Goal: Task Accomplishment & Management: Manage account settings

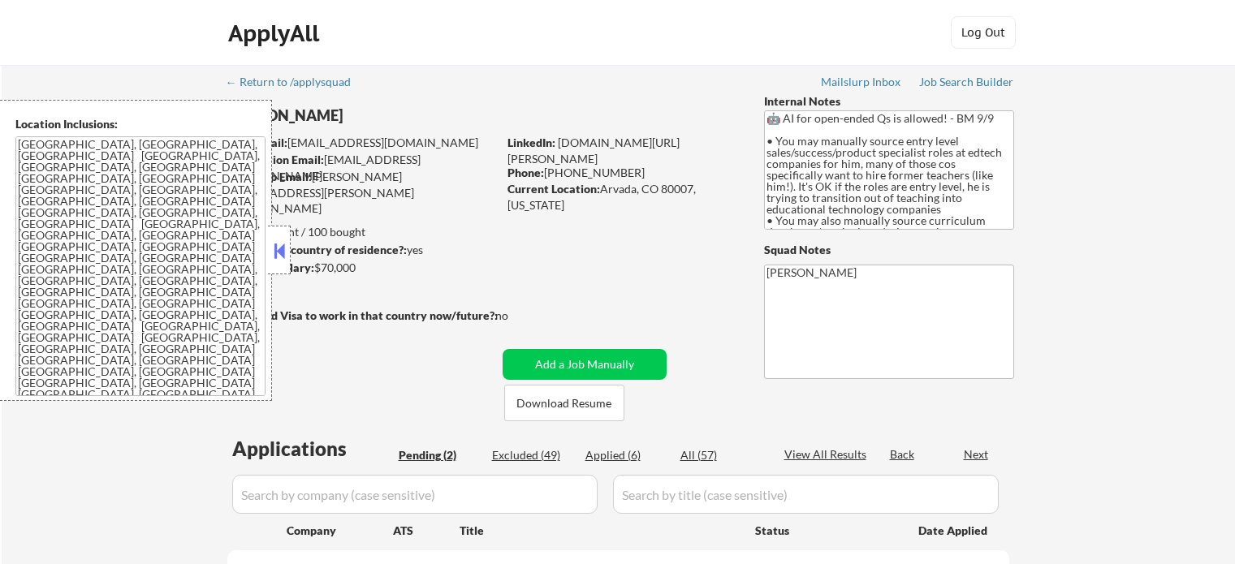
select select ""pending""
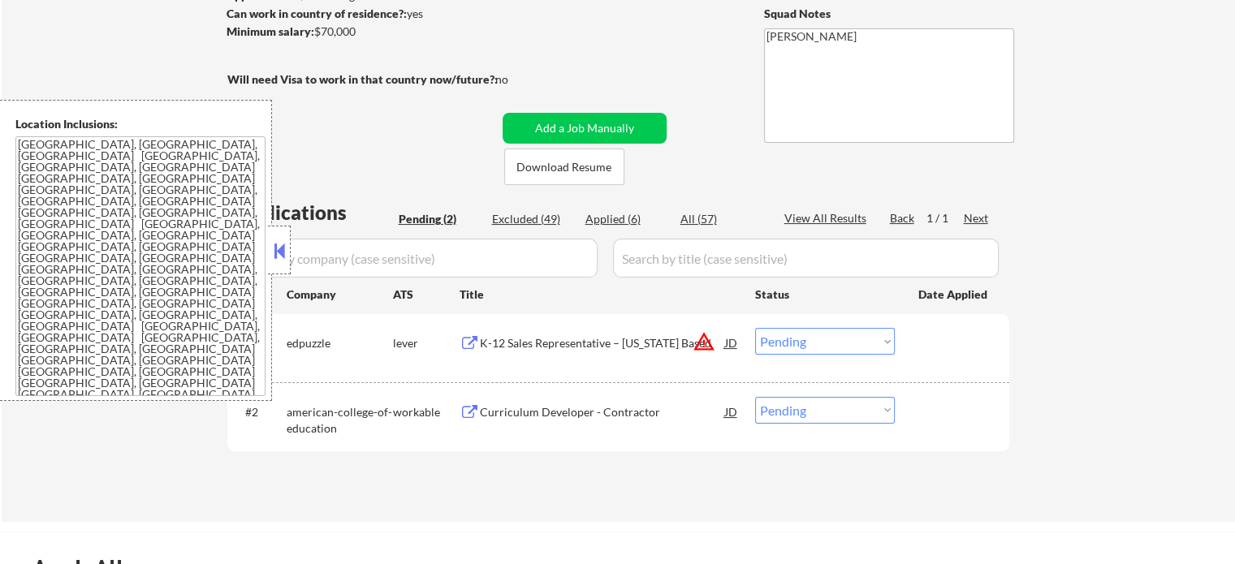
scroll to position [325, 0]
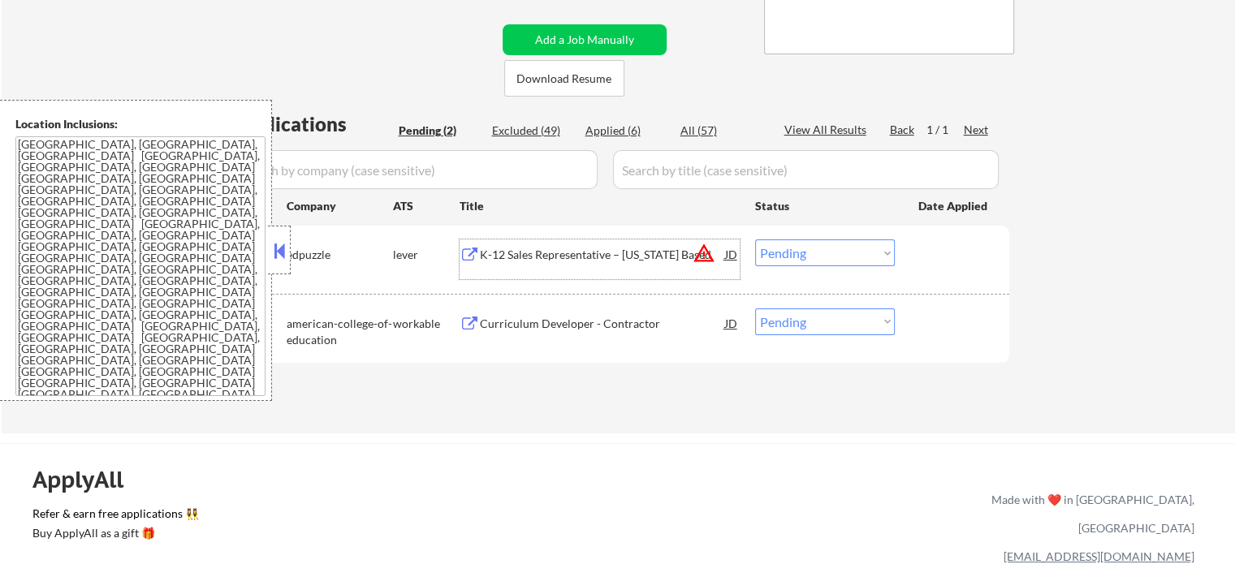
click at [521, 254] on div "K-12 Sales Representative – [US_STATE] Based" at bounding box center [602, 255] width 245 height 16
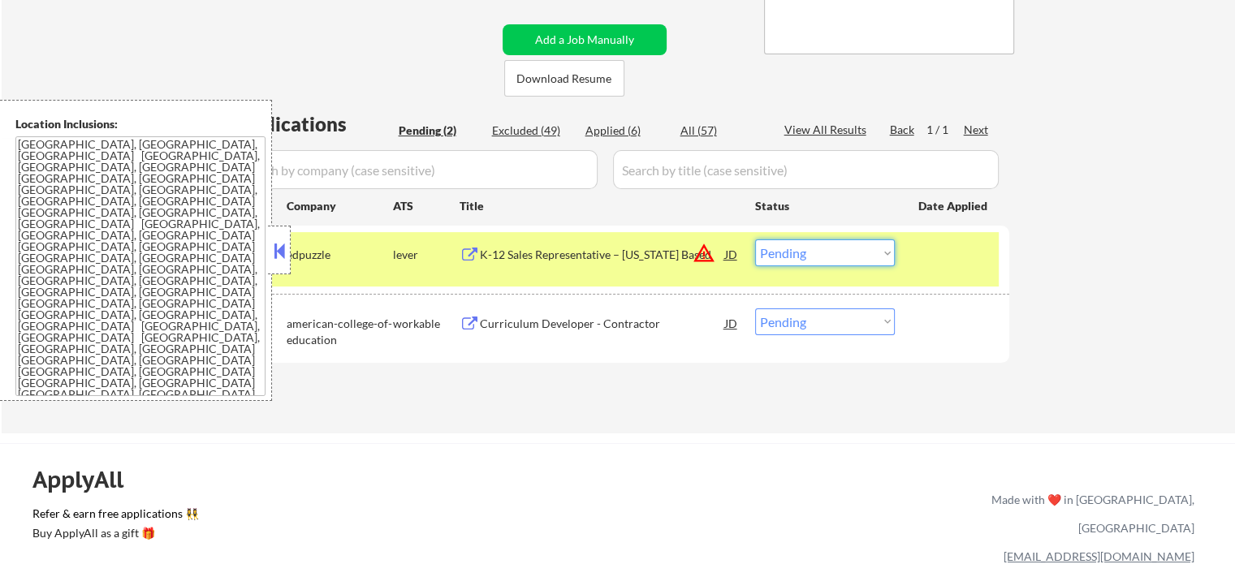
click at [801, 252] on select "Choose an option... Pending Applied Excluded (Questions) Excluded (Expired) Exc…" at bounding box center [825, 252] width 140 height 27
click at [755, 239] on select "Choose an option... Pending Applied Excluded (Questions) Excluded (Expired) Exc…" at bounding box center [825, 252] width 140 height 27
click at [942, 254] on div at bounding box center [953, 253] width 71 height 29
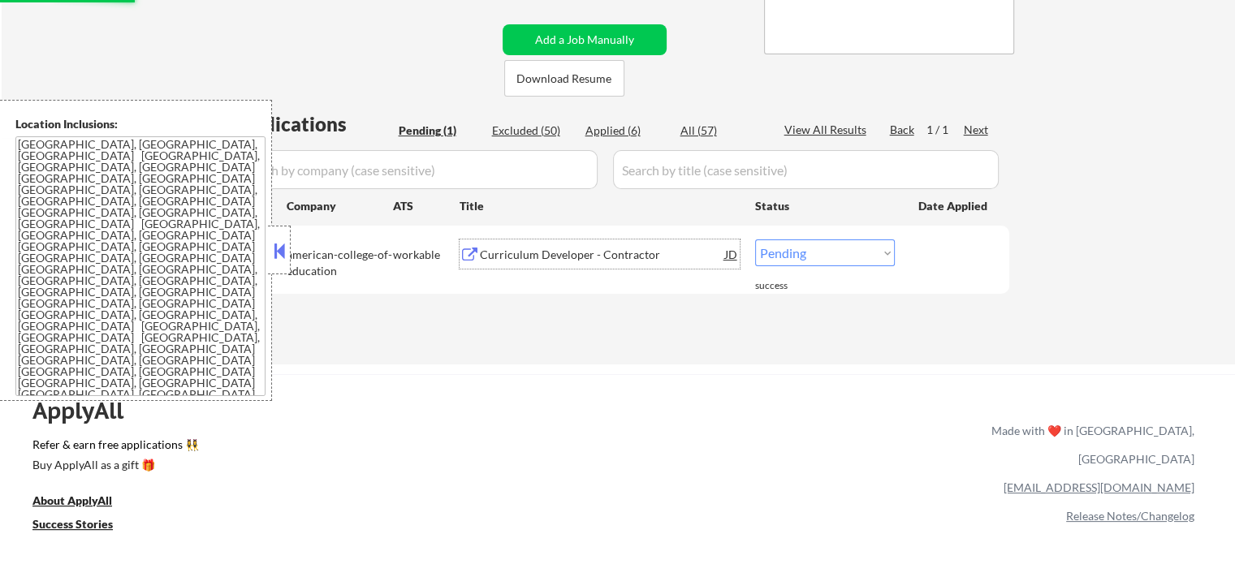
click at [599, 259] on div "Curriculum Developer - Contractor" at bounding box center [602, 255] width 245 height 16
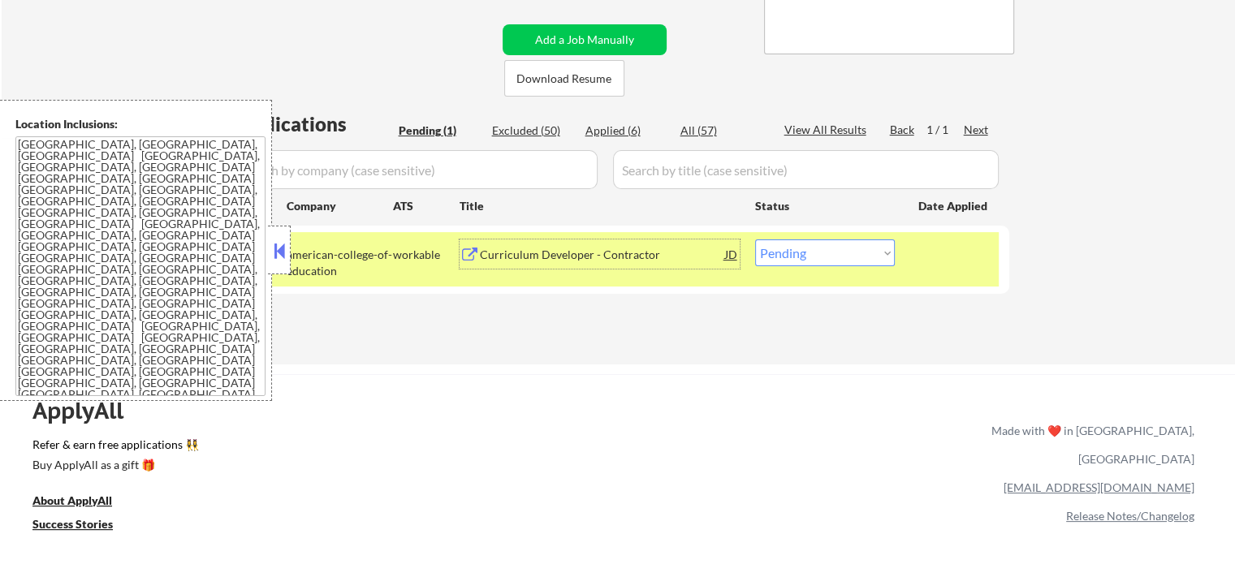
click at [797, 257] on select "Choose an option... Pending Applied Excluded (Questions) Excluded (Expired) Exc…" at bounding box center [825, 252] width 140 height 27
select select ""excluded__expired_""
click at [755, 239] on select "Choose an option... Pending Applied Excluded (Questions) Excluded (Expired) Exc…" at bounding box center [825, 252] width 140 height 27
click at [943, 272] on div "#1 american-college-of-education workable Curriculum Developer - Contractor JD …" at bounding box center [615, 259] width 766 height 54
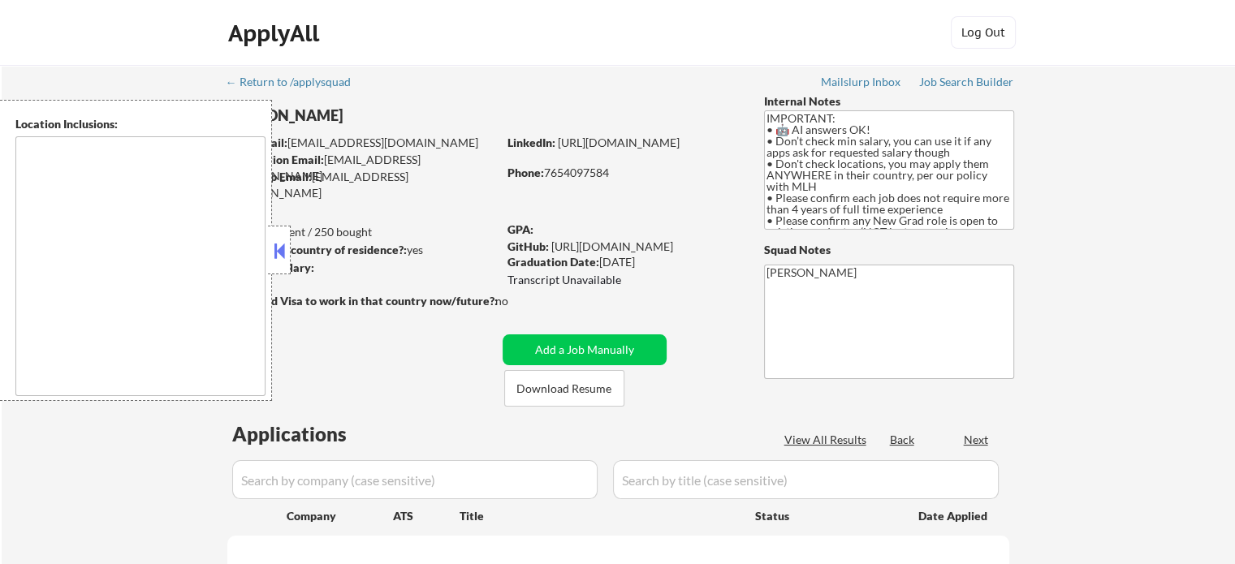
type textarea "country:[GEOGRAPHIC_DATA]"
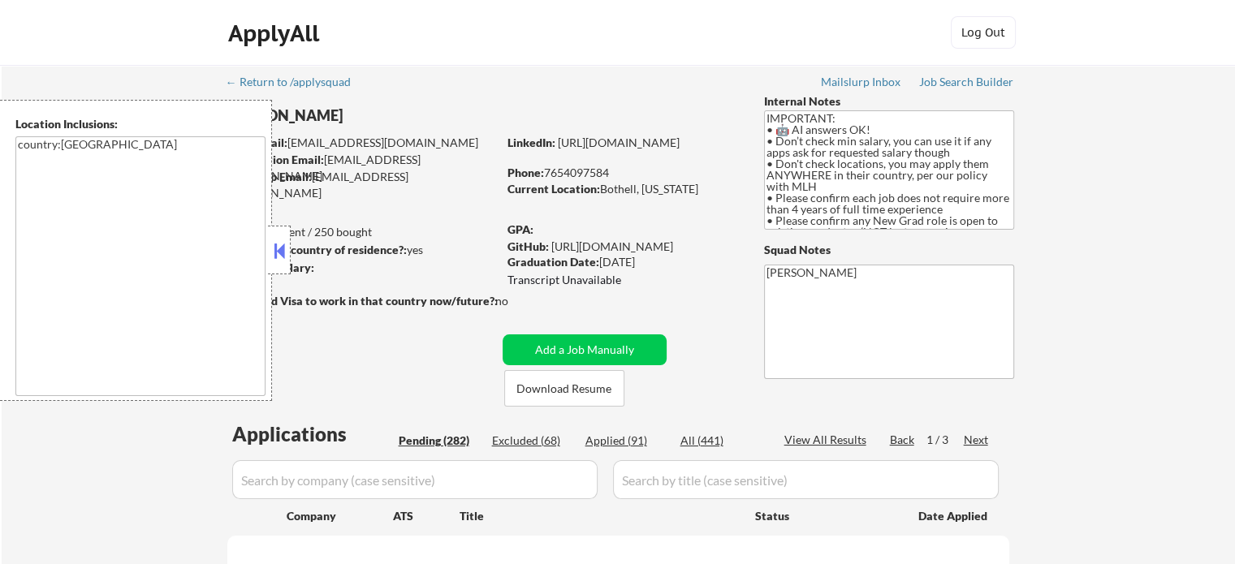
select select ""pending""
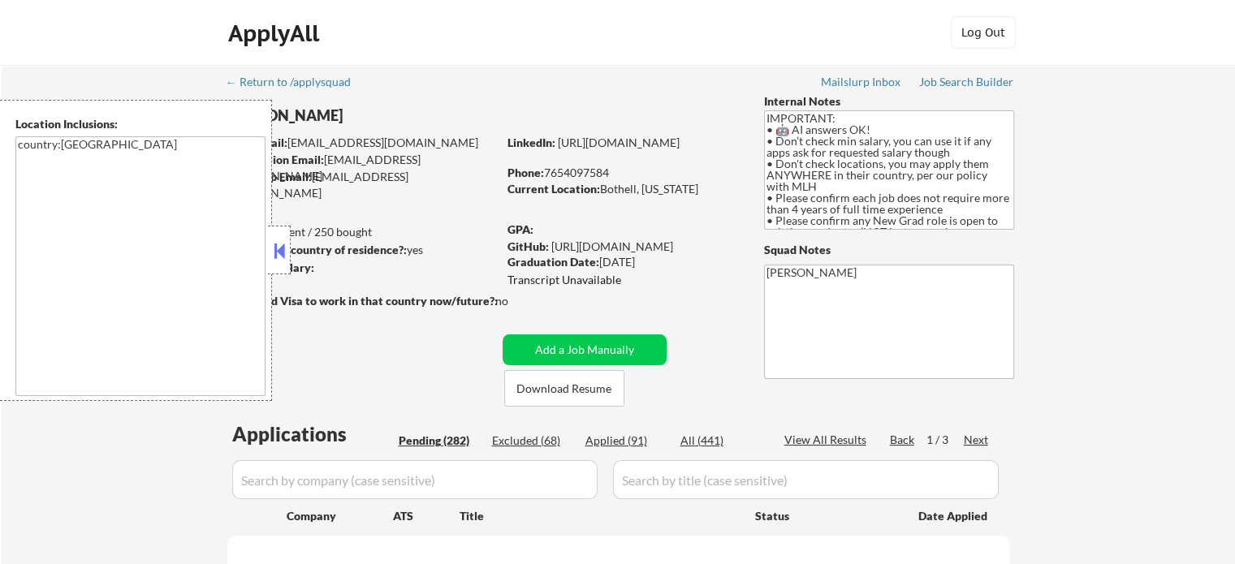
select select ""pending""
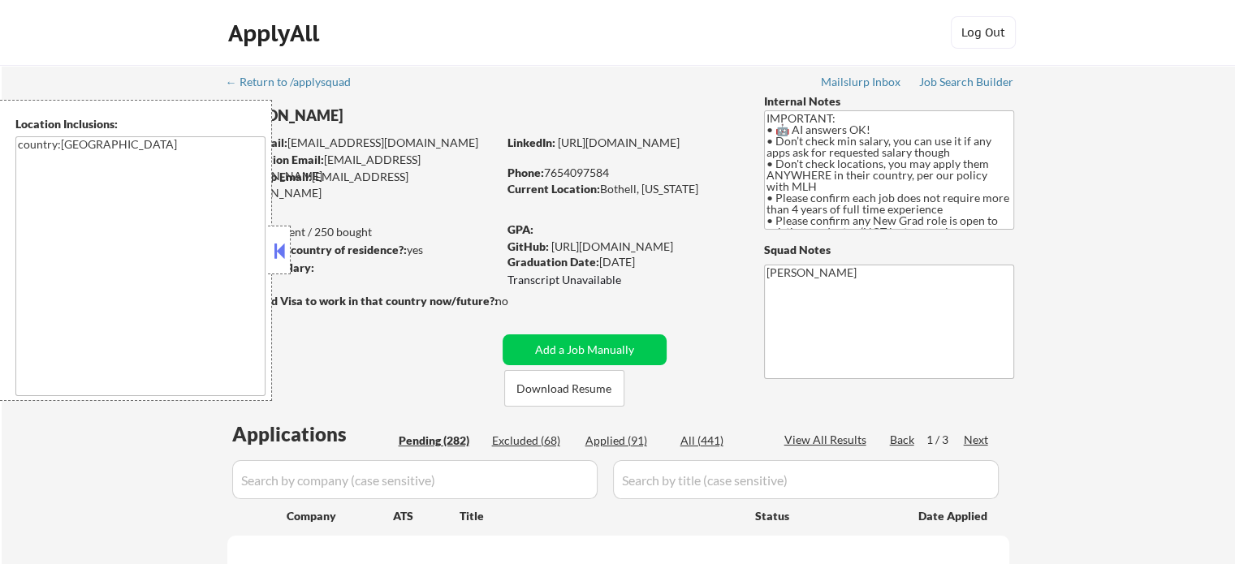
select select ""pending""
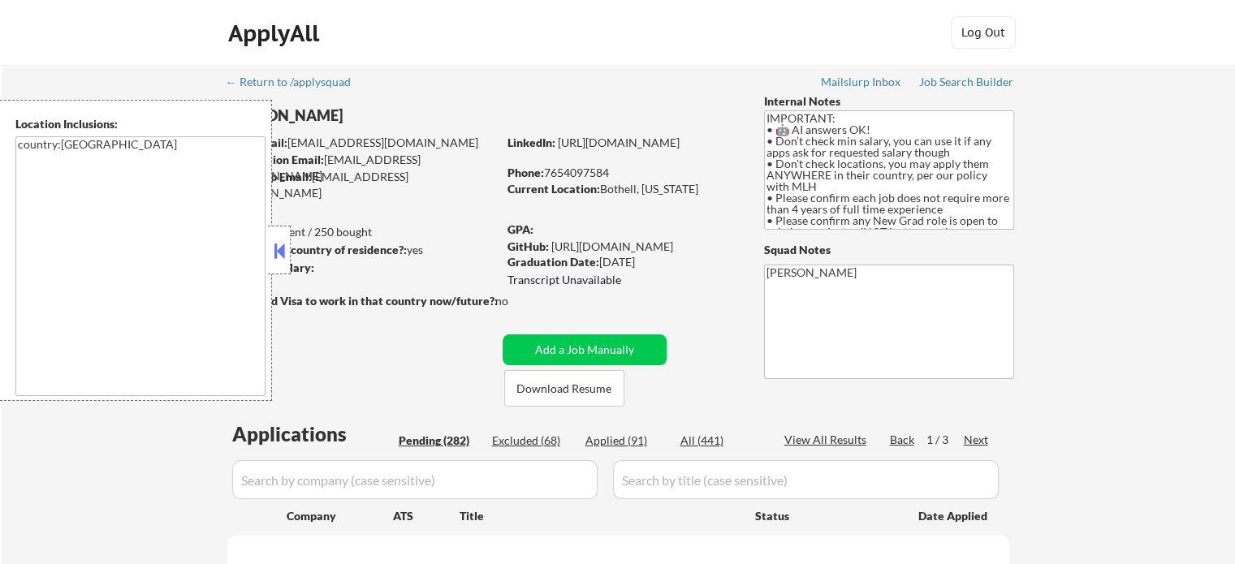
select select ""pending""
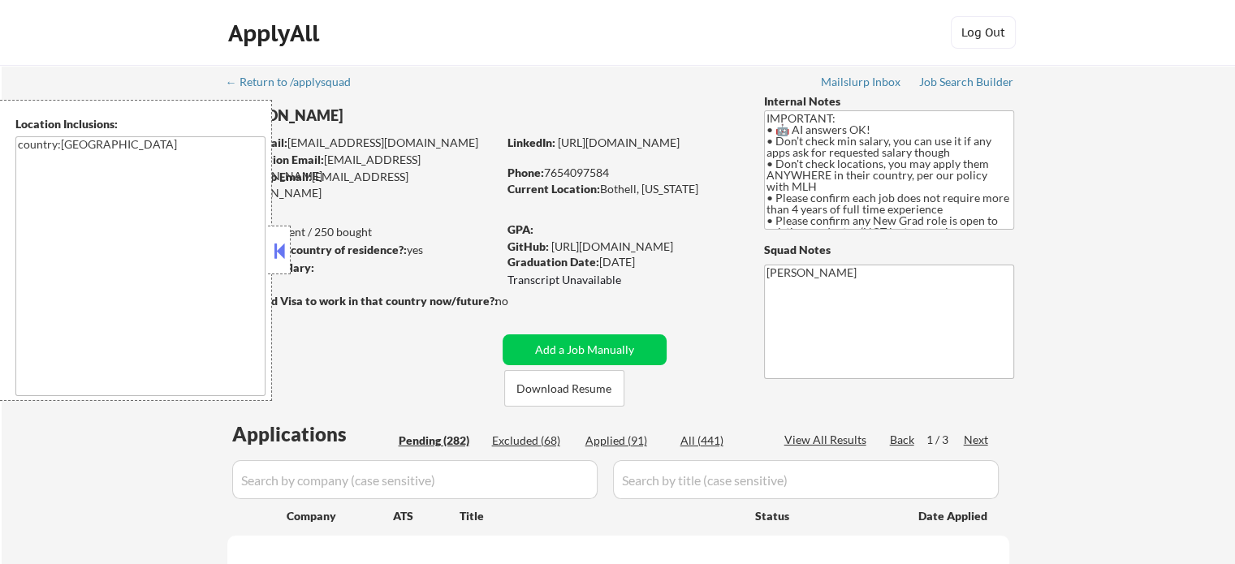
select select ""pending""
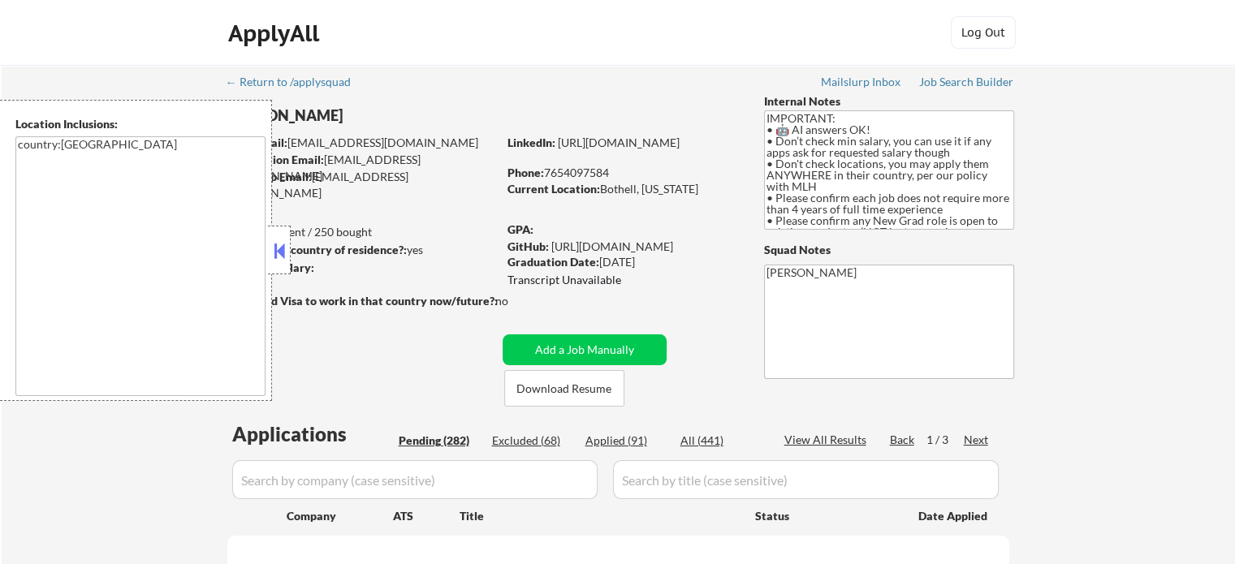
select select ""pending""
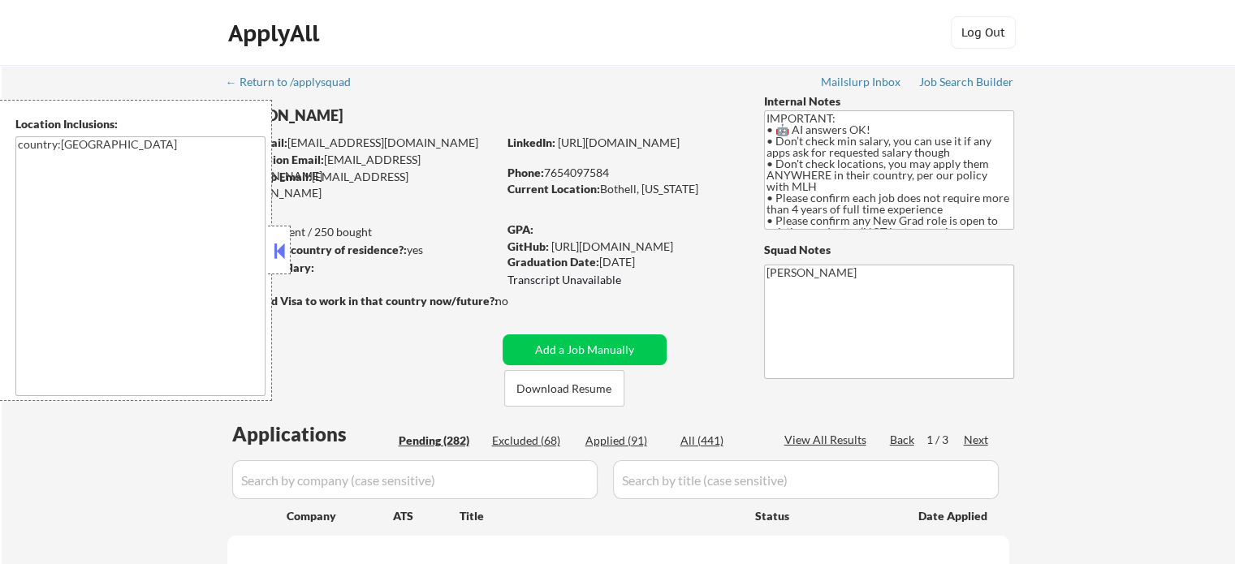
select select ""pending""
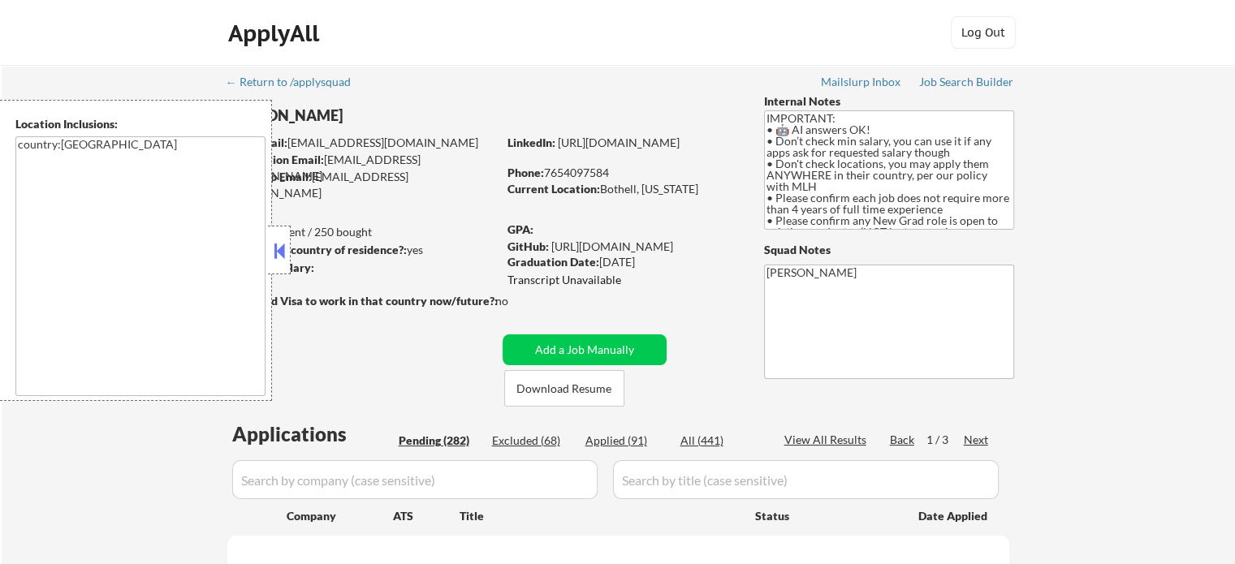
select select ""pending""
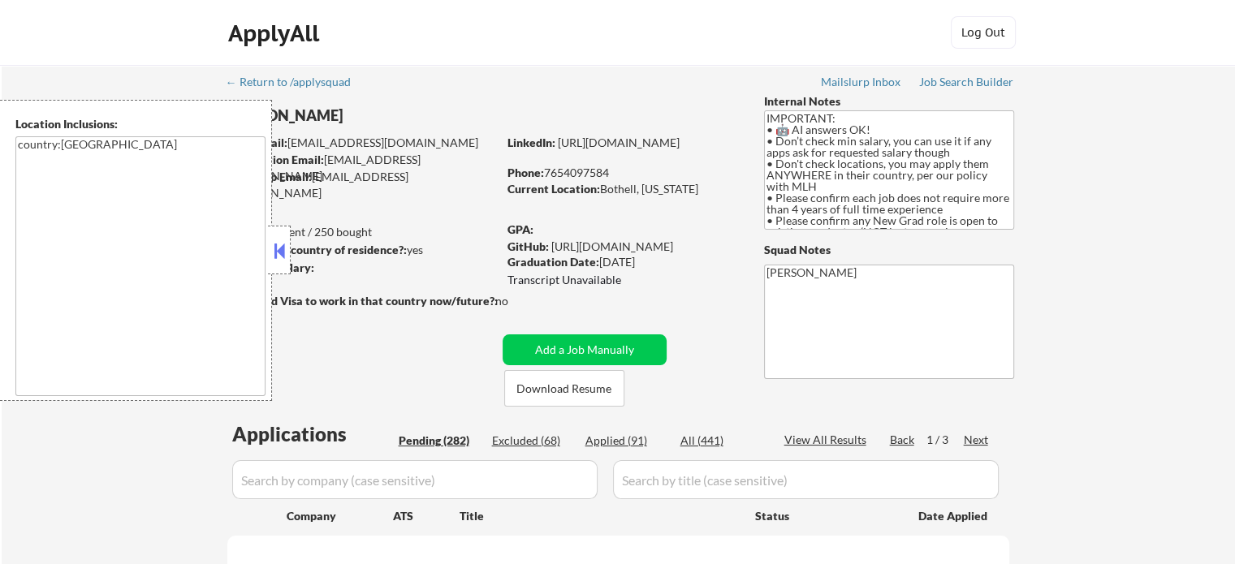
select select ""pending""
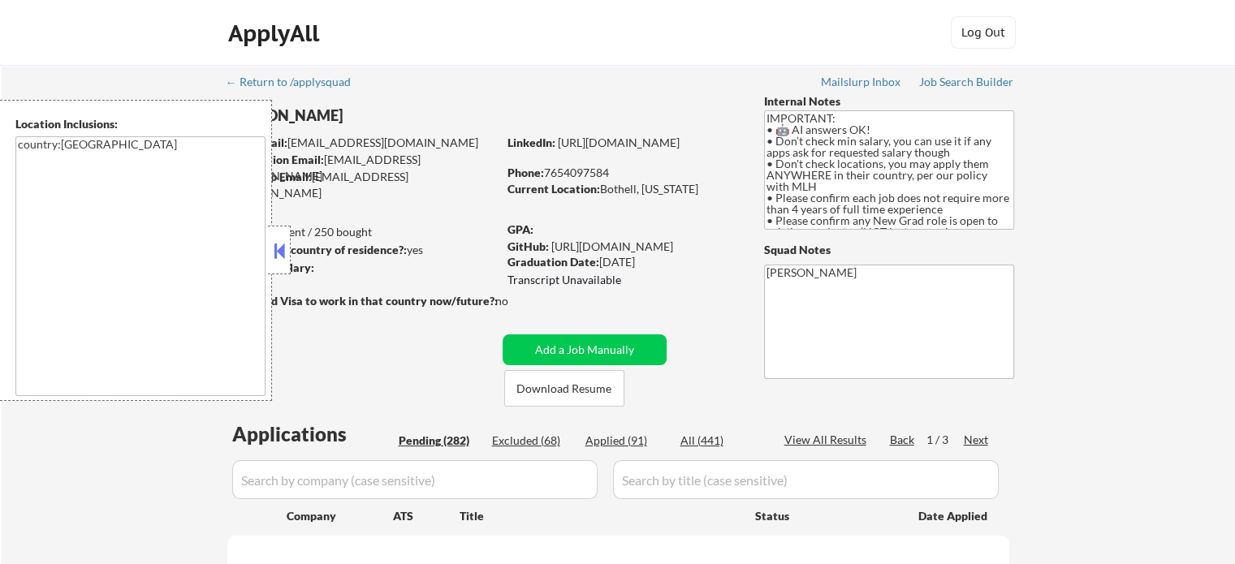
select select ""pending""
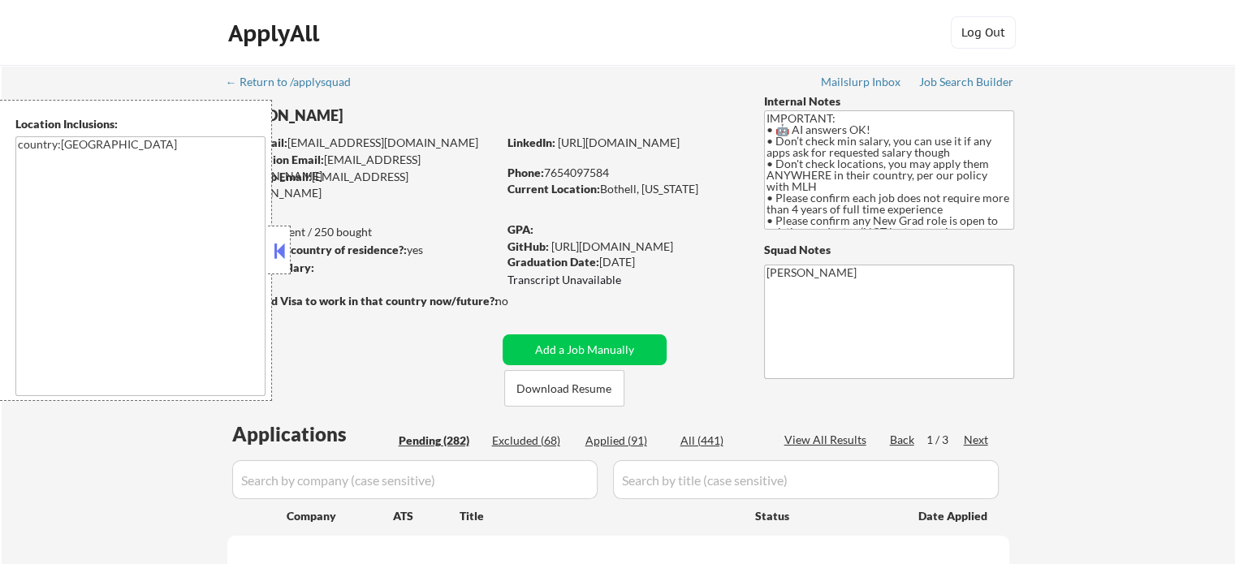
select select ""pending""
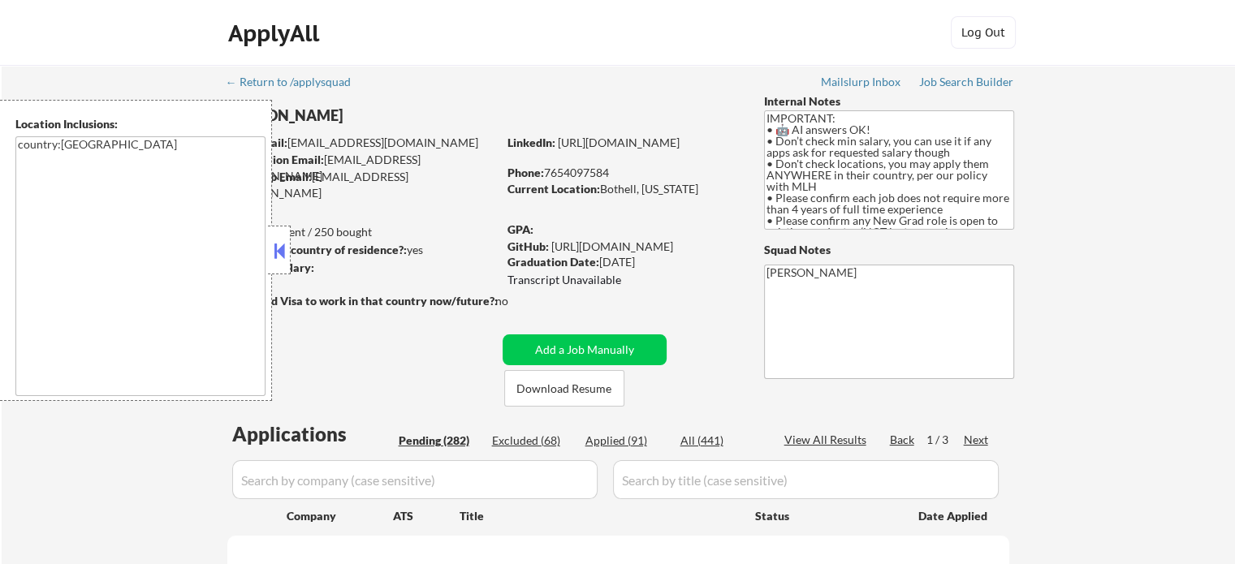
select select ""pending""
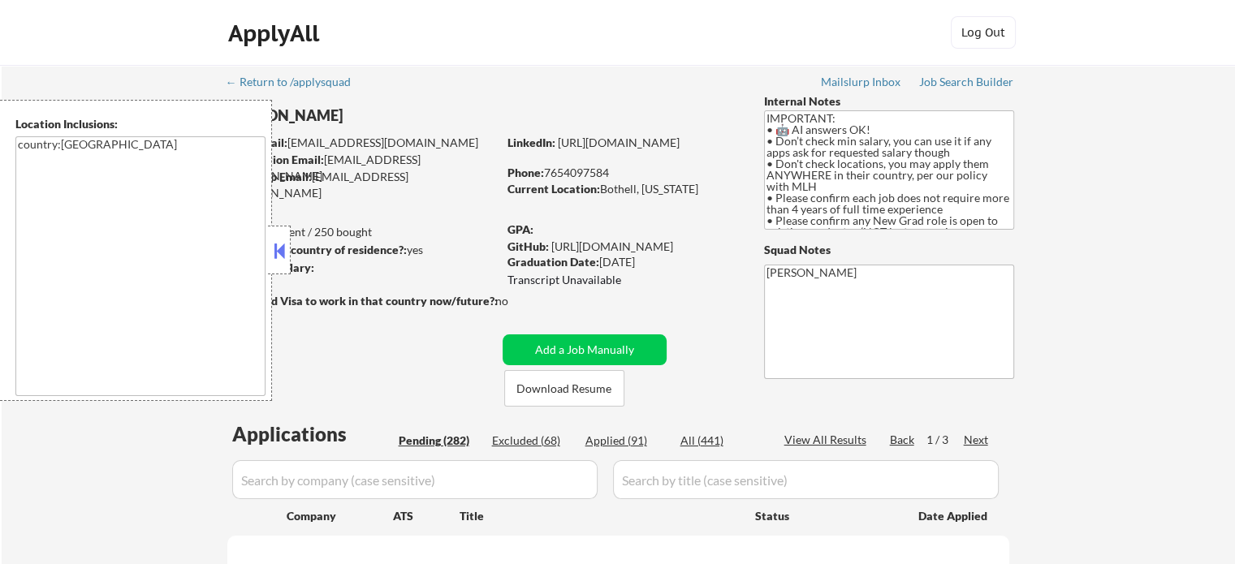
select select ""pending""
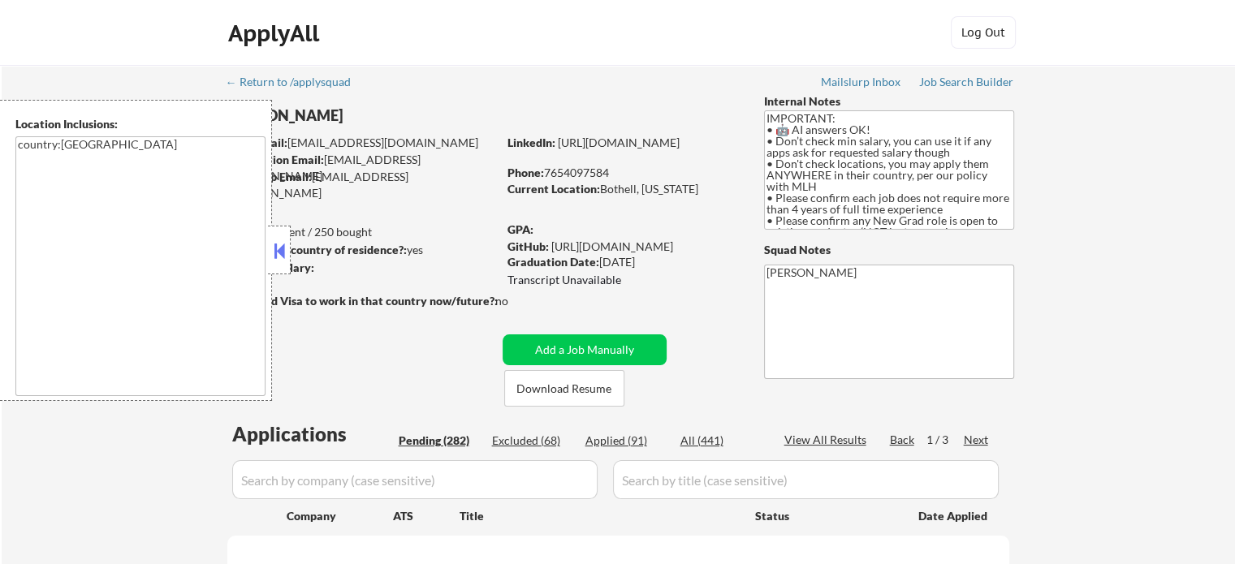
select select ""pending""
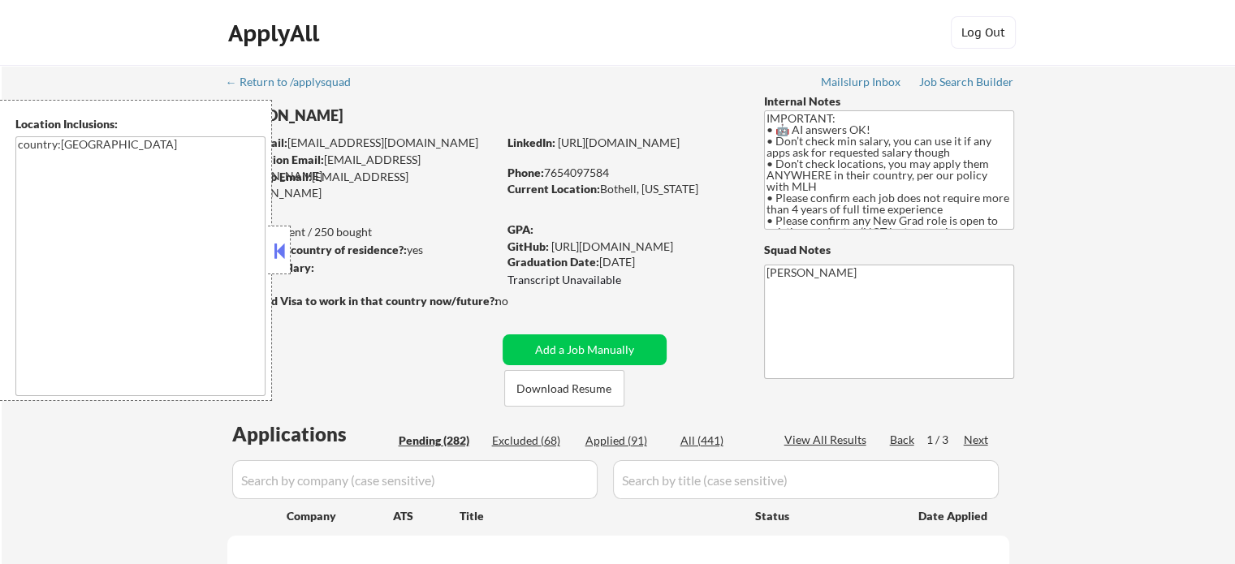
select select ""pending""
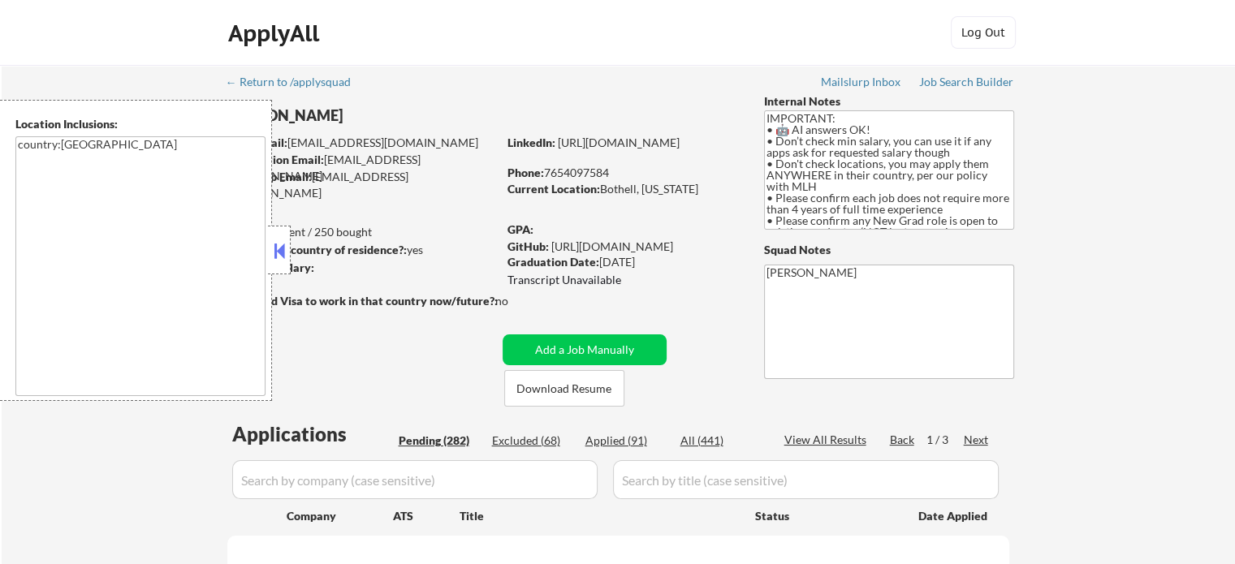
select select ""pending""
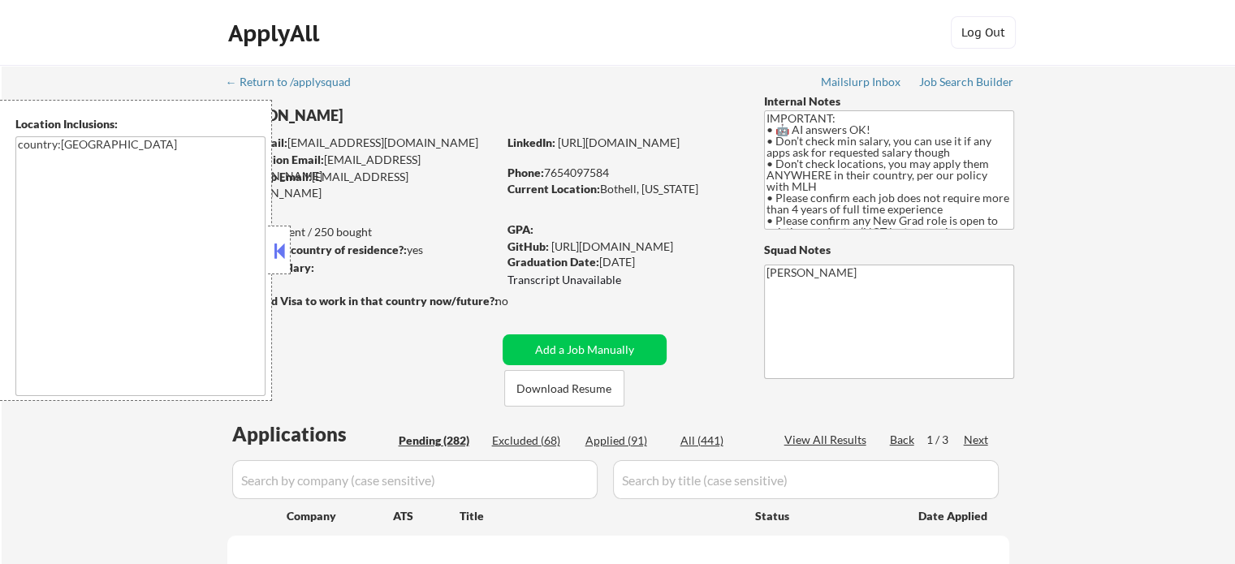
select select ""pending""
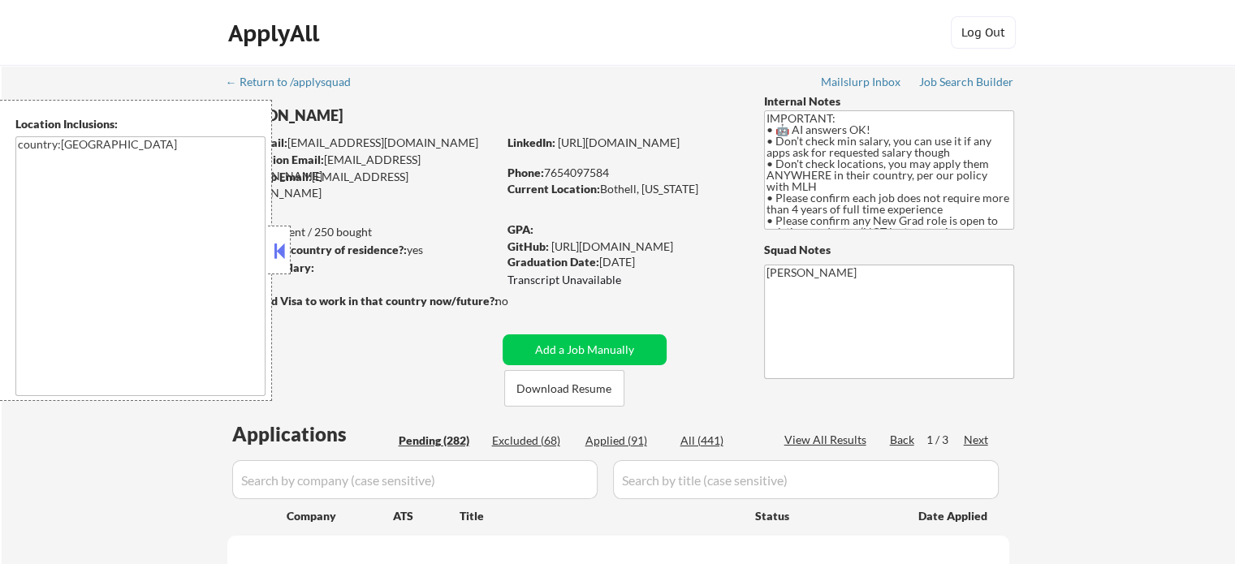
select select ""pending""
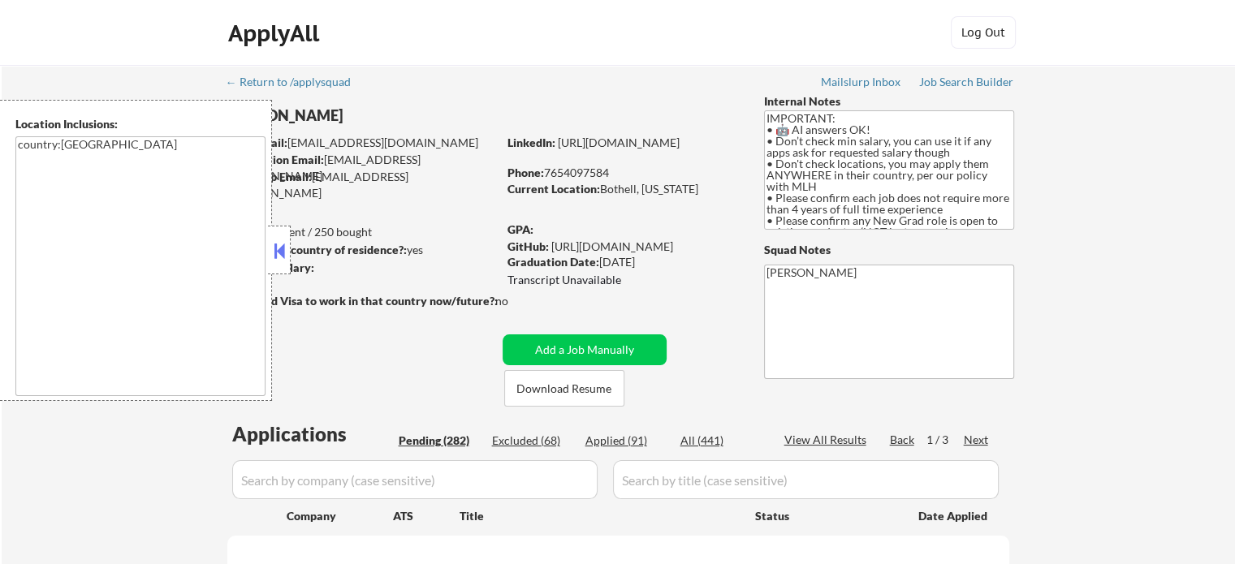
select select ""pending""
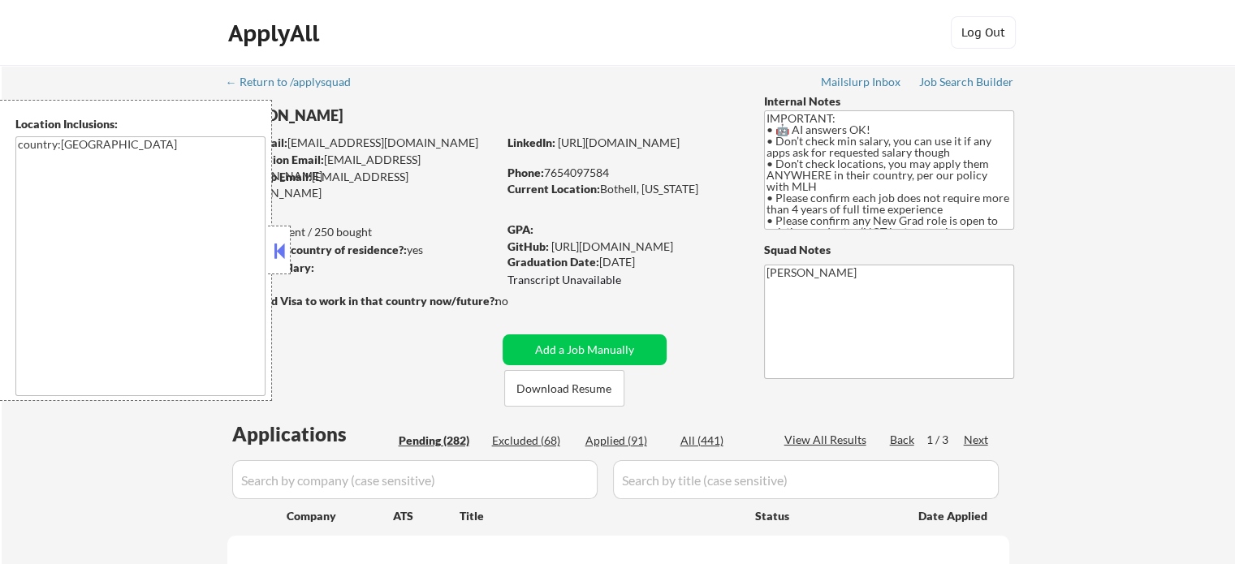
select select ""pending""
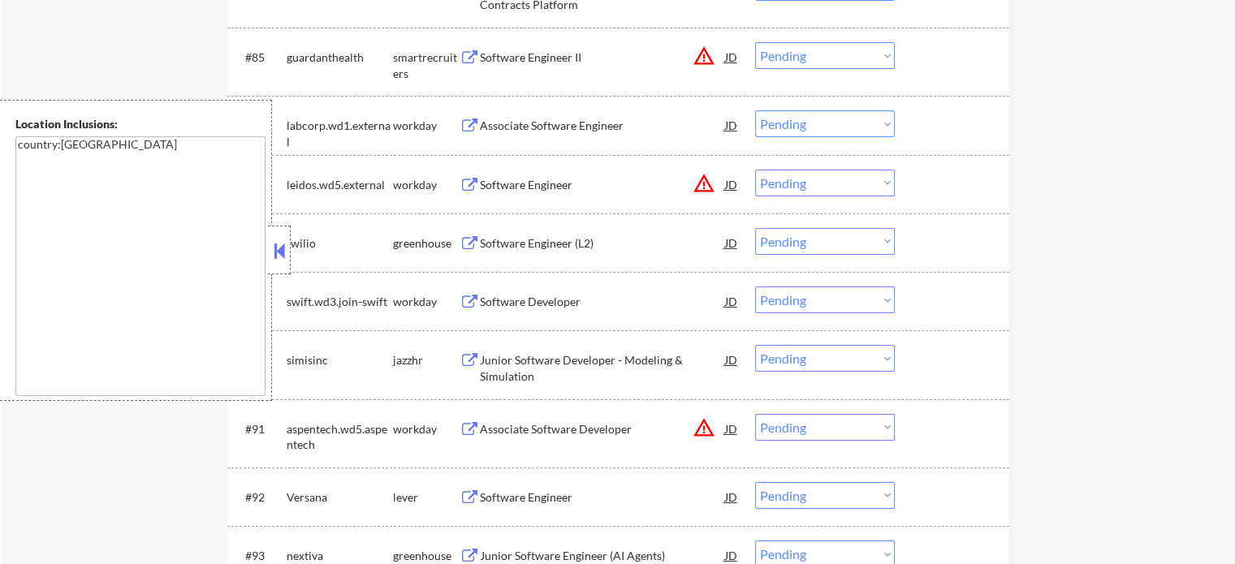
scroll to position [5790, 0]
click at [523, 242] on div "Software Engineer (L2)" at bounding box center [602, 243] width 245 height 16
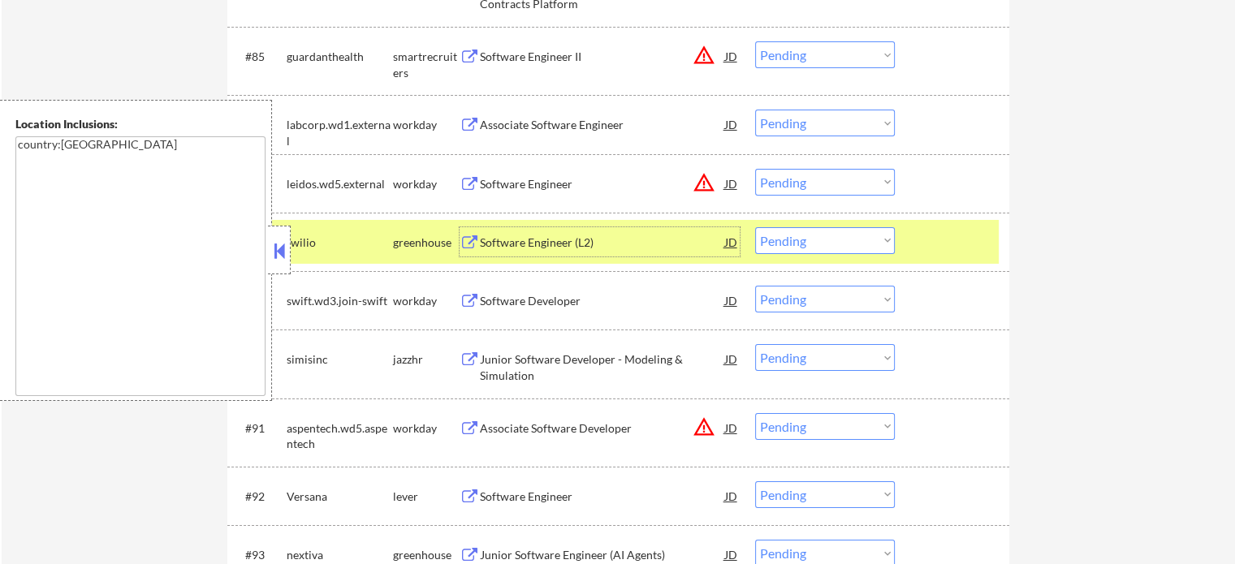
click at [871, 236] on select "Choose an option... Pending Applied Excluded (Questions) Excluded (Expired) Exc…" at bounding box center [825, 240] width 140 height 27
click at [755, 227] on select "Choose an option... Pending Applied Excluded (Questions) Excluded (Expired) Exc…" at bounding box center [825, 240] width 140 height 27
click at [951, 247] on div at bounding box center [953, 241] width 71 height 29
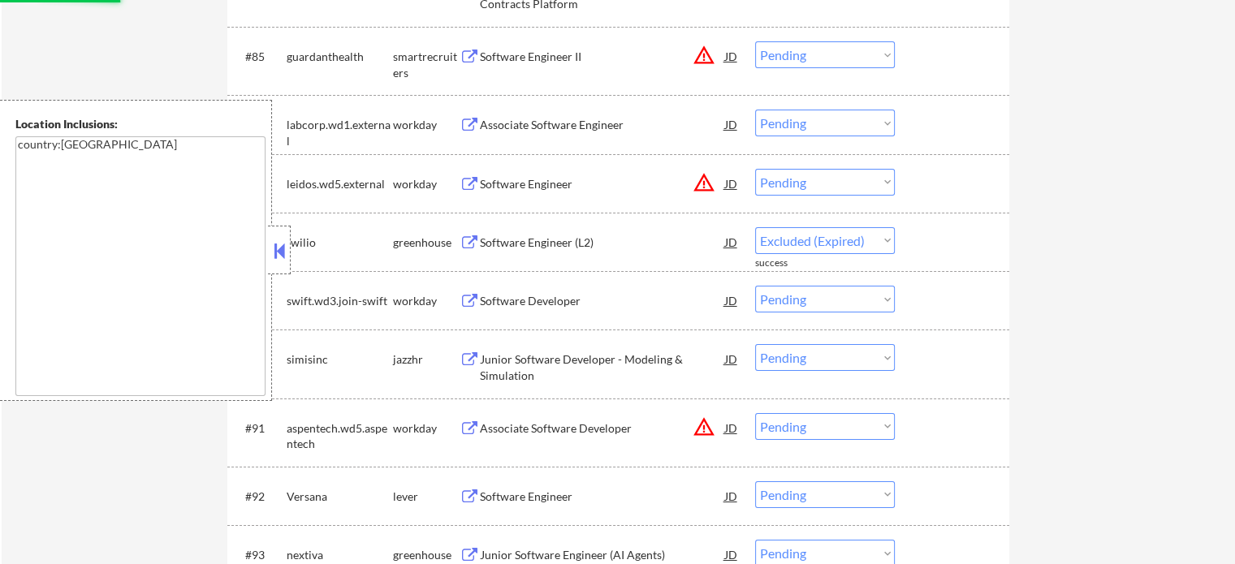
select select ""pending""
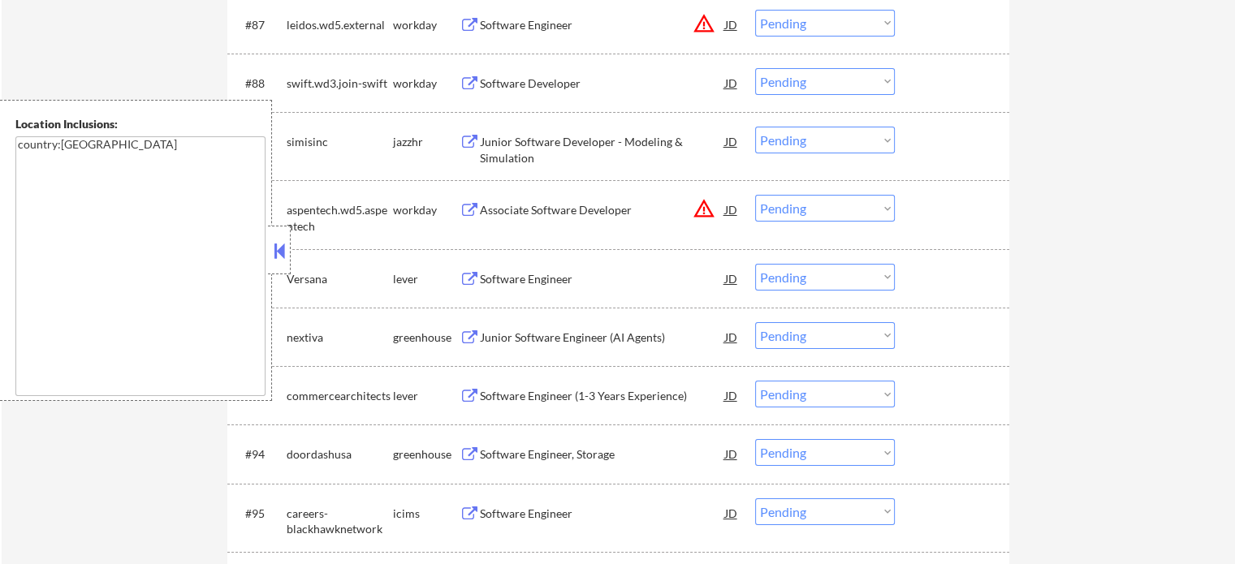
scroll to position [5952, 0]
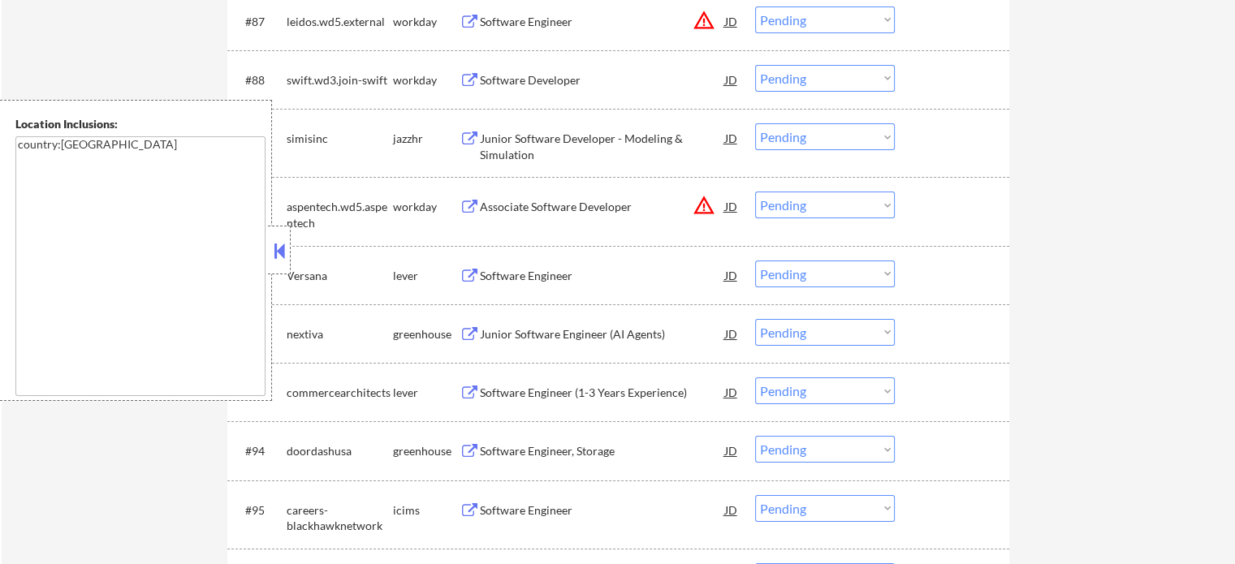
click at [539, 282] on div "Software Engineer" at bounding box center [602, 276] width 245 height 16
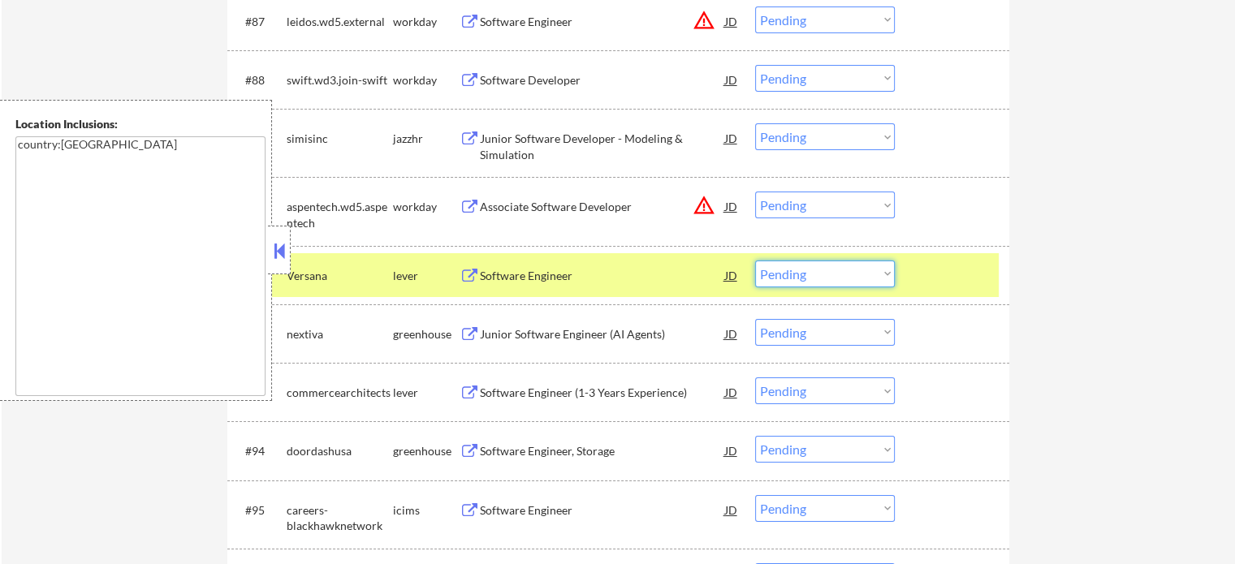
click at [848, 277] on select "Choose an option... Pending Applied Excluded (Questions) Excluded (Expired) Exc…" at bounding box center [825, 274] width 140 height 27
click at [755, 261] on select "Choose an option... Pending Applied Excluded (Questions) Excluded (Expired) Exc…" at bounding box center [825, 274] width 140 height 27
click at [934, 270] on div at bounding box center [953, 275] width 71 height 29
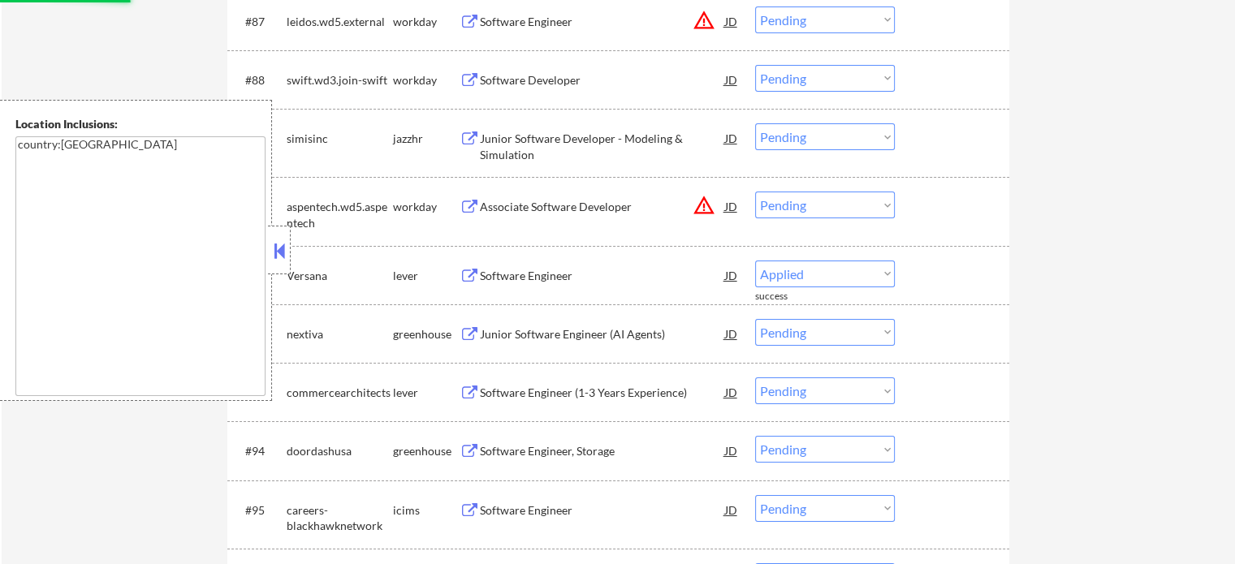
select select ""pending""
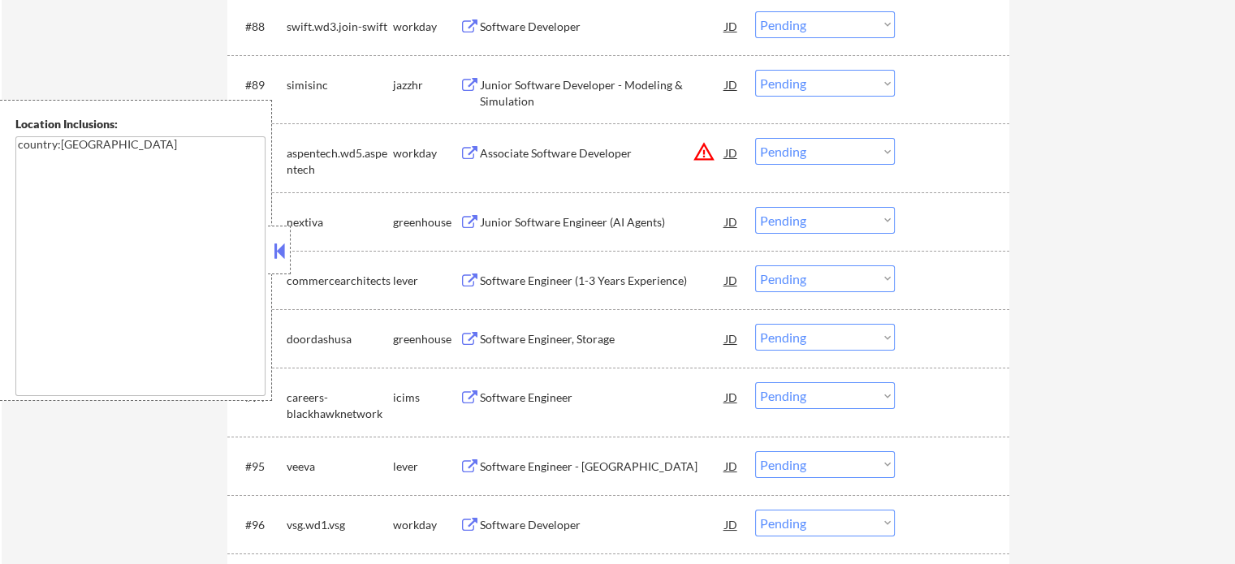
scroll to position [6033, 0]
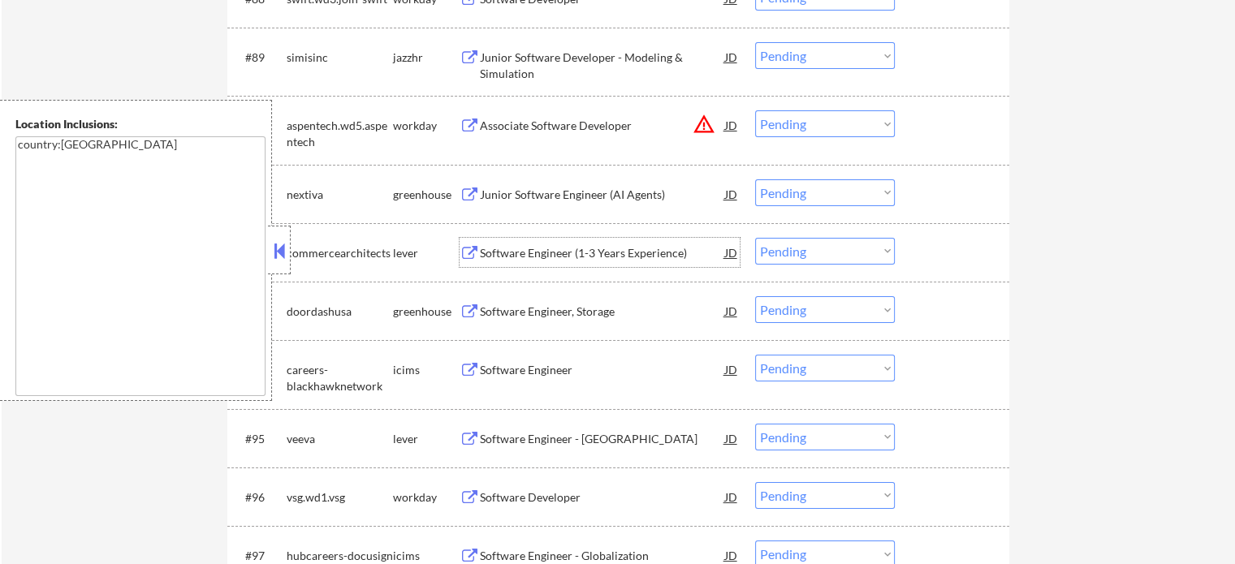
click at [545, 249] on div "Software Engineer (1-3 Years Experience)" at bounding box center [602, 253] width 245 height 16
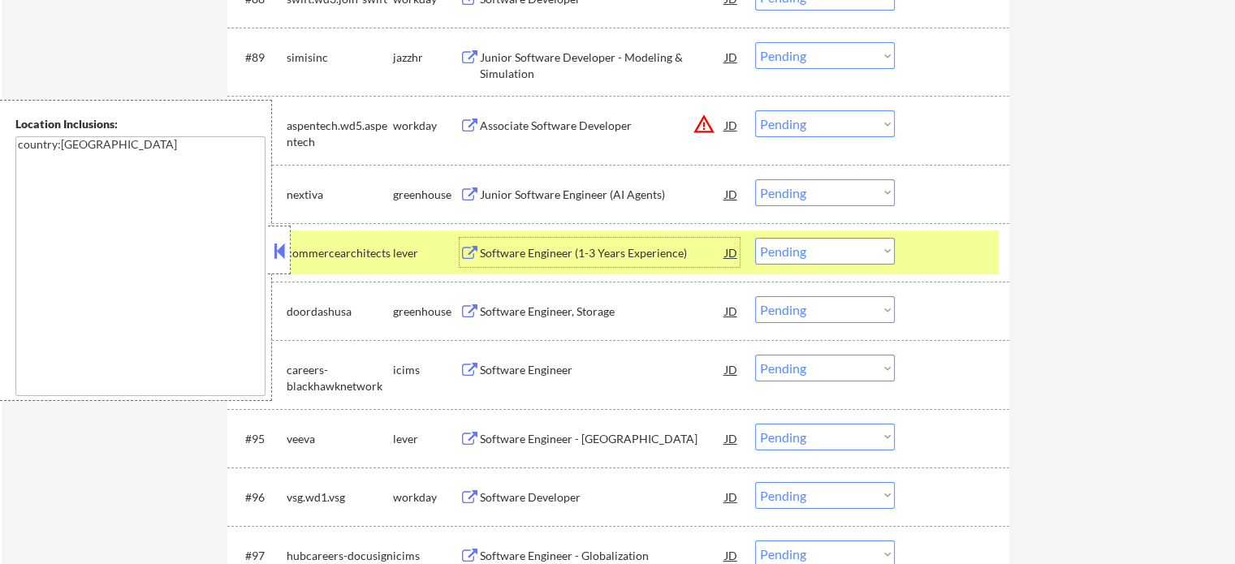
click at [948, 255] on div at bounding box center [953, 252] width 71 height 29
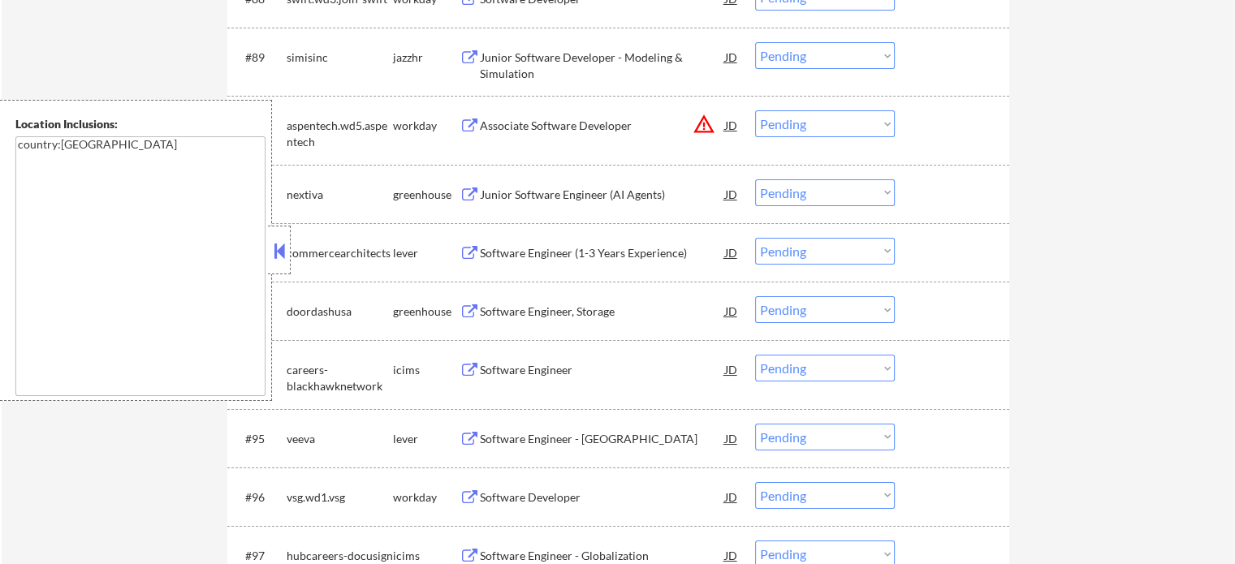
scroll to position [6196, 0]
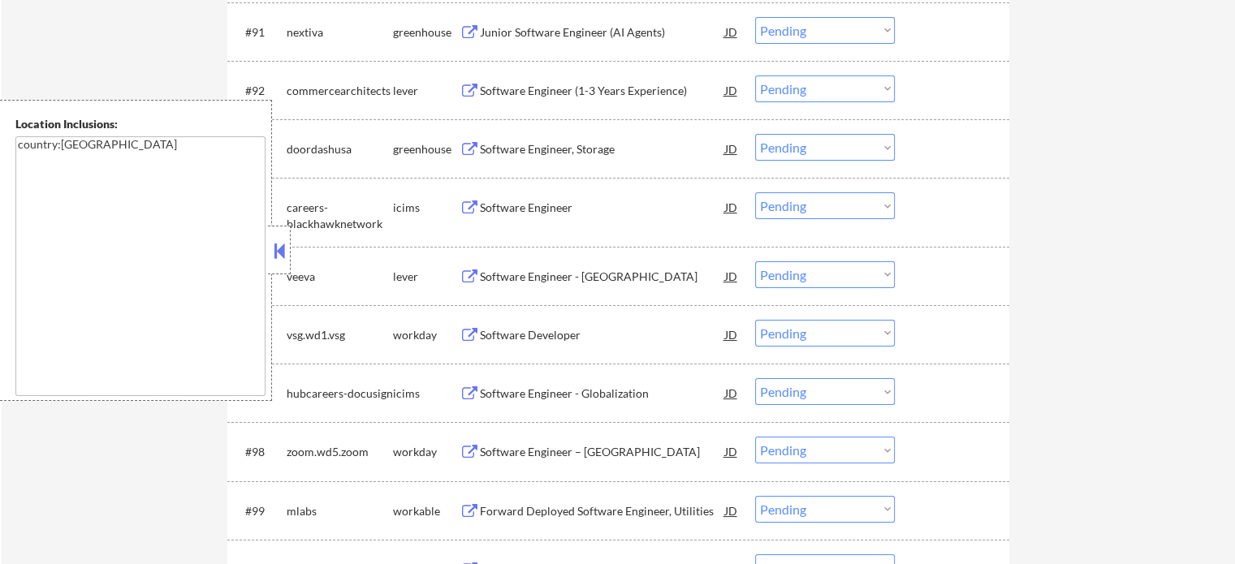
click at [556, 274] on div "Software Engineer - Java" at bounding box center [602, 277] width 245 height 16
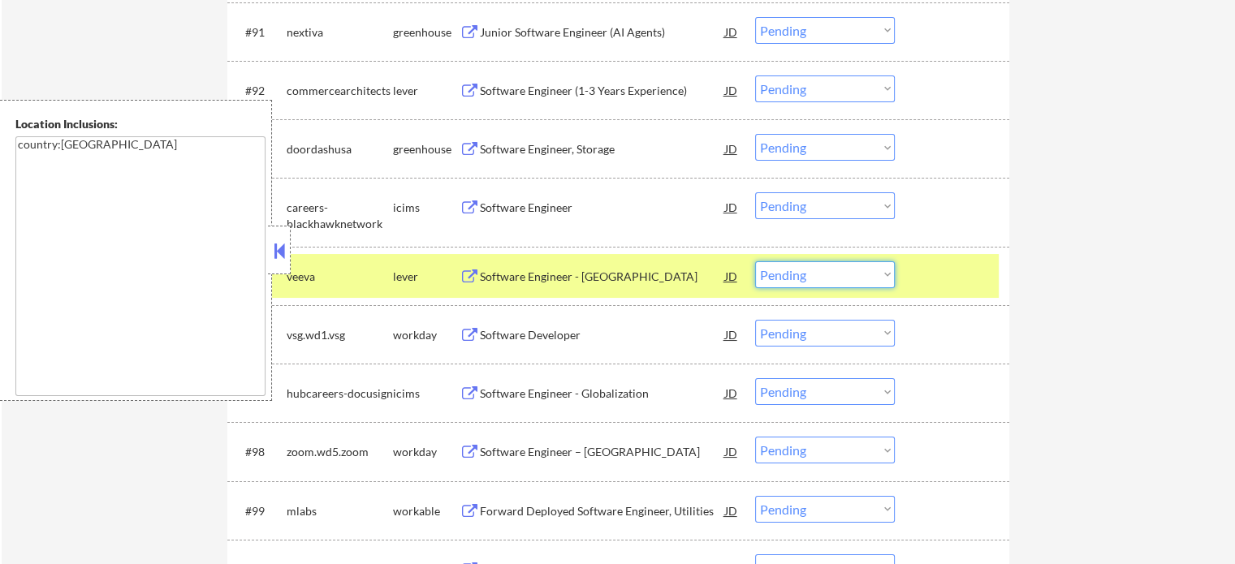
click at [799, 276] on select "Choose an option... Pending Applied Excluded (Questions) Excluded (Expired) Exc…" at bounding box center [825, 274] width 140 height 27
click at [755, 261] on select "Choose an option... Pending Applied Excluded (Questions) Excluded (Expired) Exc…" at bounding box center [825, 274] width 140 height 27
click at [952, 278] on div at bounding box center [953, 275] width 71 height 29
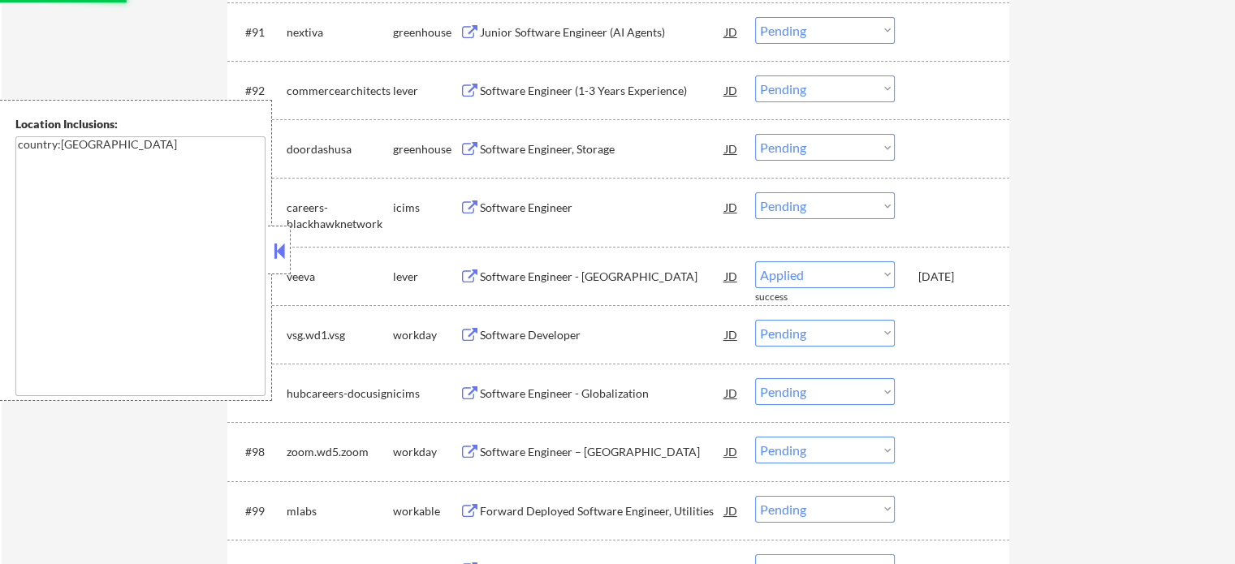
select select ""pending""
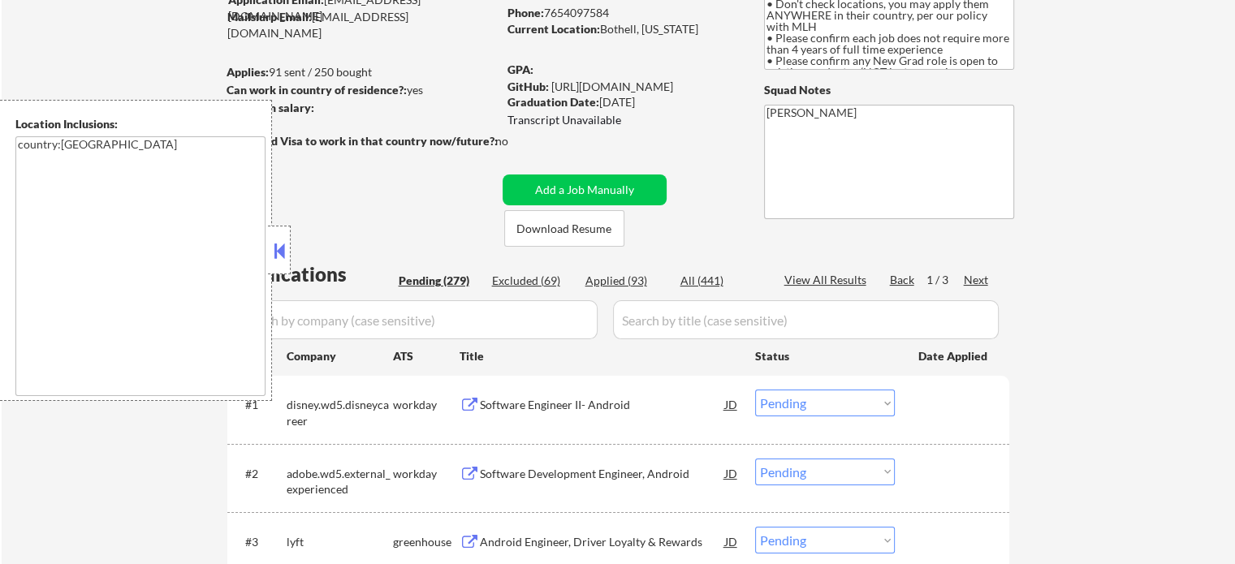
scroll to position [0, 0]
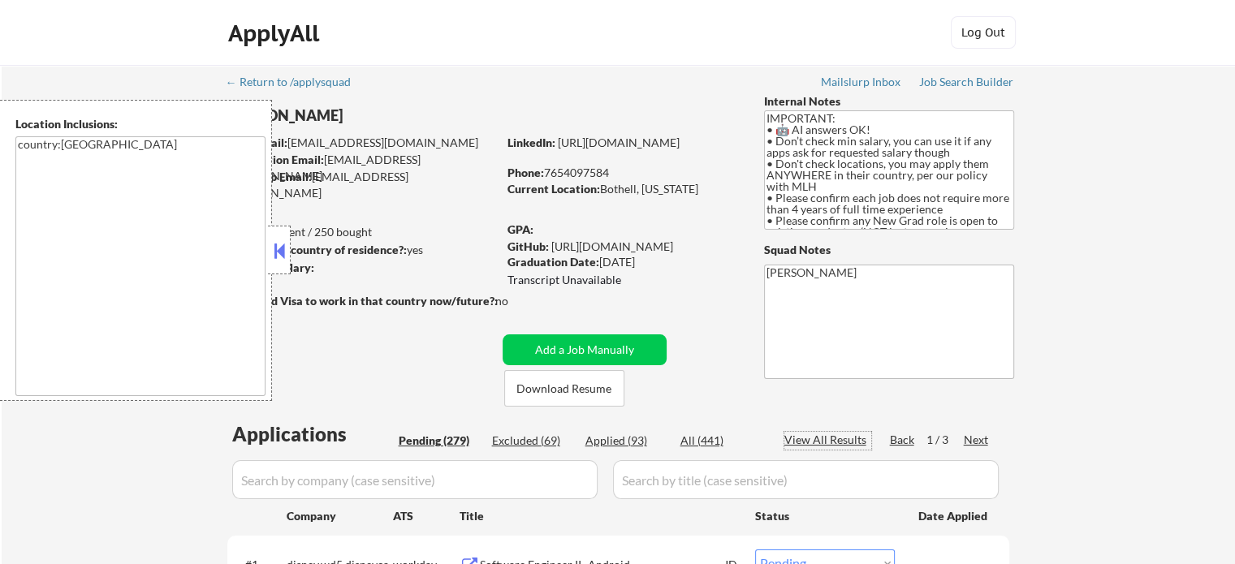
click at [838, 442] on div "View All Results" at bounding box center [827, 440] width 87 height 16
select select ""pending""
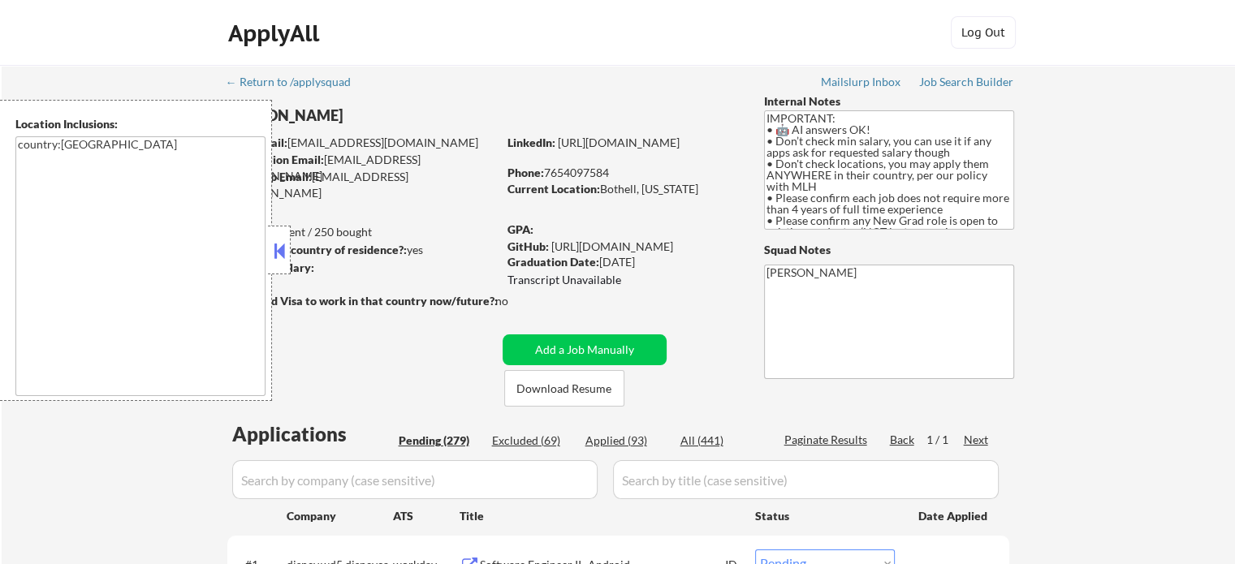
select select ""pending""
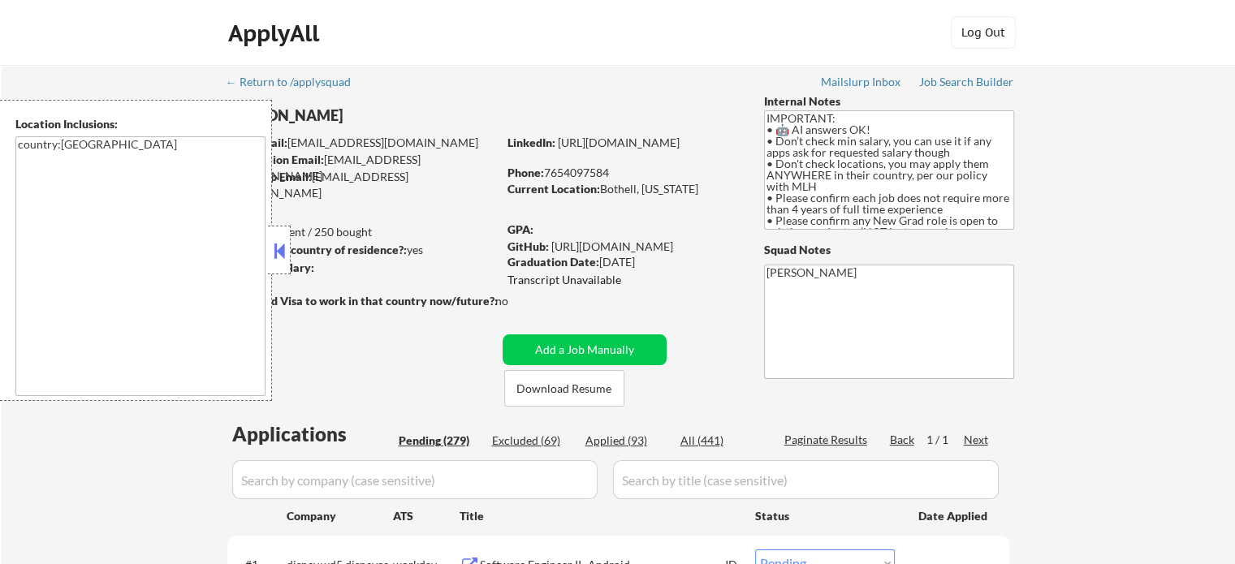
select select ""pending""
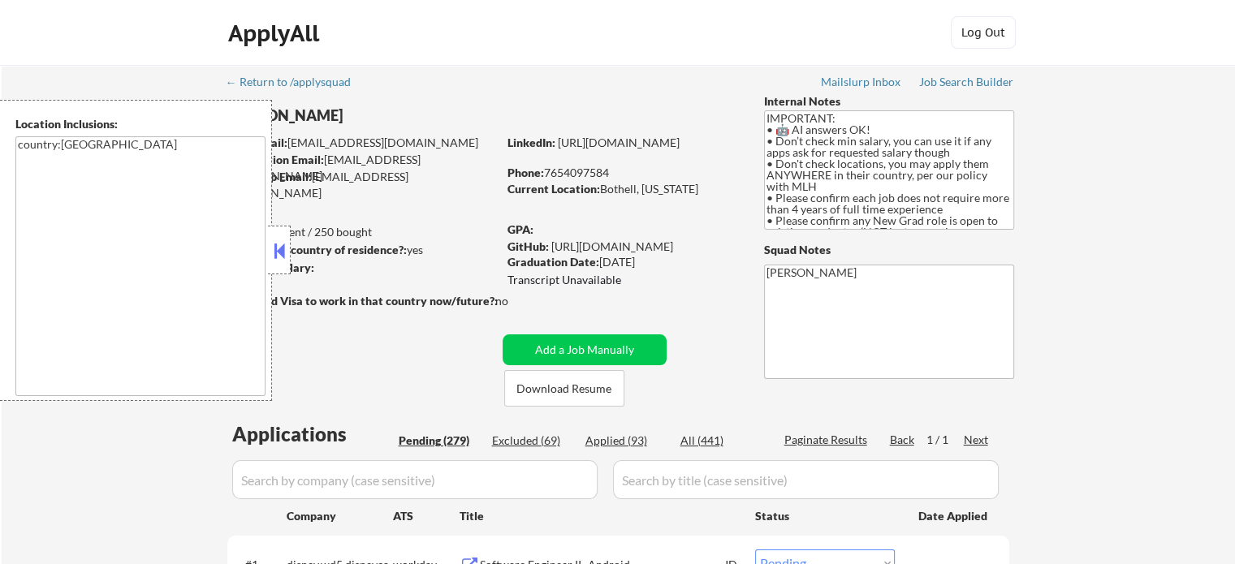
select select ""pending""
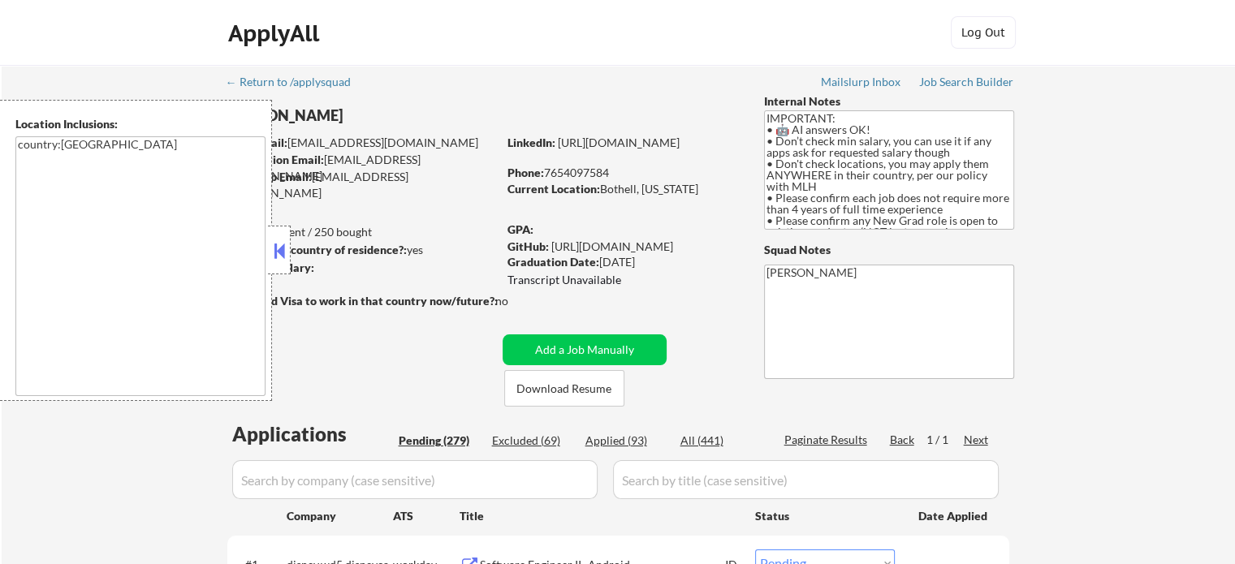
select select ""pending""
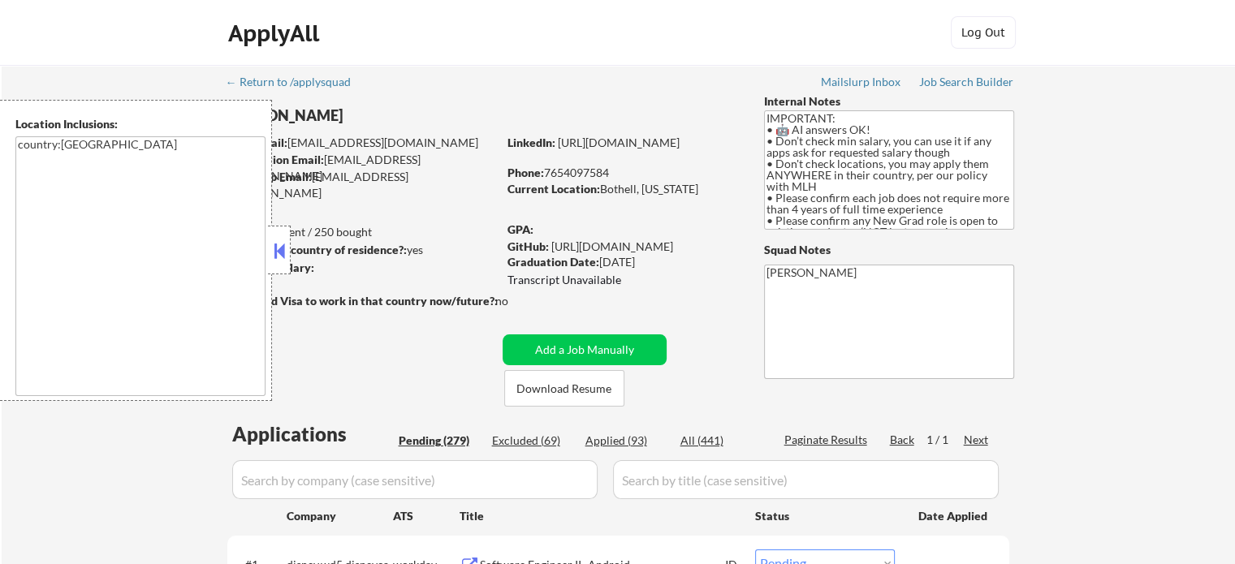
select select ""pending""
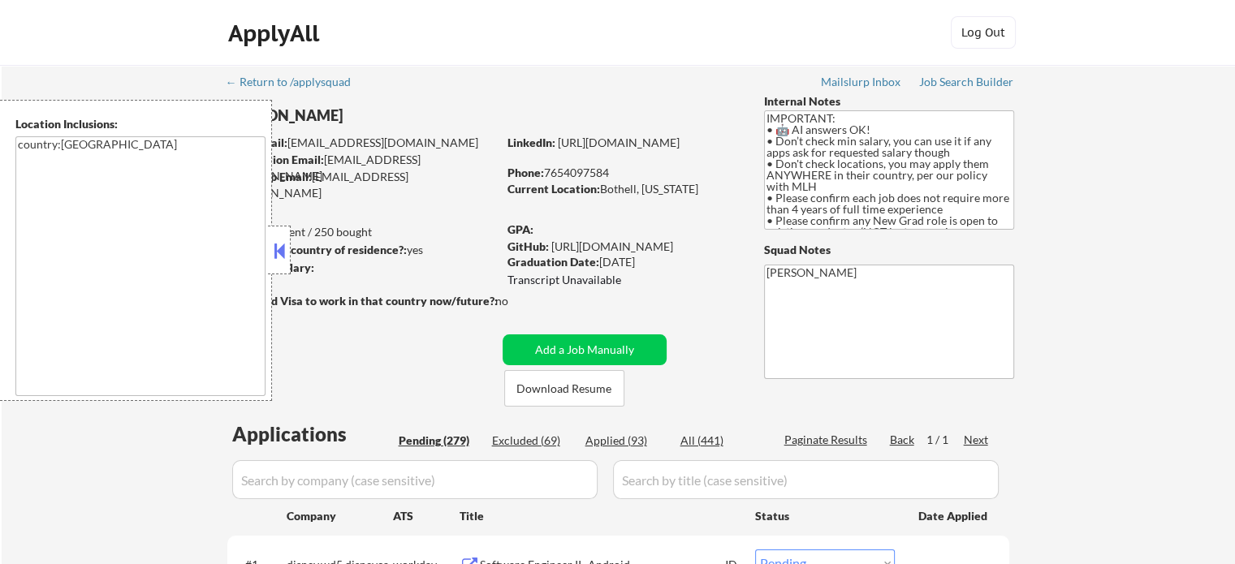
select select ""pending""
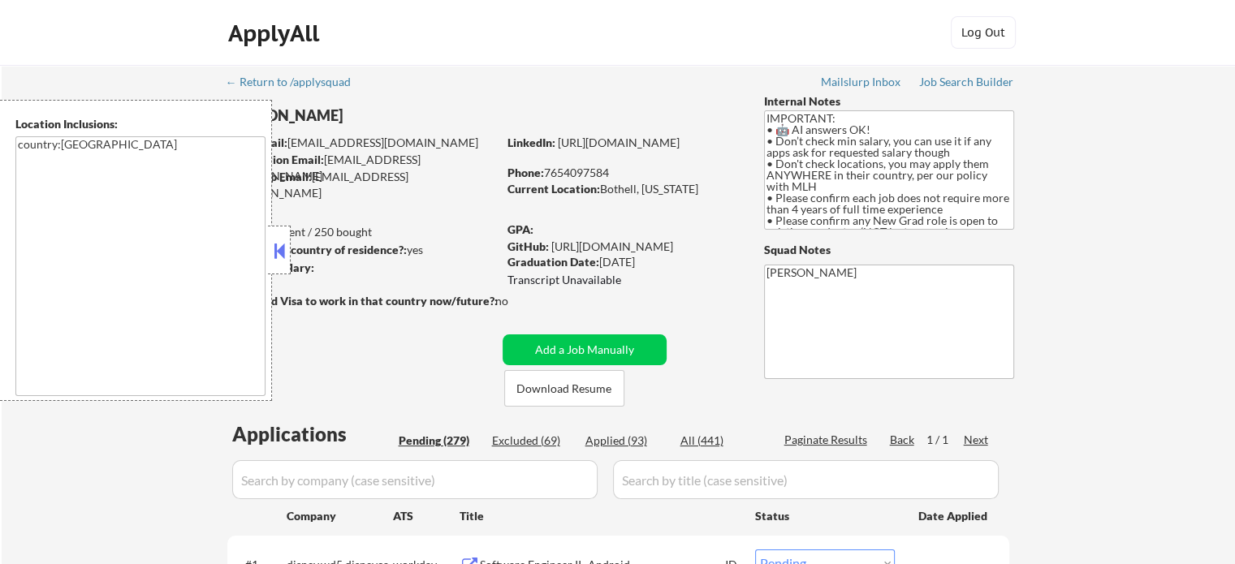
select select ""pending""
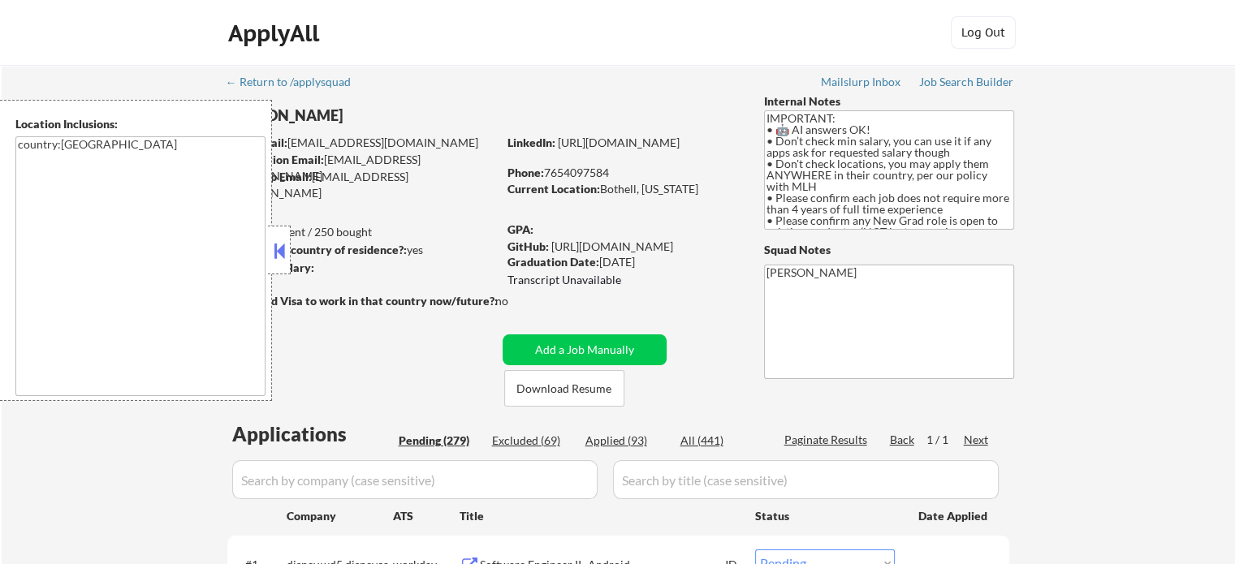
select select ""pending""
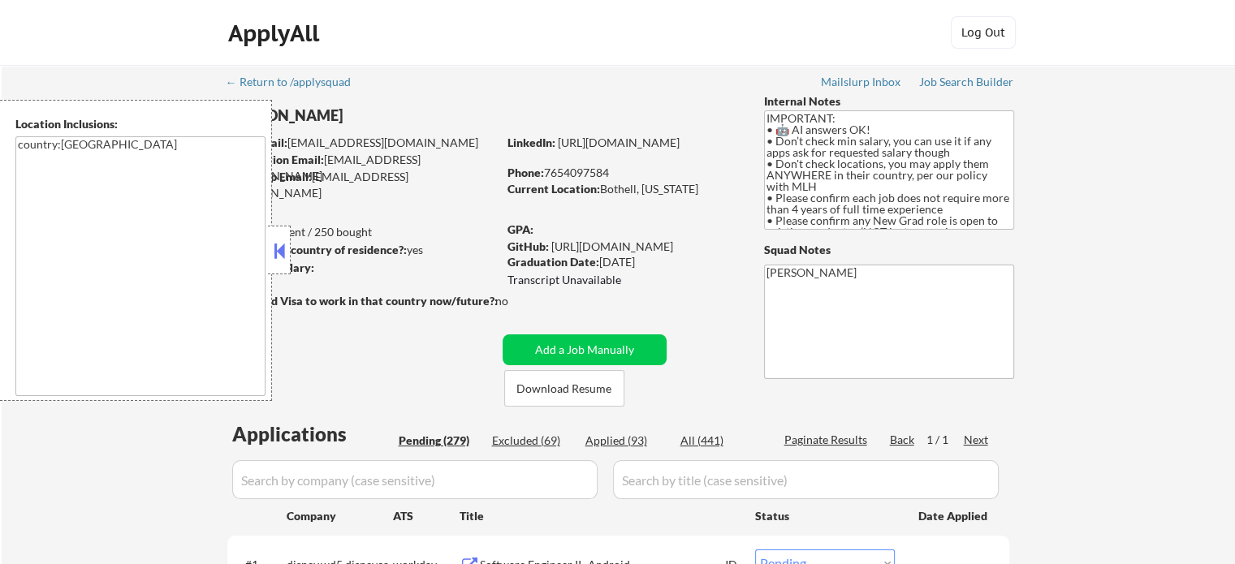
select select ""pending""
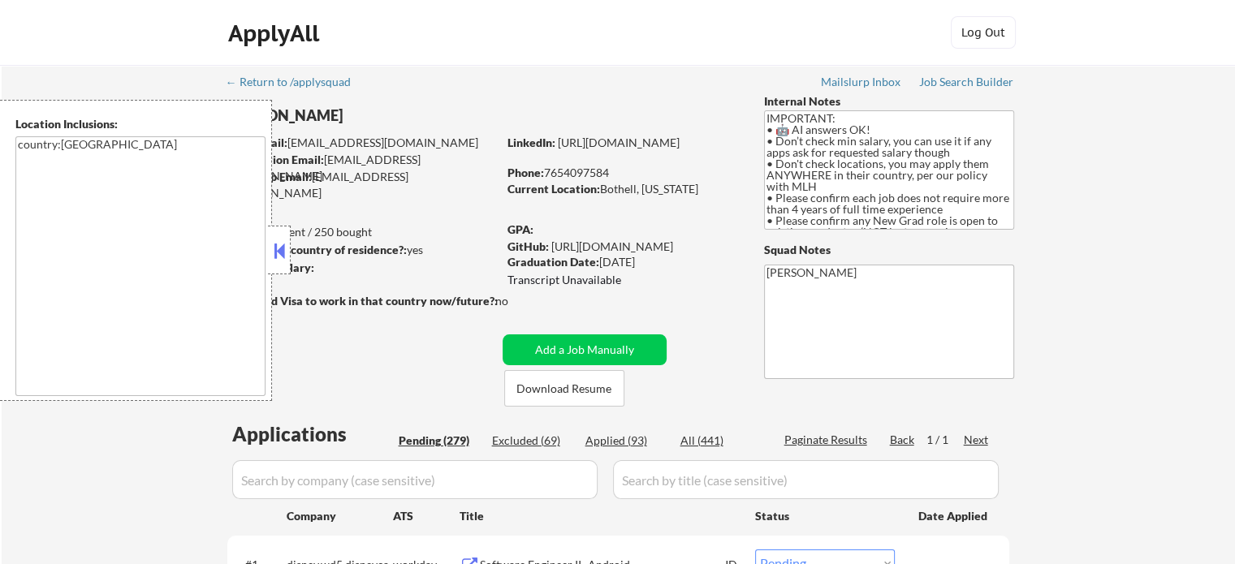
select select ""pending""
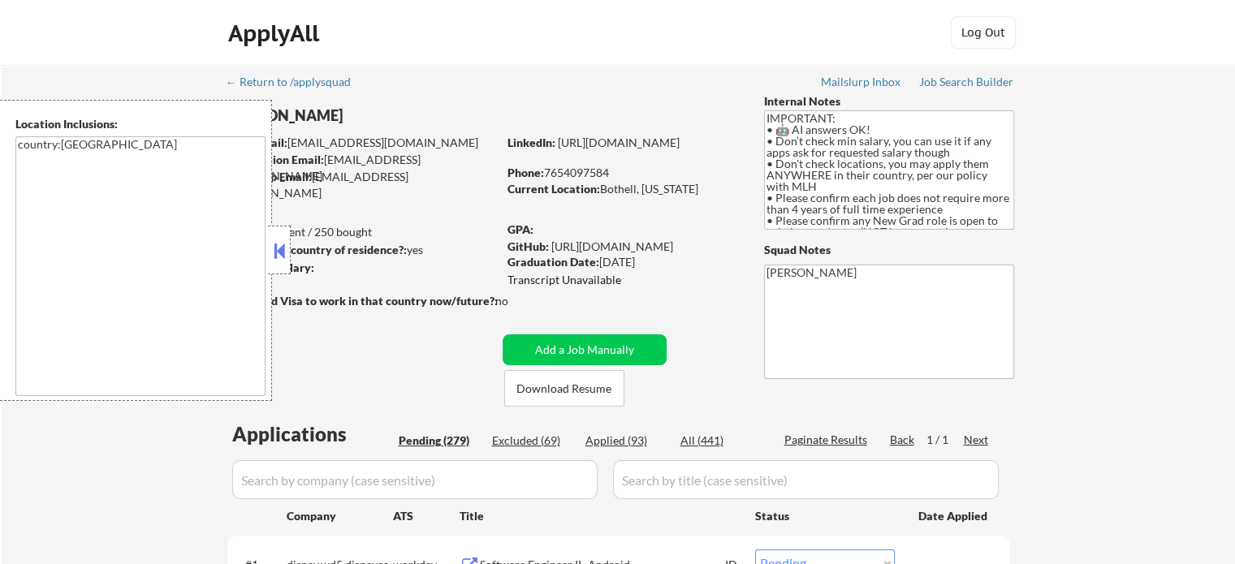
select select ""pending""
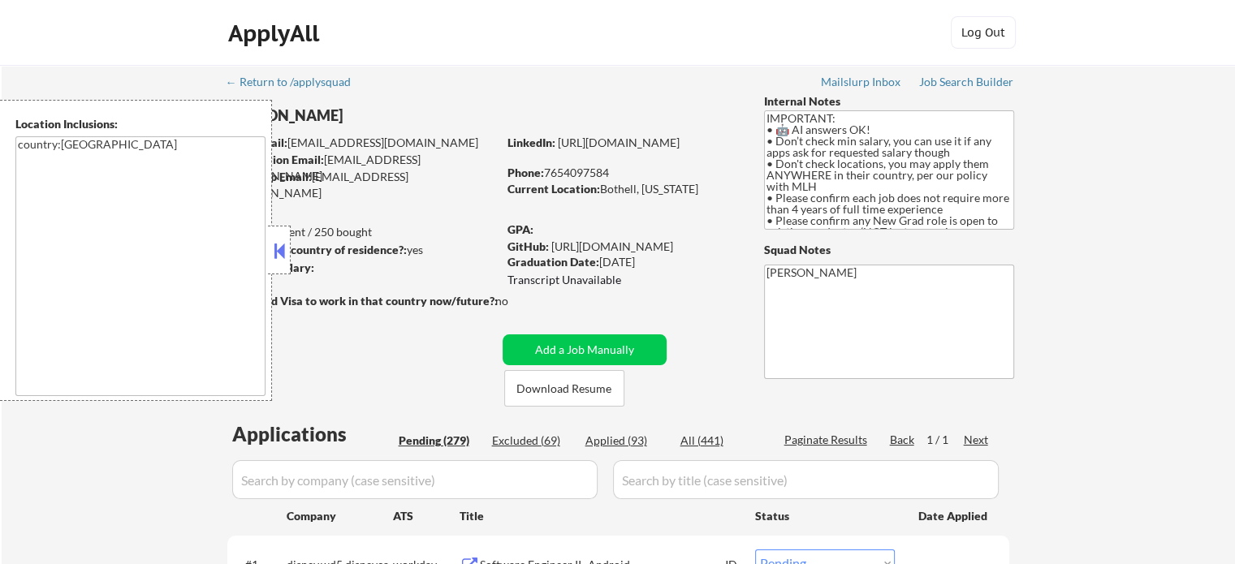
select select ""pending""
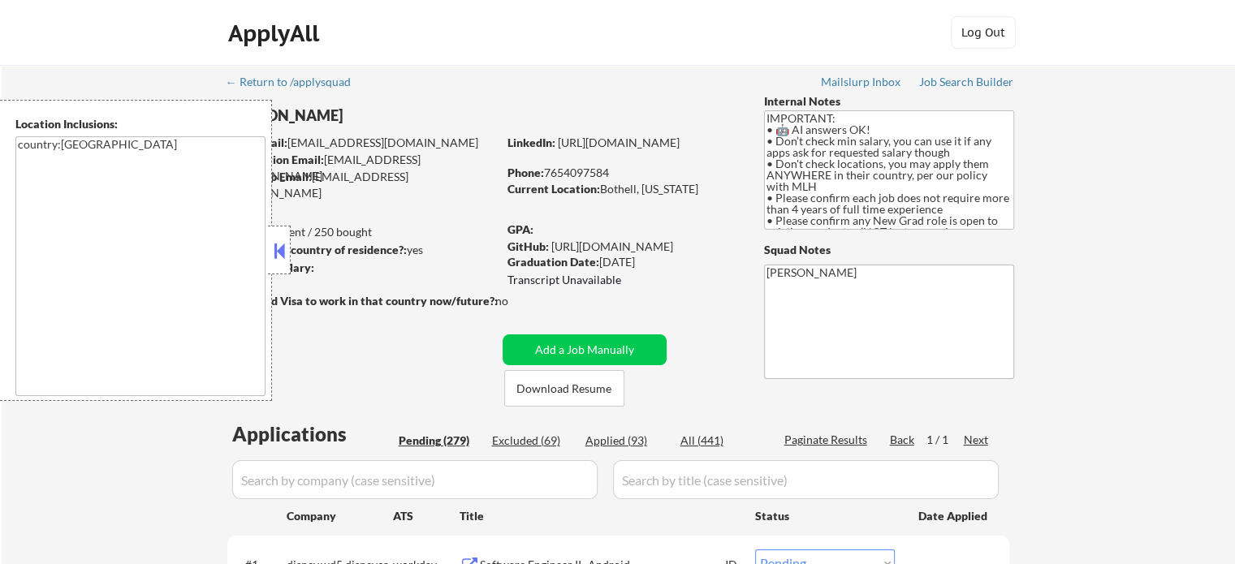
select select ""pending""
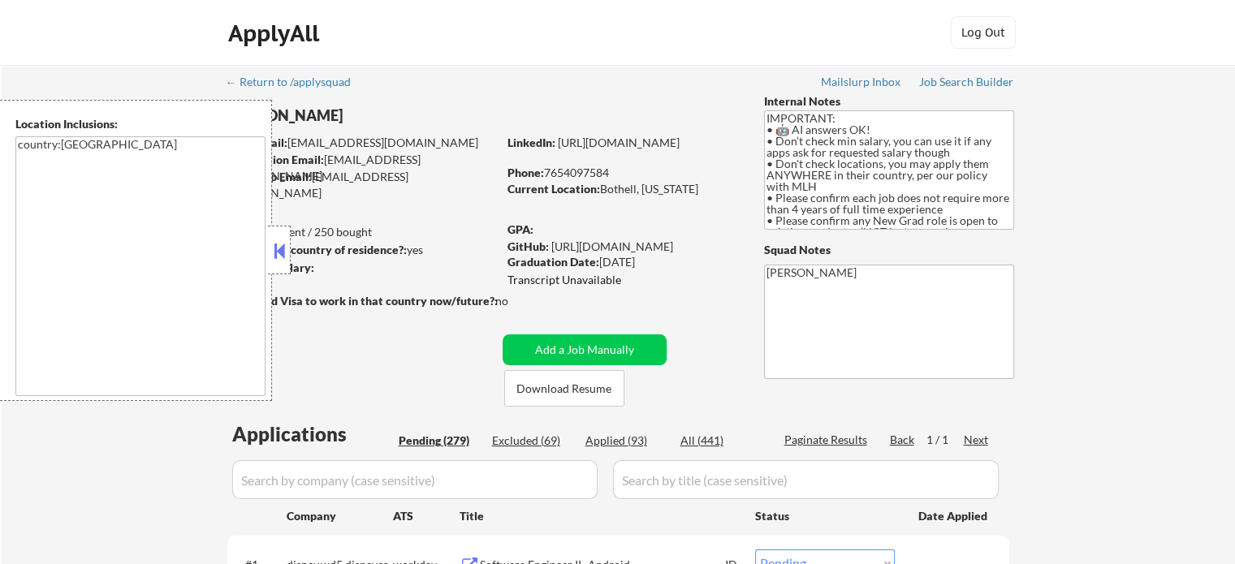
select select ""pending""
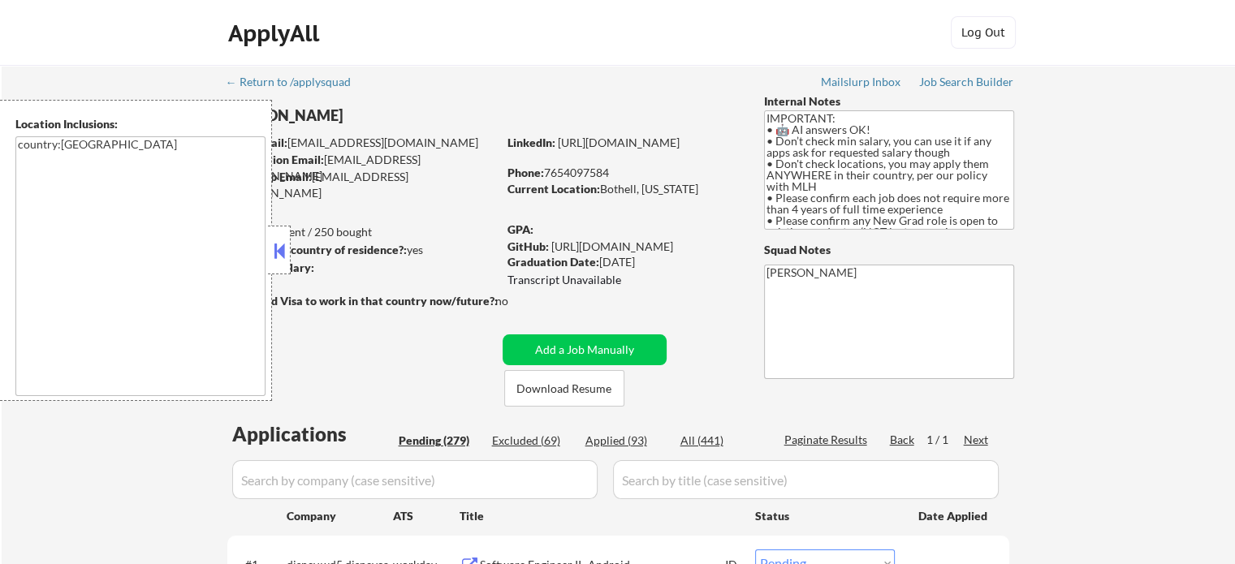
select select ""pending""
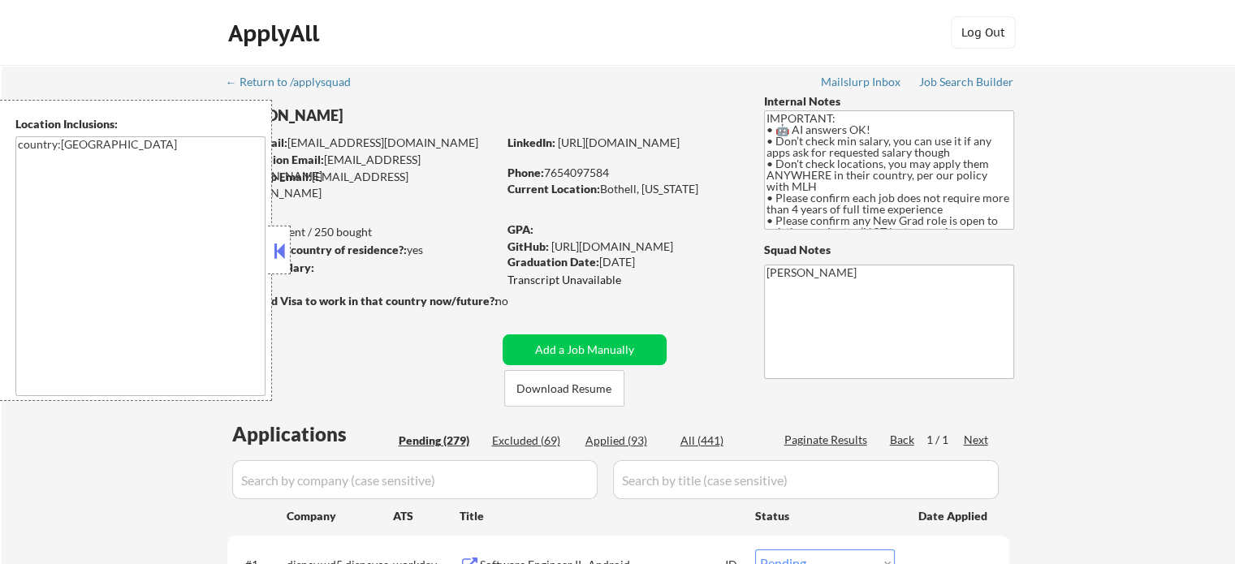
select select ""pending""
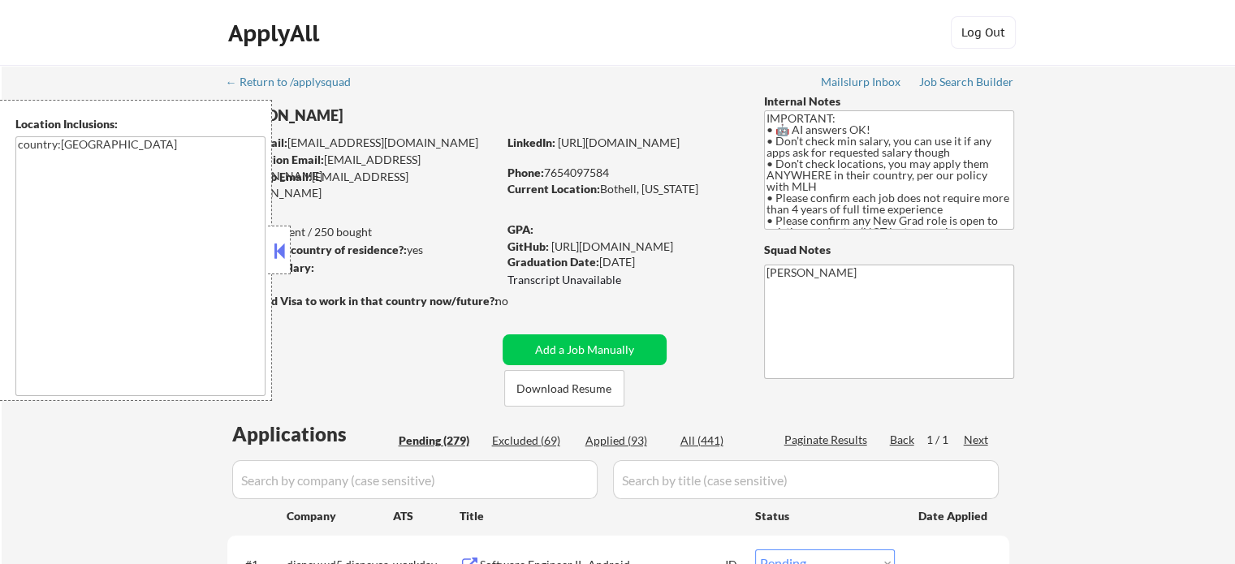
select select ""pending""
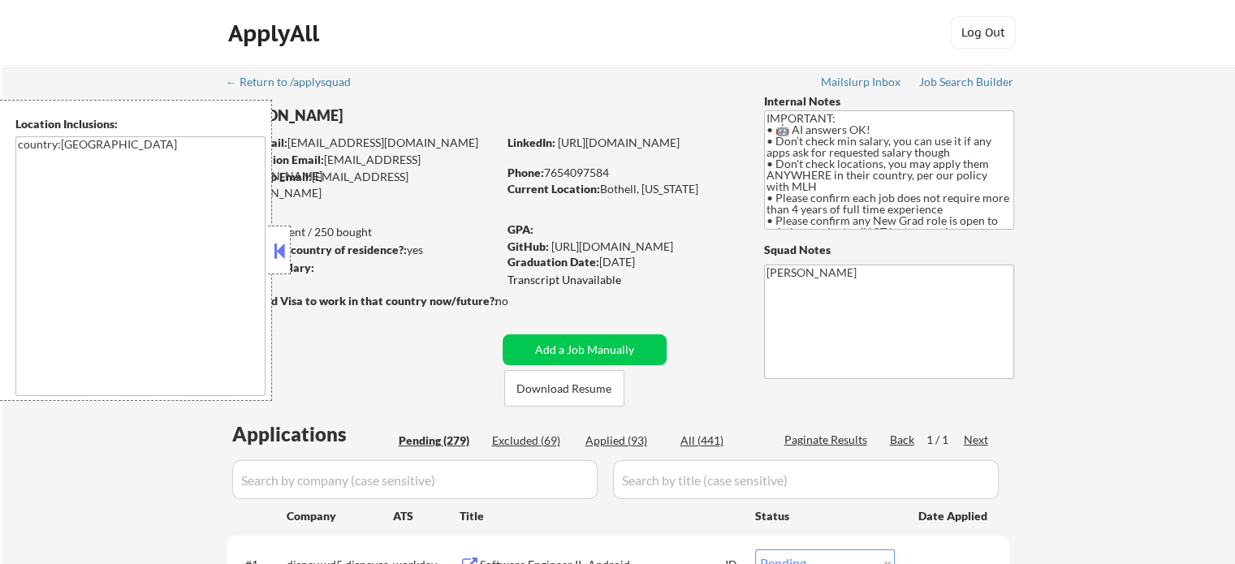
select select ""pending""
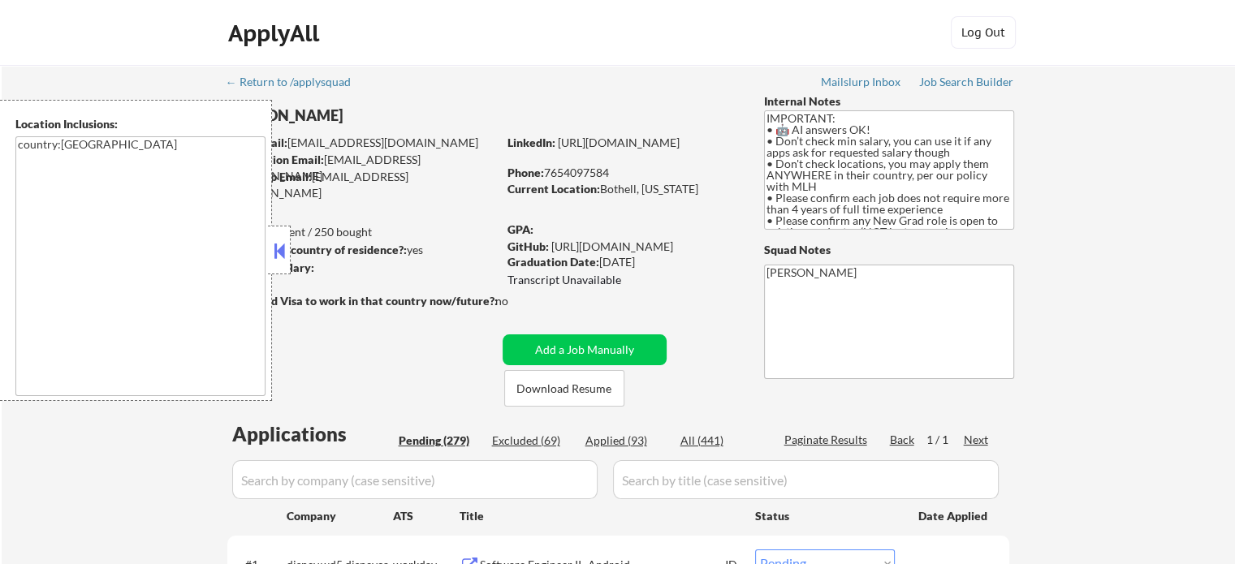
select select ""pending""
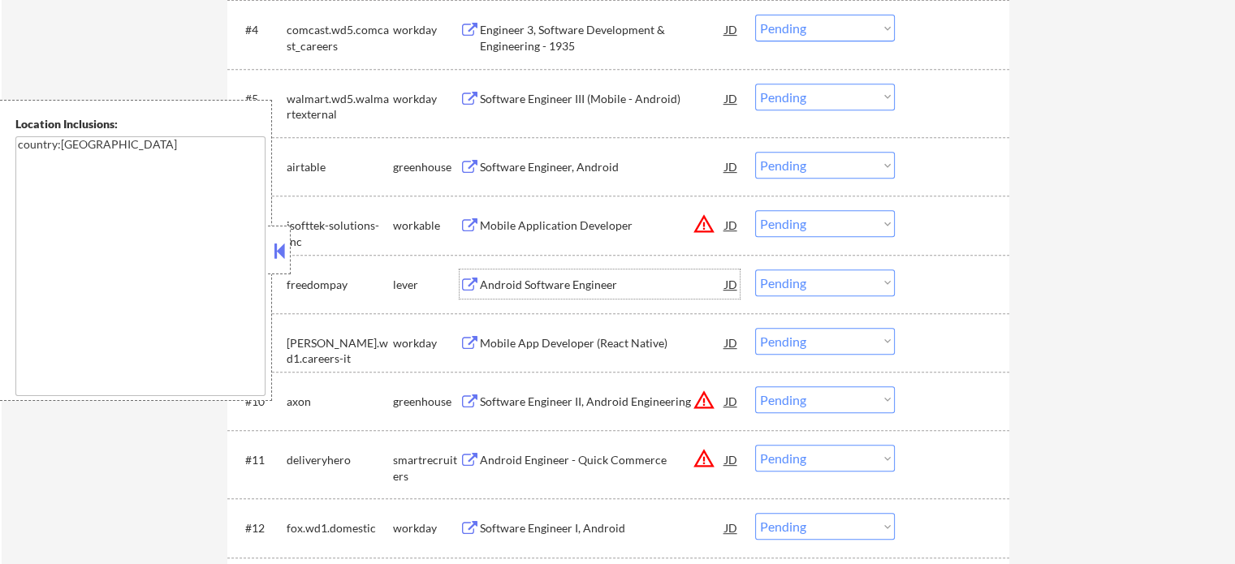
click at [510, 280] on div "Android Software Engineer" at bounding box center [602, 285] width 245 height 16
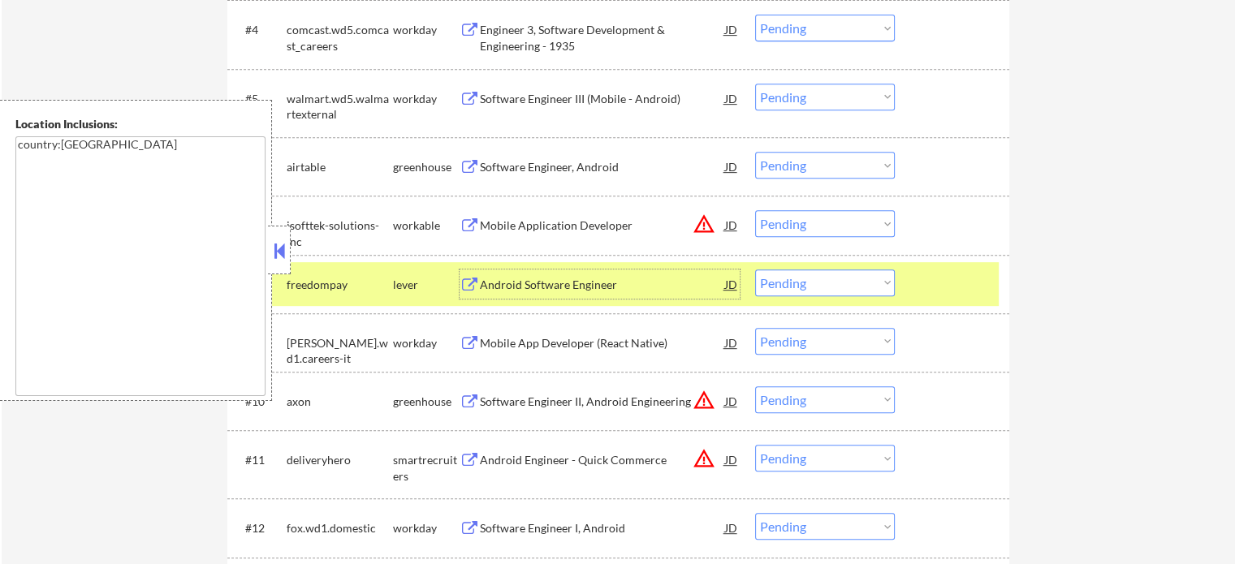
click at [844, 275] on select "Choose an option... Pending Applied Excluded (Questions) Excluded (Expired) Exc…" at bounding box center [825, 283] width 140 height 27
click at [755, 270] on select "Choose an option... Pending Applied Excluded (Questions) Excluded (Expired) Exc…" at bounding box center [825, 283] width 140 height 27
click at [942, 287] on div at bounding box center [953, 284] width 71 height 29
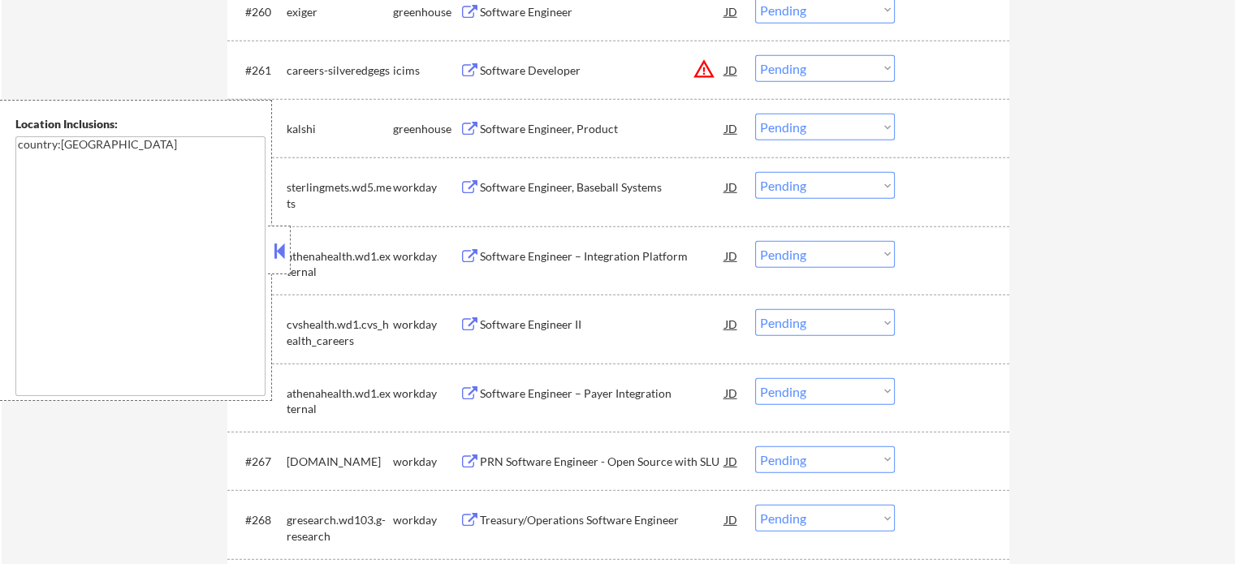
scroll to position [17014, 0]
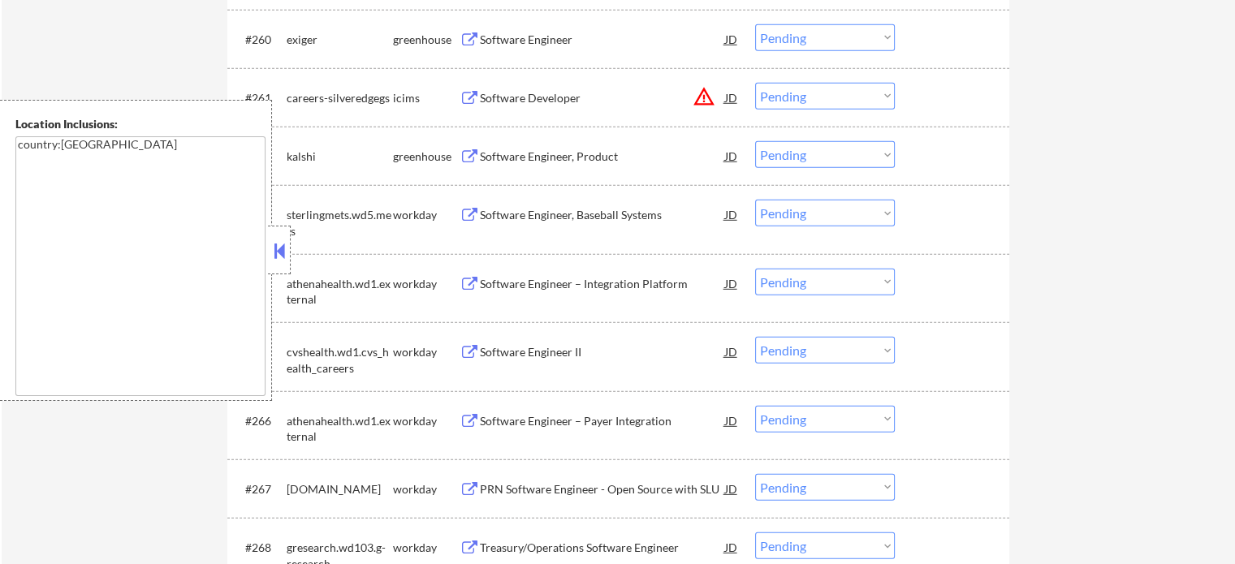
click at [574, 159] on div "Software Engineer, Product" at bounding box center [602, 157] width 245 height 16
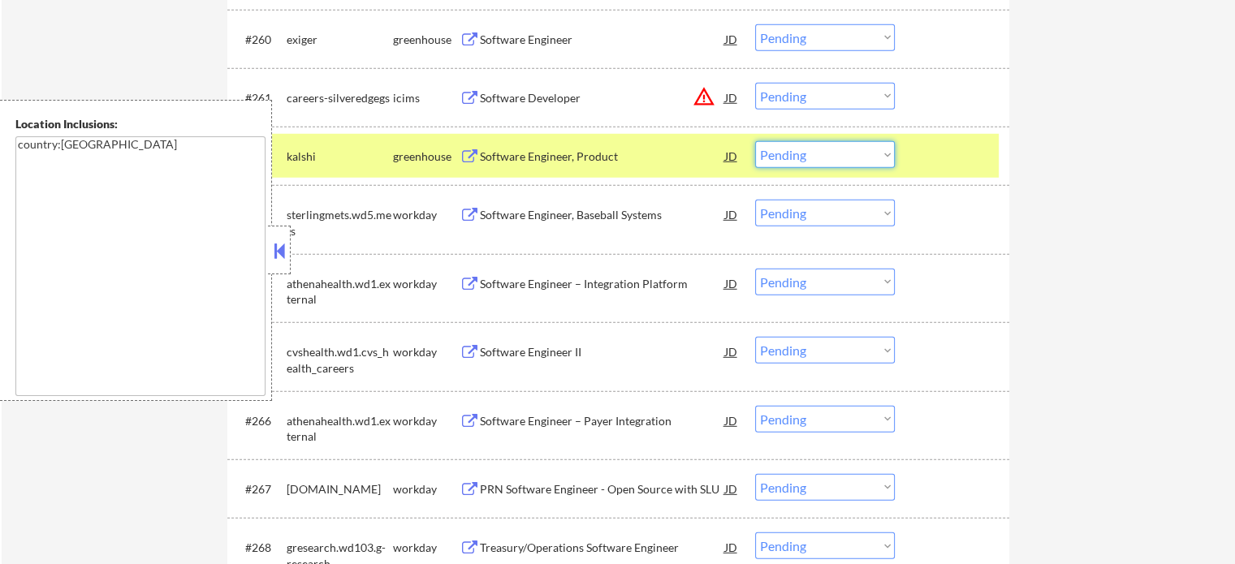
click at [854, 158] on select "Choose an option... Pending Applied Excluded (Questions) Excluded (Expired) Exc…" at bounding box center [825, 154] width 140 height 27
click at [755, 143] on select "Choose an option... Pending Applied Excluded (Questions) Excluded (Expired) Exc…" at bounding box center [825, 154] width 140 height 27
click at [929, 153] on div at bounding box center [953, 155] width 71 height 29
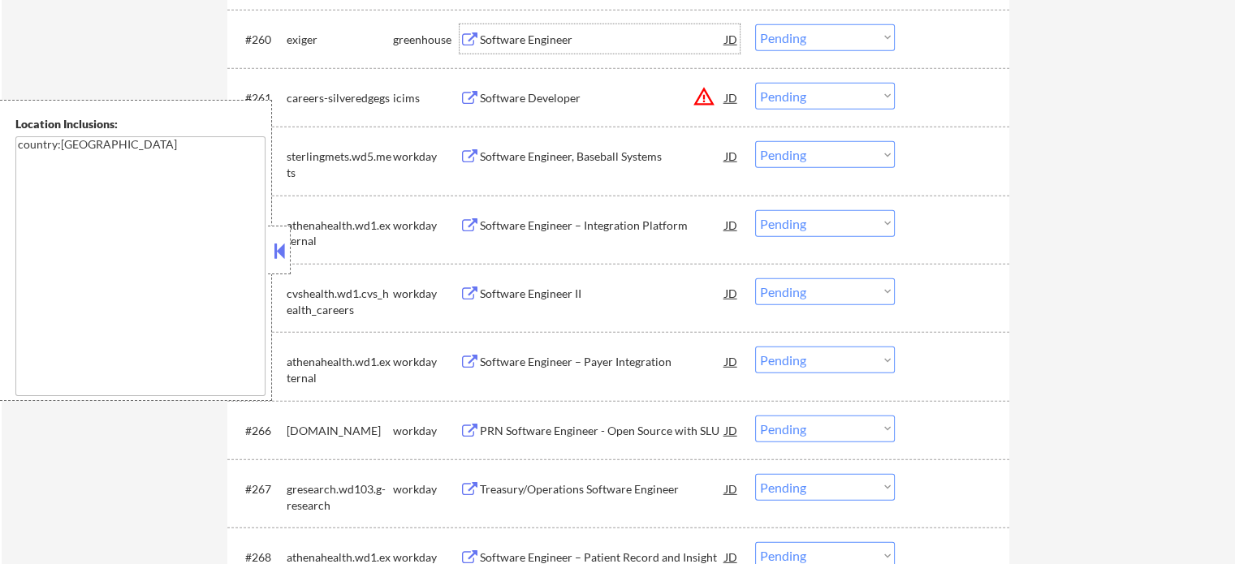
click at [538, 45] on div "Software Engineer" at bounding box center [602, 40] width 245 height 16
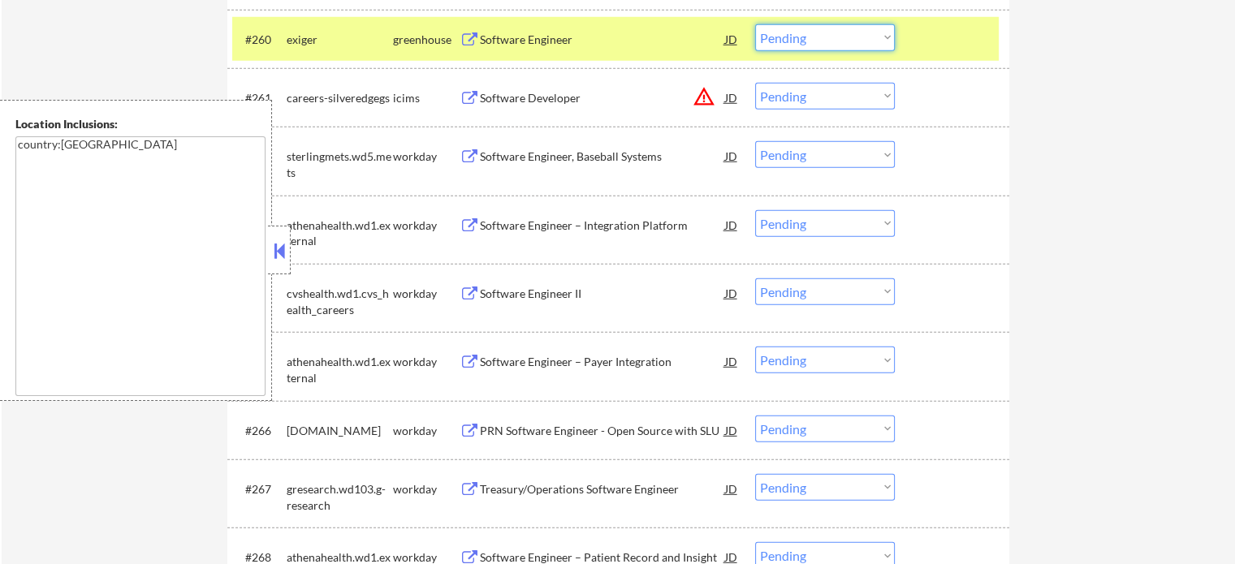
click at [817, 48] on select "Choose an option... Pending Applied Excluded (Questions) Excluded (Expired) Exc…" at bounding box center [825, 37] width 140 height 27
click at [755, 26] on select "Choose an option... Pending Applied Excluded (Questions) Excluded (Expired) Exc…" at bounding box center [825, 37] width 140 height 27
click at [959, 46] on div at bounding box center [953, 38] width 71 height 29
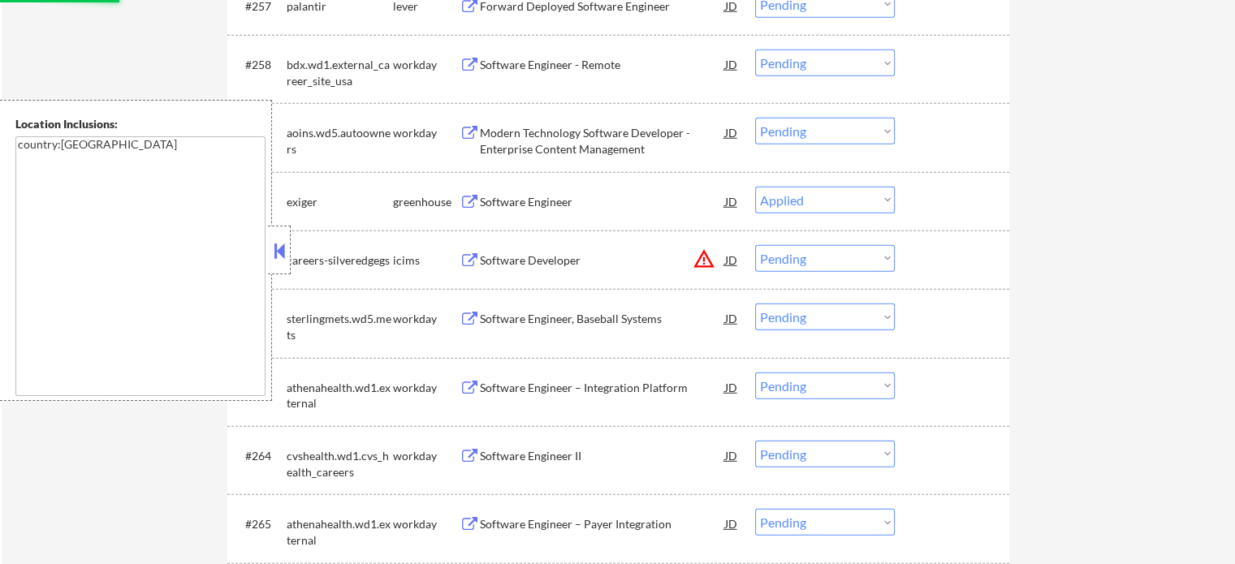
scroll to position [16771, 0]
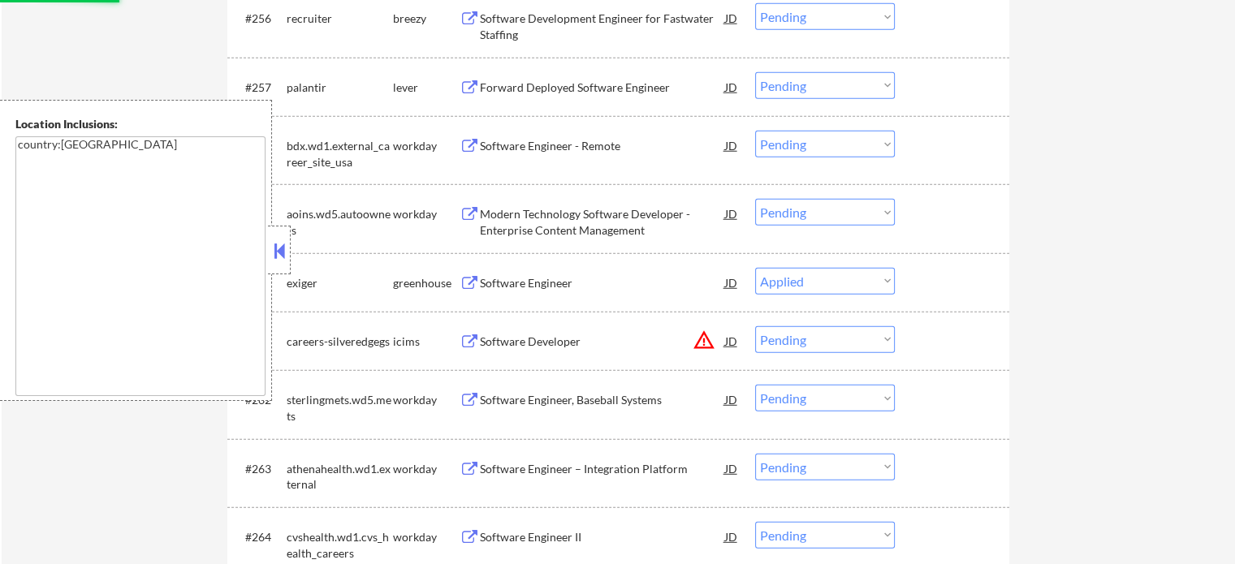
click at [570, 96] on div "Forward Deployed Software Engineer" at bounding box center [602, 88] width 245 height 16
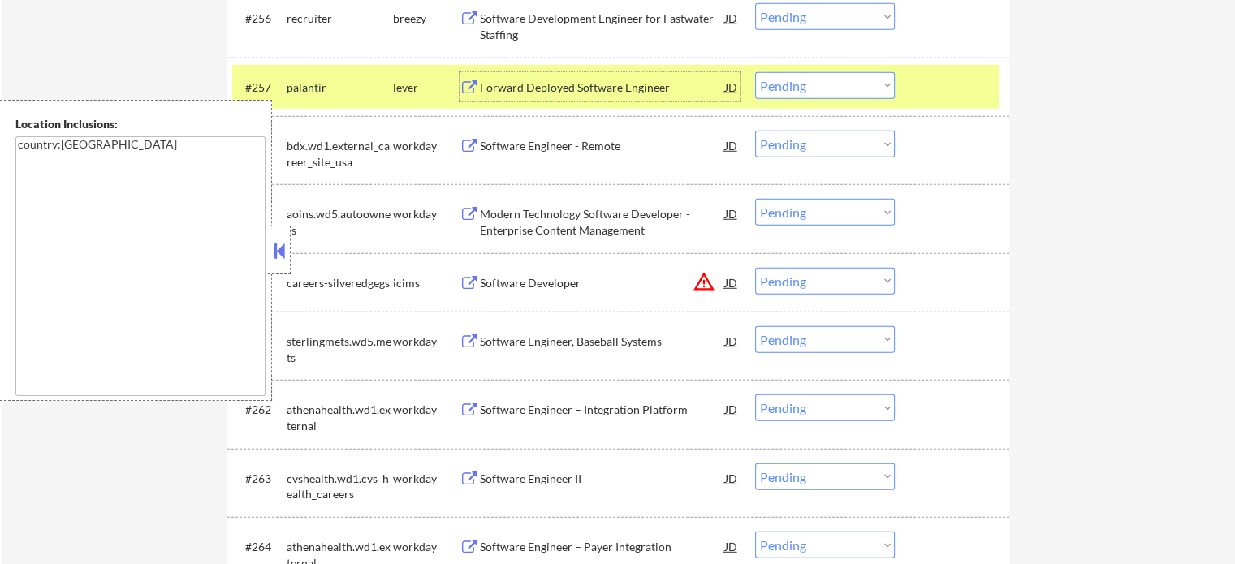
click at [775, 88] on select "Choose an option... Pending Applied Excluded (Questions) Excluded (Expired) Exc…" at bounding box center [825, 85] width 140 height 27
click at [755, 74] on select "Choose an option... Pending Applied Excluded (Questions) Excluded (Expired) Exc…" at bounding box center [825, 85] width 140 height 27
click at [929, 88] on div at bounding box center [953, 86] width 71 height 29
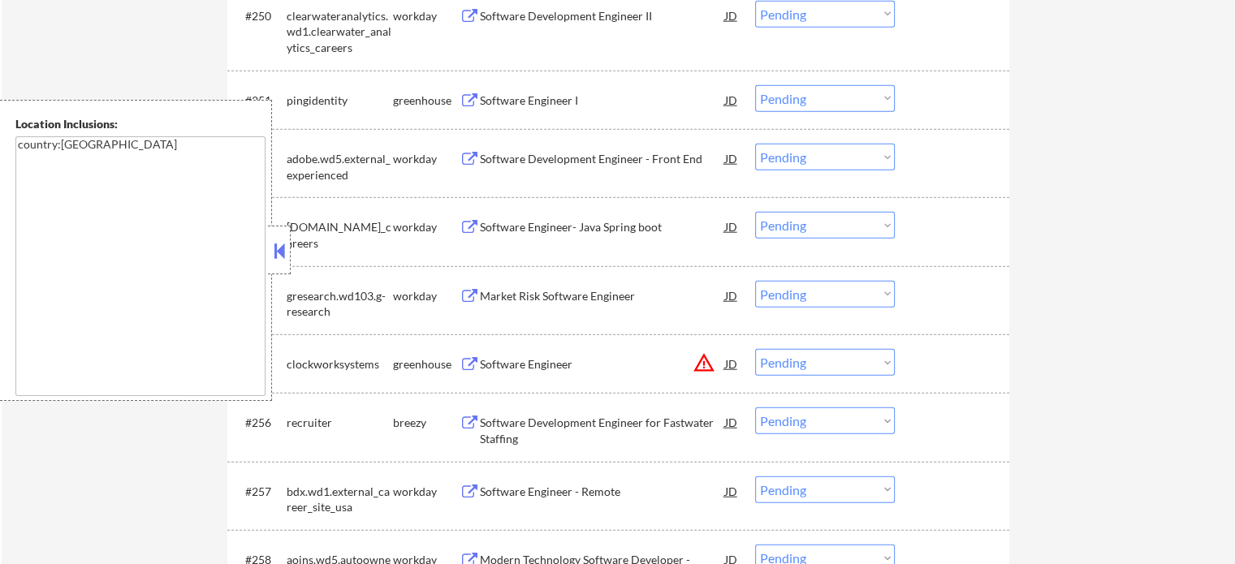
scroll to position [16365, 0]
click at [551, 103] on div "Software Engineer I" at bounding box center [602, 102] width 245 height 16
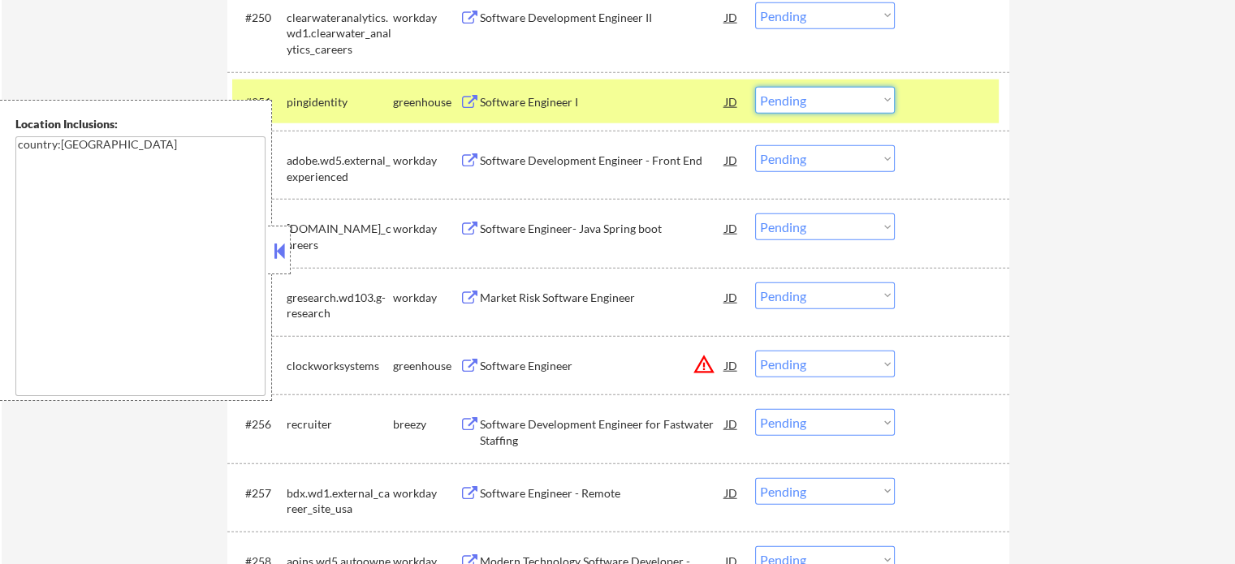
click at [802, 93] on select "Choose an option... Pending Applied Excluded (Questions) Excluded (Expired) Exc…" at bounding box center [825, 100] width 140 height 27
click at [755, 88] on select "Choose an option... Pending Applied Excluded (Questions) Excluded (Expired) Exc…" at bounding box center [825, 100] width 140 height 27
click at [943, 97] on div at bounding box center [953, 101] width 71 height 29
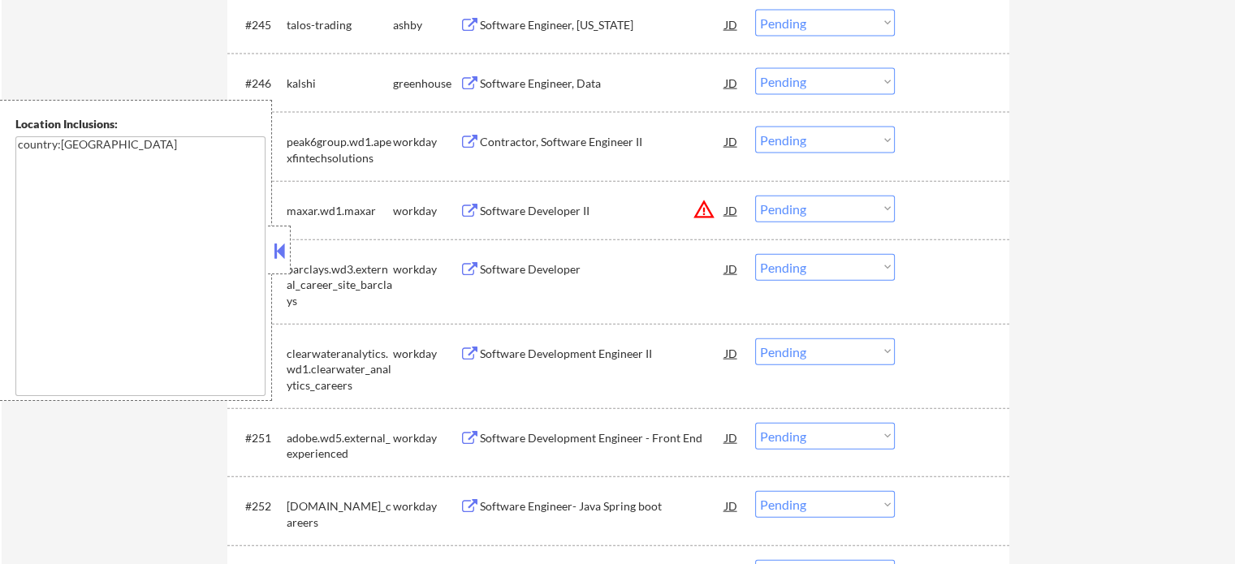
scroll to position [15959, 0]
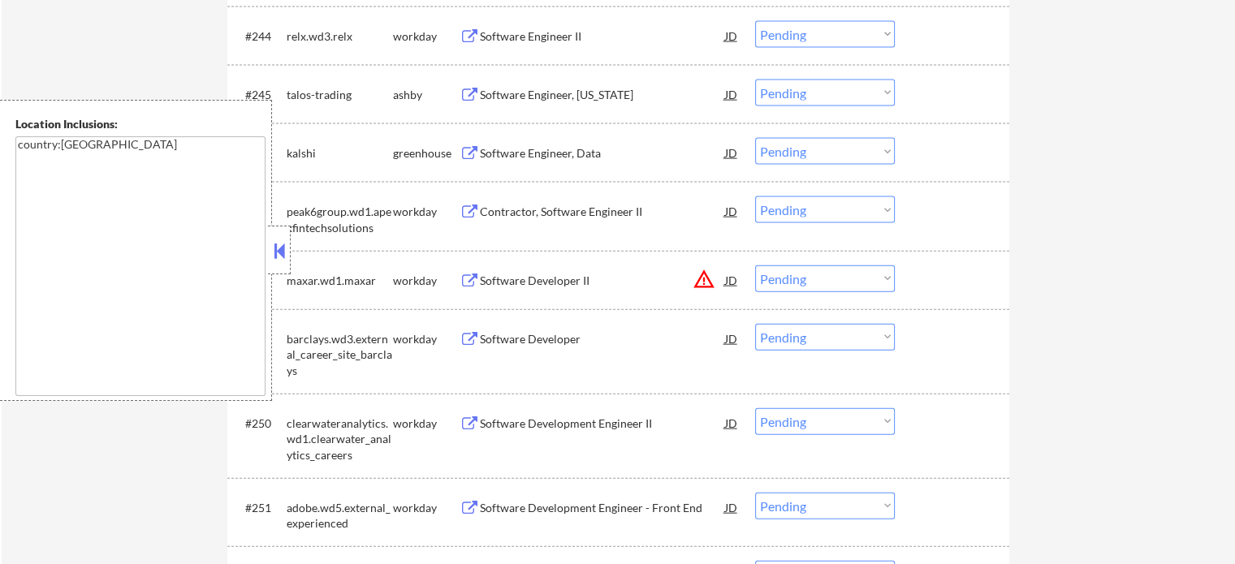
click at [525, 151] on div "Software Engineer, Data" at bounding box center [602, 153] width 245 height 16
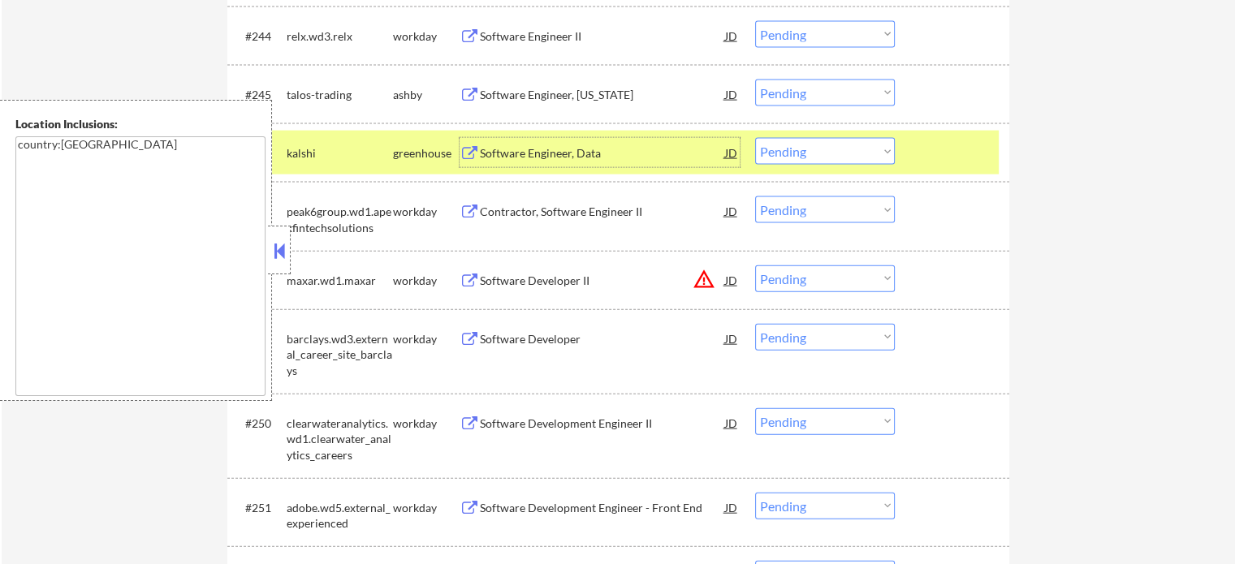
click at [849, 147] on select "Choose an option... Pending Applied Excluded (Questions) Excluded (Expired) Exc…" at bounding box center [825, 151] width 140 height 27
click at [755, 140] on select "Choose an option... Pending Applied Excluded (Questions) Excluded (Expired) Exc…" at bounding box center [825, 151] width 140 height 27
click at [925, 148] on div at bounding box center [953, 152] width 71 height 29
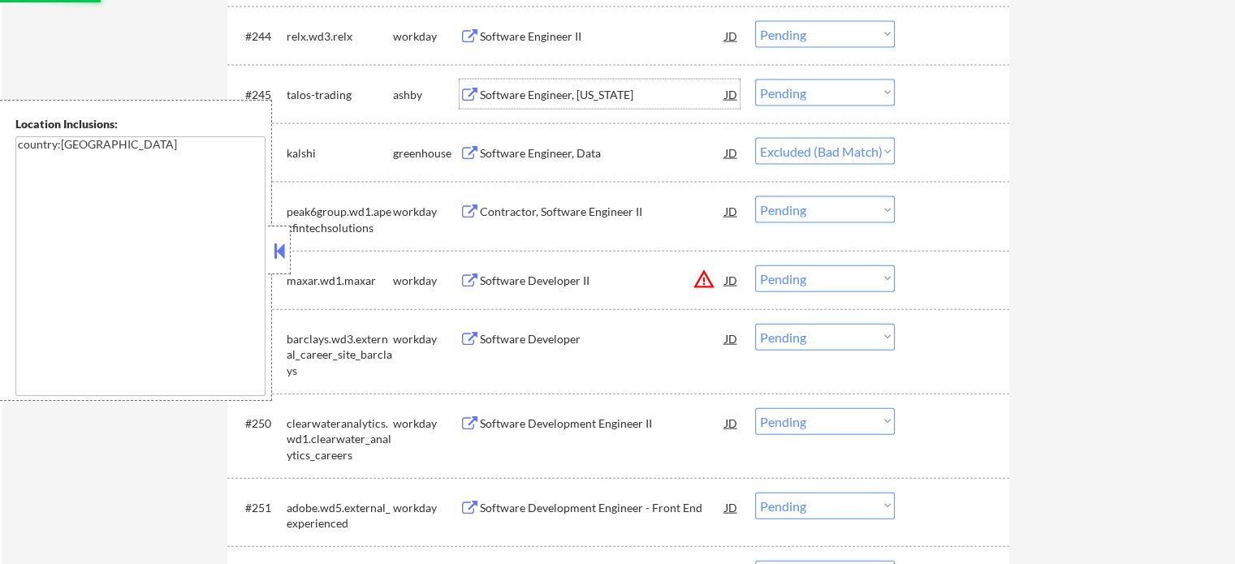
click at [539, 97] on div "Software Engineer, [US_STATE]" at bounding box center [602, 95] width 245 height 16
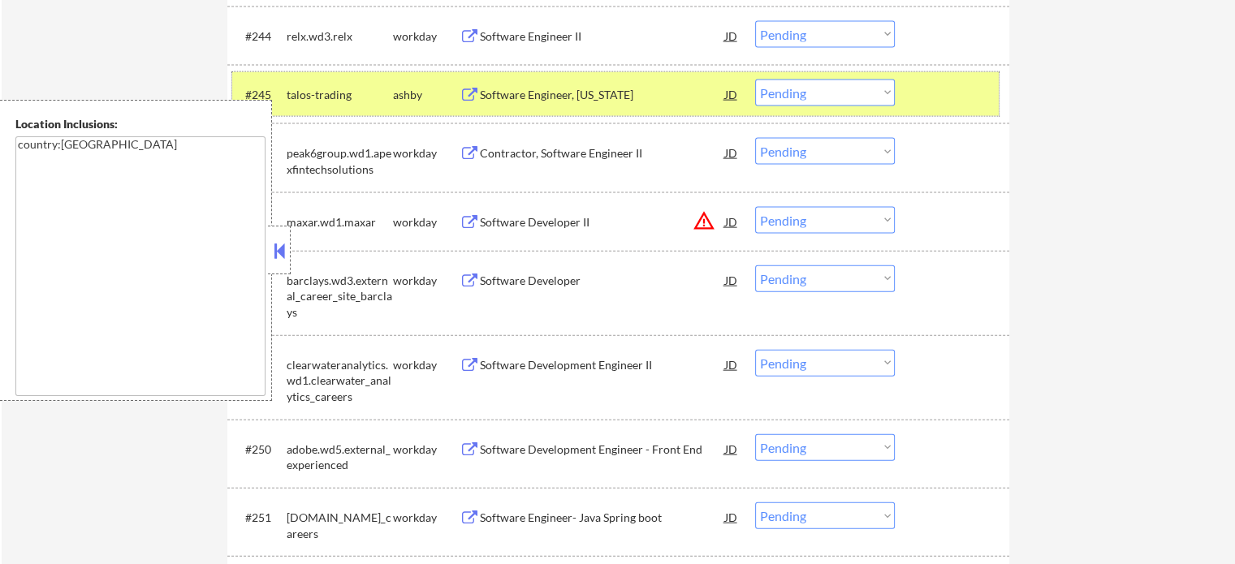
click at [938, 88] on div at bounding box center [953, 94] width 71 height 29
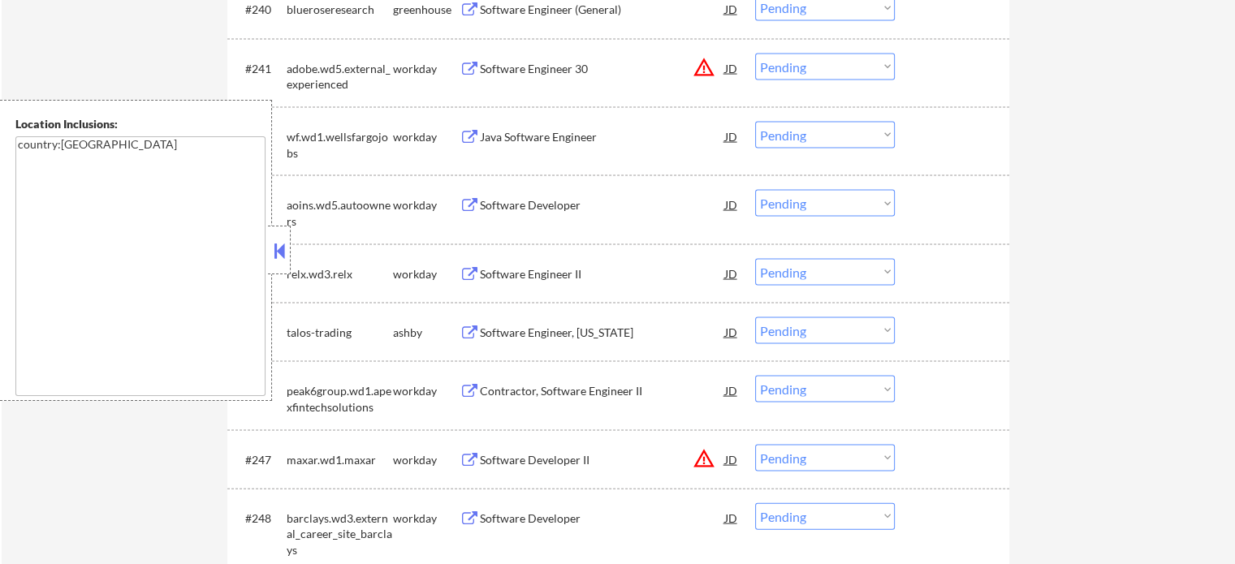
scroll to position [15634, 0]
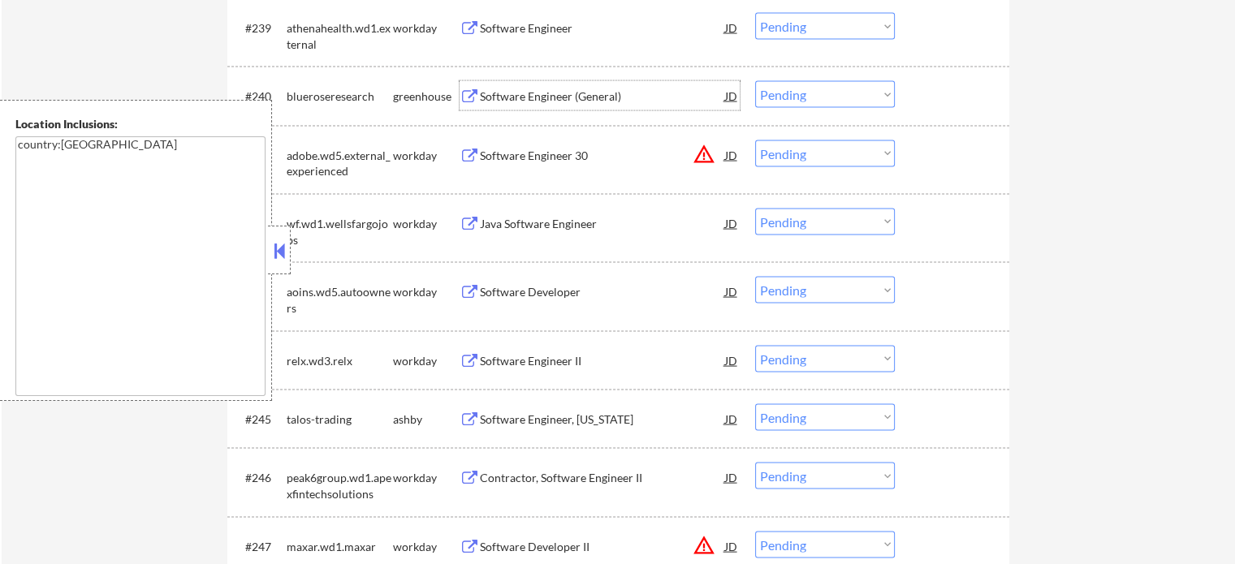
click at [542, 106] on div "Software Engineer (General)" at bounding box center [602, 95] width 245 height 29
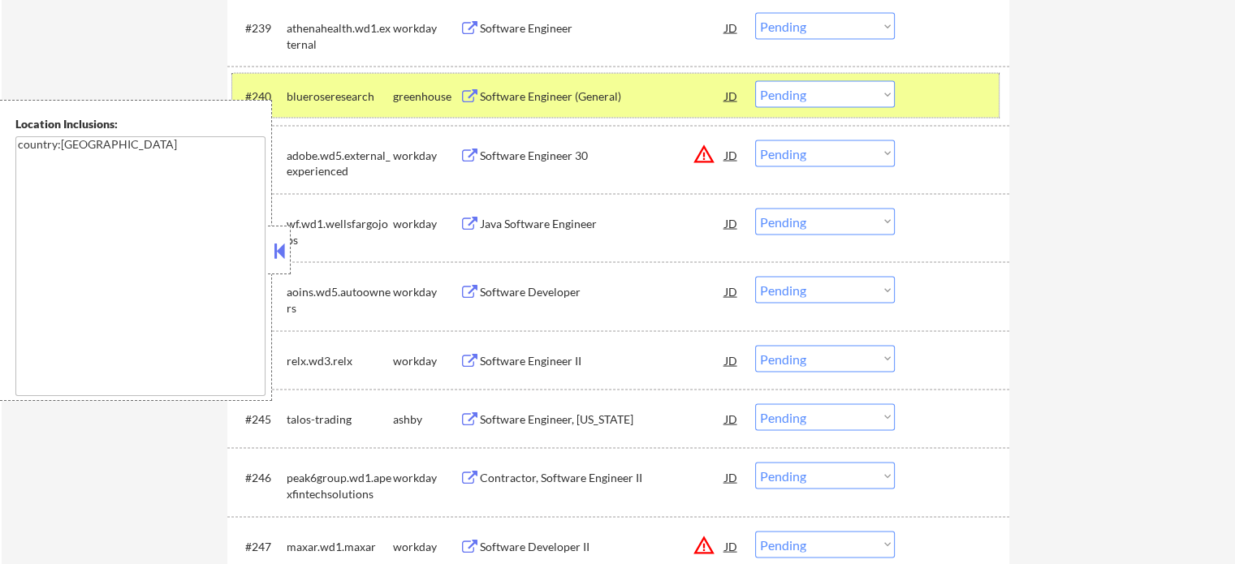
click at [945, 103] on div at bounding box center [953, 95] width 71 height 29
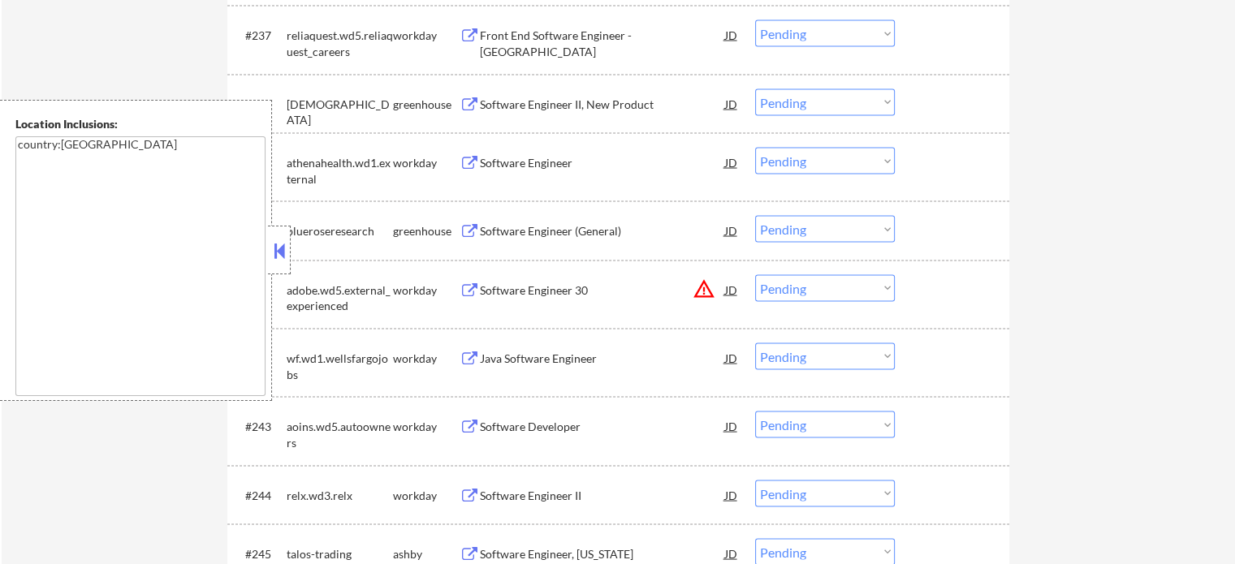
scroll to position [15472, 0]
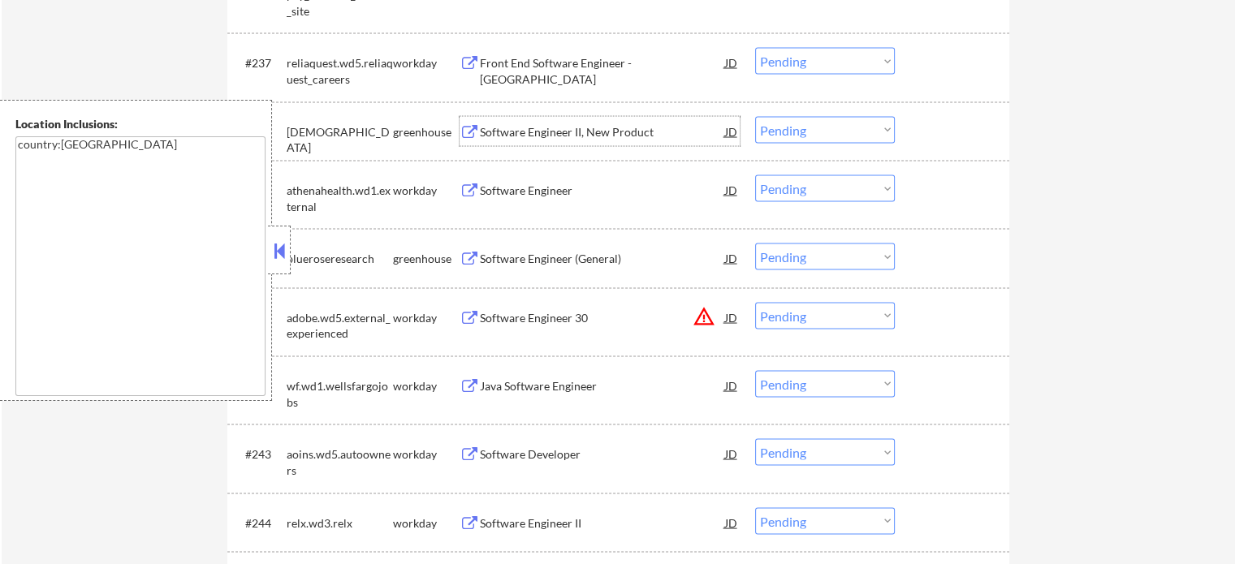
click at [572, 136] on div "Software Engineer II, New Product" at bounding box center [602, 132] width 245 height 16
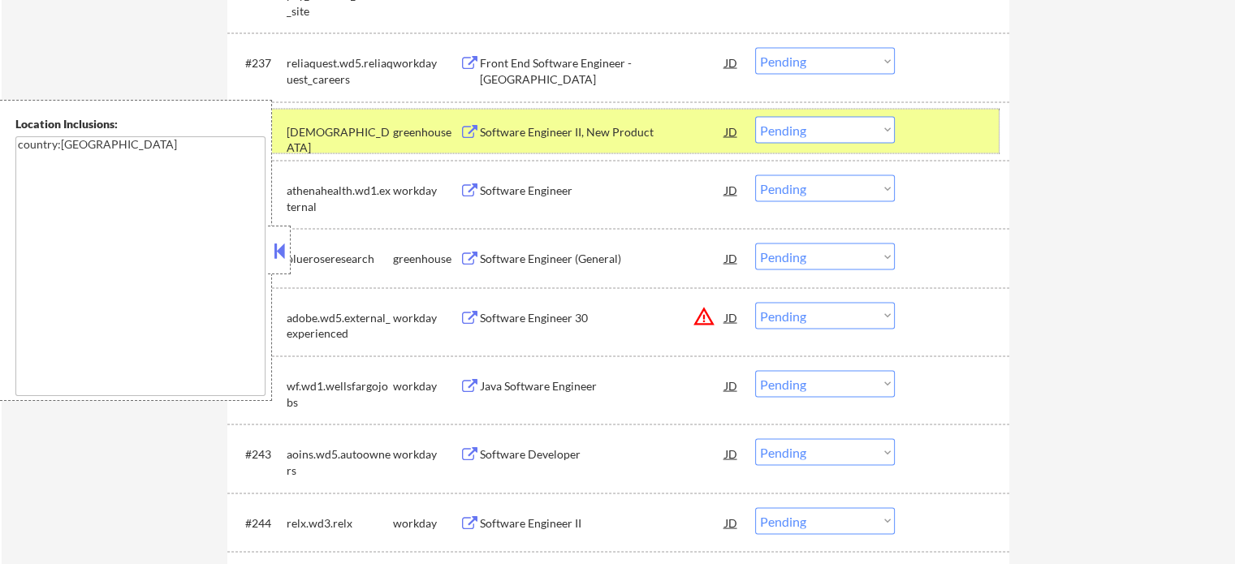
click at [928, 128] on div at bounding box center [953, 131] width 71 height 29
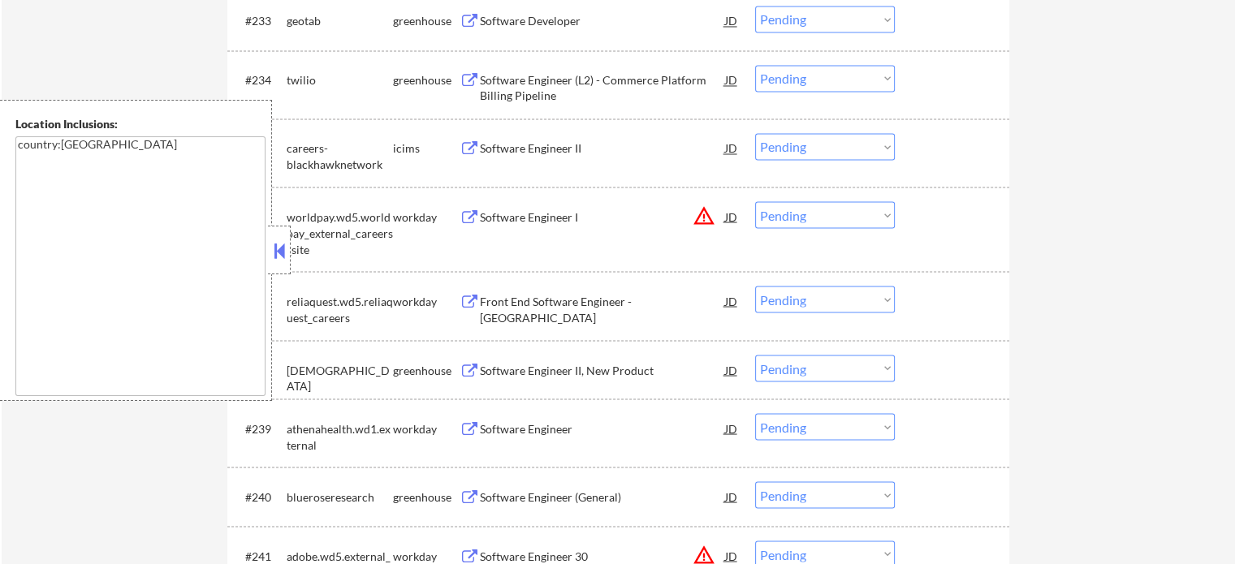
scroll to position [15147, 0]
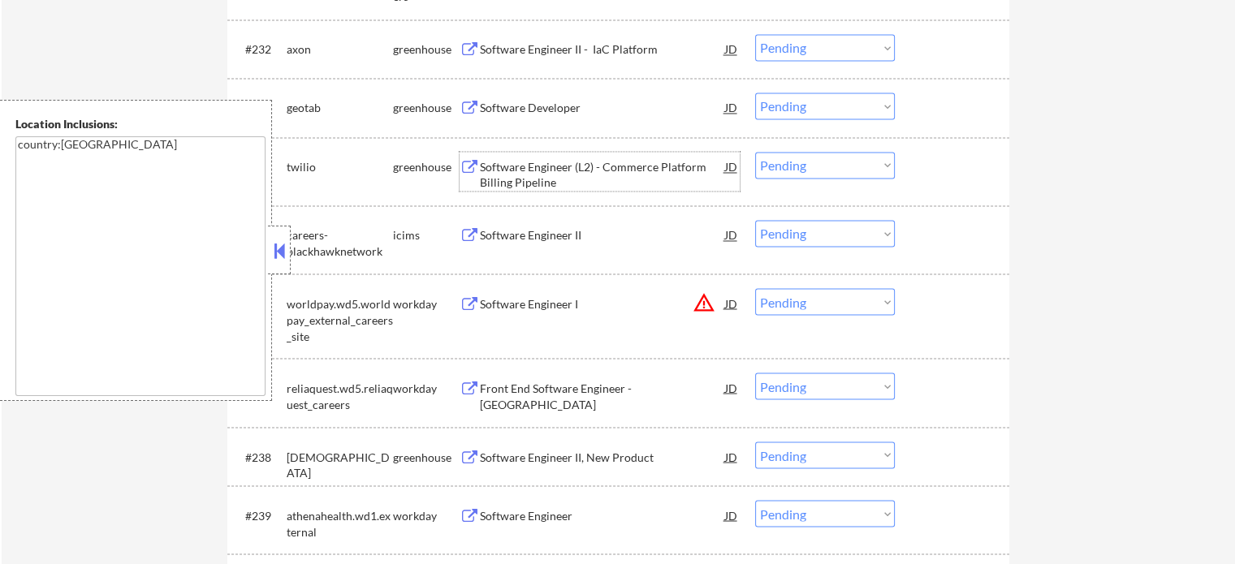
click at [529, 173] on div "Software Engineer (L2) - Commerce Platform Billing Pipeline" at bounding box center [602, 175] width 245 height 32
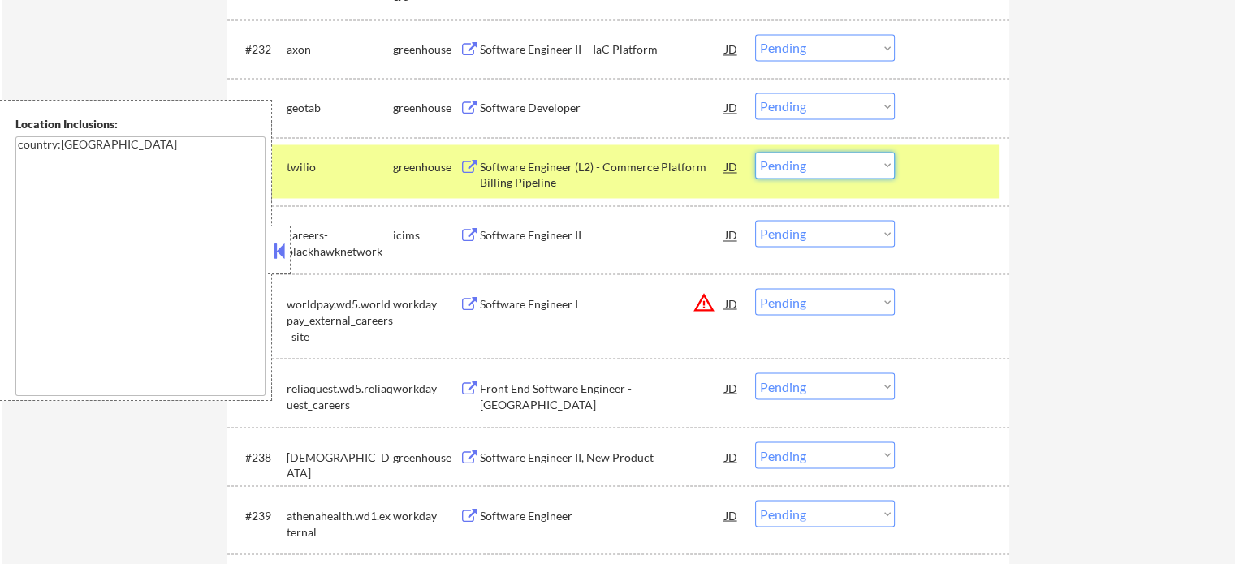
click at [839, 166] on select "Choose an option... Pending Applied Excluded (Questions) Excluded (Expired) Exc…" at bounding box center [825, 165] width 140 height 27
click at [755, 153] on select "Choose an option... Pending Applied Excluded (Questions) Excluded (Expired) Exc…" at bounding box center [825, 165] width 140 height 27
click at [964, 185] on div "#234 twilio greenhouse Software Engineer (L2) - Commerce Platform Billing Pipel…" at bounding box center [615, 172] width 766 height 54
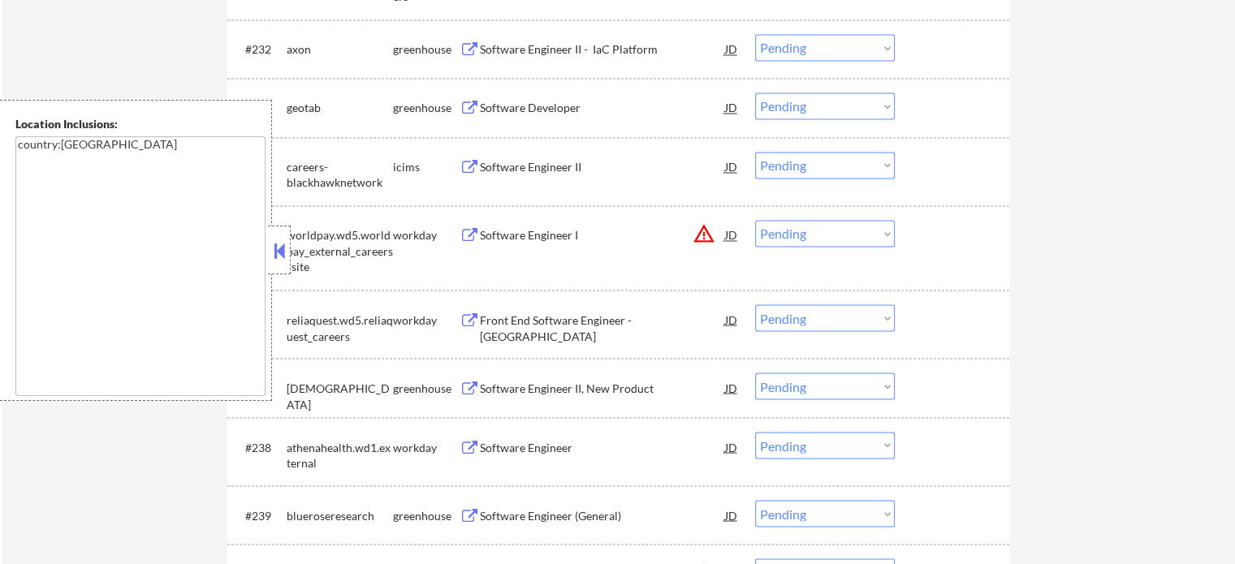
click at [529, 399] on div "Software Engineer II, New Product" at bounding box center [602, 387] width 245 height 29
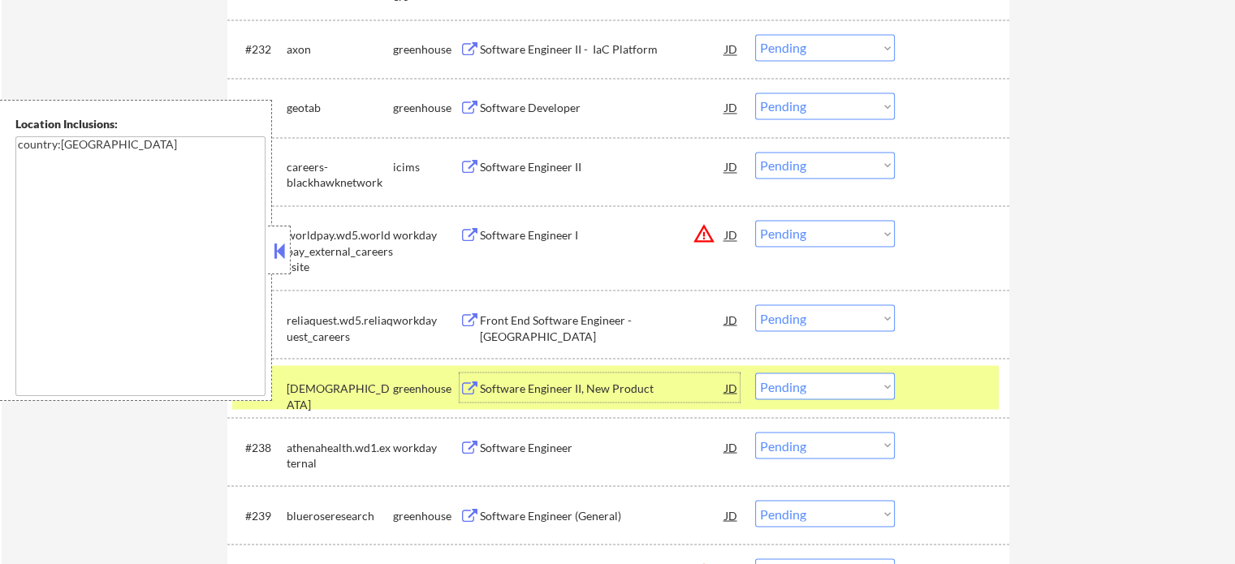
click at [941, 383] on div at bounding box center [953, 387] width 71 height 29
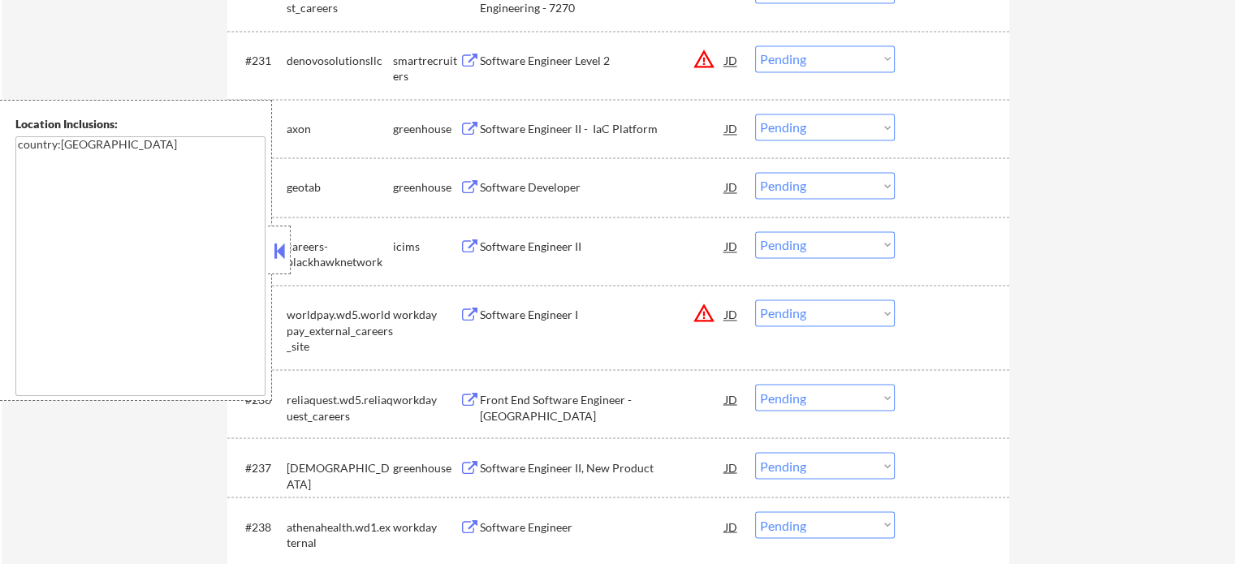
scroll to position [14985, 0]
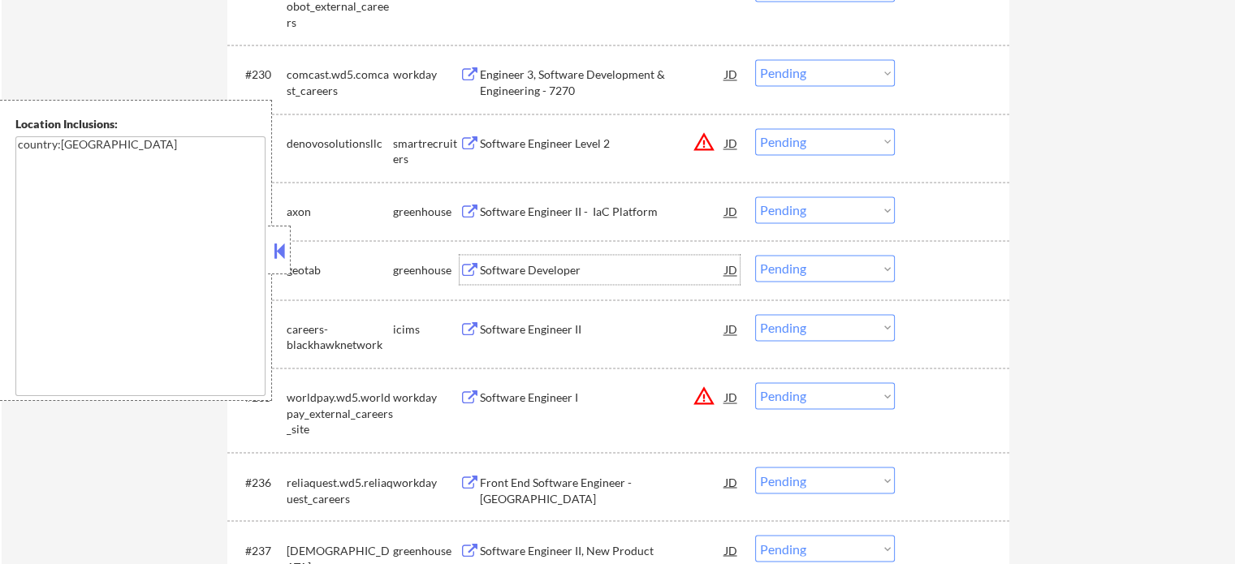
click at [527, 261] on div "Software Developer" at bounding box center [602, 269] width 245 height 29
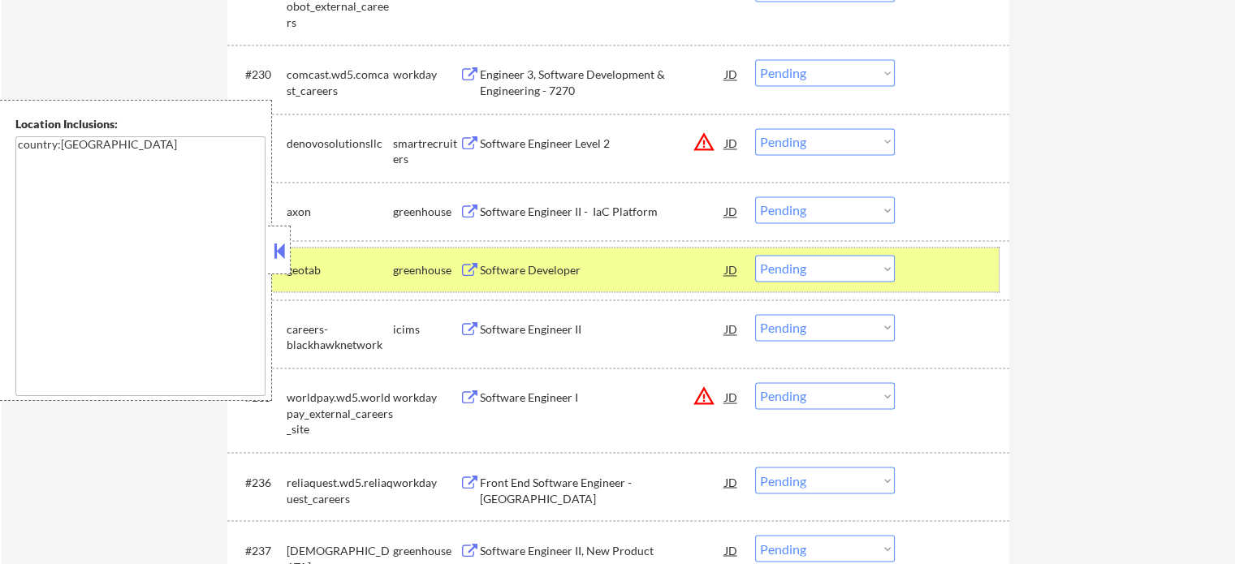
click at [961, 259] on div at bounding box center [953, 269] width 71 height 29
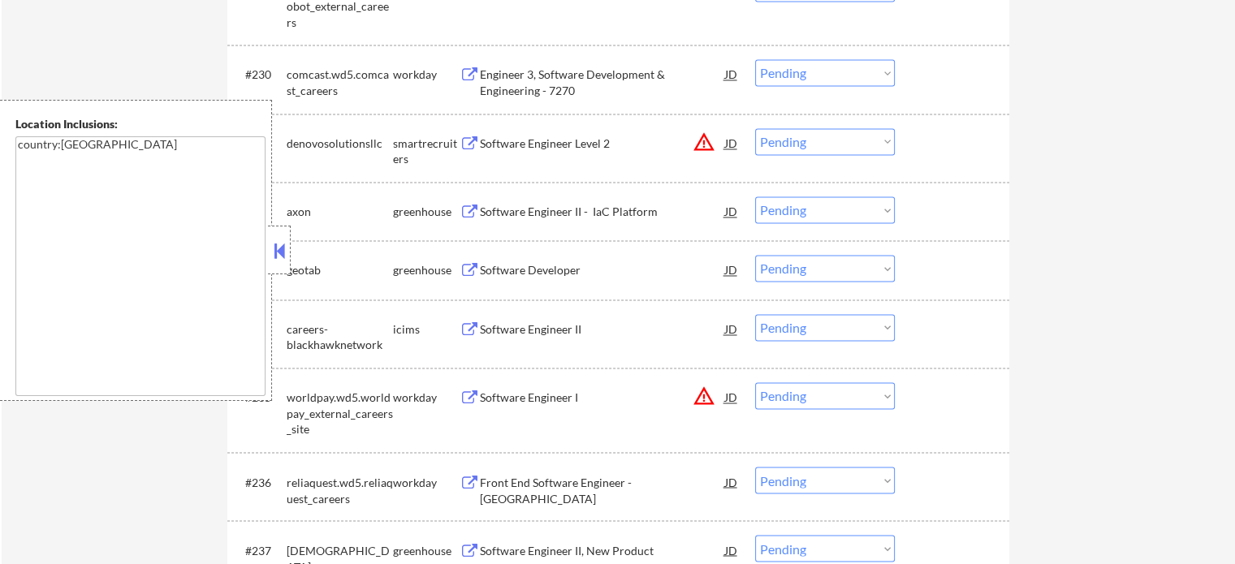
scroll to position [14903, 0]
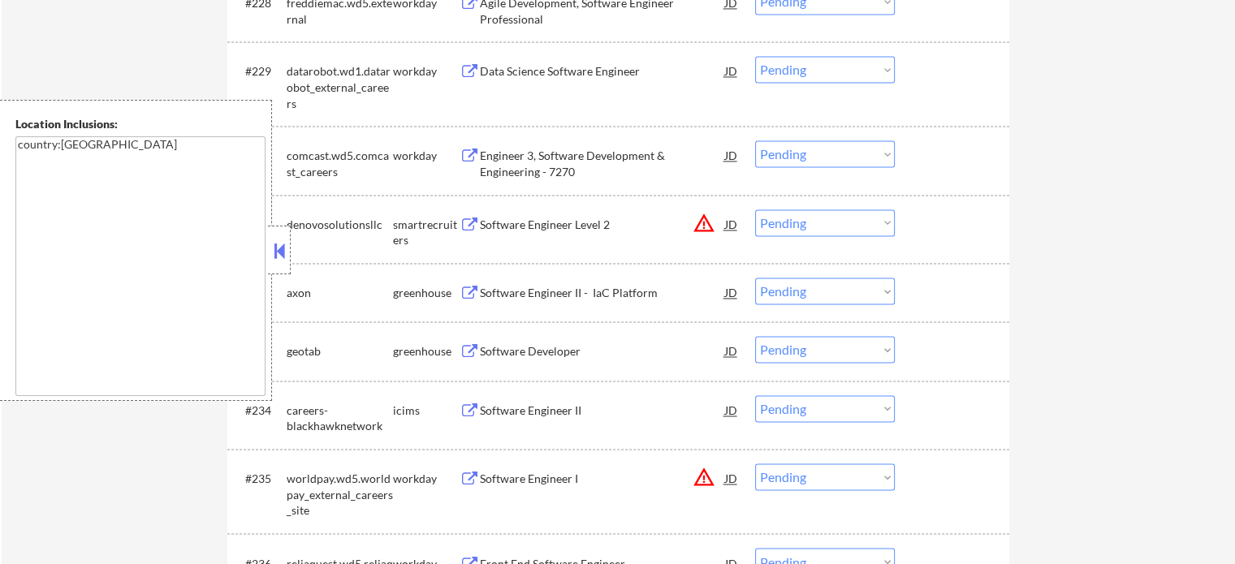
click at [550, 289] on div "Software Engineer II - IaC Platform" at bounding box center [602, 293] width 245 height 16
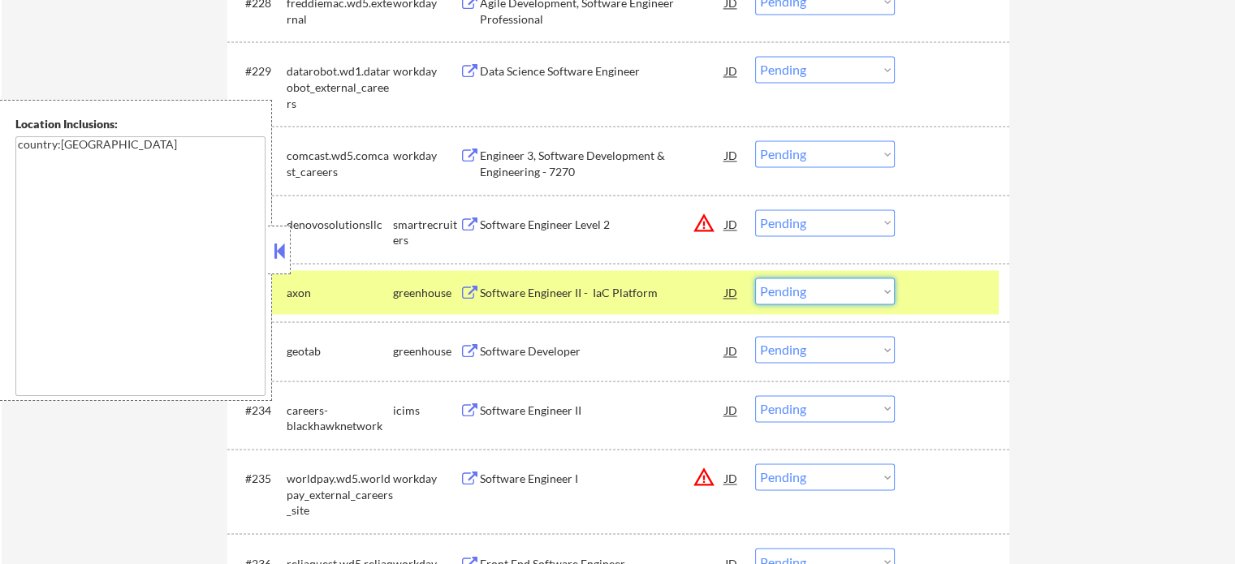
click at [857, 301] on select "Choose an option... Pending Applied Excluded (Questions) Excluded (Expired) Exc…" at bounding box center [825, 291] width 140 height 27
click at [755, 279] on select "Choose an option... Pending Applied Excluded (Questions) Excluded (Expired) Exc…" at bounding box center [825, 291] width 140 height 27
click at [942, 301] on div at bounding box center [953, 292] width 71 height 29
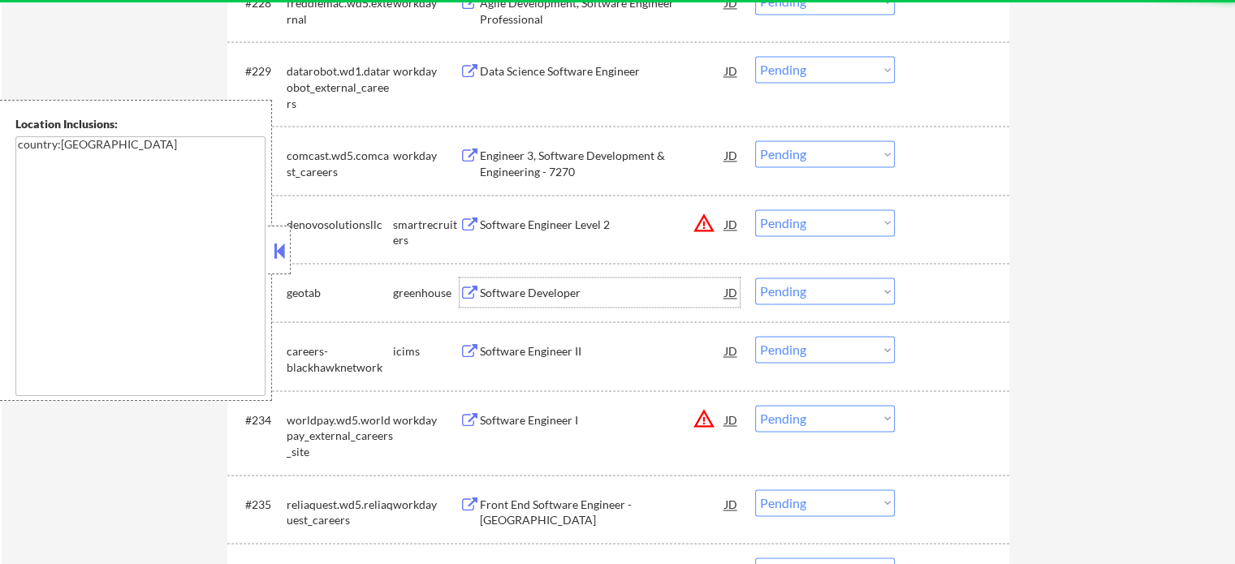
click at [542, 289] on div "Software Developer" at bounding box center [602, 293] width 245 height 16
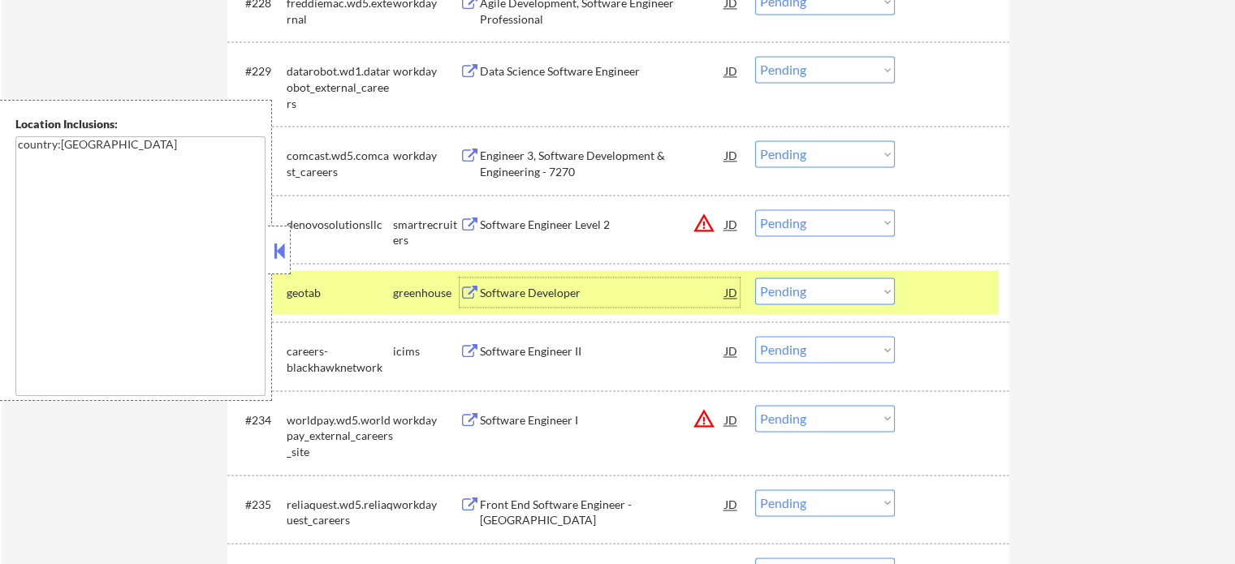
click at [958, 280] on div at bounding box center [953, 292] width 71 height 29
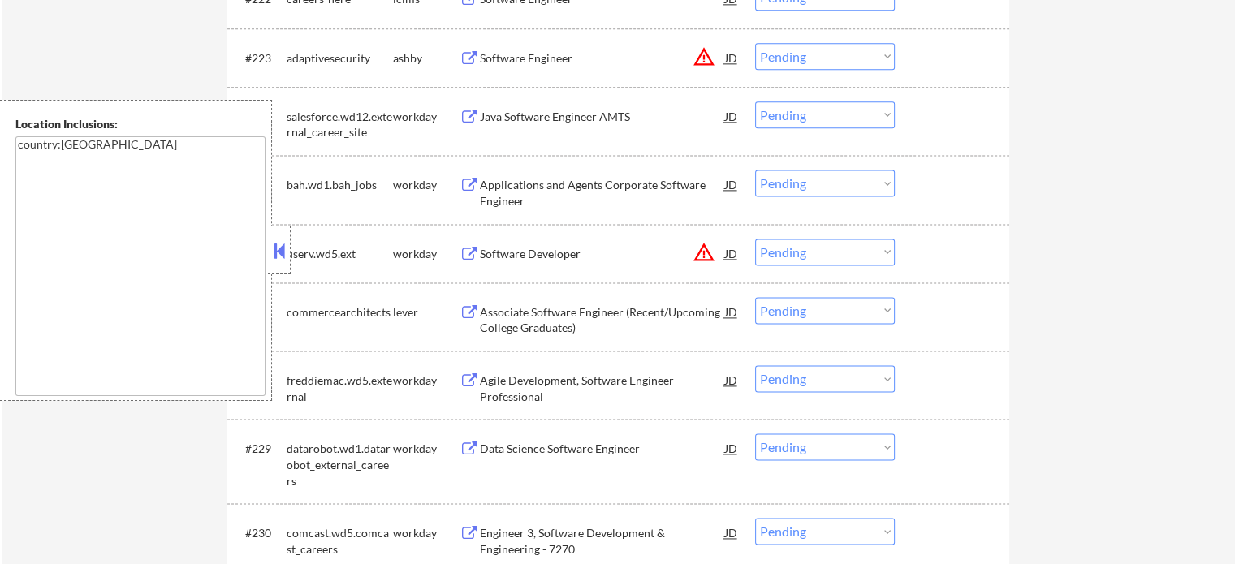
scroll to position [14497, 0]
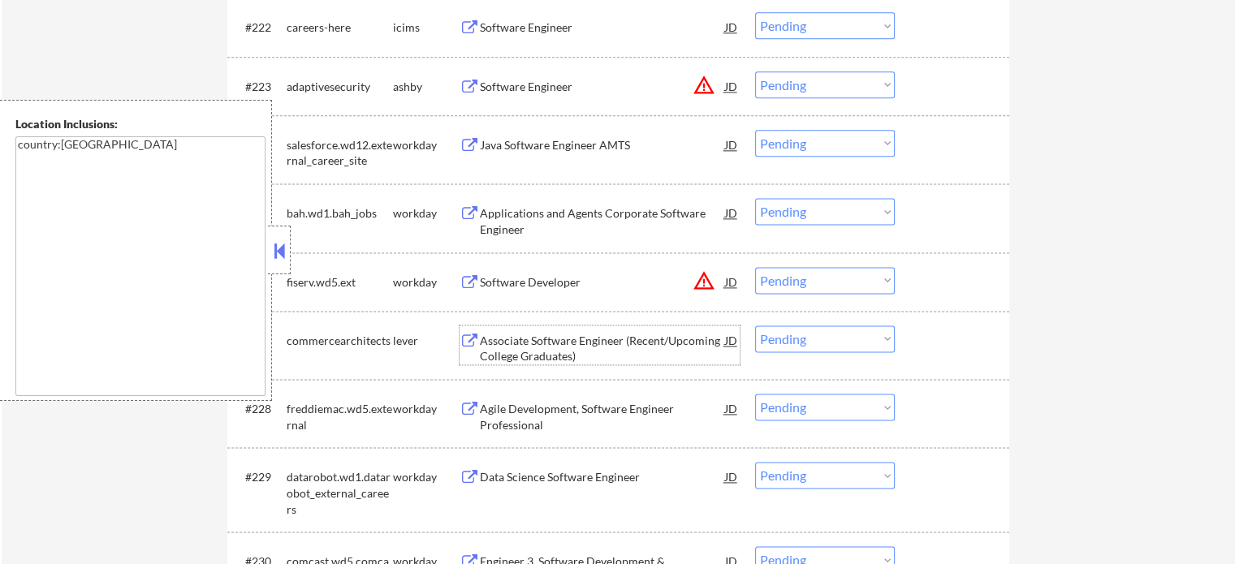
click at [549, 354] on div "Associate Software Engineer (Recent/Upcoming College Graduates)" at bounding box center [602, 349] width 245 height 32
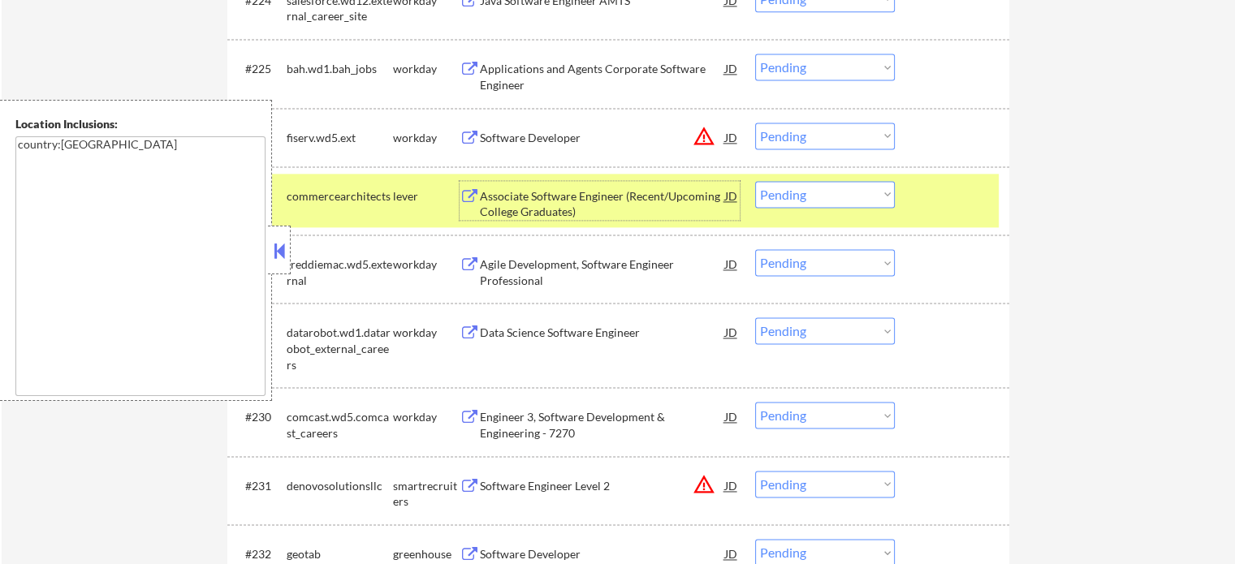
scroll to position [14660, 0]
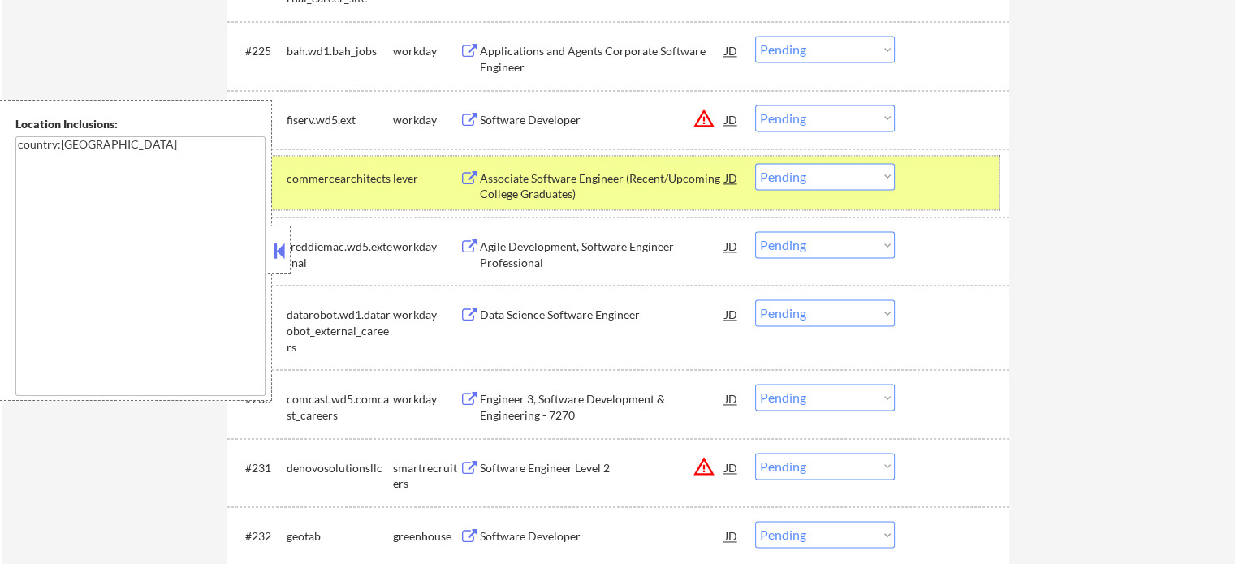
click at [906, 175] on div "#227 commercearchitects lever Associate Software Engineer (Recent/Upcoming Coll…" at bounding box center [615, 183] width 766 height 54
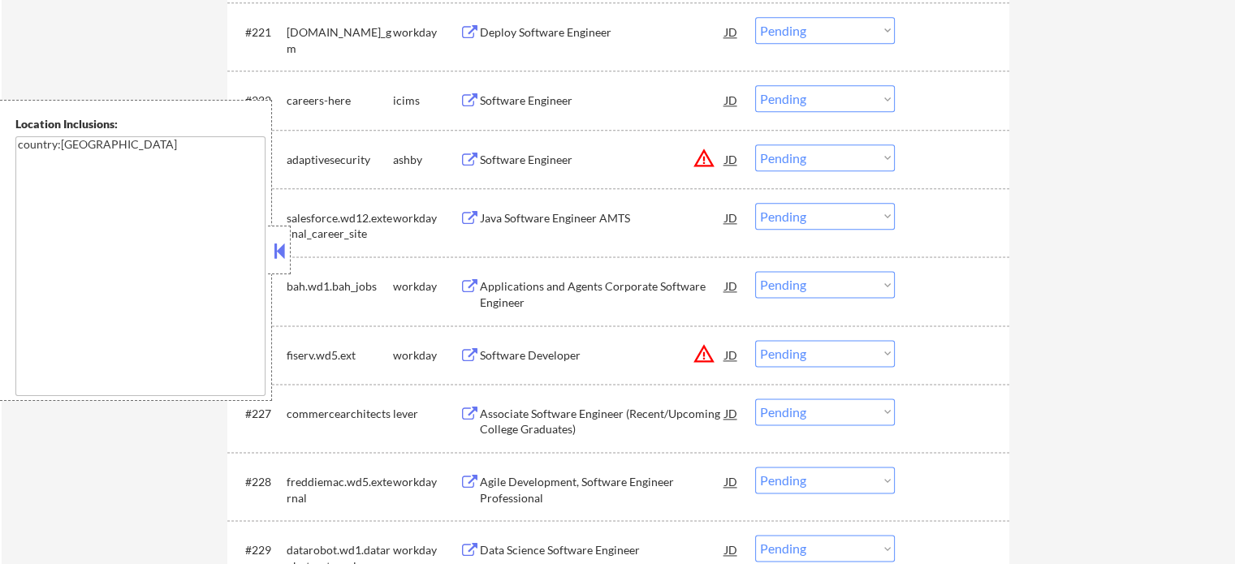
scroll to position [14416, 0]
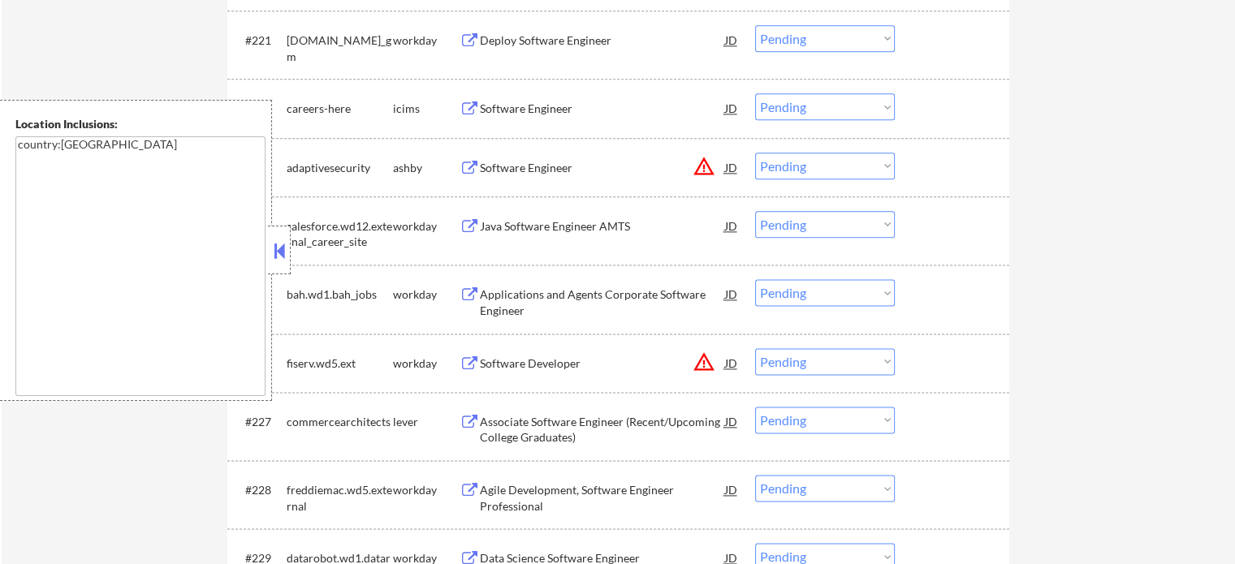
click at [541, 162] on div "Software Engineer" at bounding box center [602, 168] width 245 height 16
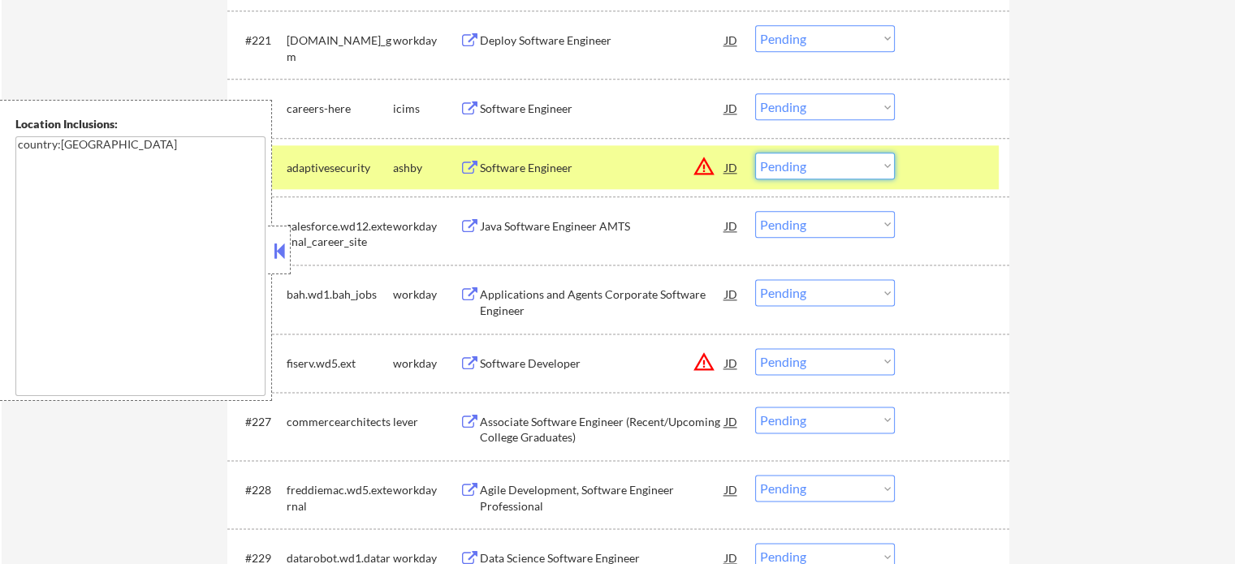
click at [775, 170] on select "Choose an option... Pending Applied Excluded (Questions) Excluded (Expired) Exc…" at bounding box center [825, 166] width 140 height 27
click at [755, 153] on select "Choose an option... Pending Applied Excluded (Questions) Excluded (Expired) Exc…" at bounding box center [825, 166] width 140 height 27
click at [925, 175] on div at bounding box center [953, 167] width 71 height 29
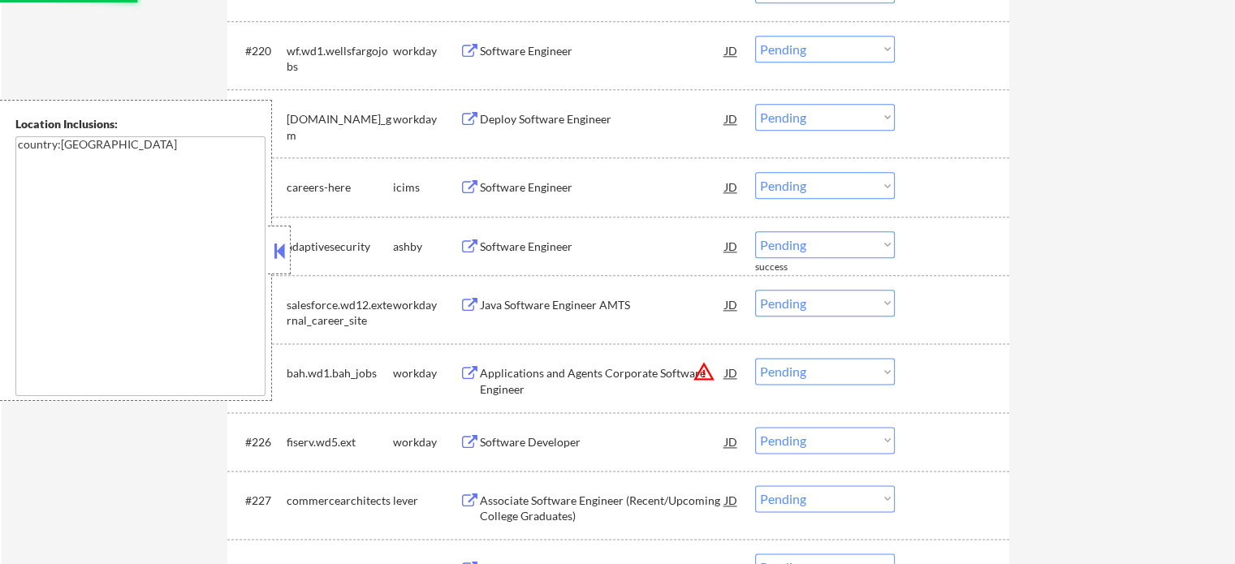
scroll to position [14254, 0]
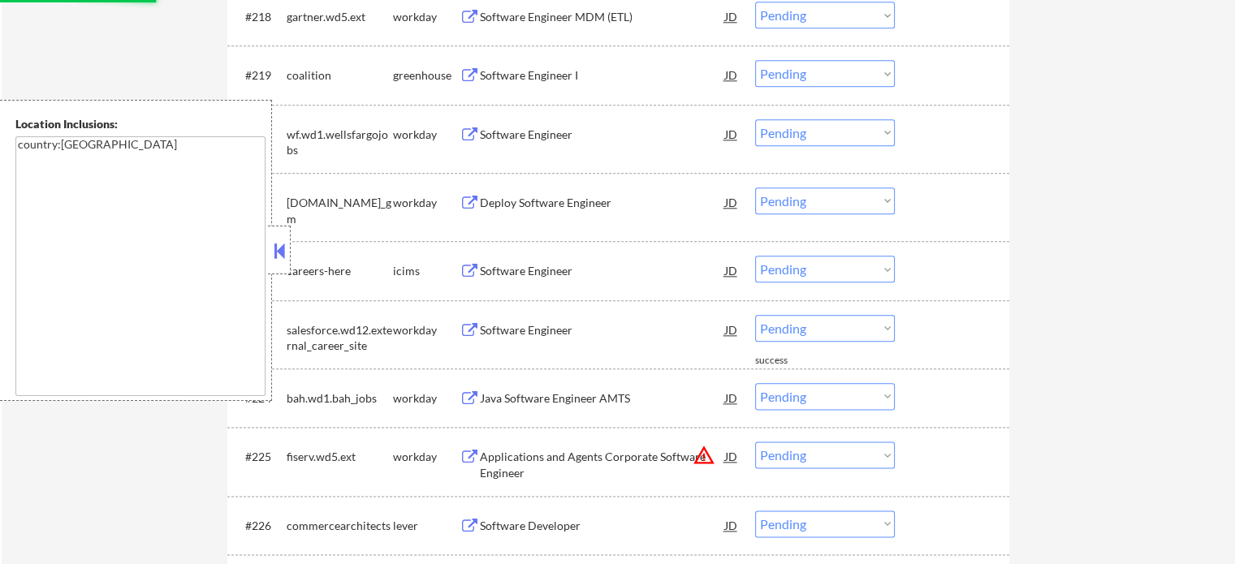
click at [528, 82] on div "Software Engineer I" at bounding box center [602, 75] width 245 height 16
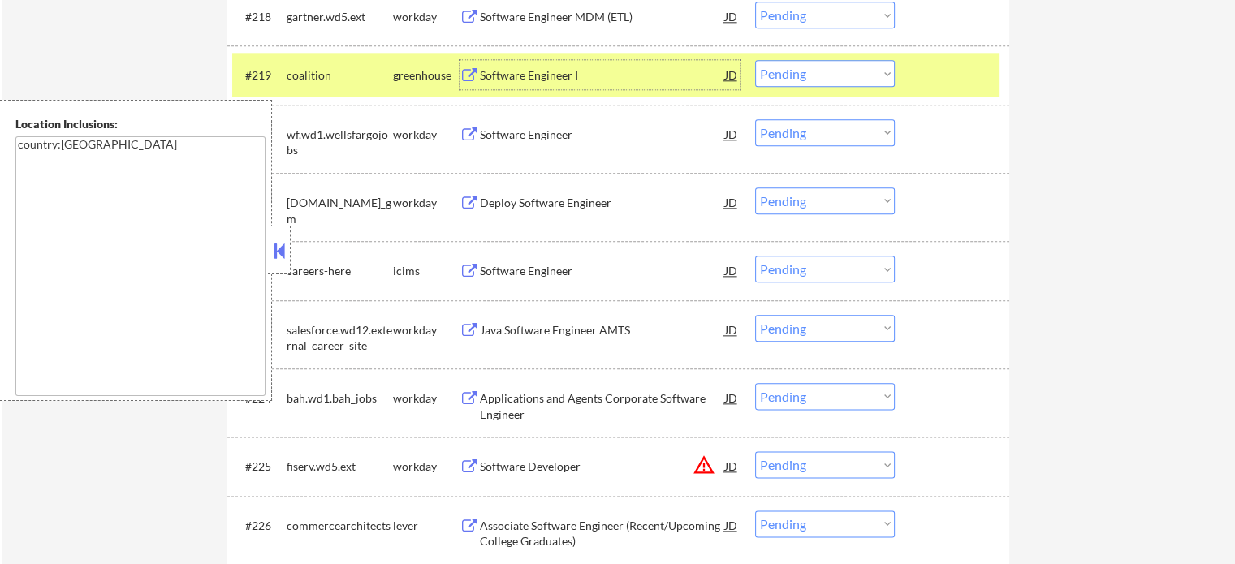
click at [842, 66] on select "Choose an option... Pending Applied Excluded (Questions) Excluded (Expired) Exc…" at bounding box center [825, 73] width 140 height 27
click at [755, 62] on select "Choose an option... Pending Applied Excluded (Questions) Excluded (Expired) Exc…" at bounding box center [825, 73] width 140 height 27
click at [943, 80] on div at bounding box center [953, 74] width 71 height 29
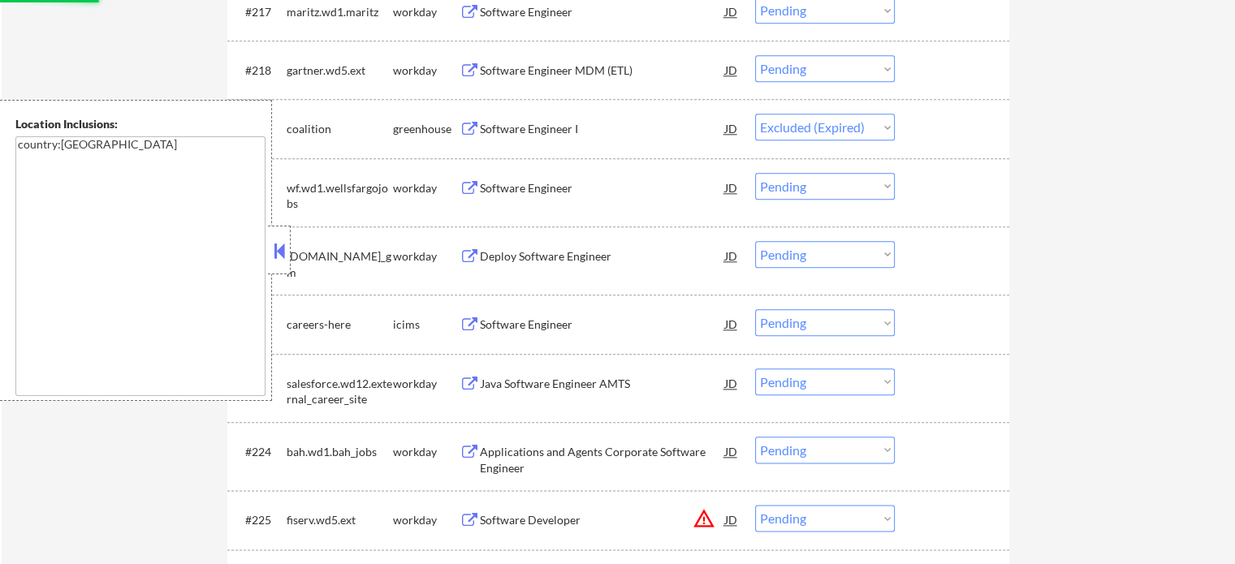
scroll to position [14092, 0]
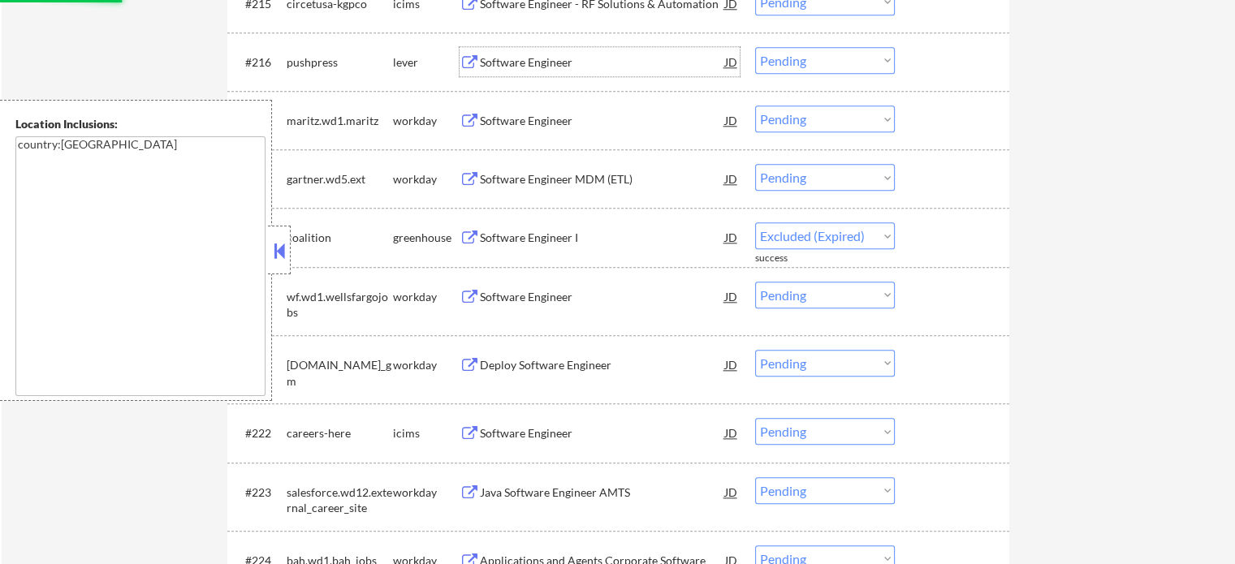
click at [514, 64] on div "Software Engineer" at bounding box center [602, 62] width 245 height 16
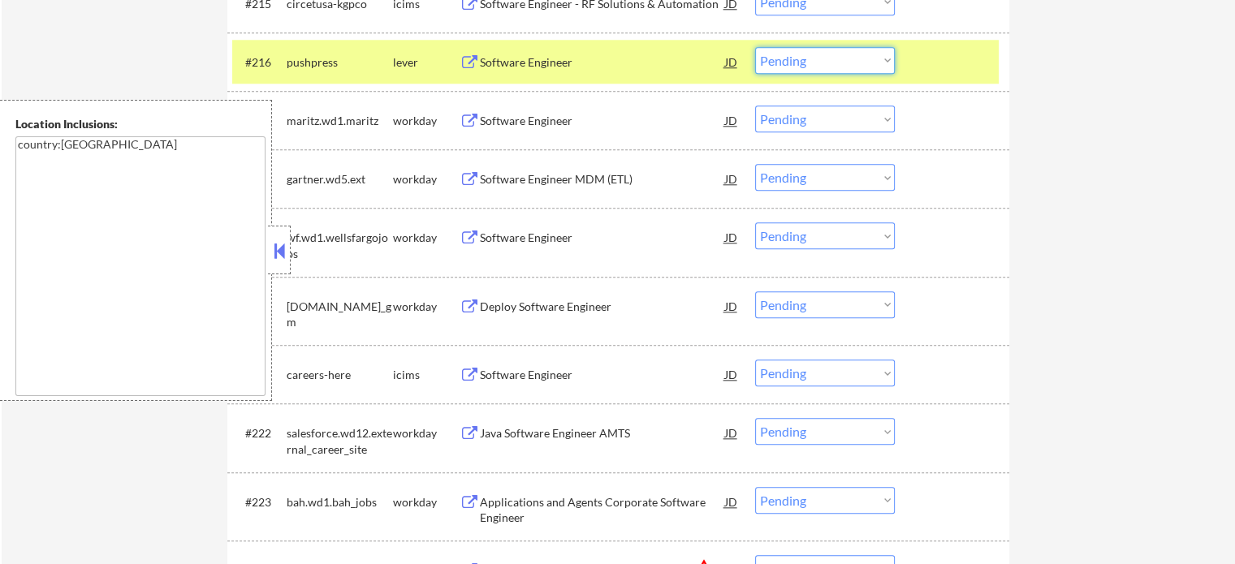
click at [820, 65] on select "Choose an option... Pending Applied Excluded (Questions) Excluded (Expired) Exc…" at bounding box center [825, 60] width 140 height 27
click at [755, 48] on select "Choose an option... Pending Applied Excluded (Questions) Excluded (Expired) Exc…" at bounding box center [825, 60] width 140 height 27
click at [951, 60] on div at bounding box center [953, 61] width 71 height 29
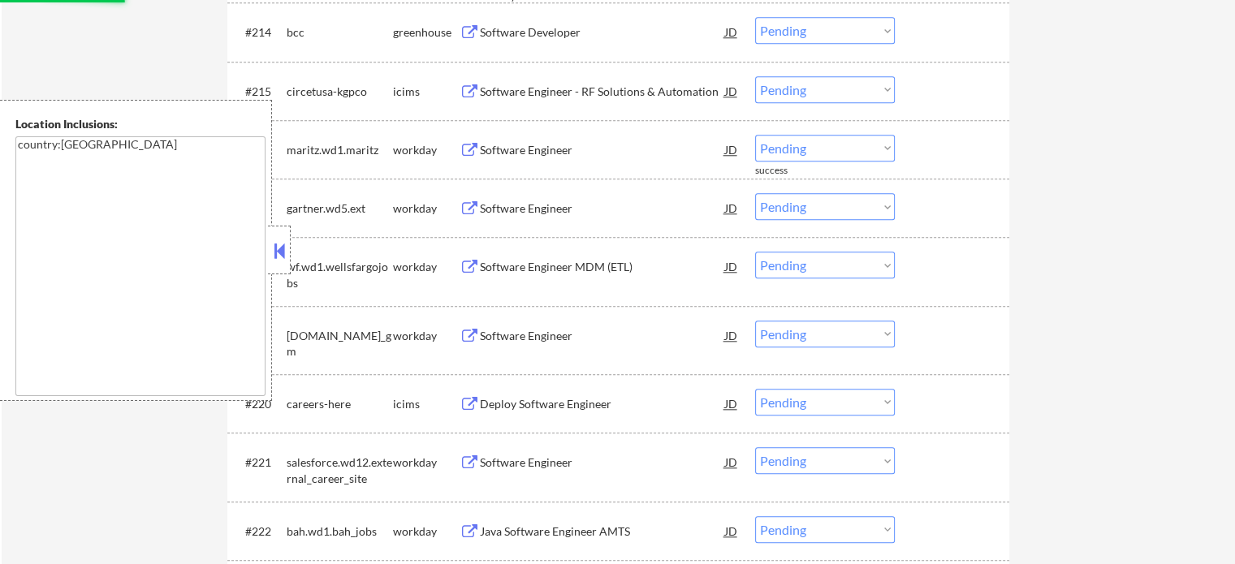
scroll to position [13929, 0]
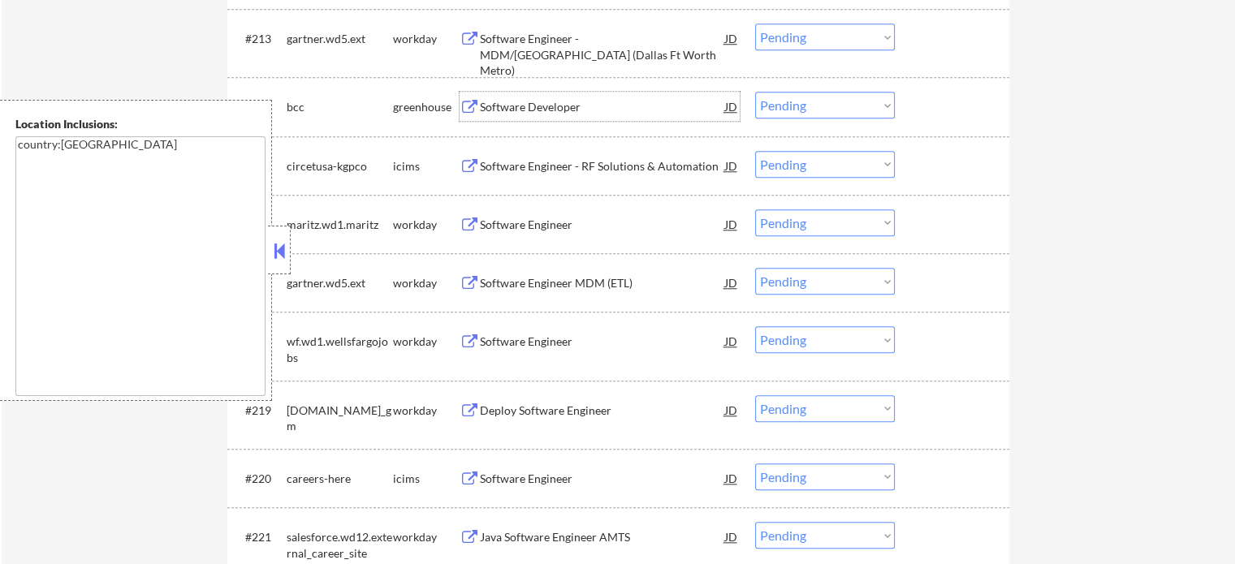
click at [541, 110] on div "Software Developer" at bounding box center [602, 107] width 245 height 16
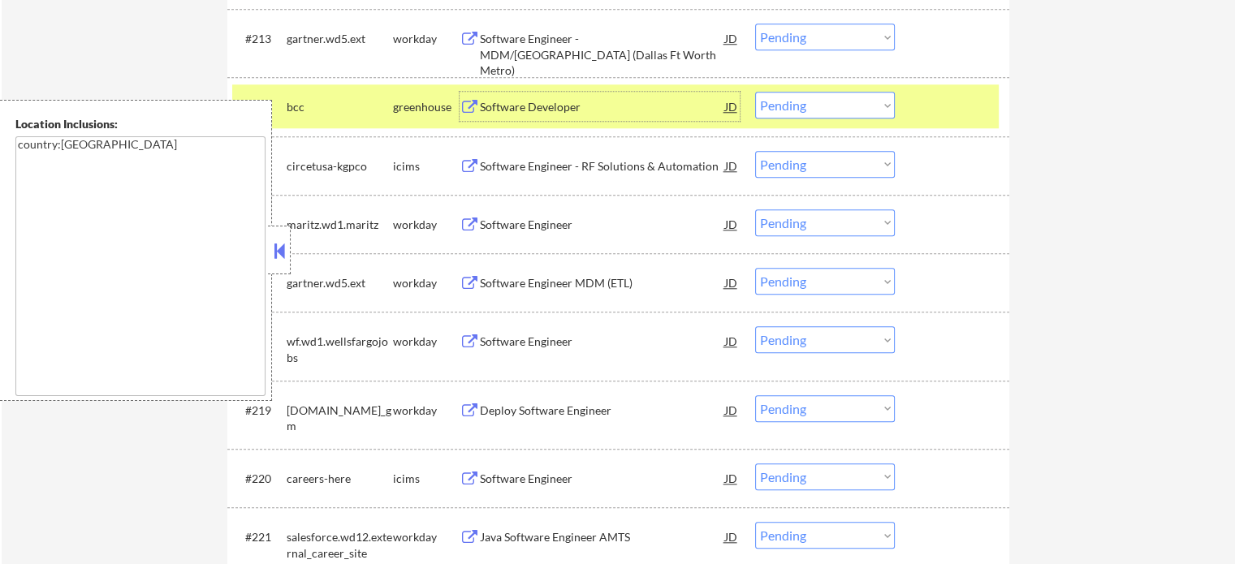
click at [794, 110] on select "Choose an option... Pending Applied Excluded (Questions) Excluded (Expired) Exc…" at bounding box center [825, 105] width 140 height 27
click at [755, 93] on select "Choose an option... Pending Applied Excluded (Questions) Excluded (Expired) Exc…" at bounding box center [825, 105] width 140 height 27
click at [936, 110] on div at bounding box center [953, 106] width 71 height 29
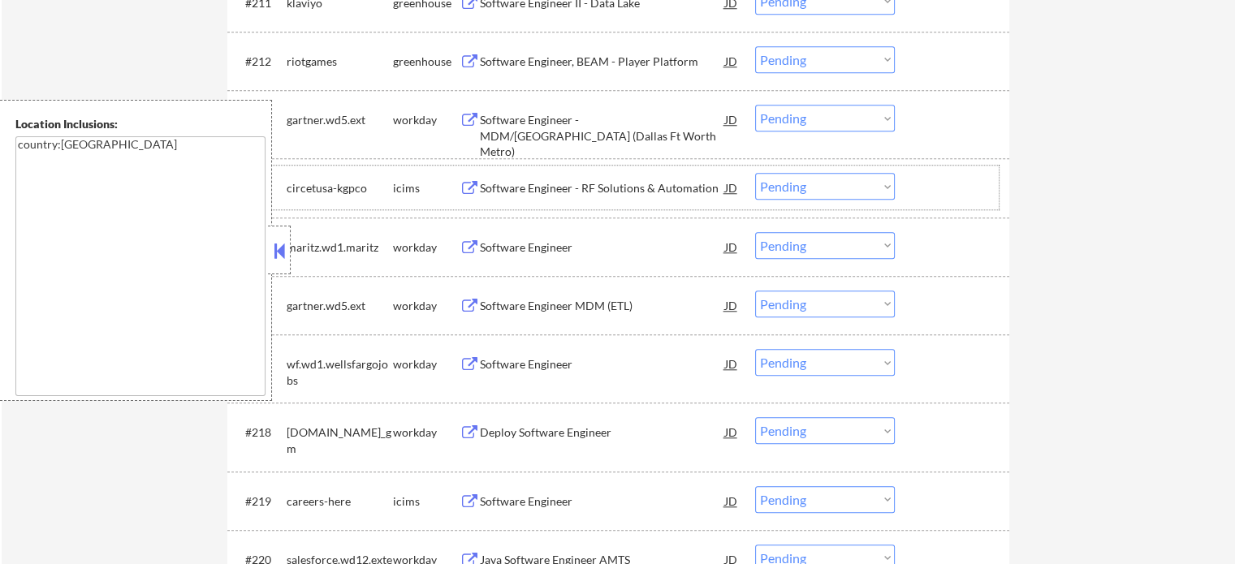
scroll to position [13686, 0]
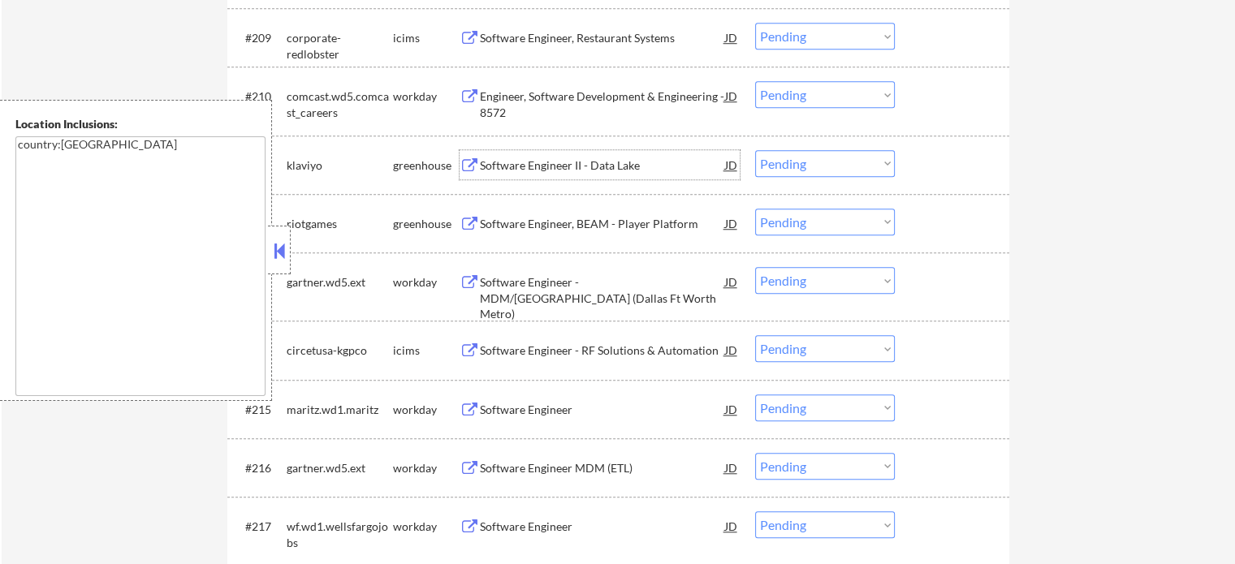
click at [530, 168] on div "Software Engineer II - Data Lake" at bounding box center [602, 165] width 245 height 16
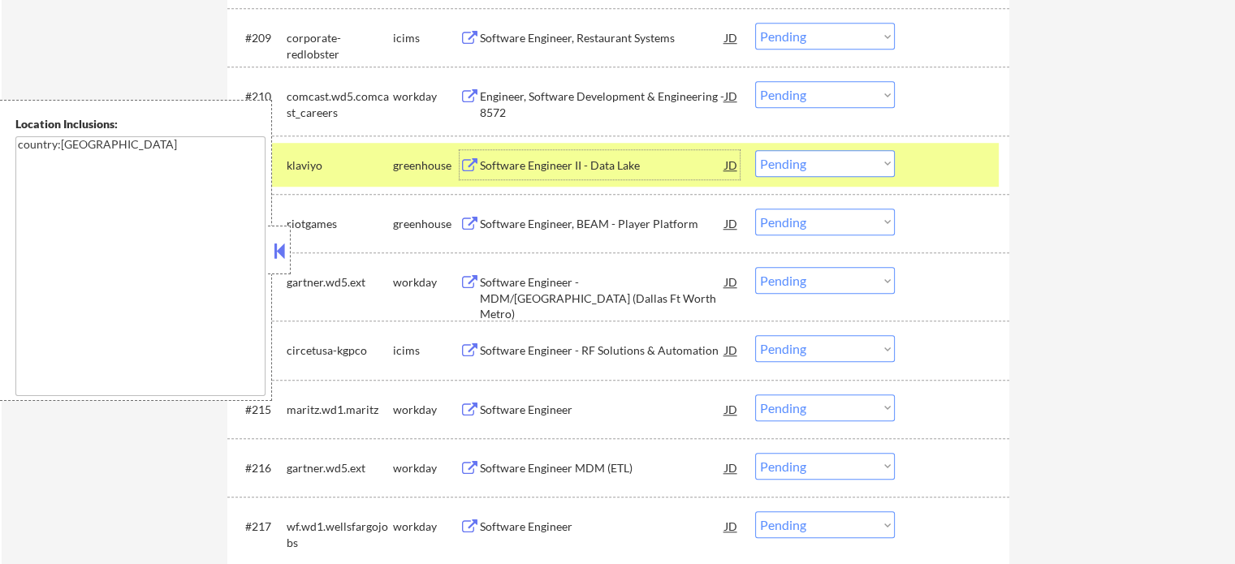
click at [818, 168] on select "Choose an option... Pending Applied Excluded (Questions) Excluded (Expired) Exc…" at bounding box center [825, 163] width 140 height 27
click at [755, 151] on select "Choose an option... Pending Applied Excluded (Questions) Excluded (Expired) Exc…" at bounding box center [825, 163] width 140 height 27
click at [929, 173] on div at bounding box center [953, 164] width 71 height 29
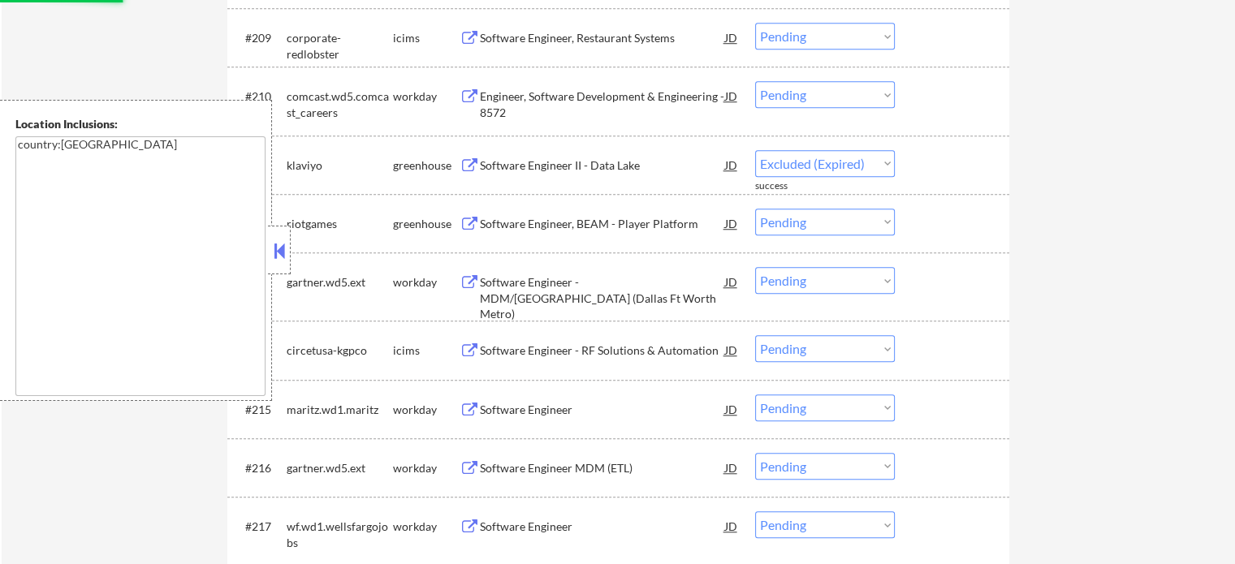
scroll to position [13604, 0]
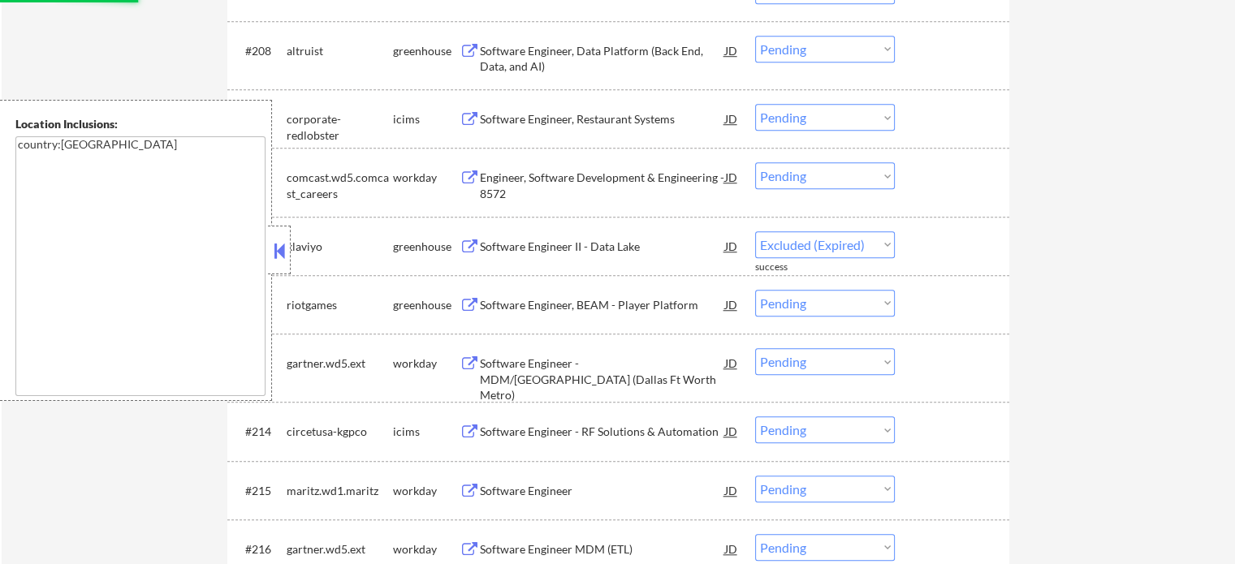
click at [555, 61] on div "Software Engineer, Data Platform (Back End, Data, and AI)" at bounding box center [602, 59] width 245 height 32
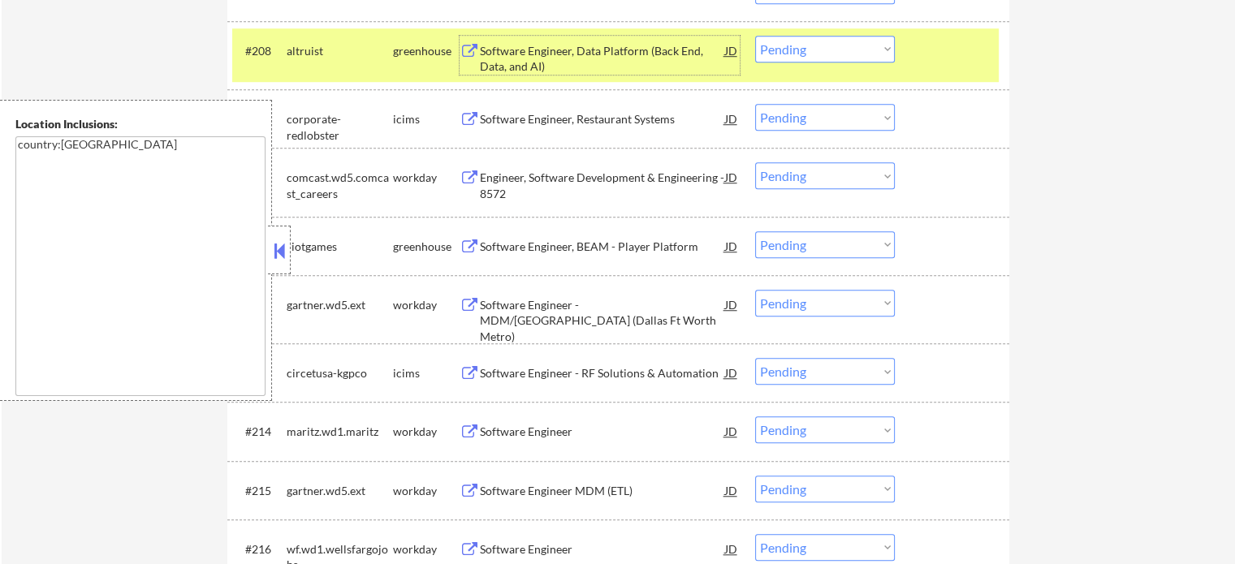
click at [854, 36] on div "#208 altruist greenhouse Software Engineer, Data Platform (Back End, Data, and …" at bounding box center [615, 55] width 766 height 54
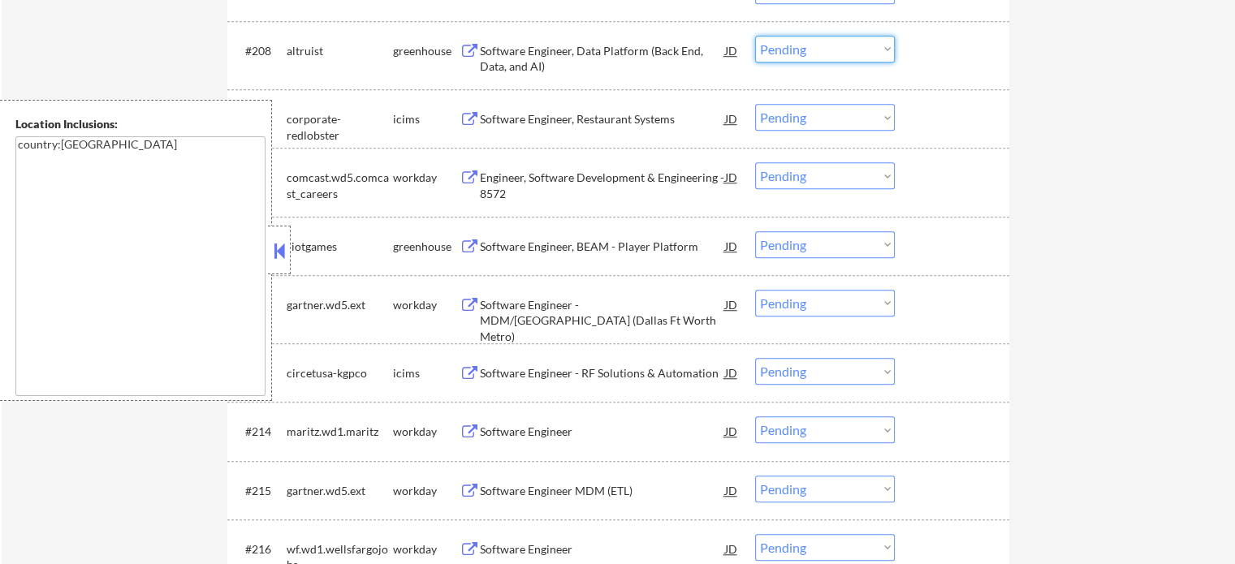
click at [851, 48] on select "Choose an option... Pending Applied Excluded (Questions) Excluded (Expired) Exc…" at bounding box center [825, 49] width 140 height 27
click at [755, 37] on select "Choose an option... Pending Applied Excluded (Questions) Excluded (Expired) Exc…" at bounding box center [825, 49] width 140 height 27
click at [961, 54] on div at bounding box center [953, 50] width 71 height 29
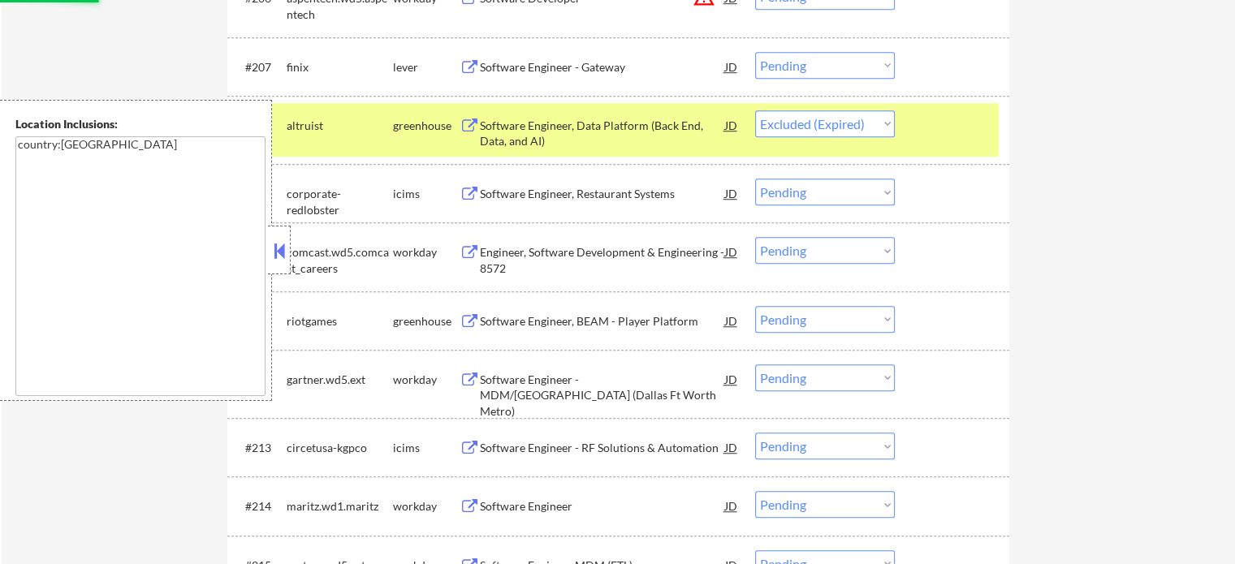
scroll to position [13442, 0]
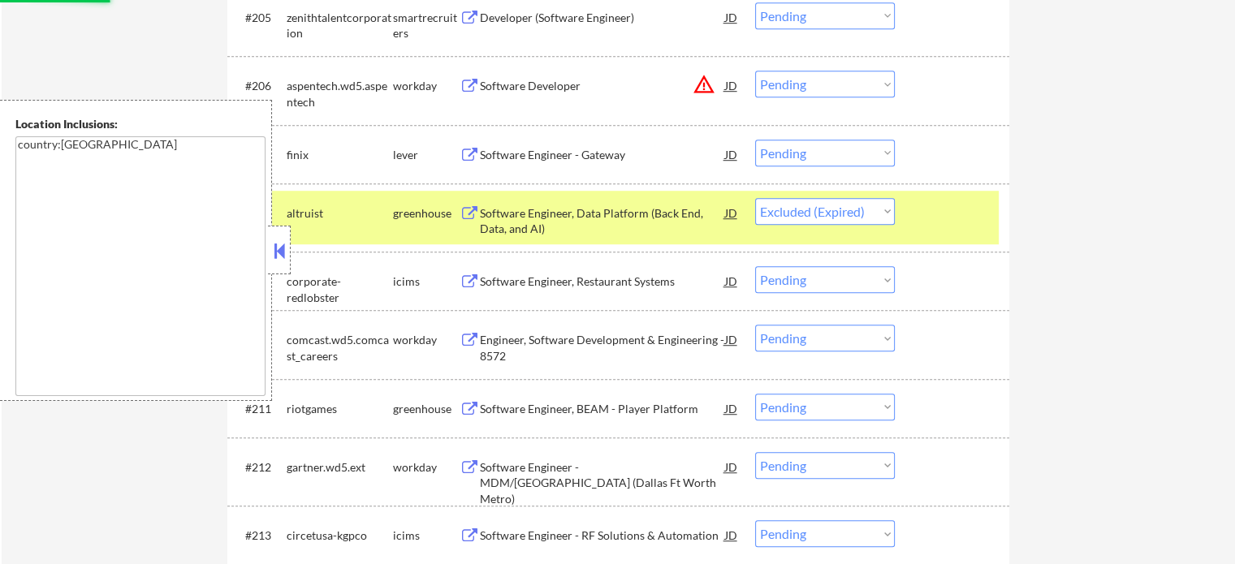
drag, startPoint x: 910, startPoint y: 212, endPoint x: 839, endPoint y: 192, distance: 74.3
click at [911, 213] on div "#208 altruist greenhouse Software Engineer, Data Platform (Back End, Data, and …" at bounding box center [615, 218] width 766 height 54
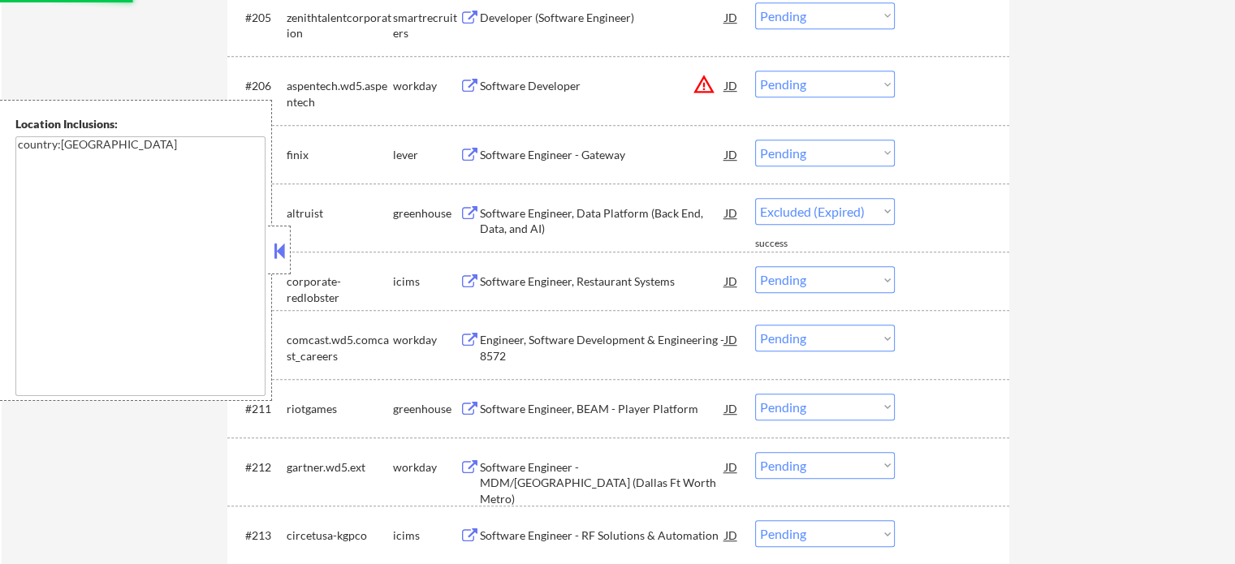
click at [610, 152] on div "Software Engineer - Gateway" at bounding box center [602, 155] width 245 height 16
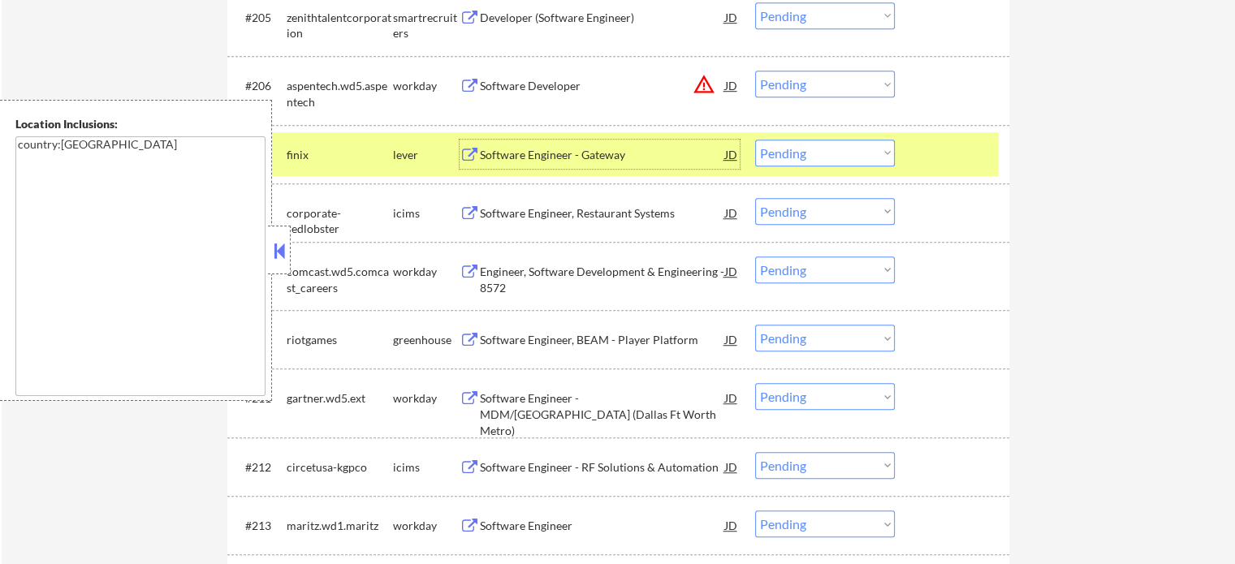
scroll to position [13280, 0]
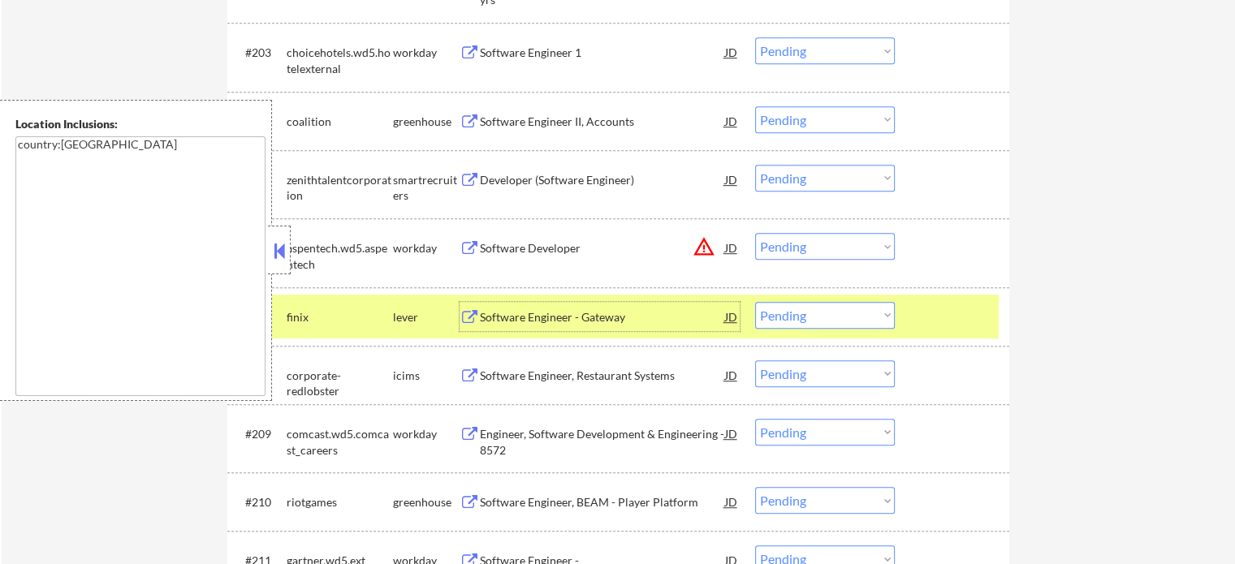
click at [552, 185] on div "Developer (Software Engineer)" at bounding box center [602, 180] width 245 height 16
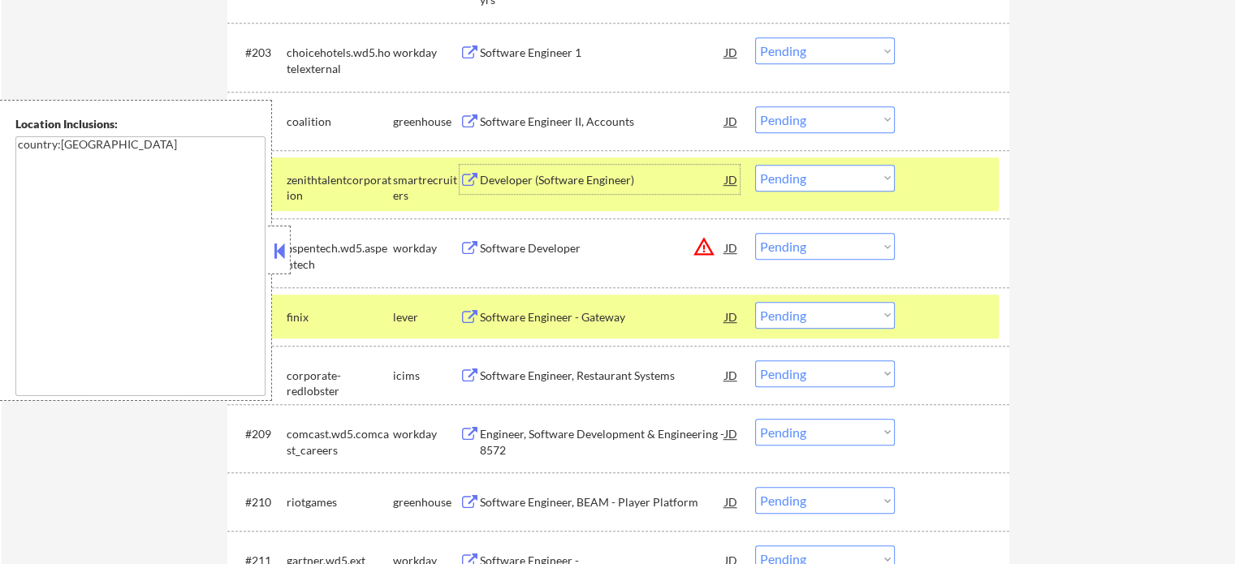
click at [829, 175] on select "Choose an option... Pending Applied Excluded (Questions) Excluded (Expired) Exc…" at bounding box center [825, 178] width 140 height 27
click at [755, 166] on select "Choose an option... Pending Applied Excluded (Questions) Excluded (Expired) Exc…" at bounding box center [825, 178] width 140 height 27
click at [952, 322] on div at bounding box center [953, 316] width 71 height 29
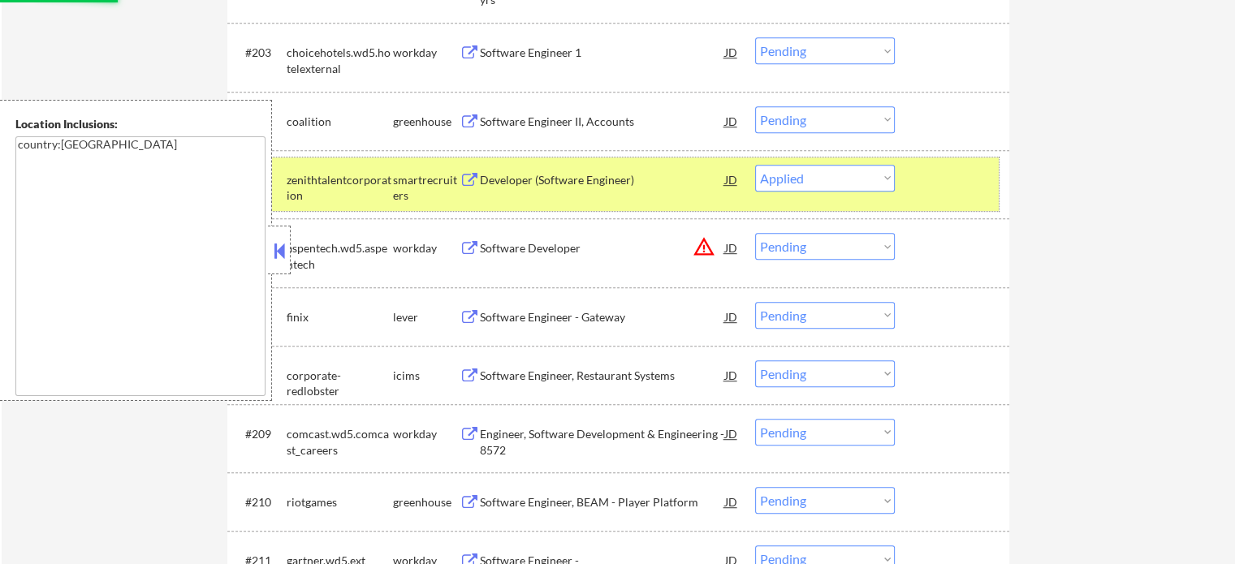
click at [925, 170] on div at bounding box center [953, 179] width 71 height 29
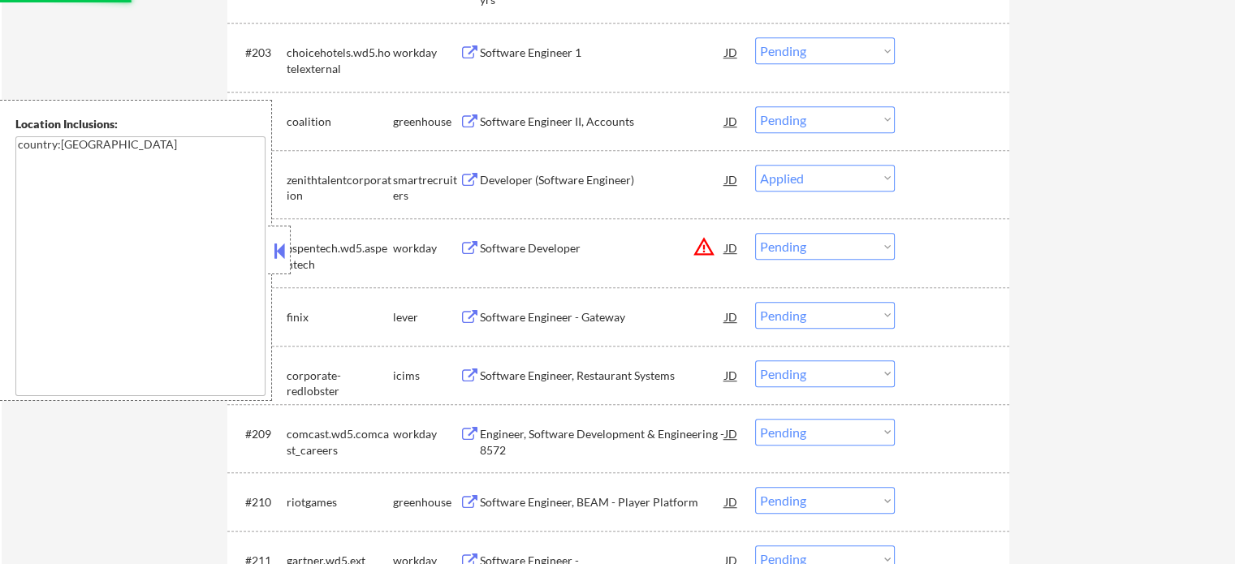
click at [585, 119] on div "Software Engineer II, Accounts" at bounding box center [602, 122] width 245 height 16
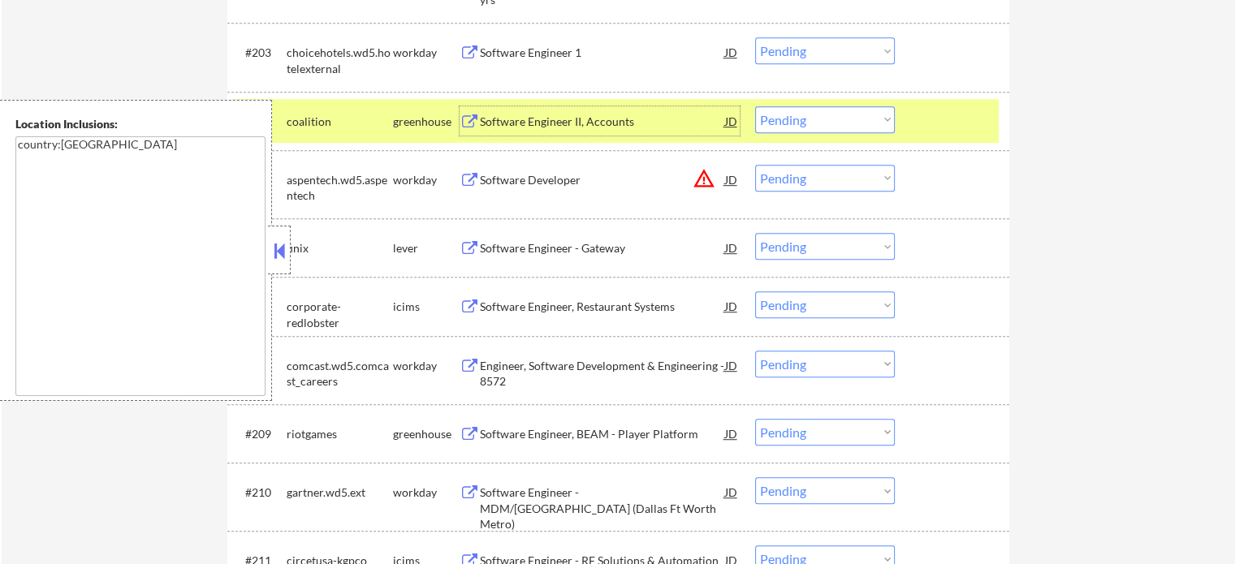
click at [843, 123] on select "Choose an option... Pending Applied Excluded (Questions) Excluded (Expired) Exc…" at bounding box center [825, 119] width 140 height 27
click at [755, 107] on select "Choose an option... Pending Applied Excluded (Questions) Excluded (Expired) Exc…" at bounding box center [825, 119] width 140 height 27
click at [929, 135] on div at bounding box center [953, 120] width 71 height 29
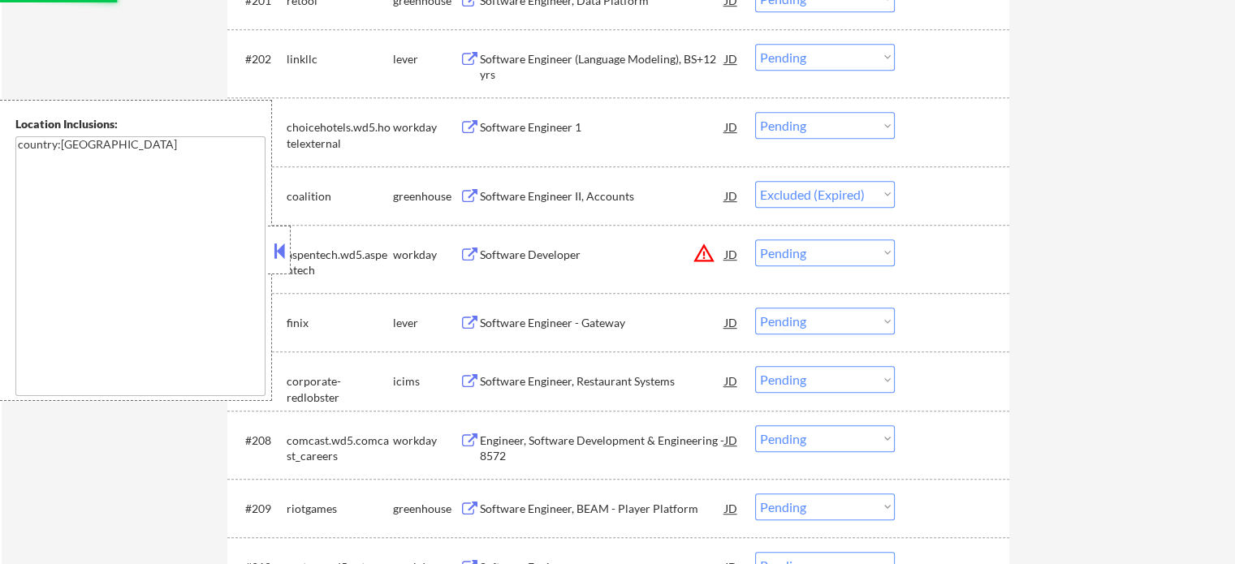
scroll to position [13117, 0]
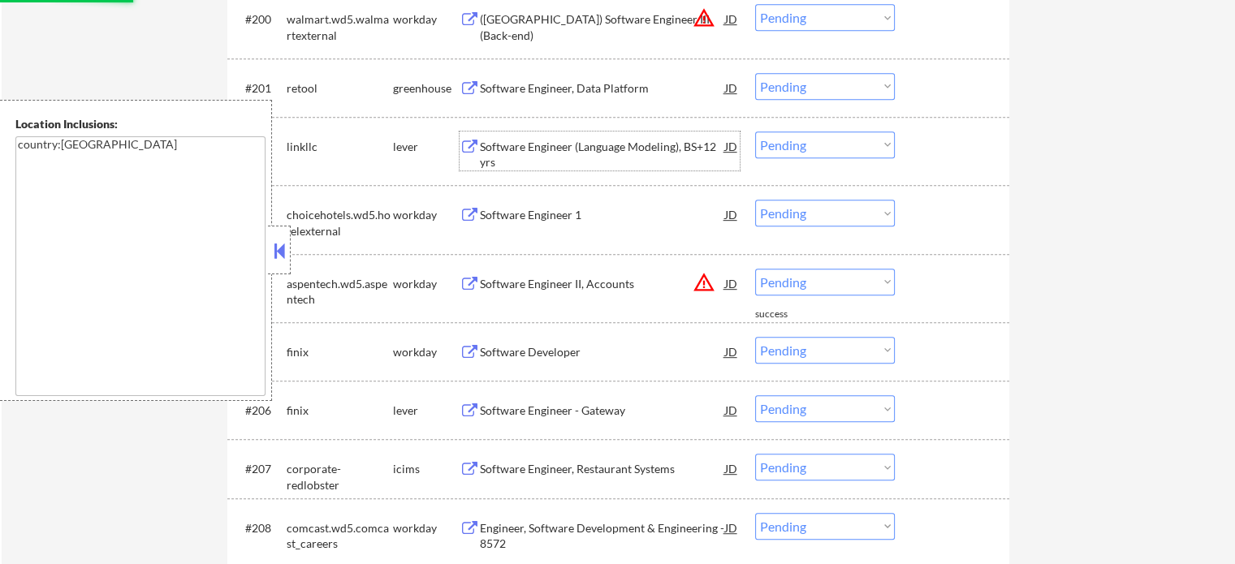
click at [560, 147] on div "Software Engineer (Language Modeling), BS+12 yrs" at bounding box center [602, 155] width 245 height 32
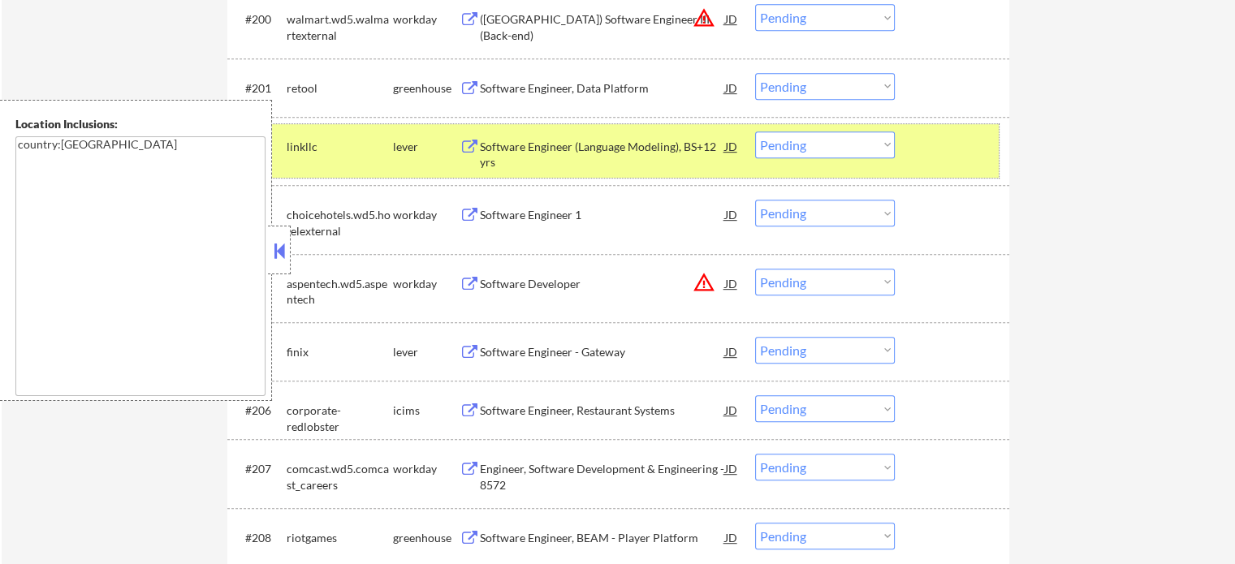
click at [958, 142] on div at bounding box center [953, 146] width 71 height 29
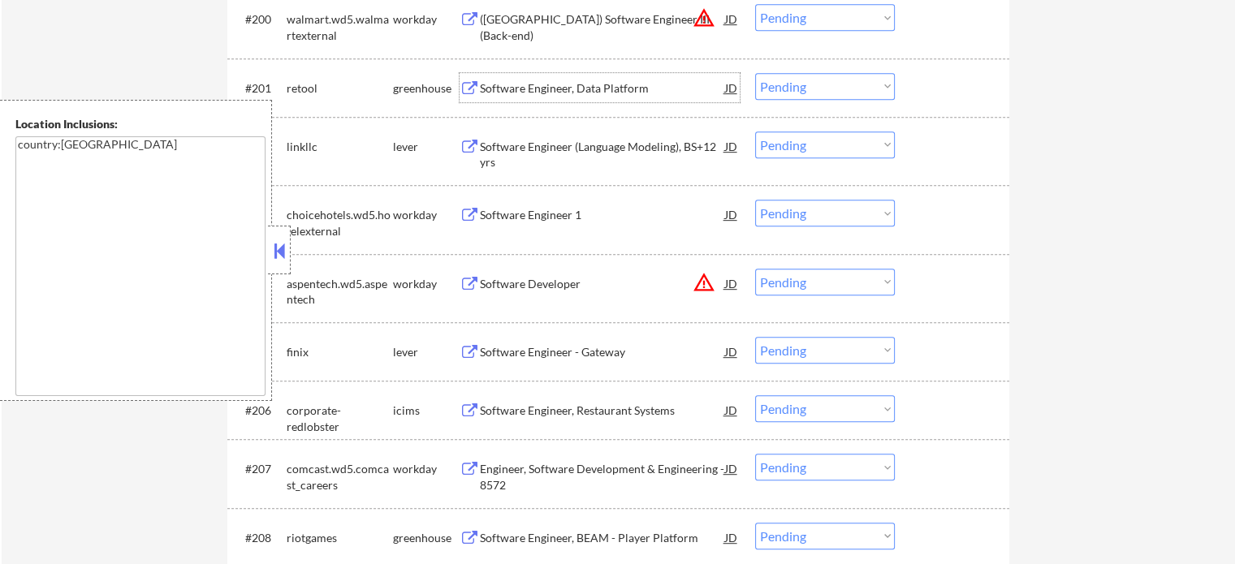
click at [529, 85] on div "Software Engineer, Data Platform" at bounding box center [602, 88] width 245 height 16
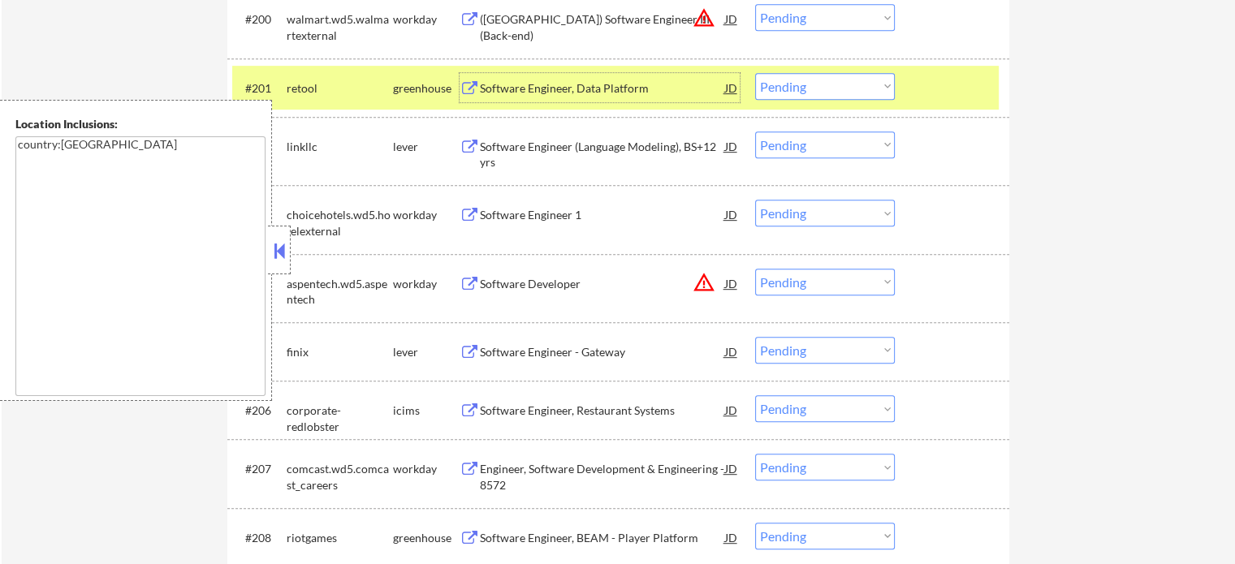
click at [528, 358] on div "Software Engineer - Gateway" at bounding box center [602, 352] width 245 height 16
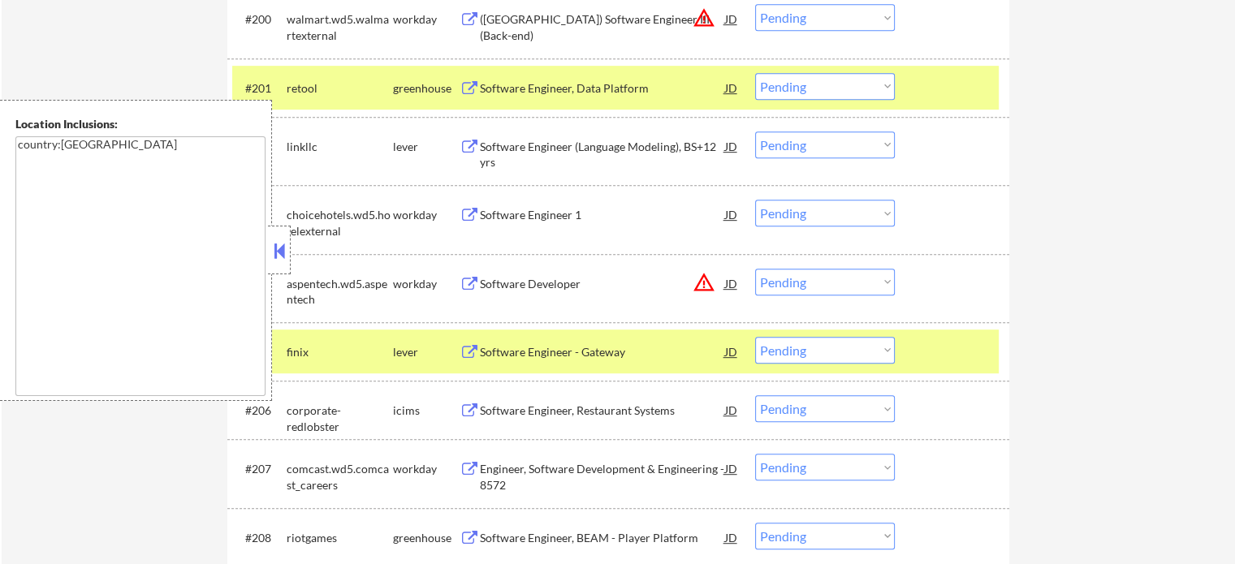
click at [1000, 96] on div "#201 retool greenhouse Software Engineer, Data Platform JD warning_amber Choose…" at bounding box center [618, 87] width 782 height 58
click at [945, 364] on div "#205 finix lever Software Engineer - Gateway JD warning_amber Choose an option.…" at bounding box center [615, 352] width 766 height 44
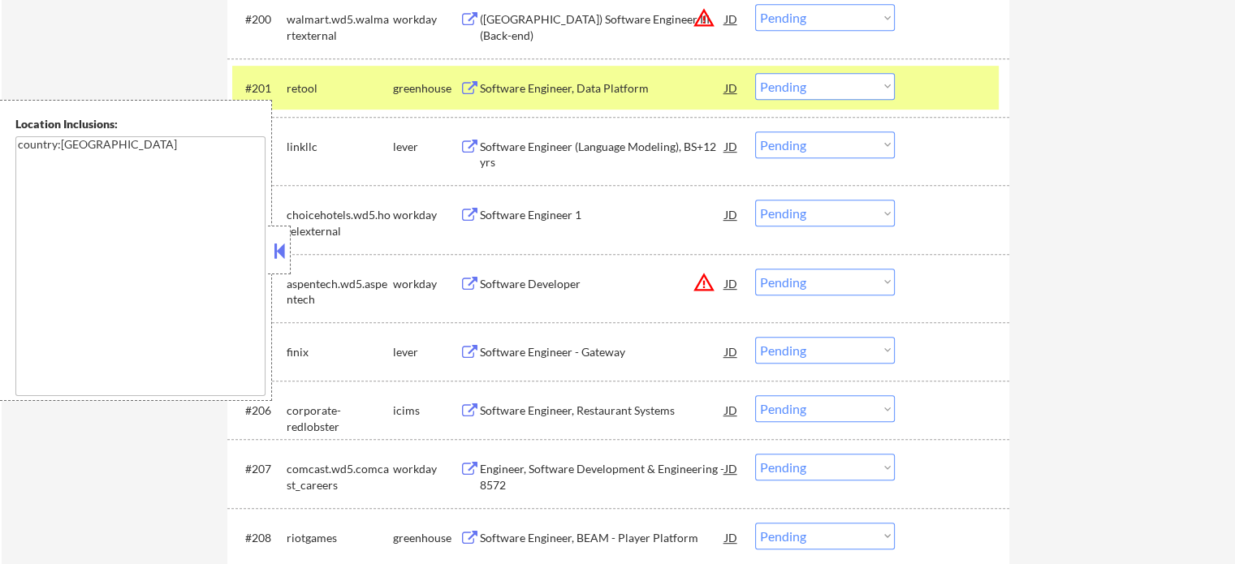
click at [936, 106] on div "#201 retool greenhouse Software Engineer, Data Platform JD warning_amber Choose…" at bounding box center [615, 88] width 766 height 44
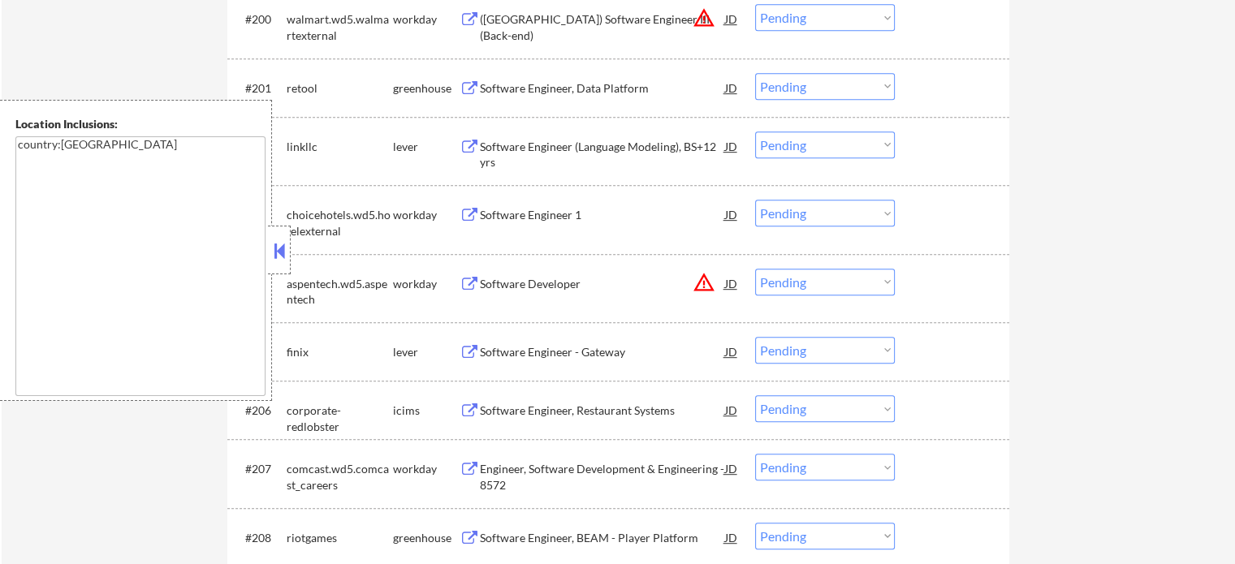
click at [552, 220] on div "Software Engineer 1" at bounding box center [602, 215] width 245 height 16
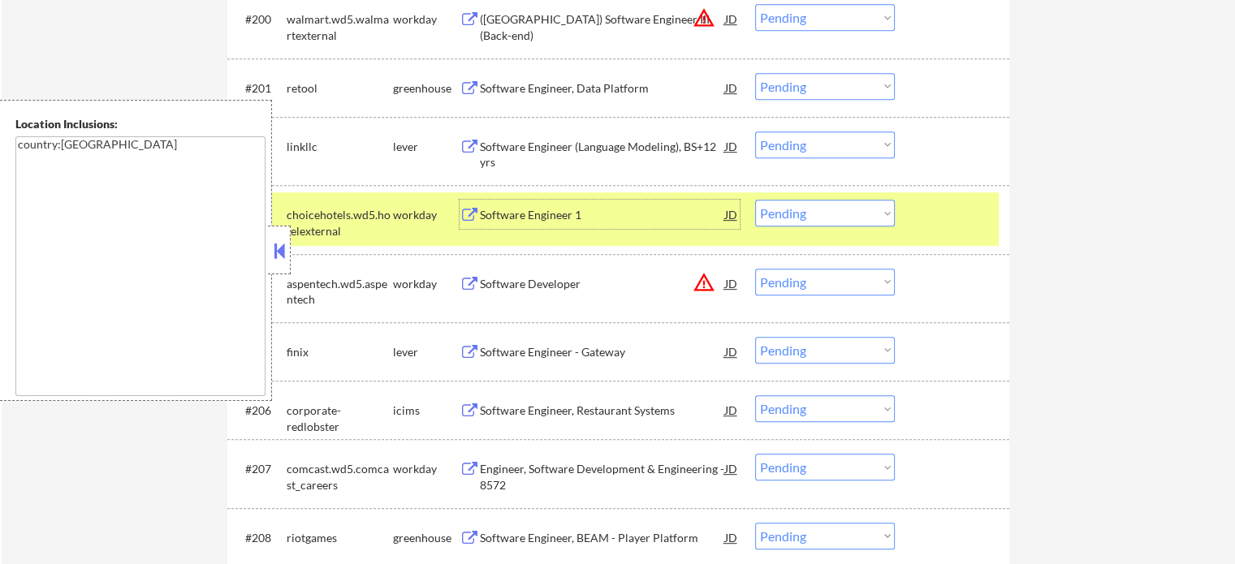
click at [929, 228] on div at bounding box center [953, 214] width 71 height 29
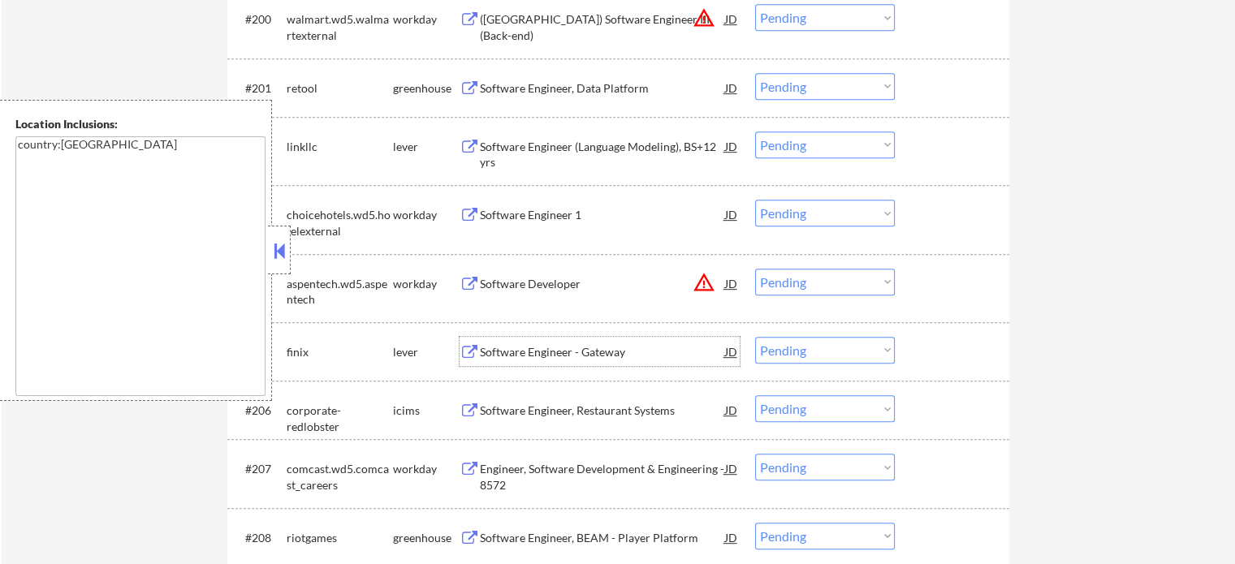
click at [571, 356] on div "Software Engineer - Gateway" at bounding box center [602, 352] width 245 height 16
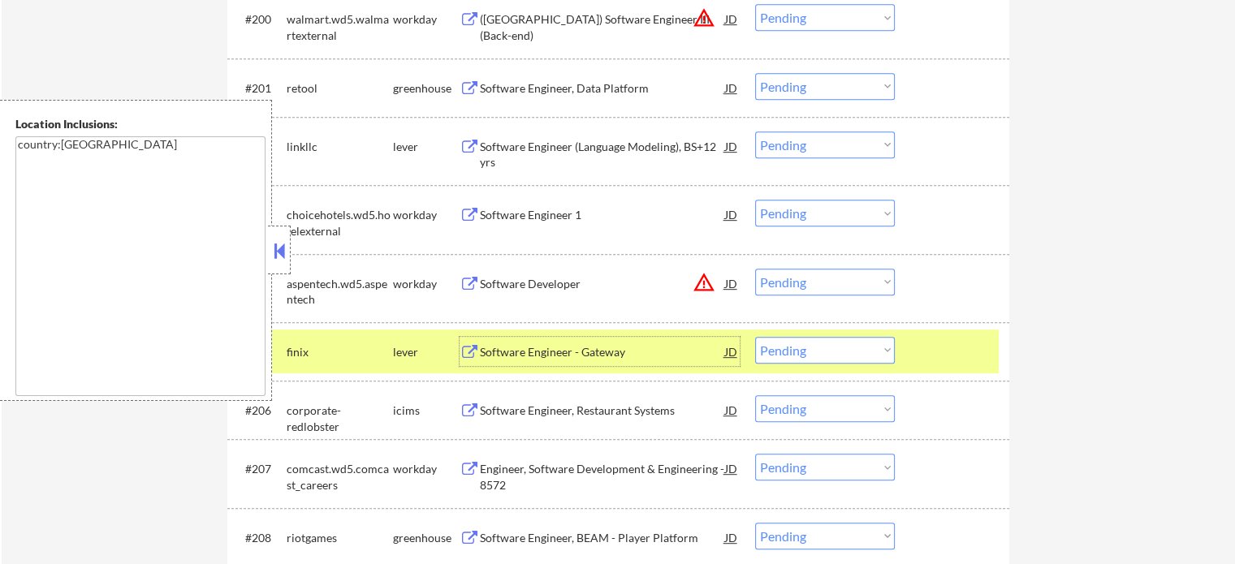
click at [938, 337] on div "#205 finix lever Software Engineer - Gateway JD warning_amber Choose an option.…" at bounding box center [615, 352] width 766 height 44
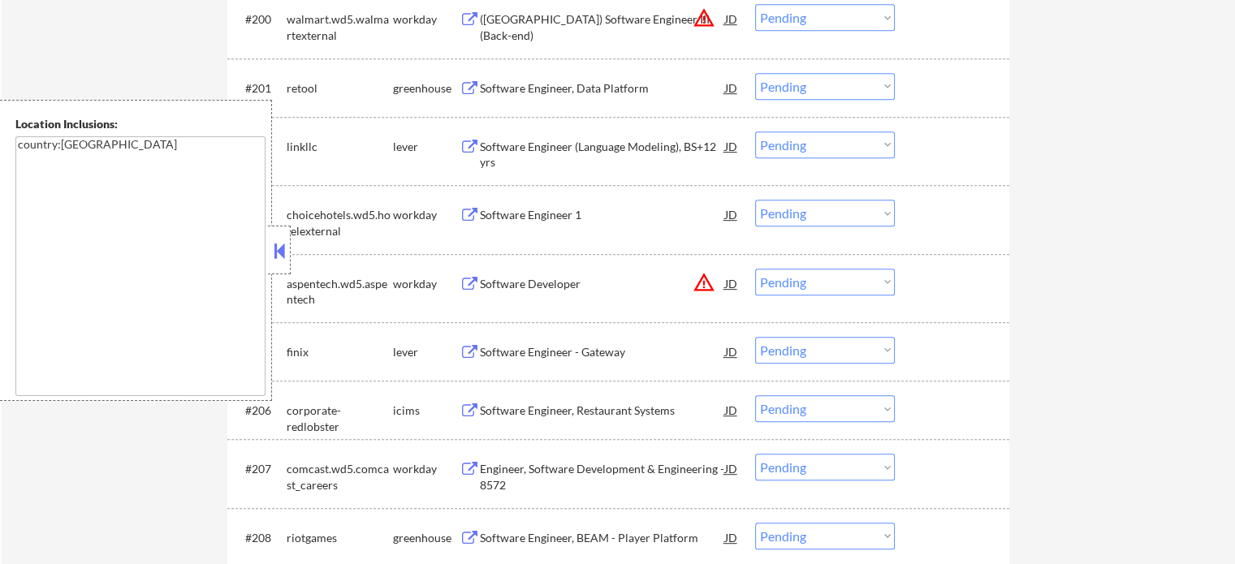
click at [597, 82] on div "Software Engineer, Data Platform" at bounding box center [602, 88] width 245 height 16
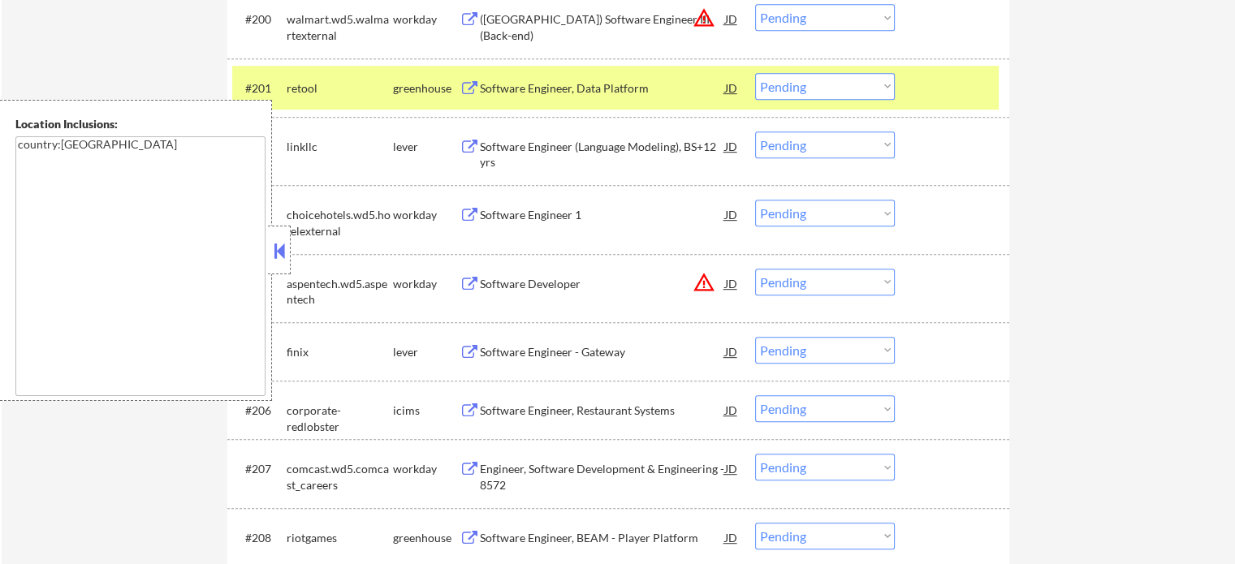
click at [932, 123] on div "#202 linkllc lever Software Engineer (Language Modeling), BS+12 yrs JD Choose a…" at bounding box center [618, 151] width 782 height 68
click at [955, 88] on div at bounding box center [953, 87] width 71 height 29
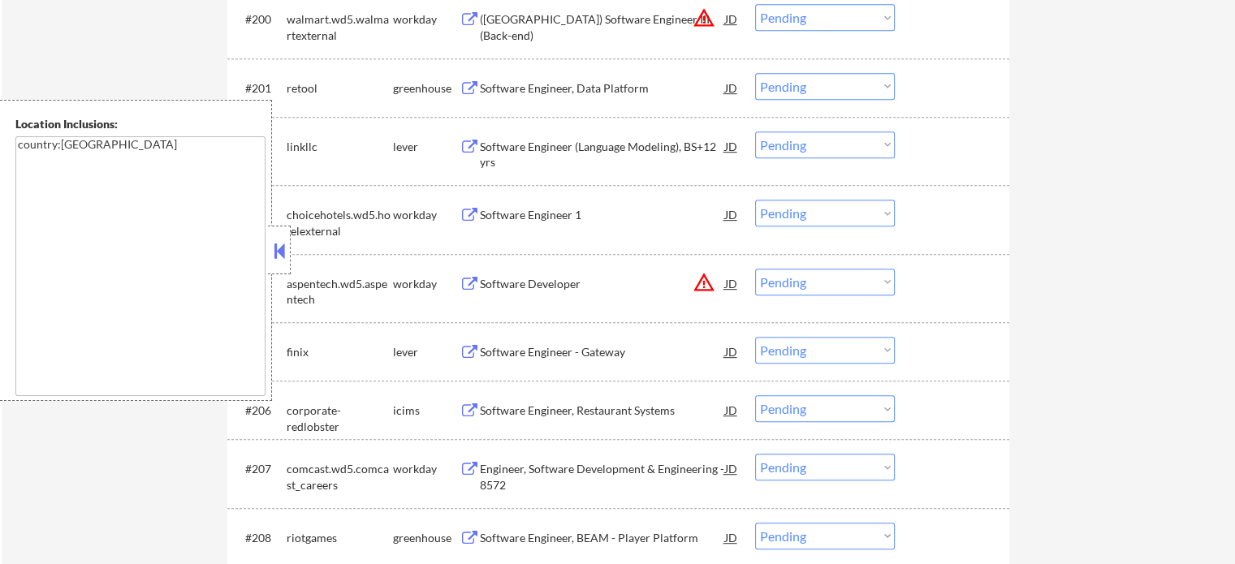
click at [579, 359] on div "Software Engineer - Gateway" at bounding box center [602, 352] width 245 height 16
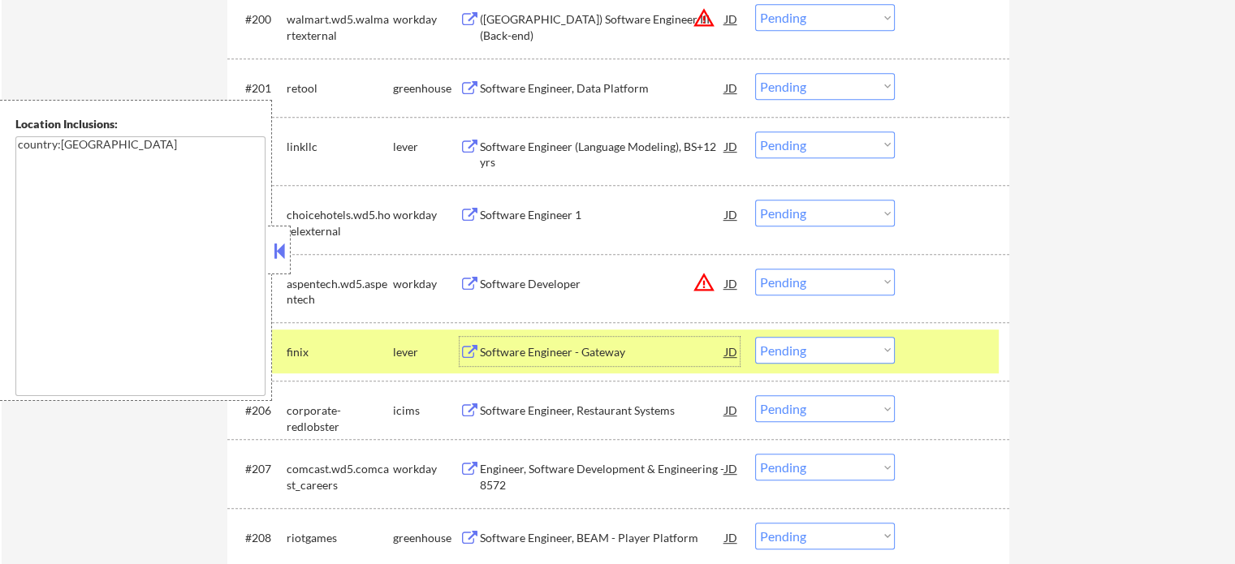
click at [982, 356] on div at bounding box center [953, 351] width 71 height 29
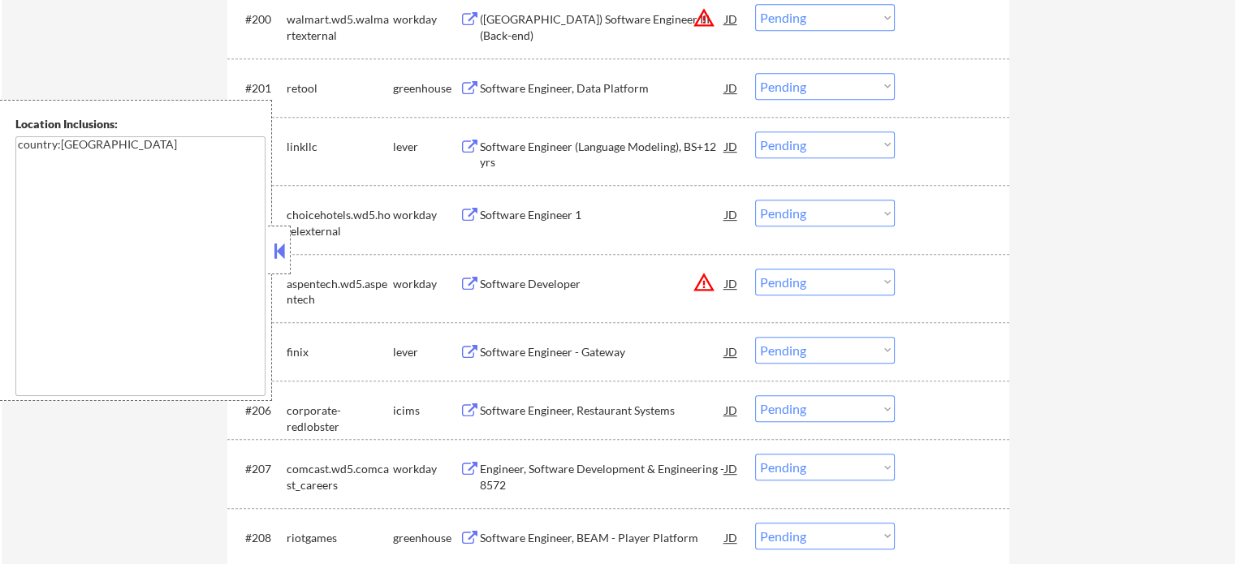
click at [644, 465] on div "Engineer, Software Development & Engineering - 8572" at bounding box center [602, 477] width 245 height 32
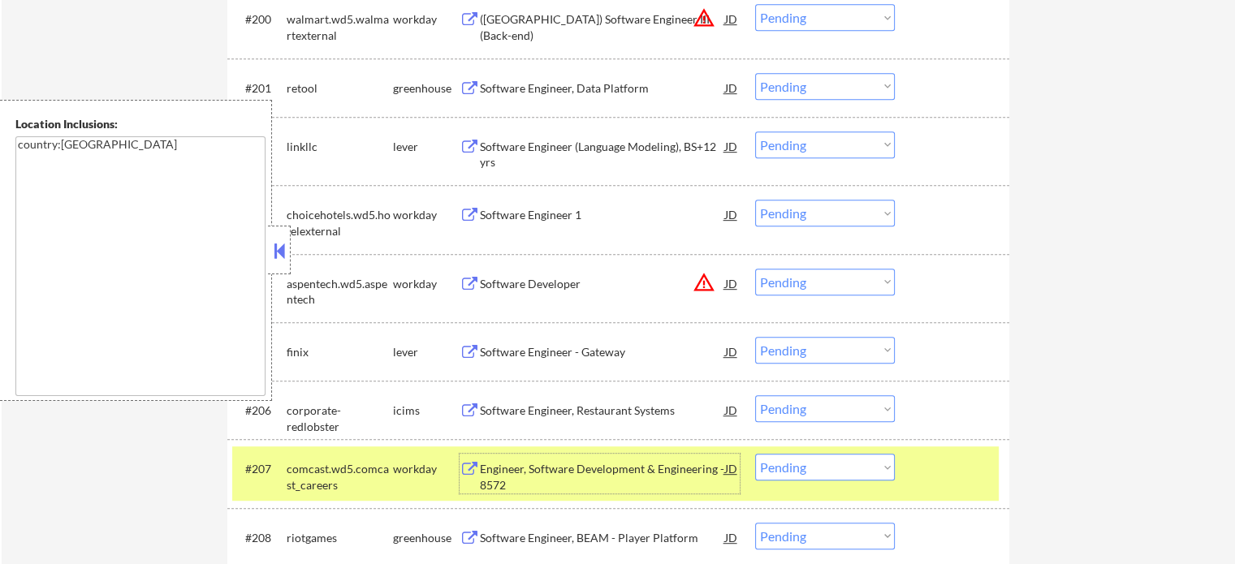
click at [925, 465] on div at bounding box center [953, 468] width 71 height 29
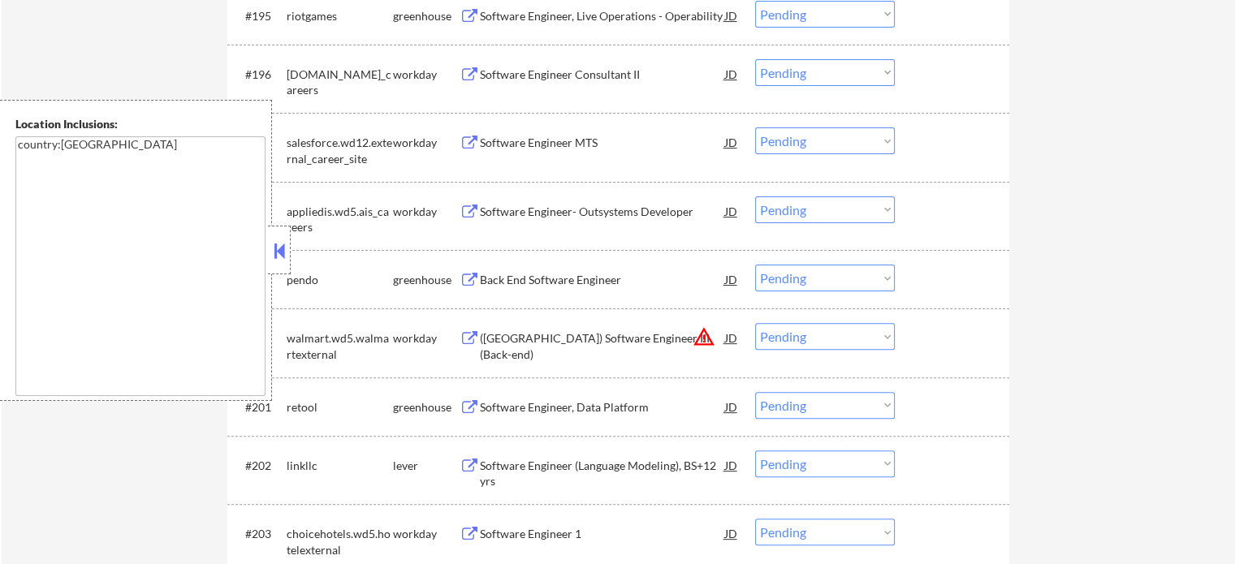
scroll to position [12630, 0]
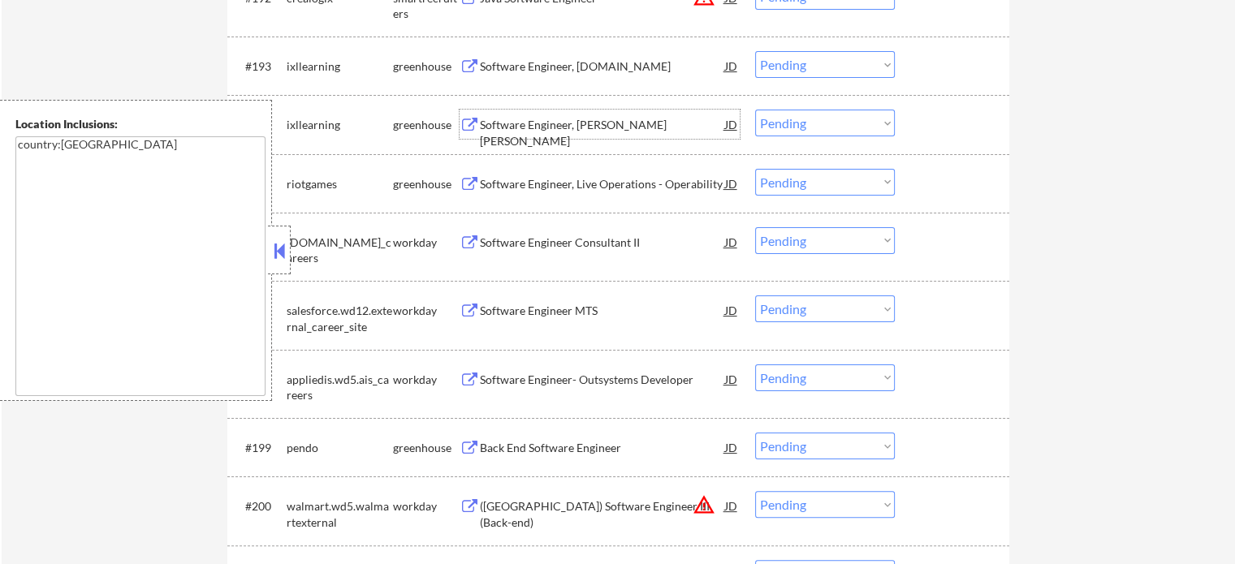
click at [585, 126] on div "Software Engineer, [PERSON_NAME] [PERSON_NAME]" at bounding box center [602, 133] width 245 height 32
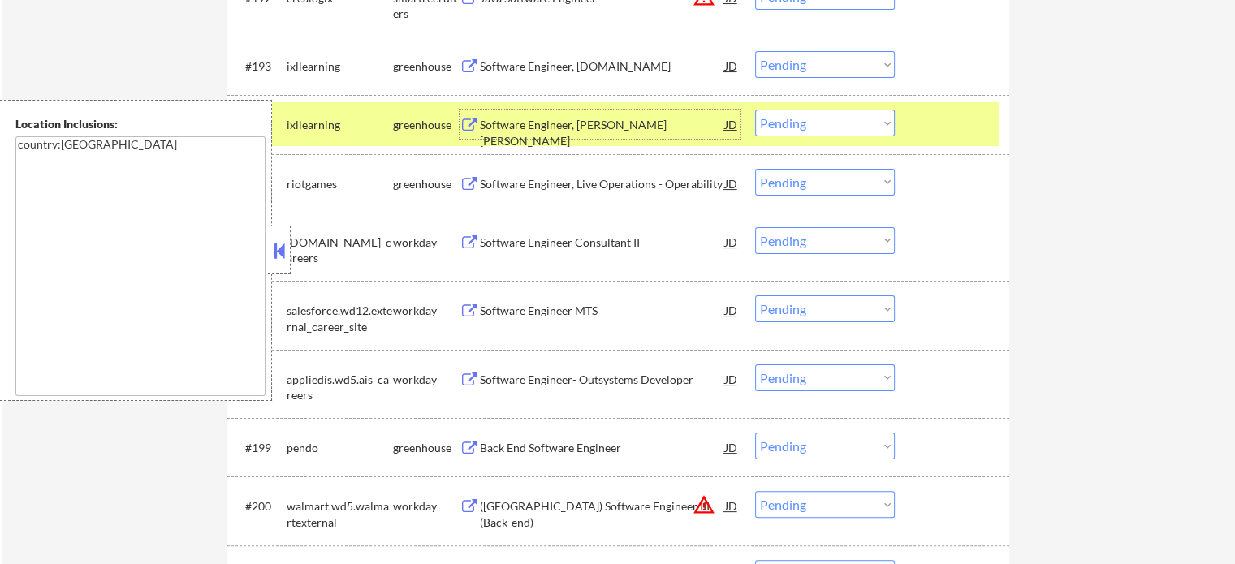
click at [955, 106] on div "#194 ixllearning greenhouse Software Engineer, Rosetta Stone JD Choose an optio…" at bounding box center [615, 124] width 766 height 44
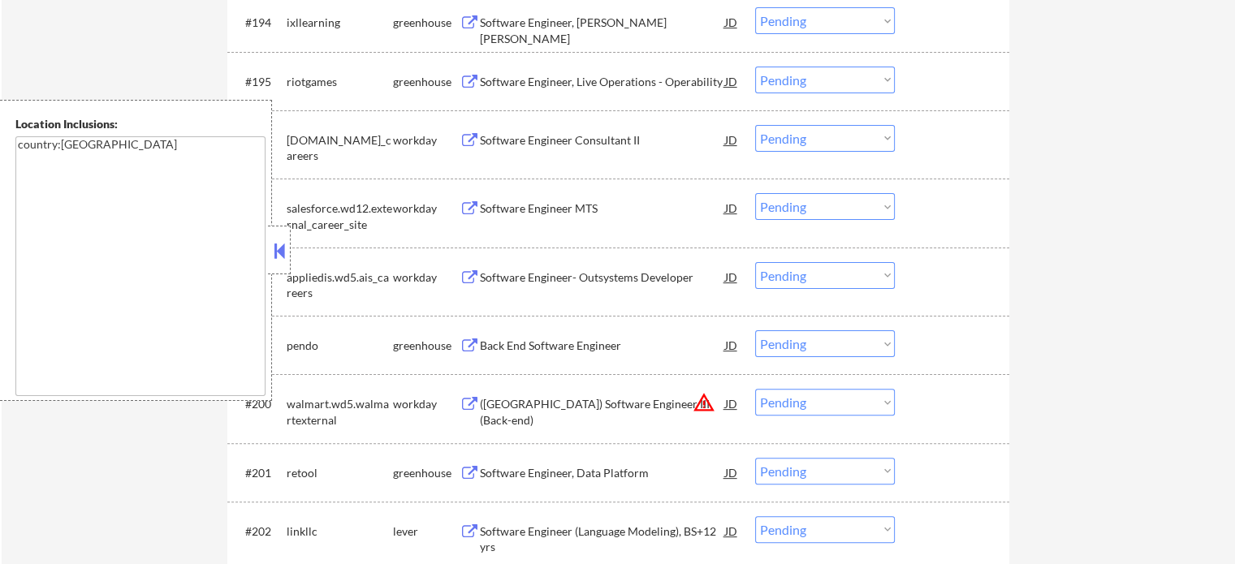
scroll to position [12793, 0]
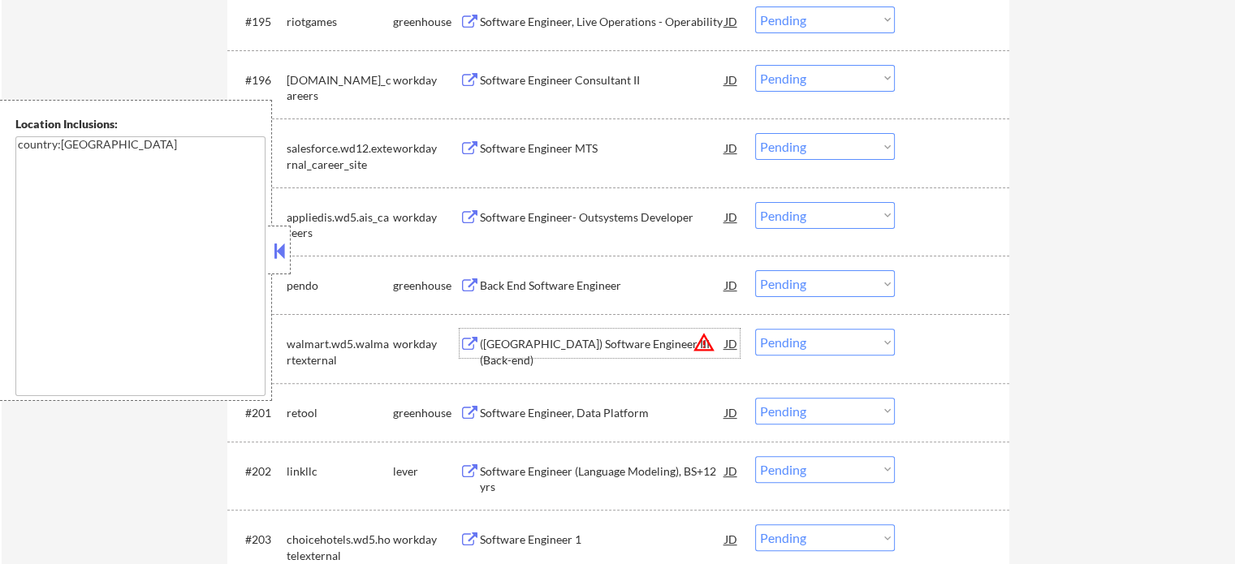
click at [554, 335] on div "([GEOGRAPHIC_DATA]) Software Engineer III (Back-end)" at bounding box center [602, 343] width 245 height 29
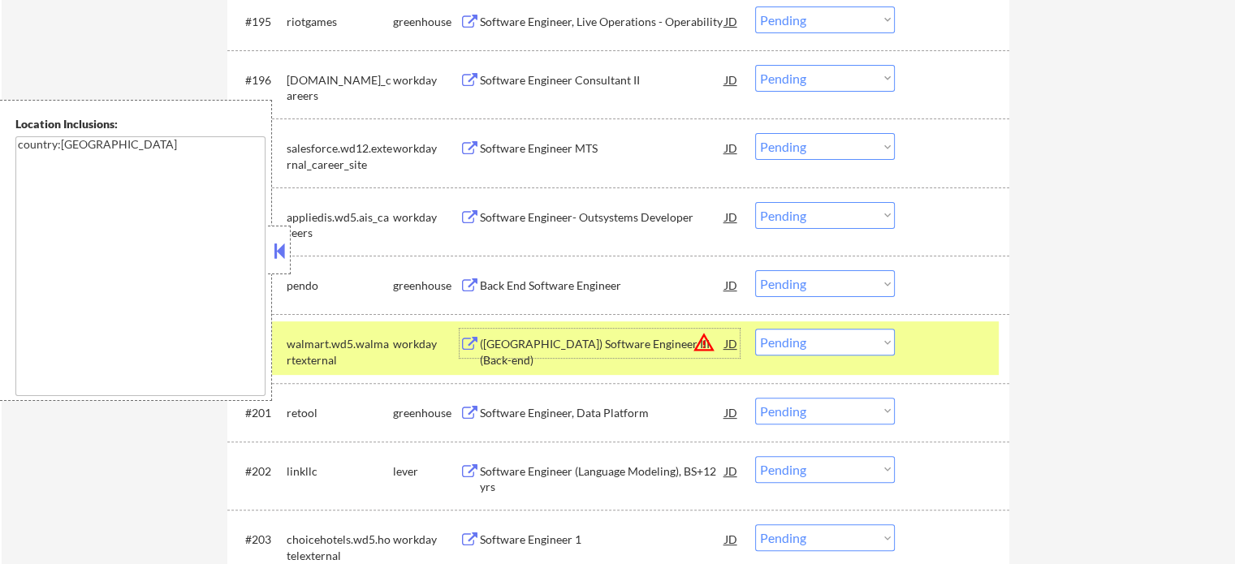
click at [946, 325] on div "#200 walmart.wd5.walmartexternal workday (USA) Software Engineer III (Back-end)…" at bounding box center [615, 348] width 766 height 54
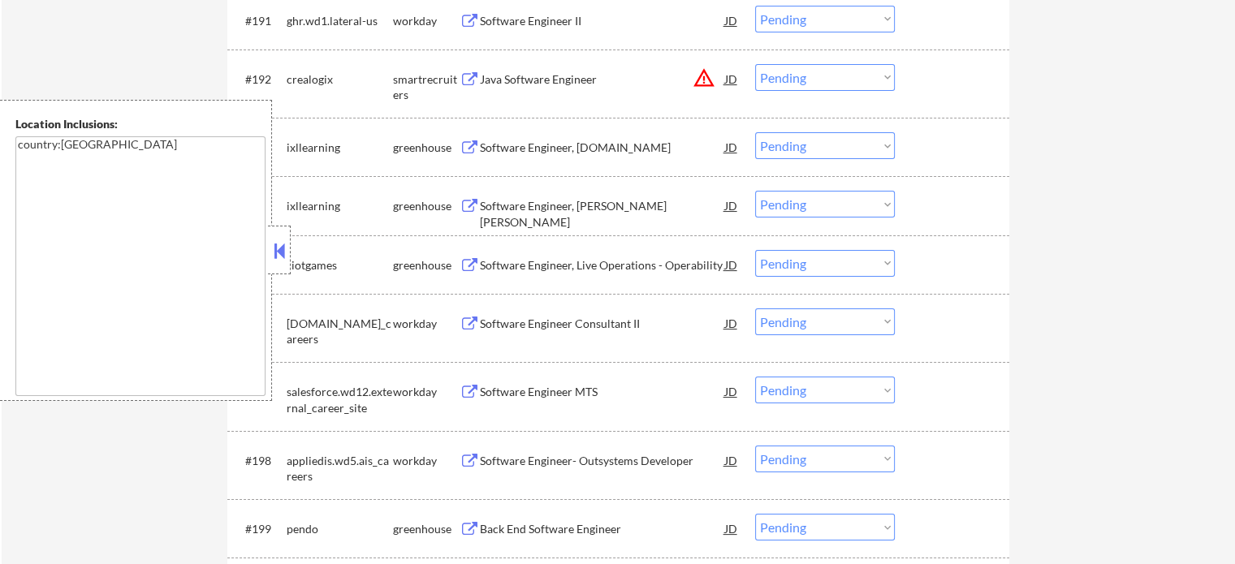
scroll to position [12387, 0]
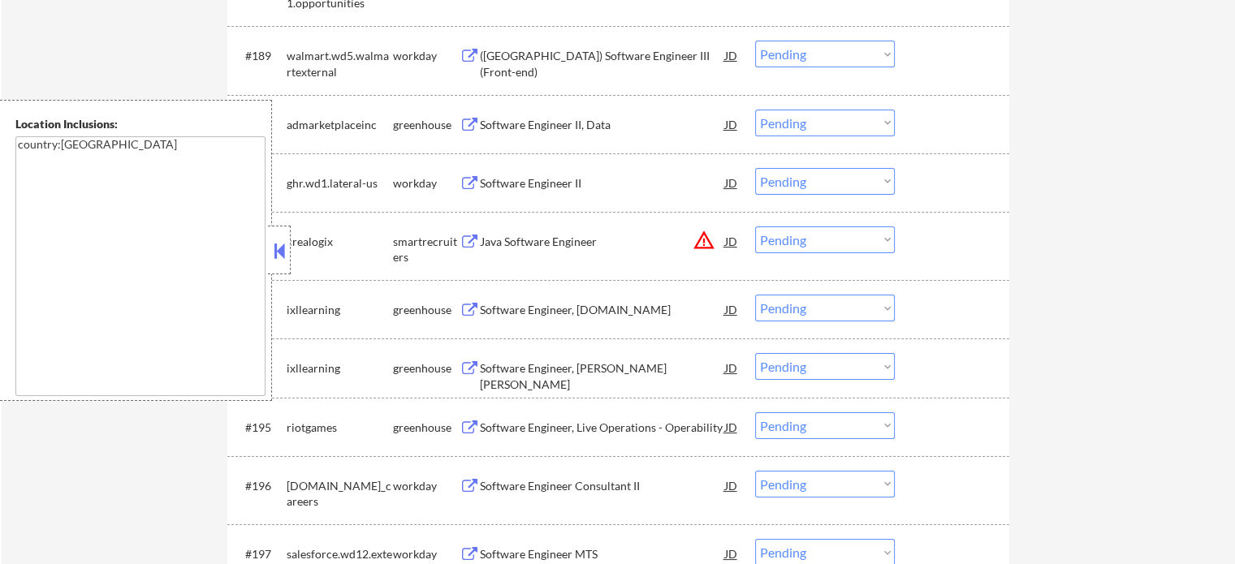
drag, startPoint x: 653, startPoint y: 326, endPoint x: 560, endPoint y: 103, distance: 241.7
click at [560, 103] on div "#190 admarketplaceinc greenhouse Software Engineer II, Data JD Choose an option…" at bounding box center [618, 124] width 782 height 58
click at [562, 119] on div "Software Engineer II, Data" at bounding box center [602, 125] width 245 height 16
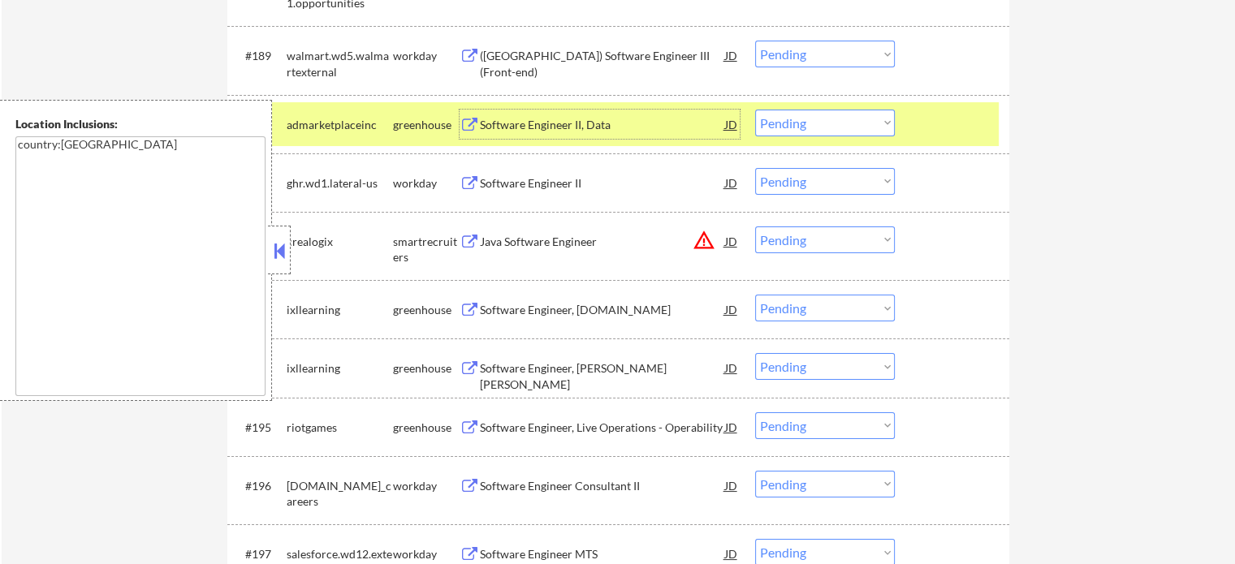
click at [899, 133] on div "#190 admarketplaceinc greenhouse Software Engineer II, Data JD Choose an option…" at bounding box center [615, 124] width 766 height 44
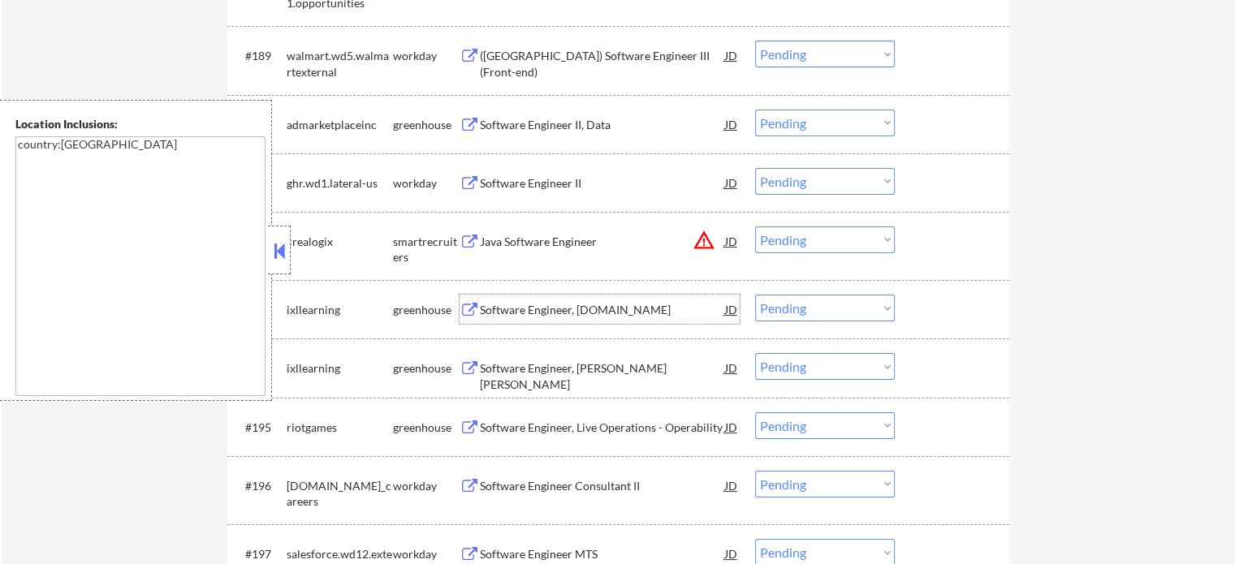
click at [588, 315] on div "Software Engineer, [DOMAIN_NAME]" at bounding box center [602, 310] width 245 height 16
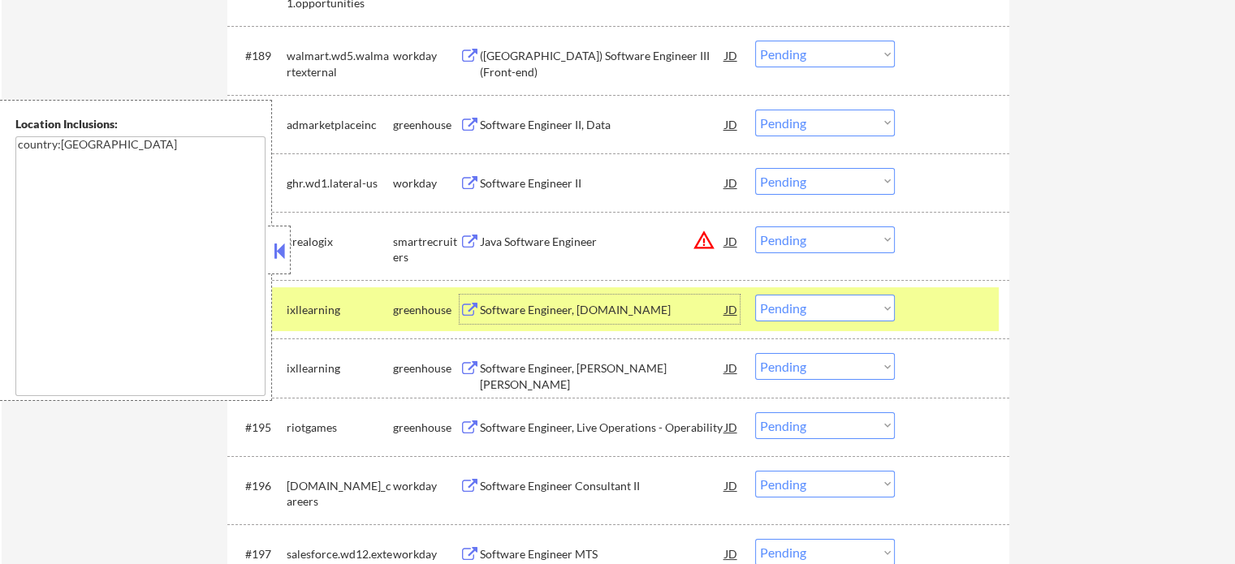
click at [907, 334] on div "#193 ixllearning greenhouse Software Engineer, Dictionary.com JD warning_amber …" at bounding box center [618, 309] width 782 height 58
click at [926, 314] on div at bounding box center [953, 309] width 71 height 29
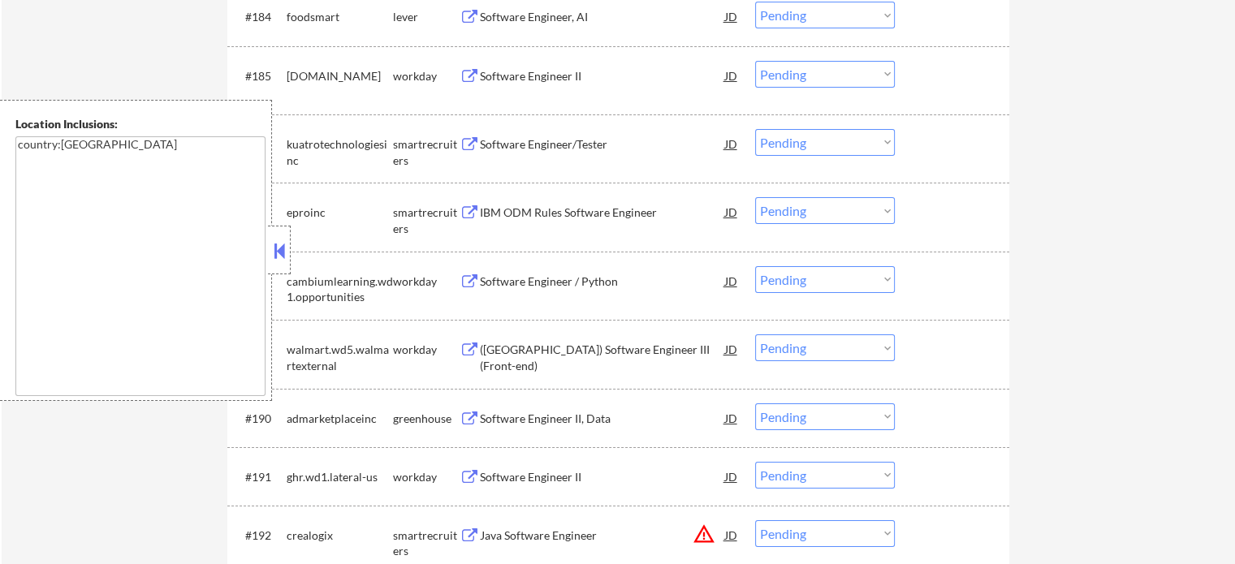
scroll to position [12062, 0]
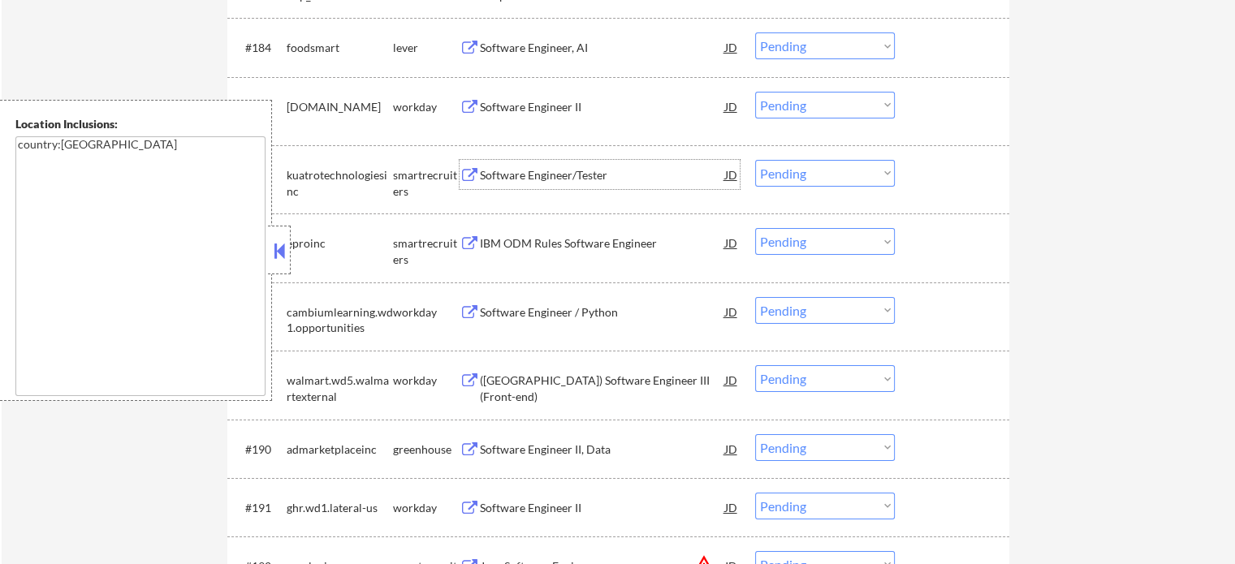
click at [595, 170] on div "Software Engineer/Tester" at bounding box center [602, 175] width 245 height 16
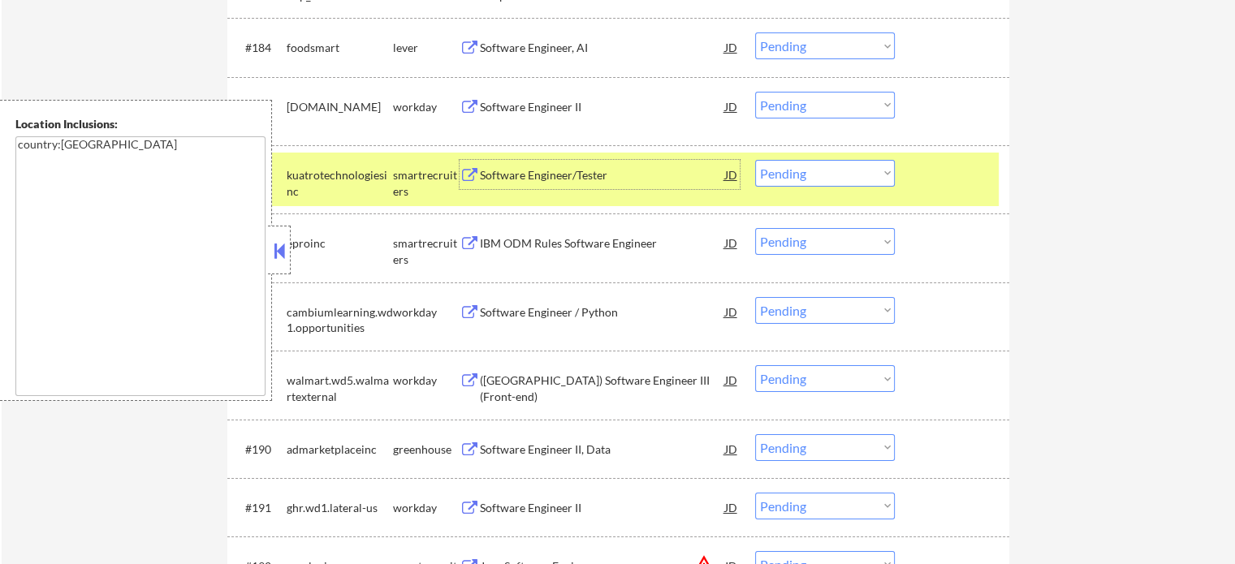
click at [934, 182] on div at bounding box center [953, 174] width 71 height 29
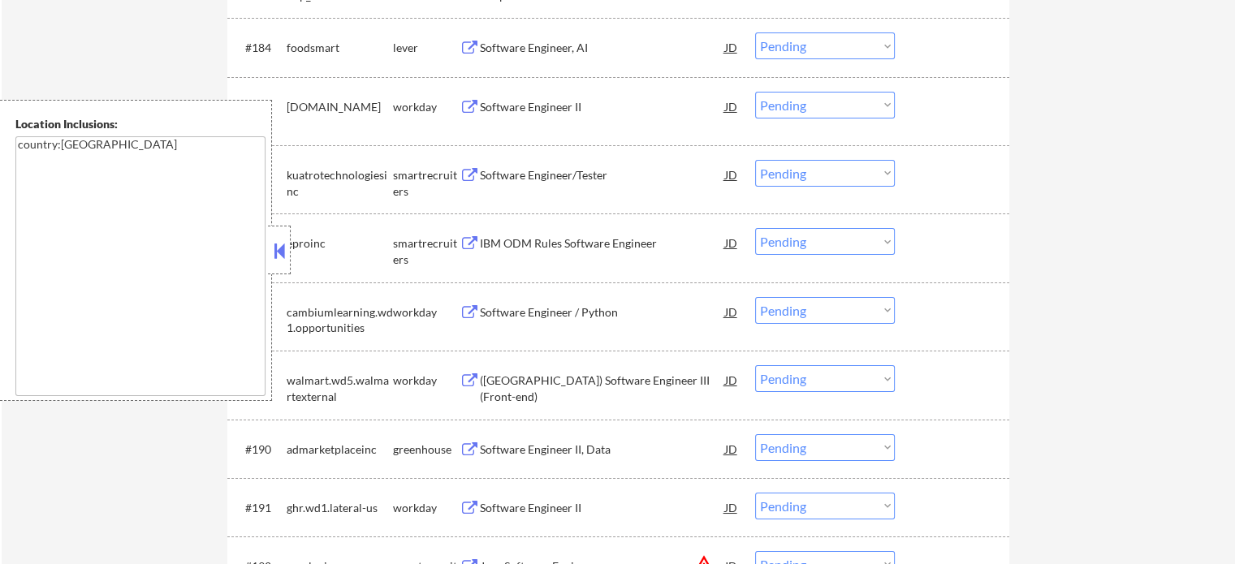
click at [559, 51] on div "Software Engineer, AI" at bounding box center [602, 48] width 245 height 16
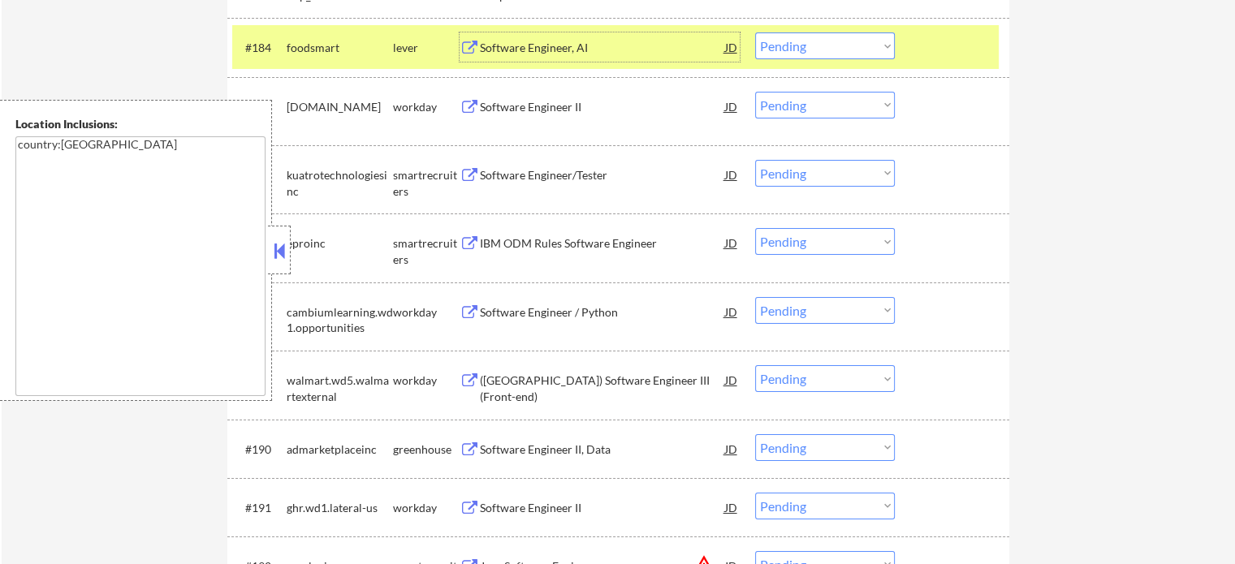
click at [910, 44] on div "#184 foodsmart lever Software Engineer, AI JD Choose an option... Pending Appli…" at bounding box center [615, 47] width 766 height 44
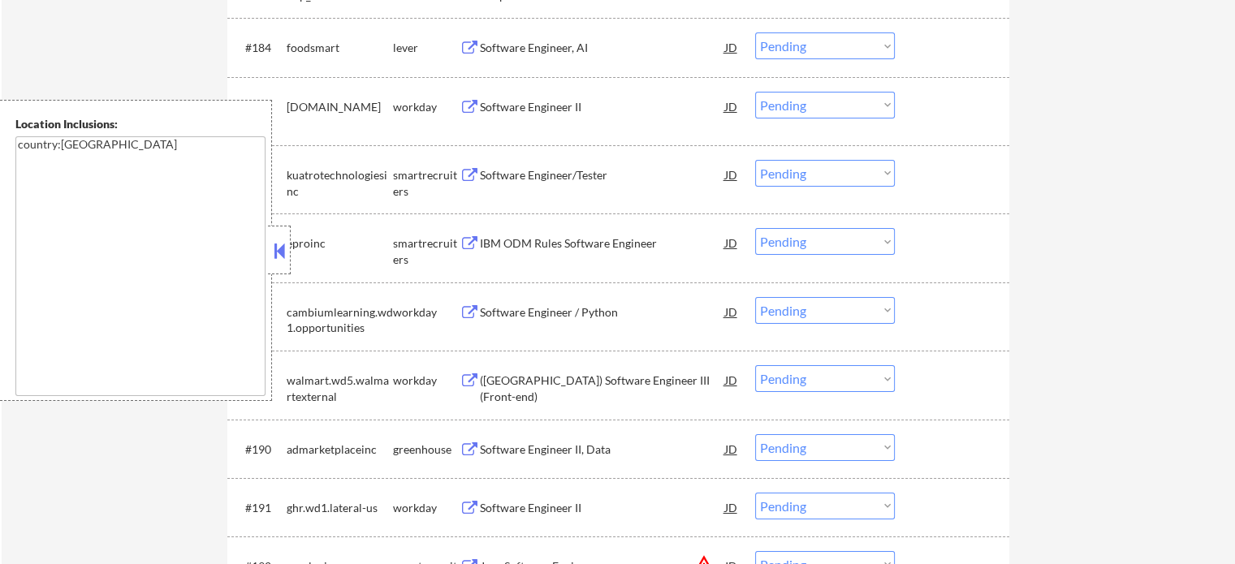
click at [590, 188] on div "Software Engineer/Tester" at bounding box center [602, 174] width 245 height 29
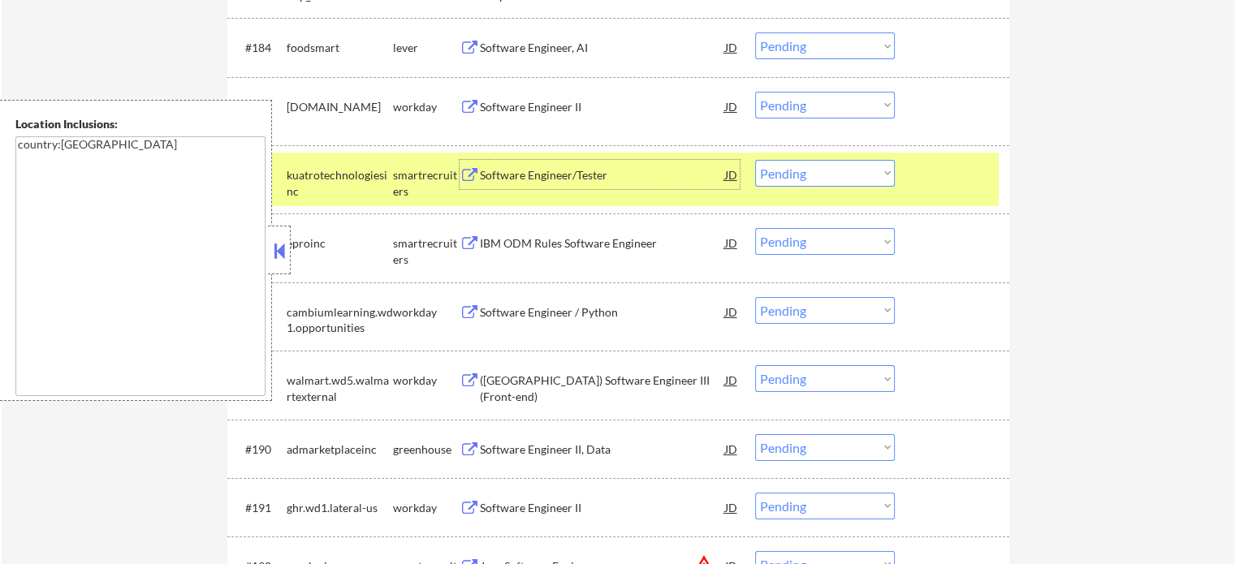
click at [897, 170] on div "#186 kuatrotechnologiesinc smartrecruiters Software Engineer/Tester JD Choose a…" at bounding box center [615, 180] width 766 height 54
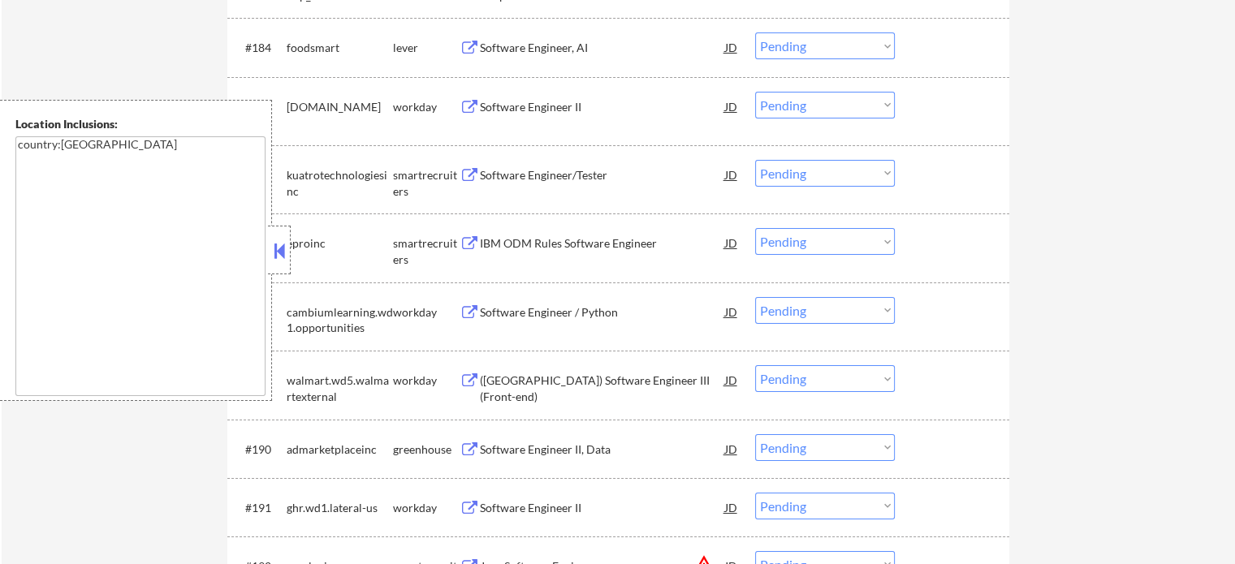
scroll to position [11818, 0]
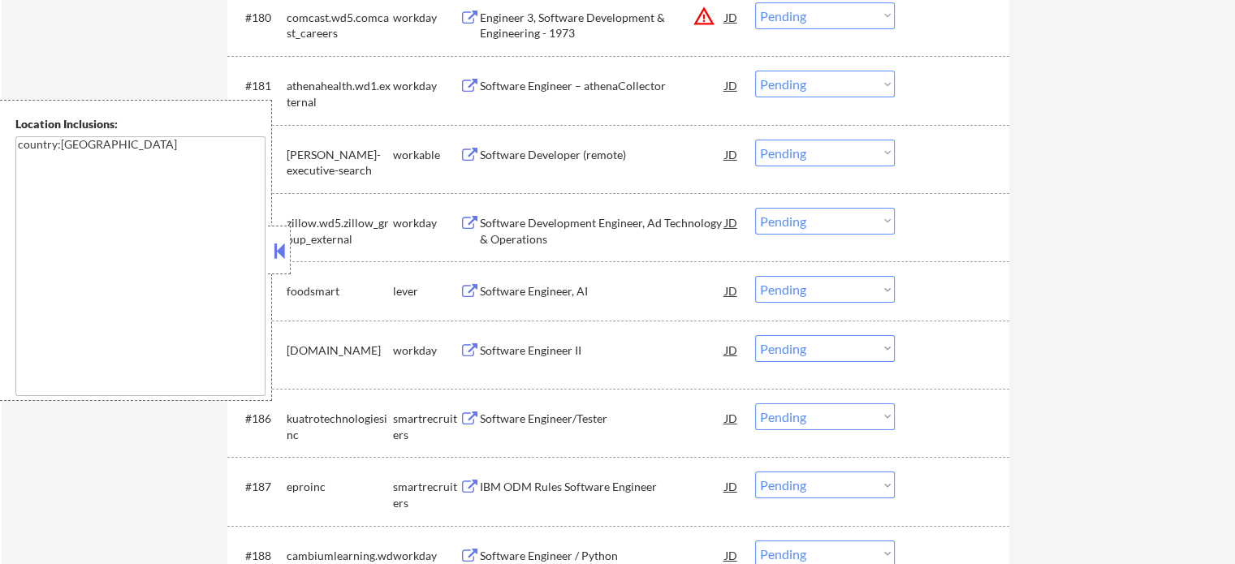
click at [615, 90] on div "Software Engineer – athenaCollector" at bounding box center [602, 86] width 245 height 16
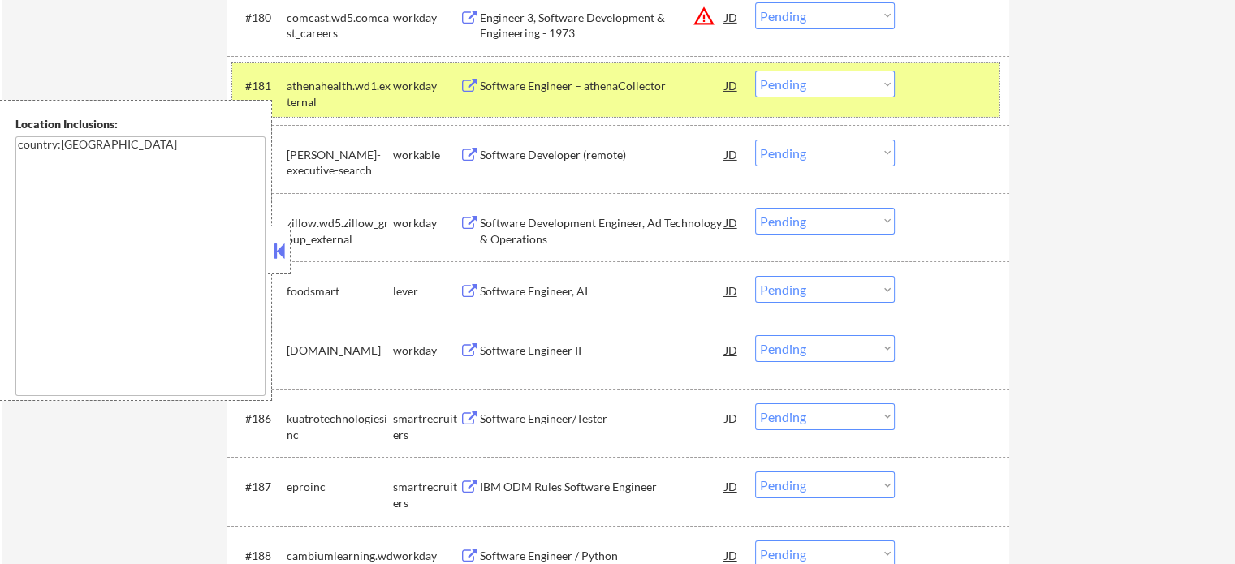
click at [919, 80] on div at bounding box center [953, 85] width 71 height 29
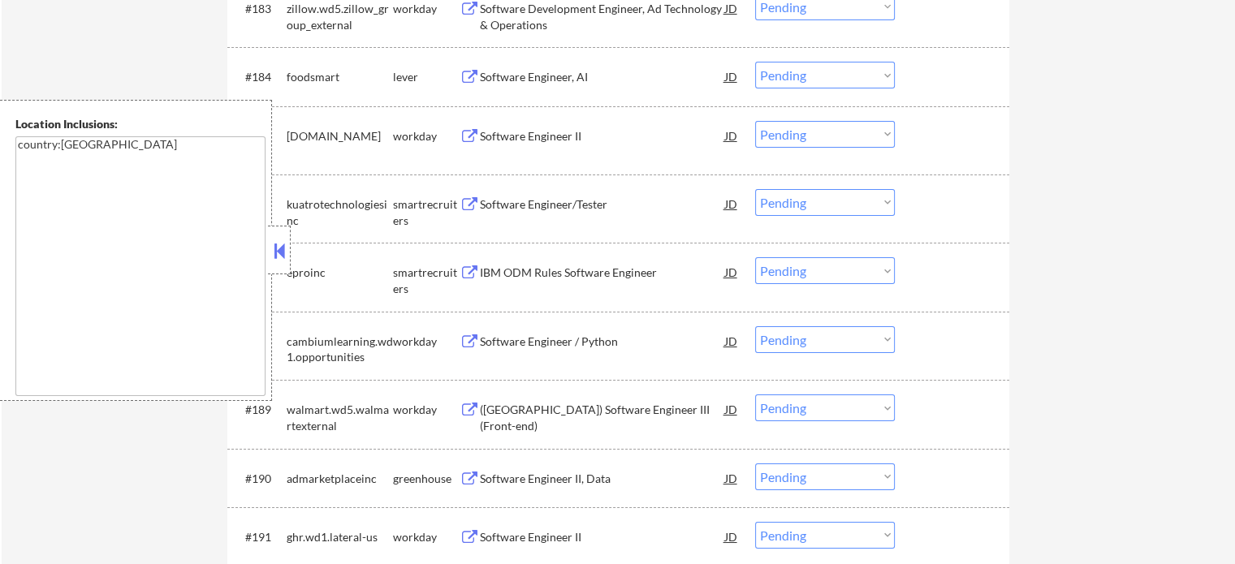
scroll to position [12143, 0]
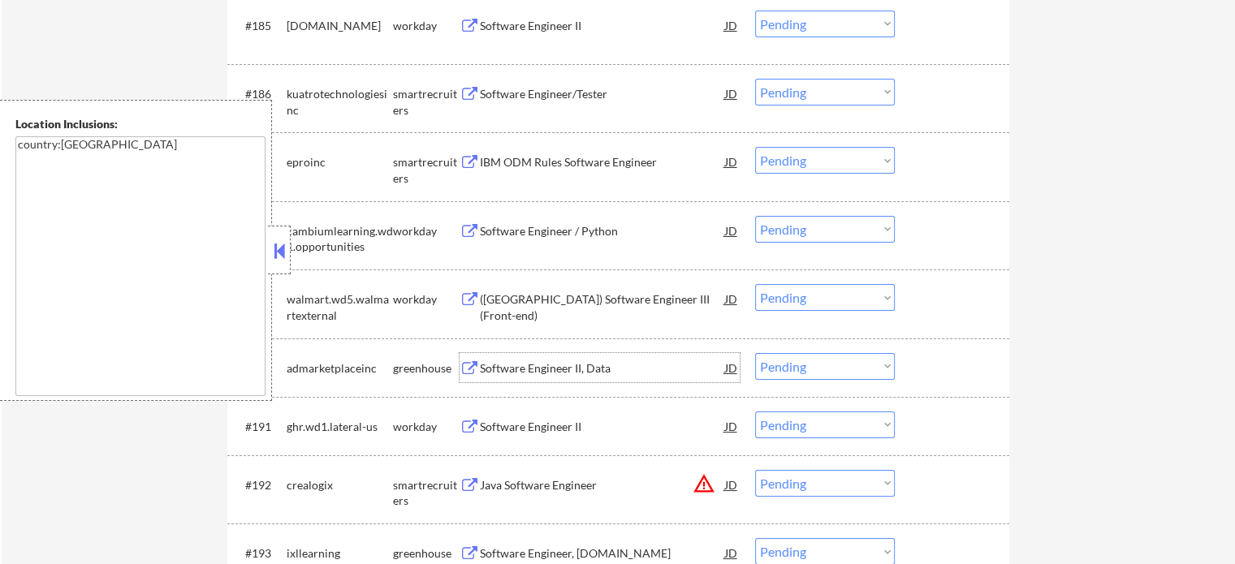
click at [547, 372] on div "Software Engineer II, Data" at bounding box center [602, 368] width 245 height 16
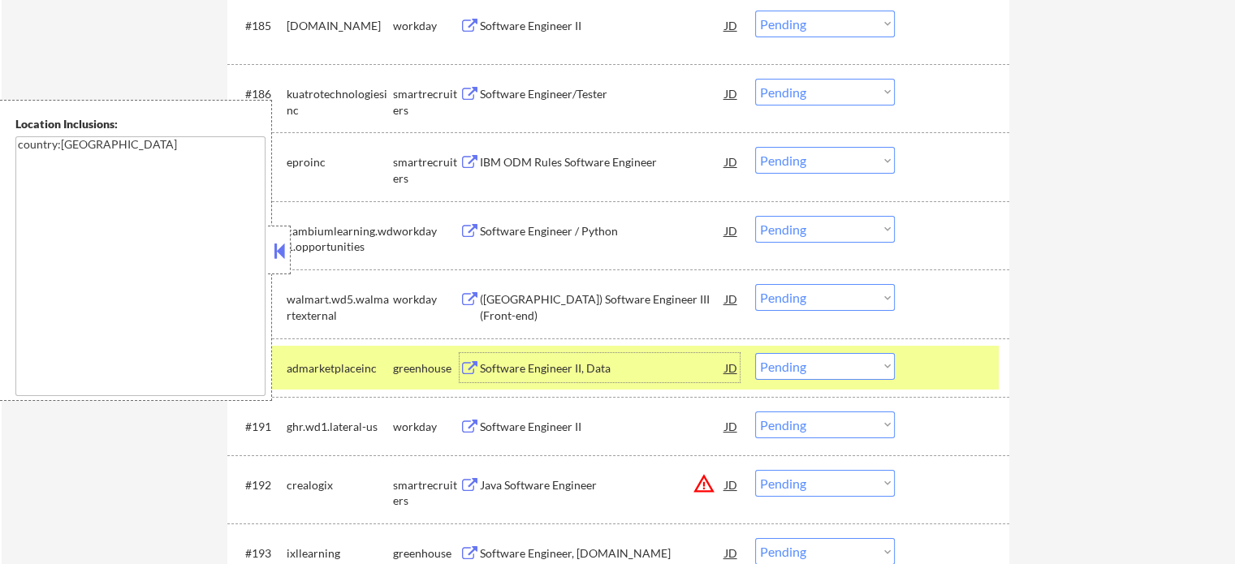
drag, startPoint x: 971, startPoint y: 377, endPoint x: 959, endPoint y: 379, distance: 12.4
click at [971, 377] on div at bounding box center [953, 367] width 71 height 29
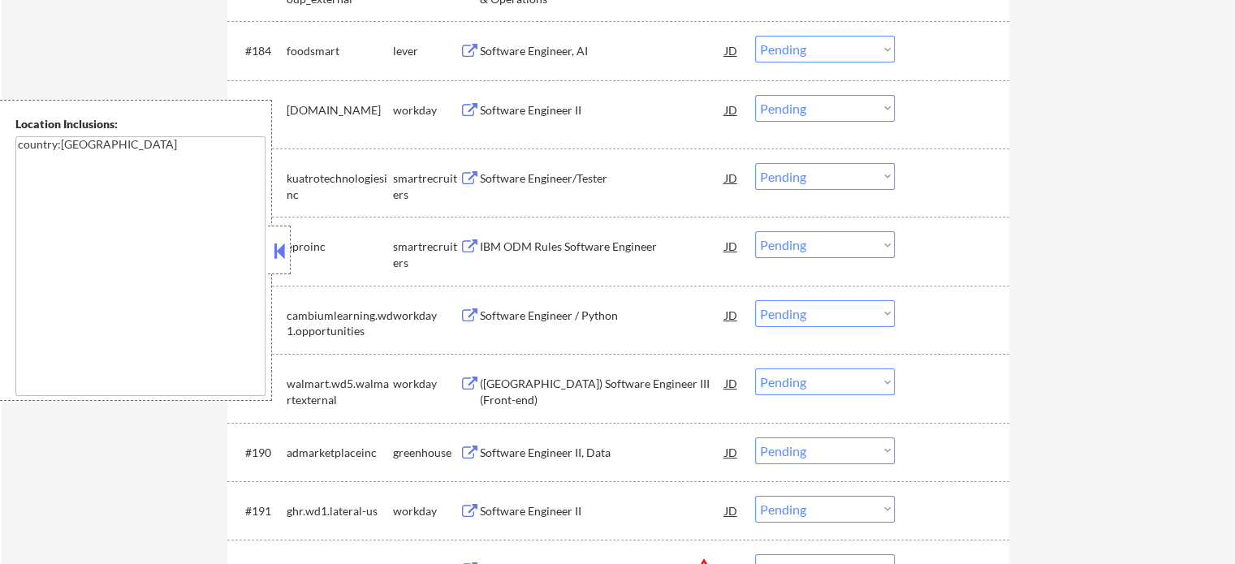
scroll to position [11900, 0]
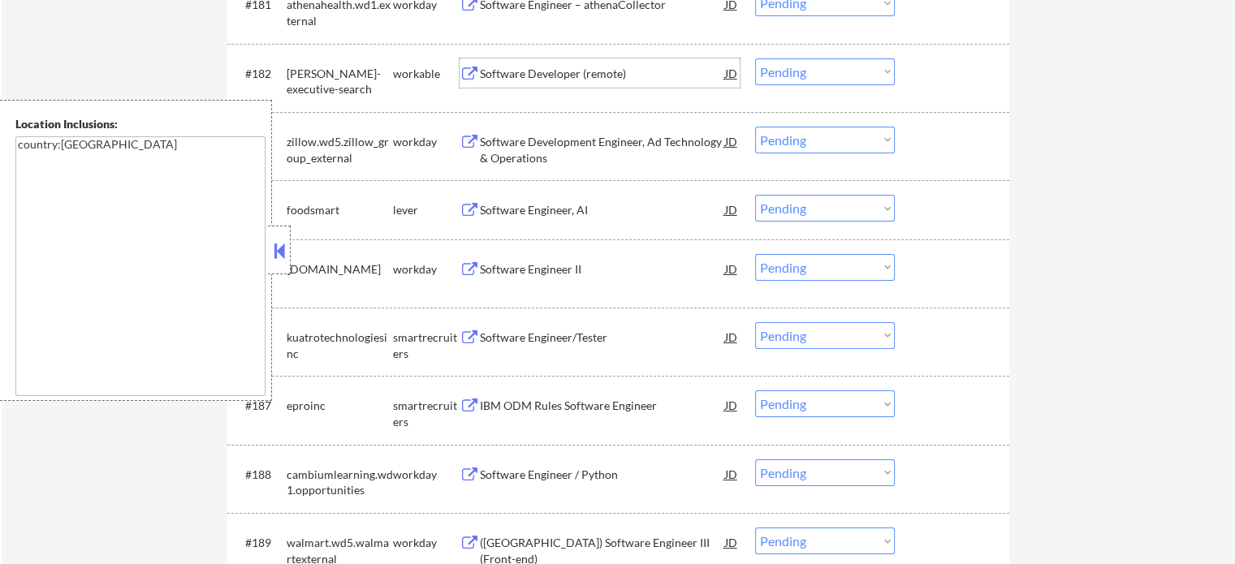
click at [563, 71] on div "Software Developer (remote)" at bounding box center [602, 74] width 245 height 16
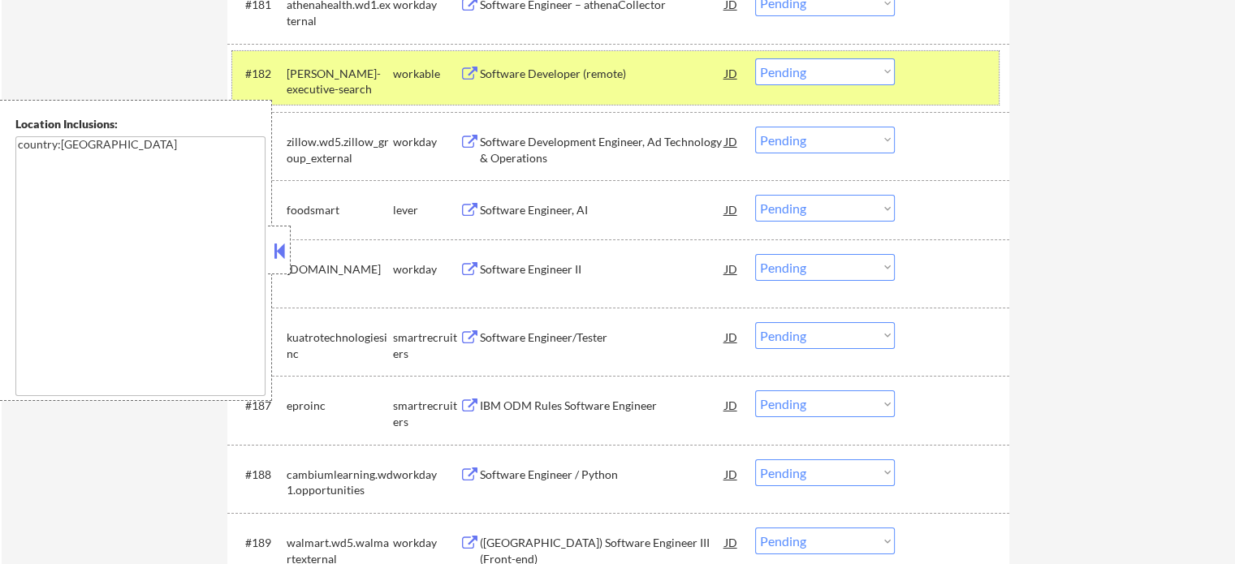
click at [936, 92] on div "#182 keller-executive-search workable Software Developer (remote) JD Choose an …" at bounding box center [615, 78] width 766 height 54
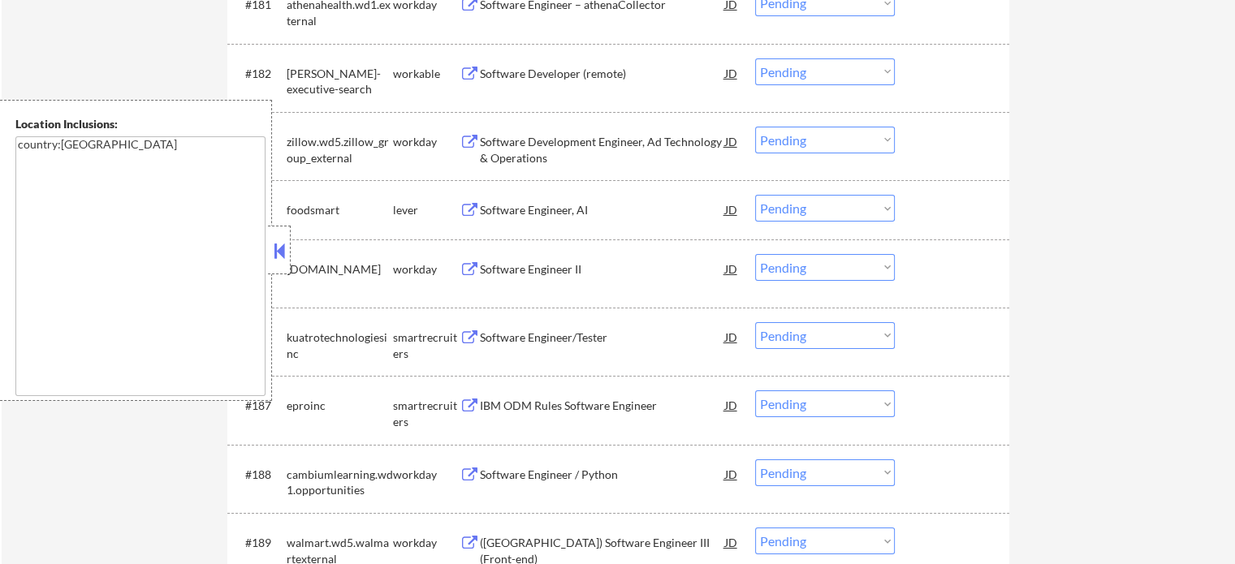
click at [568, 216] on div "Software Engineer, AI" at bounding box center [602, 210] width 245 height 16
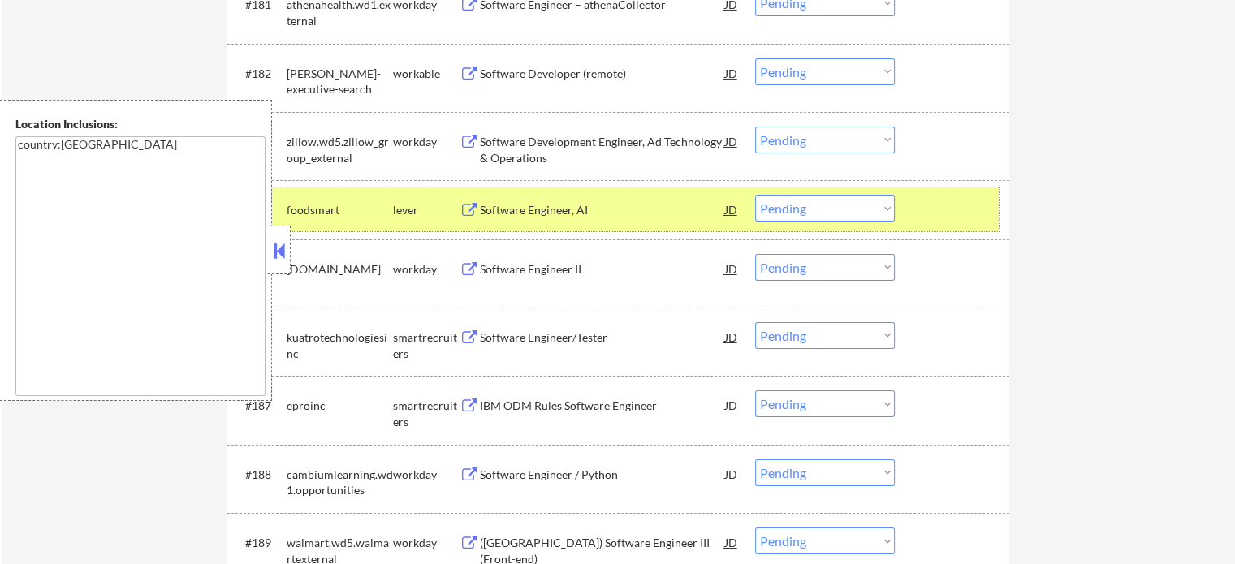
click at [990, 201] on div "#184 foodsmart lever Software Engineer, AI JD Choose an option... Pending Appli…" at bounding box center [615, 210] width 766 height 44
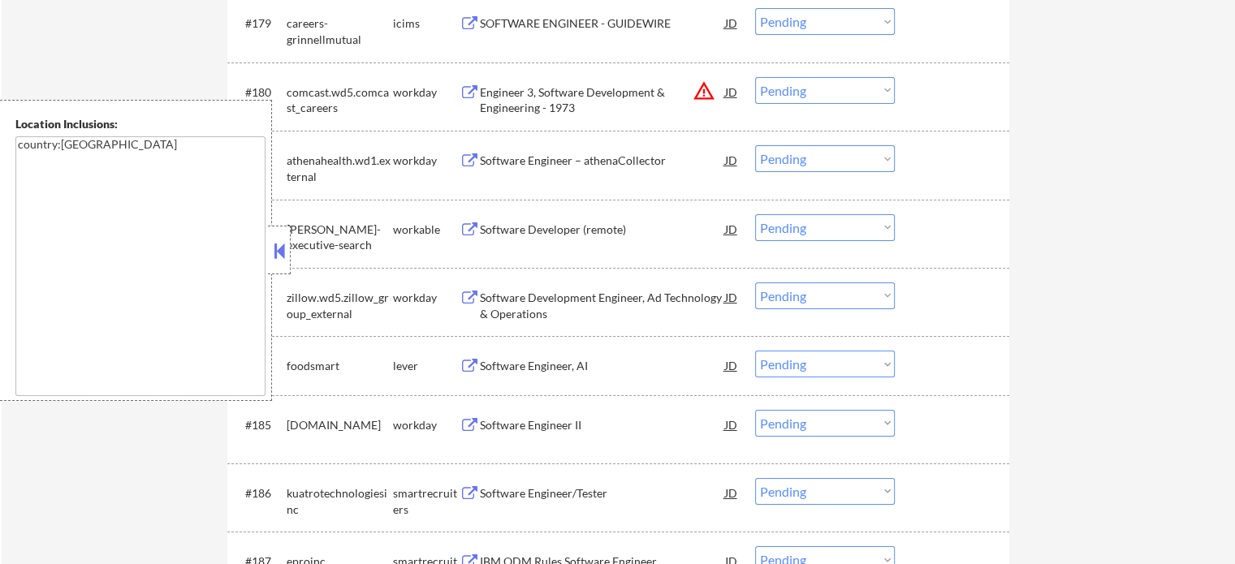
scroll to position [11575, 0]
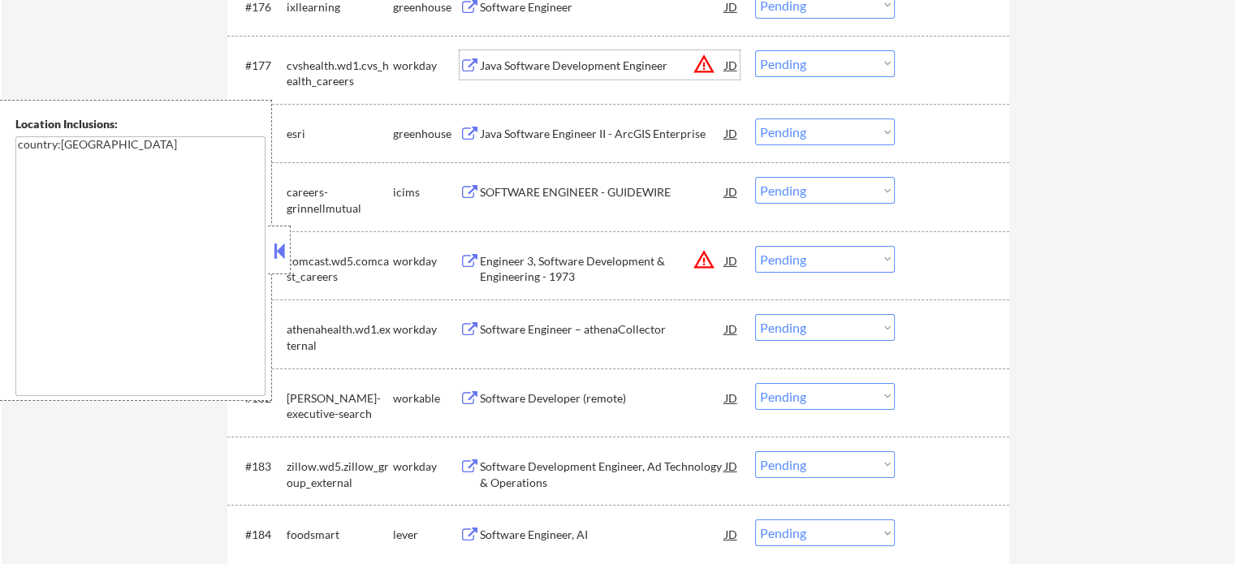
click at [606, 77] on div "Java Software Development Engineer" at bounding box center [602, 64] width 245 height 29
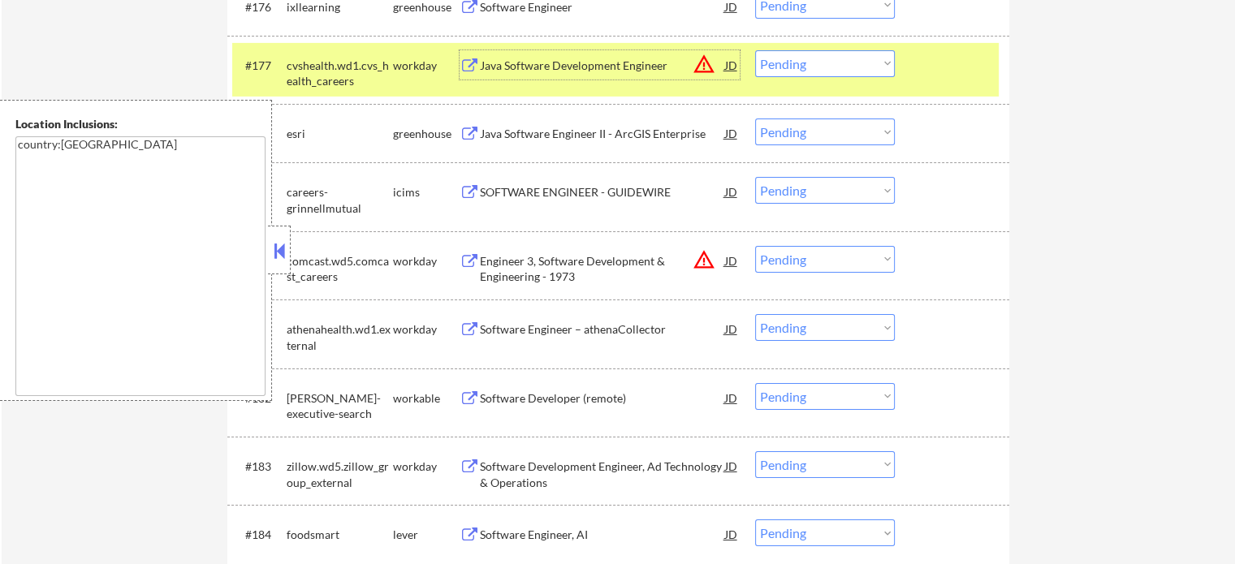
click at [964, 65] on div at bounding box center [953, 64] width 71 height 29
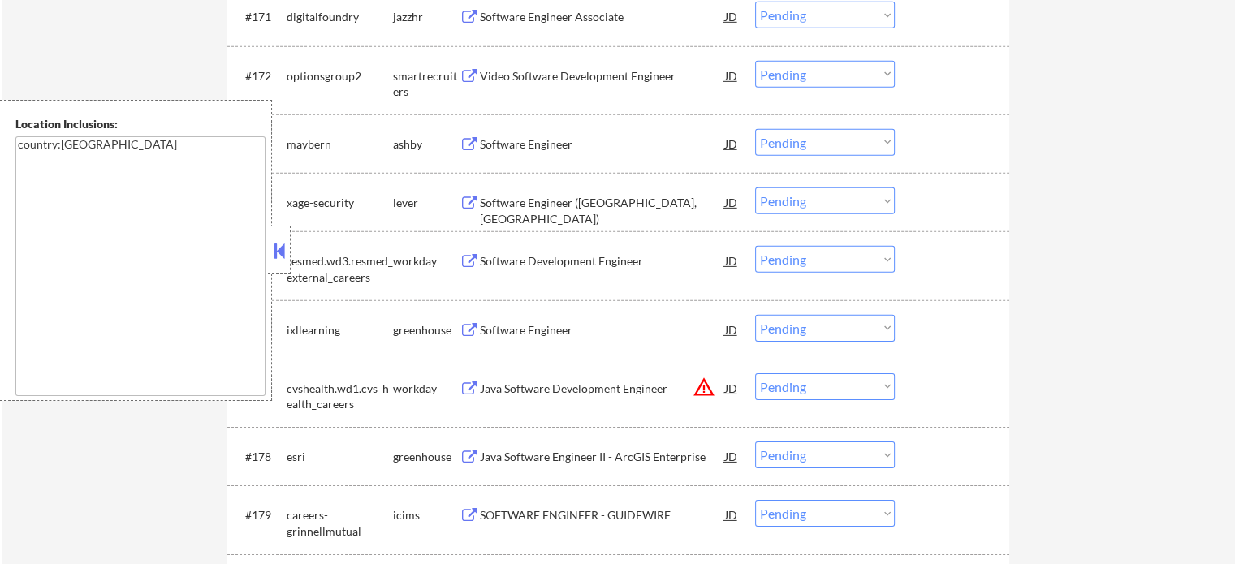
scroll to position [11250, 0]
click at [604, 88] on div "Video Software Development Engineer" at bounding box center [602, 77] width 245 height 29
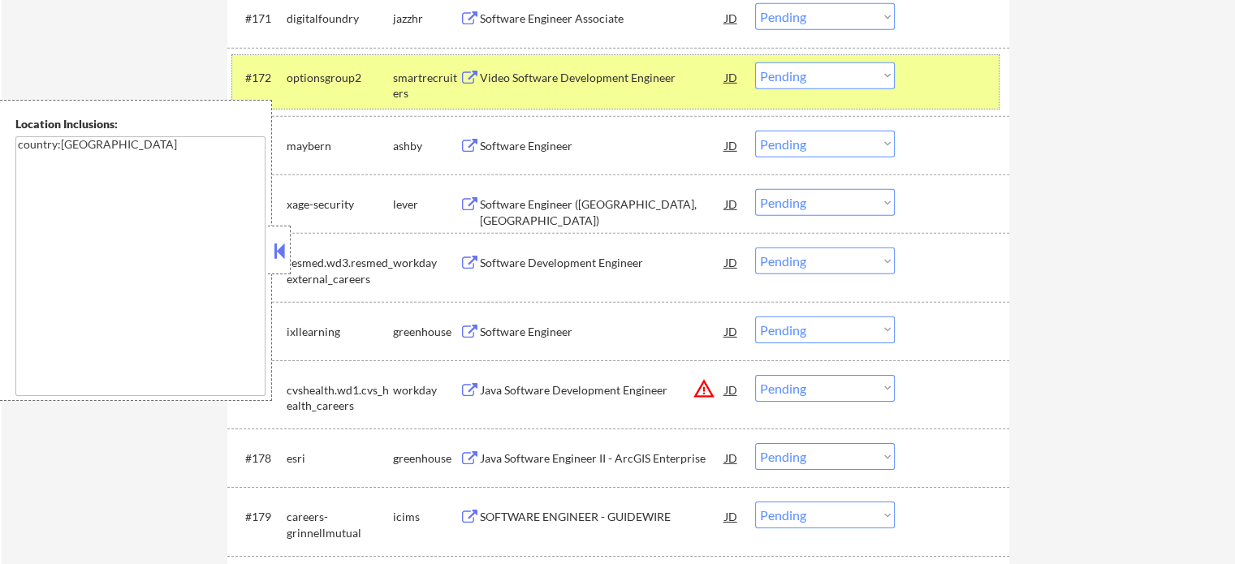
click at [931, 100] on div "#172 optionsgroup2 smartrecruiters Video Software Development Engineer JD Choos…" at bounding box center [615, 82] width 766 height 54
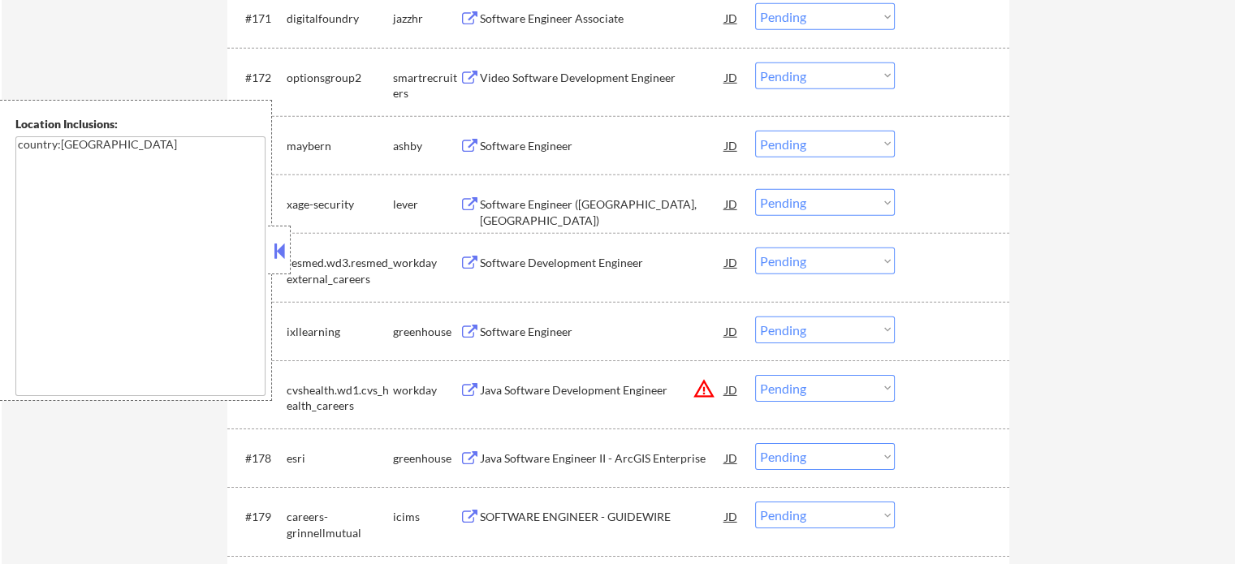
scroll to position [10925, 0]
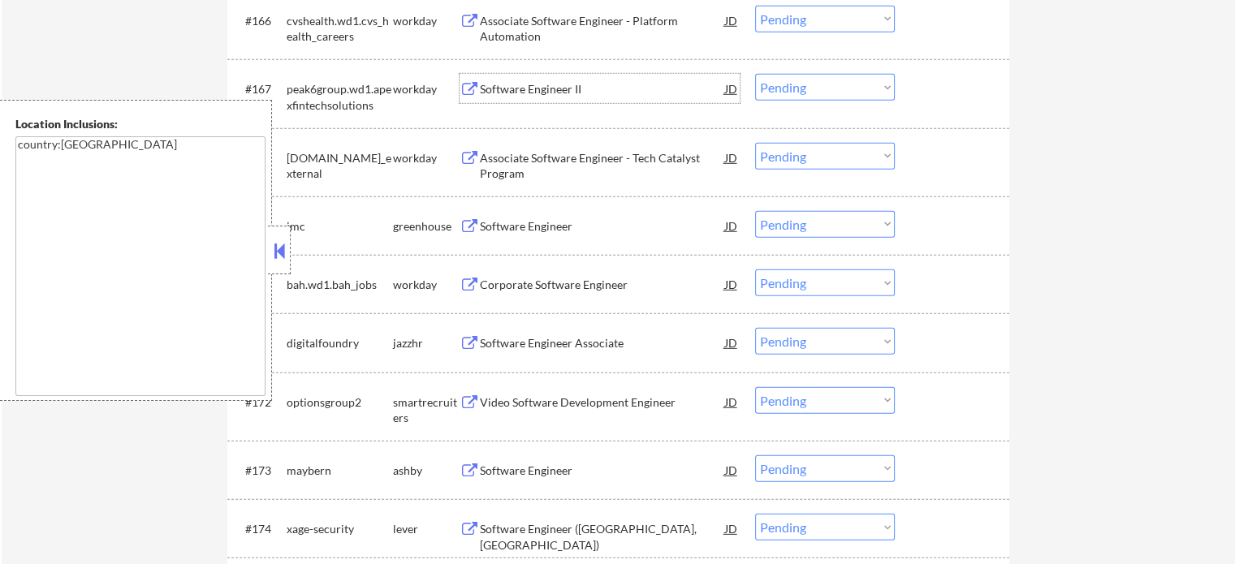
click at [558, 92] on div "Software Engineer II" at bounding box center [602, 89] width 245 height 16
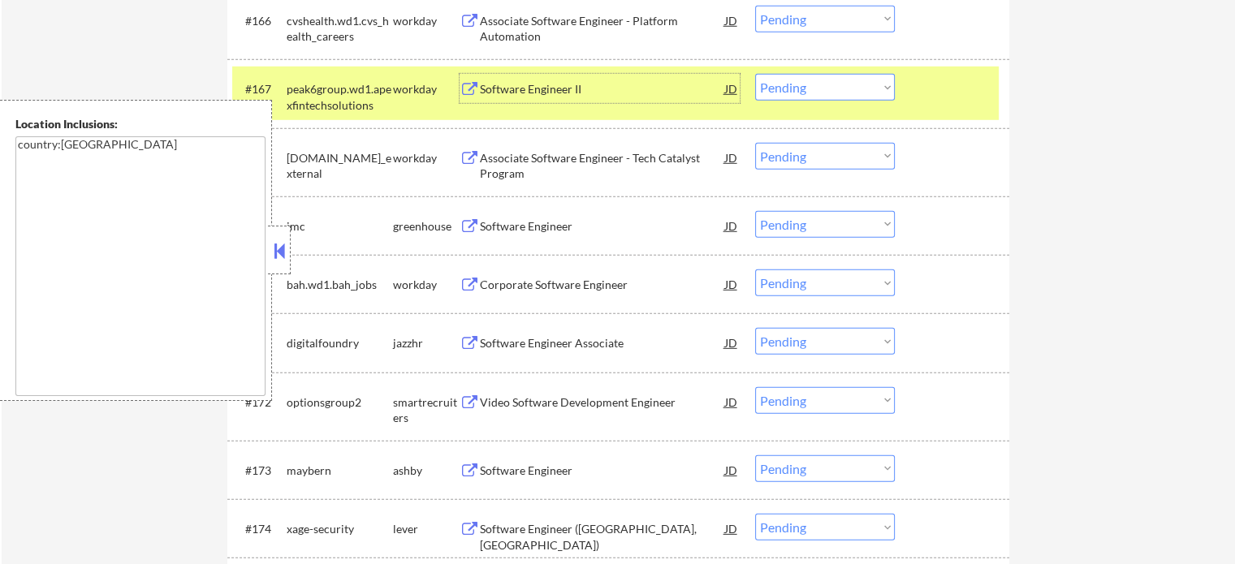
click at [910, 88] on div "#167 peak6group.wd1.apexfintechsolutions workday Software Engineer II JD Choose…" at bounding box center [615, 94] width 766 height 54
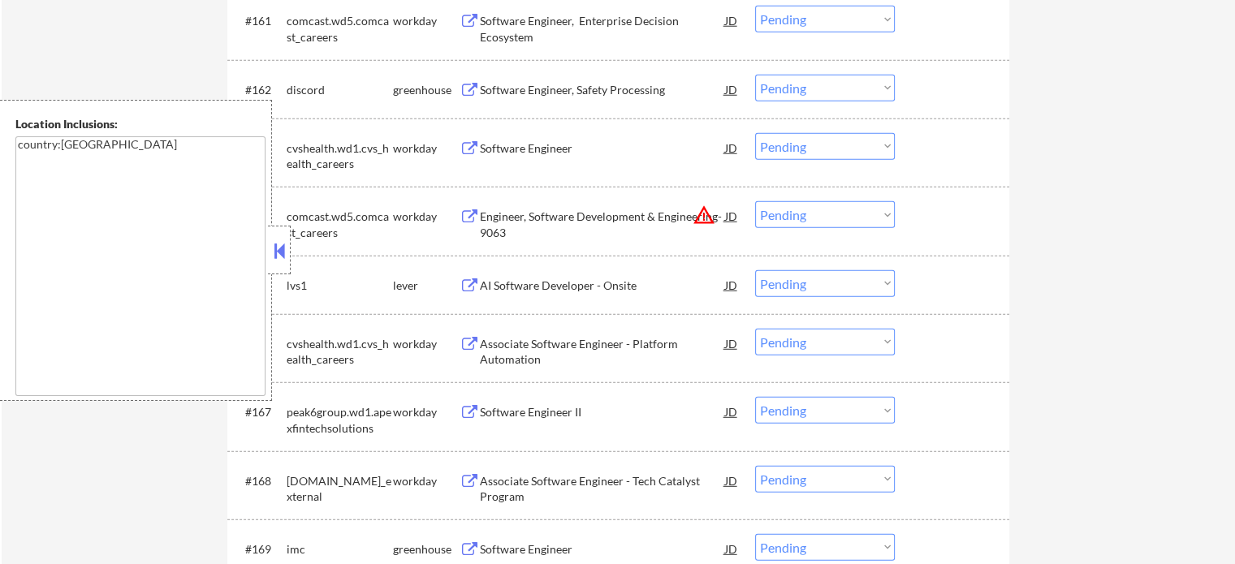
scroll to position [10601, 0]
click at [561, 97] on div "Software Engineer, Safety Processing" at bounding box center [602, 92] width 245 height 16
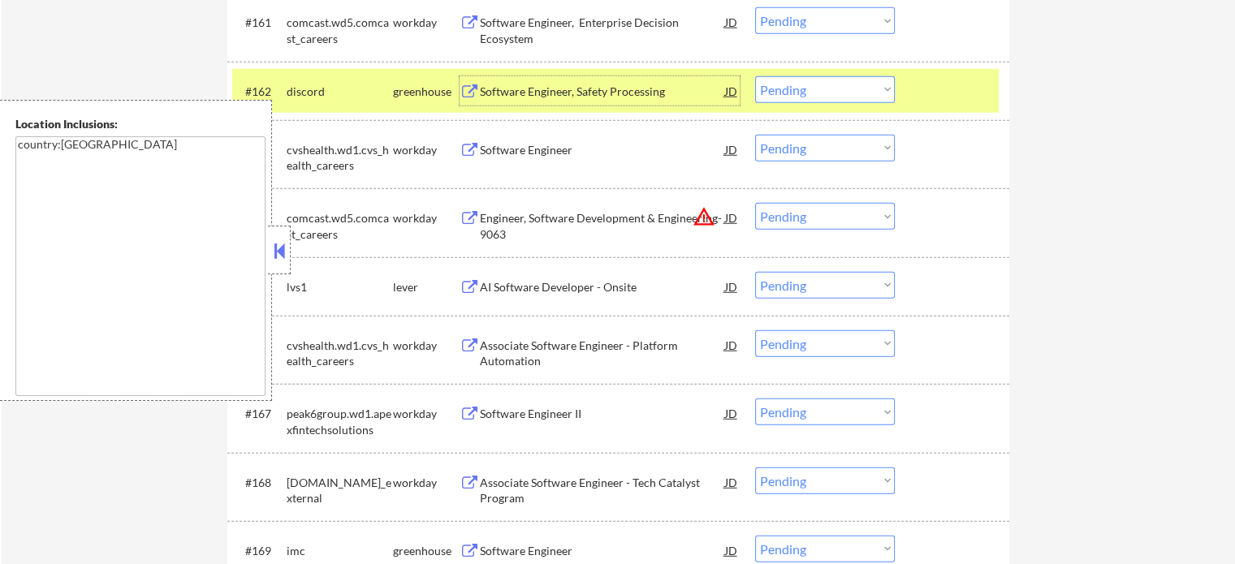
click at [977, 91] on div at bounding box center [953, 90] width 71 height 29
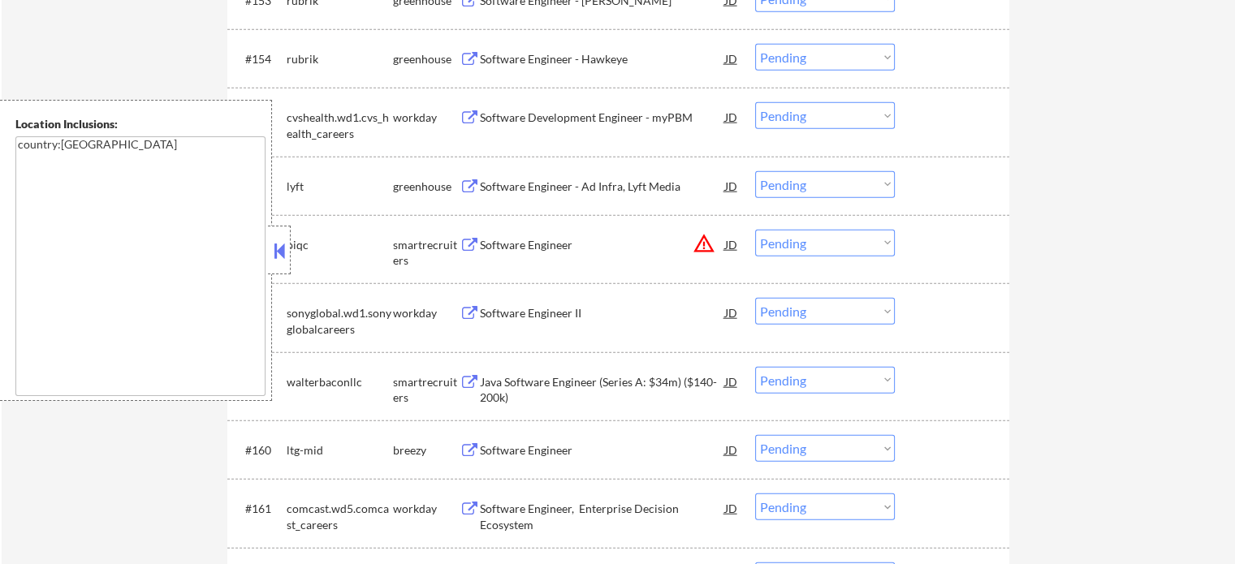
scroll to position [10114, 0]
click at [556, 54] on div "Software Engineer - Hawkeye" at bounding box center [602, 60] width 245 height 16
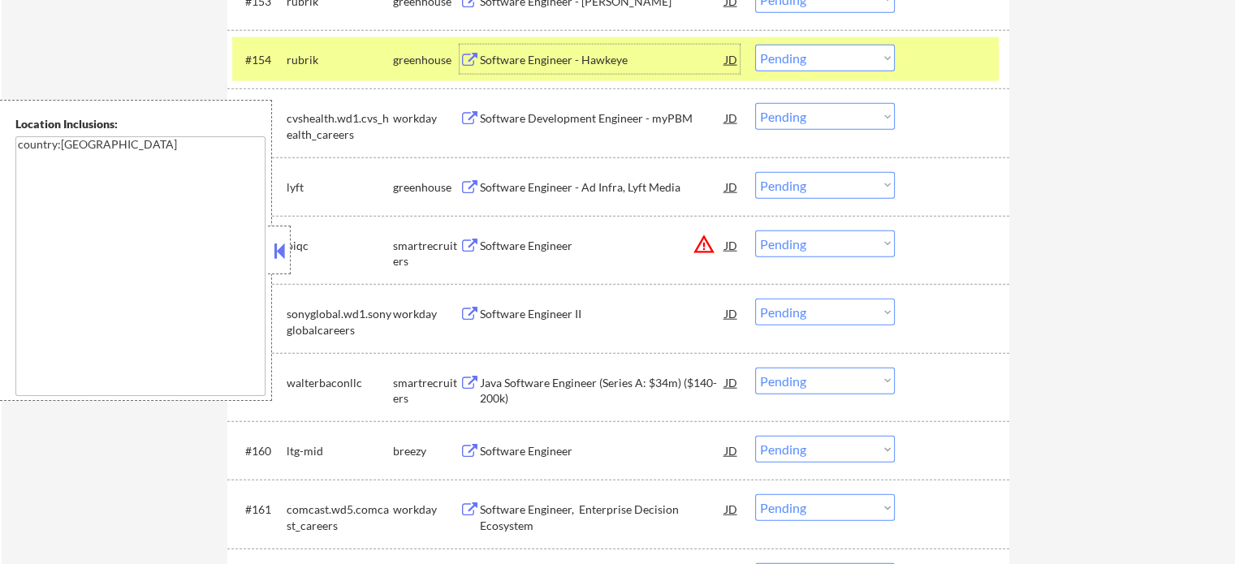
click at [937, 58] on div at bounding box center [953, 59] width 71 height 29
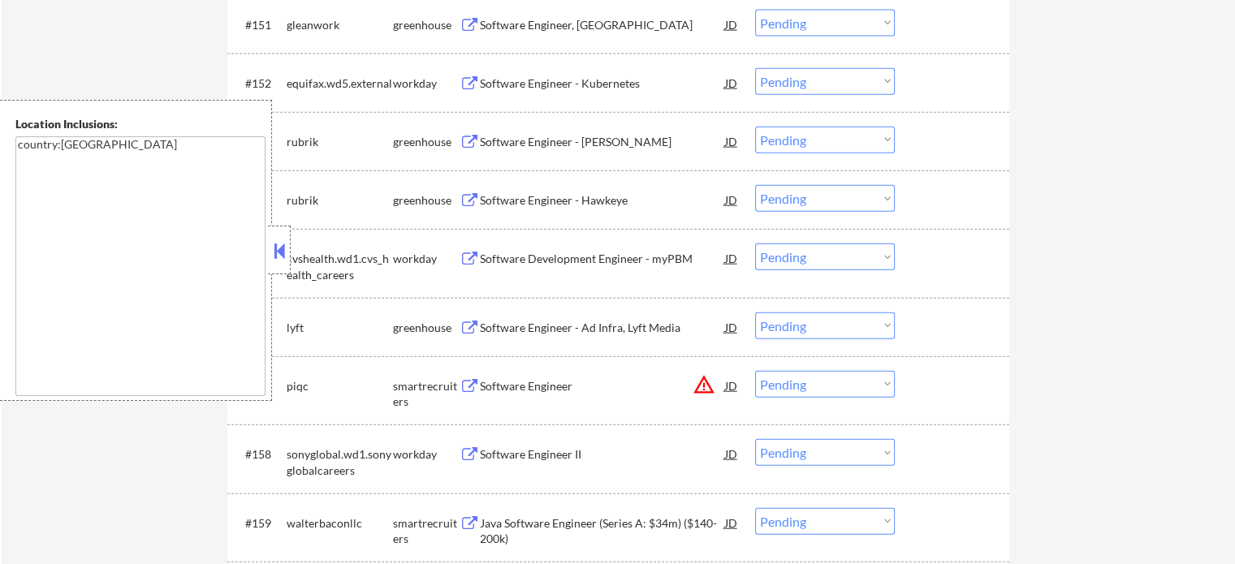
scroll to position [9789, 0]
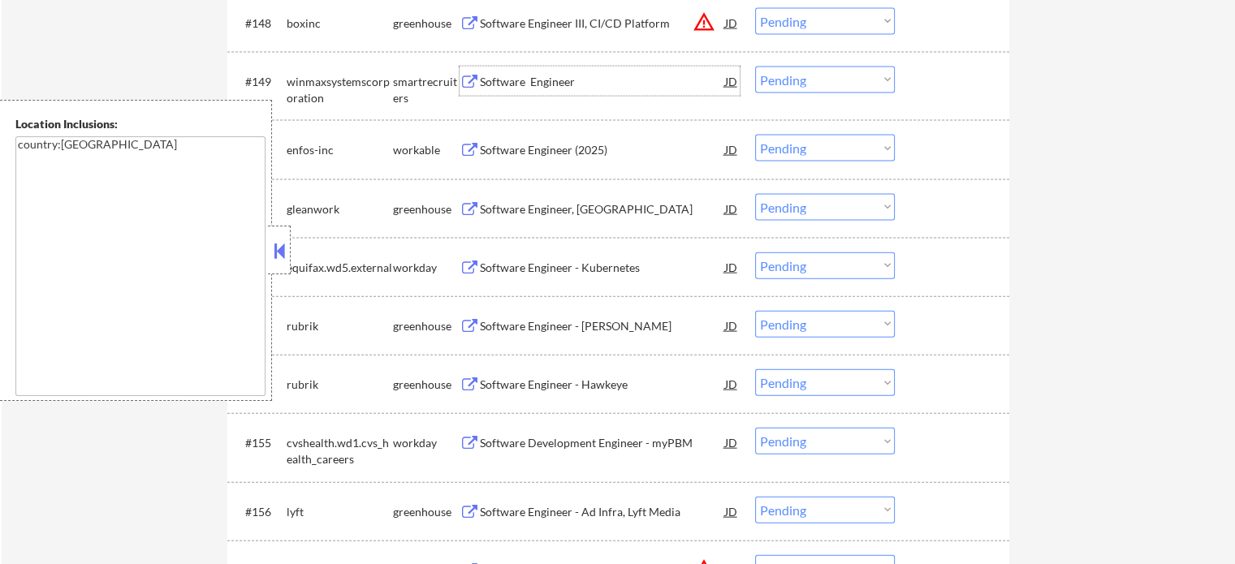
click at [568, 87] on div "Software Engineer" at bounding box center [602, 82] width 245 height 16
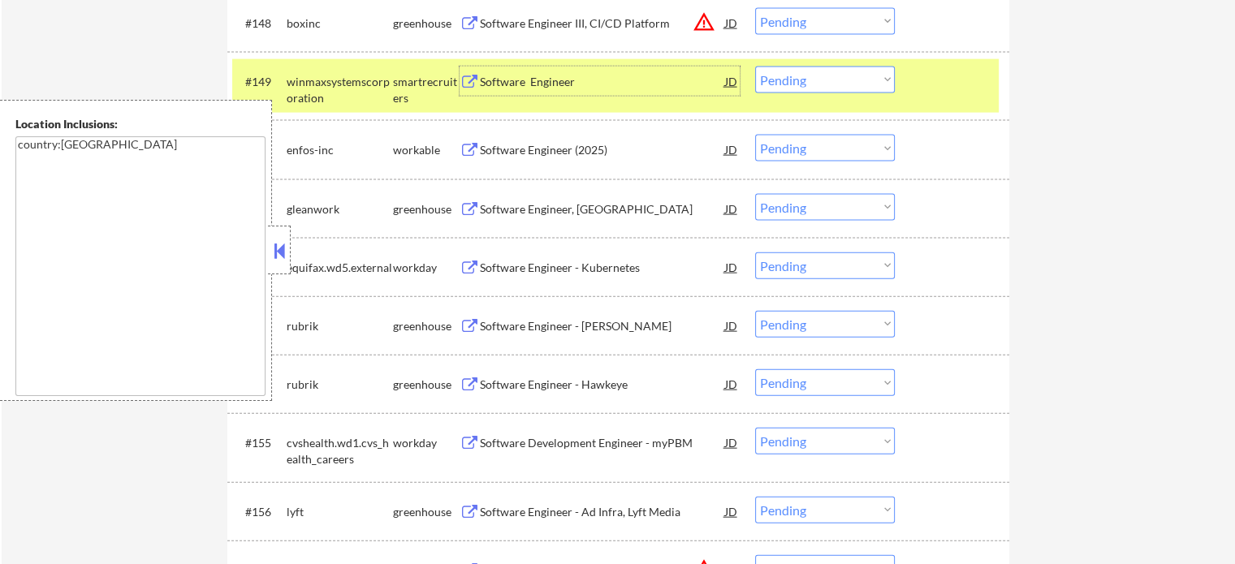
click at [926, 78] on div at bounding box center [953, 81] width 71 height 29
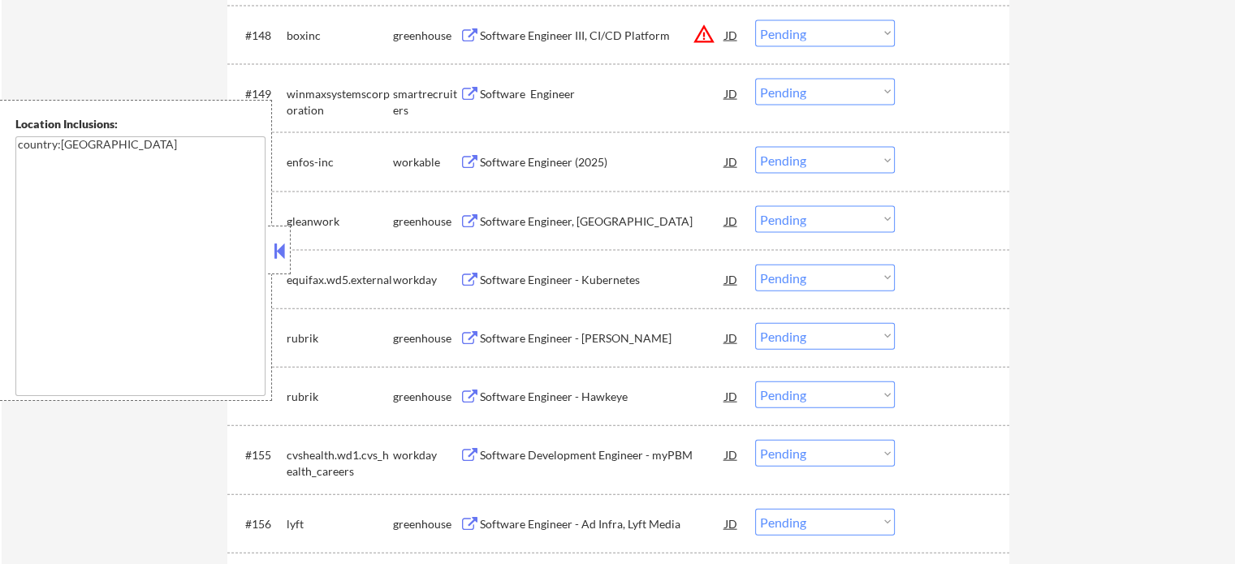
scroll to position [9545, 0]
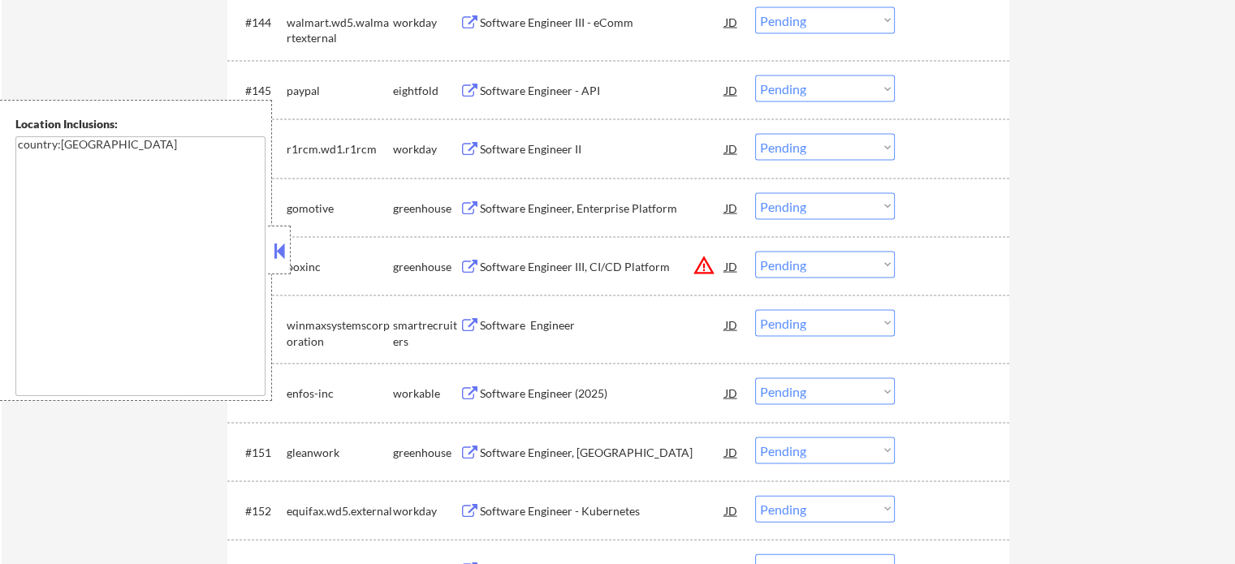
click at [559, 96] on div "Software Engineer - API" at bounding box center [602, 91] width 245 height 16
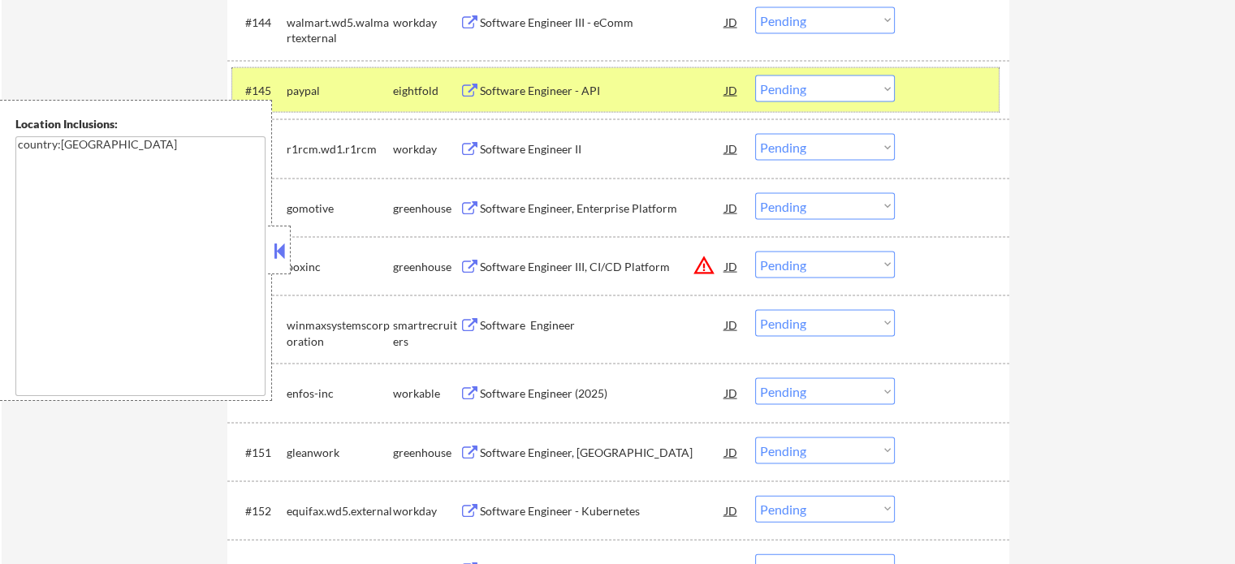
click at [951, 112] on div "#145 paypal eightfold Software Engineer - API JD Choose an option... Pending Ap…" at bounding box center [615, 90] width 766 height 44
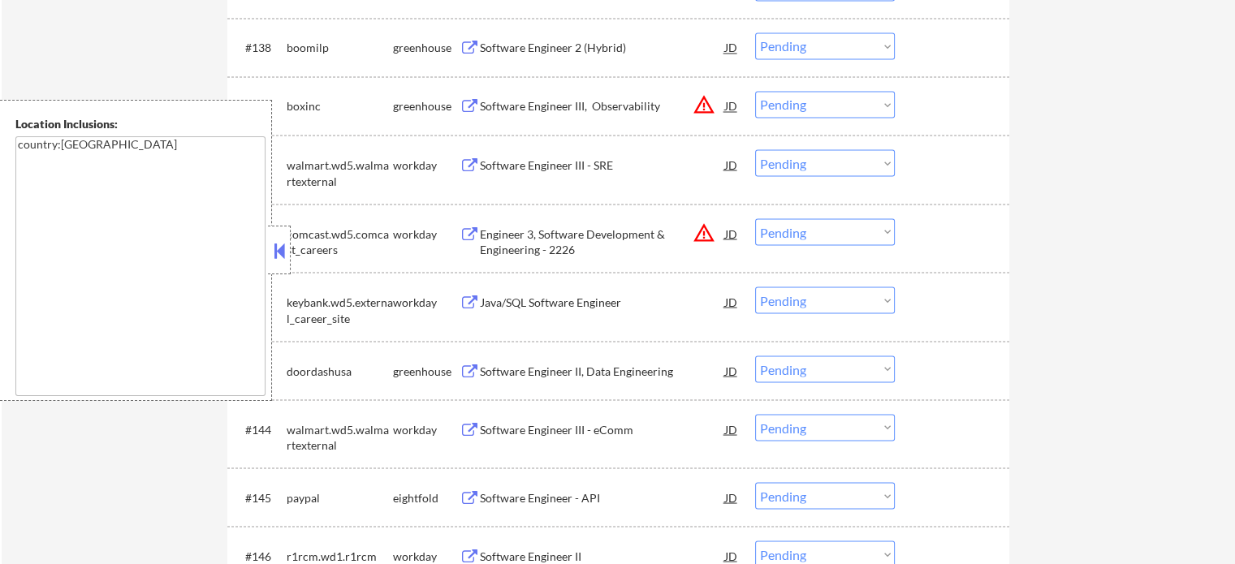
scroll to position [9058, 0]
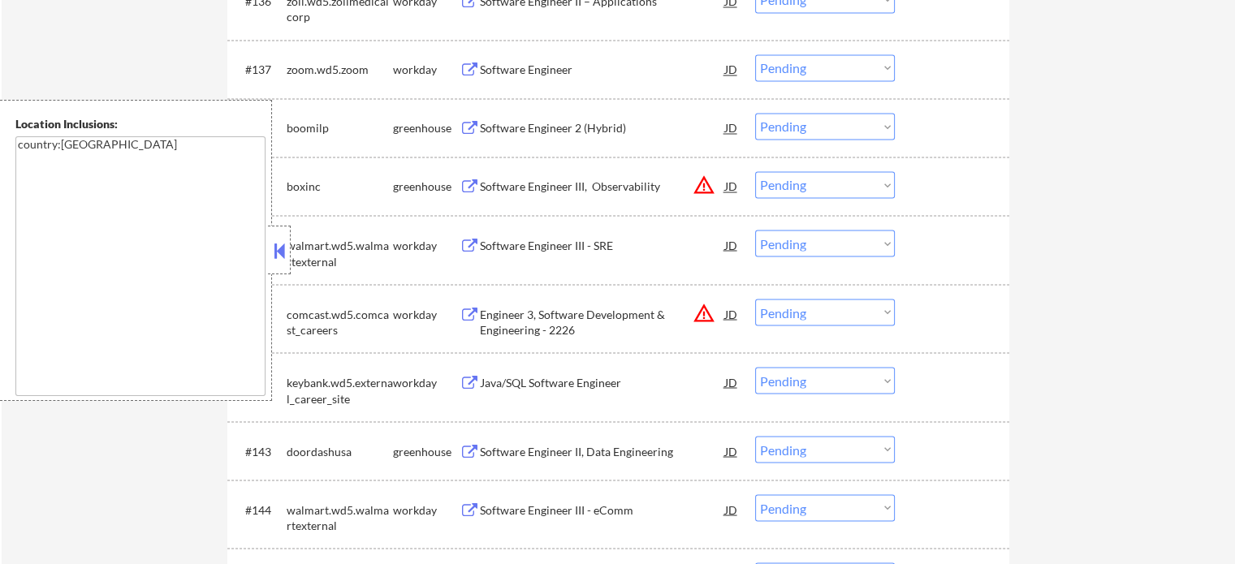
click at [545, 77] on div "Software Engineer" at bounding box center [602, 70] width 245 height 16
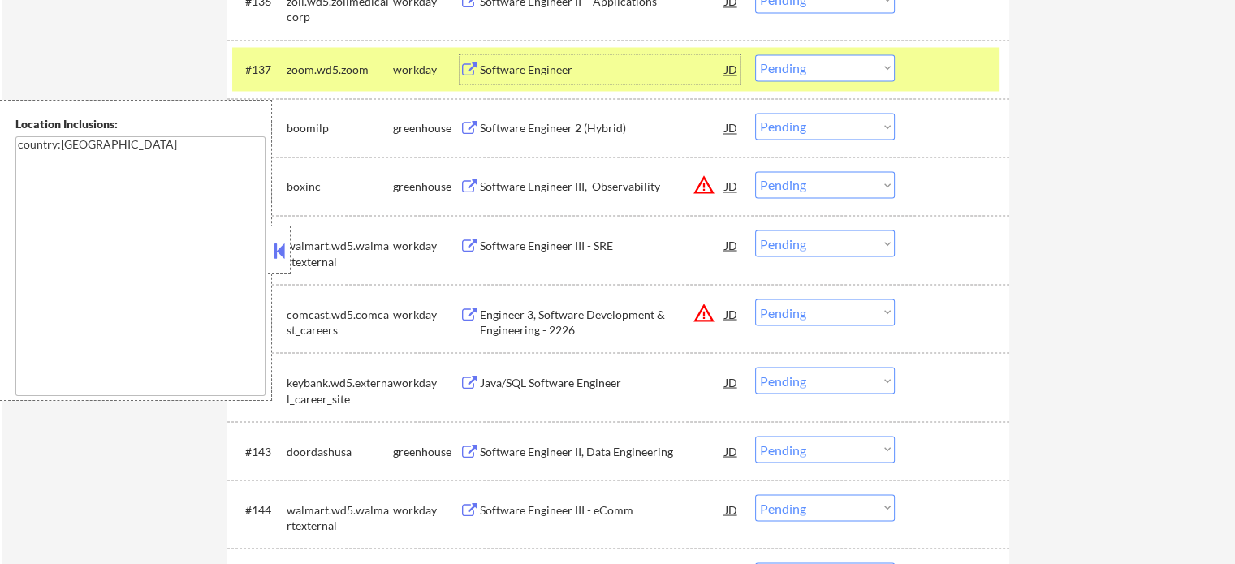
click at [941, 59] on div at bounding box center [953, 68] width 71 height 29
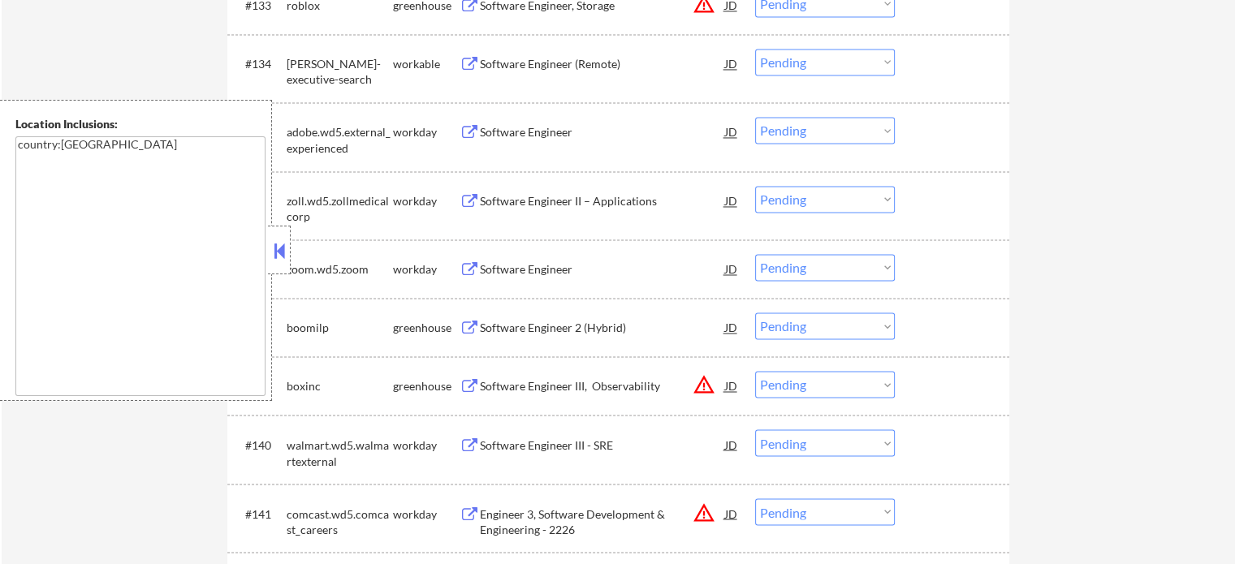
scroll to position [8734, 0]
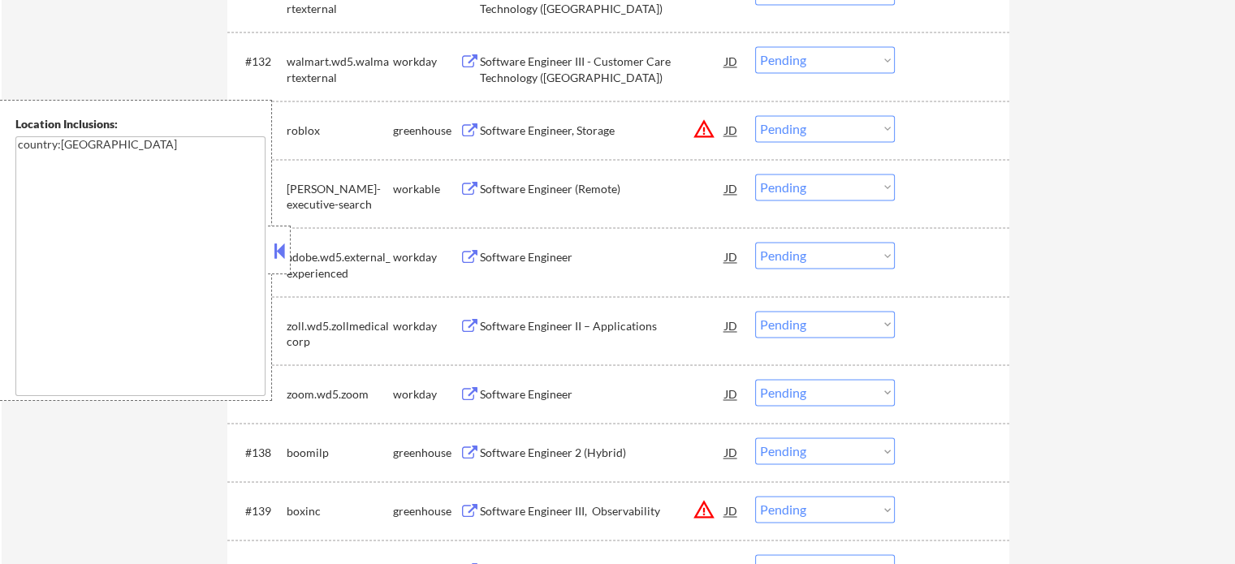
click at [583, 137] on div "Software Engineer, Storage" at bounding box center [602, 131] width 245 height 16
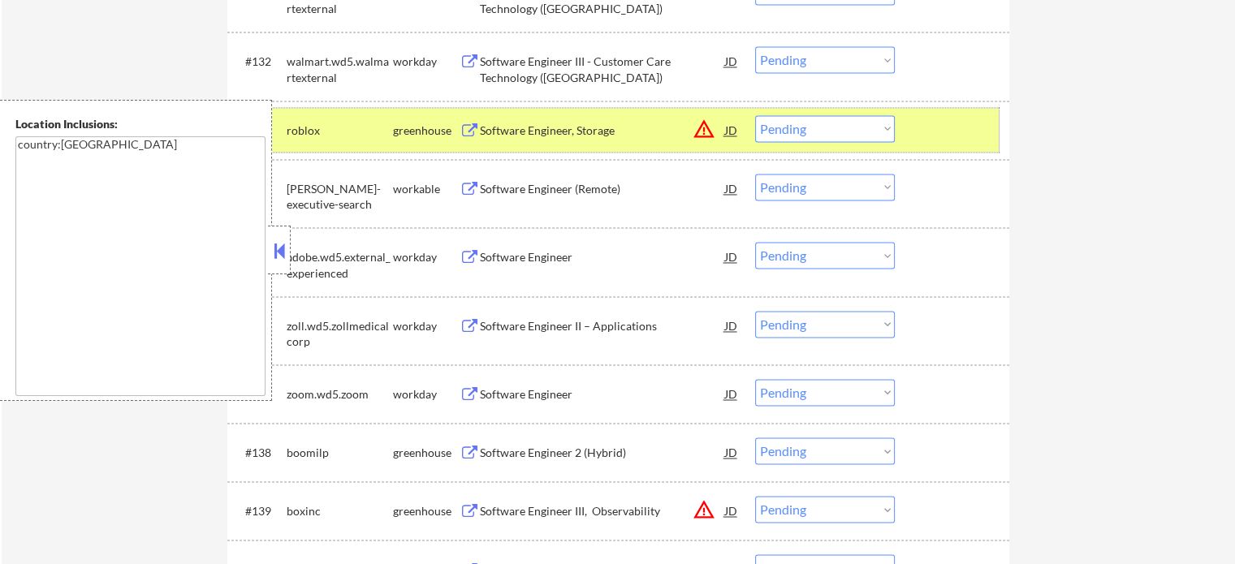
click at [902, 128] on div "#133 roblox greenhouse Software Engineer, Storage JD warning_amber Choose an op…" at bounding box center [615, 130] width 766 height 44
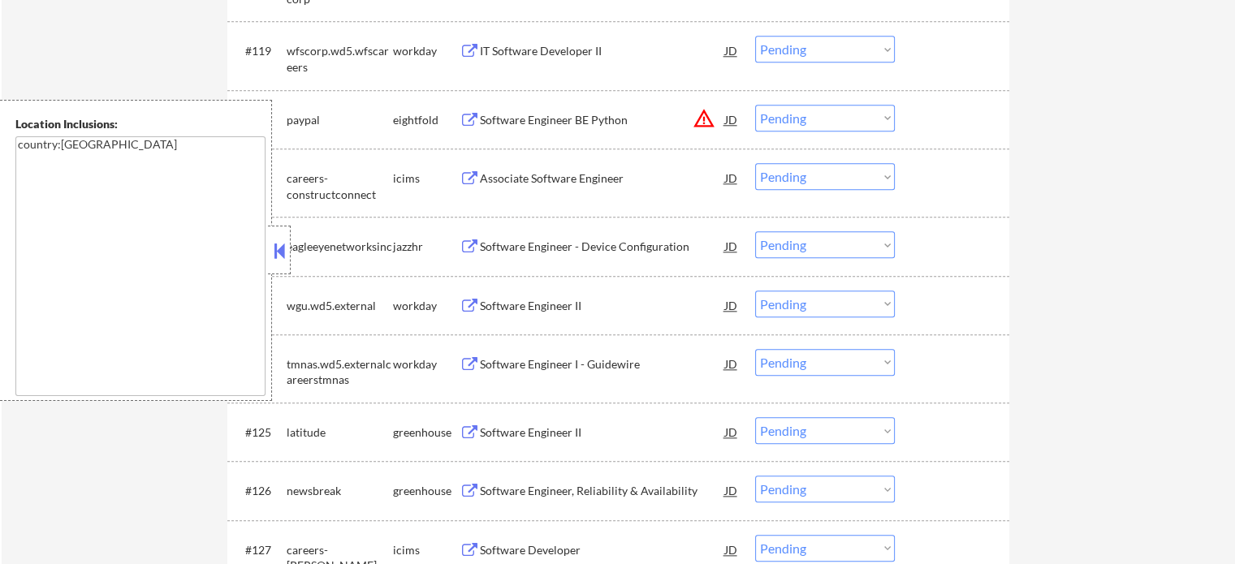
scroll to position [7597, 0]
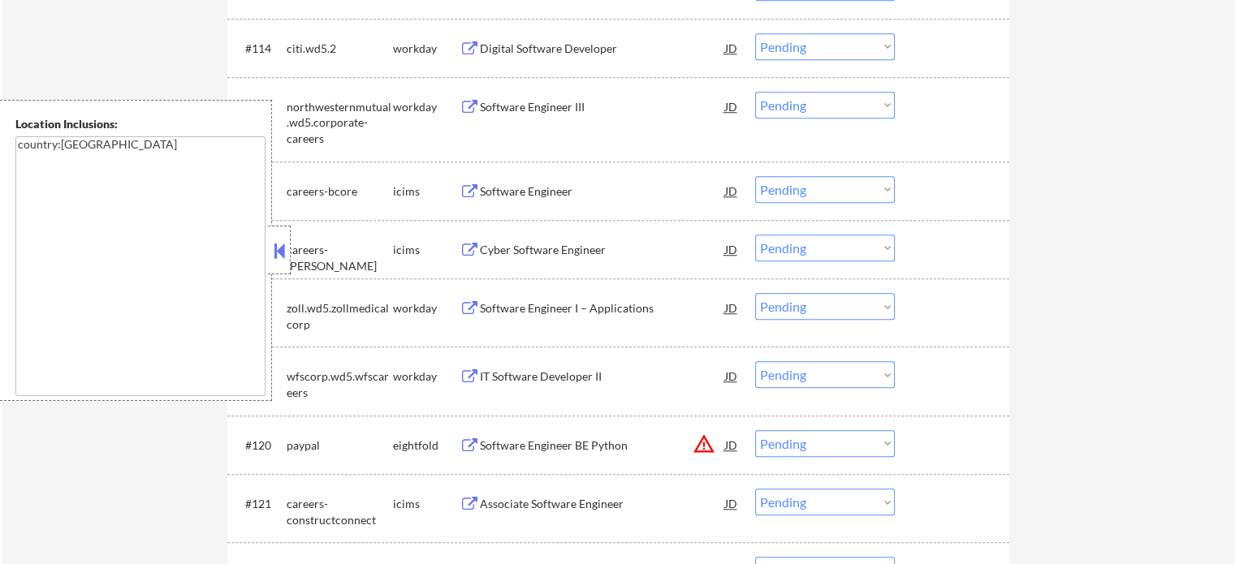
click at [546, 63] on div "#114 citi.wd5.2 workday Digital Software Developer JD Choose an option... Pendi…" at bounding box center [615, 48] width 766 height 44
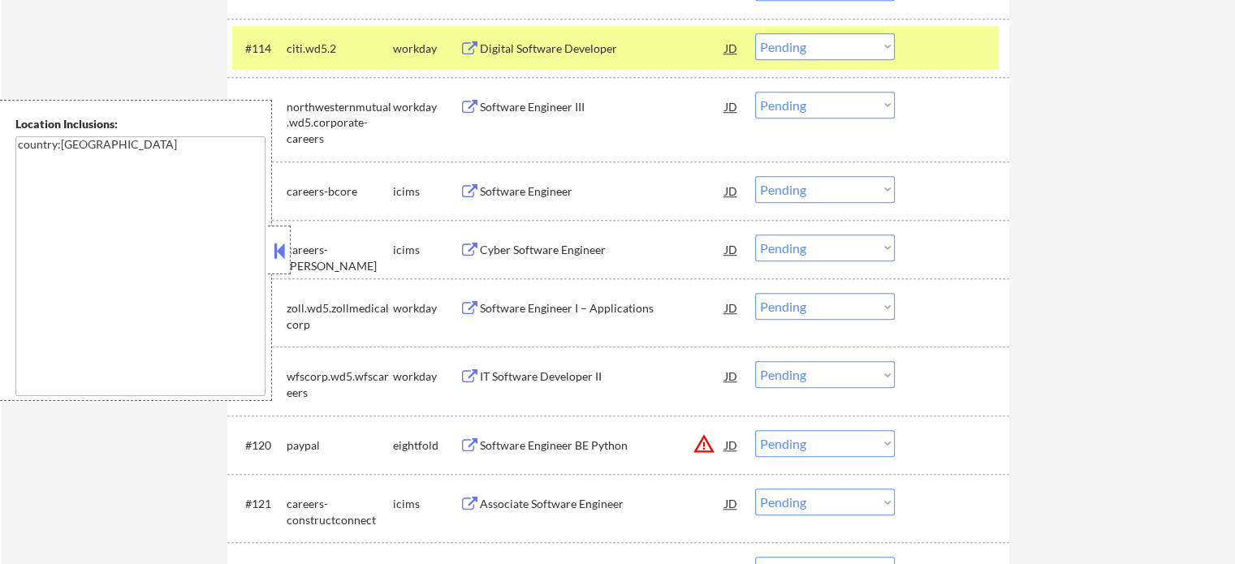
click at [550, 57] on div "Digital Software Developer" at bounding box center [602, 47] width 245 height 29
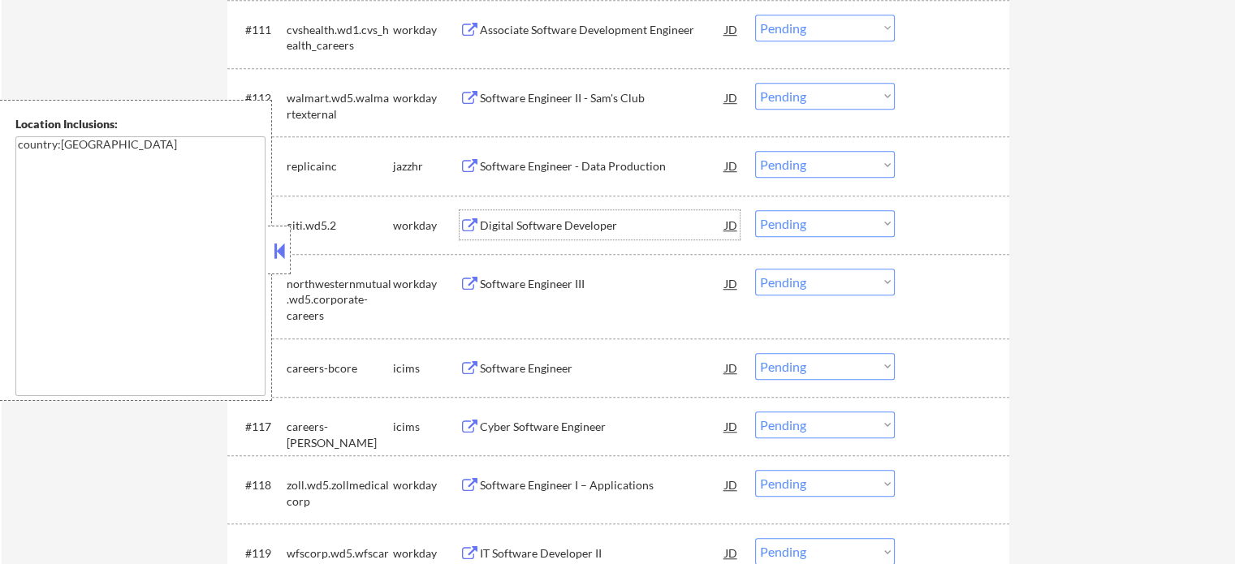
scroll to position [7272, 0]
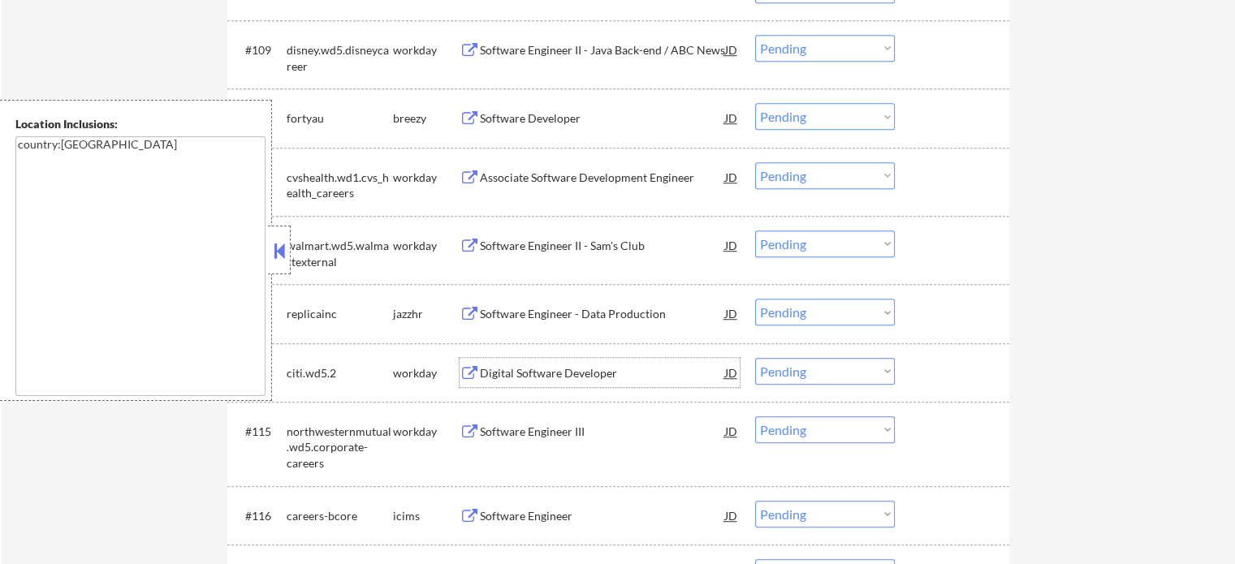
click at [526, 52] on div "Software Engineer II - Java Back-end / ABC News" at bounding box center [602, 50] width 245 height 16
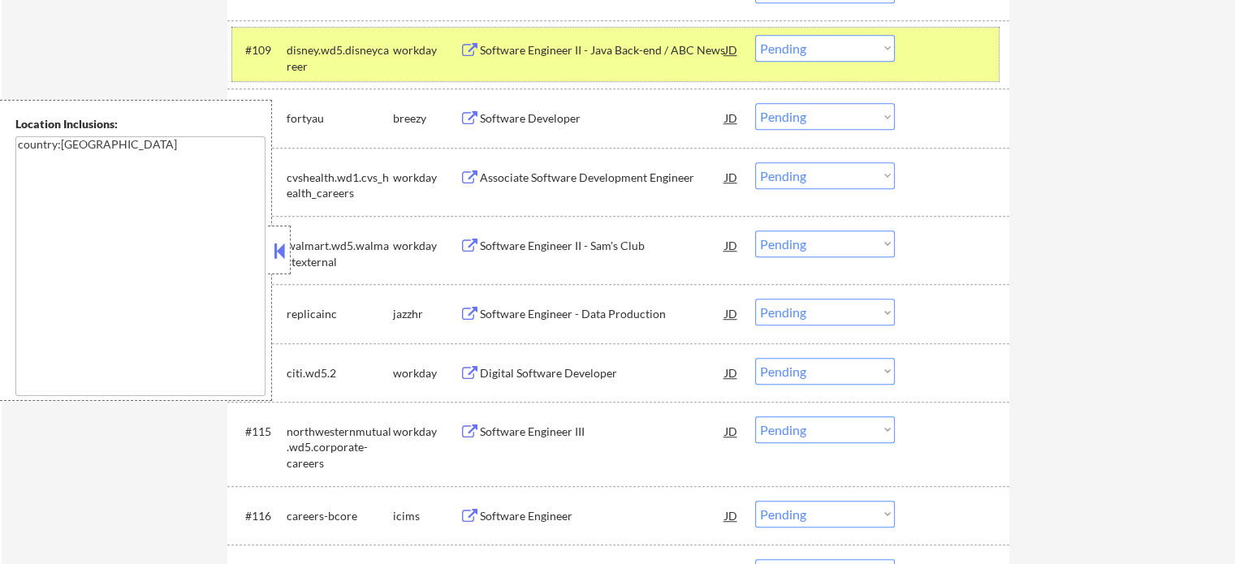
click at [925, 65] on div "#109 disney.wd5.disneycareer workday Software Engineer II - Java Back-end / ABC…" at bounding box center [615, 55] width 766 height 54
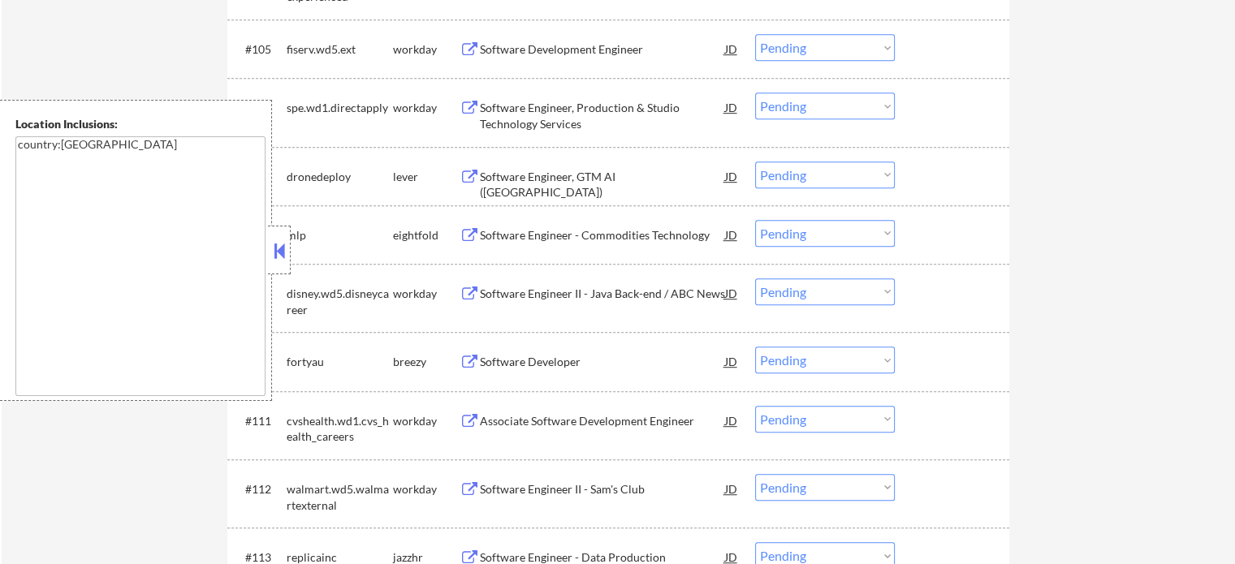
scroll to position [6866, 0]
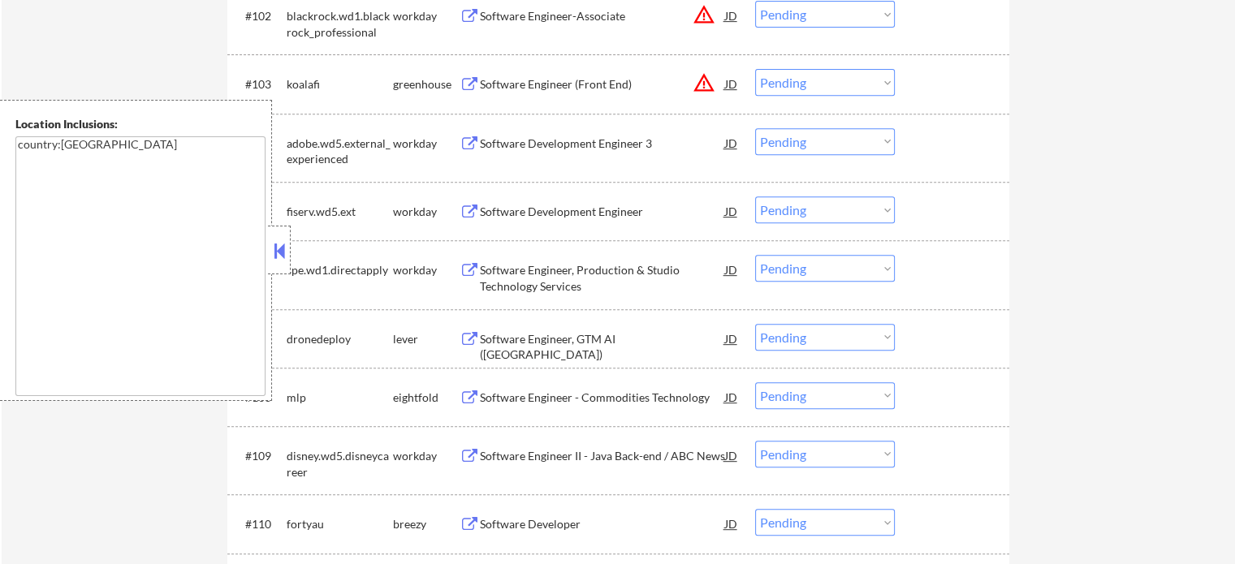
click at [555, 63] on div "#103 koalafi greenhouse Software Engineer (Front End) JD warning_amber Choose a…" at bounding box center [615, 84] width 766 height 44
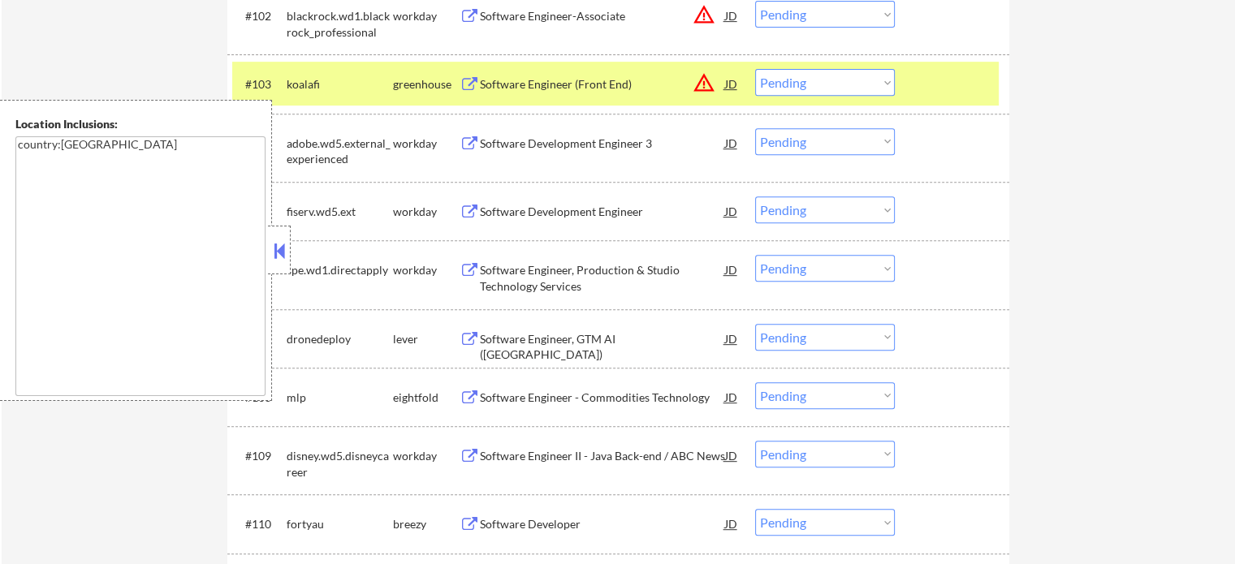
click at [586, 96] on div "Software Engineer (Front End)" at bounding box center [602, 83] width 245 height 29
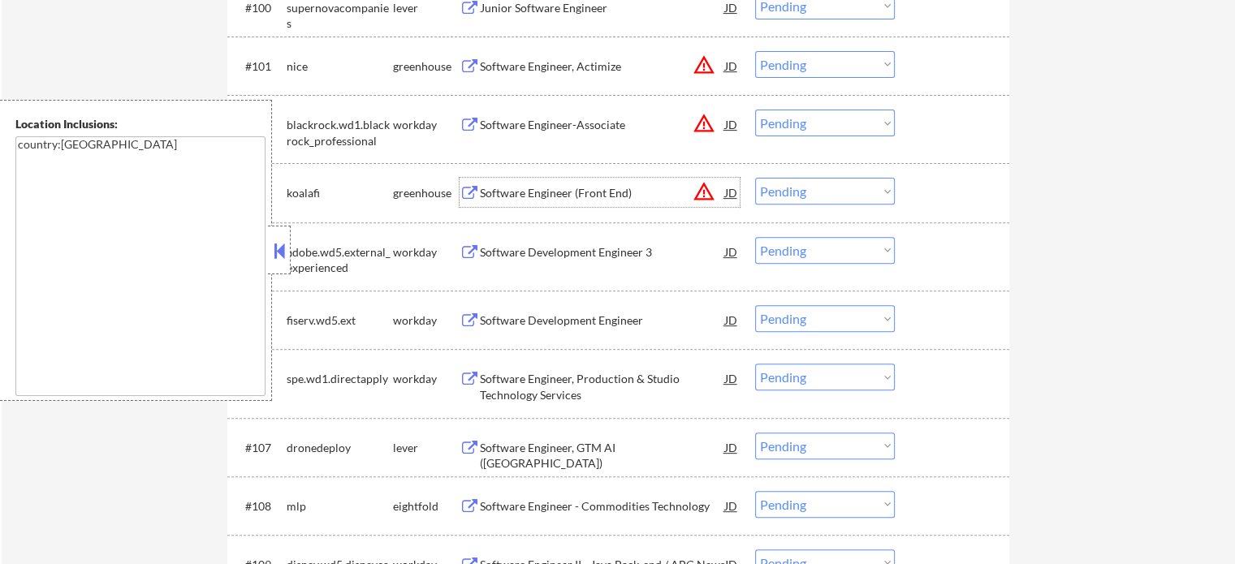
scroll to position [6623, 0]
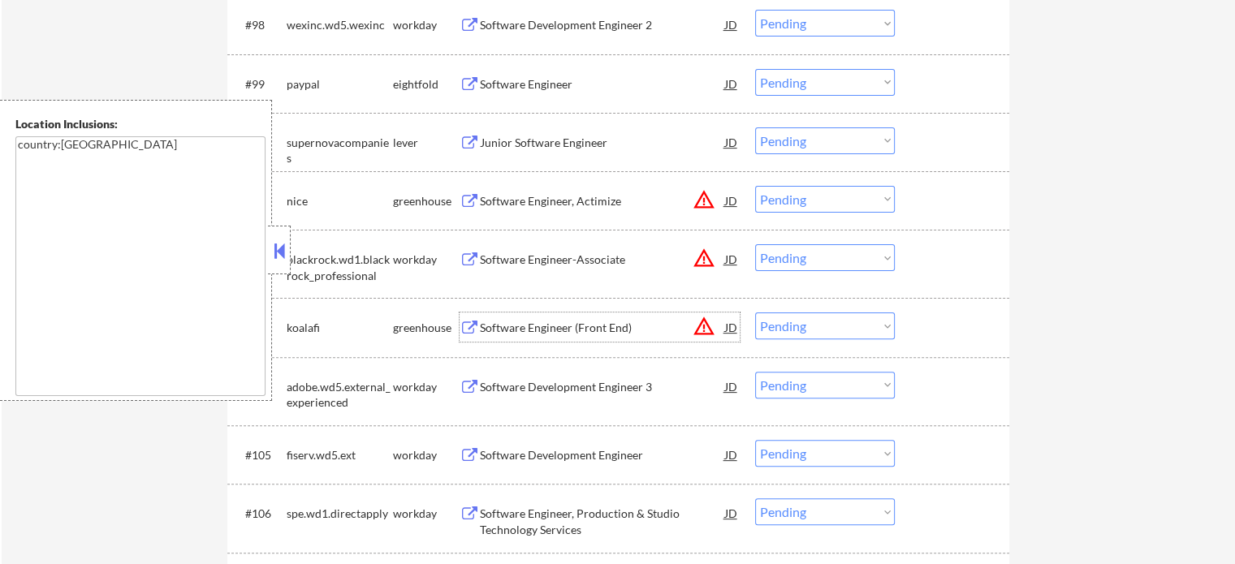
click at [503, 89] on div "Software Engineer" at bounding box center [602, 84] width 245 height 16
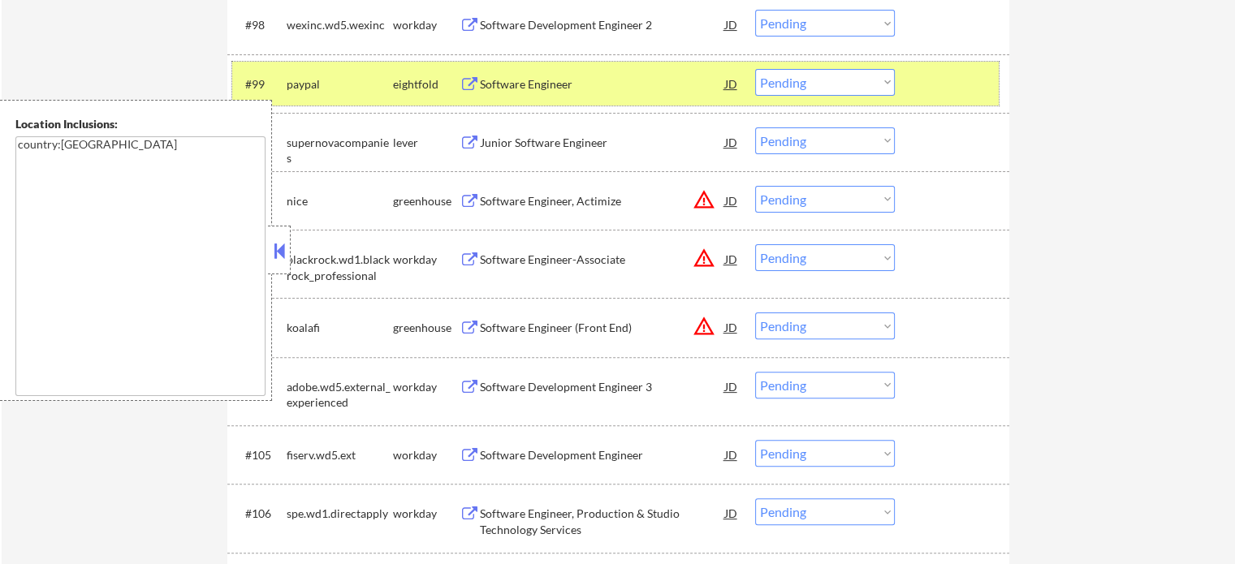
click at [990, 79] on div "#99 paypal eightfold Software Engineer JD Choose an option... Pending Applied E…" at bounding box center [615, 84] width 766 height 44
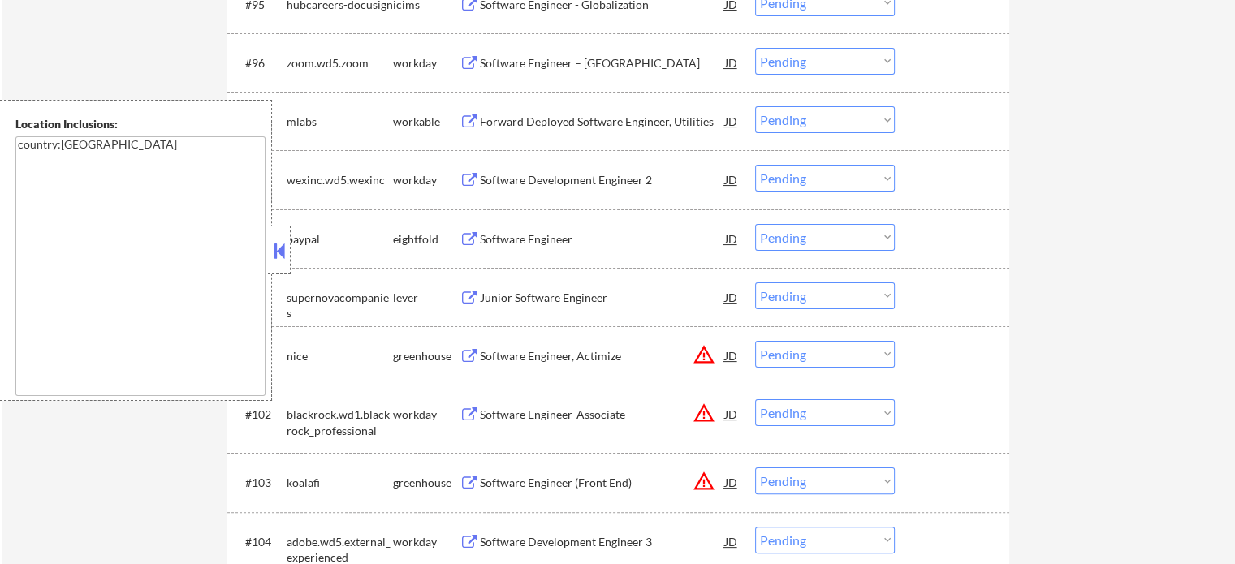
scroll to position [6379, 0]
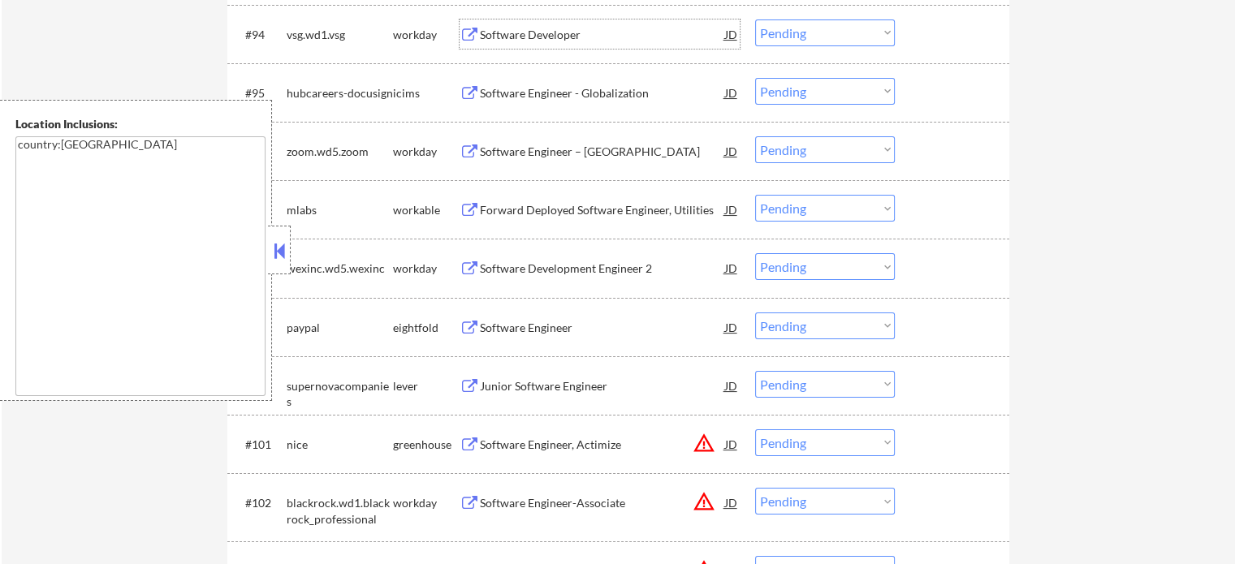
click at [567, 34] on div "Software Developer" at bounding box center [602, 35] width 245 height 16
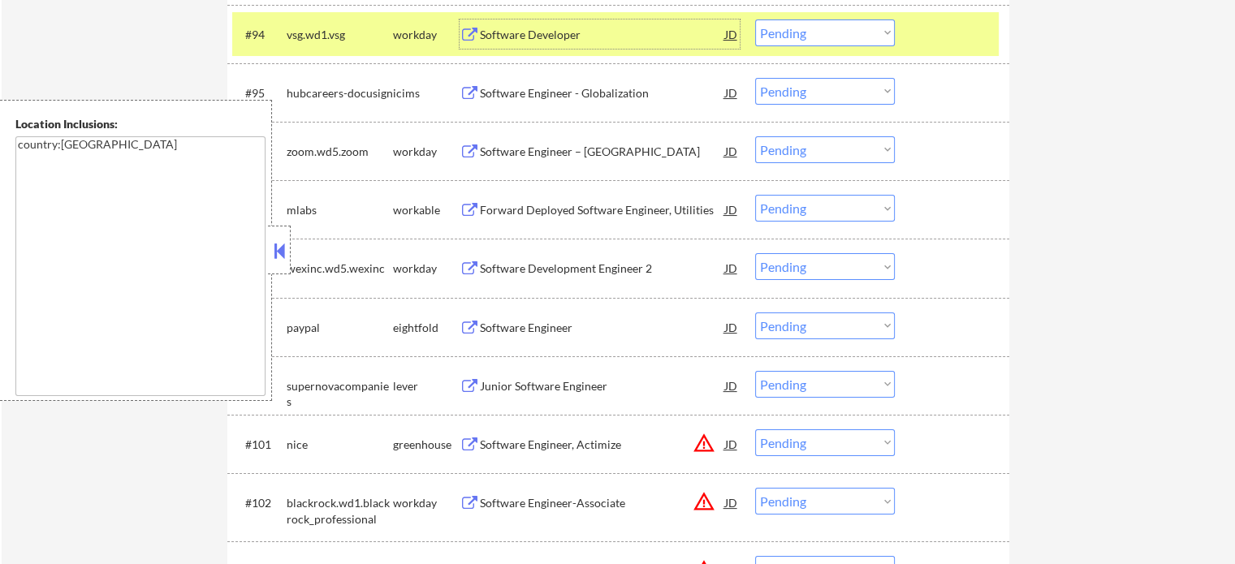
click at [917, 53] on div "#94 vsg.wd1.vsg workday Software Developer JD Choose an option... Pending Appli…" at bounding box center [615, 34] width 766 height 44
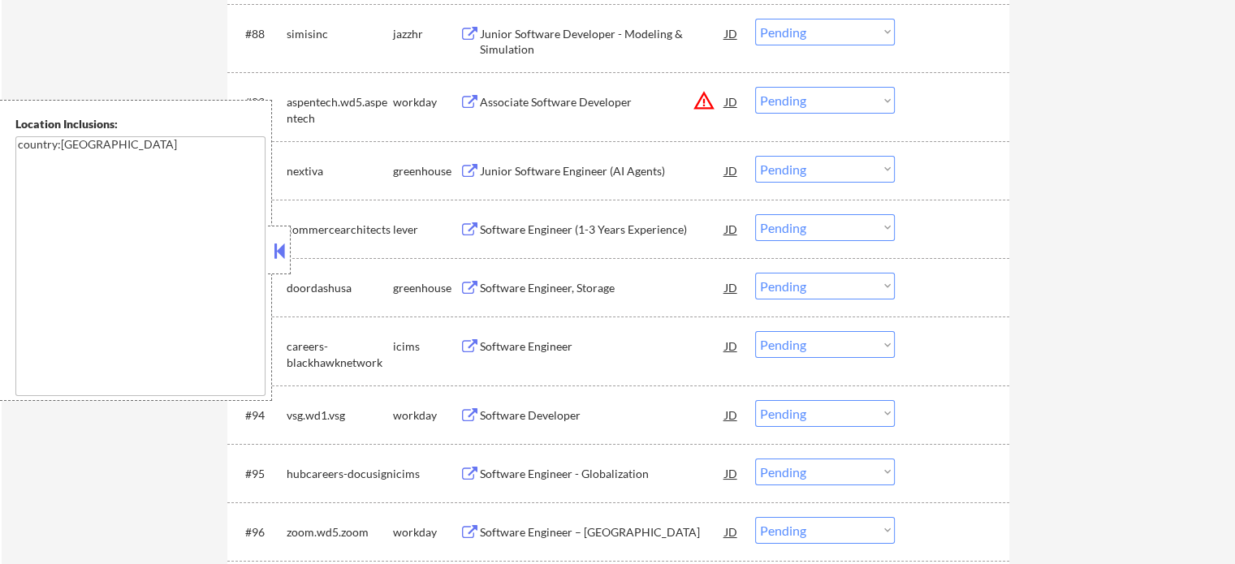
scroll to position [5973, 0]
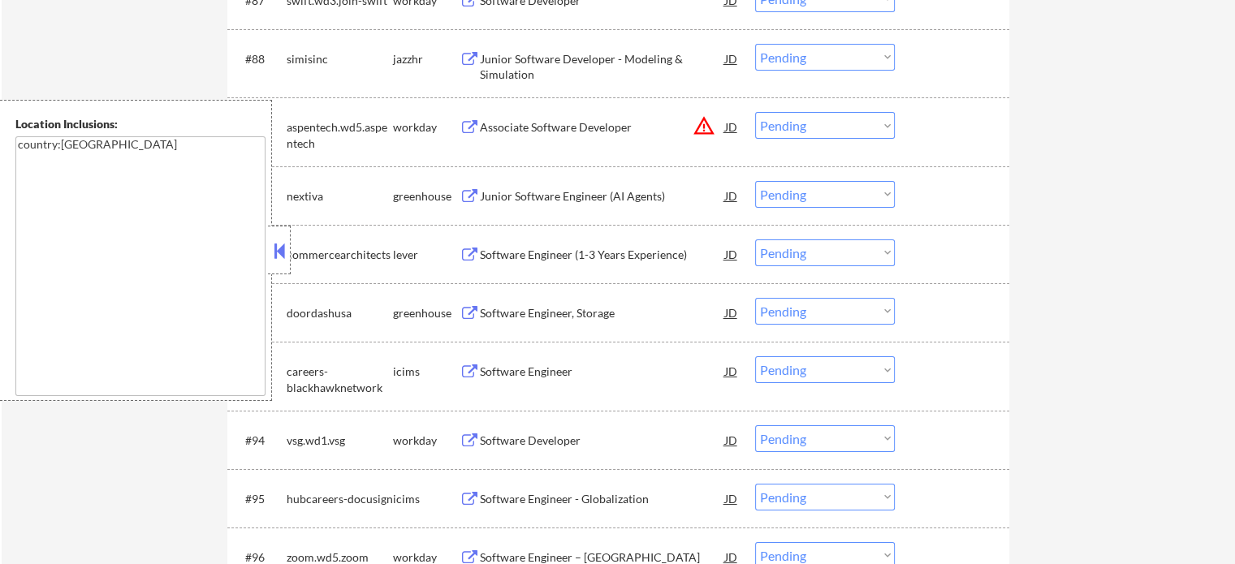
click at [576, 121] on div "Associate Software Developer" at bounding box center [602, 127] width 245 height 16
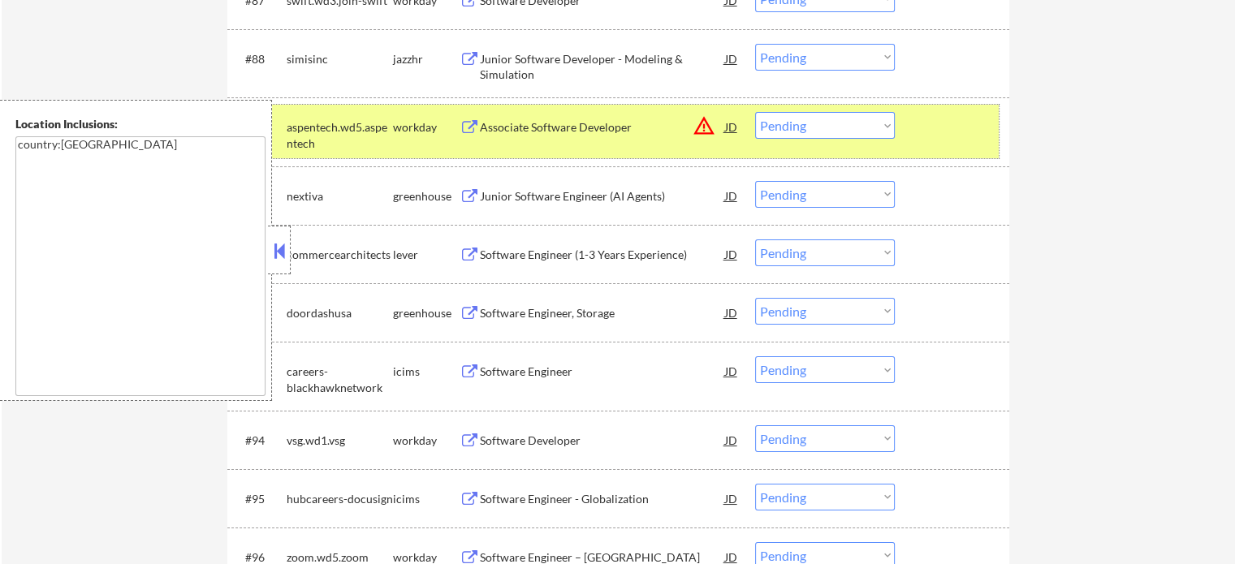
click at [901, 147] on div "#89 aspentech.wd5.aspentech workday Associate Software Developer JD warning_amb…" at bounding box center [615, 132] width 766 height 54
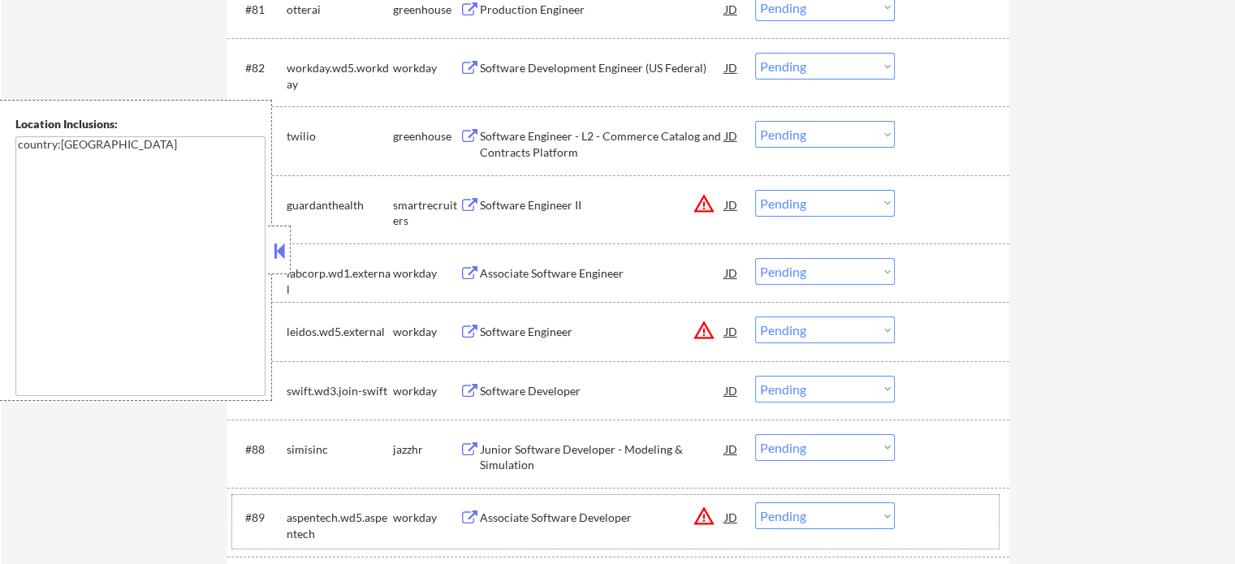
scroll to position [5567, 0]
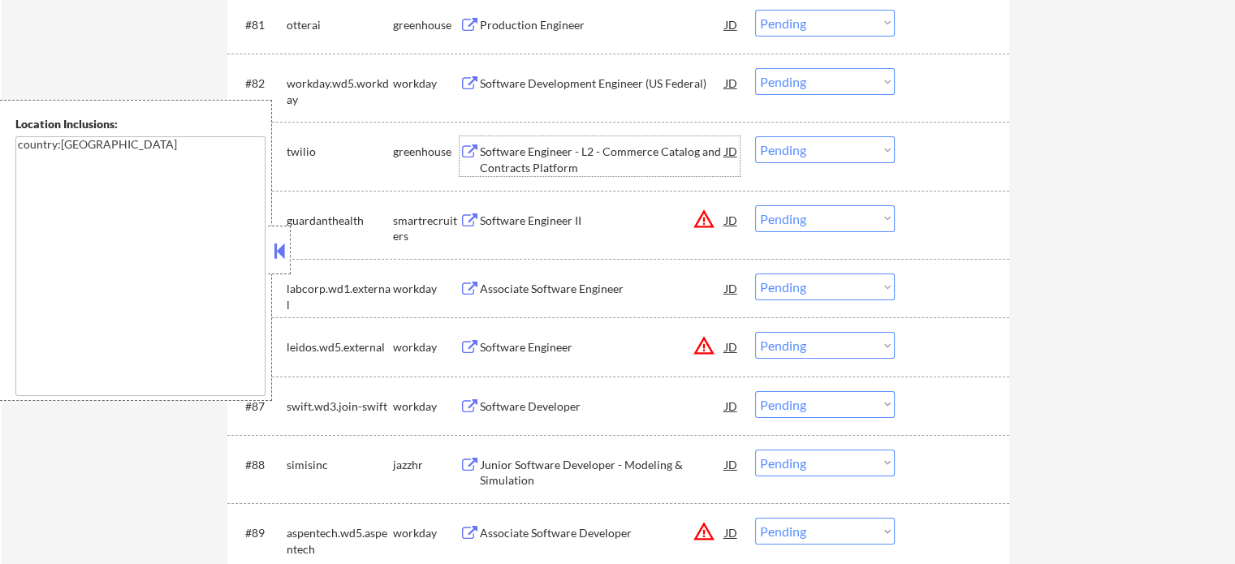
click at [546, 150] on div "Software Engineer - L2 - Commerce Catalog and Contracts Platform" at bounding box center [602, 160] width 245 height 32
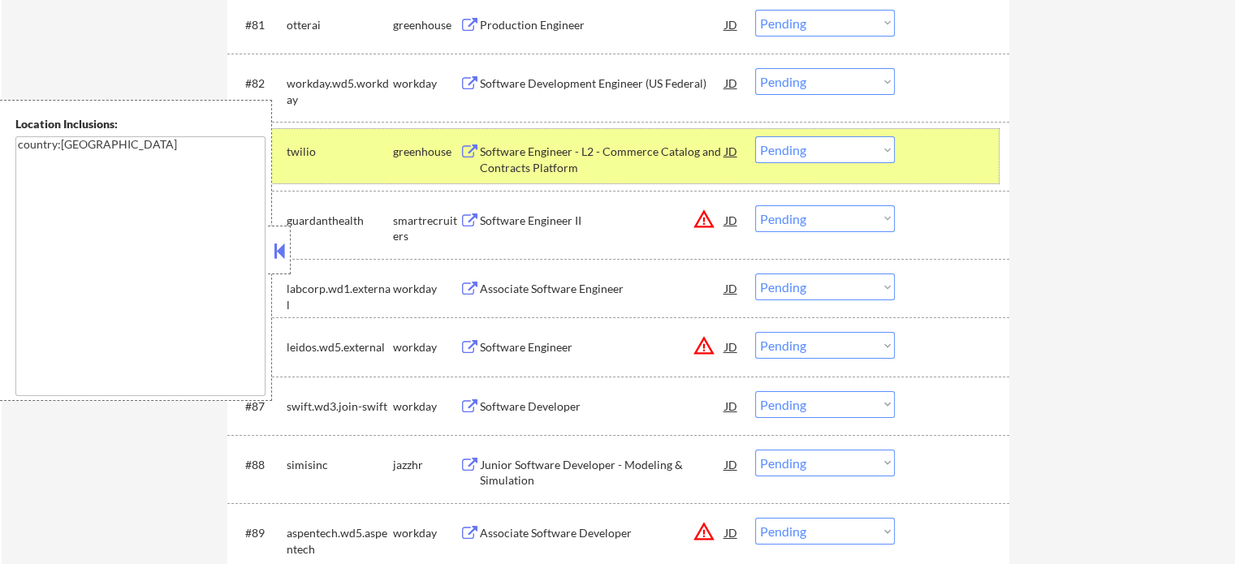
click at [942, 163] on div at bounding box center [953, 150] width 71 height 29
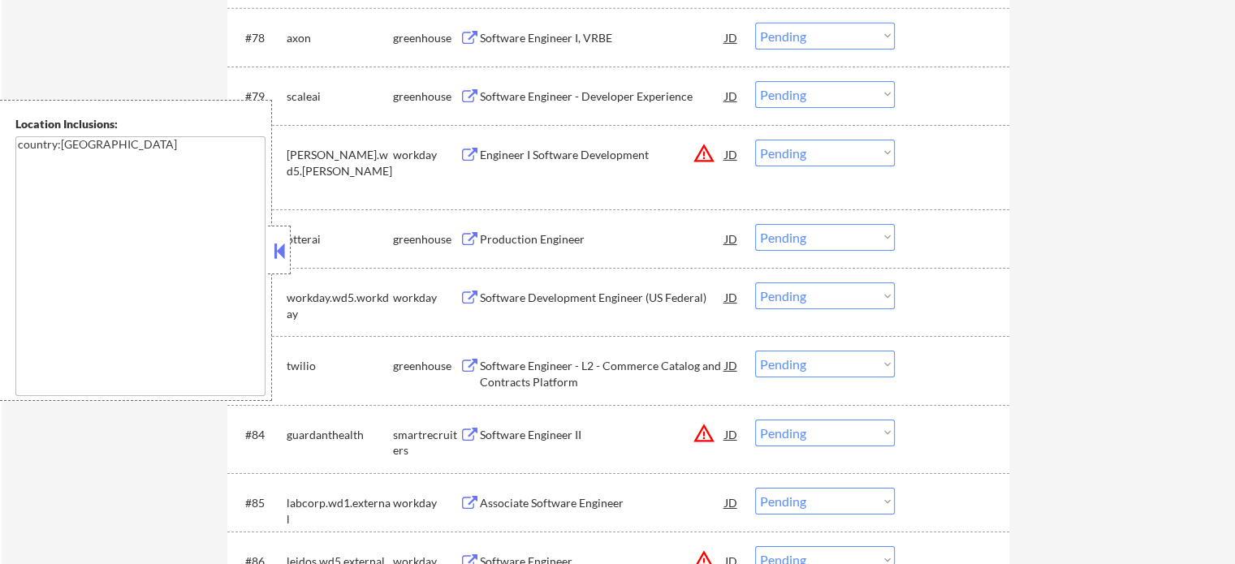
scroll to position [5324, 0]
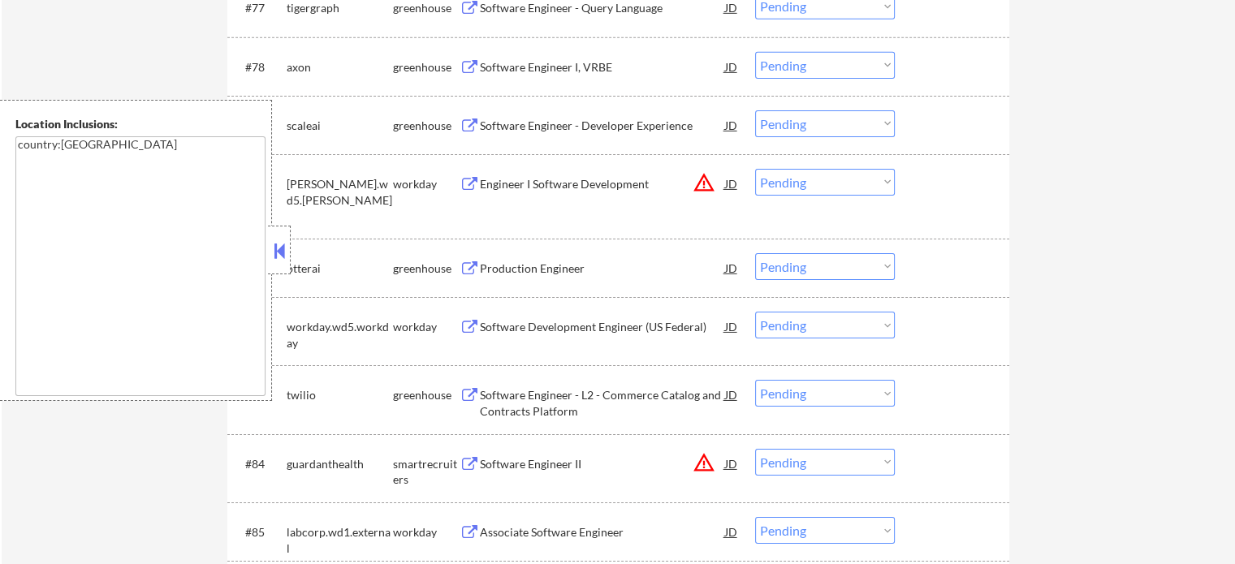
click at [574, 121] on div "Software Engineer - Developer Experience" at bounding box center [602, 126] width 245 height 16
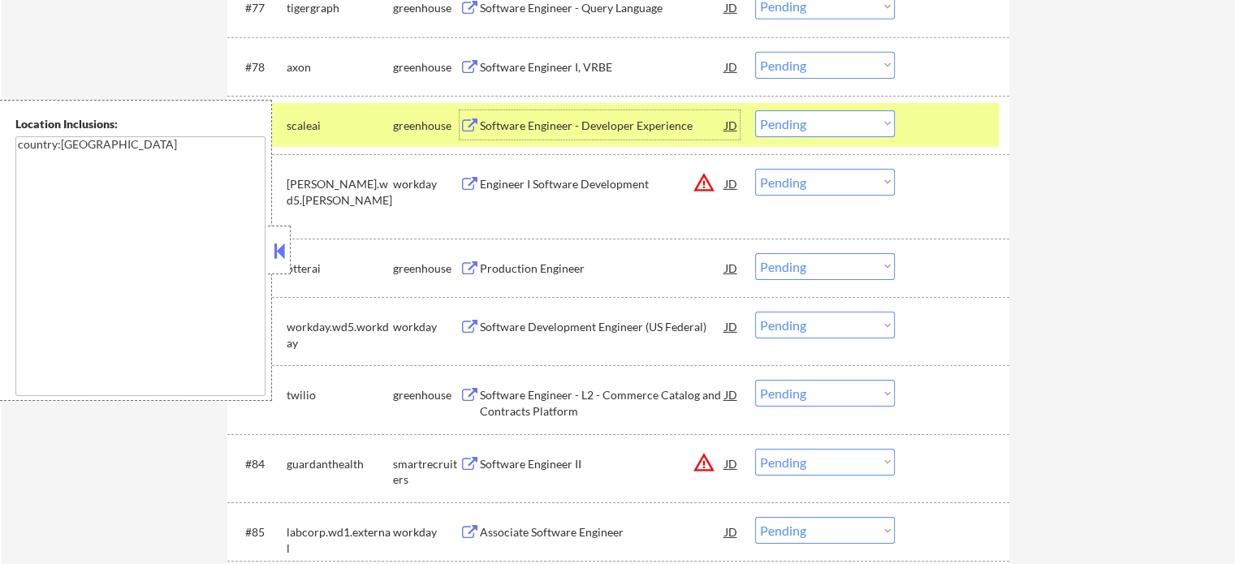
click at [938, 106] on div "#79 scaleai greenhouse Software Engineer - Developer Experience JD Choose an op…" at bounding box center [615, 125] width 766 height 44
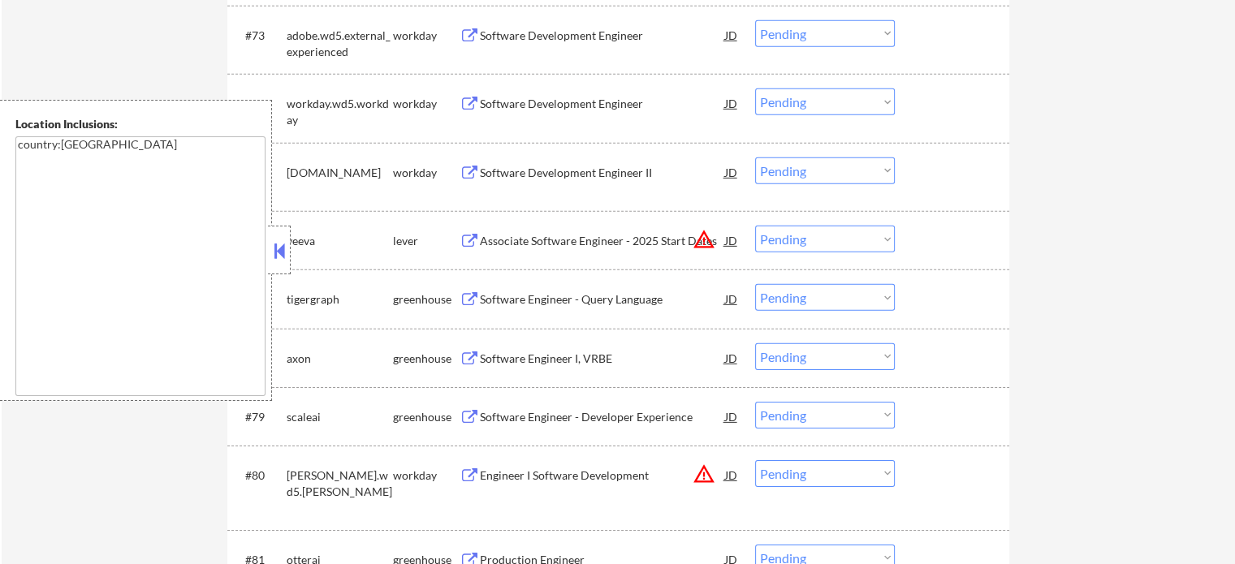
scroll to position [4999, 0]
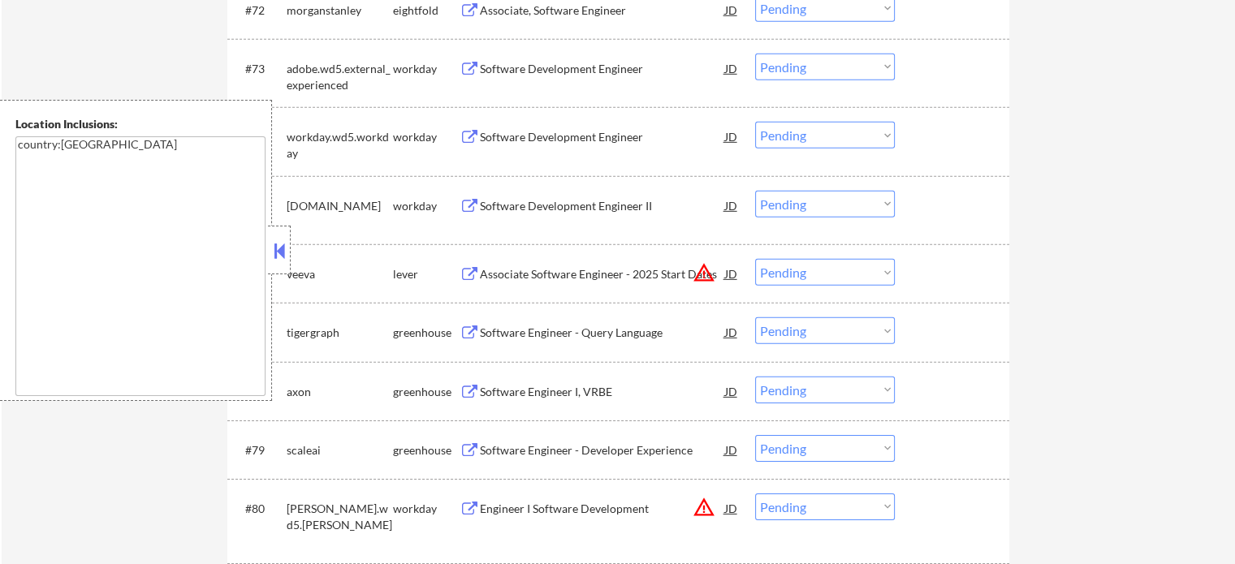
click at [588, 67] on div "Software Development Engineer" at bounding box center [602, 69] width 245 height 16
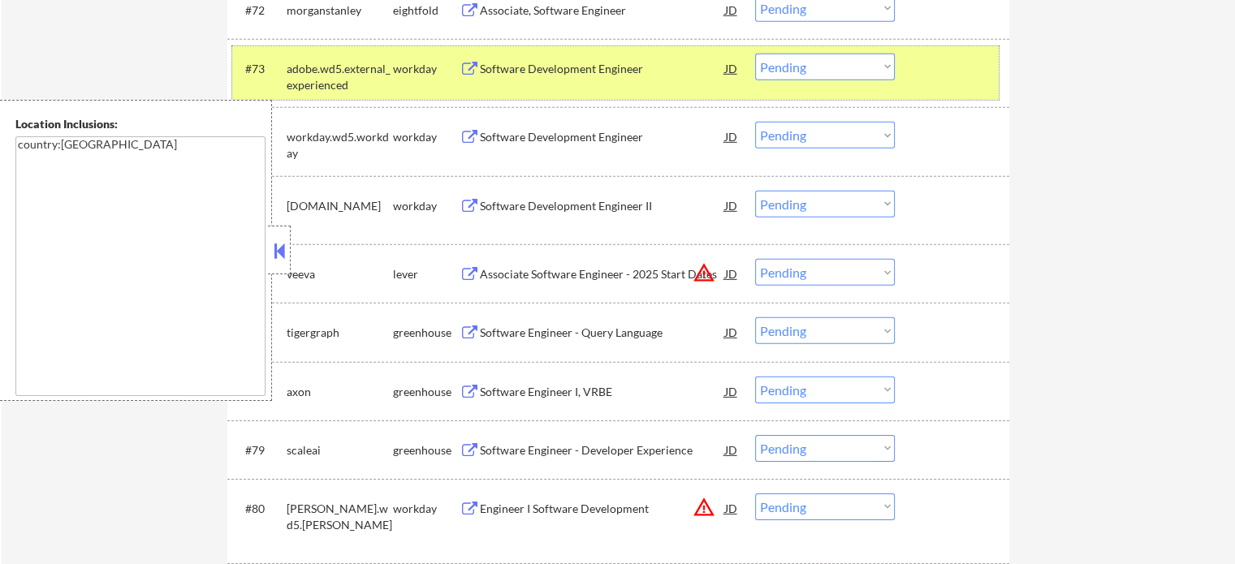
click at [918, 86] on div "#73 adobe.wd5.external_experienced workday Software Development Engineer JD Cho…" at bounding box center [615, 73] width 766 height 54
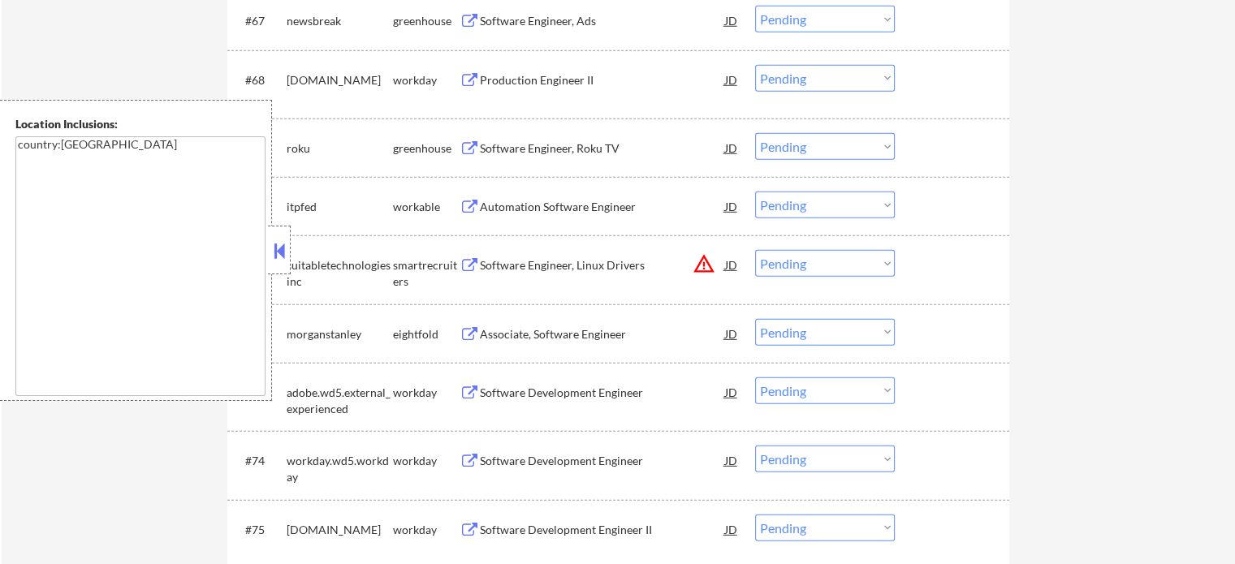
scroll to position [4674, 0]
click at [568, 145] on div "Software Engineer, Roku TV" at bounding box center [602, 149] width 245 height 16
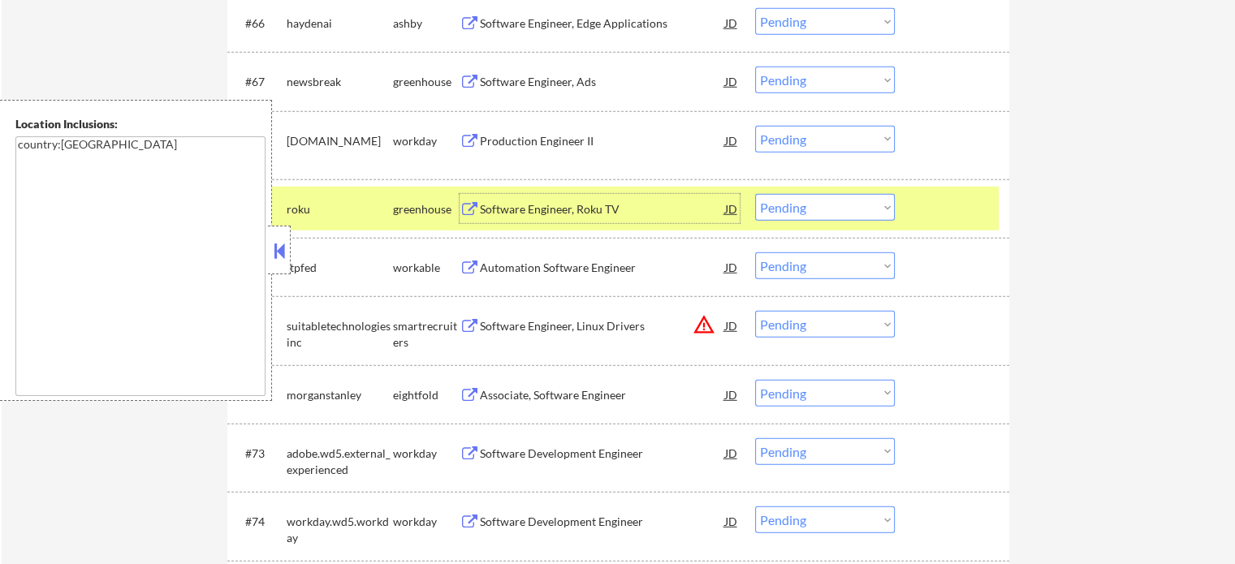
scroll to position [4431, 0]
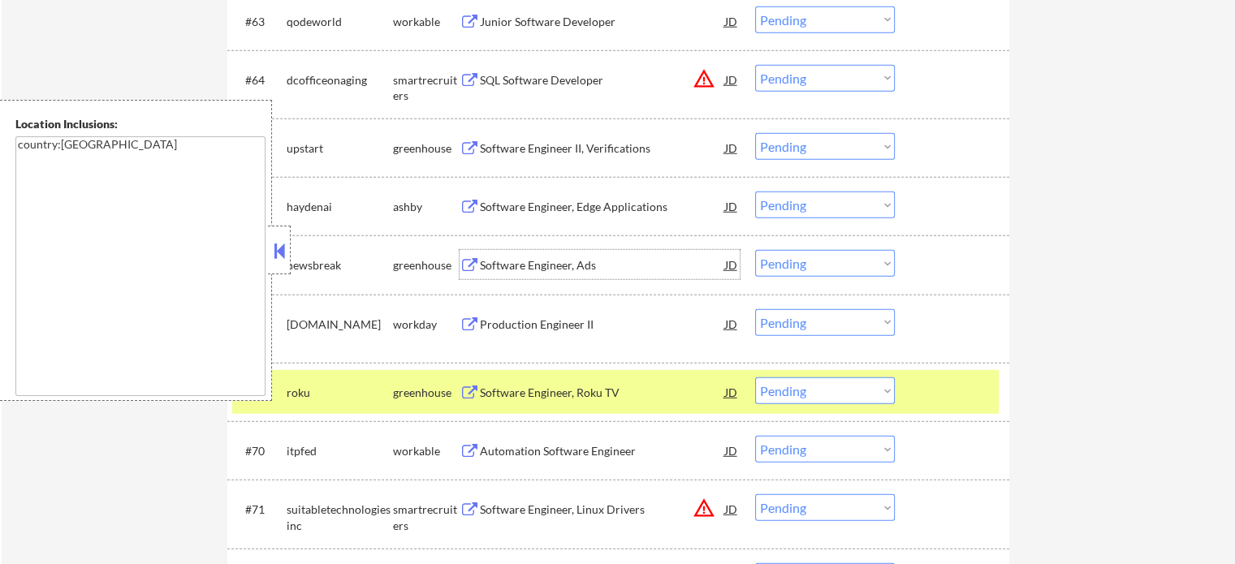
click at [554, 268] on div "Software Engineer, Ads" at bounding box center [602, 265] width 245 height 16
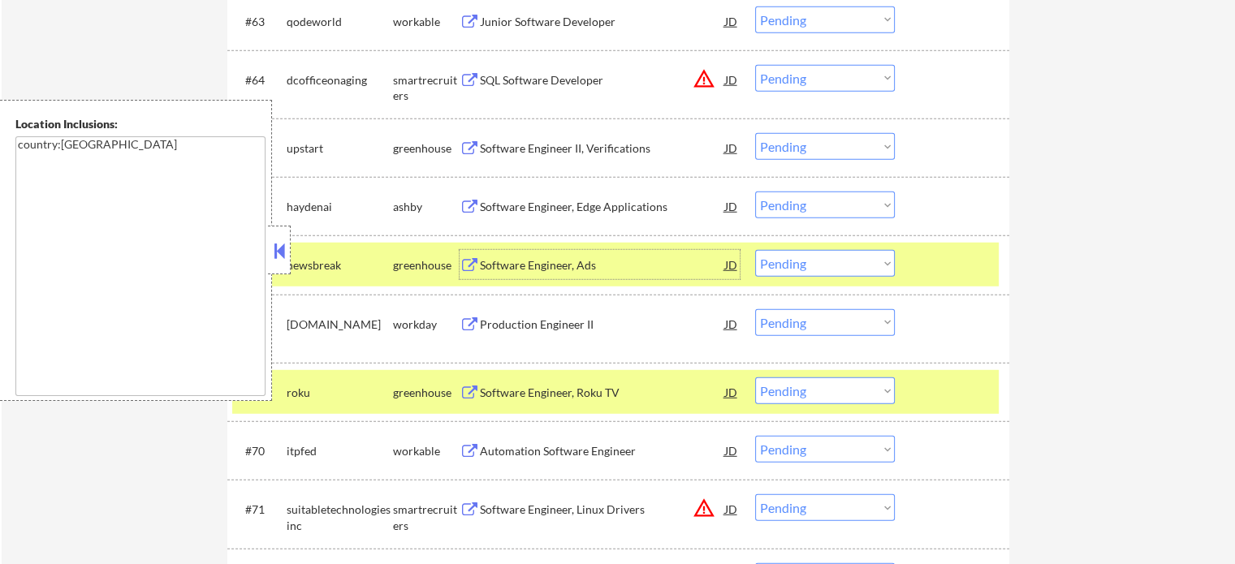
click at [957, 261] on div at bounding box center [953, 264] width 71 height 29
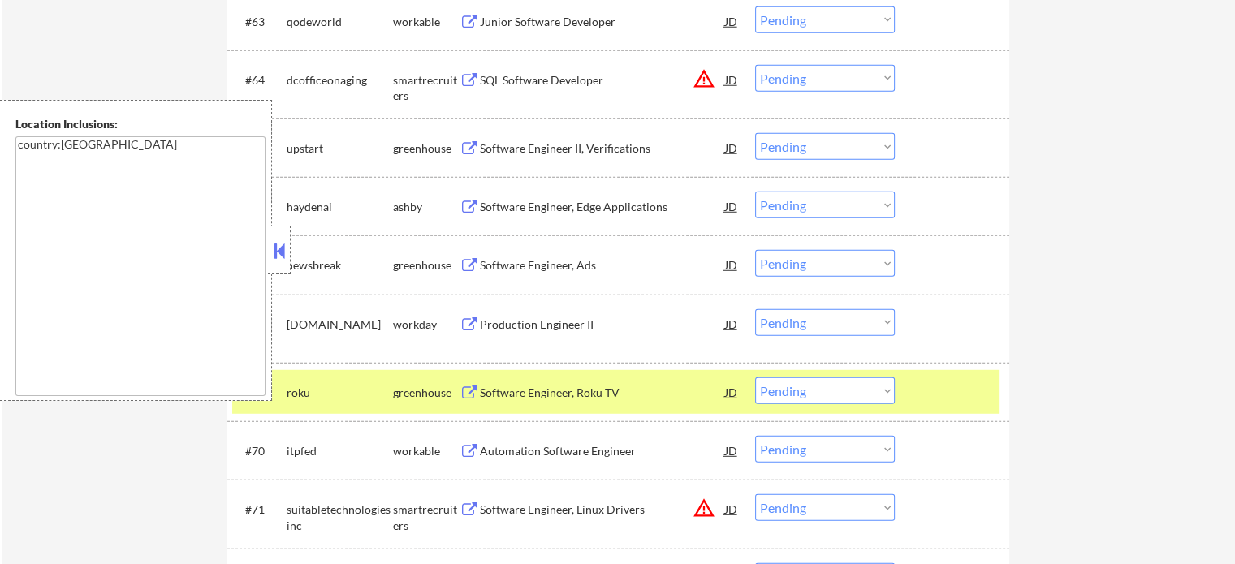
click at [938, 391] on div at bounding box center [953, 391] width 71 height 29
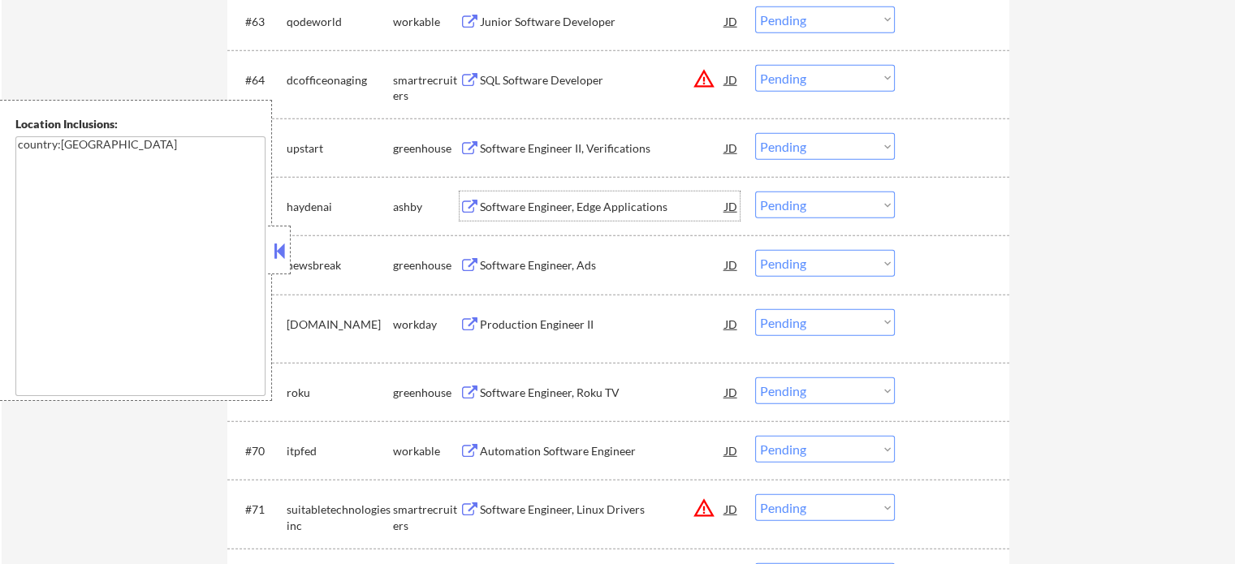
click at [593, 197] on div "Software Engineer, Edge Applications" at bounding box center [602, 206] width 245 height 29
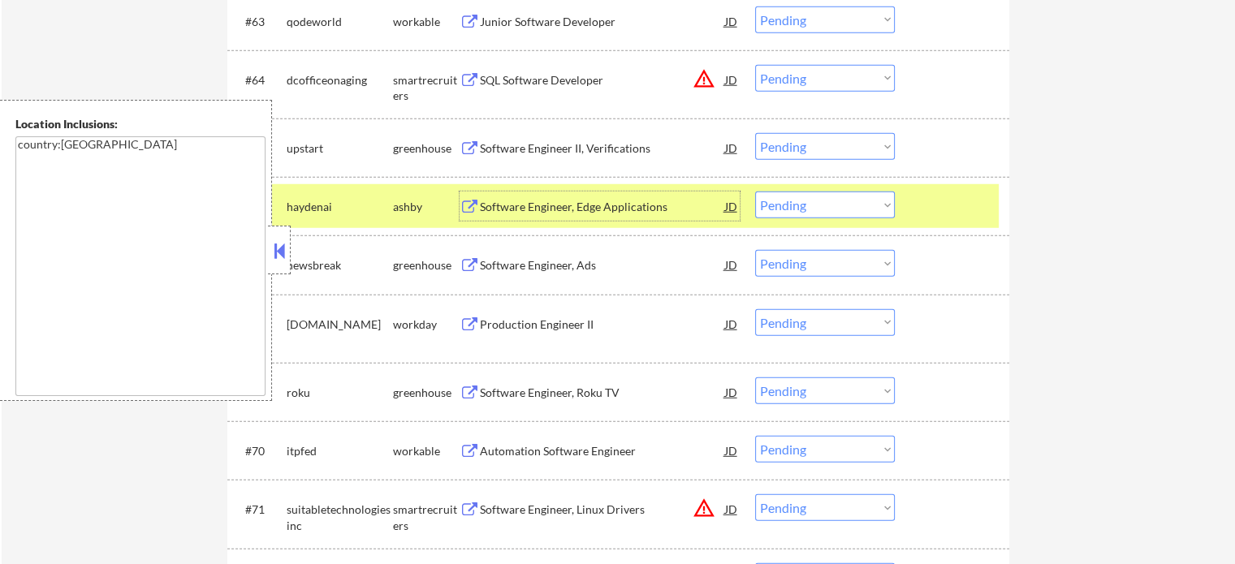
click at [799, 190] on div "#66 haydenai ashby Software Engineer, Edge Applications JD Choose an option... …" at bounding box center [615, 206] width 766 height 44
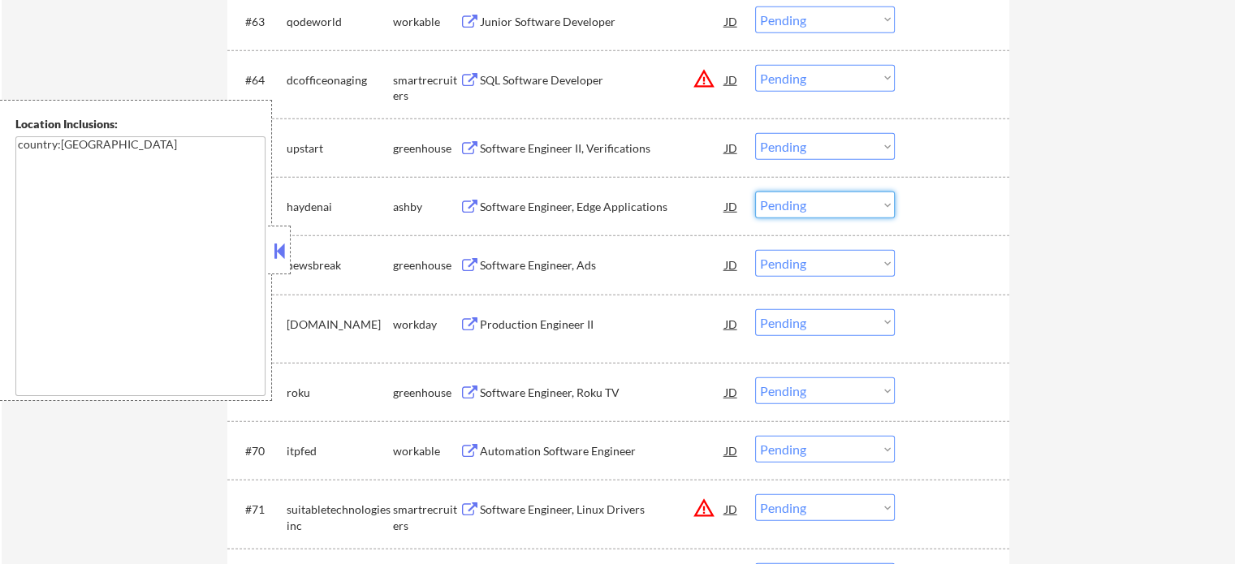
click at [809, 206] on select "Choose an option... Pending Applied Excluded (Questions) Excluded (Expired) Exc…" at bounding box center [825, 205] width 140 height 27
click at [755, 192] on select "Choose an option... Pending Applied Excluded (Questions) Excluded (Expired) Exc…" at bounding box center [825, 205] width 140 height 27
click at [925, 210] on div at bounding box center [953, 206] width 71 height 29
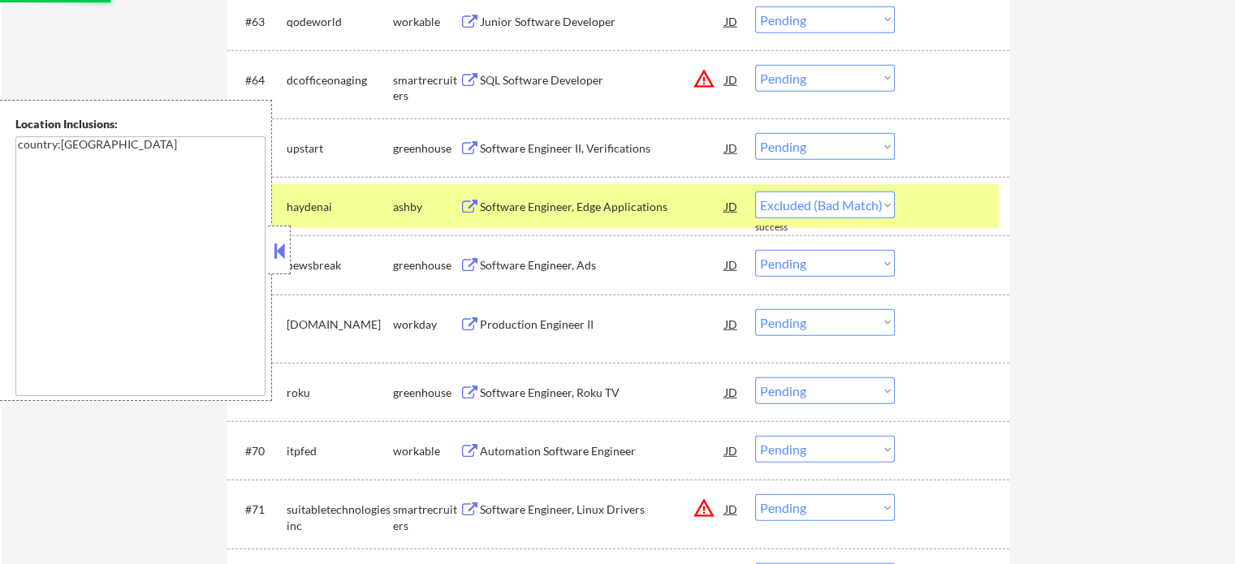
click at [931, 207] on div at bounding box center [953, 206] width 71 height 29
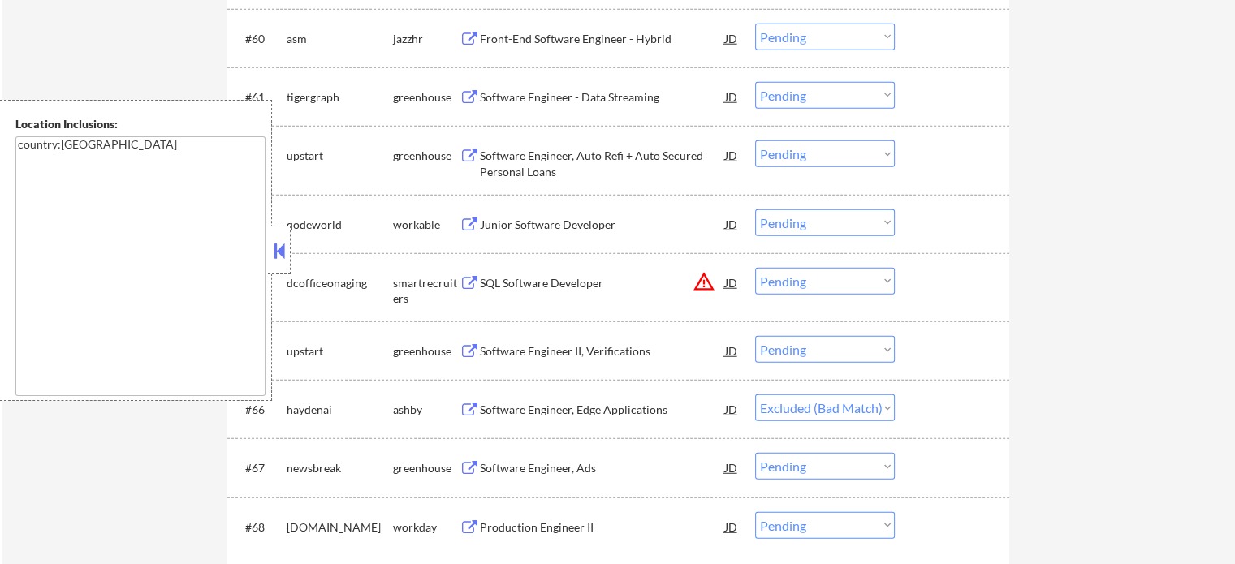
scroll to position [4187, 0]
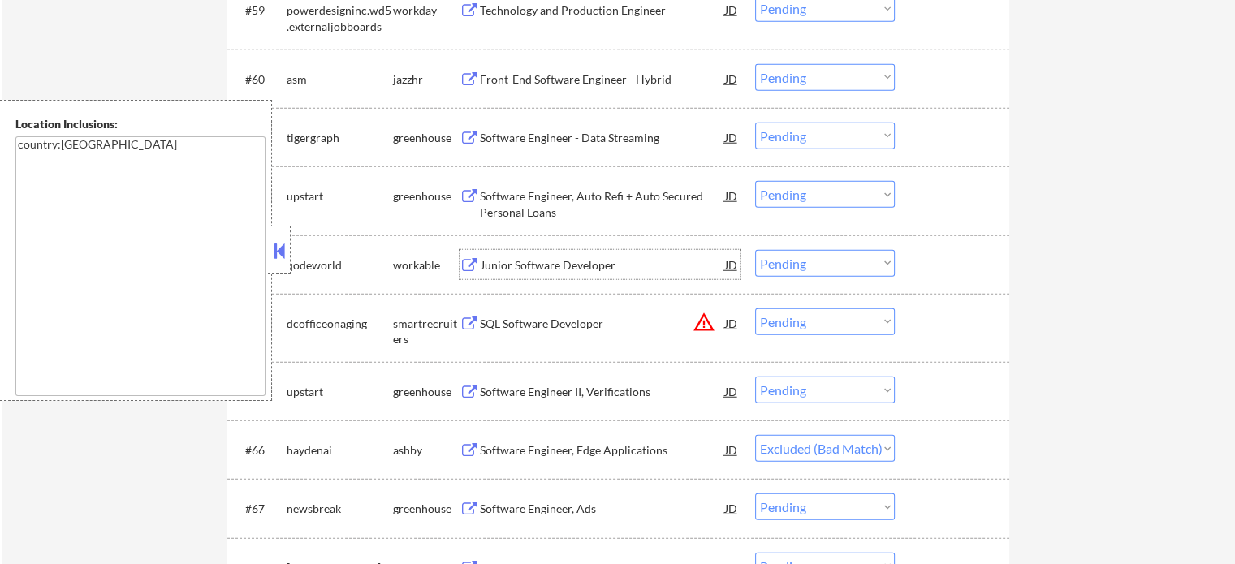
click at [517, 258] on div "Junior Software Developer" at bounding box center [602, 265] width 245 height 16
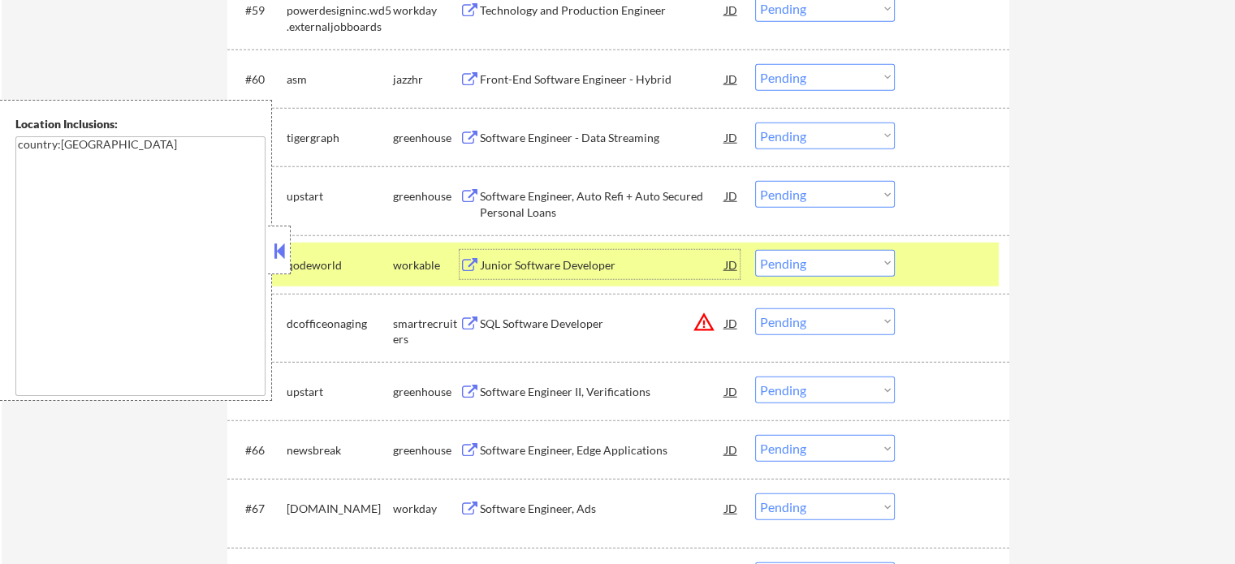
drag, startPoint x: 947, startPoint y: 267, endPoint x: 633, endPoint y: 252, distance: 313.7
click at [941, 262] on div at bounding box center [953, 264] width 71 height 29
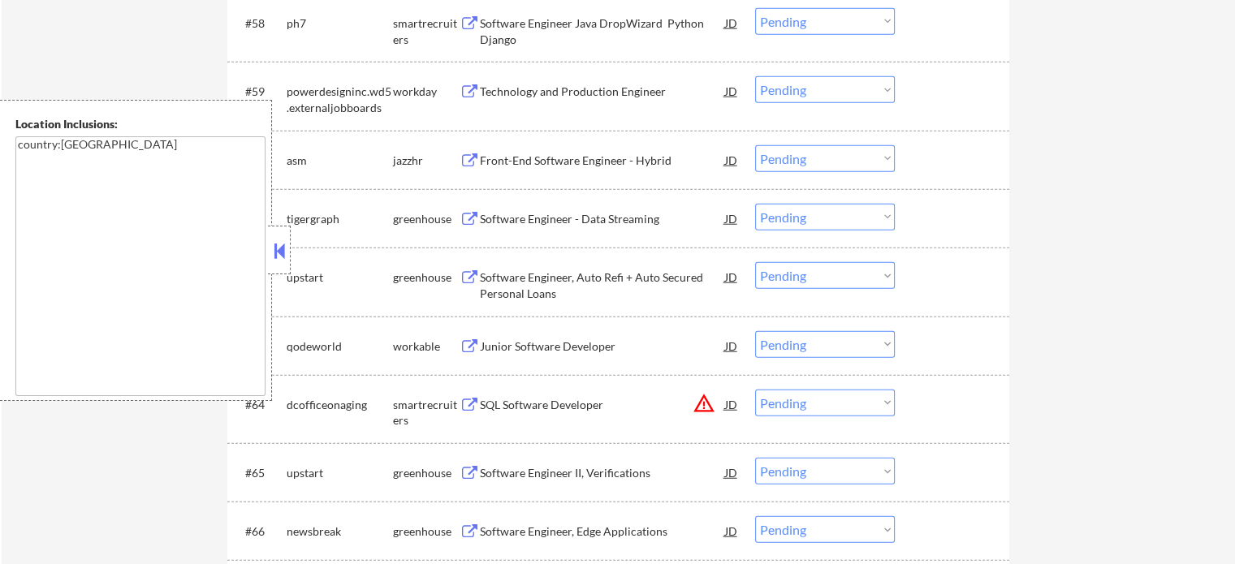
scroll to position [3944, 0]
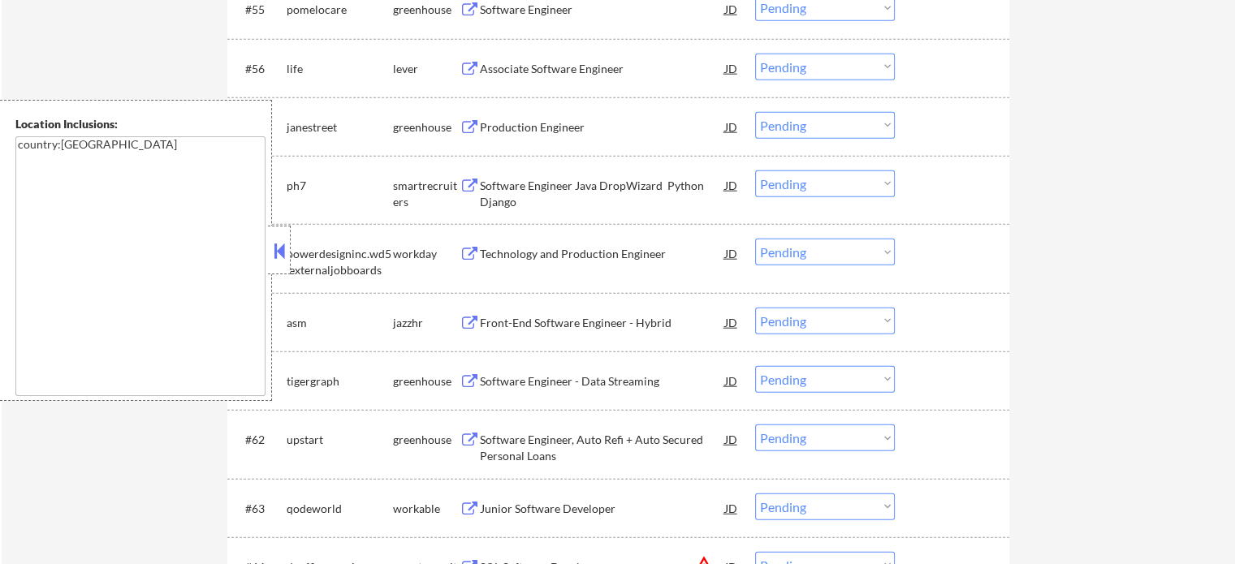
click at [542, 197] on div "Software Engineer Java DropWizard Python Django" at bounding box center [602, 194] width 245 height 32
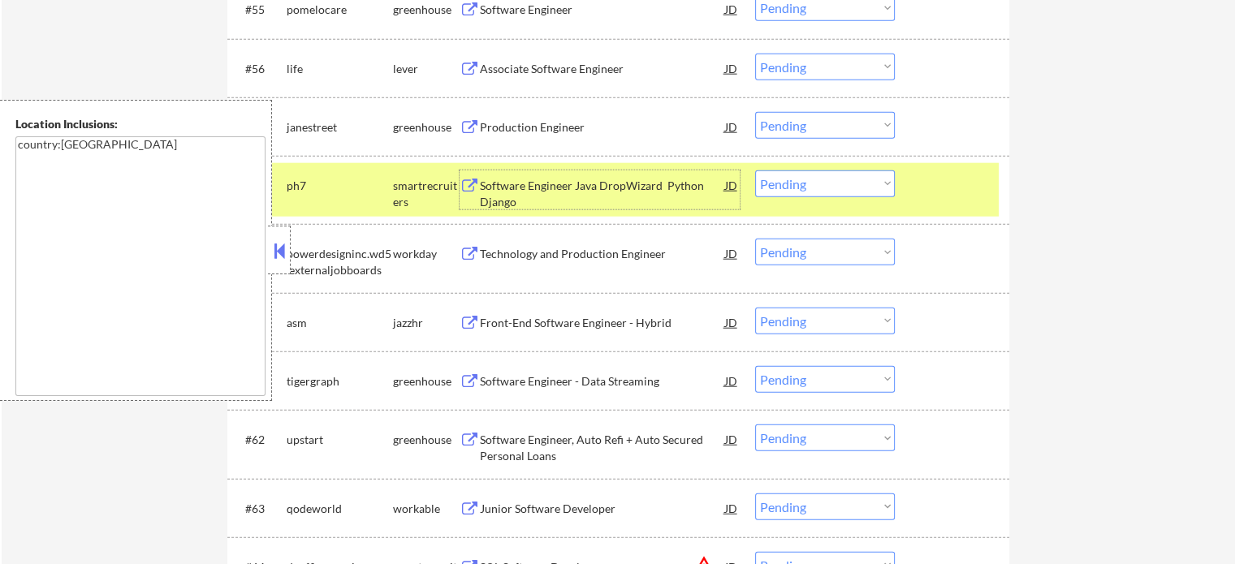
click at [881, 182] on select "Choose an option... Pending Applied Excluded (Questions) Excluded (Expired) Exc…" at bounding box center [825, 183] width 140 height 27
click at [755, 170] on select "Choose an option... Pending Applied Excluded (Questions) Excluded (Expired) Exc…" at bounding box center [825, 183] width 140 height 27
click at [955, 188] on div at bounding box center [953, 184] width 71 height 29
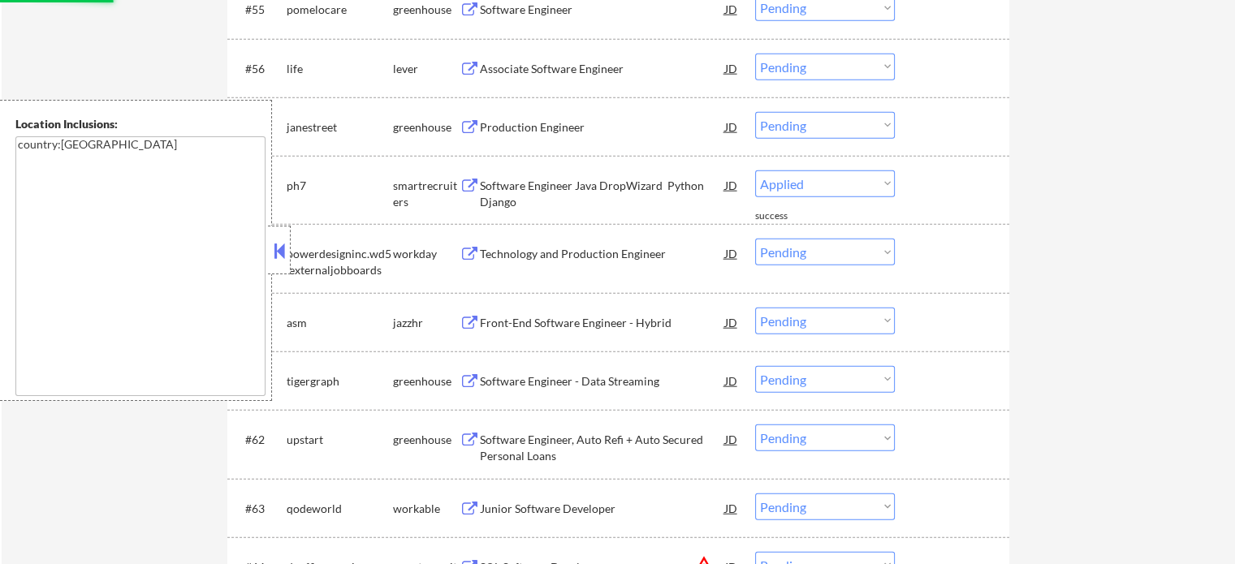
click at [526, 71] on div "Associate Software Engineer" at bounding box center [602, 69] width 245 height 16
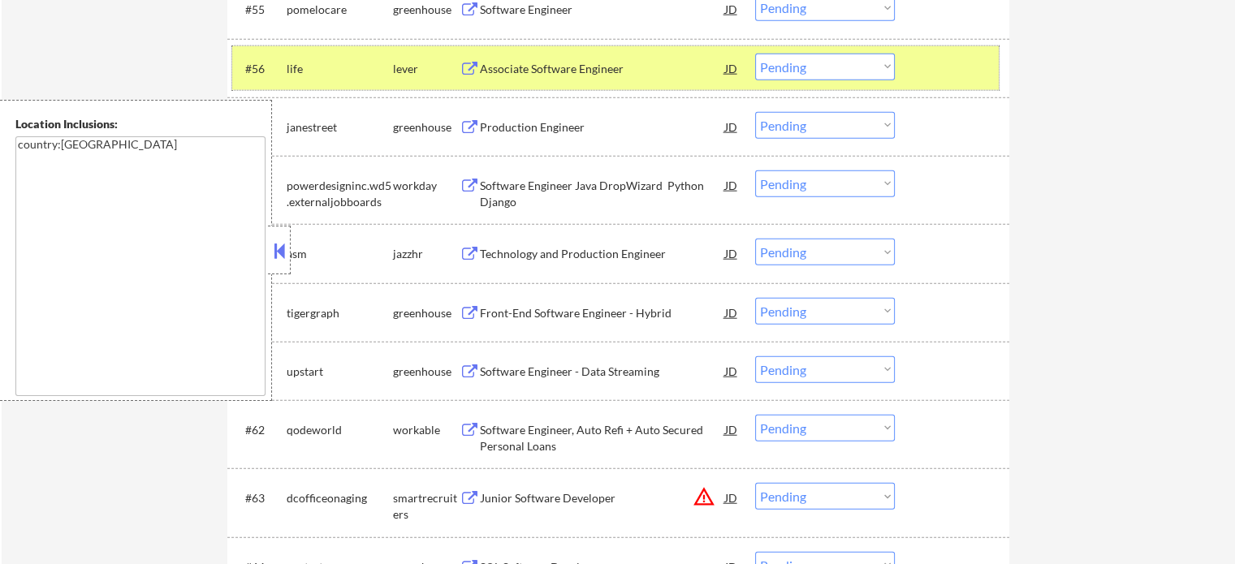
click at [913, 79] on div "#56 life lever Associate Software Engineer JD Choose an option... Pending Appli…" at bounding box center [615, 68] width 766 height 44
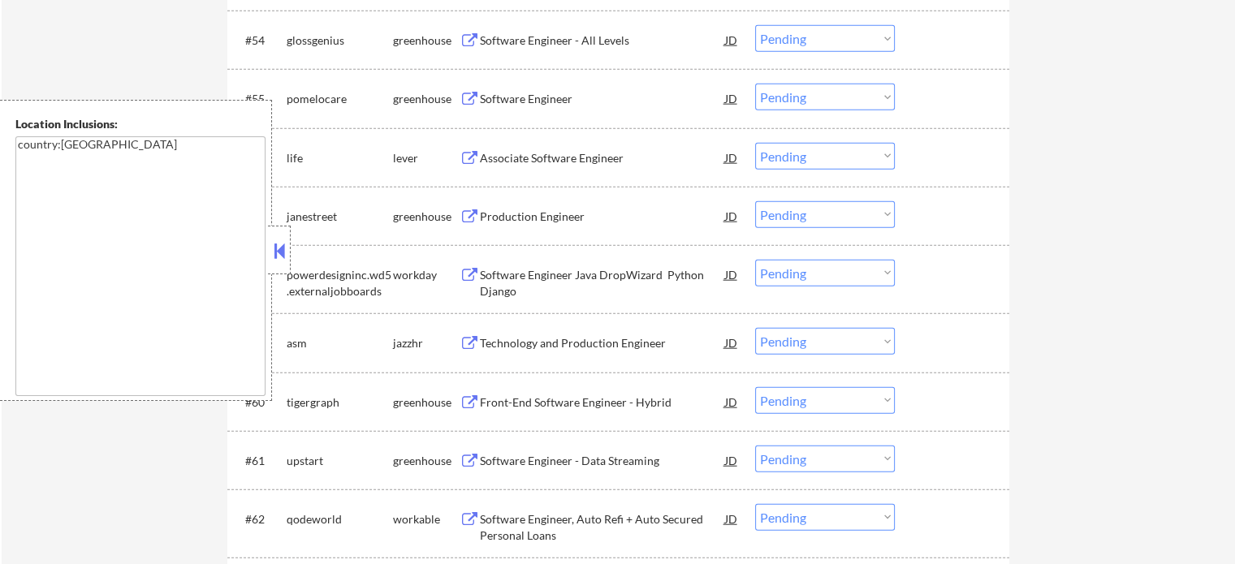
scroll to position [3781, 0]
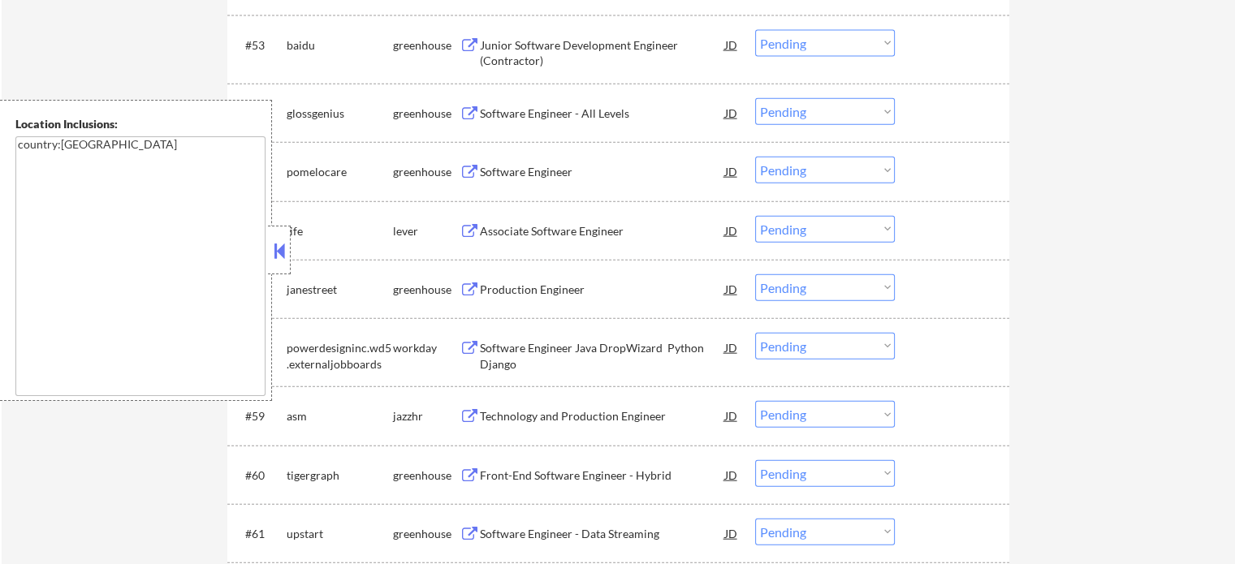
click at [552, 167] on div "Software Engineer" at bounding box center [602, 172] width 245 height 16
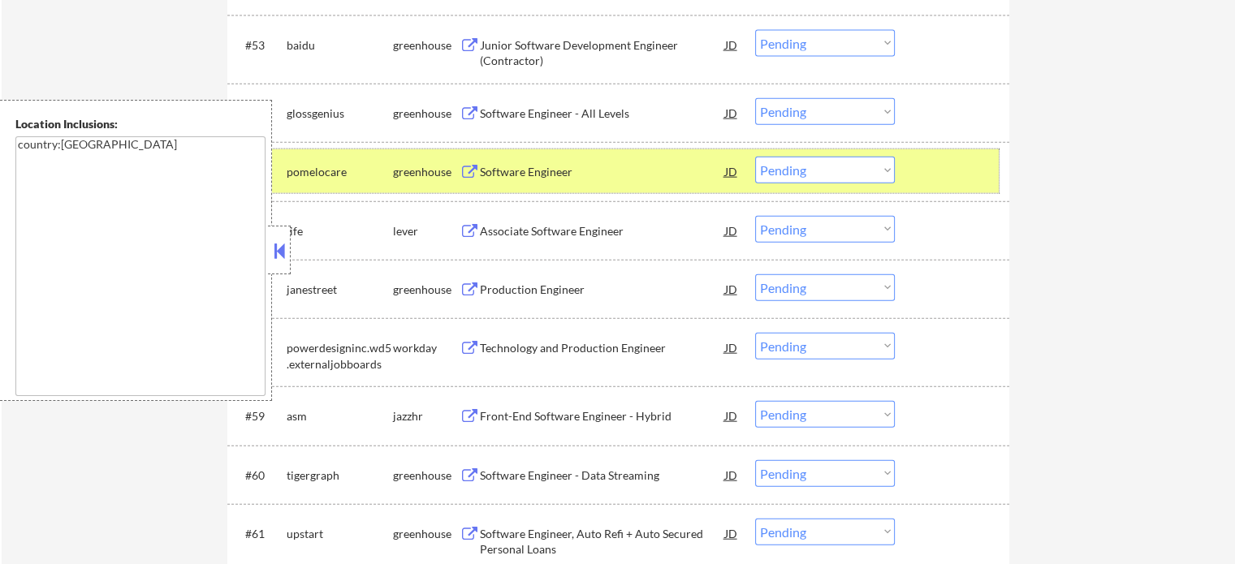
click at [960, 153] on div "#55 pomelocare greenhouse Software Engineer JD Choose an option... Pending Appl…" at bounding box center [615, 171] width 766 height 44
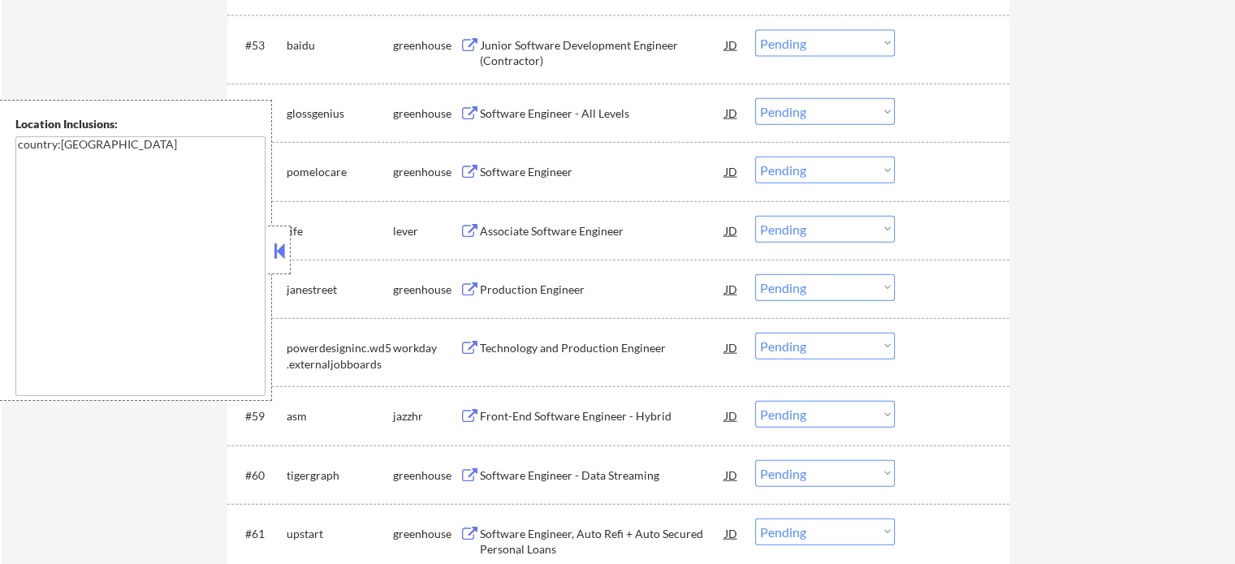
click at [594, 116] on div "Software Engineer - All Levels" at bounding box center [602, 114] width 245 height 16
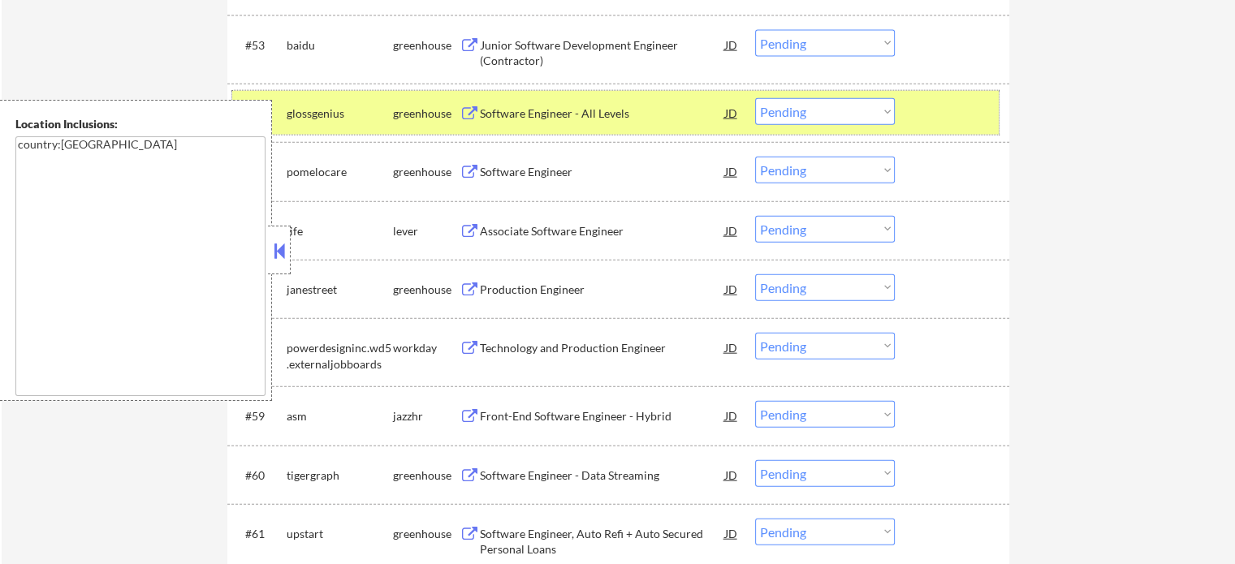
click at [956, 116] on div at bounding box center [953, 112] width 71 height 29
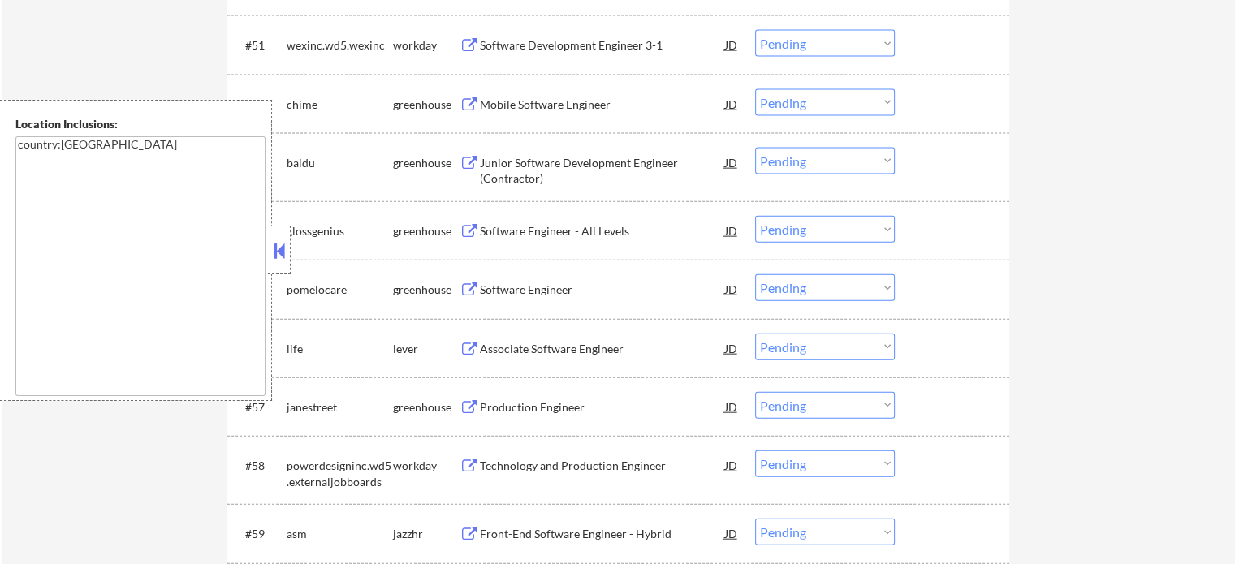
scroll to position [3619, 0]
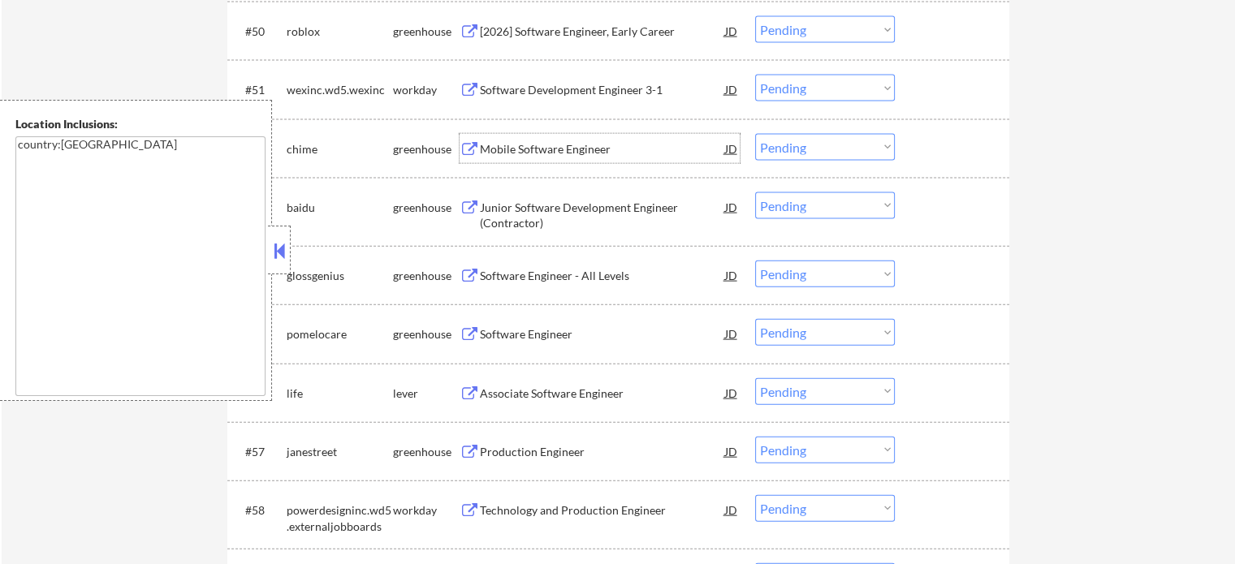
click at [548, 151] on div "Mobile Software Engineer" at bounding box center [602, 149] width 245 height 16
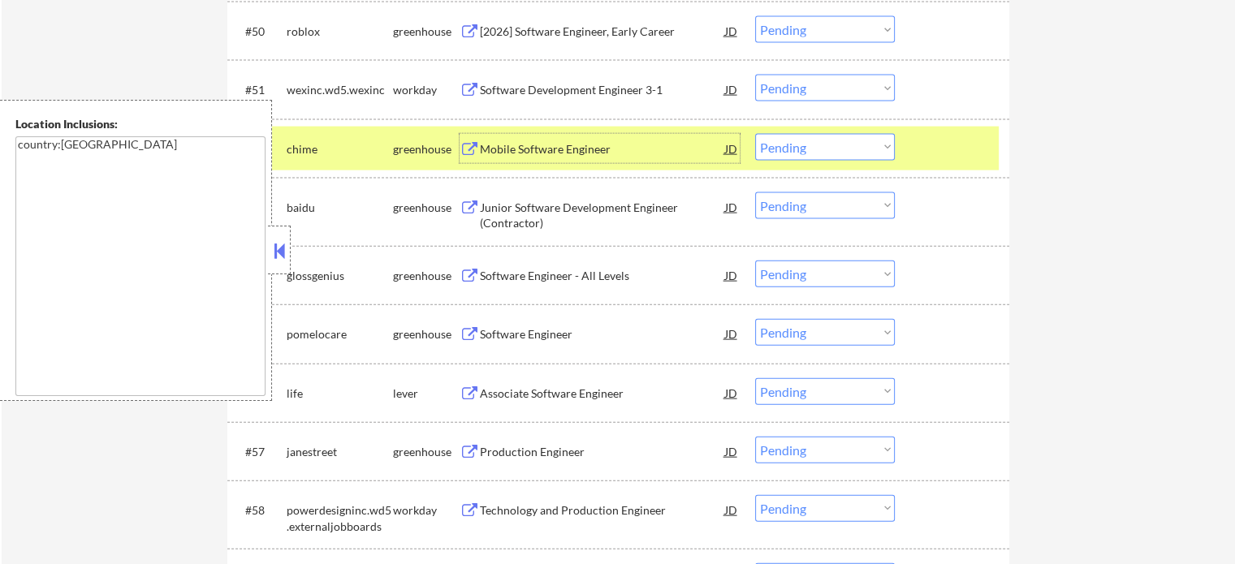
click at [544, 35] on div "[2026] Software Engineer, Early Career" at bounding box center [602, 32] width 245 height 16
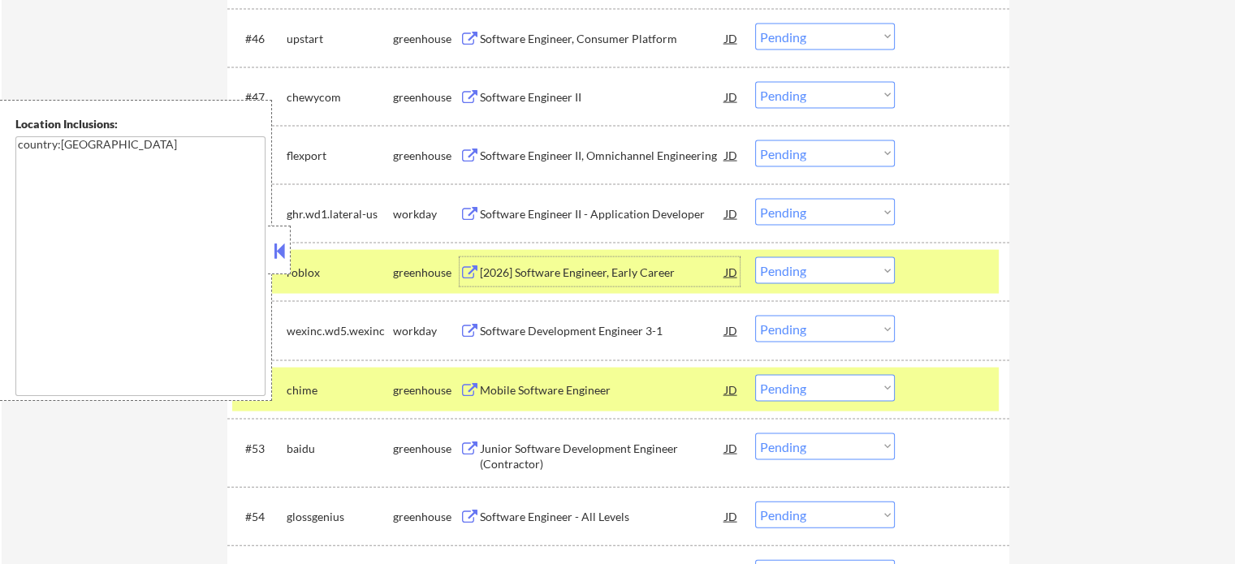
scroll to position [3376, 0]
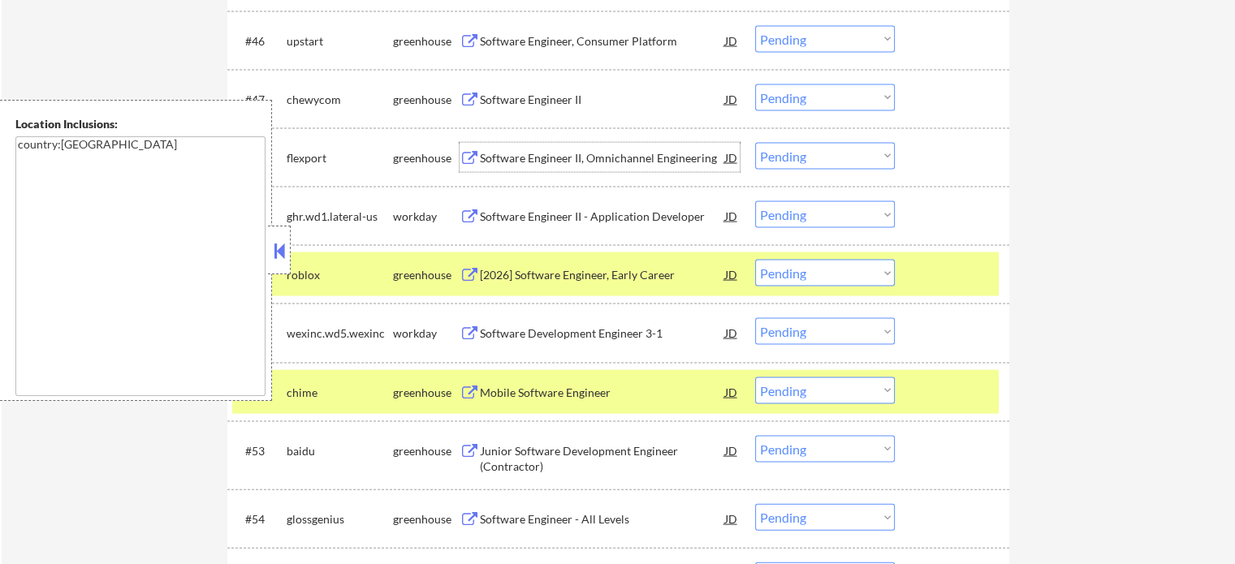
click at [588, 165] on div "Software Engineer II, Omnichannel Engineering" at bounding box center [602, 158] width 245 height 16
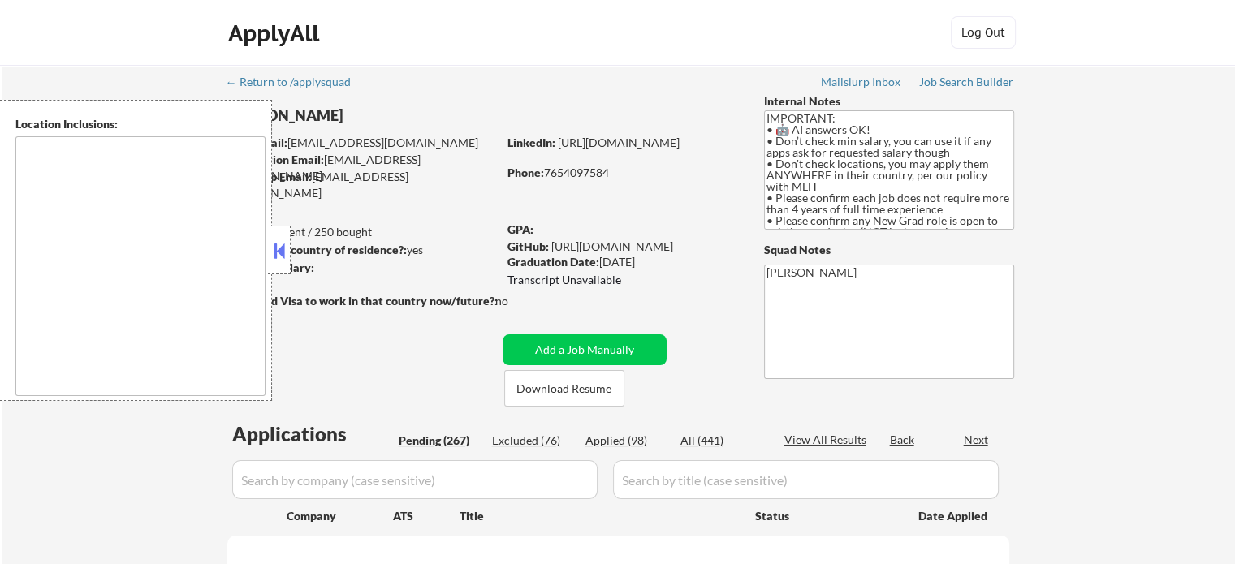
type textarea "country:[GEOGRAPHIC_DATA]"
select select ""pending""
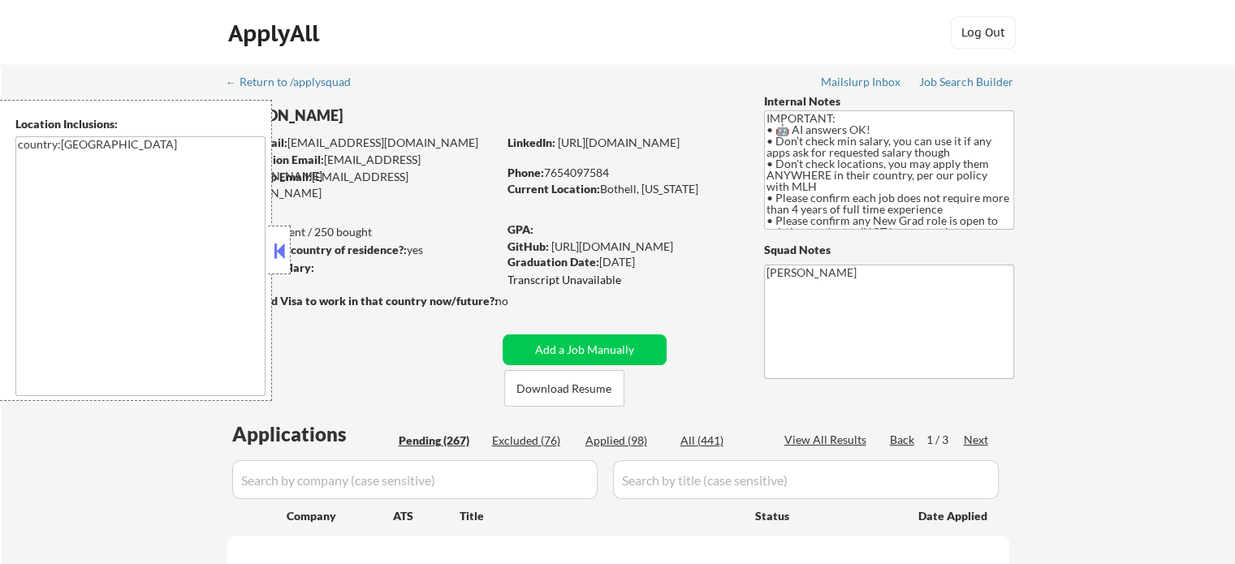
select select ""pending""
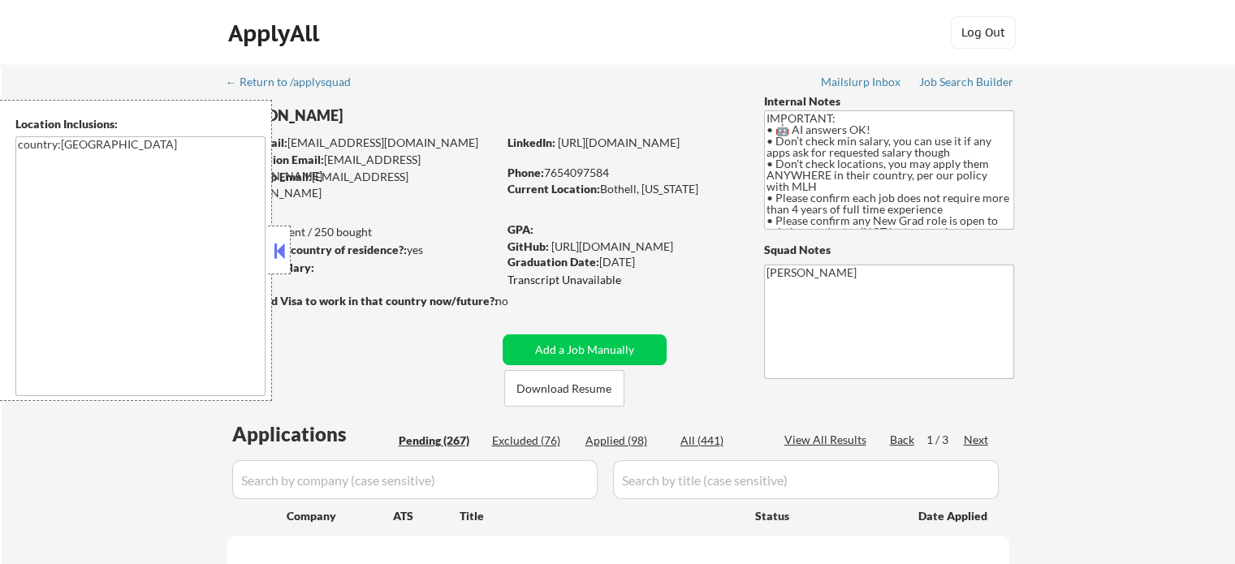
select select ""pending""
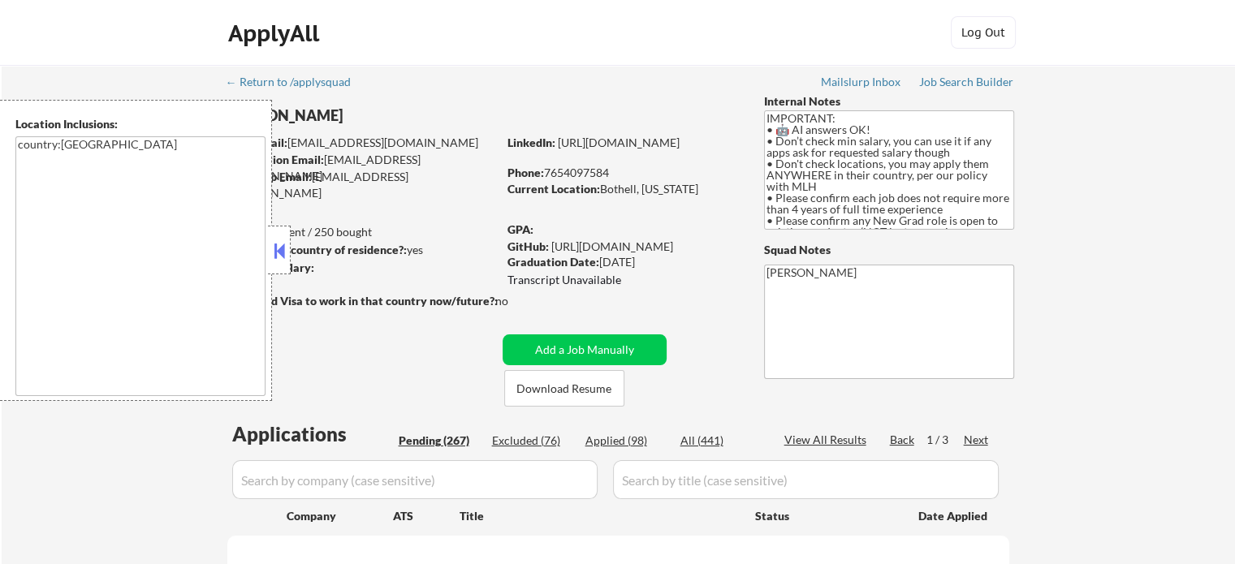
select select ""pending""
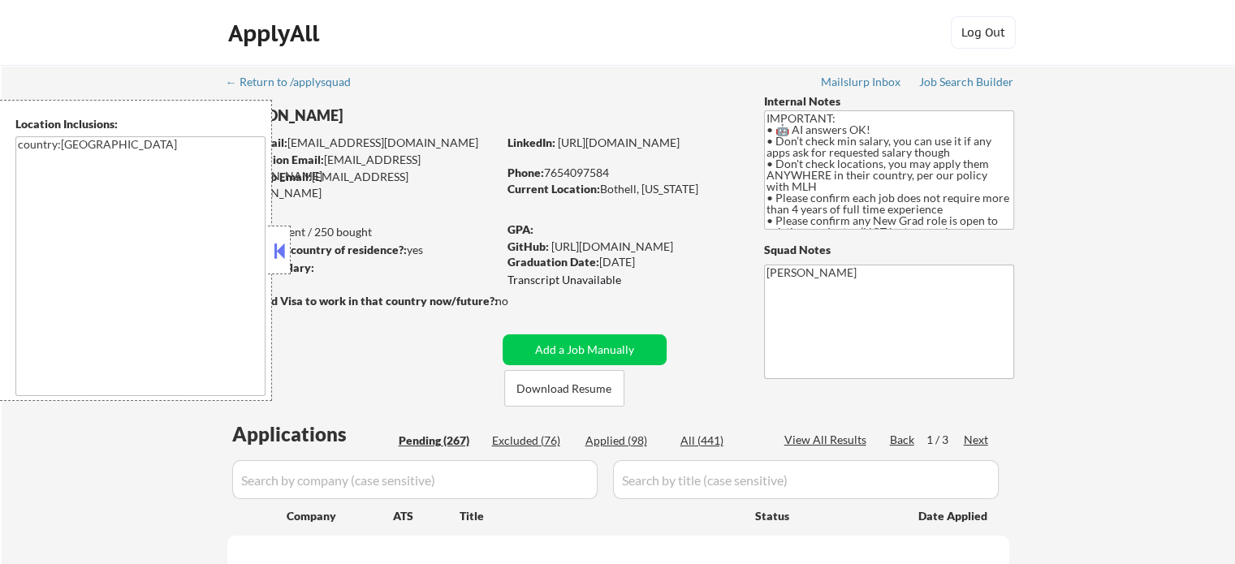
select select ""pending""
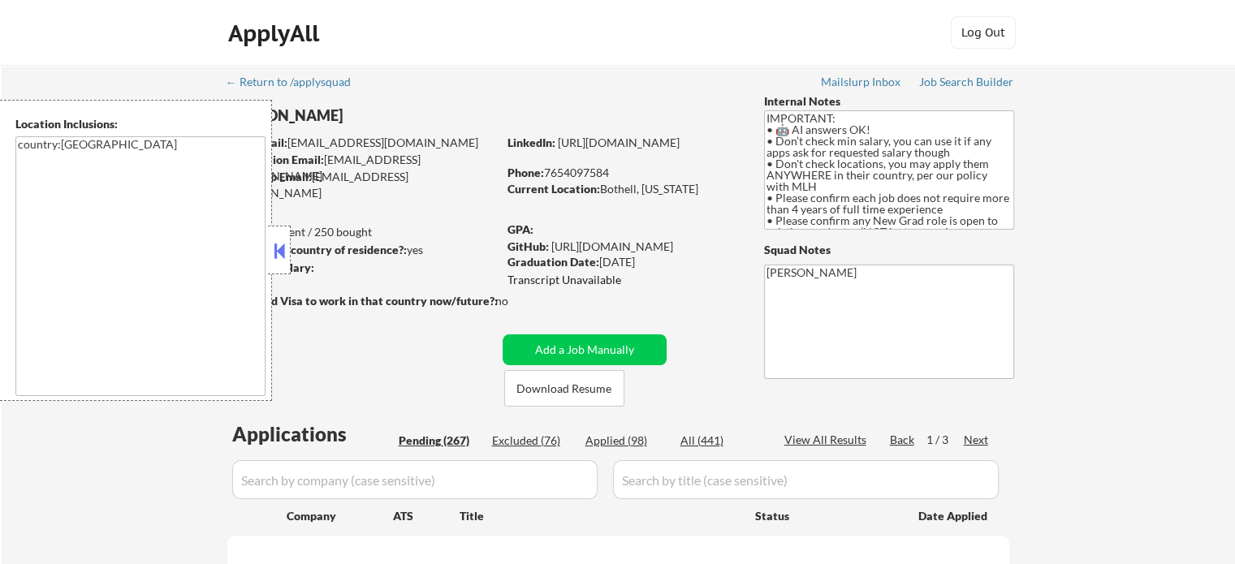
select select ""pending""
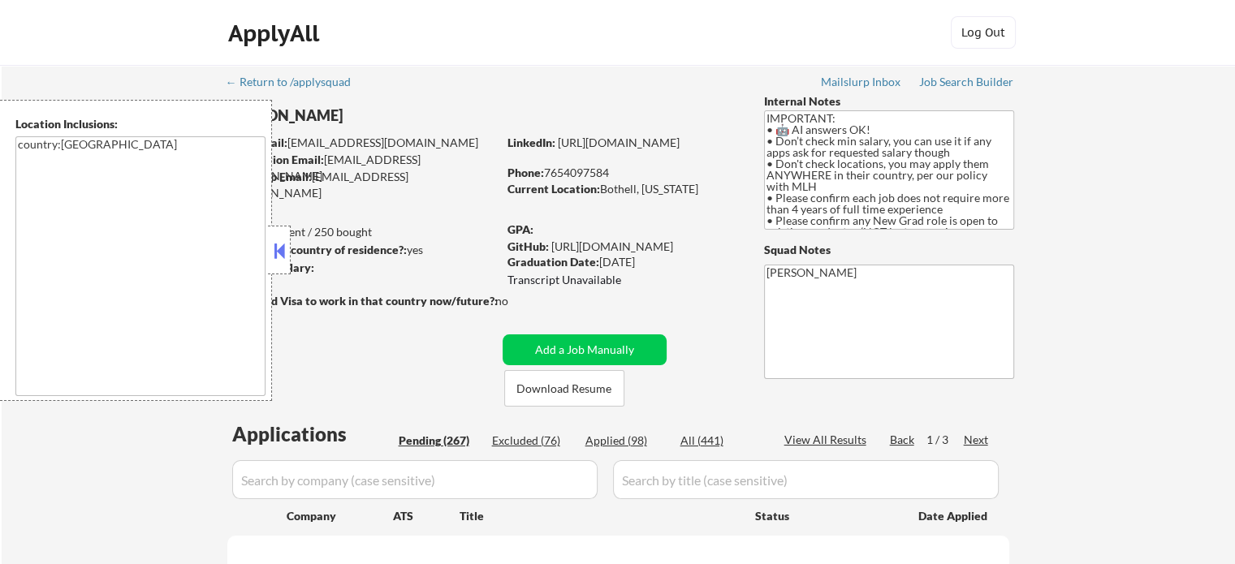
select select ""pending""
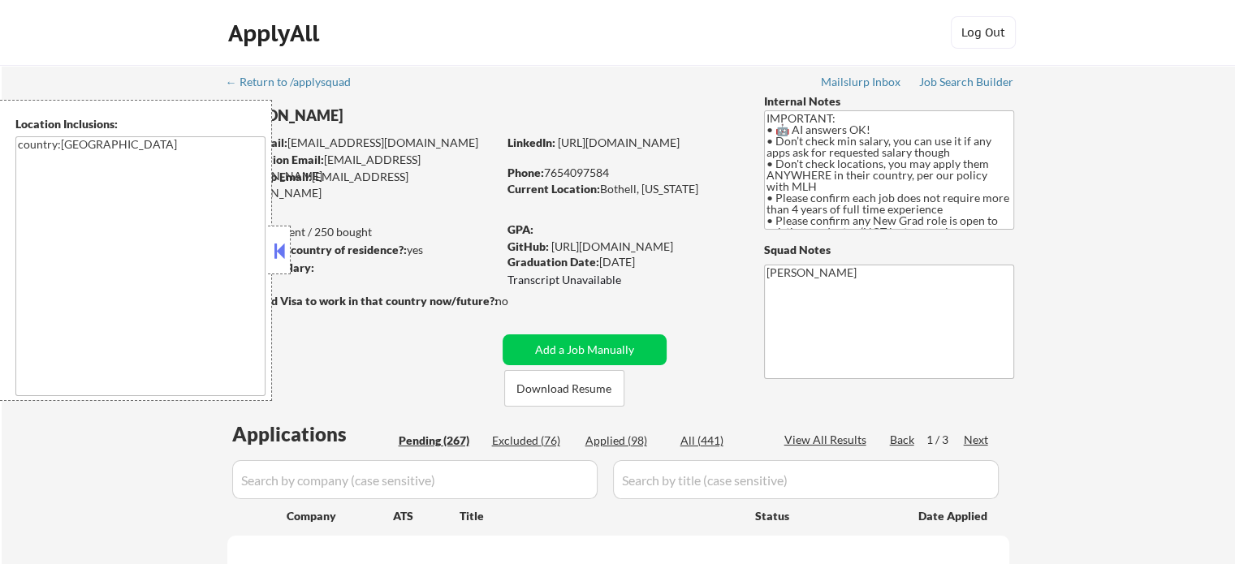
select select ""pending""
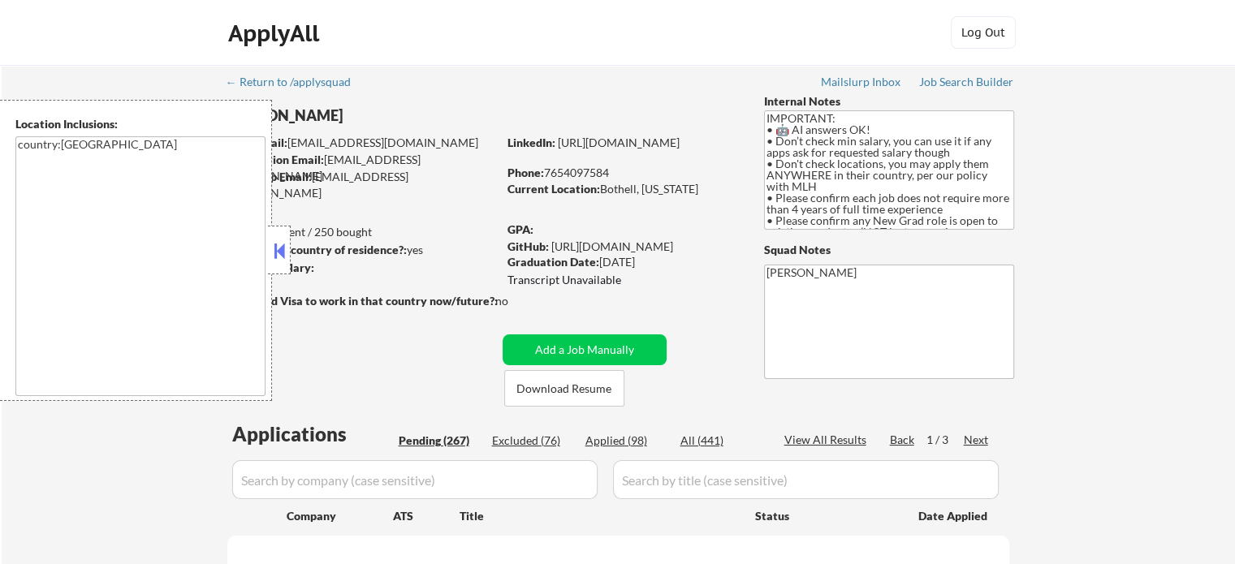
select select ""pending""
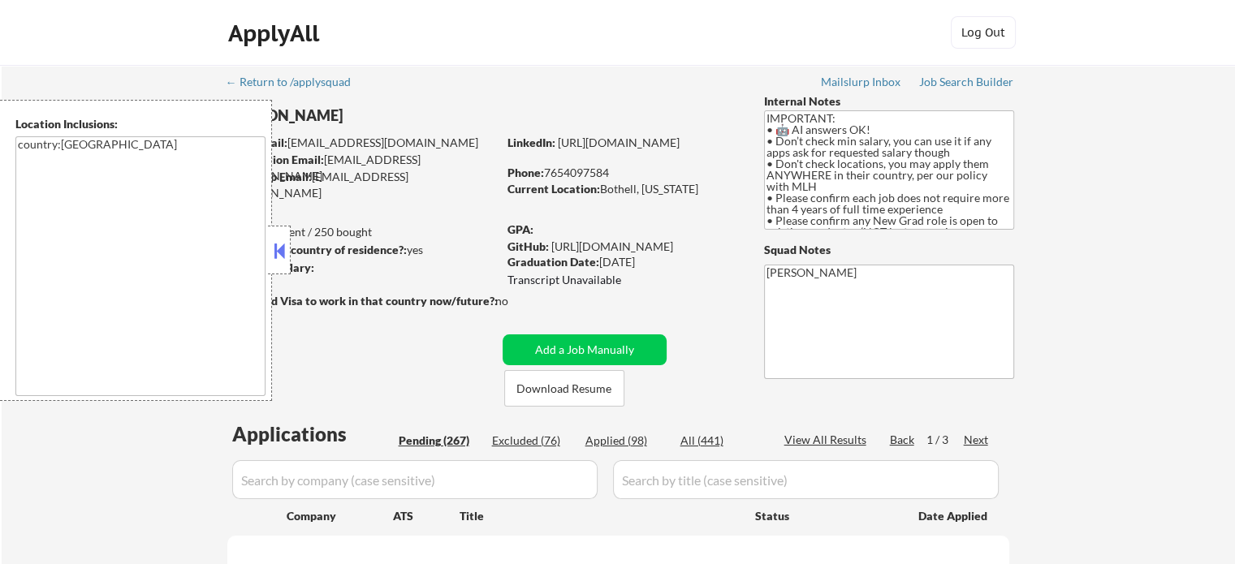
select select ""pending""
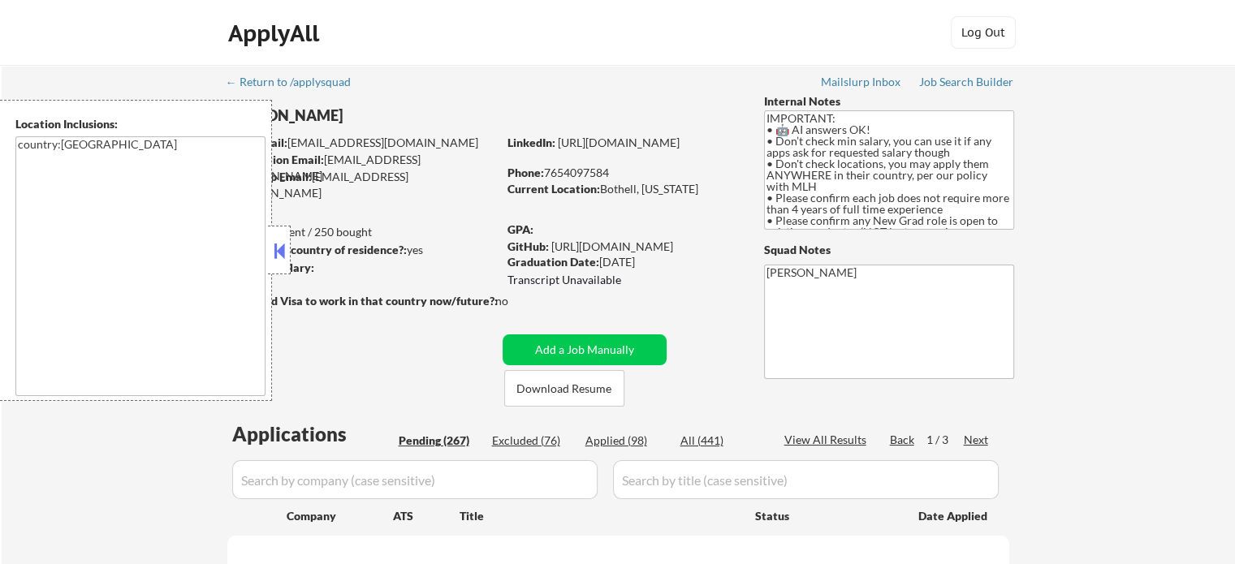
select select ""pending""
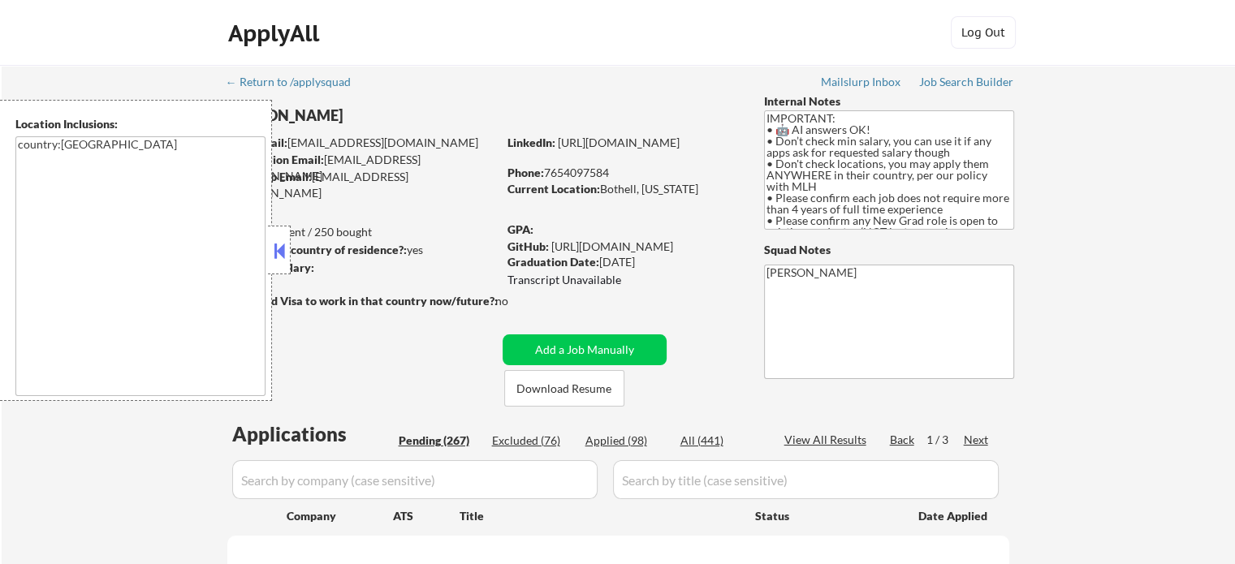
select select ""pending""
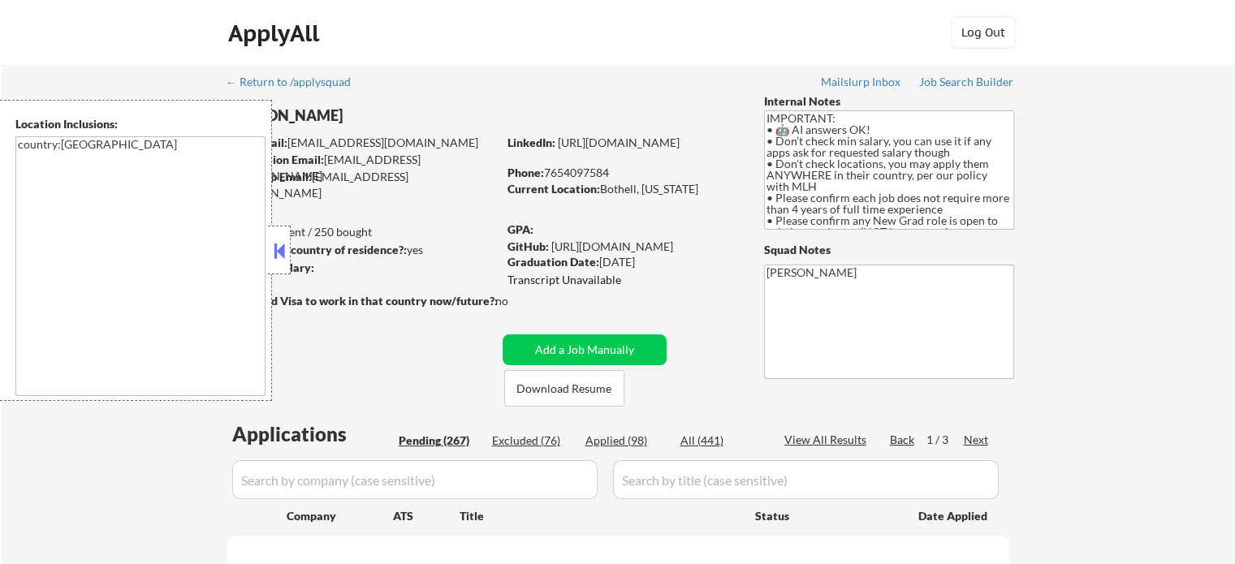
select select ""pending""
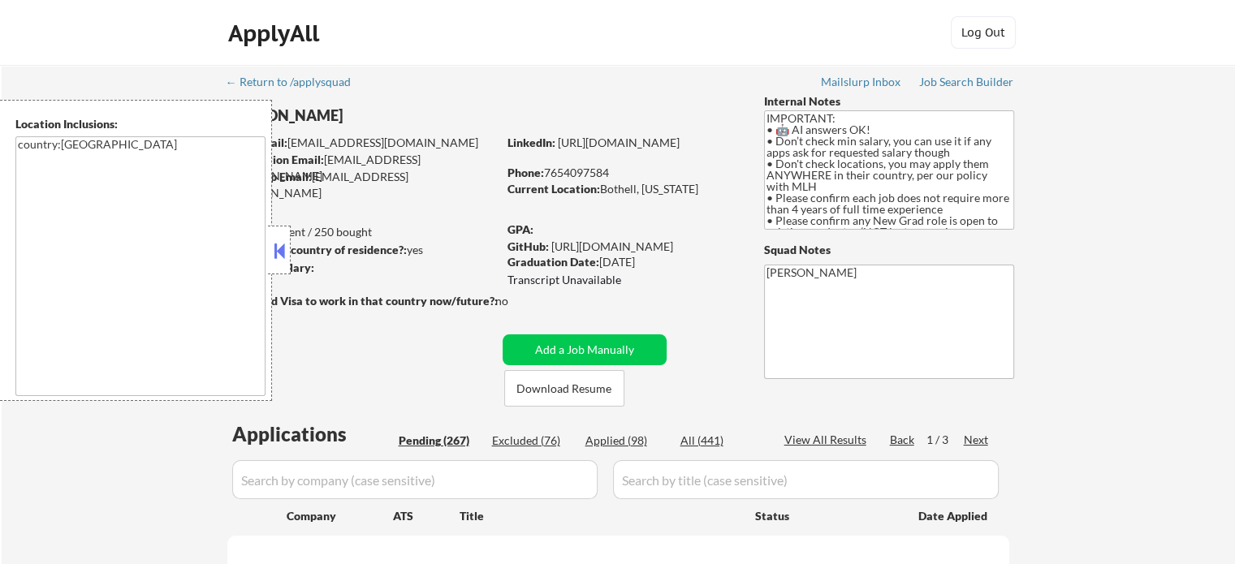
select select ""pending""
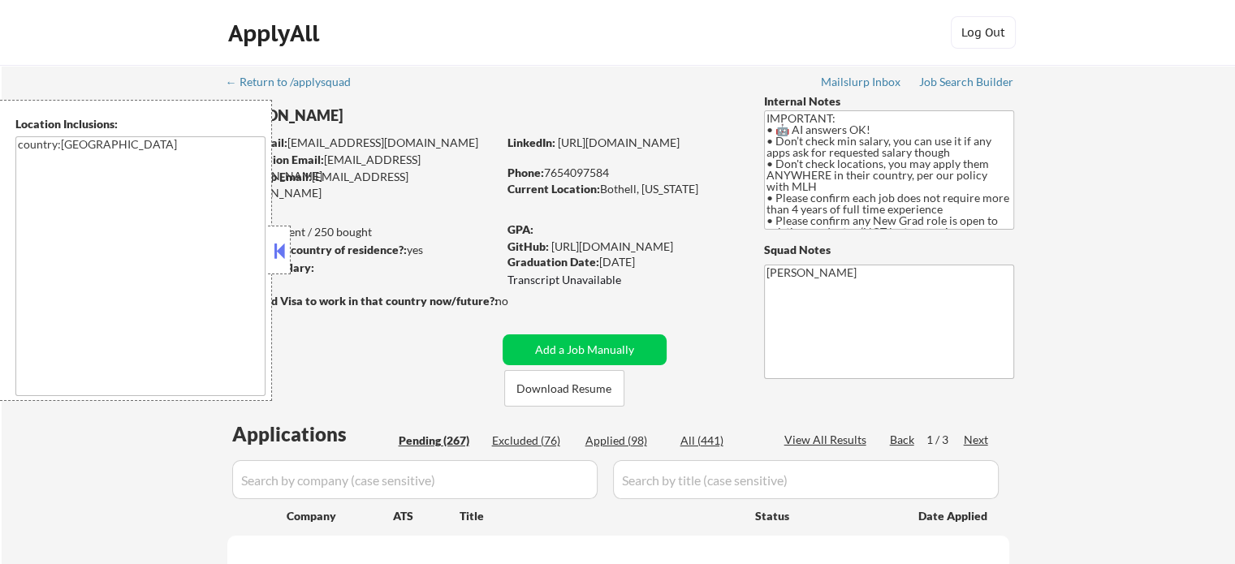
select select ""pending""
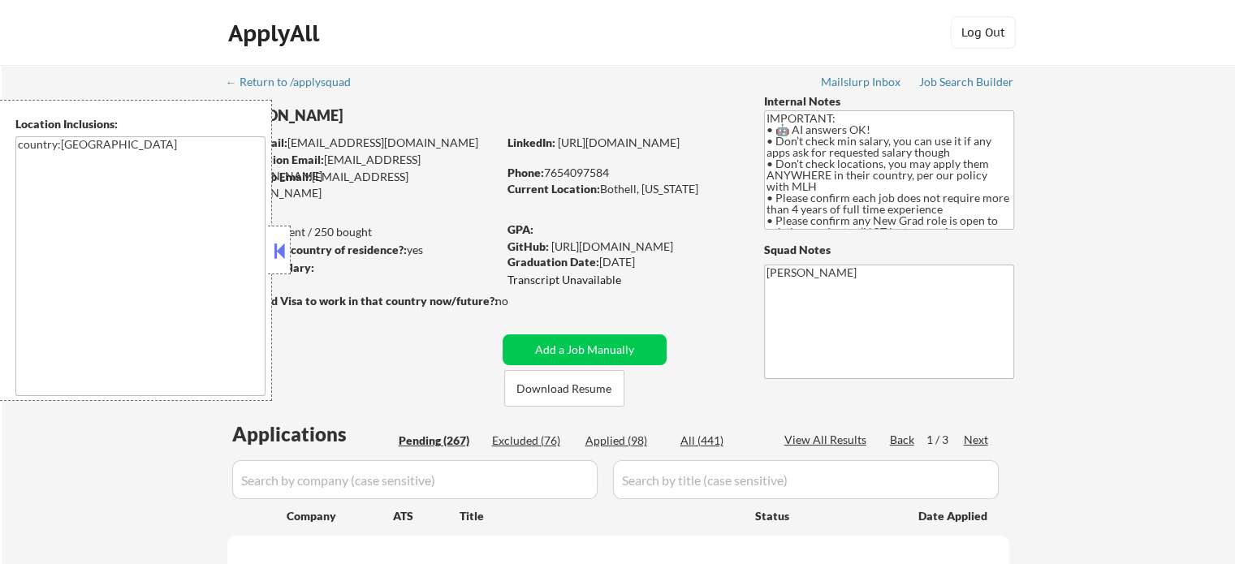
select select ""pending""
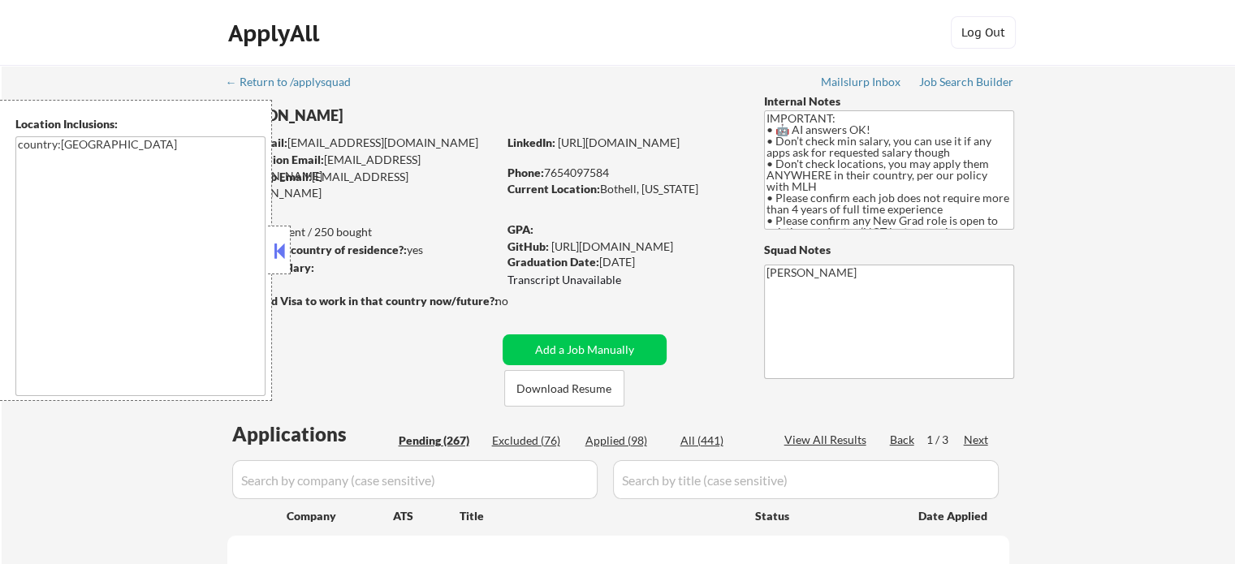
select select ""pending""
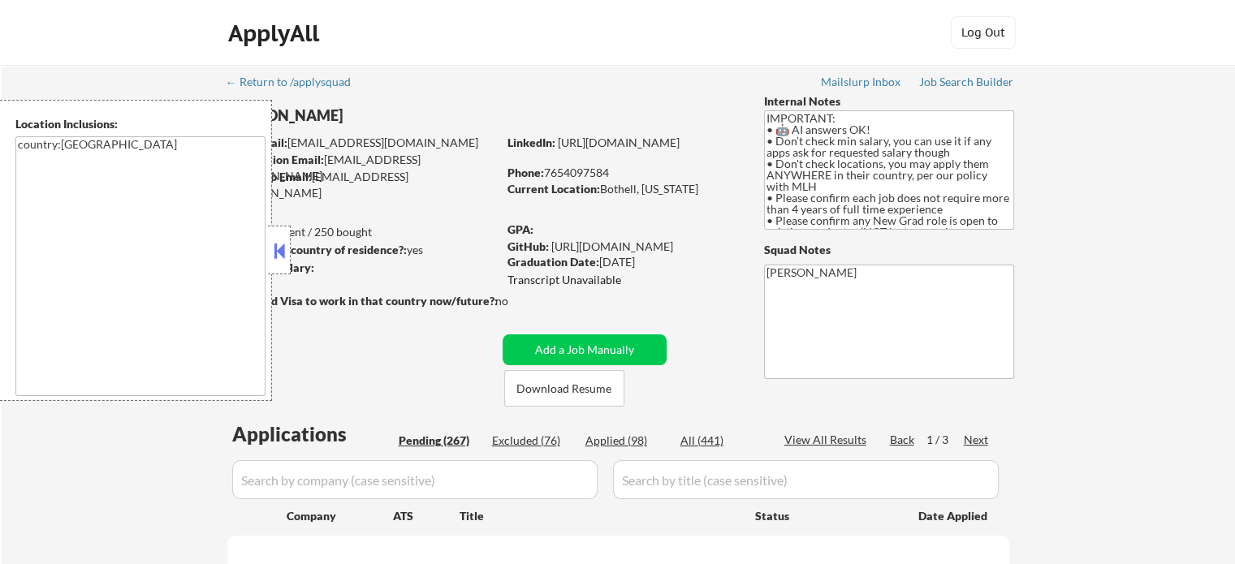
select select ""pending""
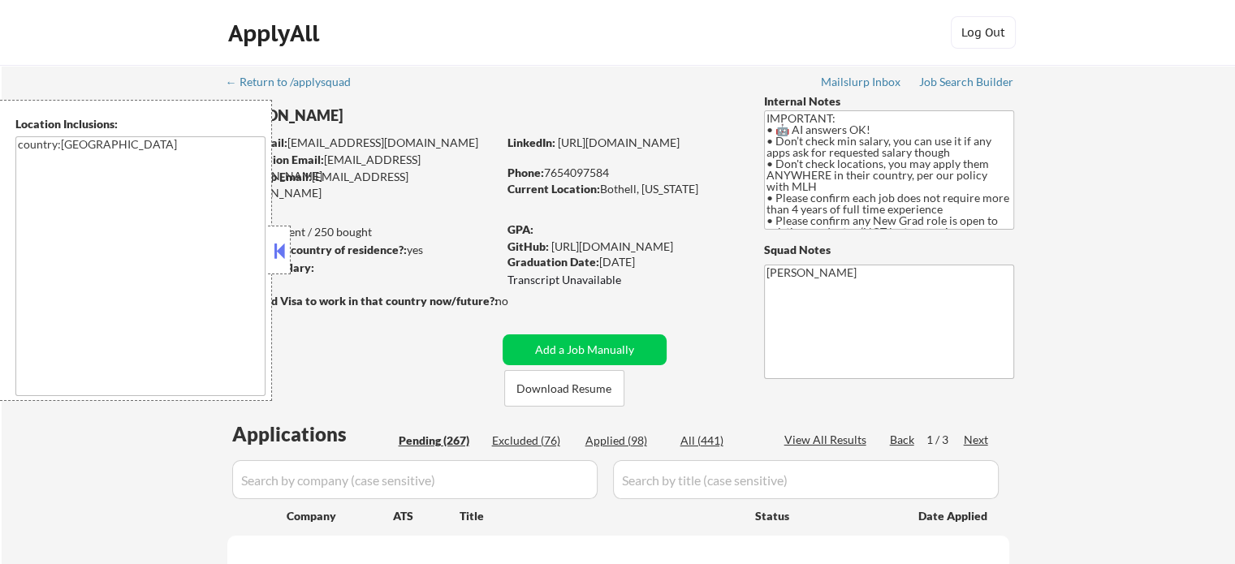
select select ""pending""
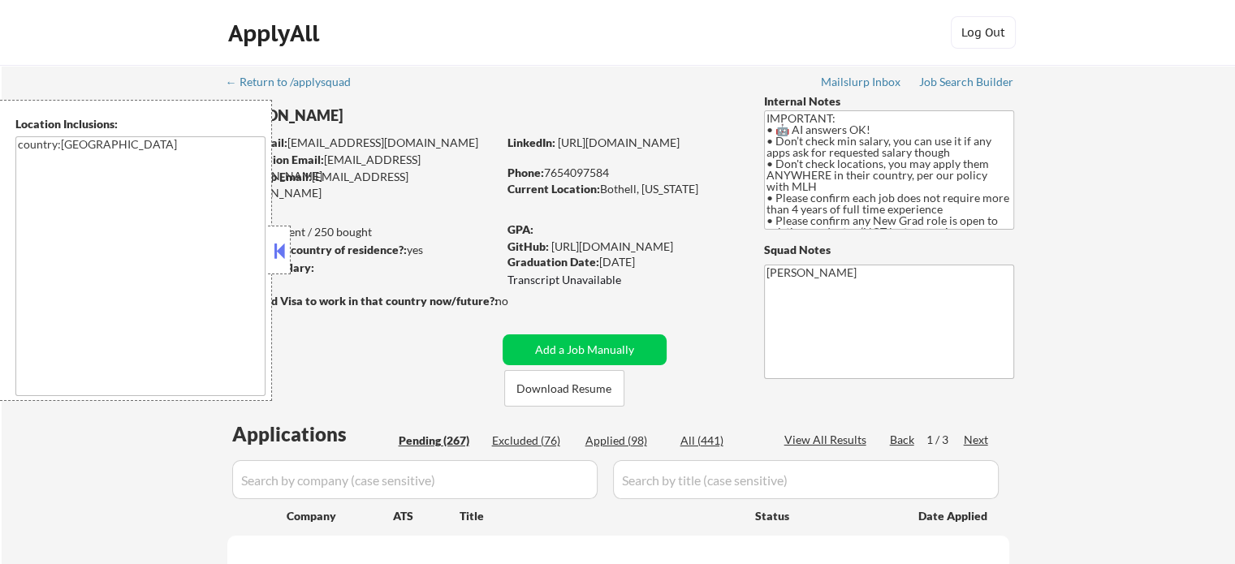
select select ""pending""
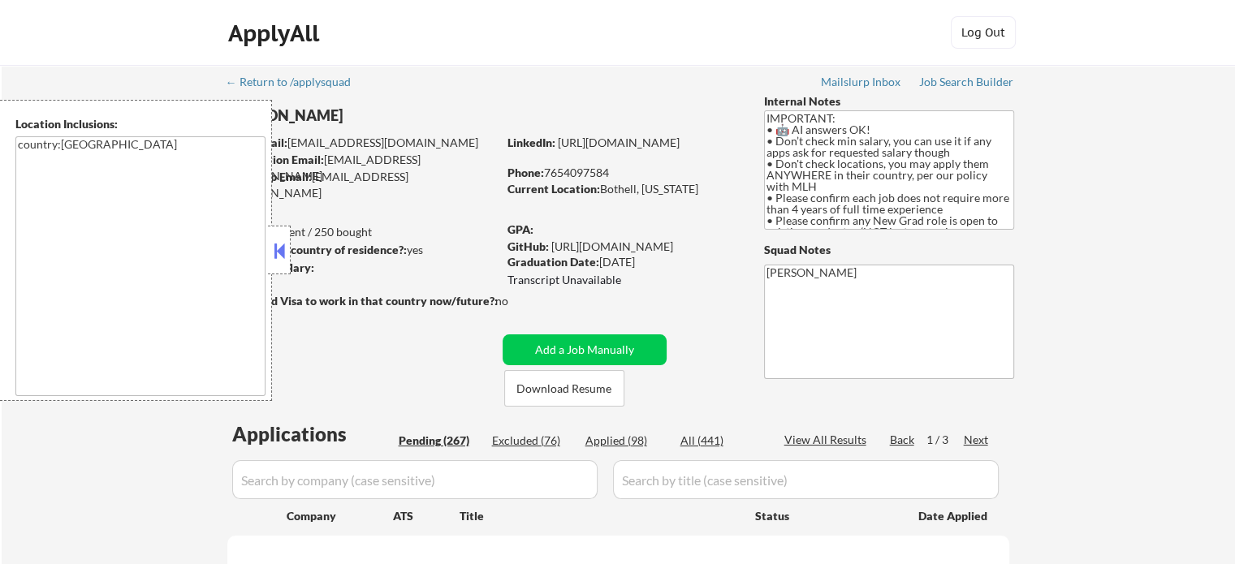
select select ""pending""
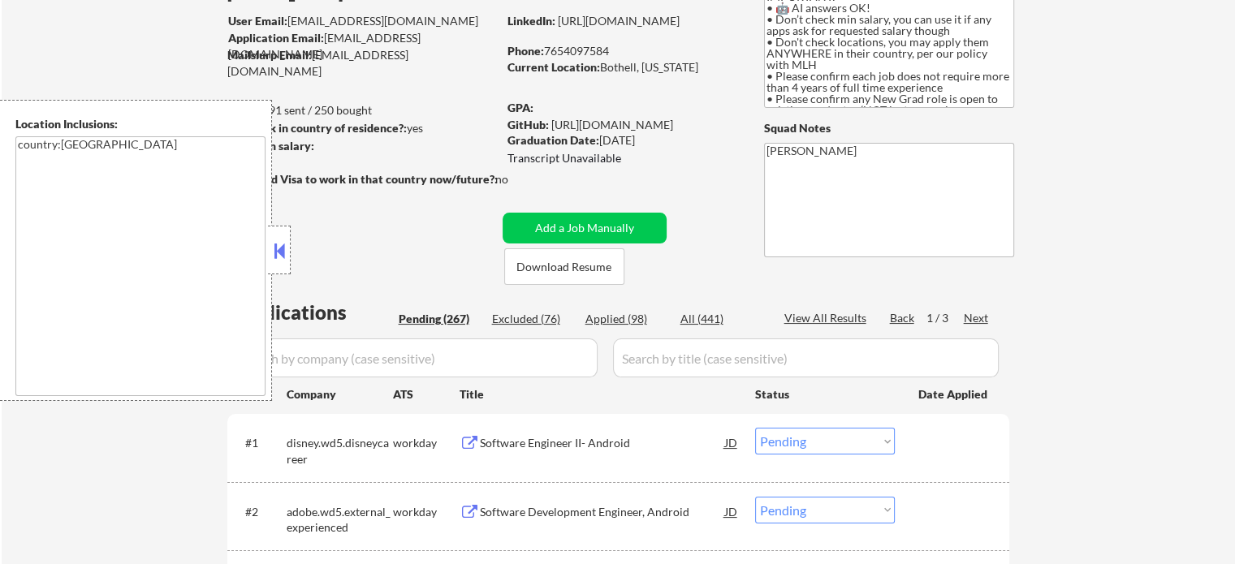
scroll to position [162, 0]
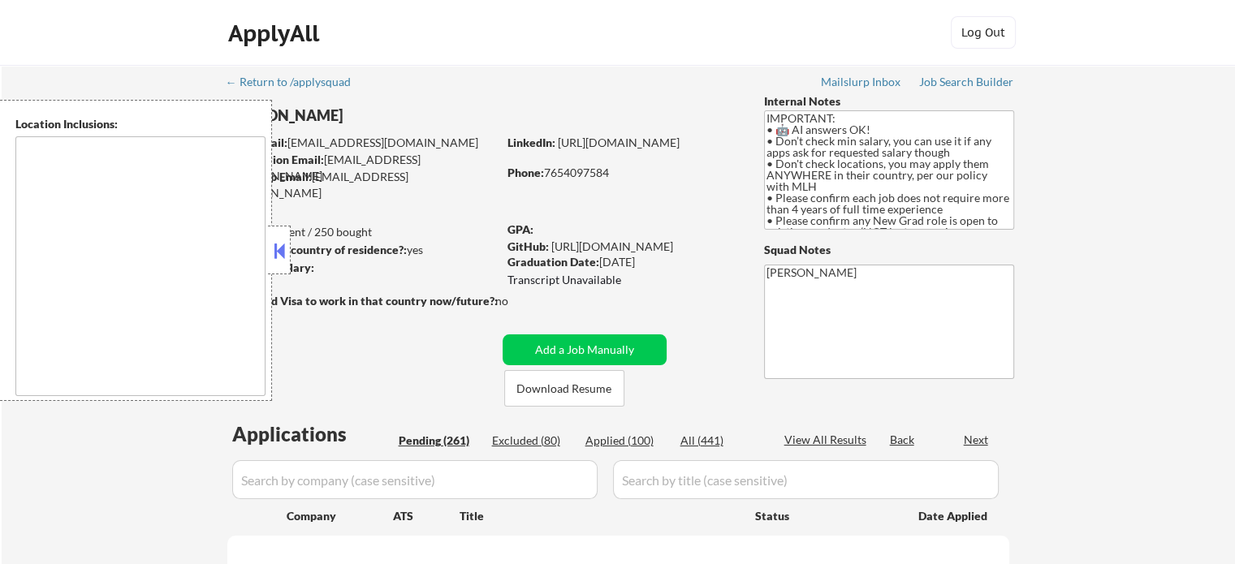
scroll to position [1755, 0]
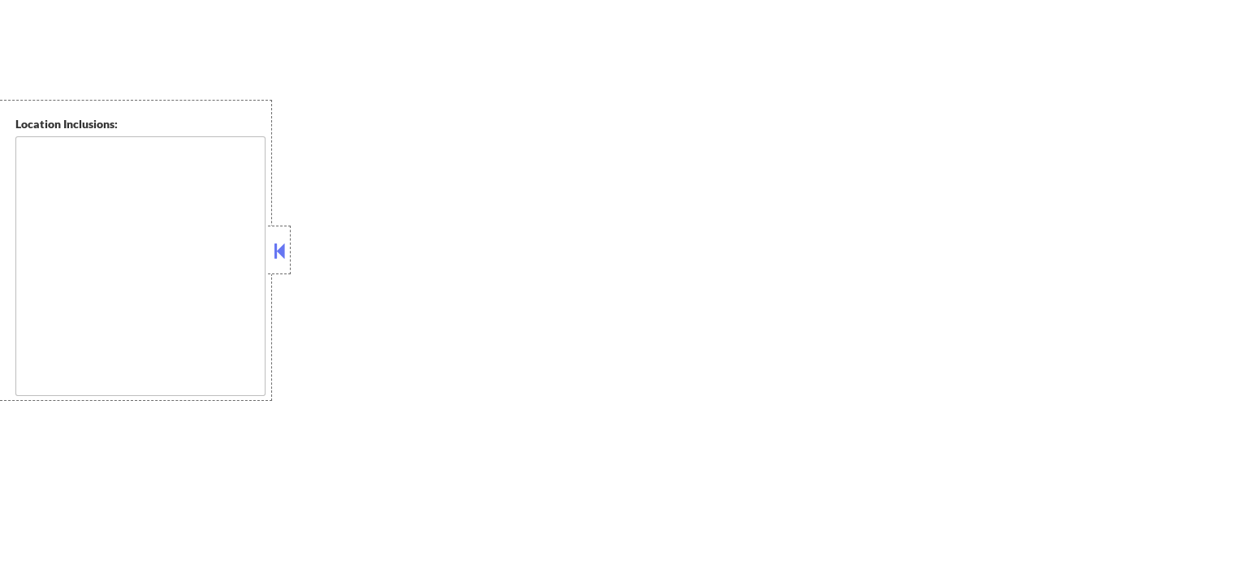
type textarea "country:[GEOGRAPHIC_DATA]"
select select ""pending""
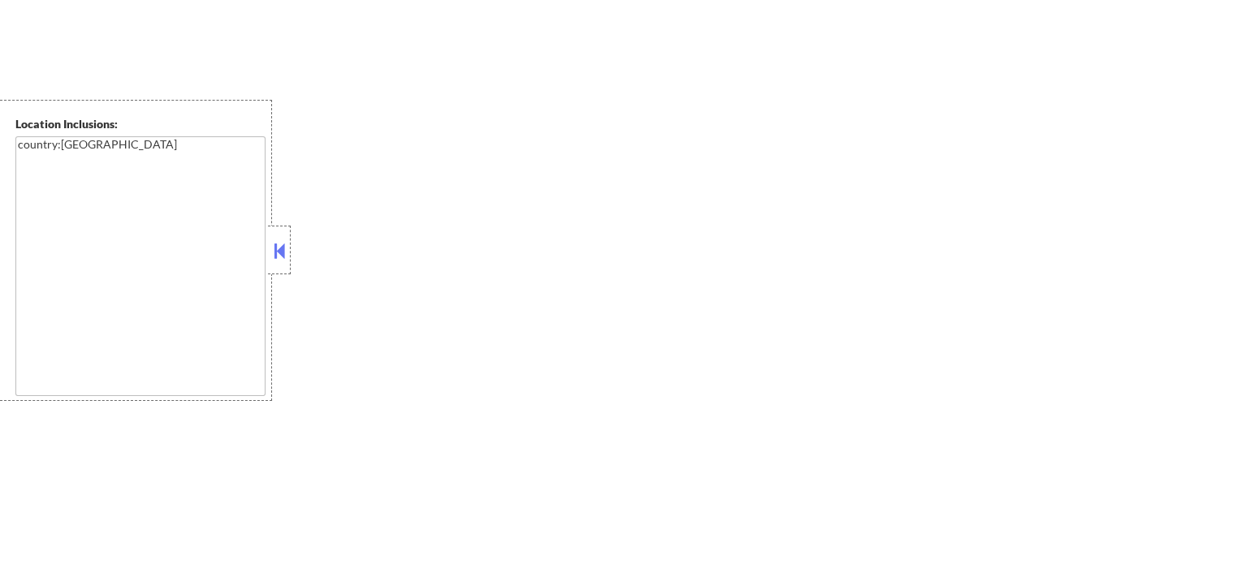
select select ""pending""
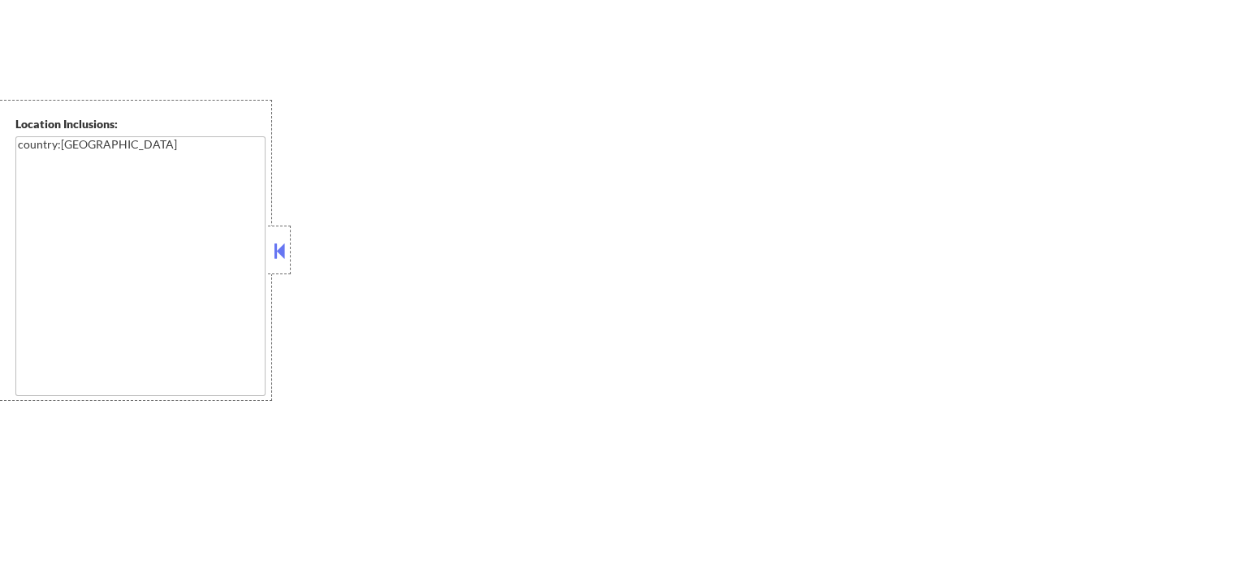
select select ""pending""
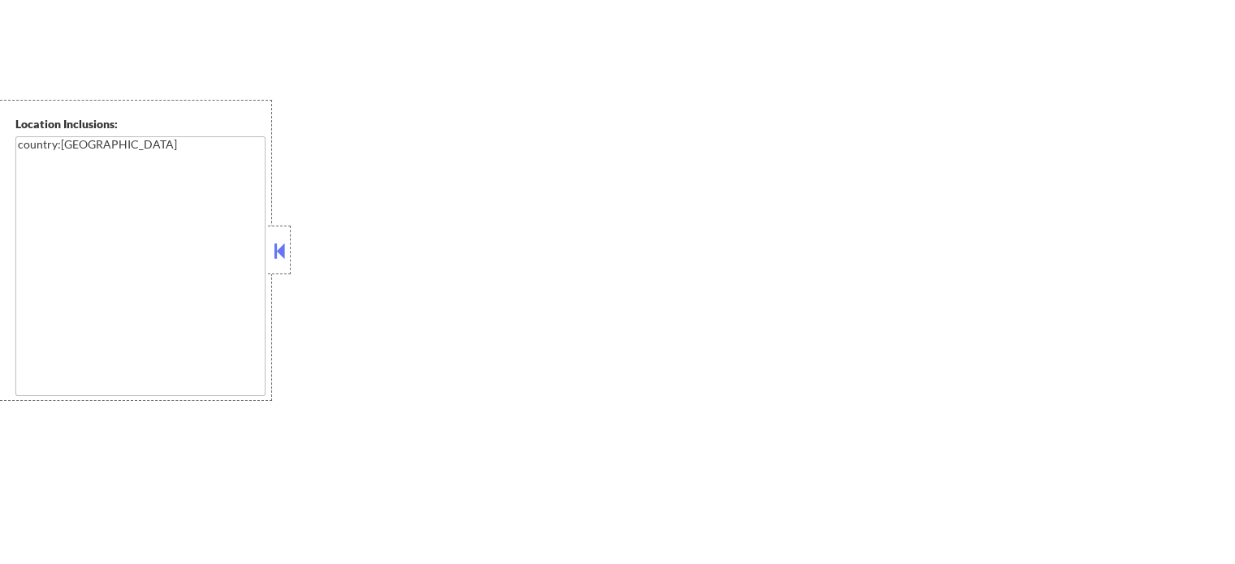
select select ""pending""
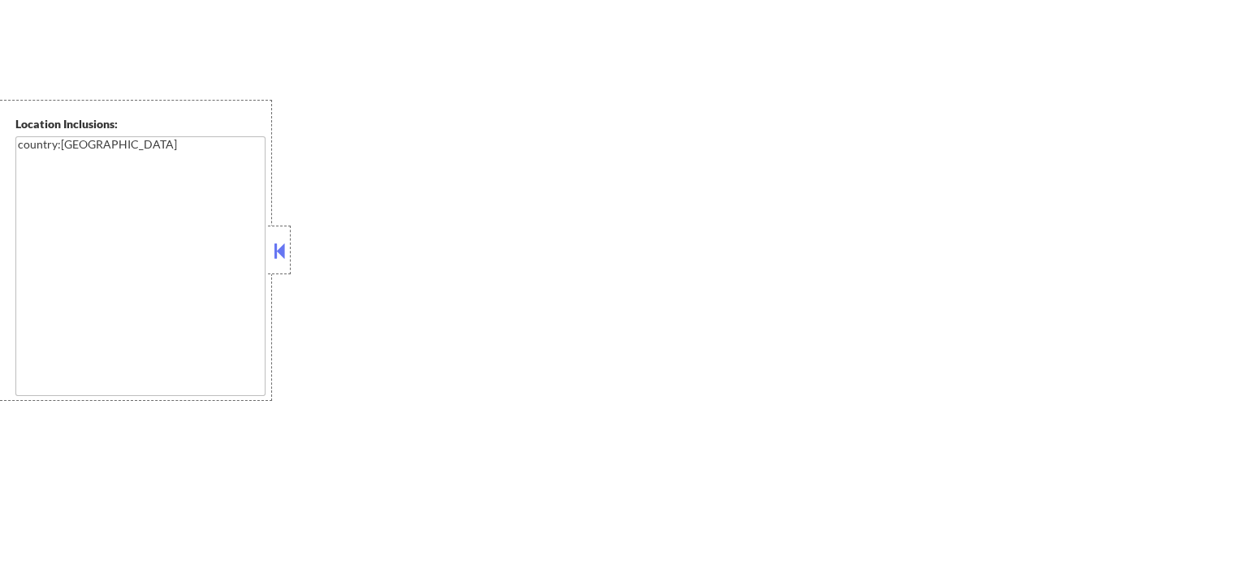
select select ""pending""
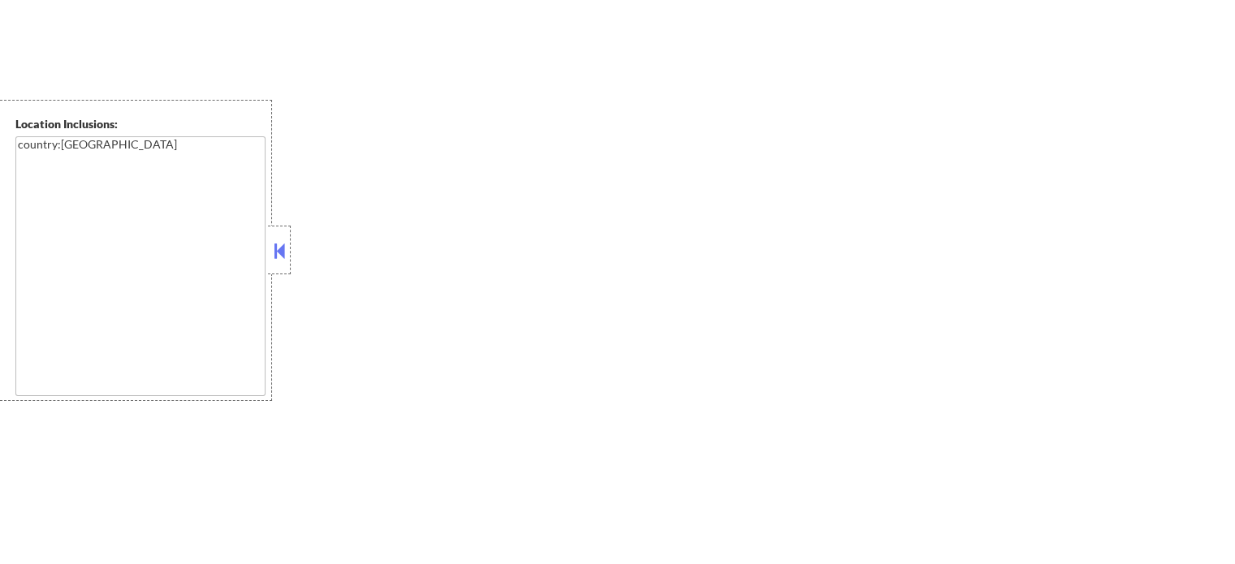
select select ""pending""
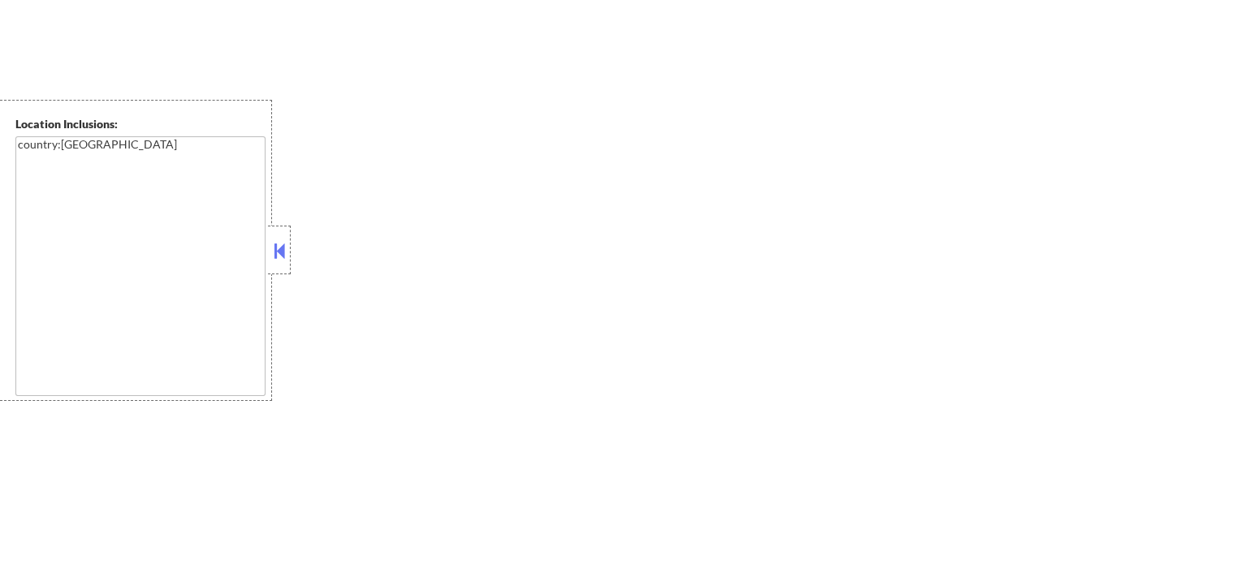
select select ""pending""
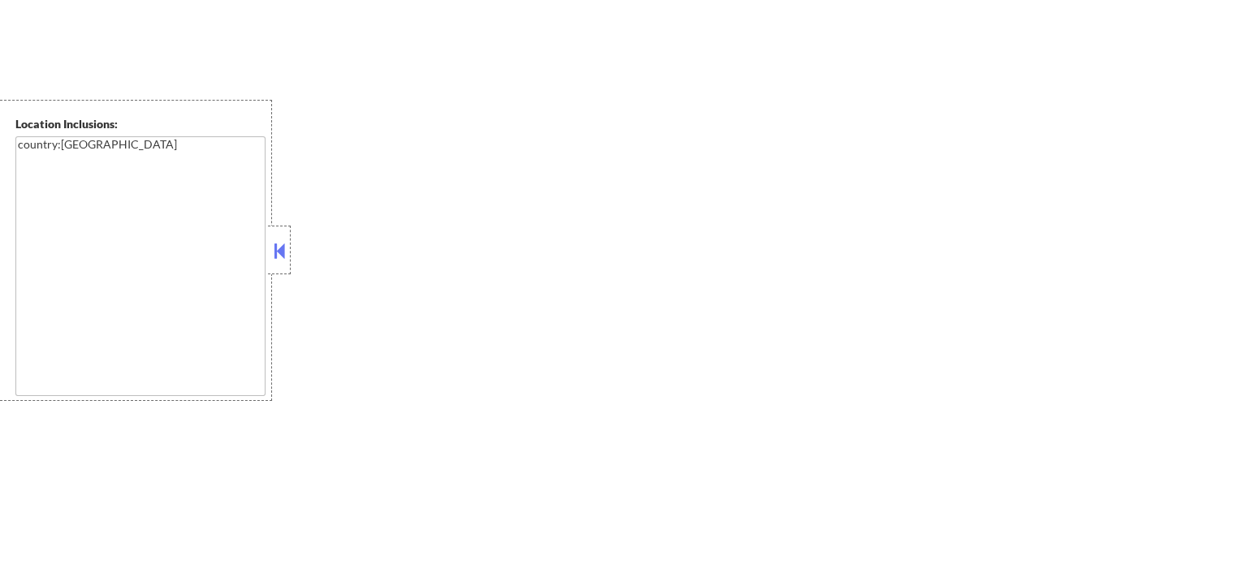
select select ""pending""
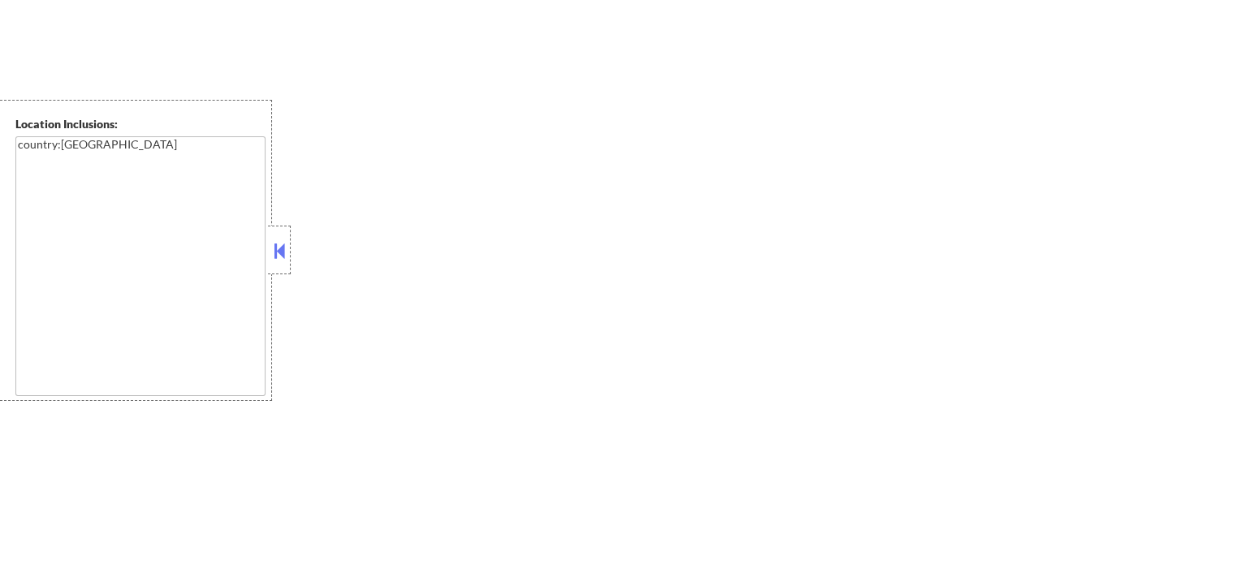
select select ""pending""
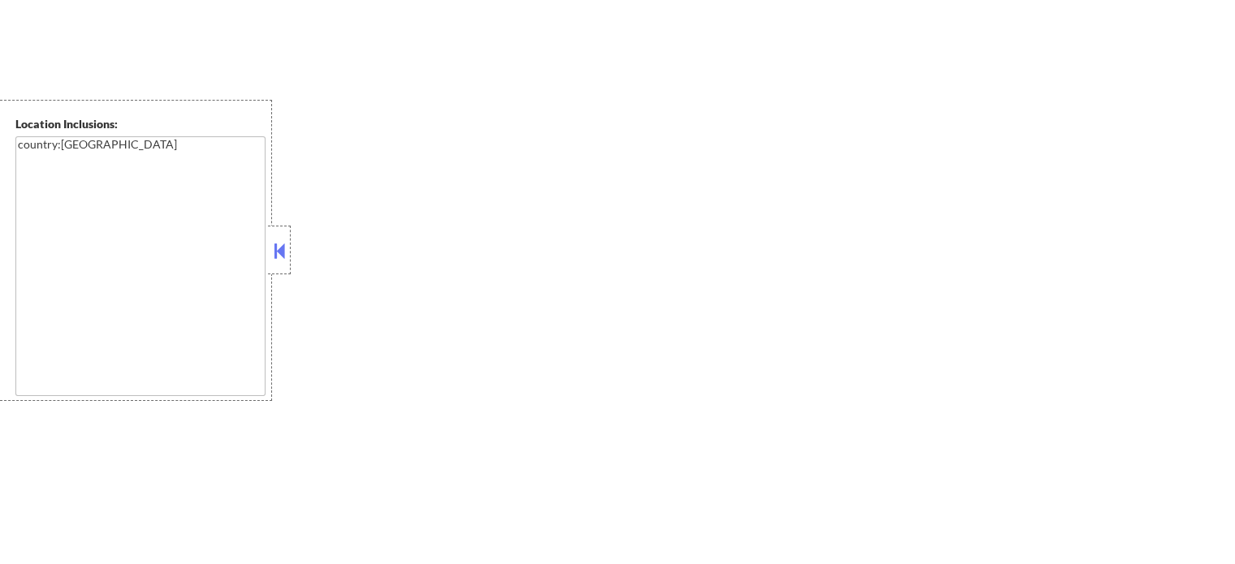
select select ""pending""
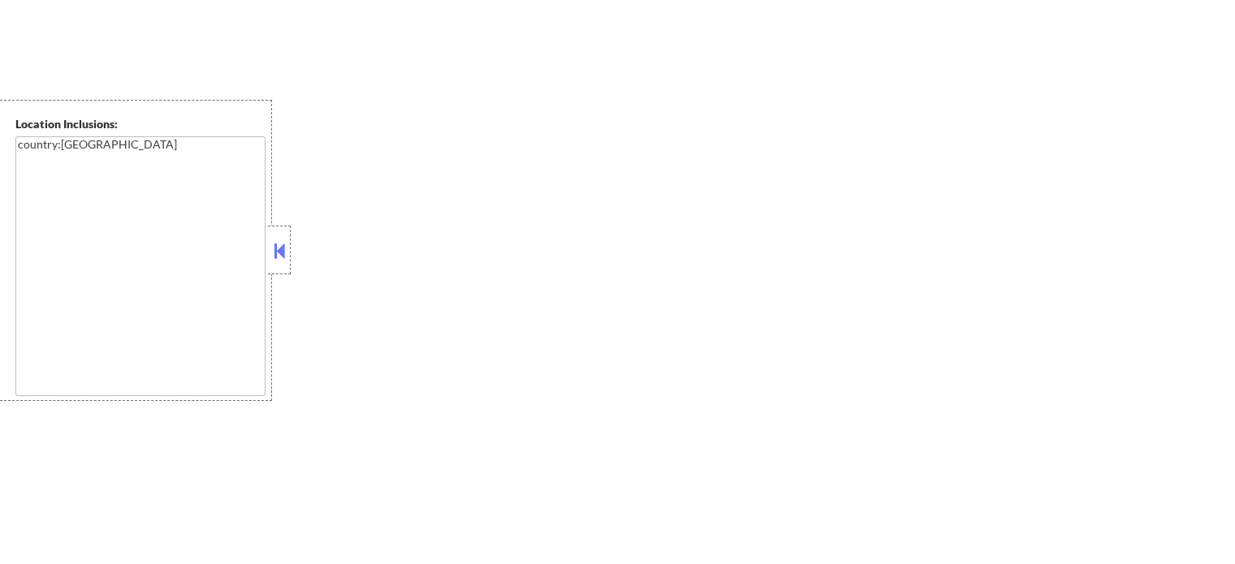
select select ""pending""
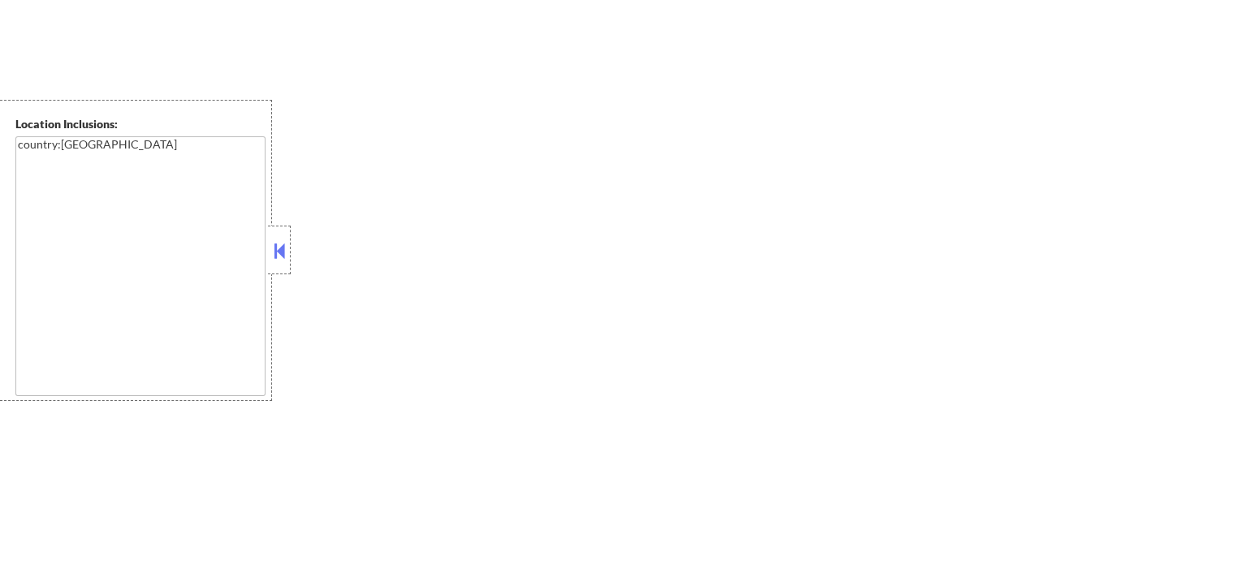
select select ""pending""
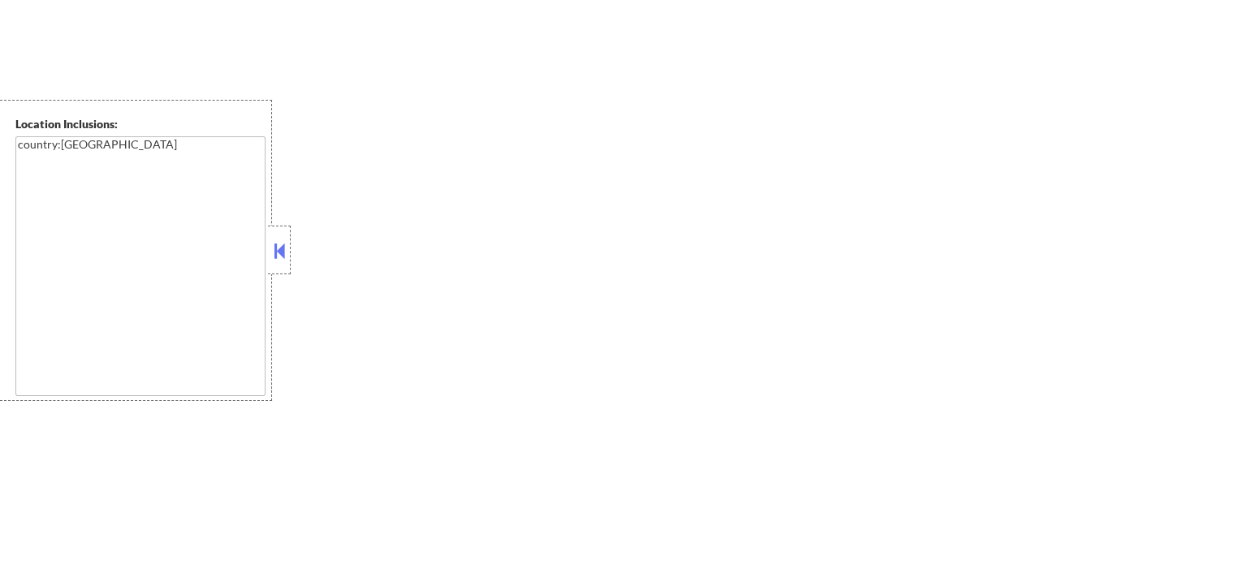
select select ""pending""
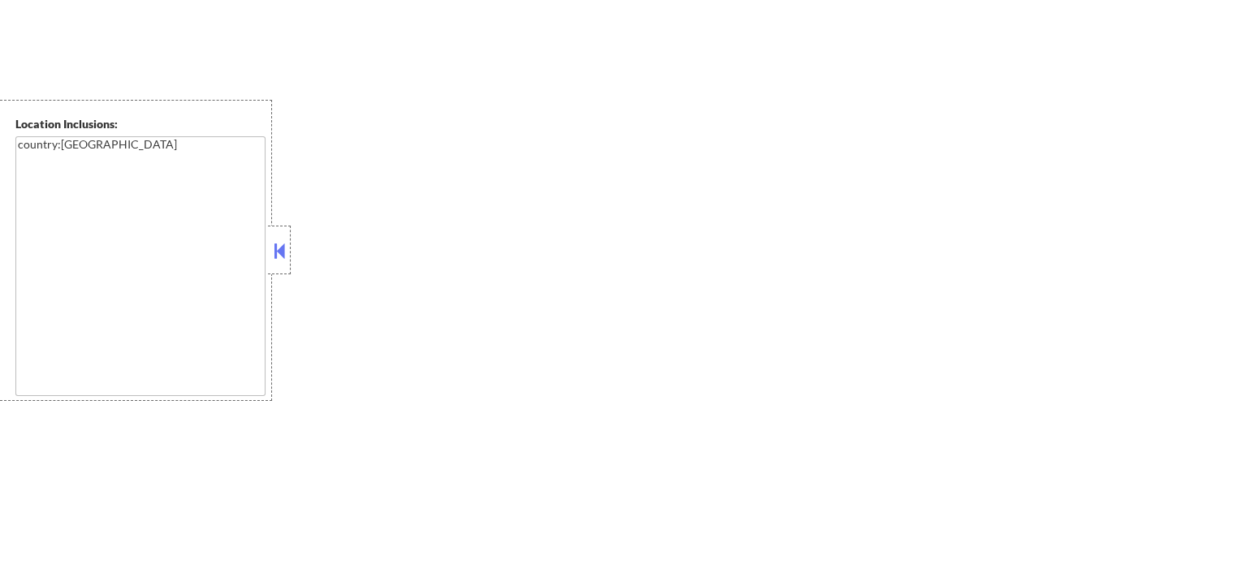
select select ""pending""
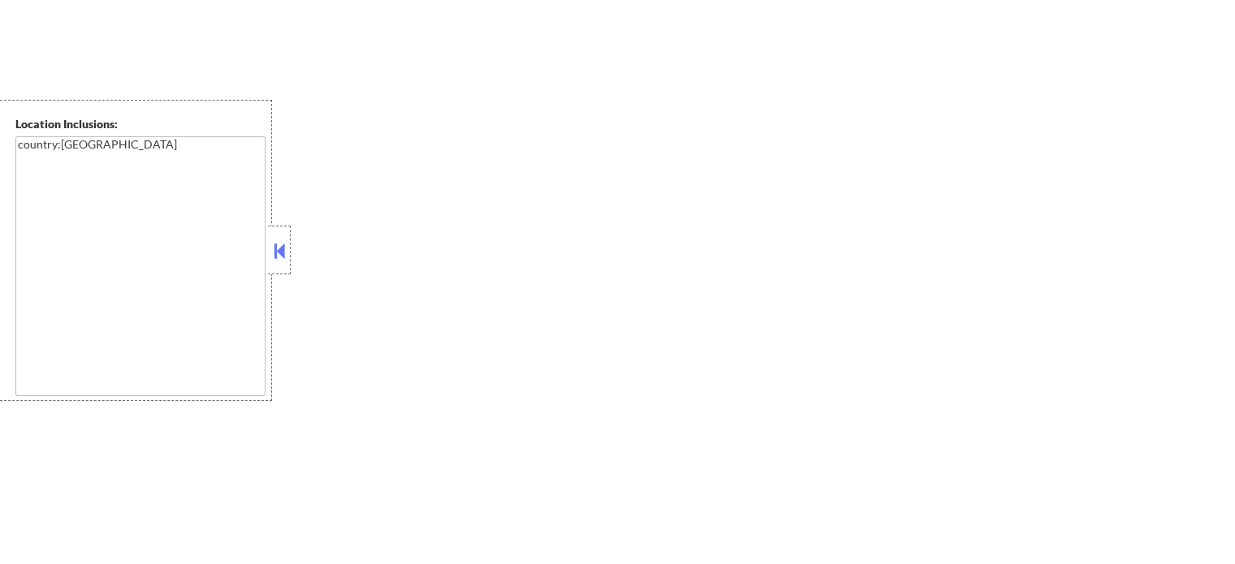
select select ""pending""
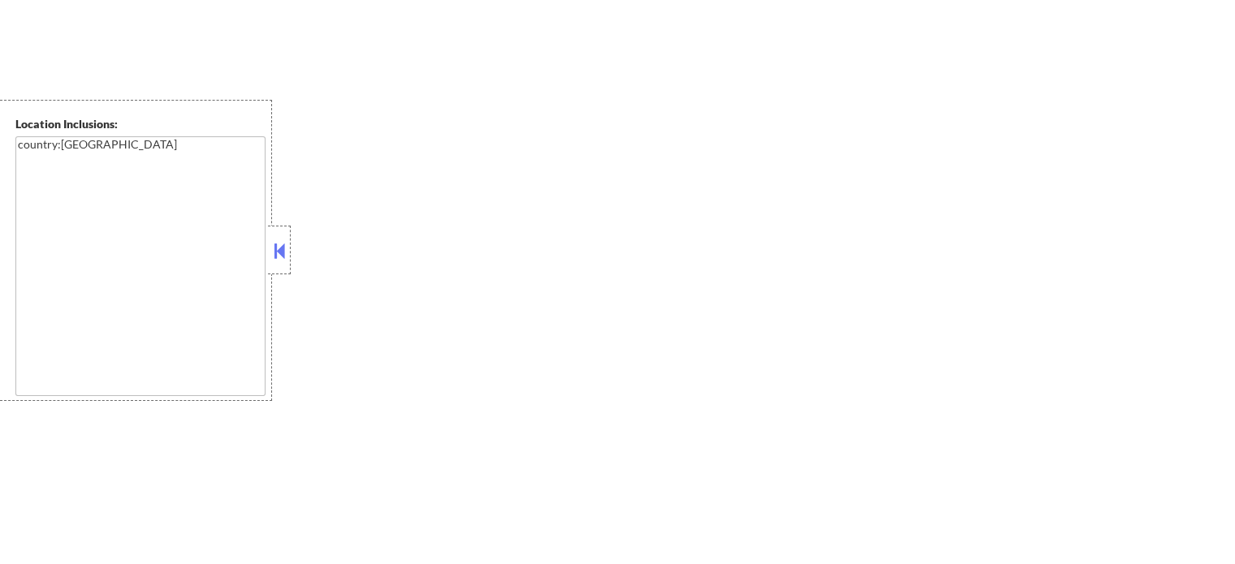
select select ""pending""
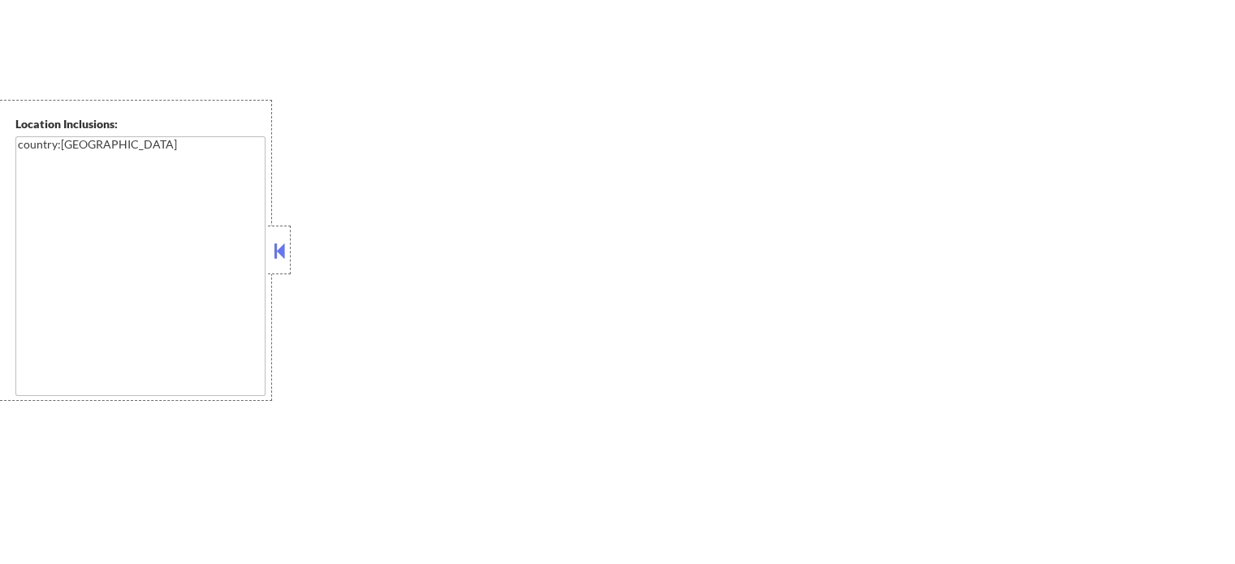
select select ""pending""
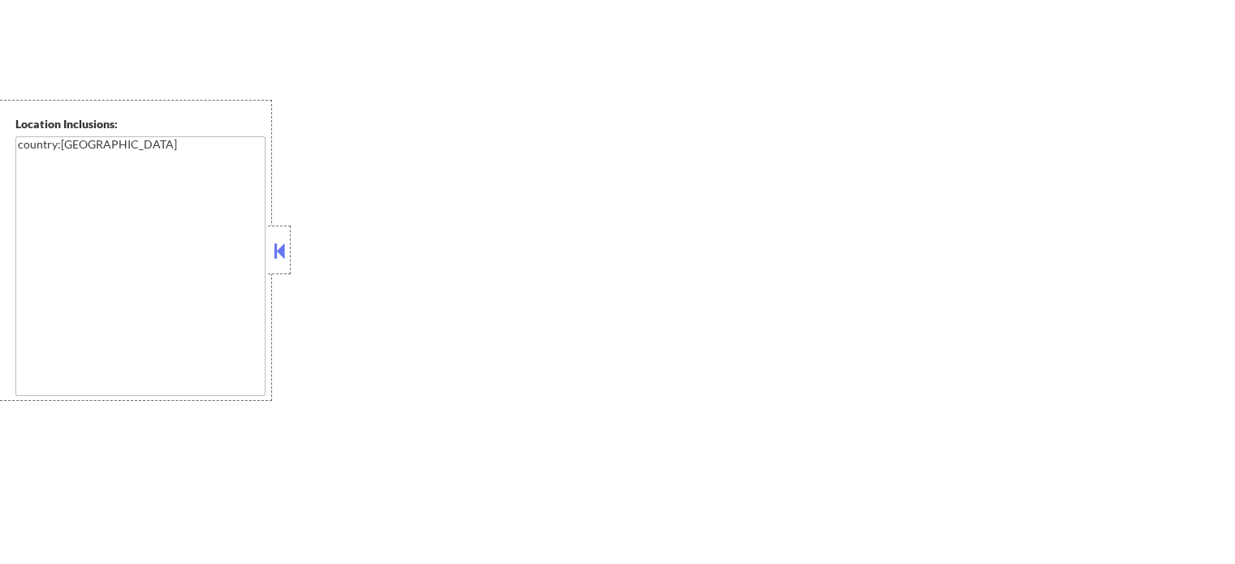
select select ""pending""
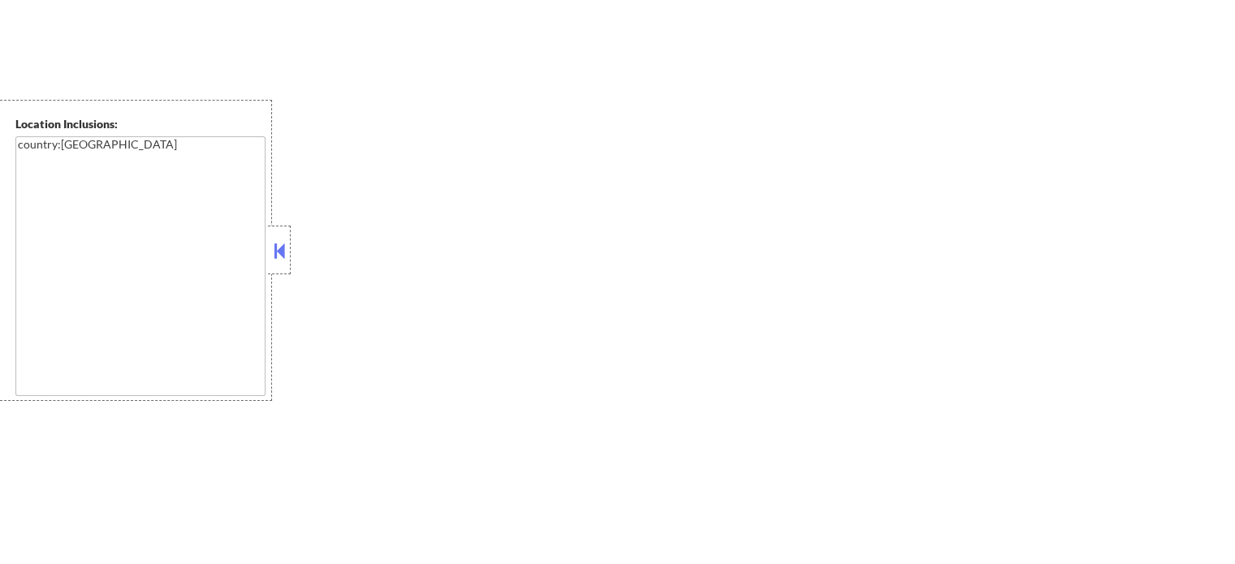
select select ""pending""
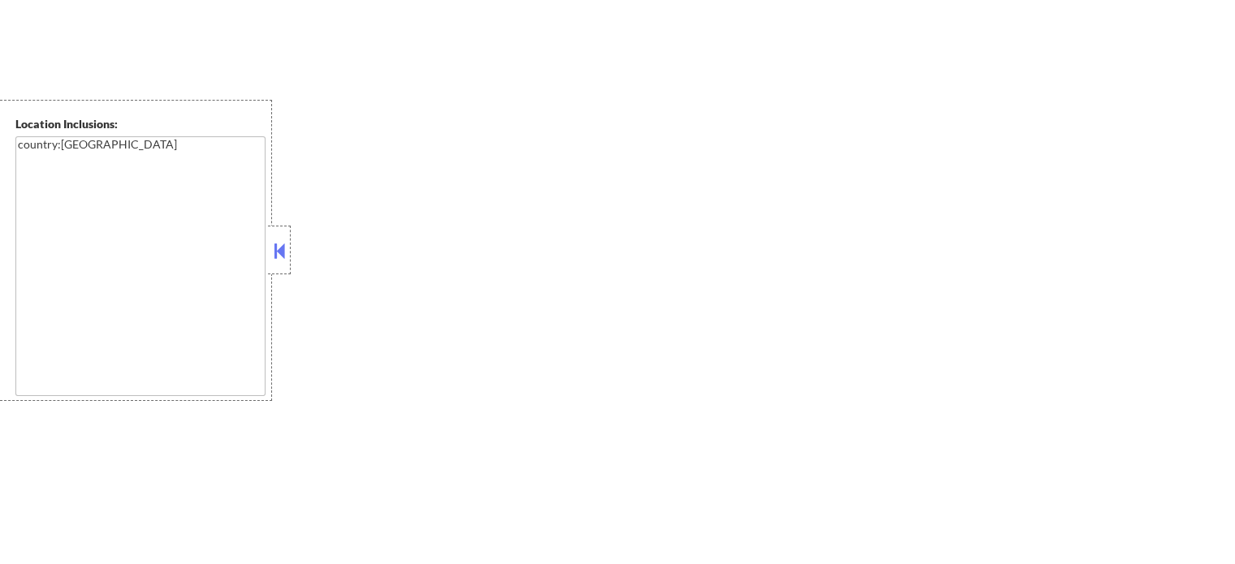
select select ""pending""
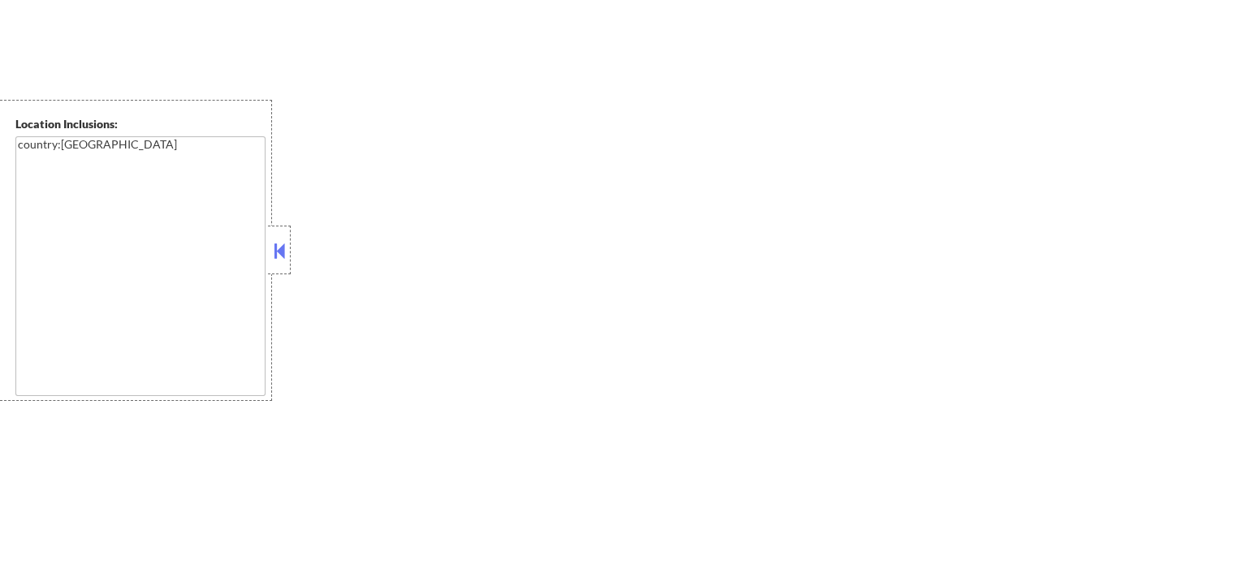
select select ""pending""
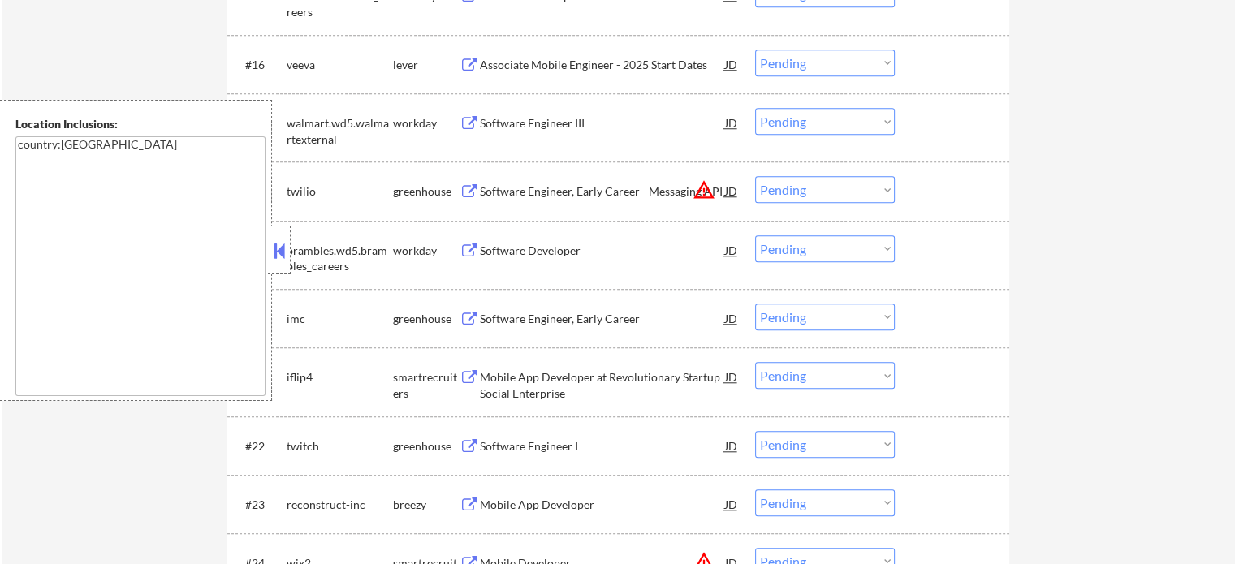
scroll to position [1430, 0]
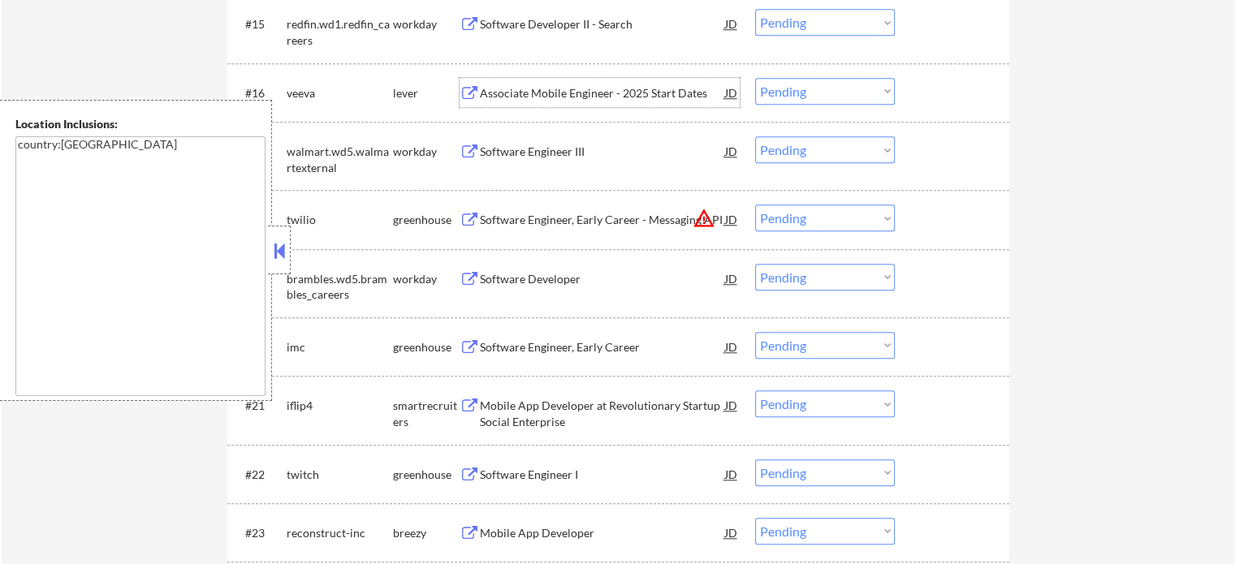
click at [575, 88] on div "Associate Mobile Engineer - 2025 Start Dates" at bounding box center [602, 93] width 245 height 16
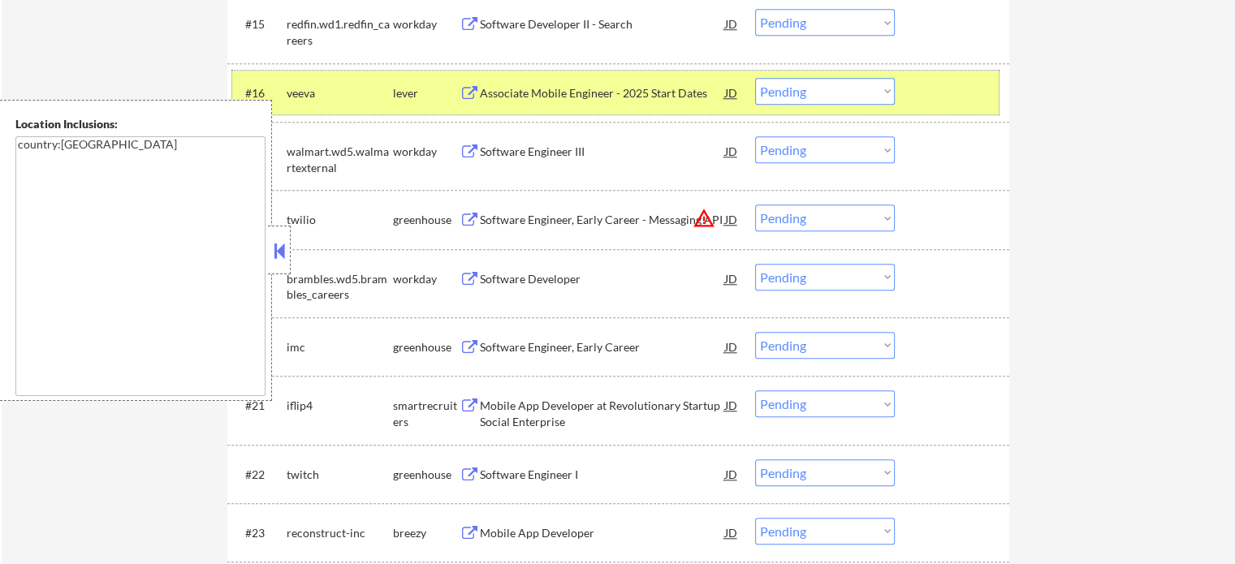
click at [974, 89] on div at bounding box center [953, 92] width 71 height 29
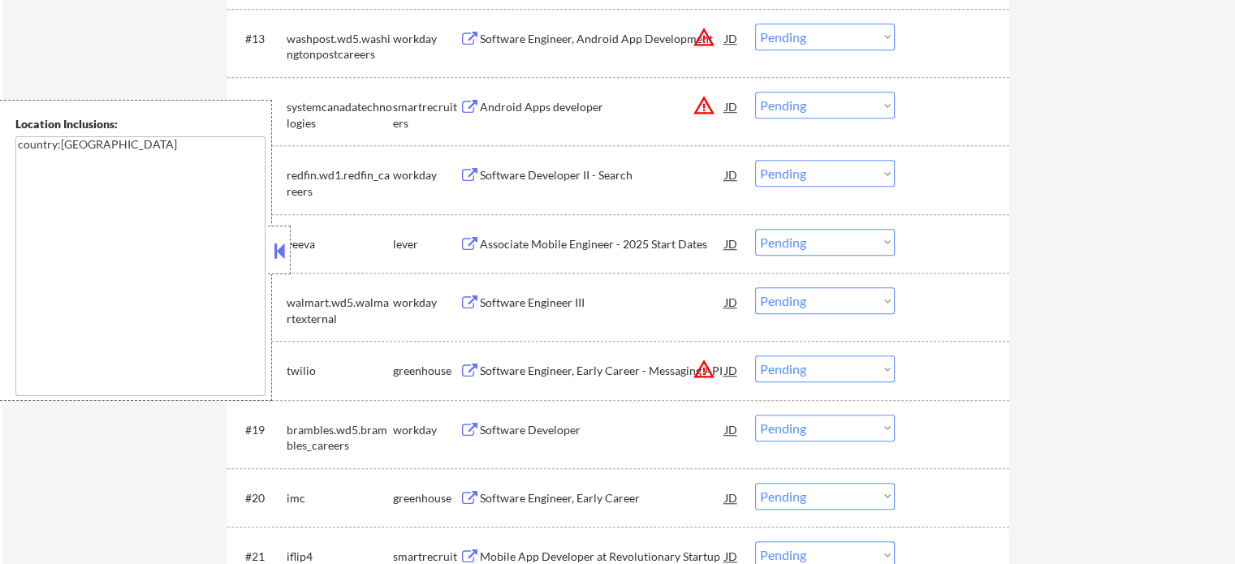
scroll to position [1268, 0]
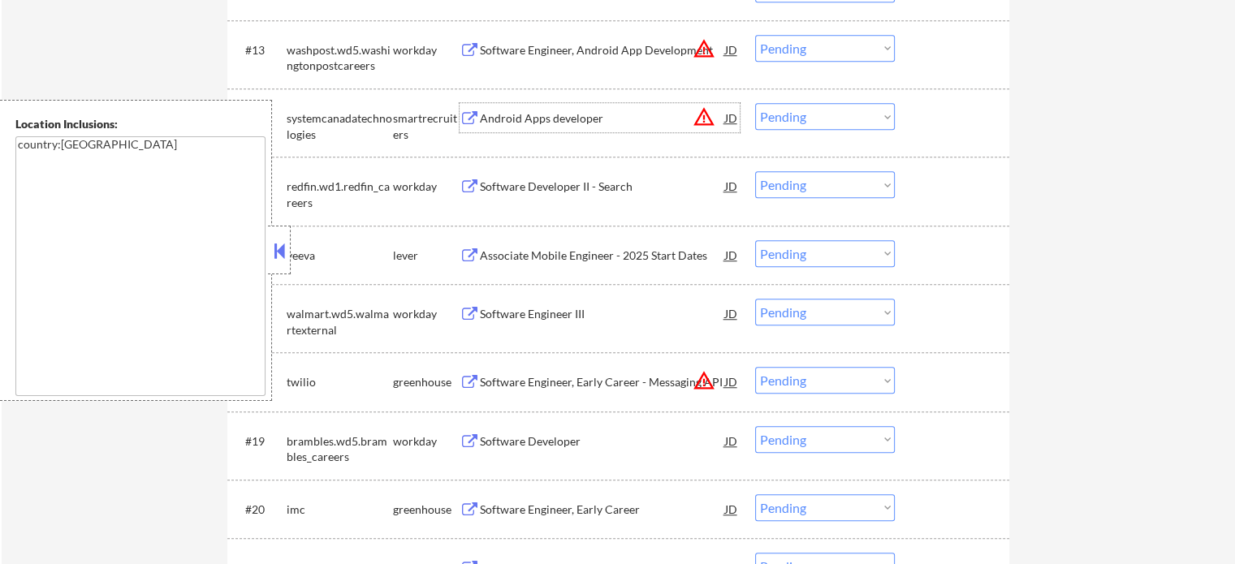
click at [559, 119] on div "Android Apps developer" at bounding box center [602, 118] width 245 height 16
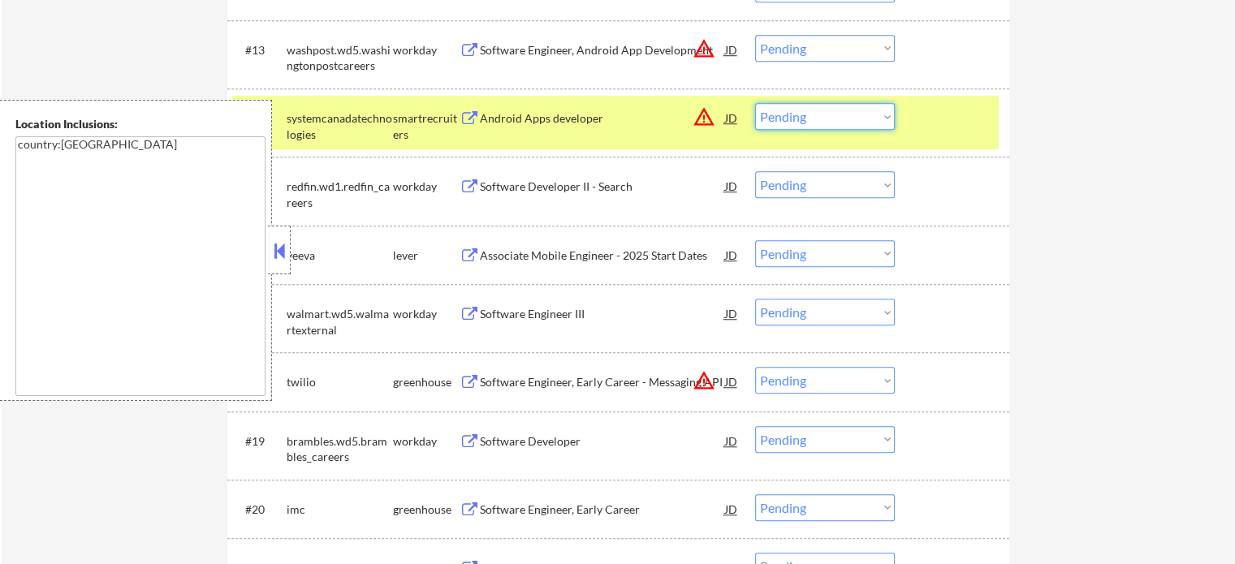
click at [779, 120] on select "Choose an option... Pending Applied Excluded (Questions) Excluded (Expired) Exc…" at bounding box center [825, 116] width 140 height 27
click at [755, 103] on select "Choose an option... Pending Applied Excluded (Questions) Excluded (Expired) Exc…" at bounding box center [825, 116] width 140 height 27
click at [930, 114] on div at bounding box center [953, 117] width 71 height 29
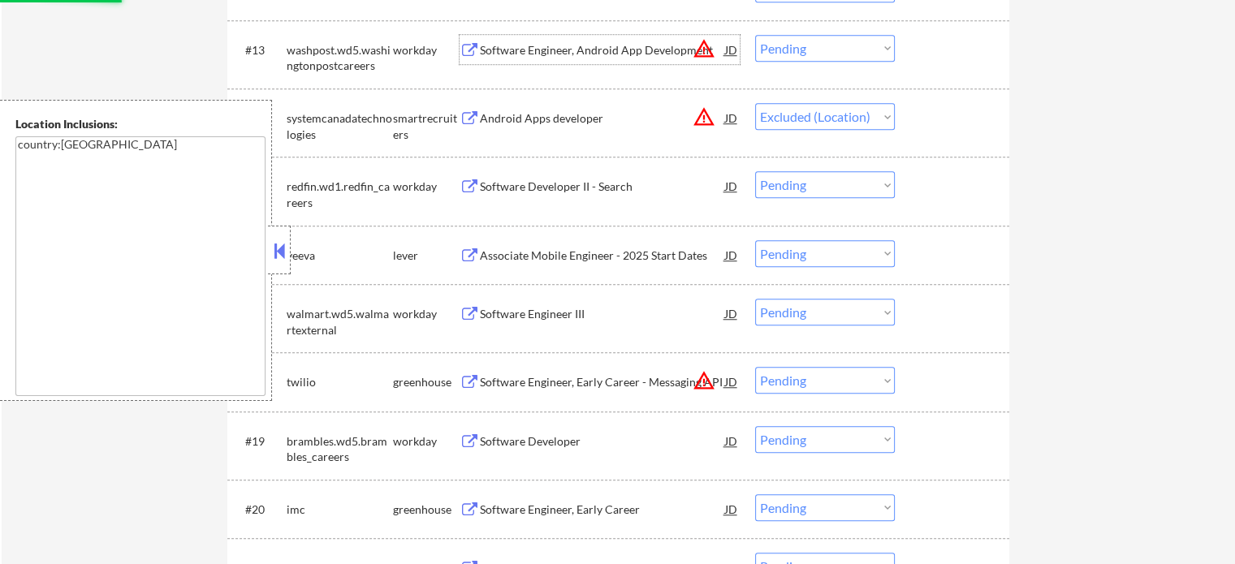
click at [549, 38] on div "Software Engineer, Android App Development" at bounding box center [602, 49] width 245 height 29
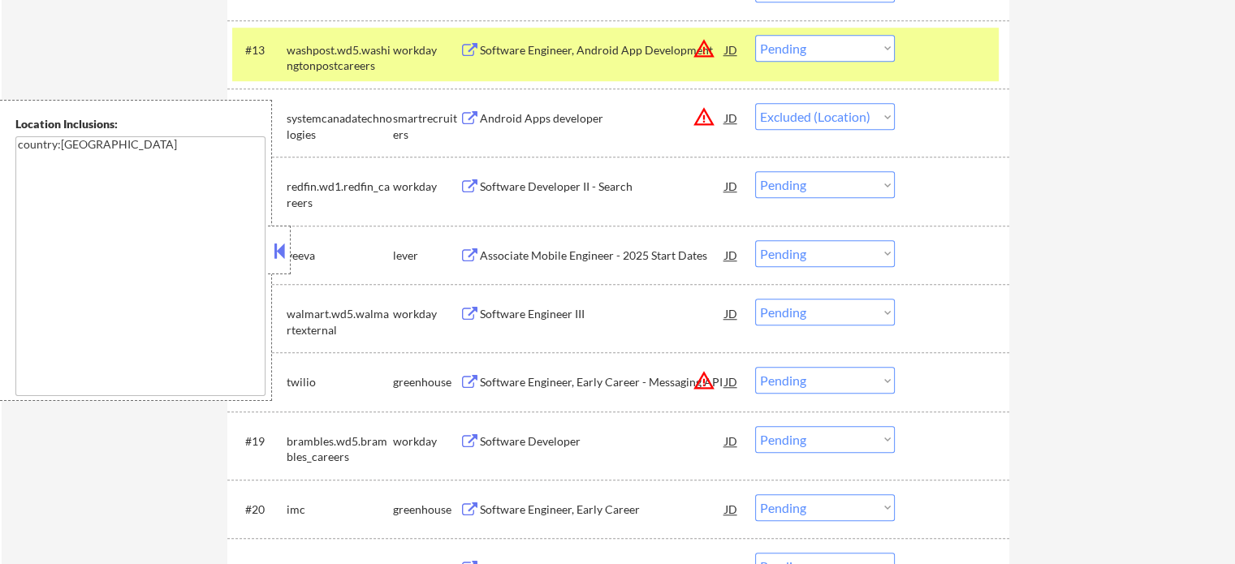
select select ""pending""
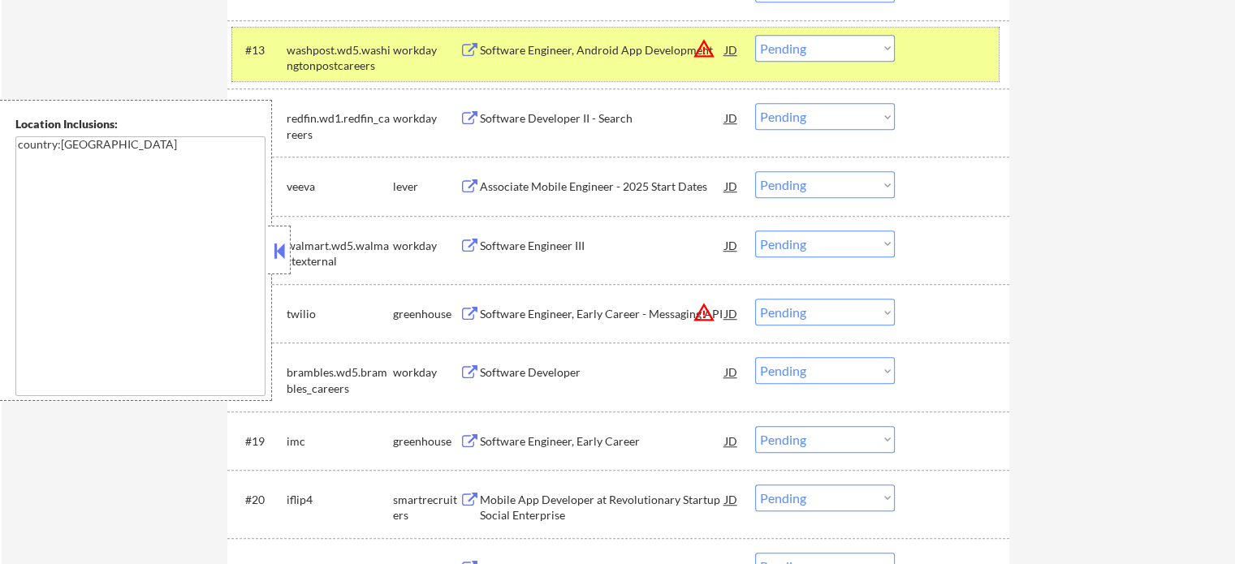
click at [971, 54] on div at bounding box center [953, 49] width 71 height 29
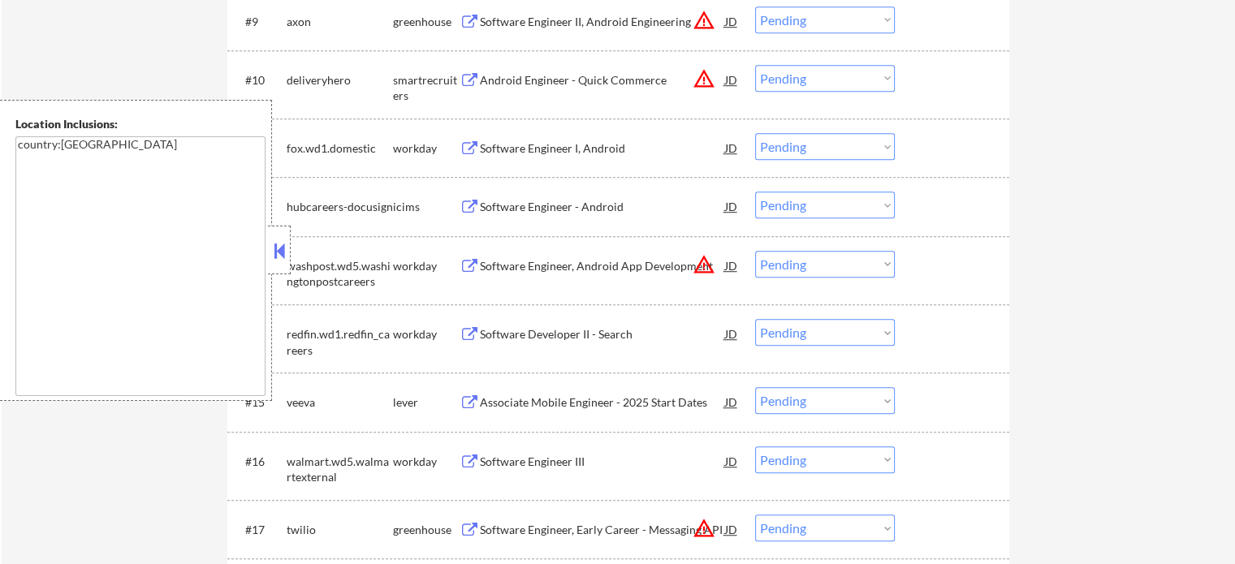
scroll to position [1025, 0]
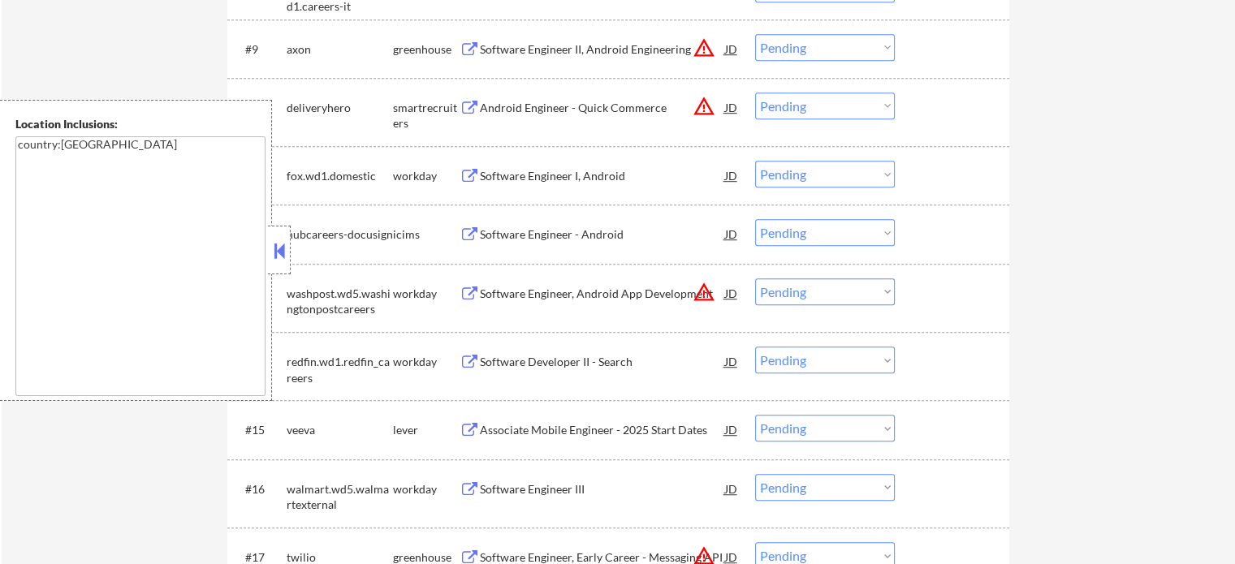
click at [526, 113] on div "Android Engineer - Quick Commerce" at bounding box center [602, 108] width 245 height 16
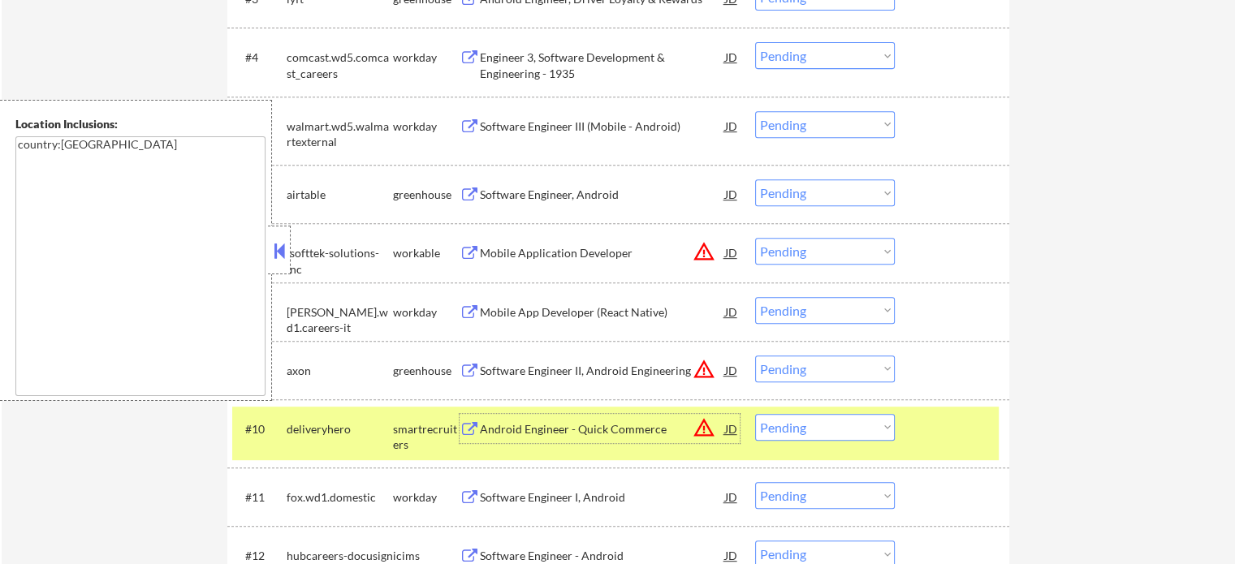
scroll to position [619, 0]
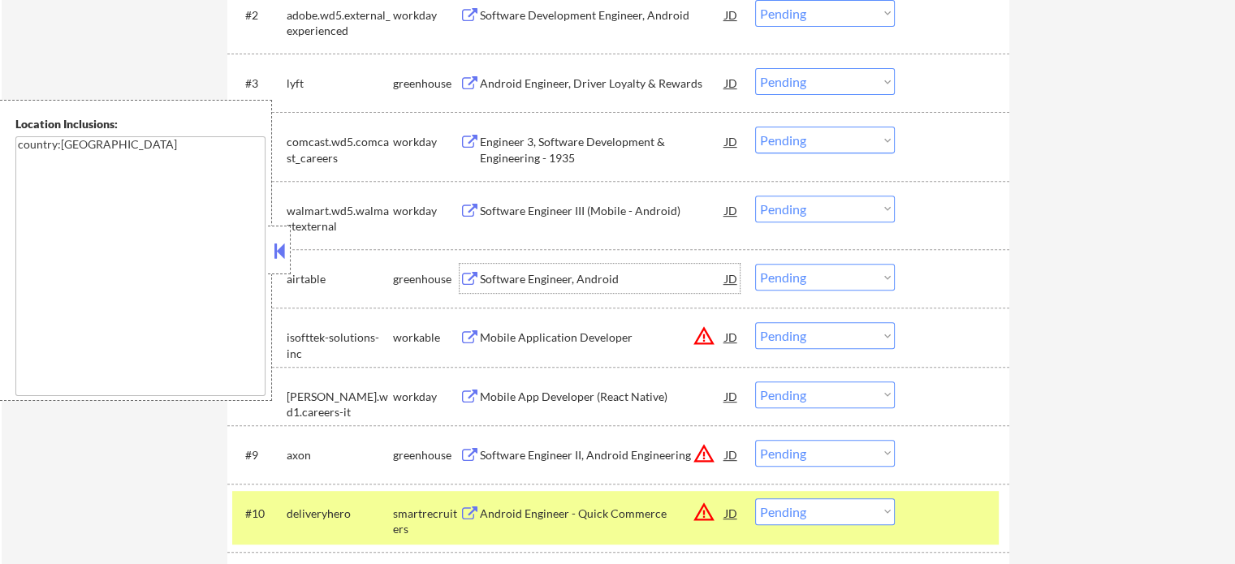
click at [563, 283] on div "Software Engineer, Android" at bounding box center [602, 279] width 245 height 16
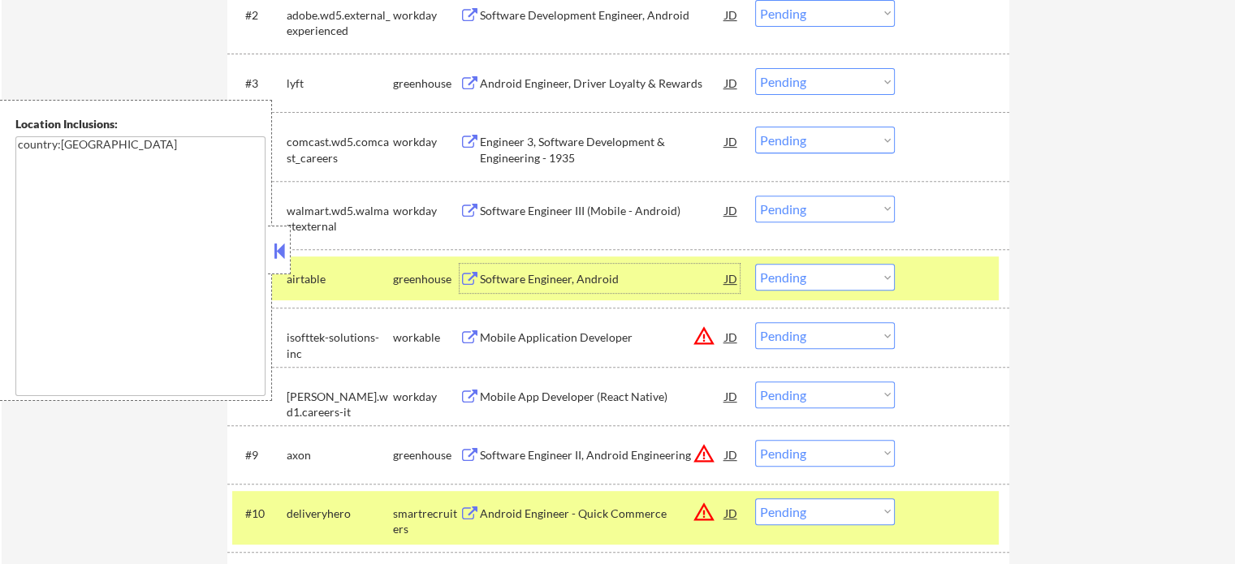
click at [936, 288] on div at bounding box center [953, 278] width 71 height 29
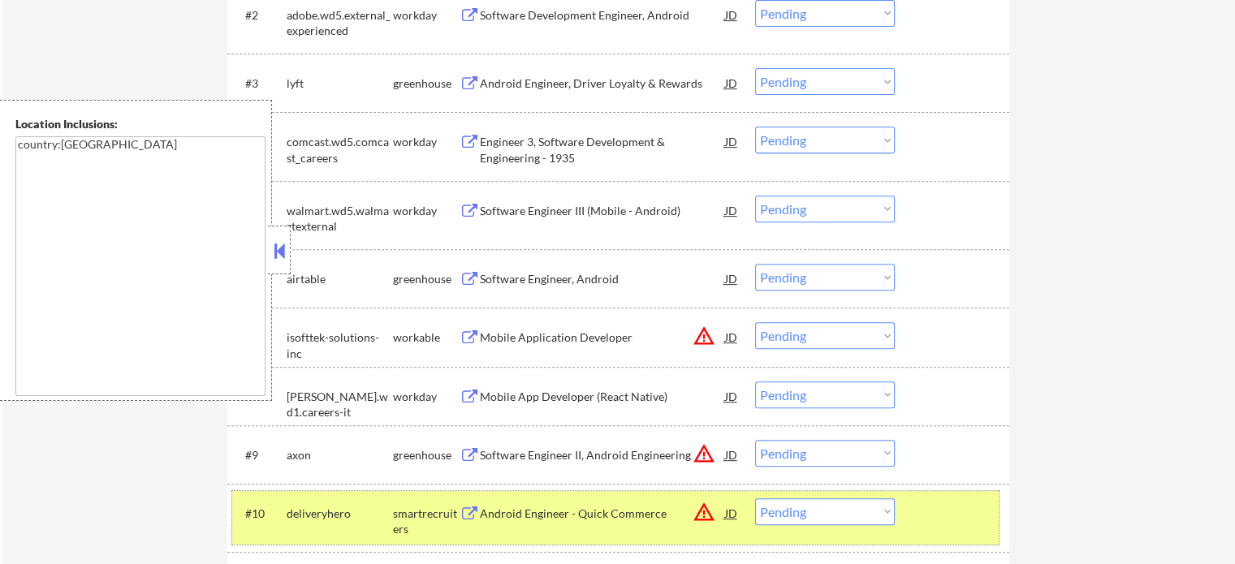
click at [941, 508] on div at bounding box center [953, 512] width 71 height 29
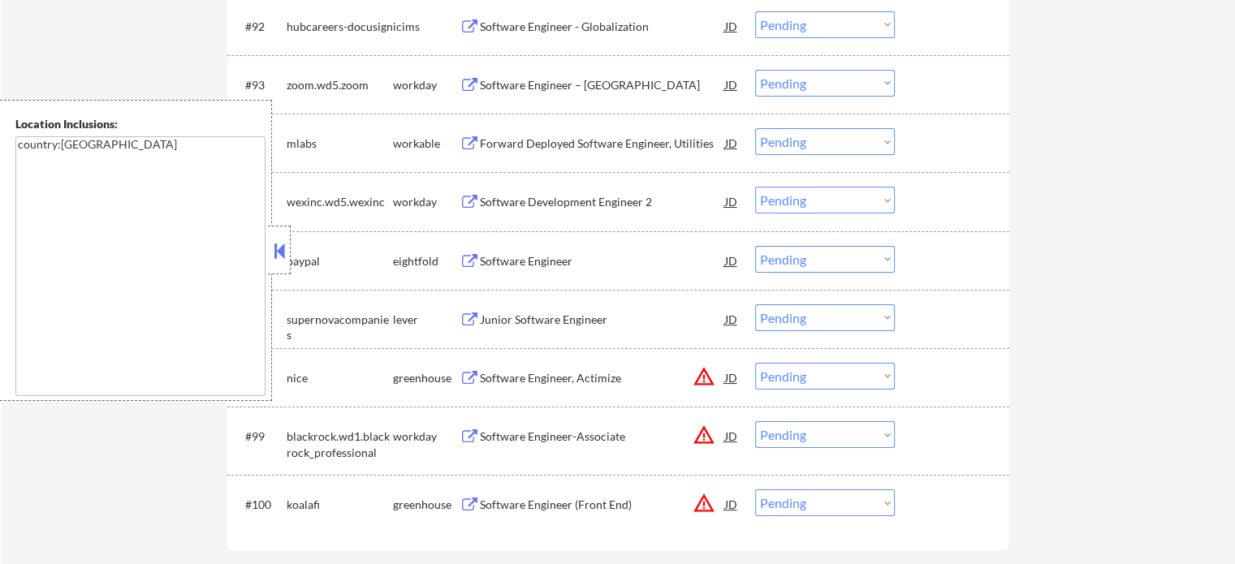
scroll to position [6246, 0]
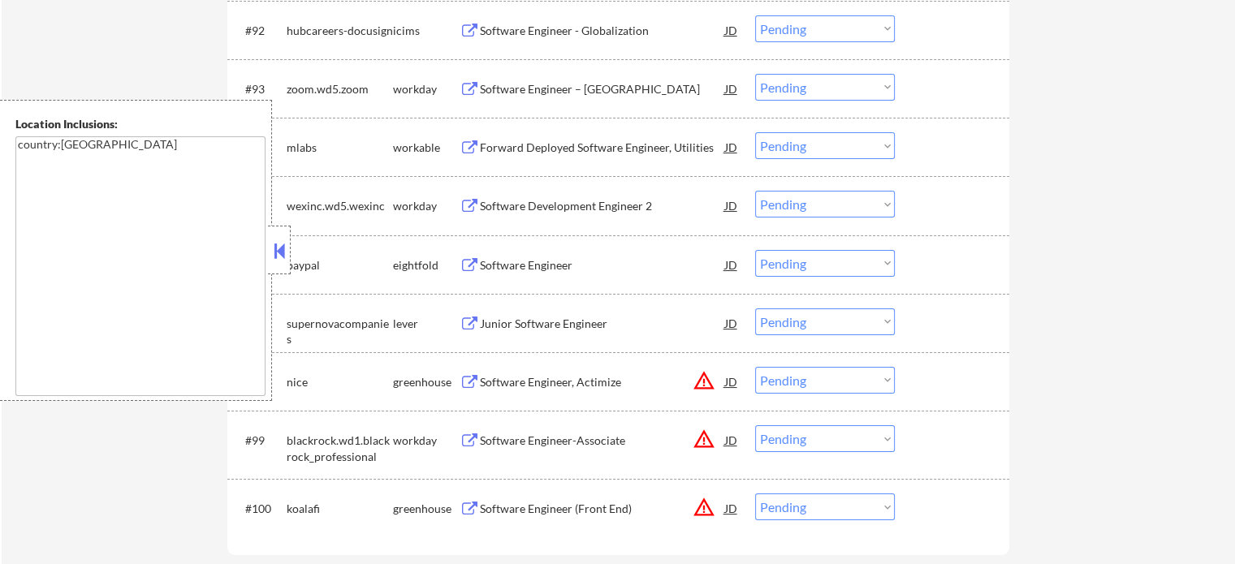
click at [510, 324] on div "Junior Software Engineer" at bounding box center [602, 324] width 245 height 16
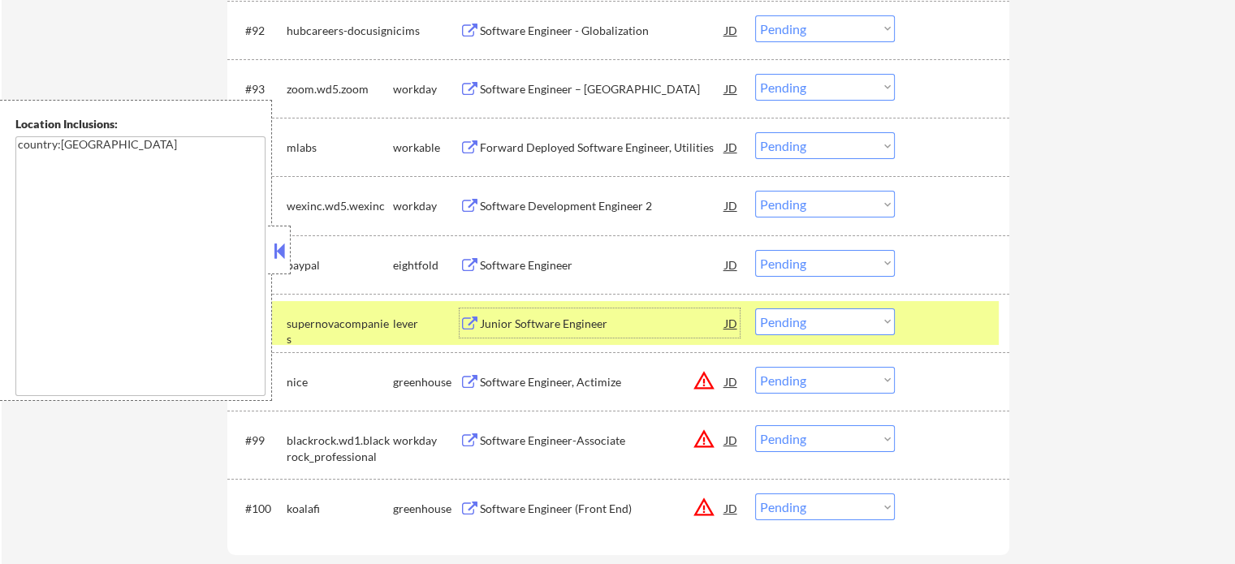
click at [941, 322] on div at bounding box center [953, 322] width 71 height 29
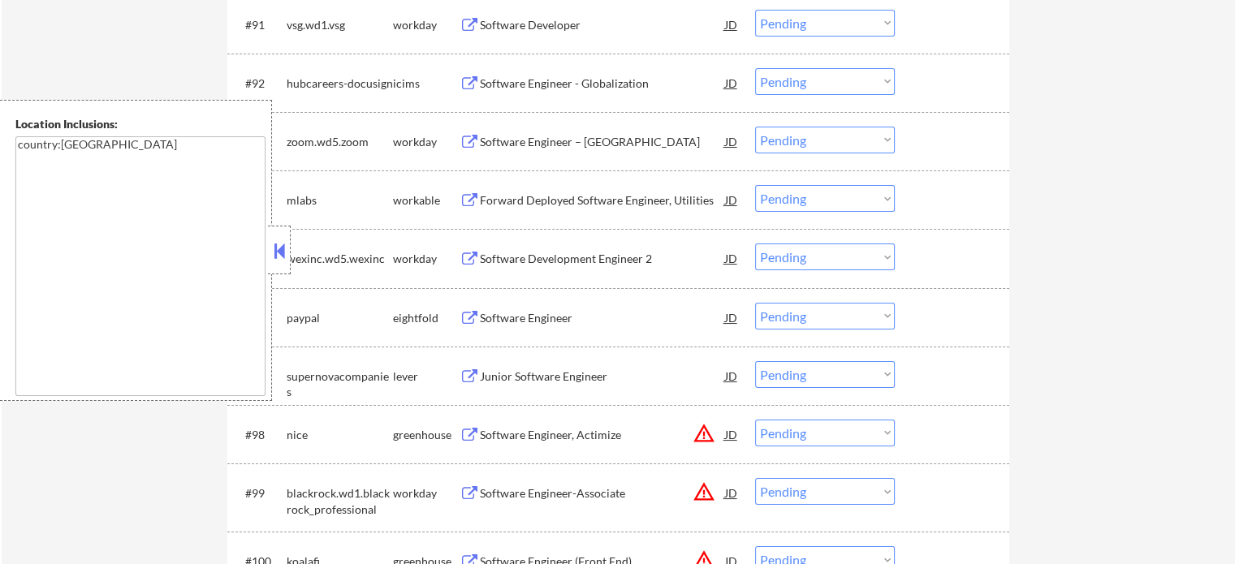
scroll to position [6165, 0]
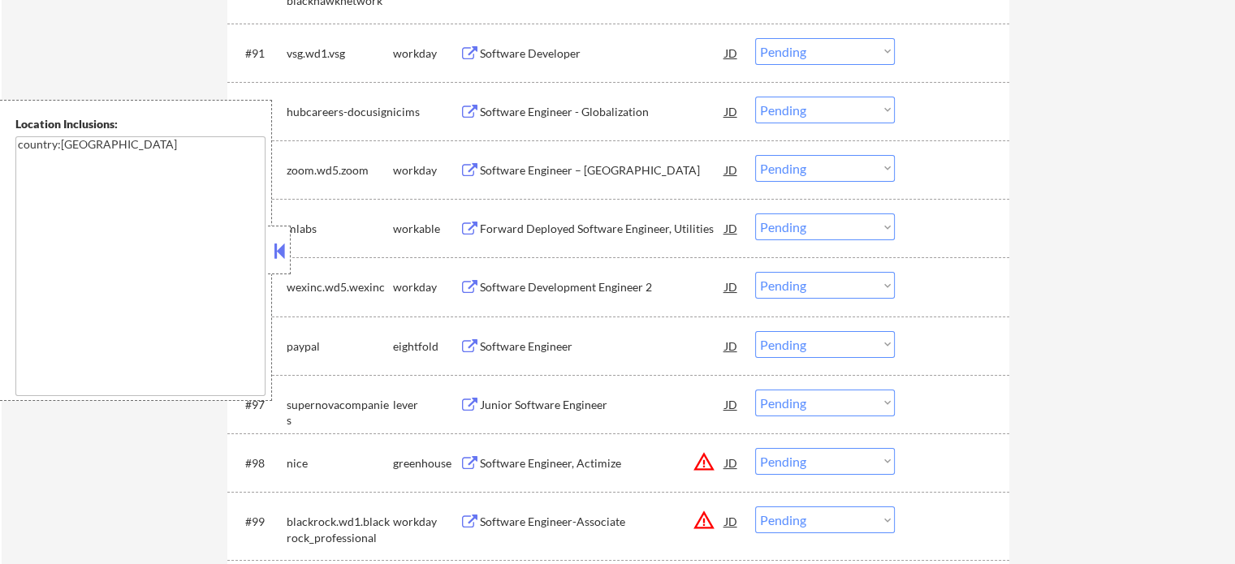
click at [555, 226] on div "Forward Deployed Software Engineer, Utilities" at bounding box center [602, 229] width 245 height 16
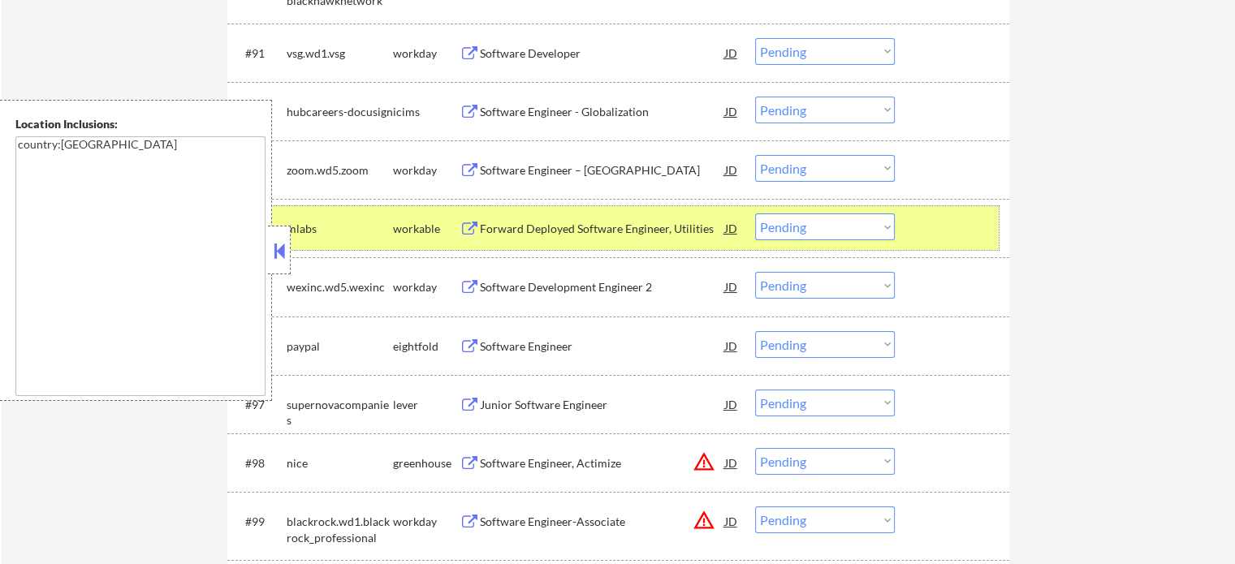
click at [942, 225] on div at bounding box center [953, 228] width 71 height 29
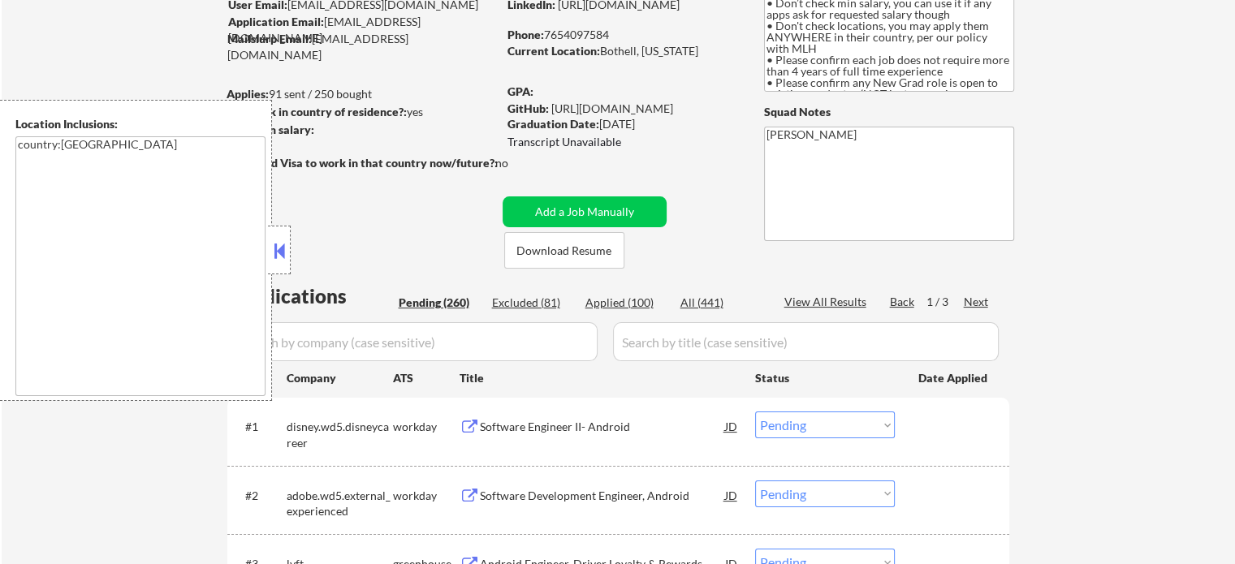
scroll to position [0, 0]
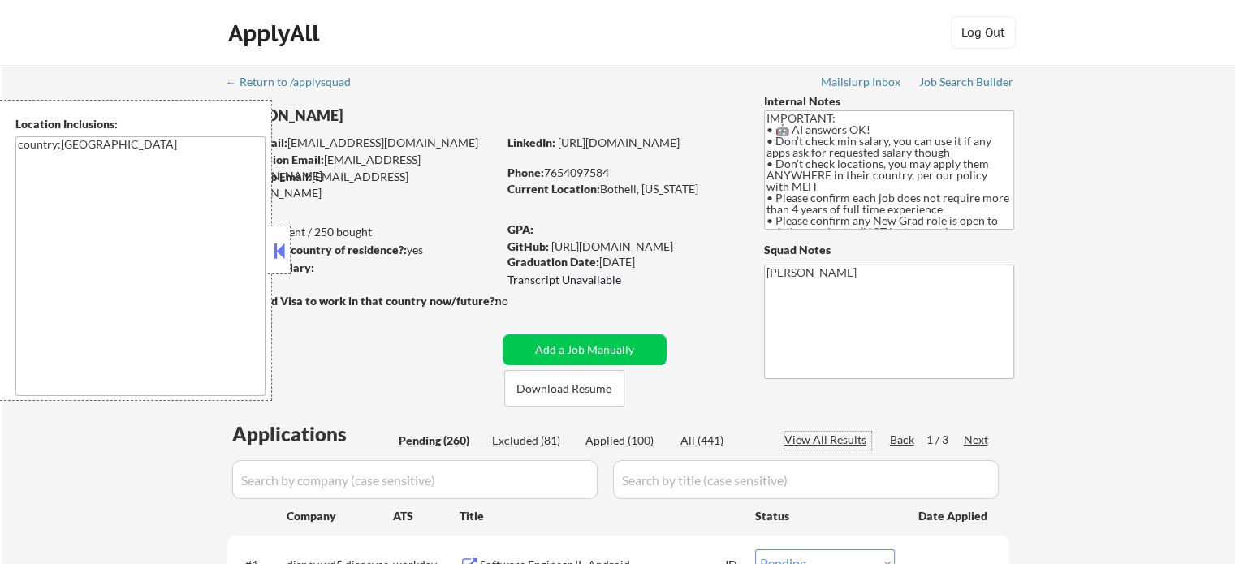
click at [838, 440] on div "View All Results" at bounding box center [827, 440] width 87 height 16
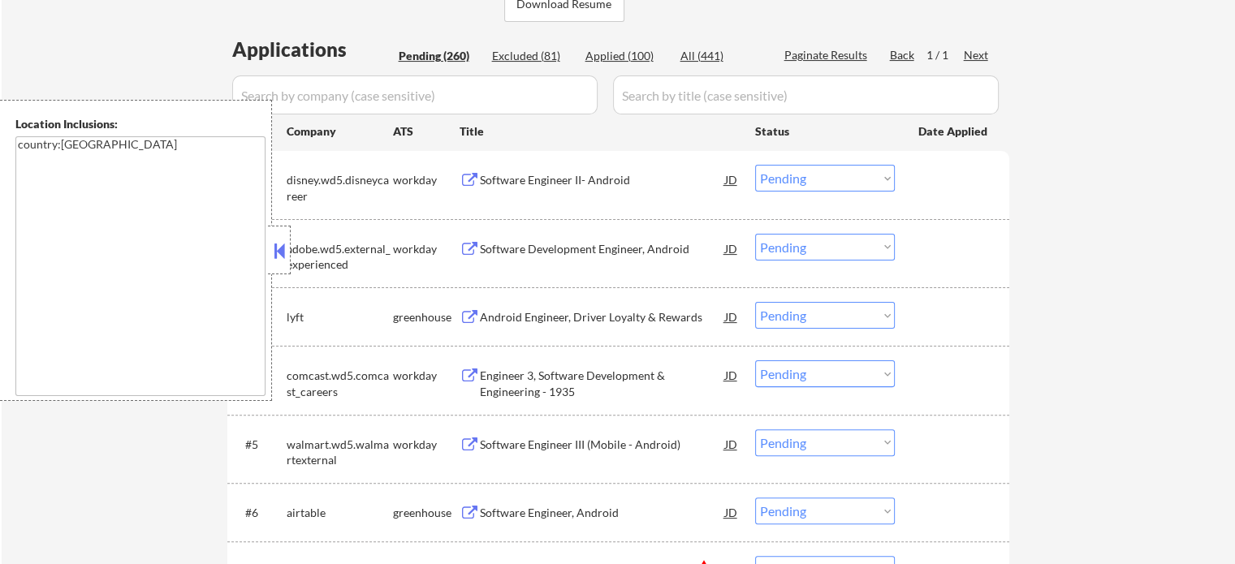
scroll to position [76, 0]
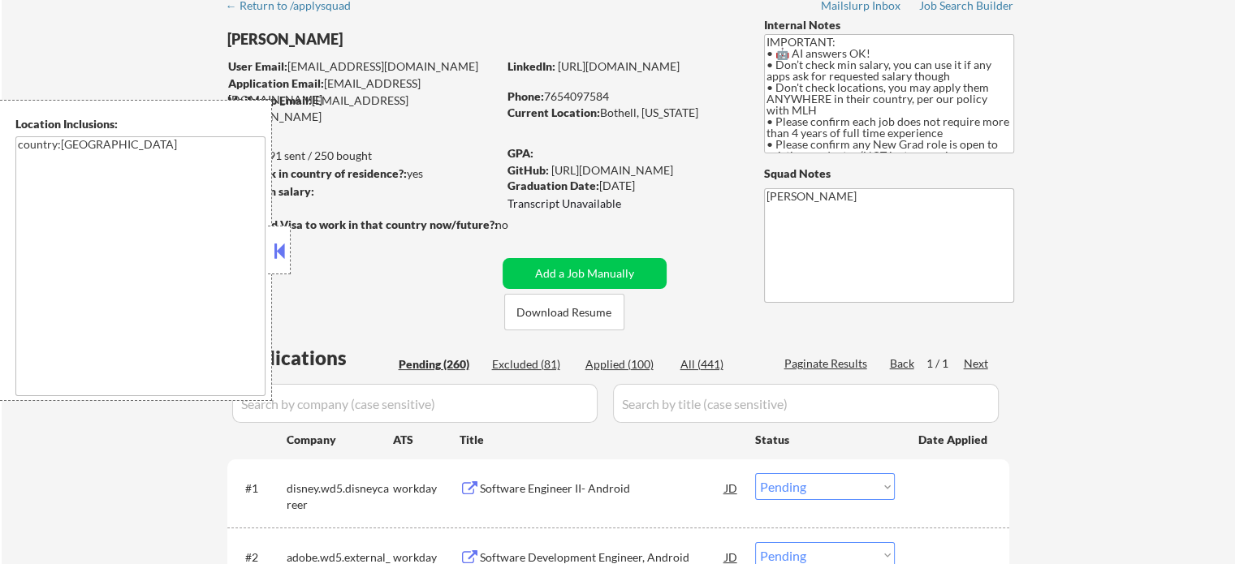
select select ""pending""
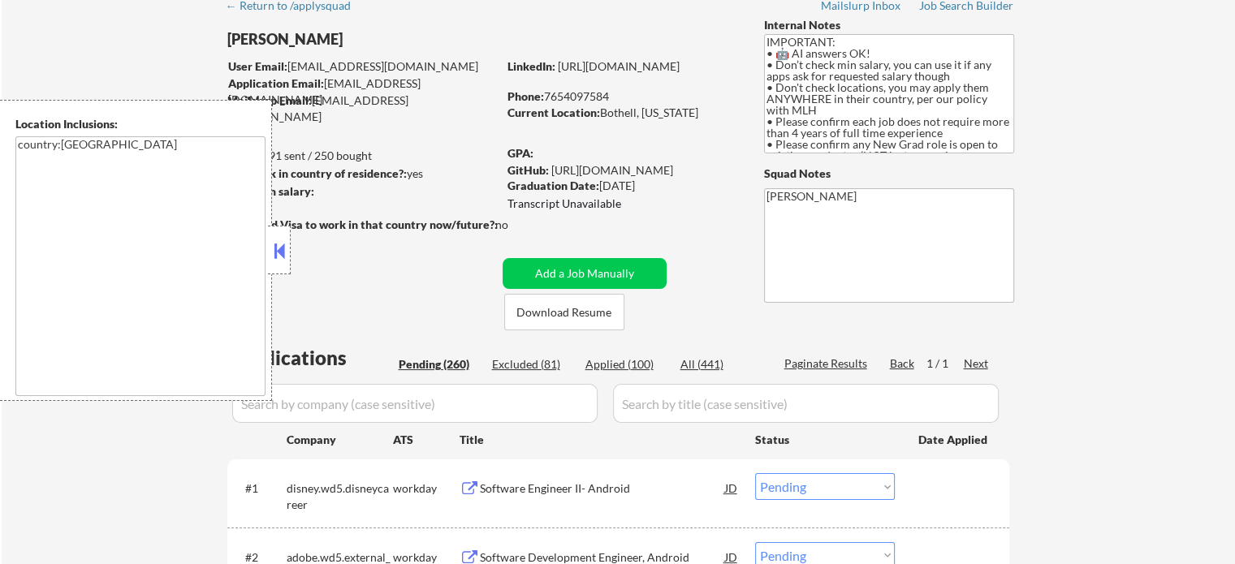
select select ""pending""
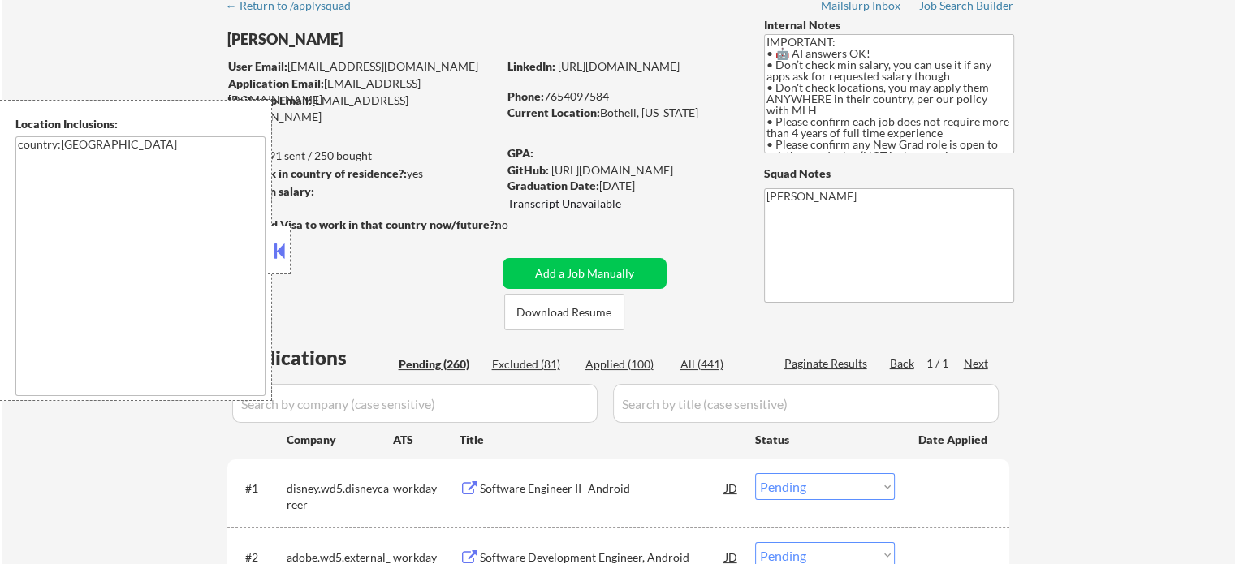
select select ""pending""
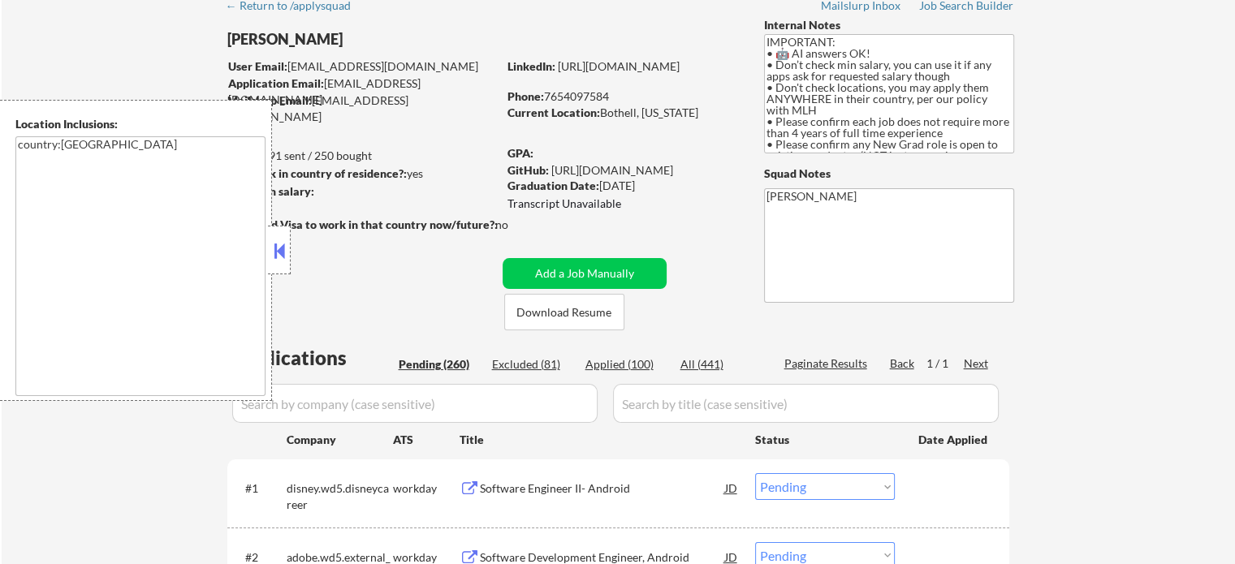
select select ""pending""
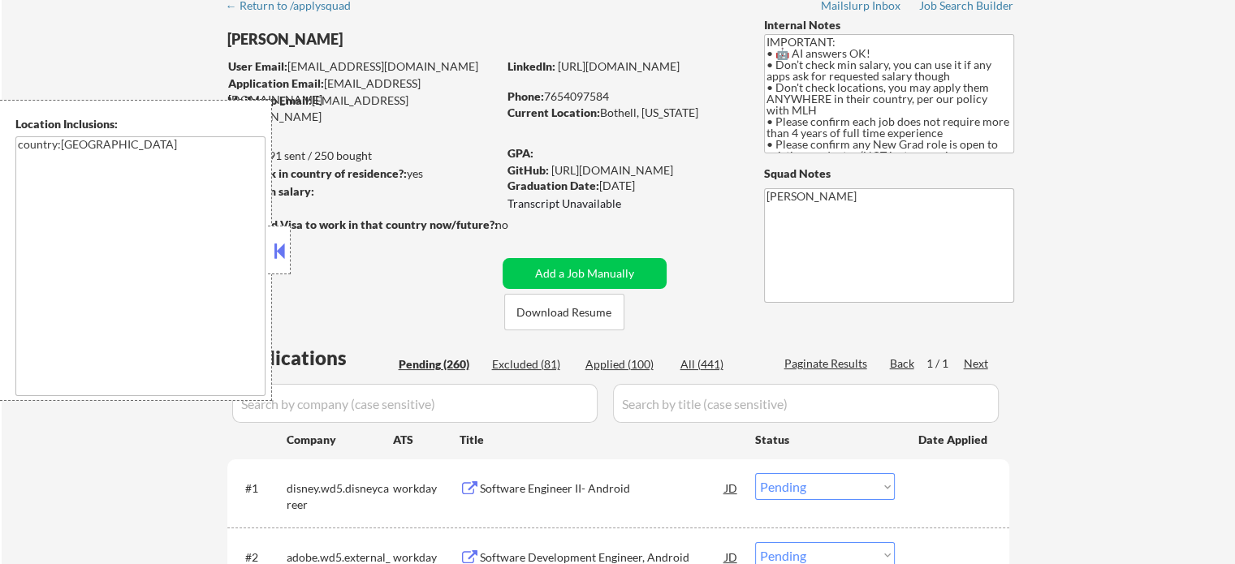
select select ""pending""
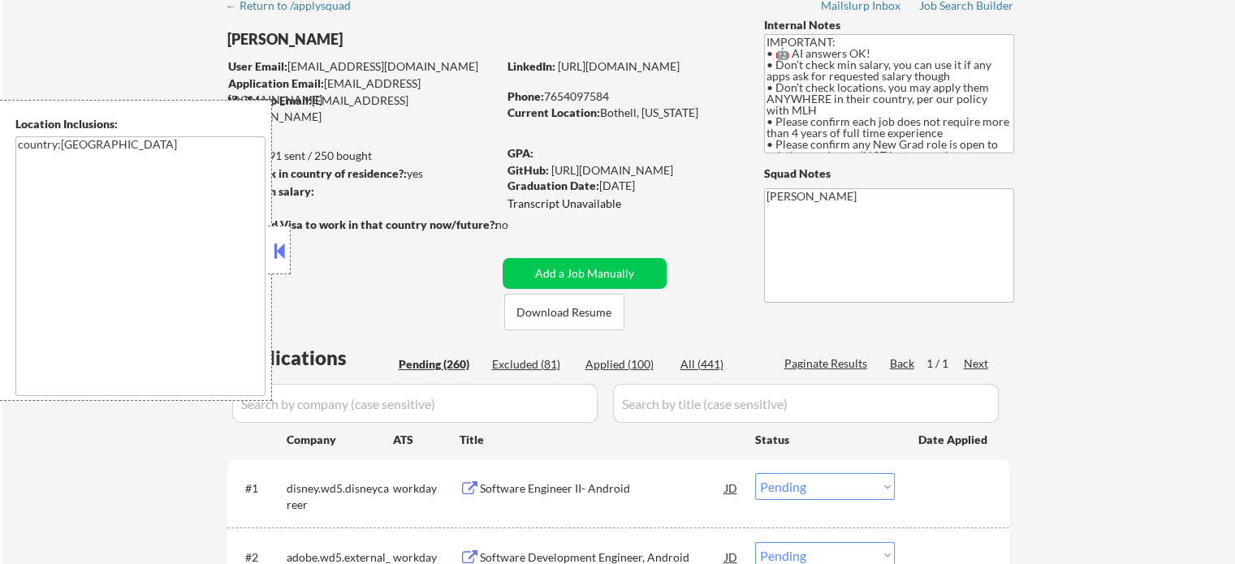
select select ""pending""
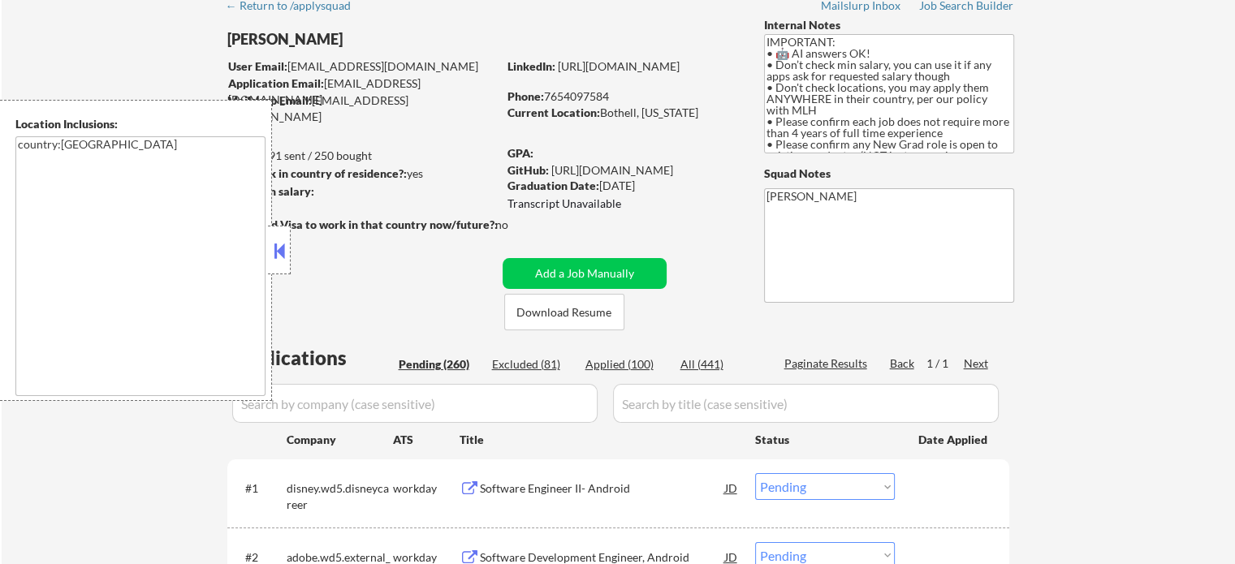
select select ""pending""
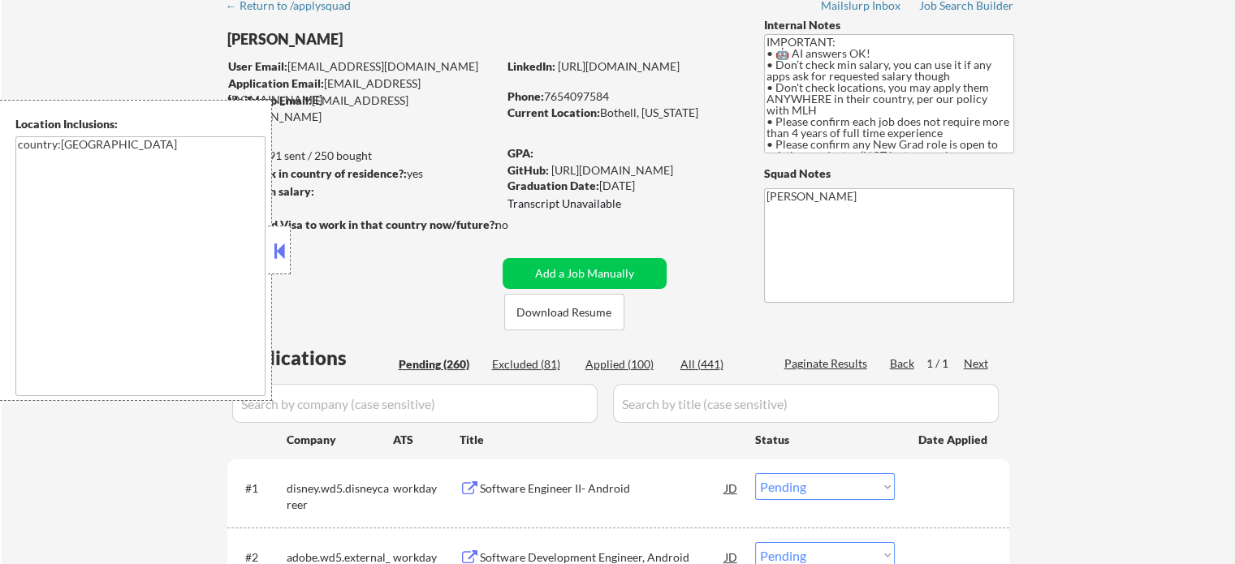
select select ""pending""
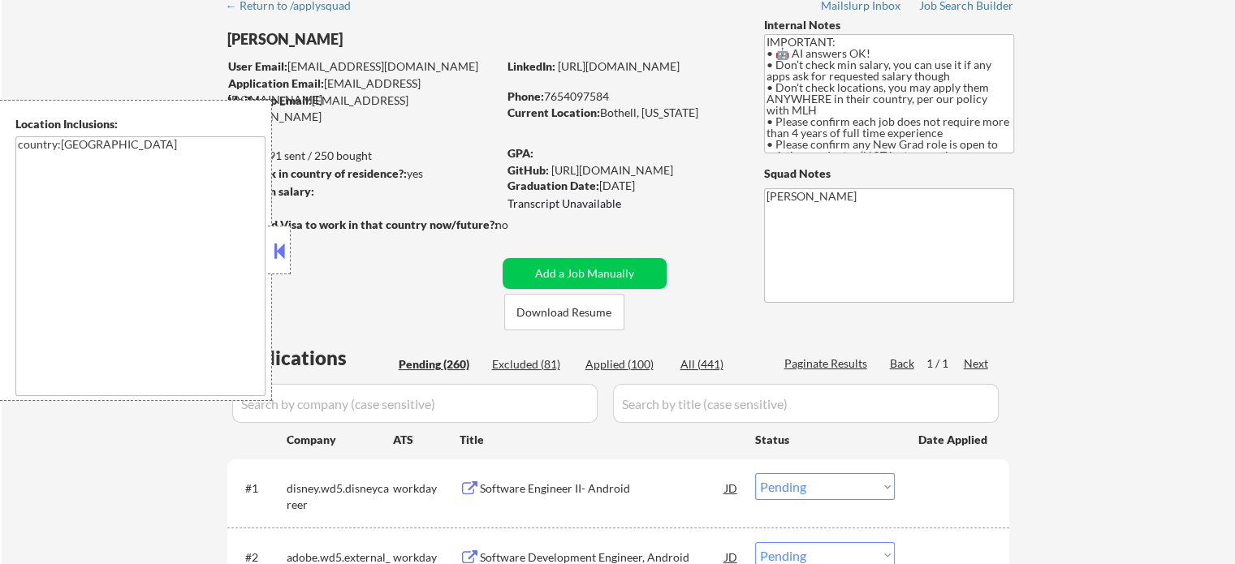
select select ""pending""
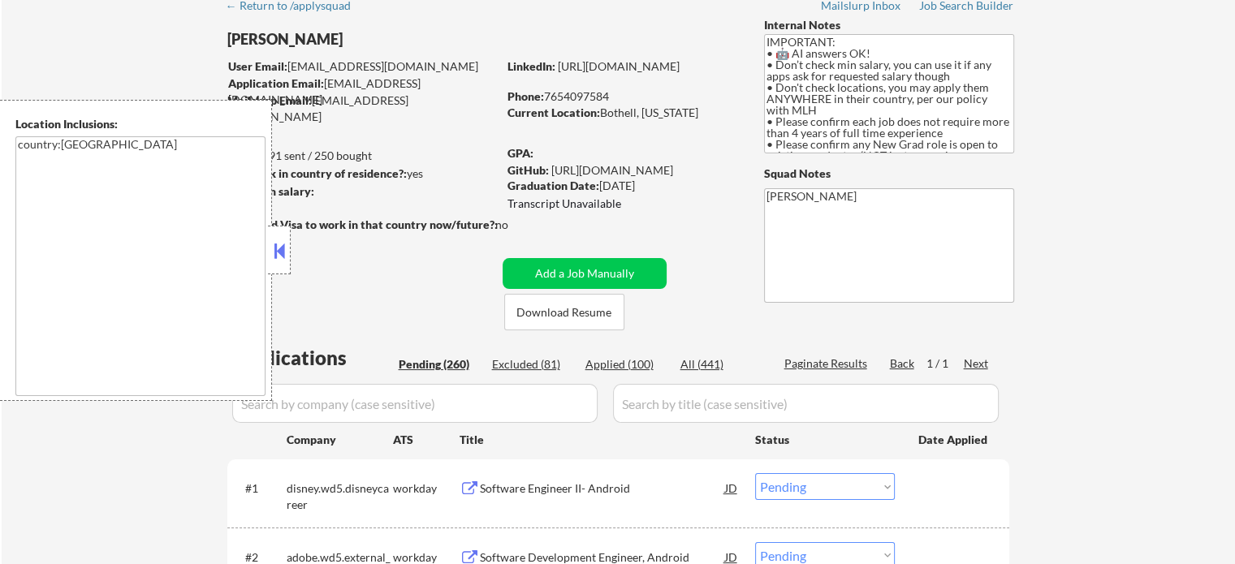
select select ""pending""
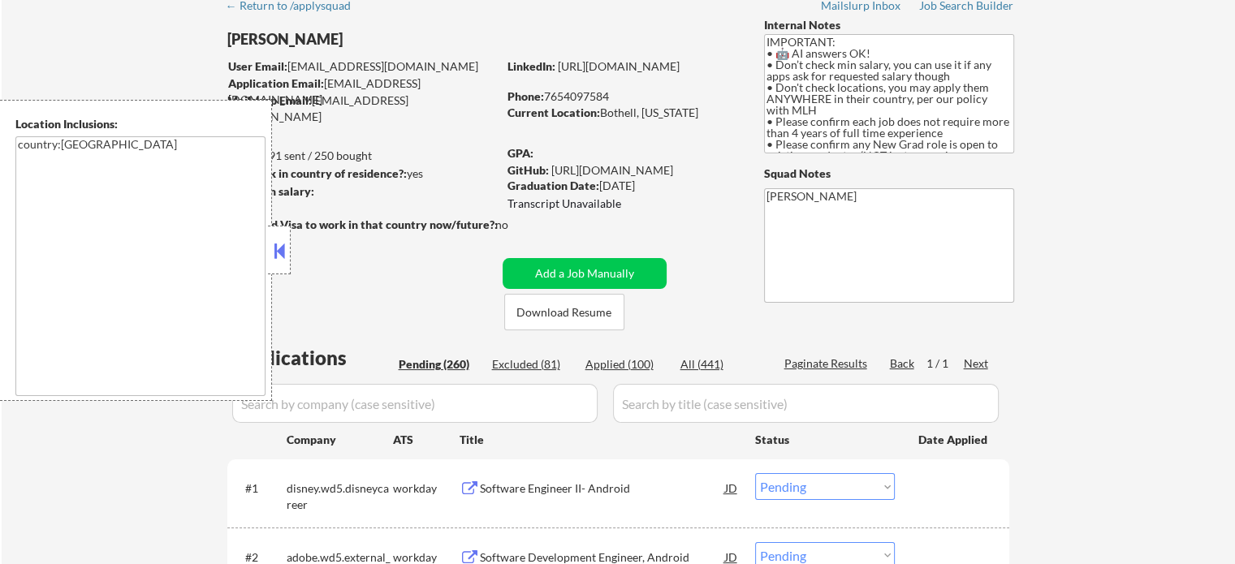
select select ""pending""
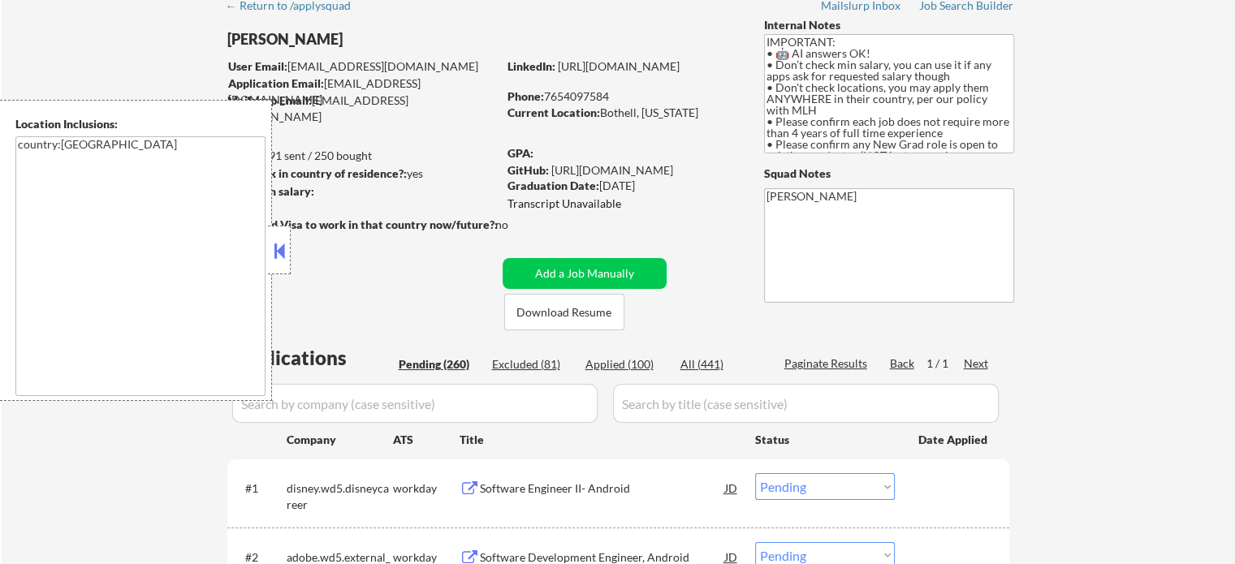
select select ""pending""
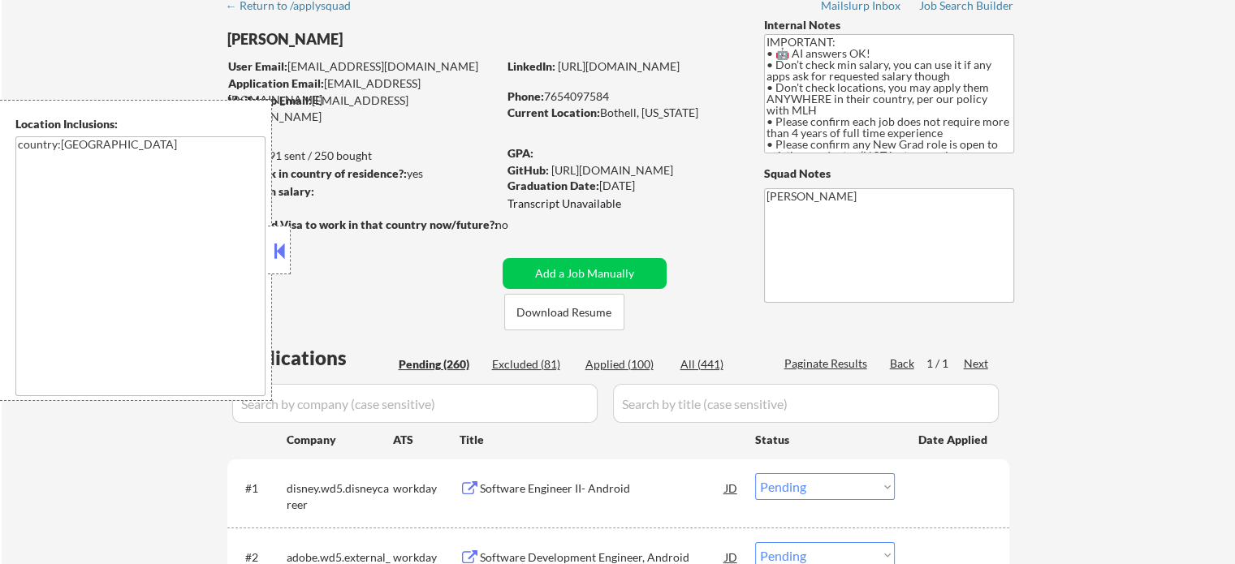
select select ""pending""
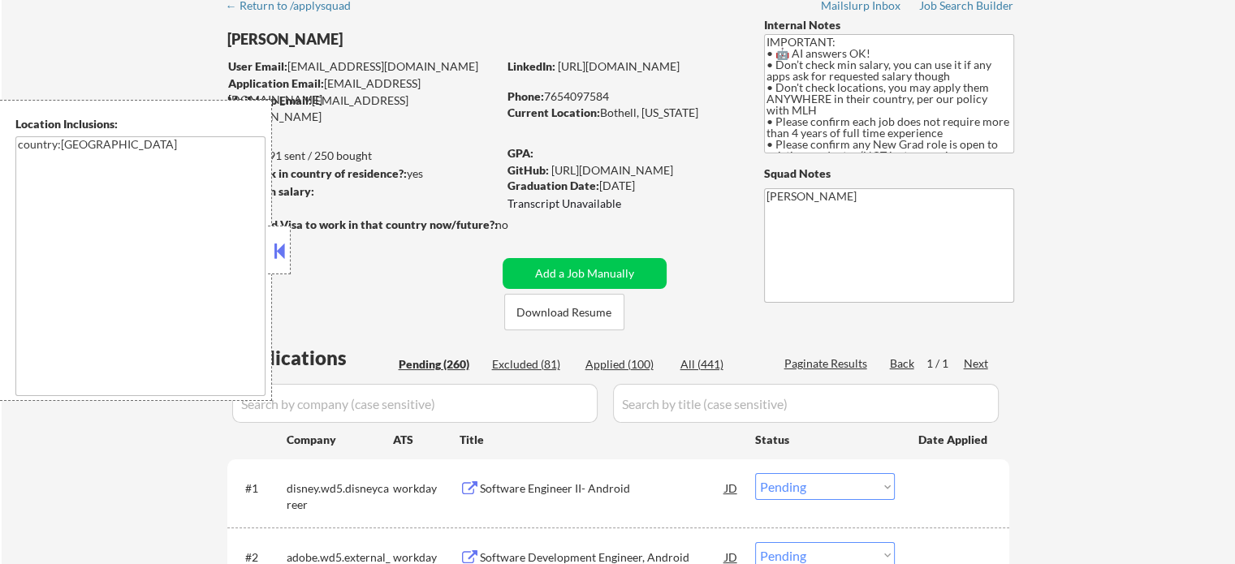
select select ""pending""
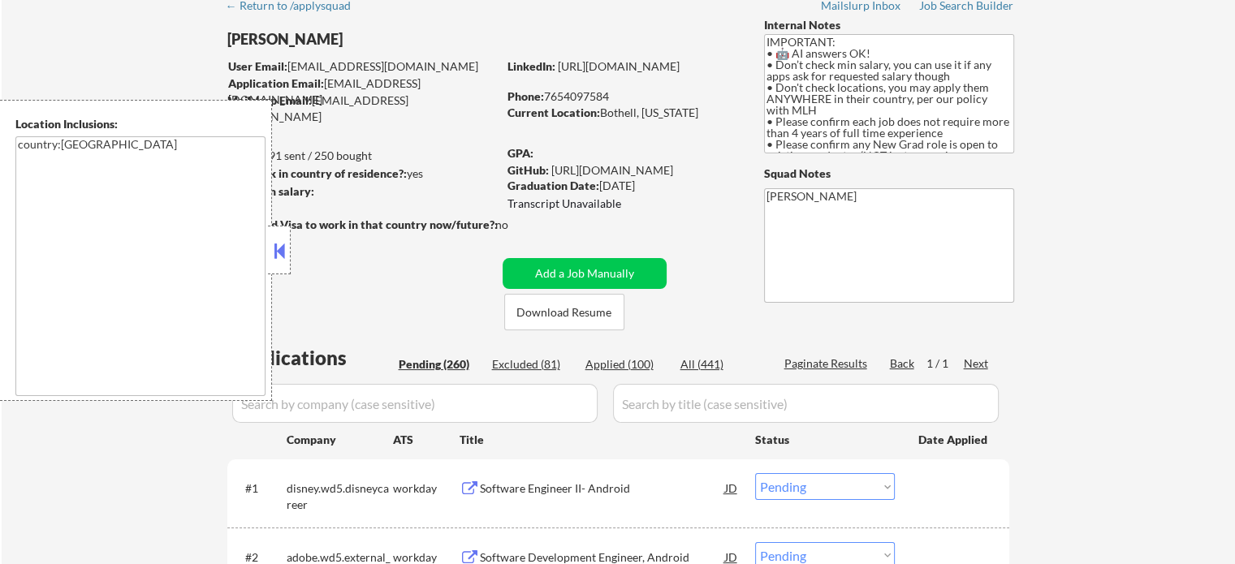
select select ""pending""
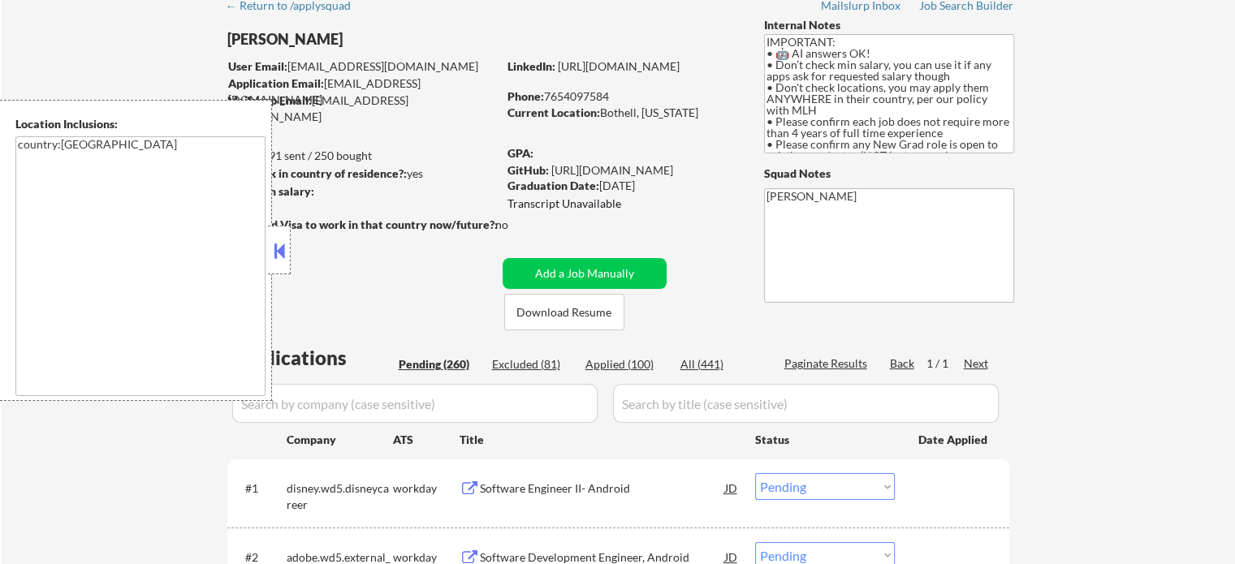
select select ""pending""
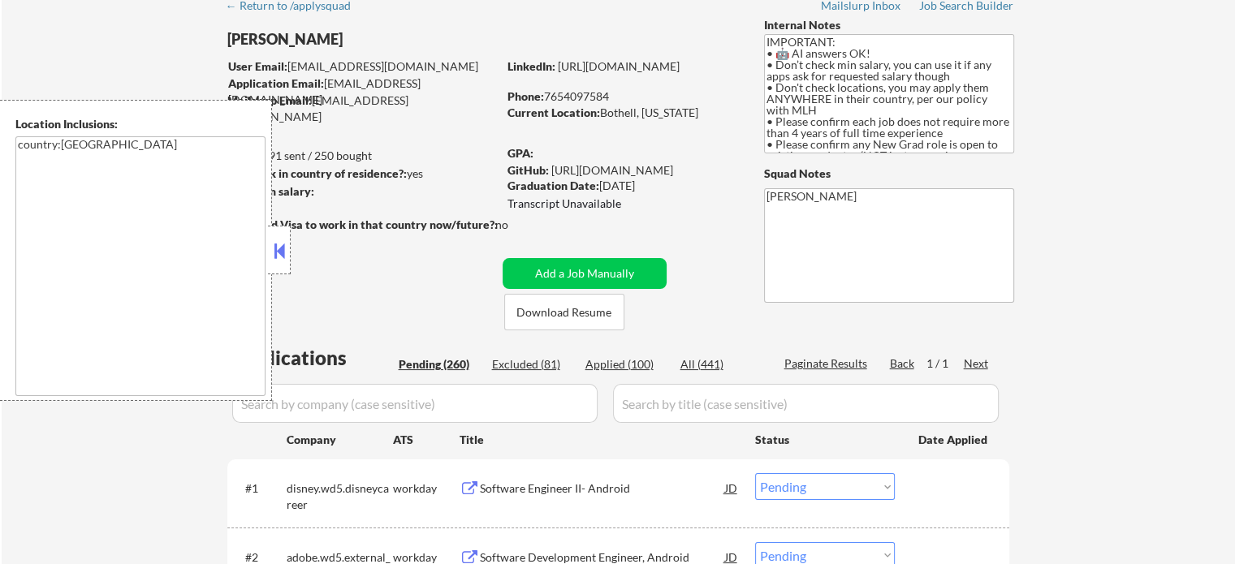
select select ""pending""
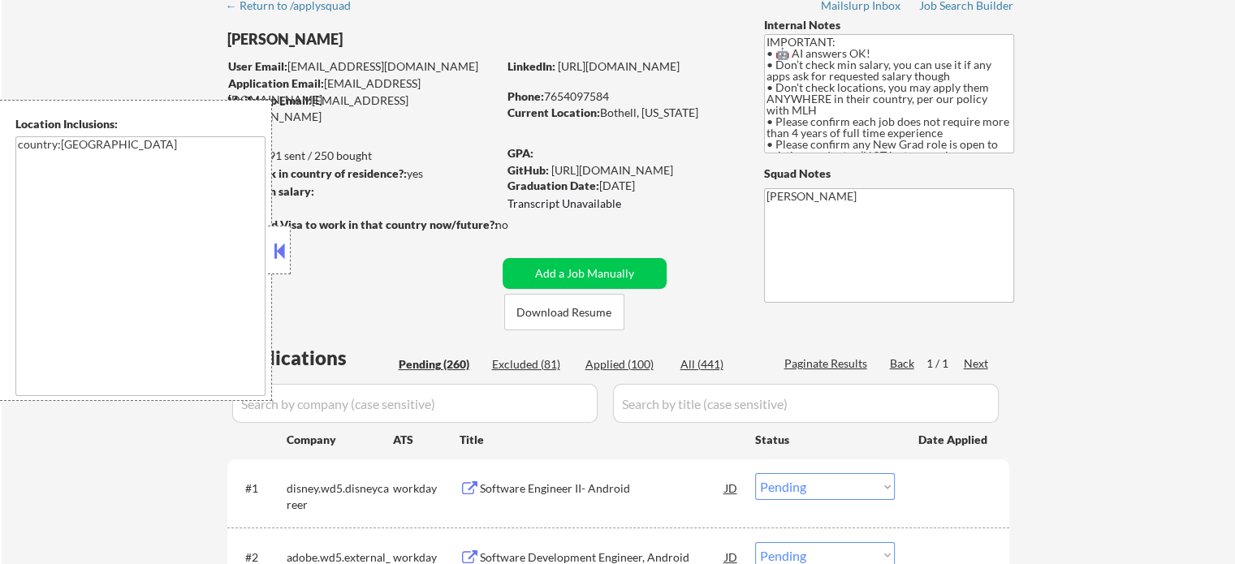
select select ""pending""
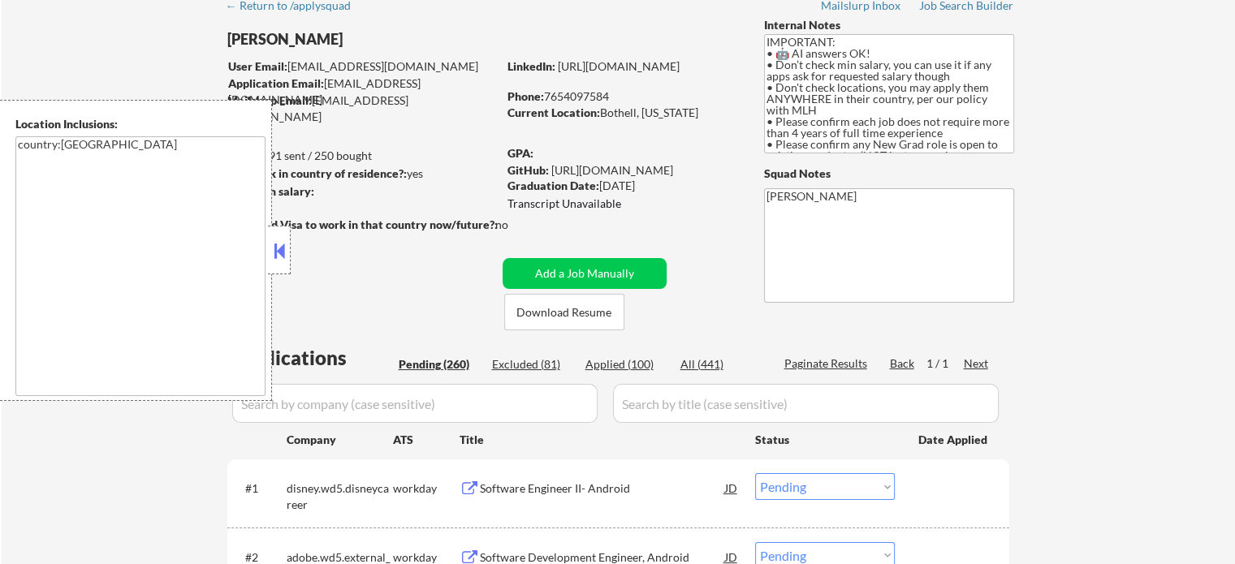
select select ""pending""
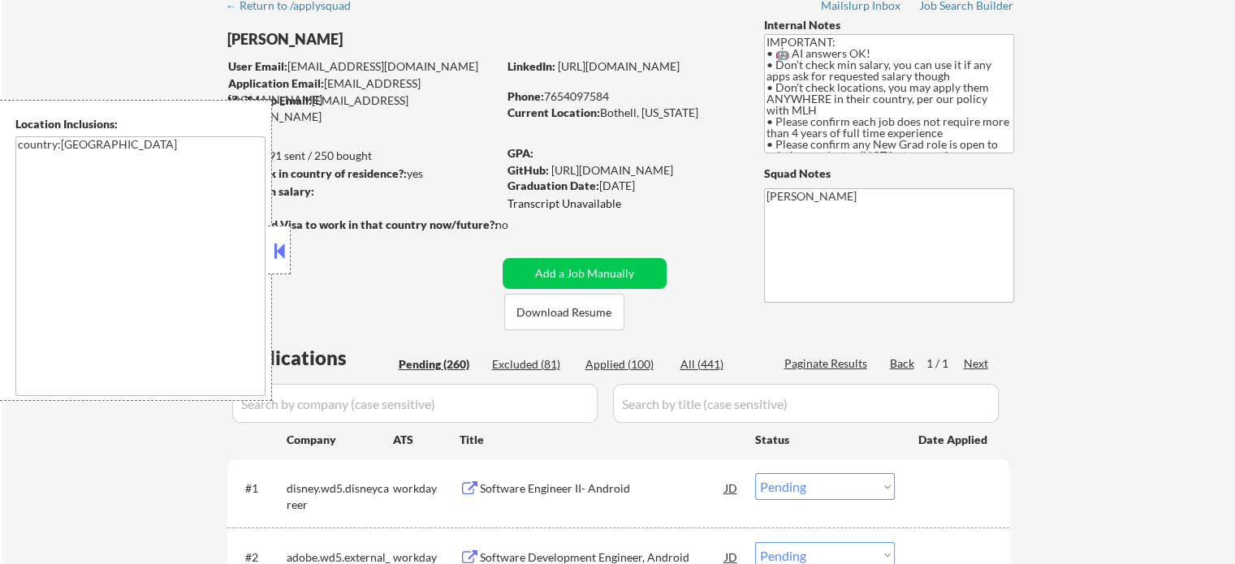
select select ""pending""
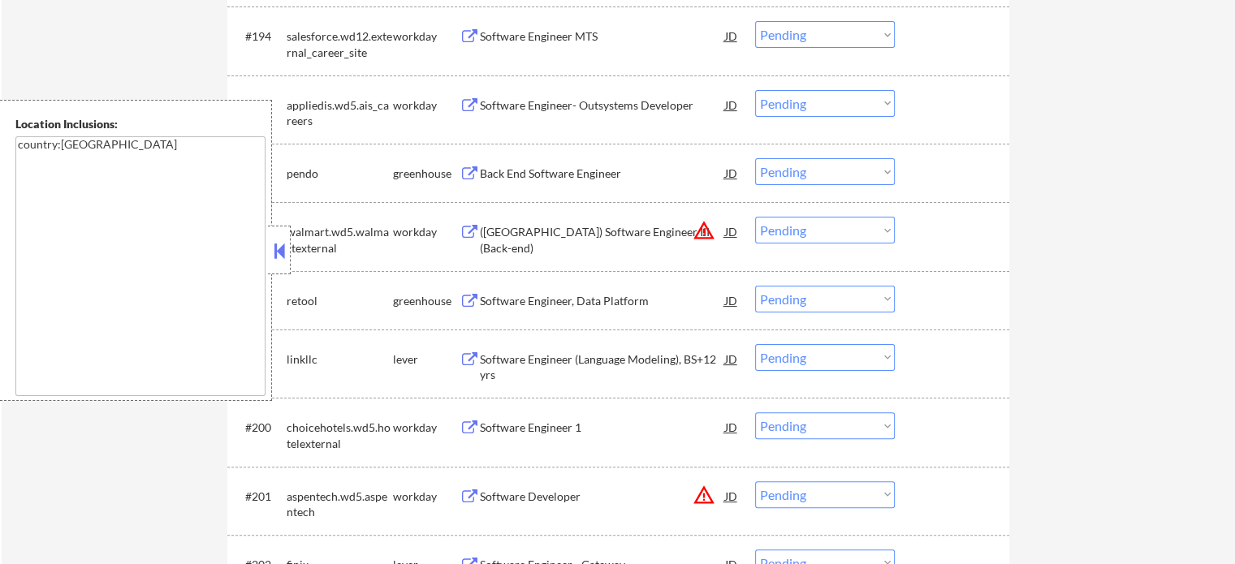
scroll to position [12733, 0]
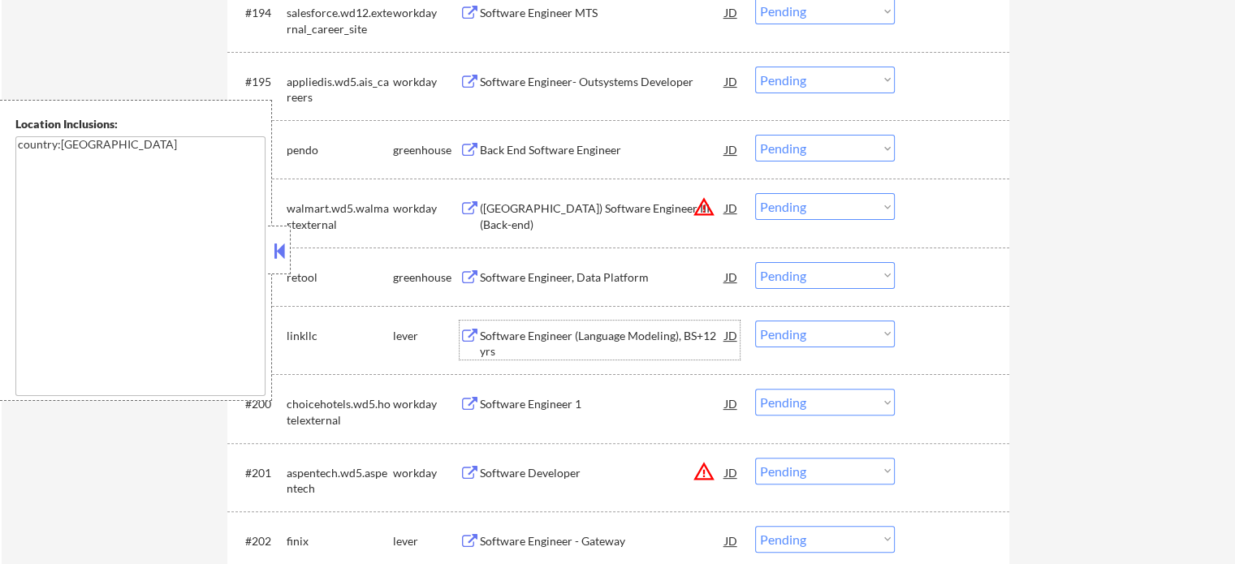
click at [536, 334] on div "Software Engineer (Language Modeling), BS+12 yrs" at bounding box center [602, 344] width 245 height 32
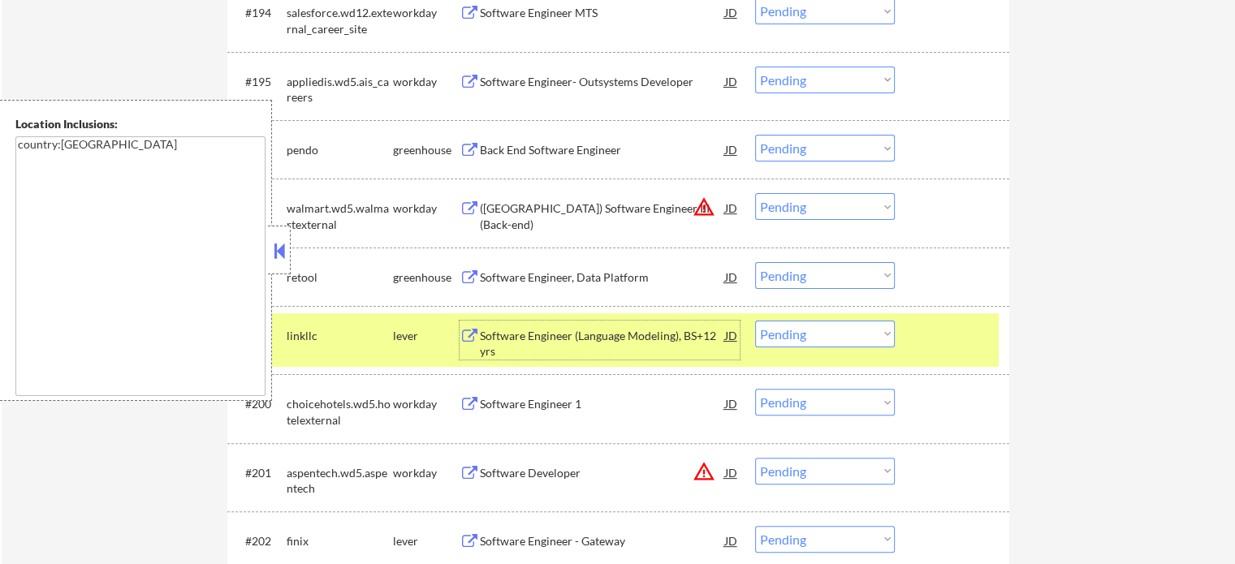
drag, startPoint x: 831, startPoint y: 328, endPoint x: 810, endPoint y: 326, distance: 21.2
click at [831, 328] on select "Choose an option... Pending Applied Excluded (Questions) Excluded (Expired) Exc…" at bounding box center [825, 334] width 140 height 27
click at [755, 321] on select "Choose an option... Pending Applied Excluded (Questions) Excluded (Expired) Exc…" at bounding box center [825, 334] width 140 height 27
click at [929, 345] on div at bounding box center [953, 335] width 71 height 29
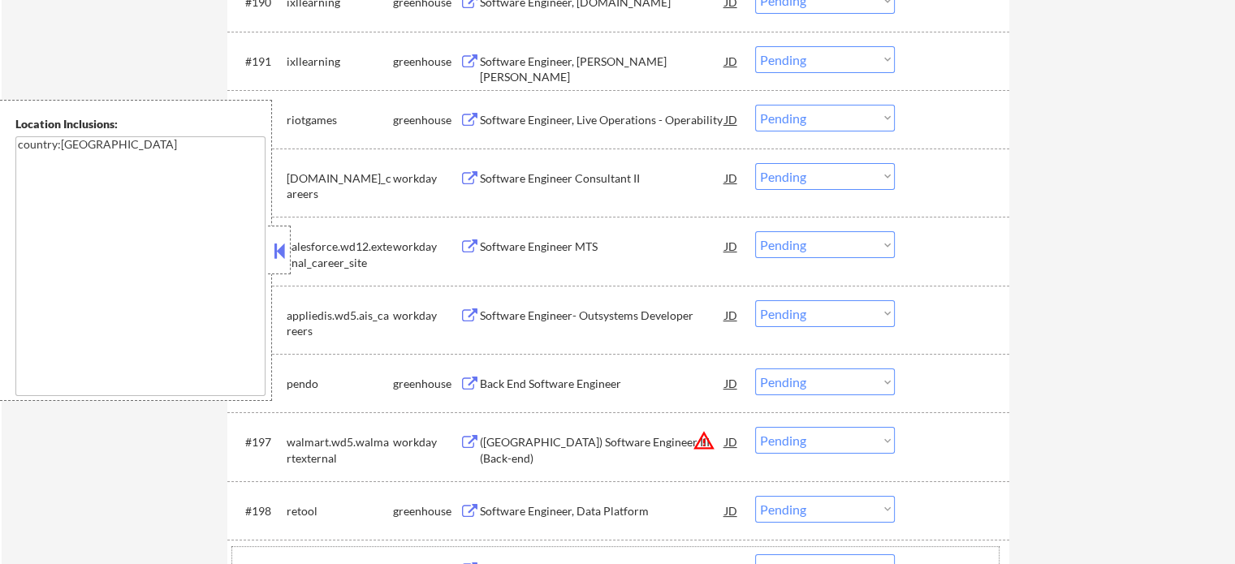
scroll to position [12408, 0]
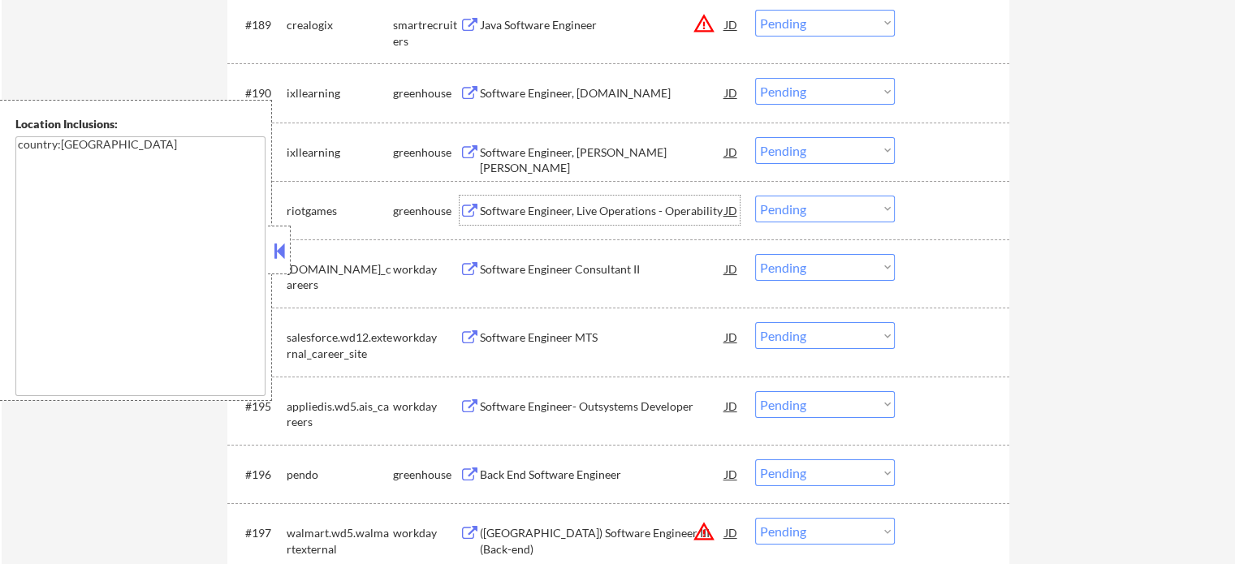
click at [526, 212] on div "Software Engineer, Live Operations - Operability" at bounding box center [602, 211] width 245 height 16
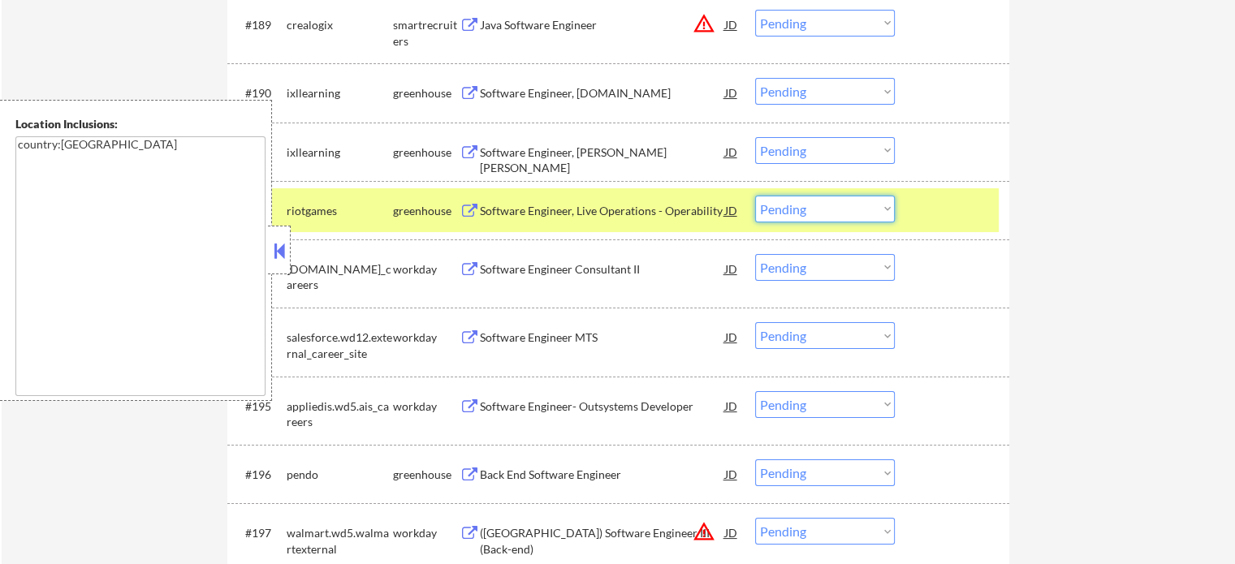
drag, startPoint x: 852, startPoint y: 214, endPoint x: 830, endPoint y: 206, distance: 22.6
click at [852, 214] on select "Choose an option... Pending Applied Excluded (Questions) Excluded (Expired) Exc…" at bounding box center [825, 209] width 140 height 27
click at [755, 196] on select "Choose an option... Pending Applied Excluded (Questions) Excluded (Expired) Exc…" at bounding box center [825, 209] width 140 height 27
click at [922, 219] on div at bounding box center [953, 210] width 71 height 29
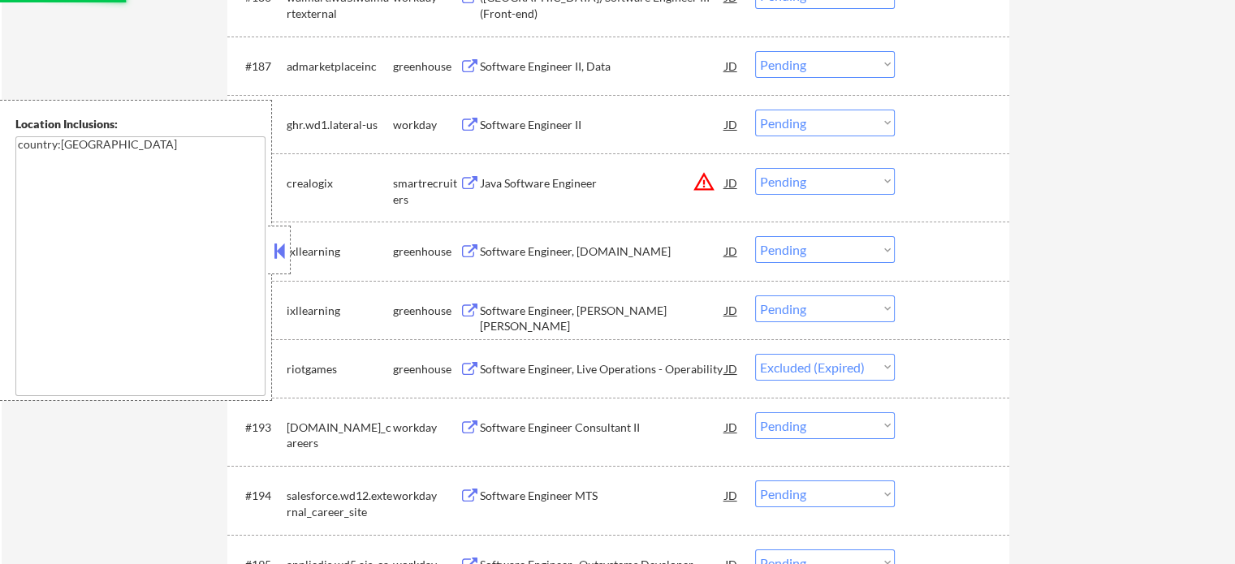
scroll to position [12245, 0]
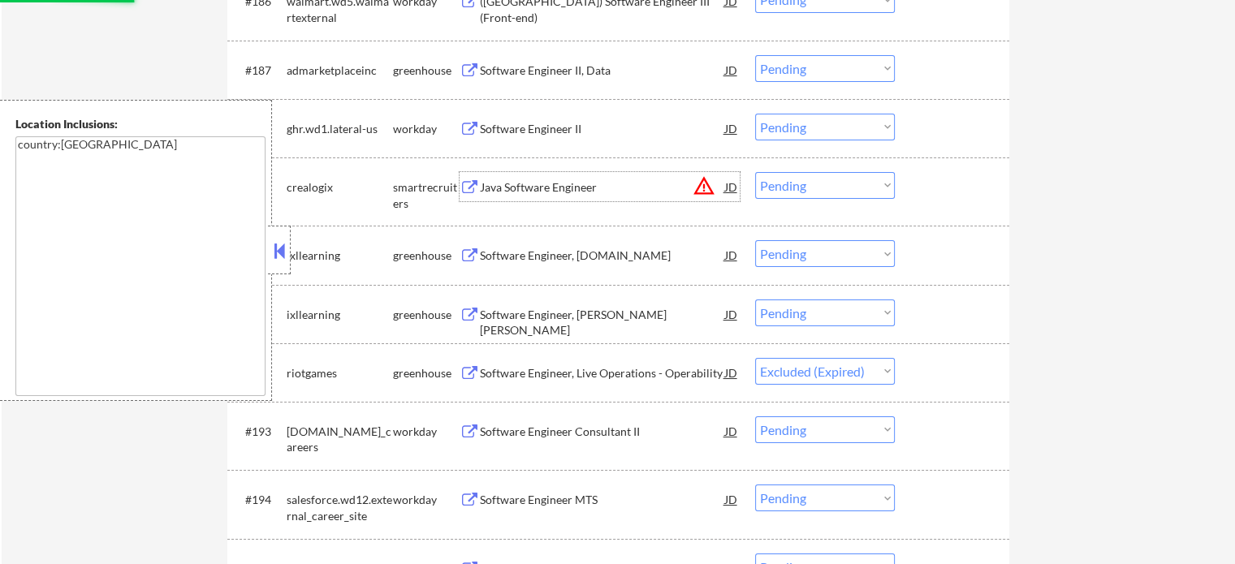
click at [563, 192] on div "Java Software Engineer" at bounding box center [602, 187] width 245 height 16
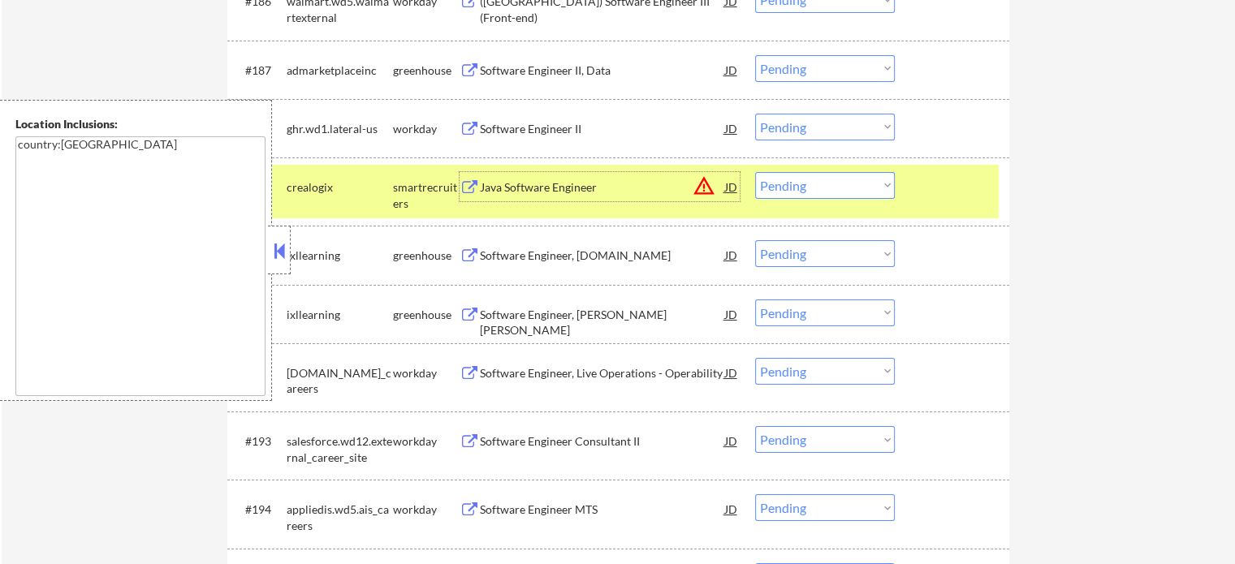
drag, startPoint x: 809, startPoint y: 181, endPoint x: 817, endPoint y: 188, distance: 10.4
click at [809, 181] on select "Choose an option... Pending Applied Excluded (Questions) Excluded (Expired) Exc…" at bounding box center [825, 185] width 140 height 27
click at [755, 173] on select "Choose an option... Pending Applied Excluded (Questions) Excluded (Expired) Exc…" at bounding box center [825, 185] width 140 height 27
click at [936, 186] on div at bounding box center [953, 186] width 71 height 29
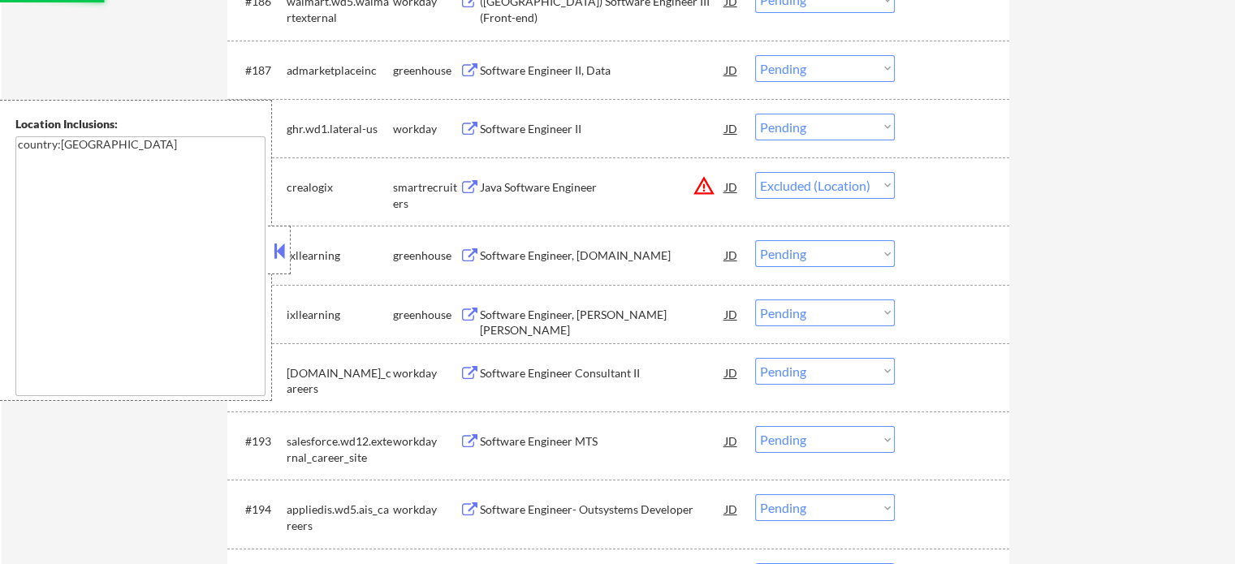
click at [513, 74] on div "Software Engineer II, Data" at bounding box center [602, 71] width 245 height 16
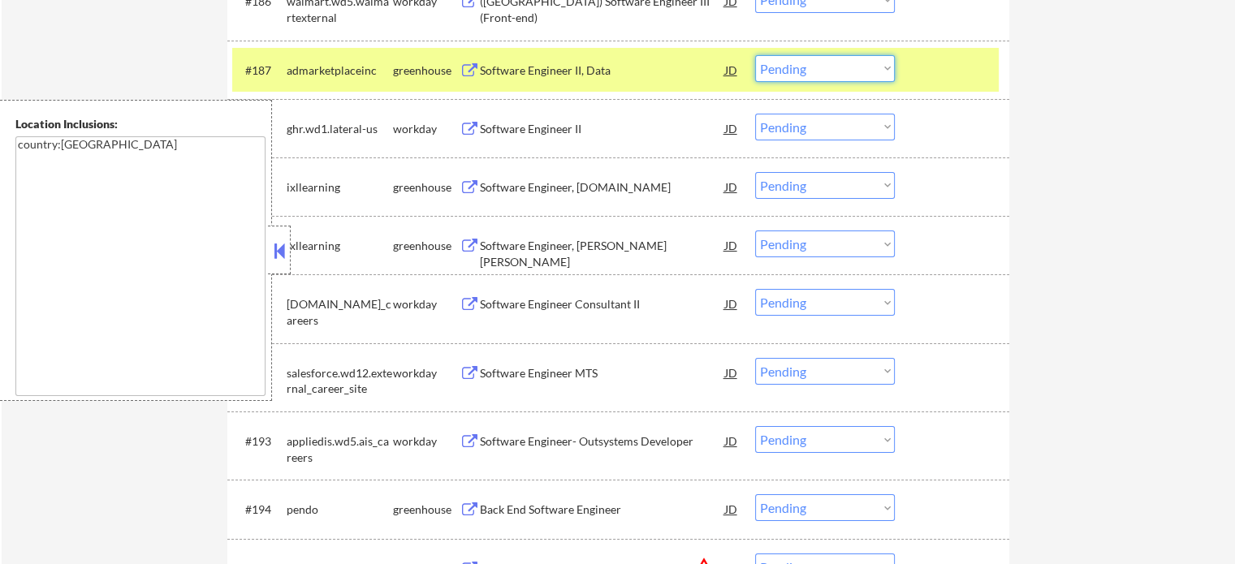
click at [797, 65] on select "Choose an option... Pending Applied Excluded (Questions) Excluded (Expired) Exc…" at bounding box center [825, 68] width 140 height 27
click at [755, 56] on select "Choose an option... Pending Applied Excluded (Questions) Excluded (Expired) Exc…" at bounding box center [825, 68] width 140 height 27
click at [921, 73] on div at bounding box center [953, 69] width 71 height 29
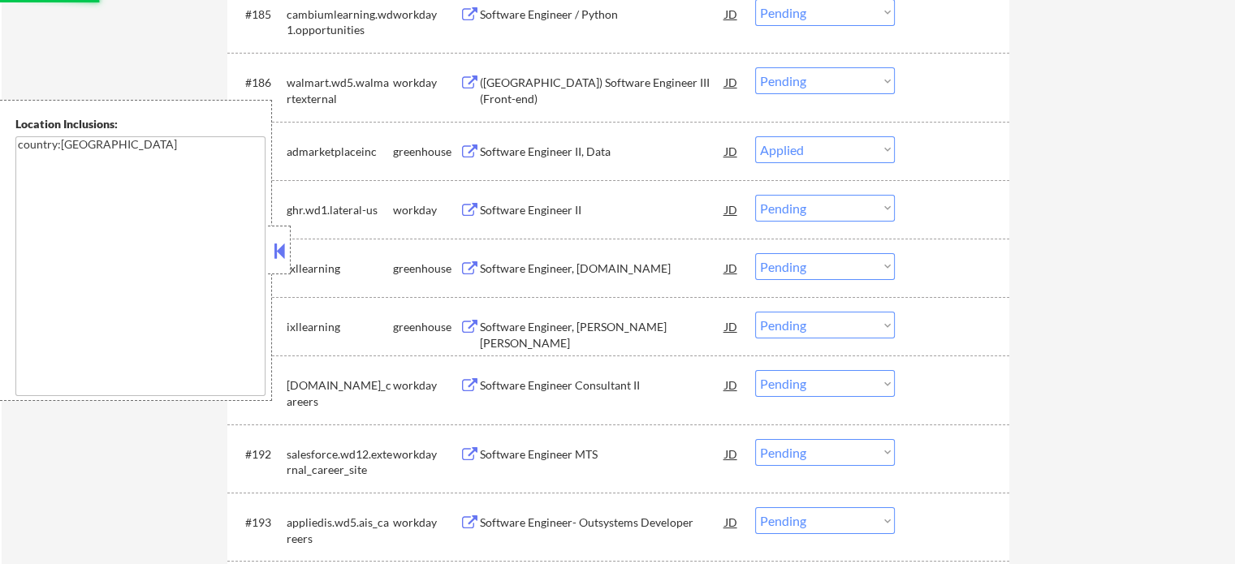
scroll to position [12002, 0]
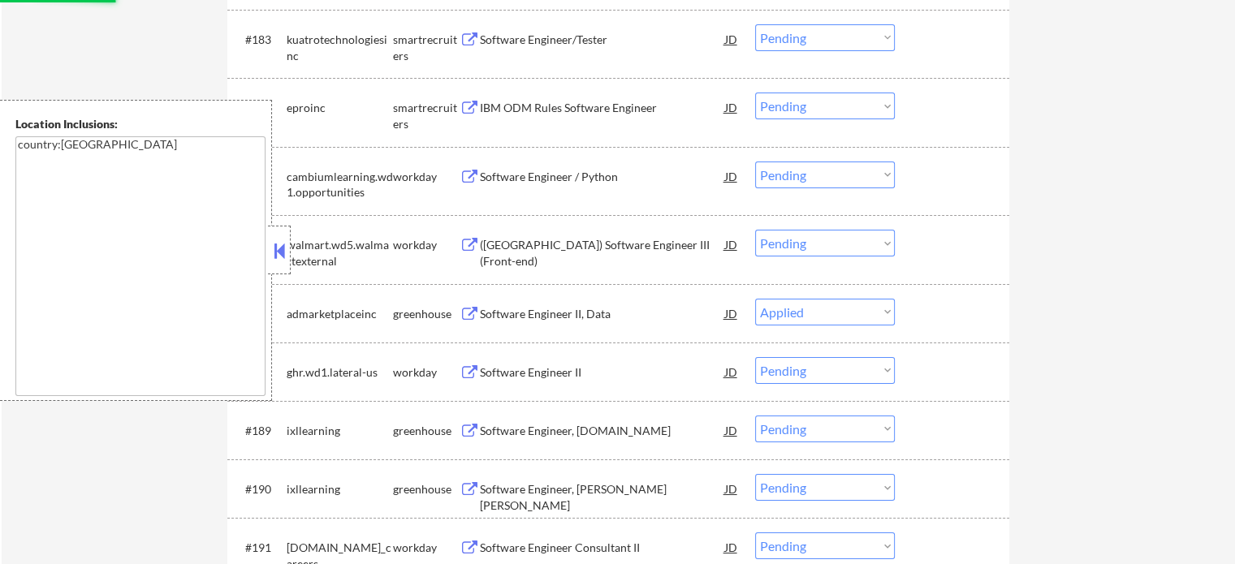
click at [537, 101] on div "IBM ODM Rules Software Engineer" at bounding box center [602, 108] width 245 height 16
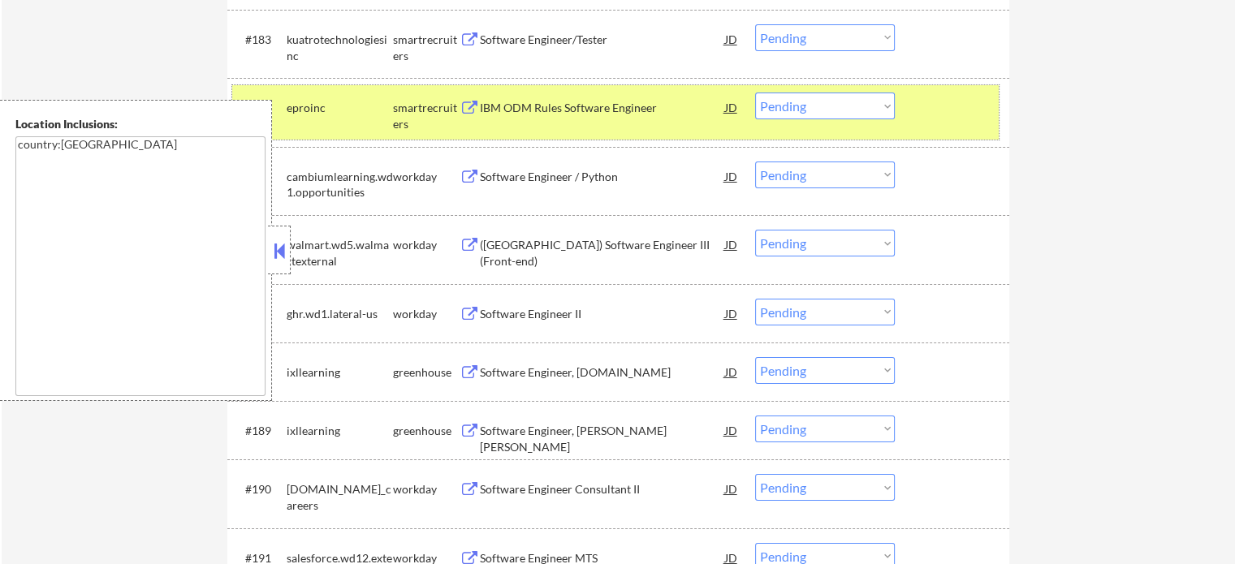
click at [954, 118] on div at bounding box center [953, 107] width 71 height 29
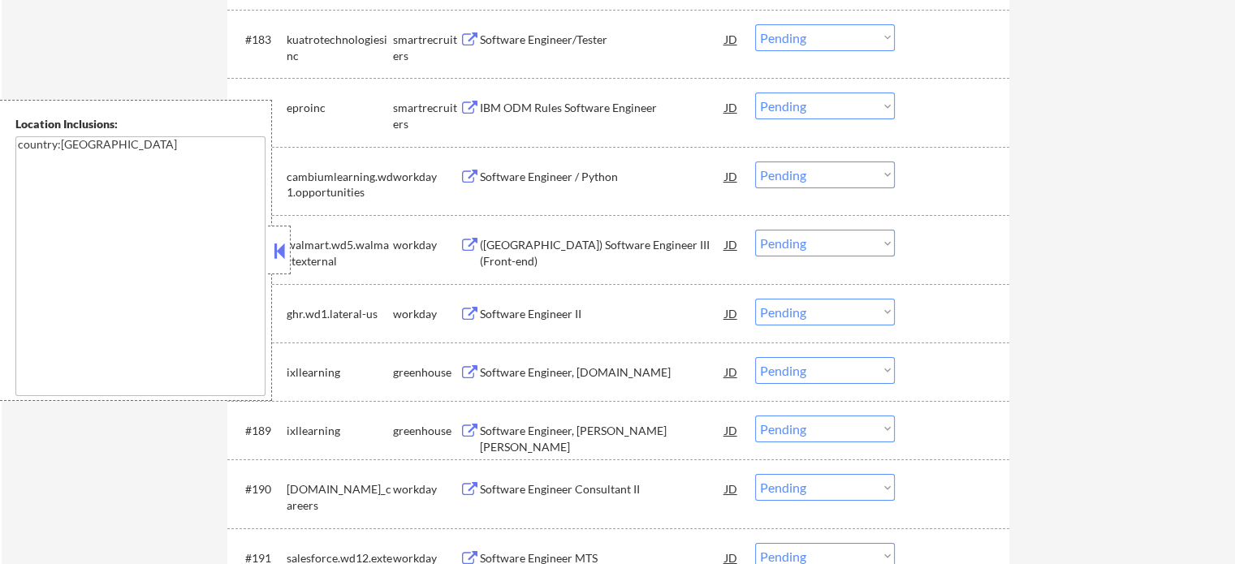
click at [606, 109] on div "IBM ODM Rules Software Engineer" at bounding box center [602, 108] width 245 height 16
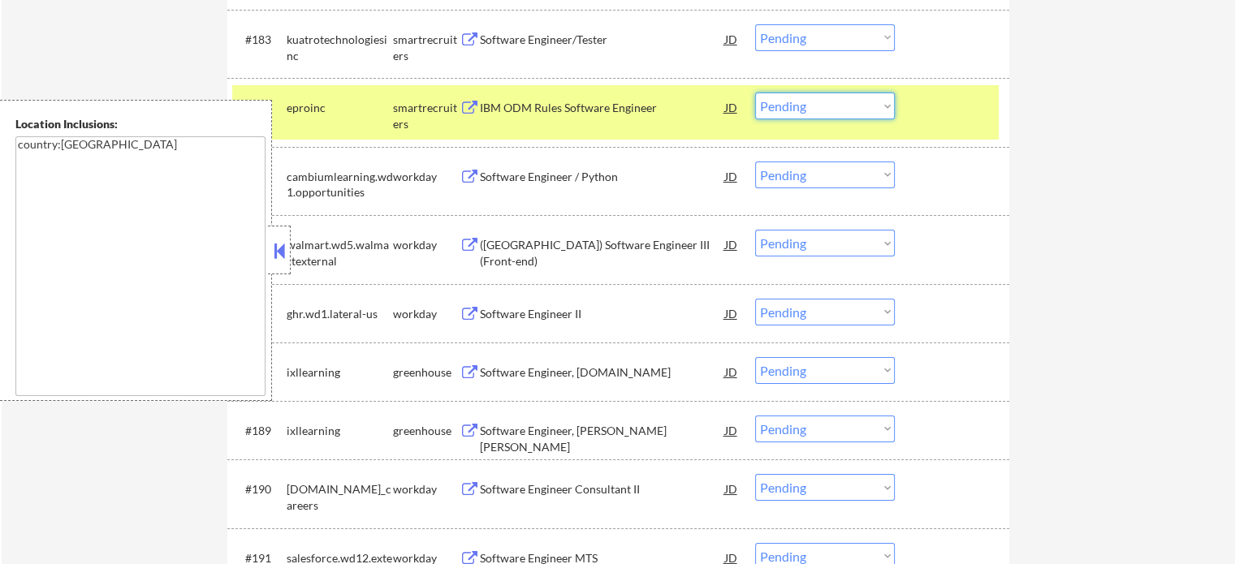
click at [825, 110] on select "Choose an option... Pending Applied Excluded (Questions) Excluded (Expired) Exc…" at bounding box center [825, 106] width 140 height 27
click at [755, 94] on select "Choose an option... Pending Applied Excluded (Questions) Excluded (Expired) Exc…" at bounding box center [825, 106] width 140 height 27
click at [956, 119] on div at bounding box center [953, 107] width 71 height 29
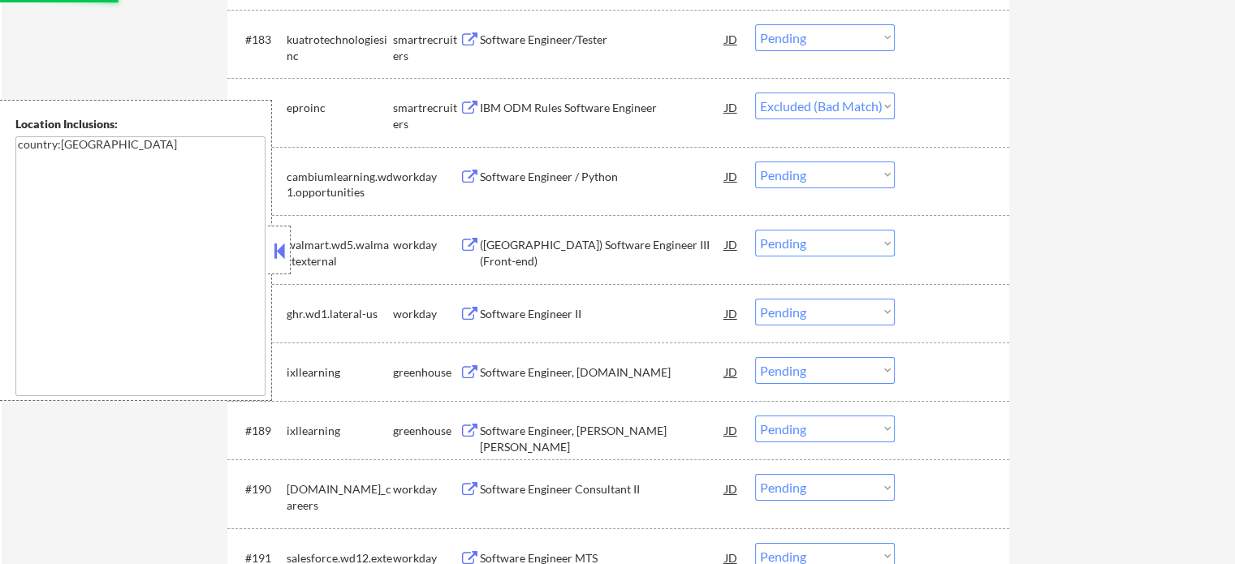
click at [542, 35] on div "Software Engineer/Tester" at bounding box center [602, 40] width 245 height 16
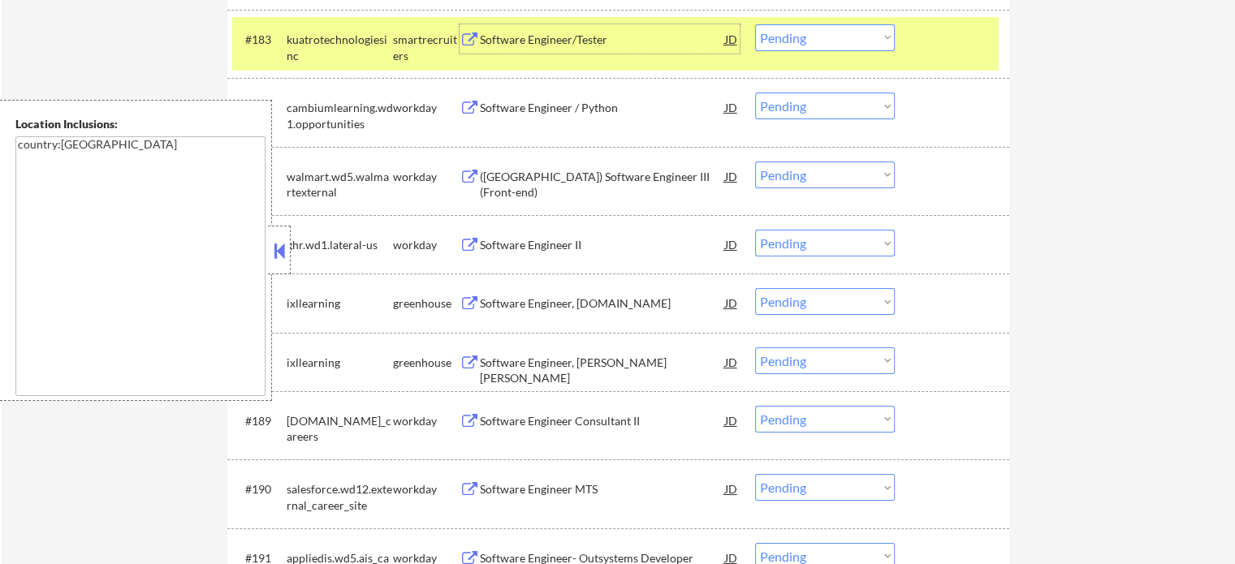
click at [839, 42] on select "Choose an option... Pending Applied Excluded (Questions) Excluded (Expired) Exc…" at bounding box center [825, 37] width 140 height 27
click at [755, 25] on select "Choose an option... Pending Applied Excluded (Questions) Excluded (Expired) Exc…" at bounding box center [825, 37] width 140 height 27
click at [930, 45] on div at bounding box center [953, 38] width 71 height 29
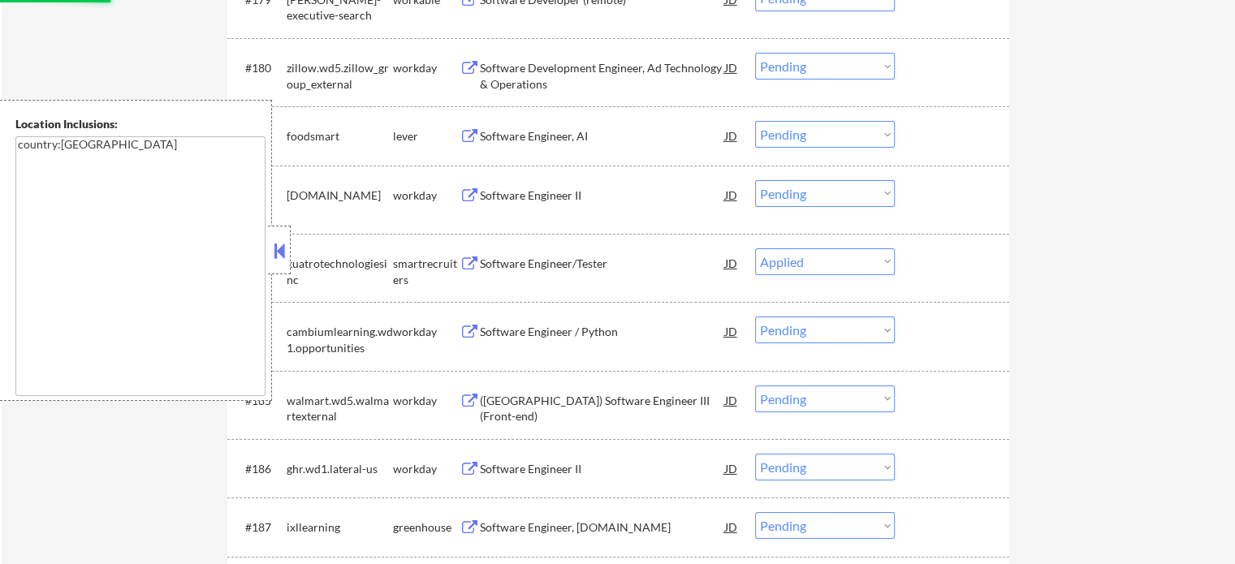
scroll to position [11758, 0]
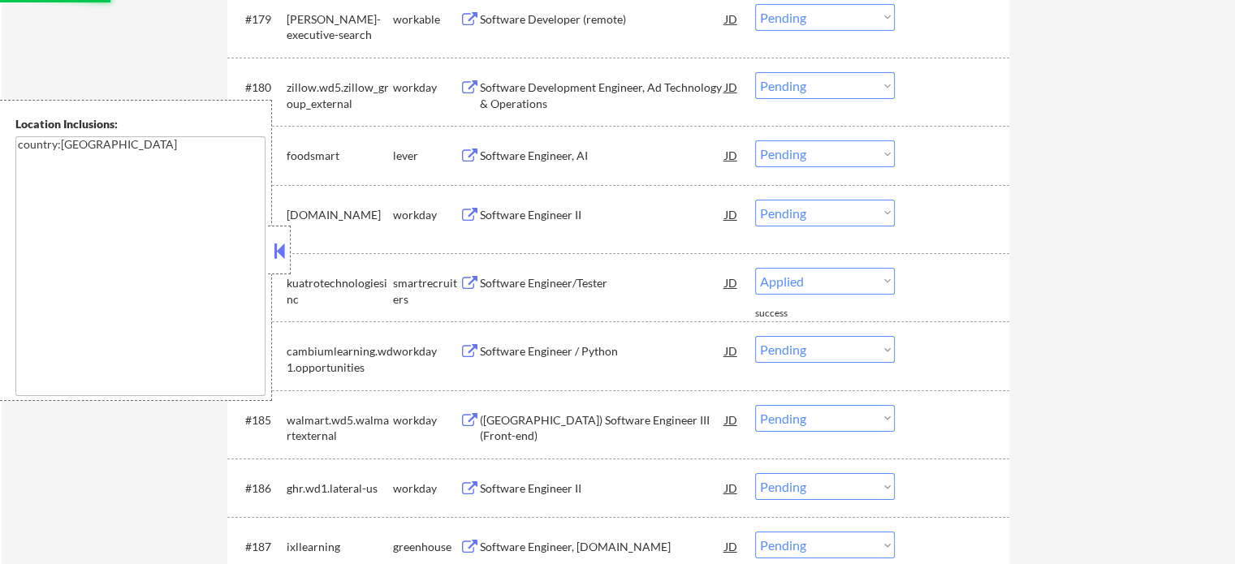
click at [520, 153] on div "Software Engineer, AI" at bounding box center [602, 156] width 245 height 16
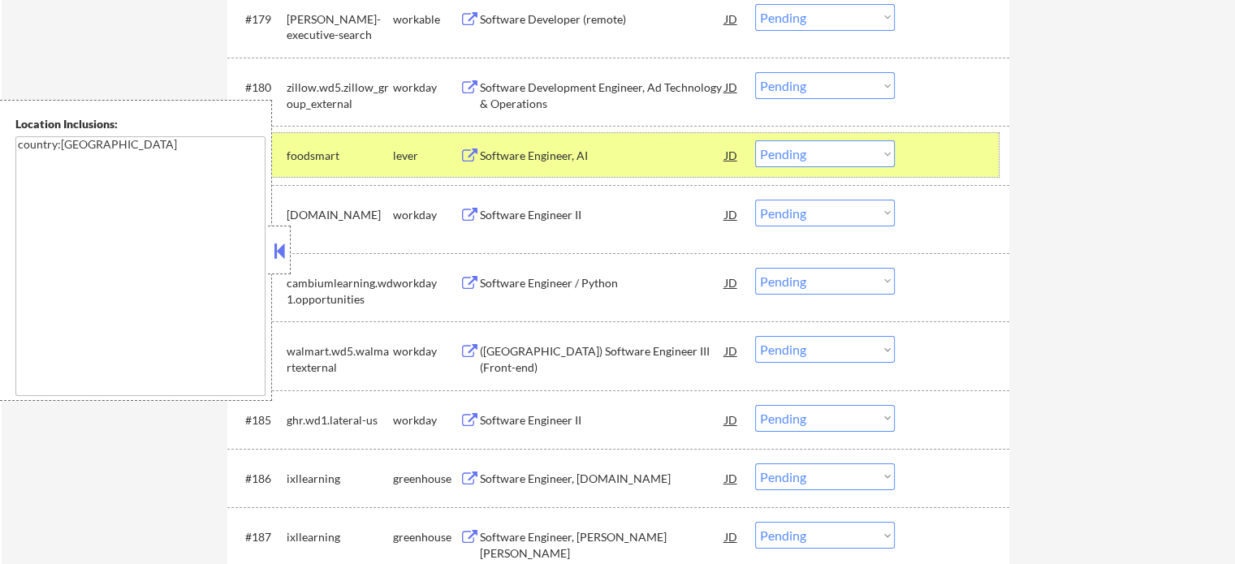
click at [958, 157] on div at bounding box center [953, 154] width 71 height 29
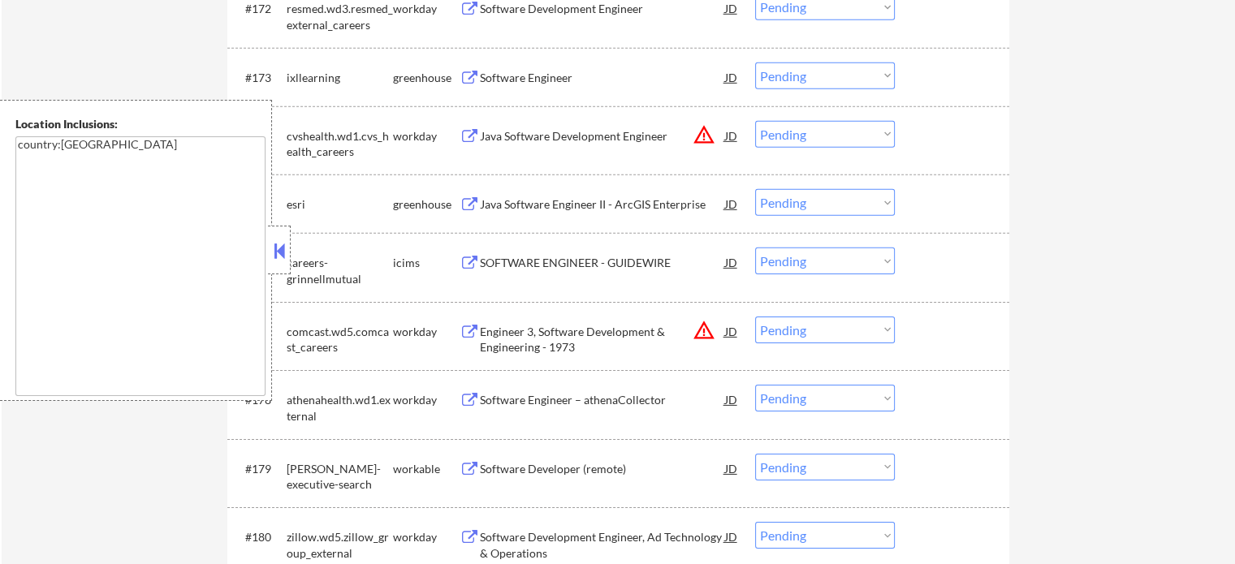
scroll to position [11271, 0]
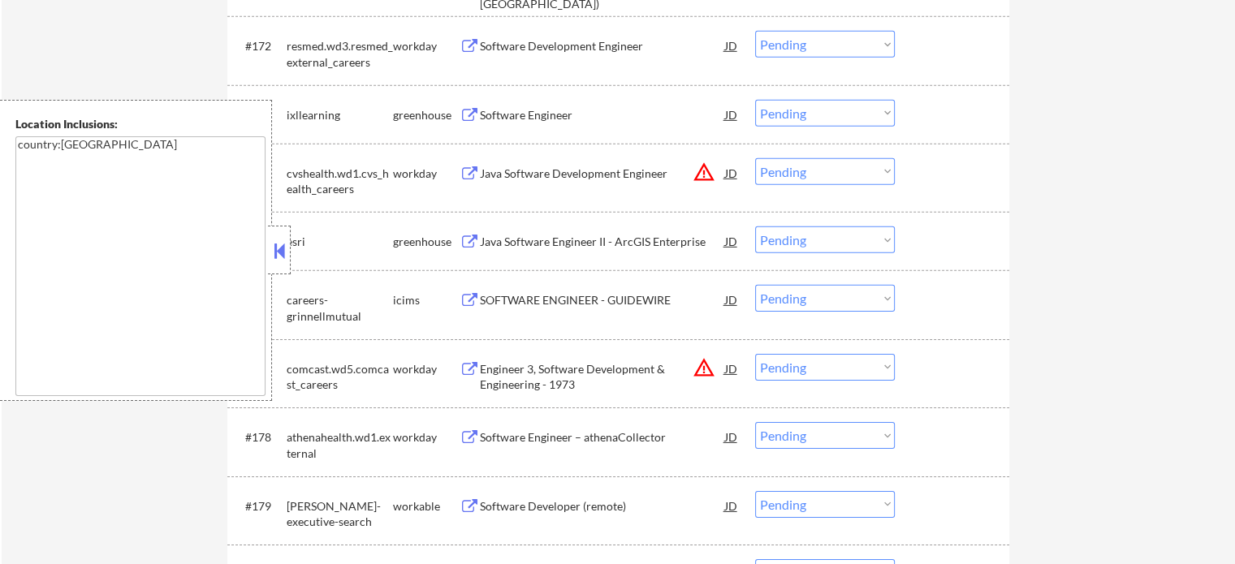
click at [575, 238] on div "Java Software Engineer II - ArcGIS Enterprise" at bounding box center [602, 242] width 245 height 16
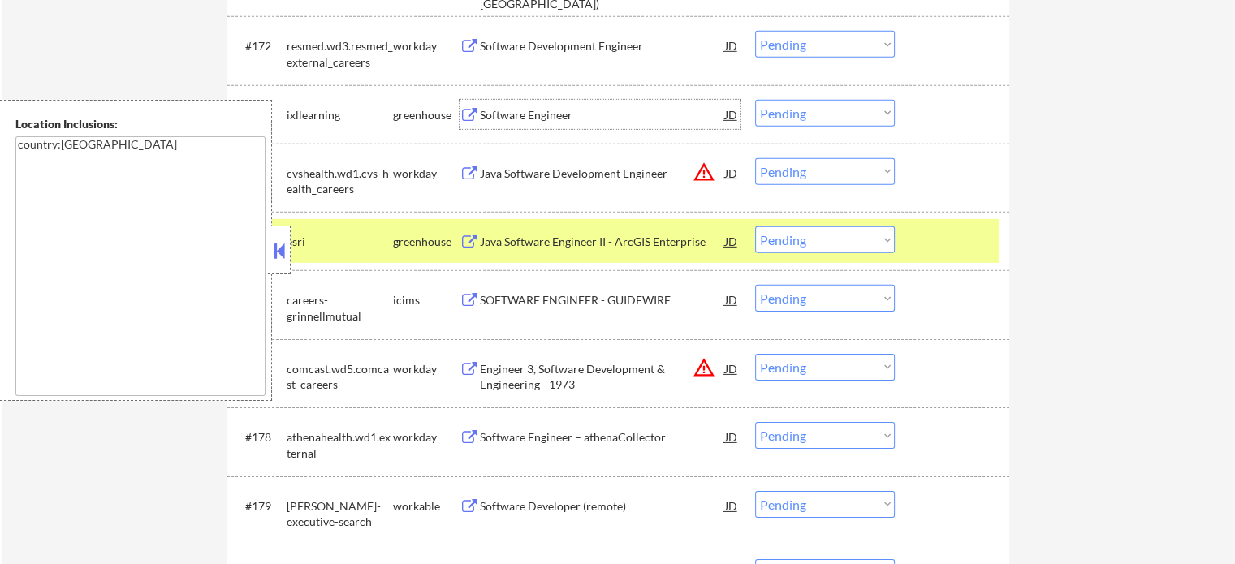
click at [534, 105] on div "Software Engineer" at bounding box center [602, 114] width 245 height 29
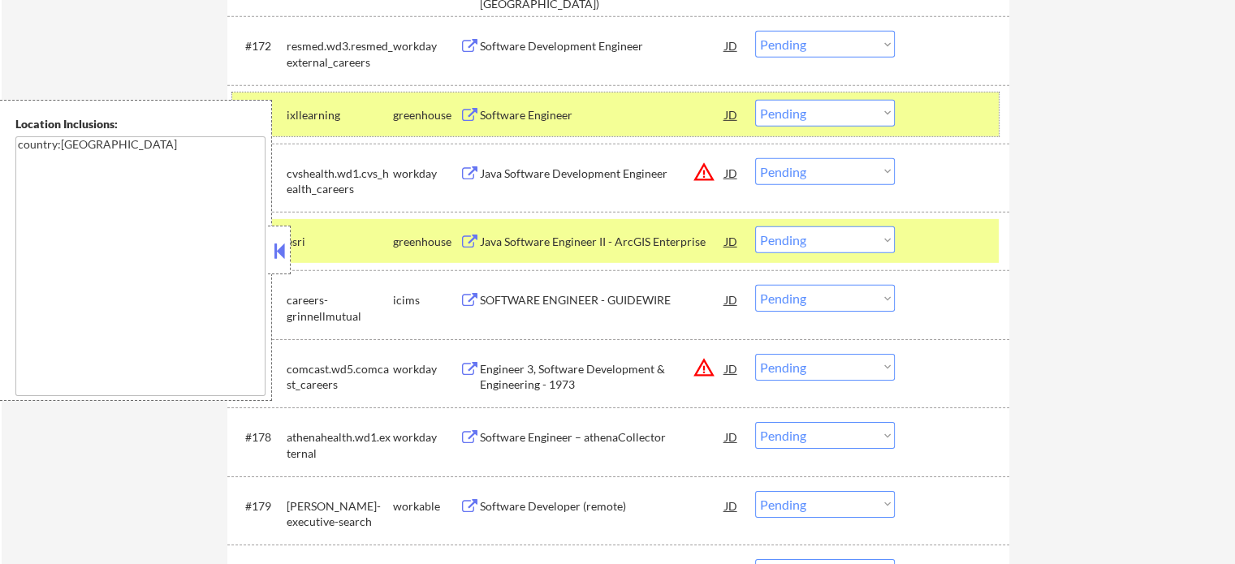
click at [987, 126] on div at bounding box center [953, 114] width 71 height 29
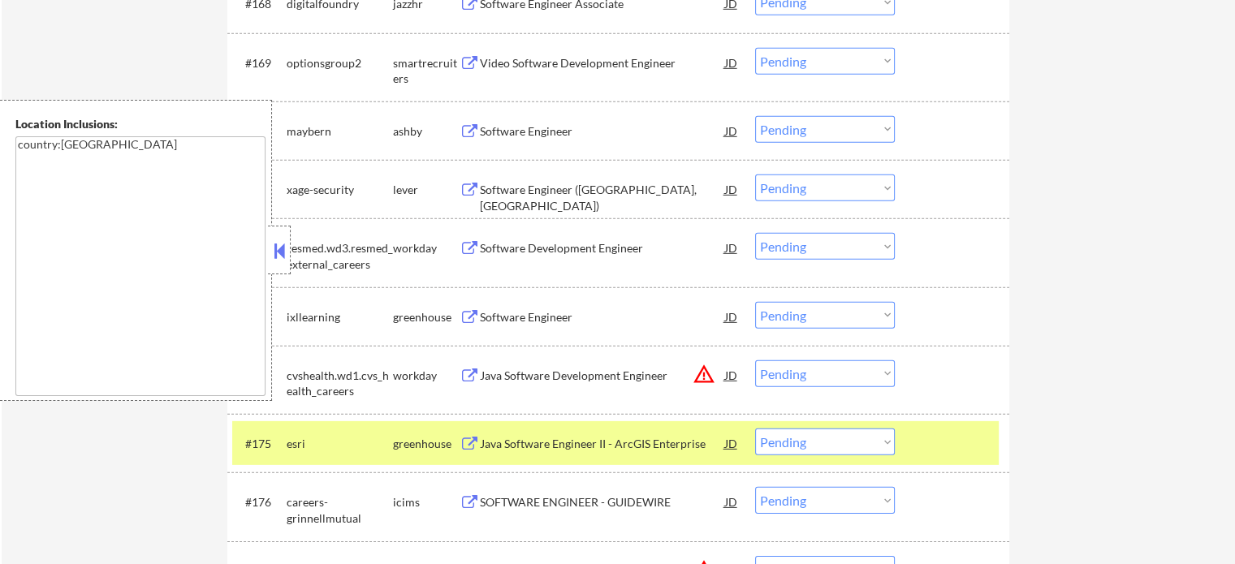
scroll to position [10865, 0]
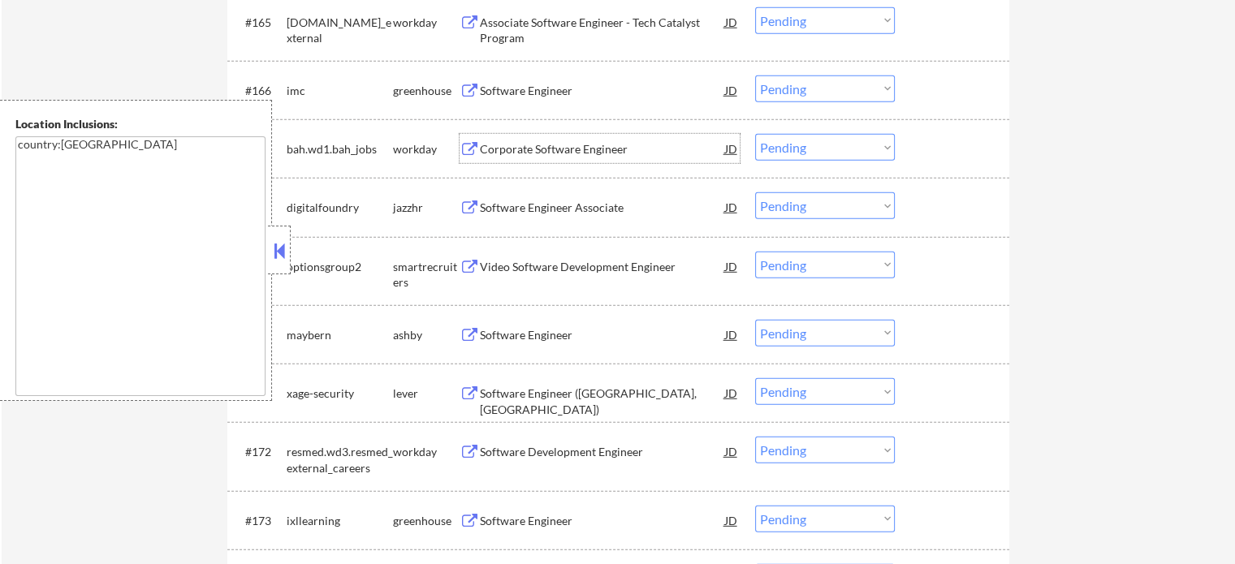
click at [581, 155] on div "Corporate Software Engineer" at bounding box center [602, 149] width 245 height 16
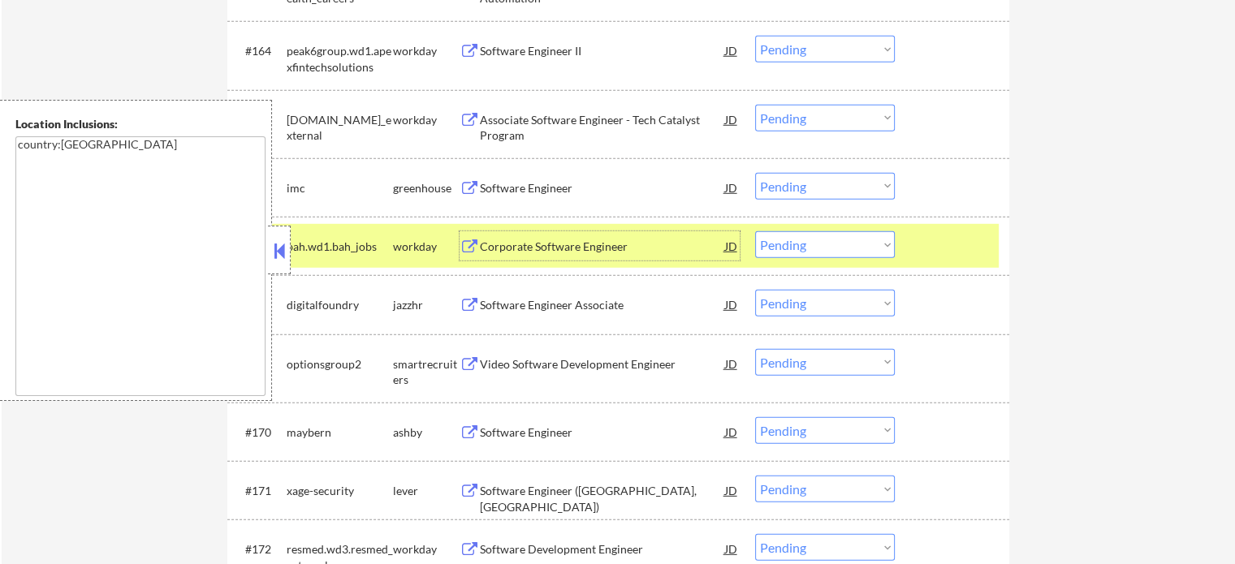
scroll to position [10622, 0]
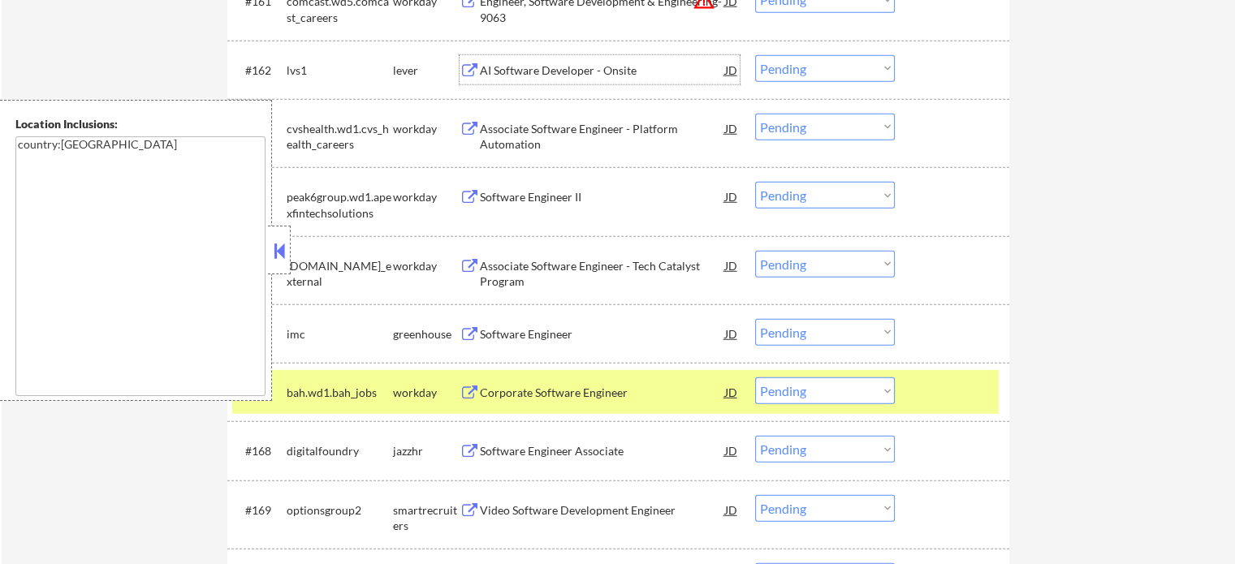
click at [598, 68] on div "AI Software Developer - Onsite" at bounding box center [602, 71] width 245 height 16
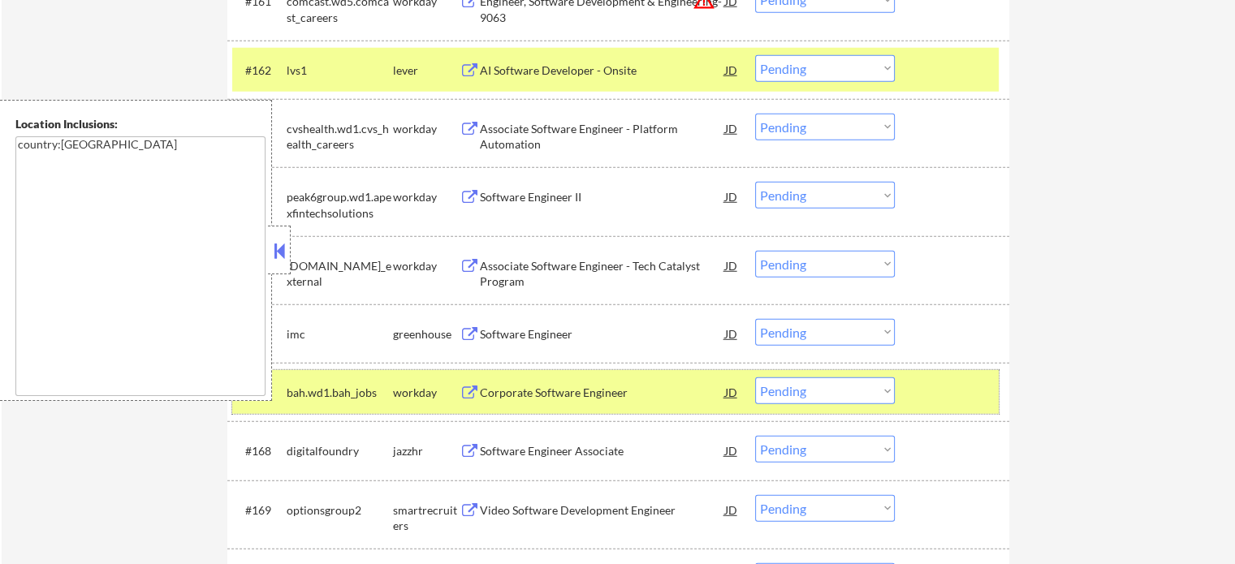
drag, startPoint x: 947, startPoint y: 382, endPoint x: 964, endPoint y: 236, distance: 146.2
click at [947, 377] on div "#167 bah.wd1.bah_jobs workday Corporate Software Engineer JD Choose an option..…" at bounding box center [615, 392] width 766 height 44
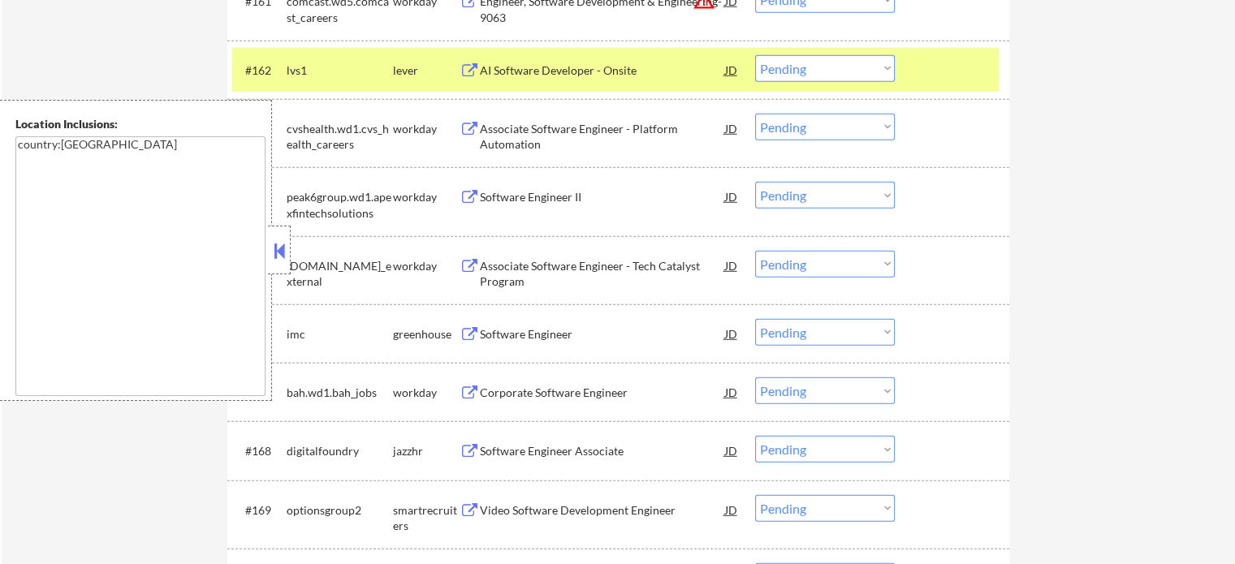
click at [936, 66] on div at bounding box center [953, 69] width 71 height 29
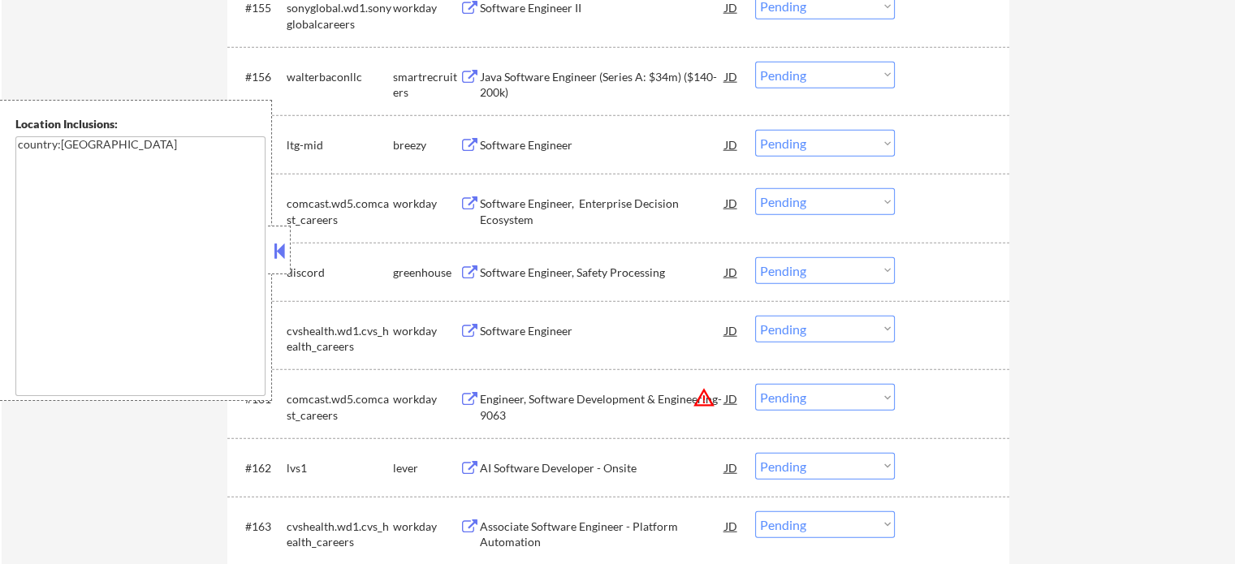
scroll to position [10216, 0]
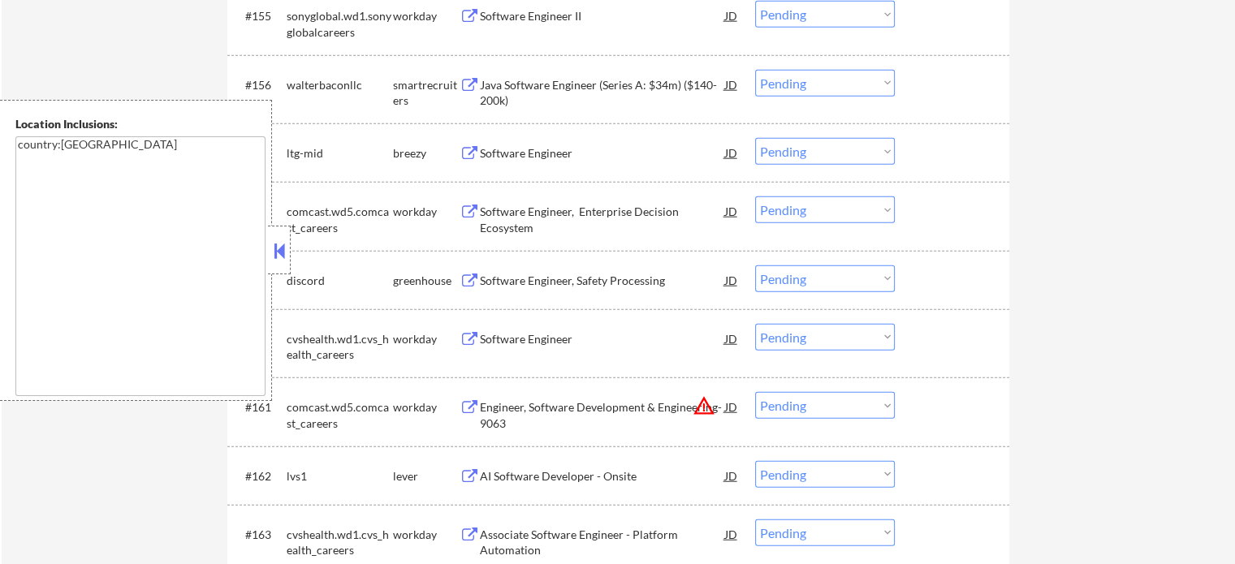
click at [513, 153] on div "Software Engineer" at bounding box center [602, 153] width 245 height 16
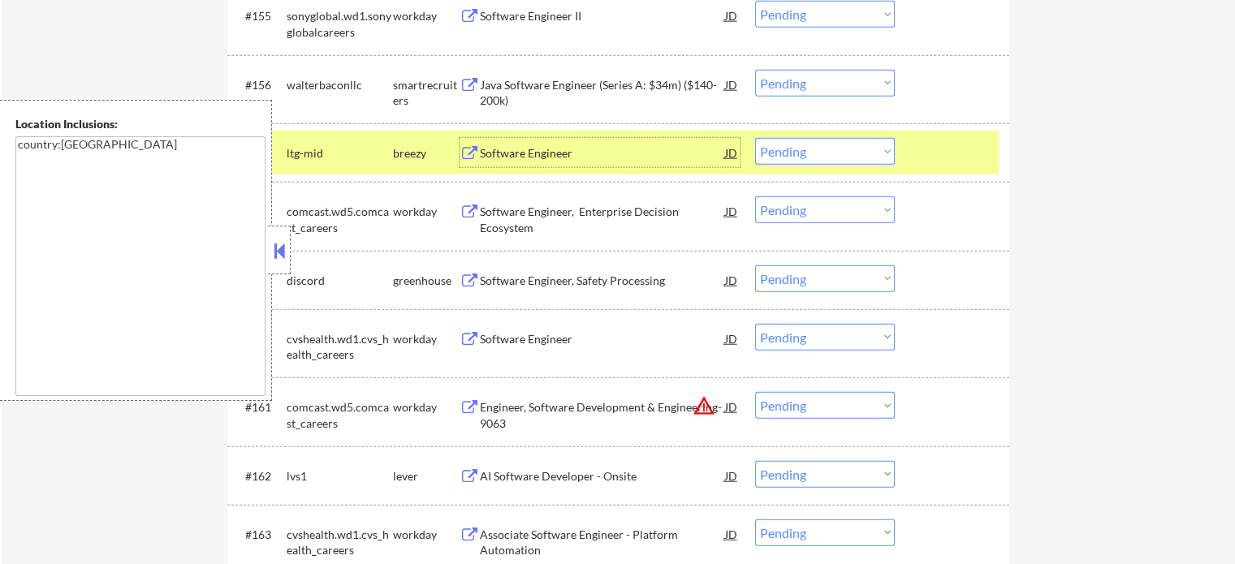
drag, startPoint x: 930, startPoint y: 158, endPoint x: 888, endPoint y: 152, distance: 41.9
click at [927, 157] on div at bounding box center [953, 152] width 71 height 29
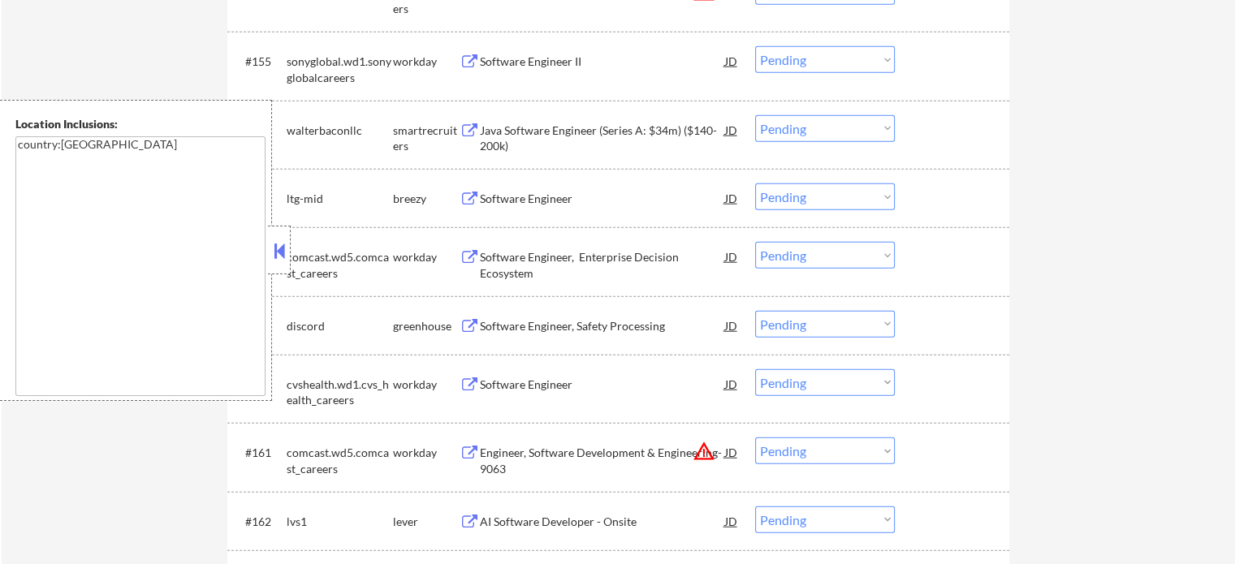
scroll to position [10135, 0]
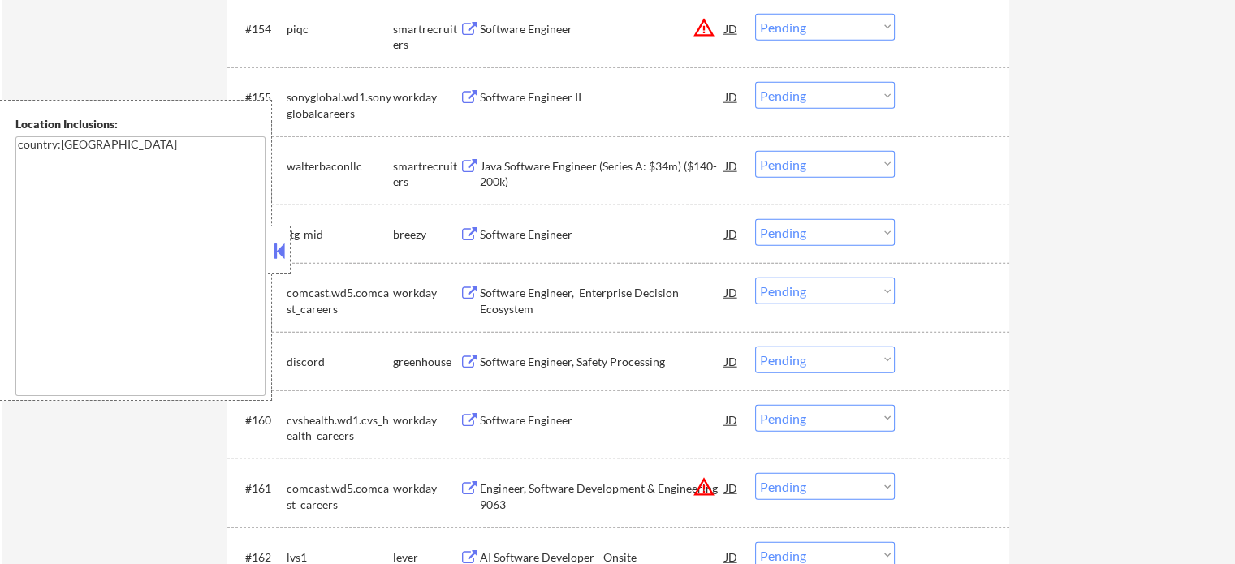
click at [529, 178] on div "Java Software Engineer (Series A: $34m) ($140-200k)" at bounding box center [602, 174] width 245 height 32
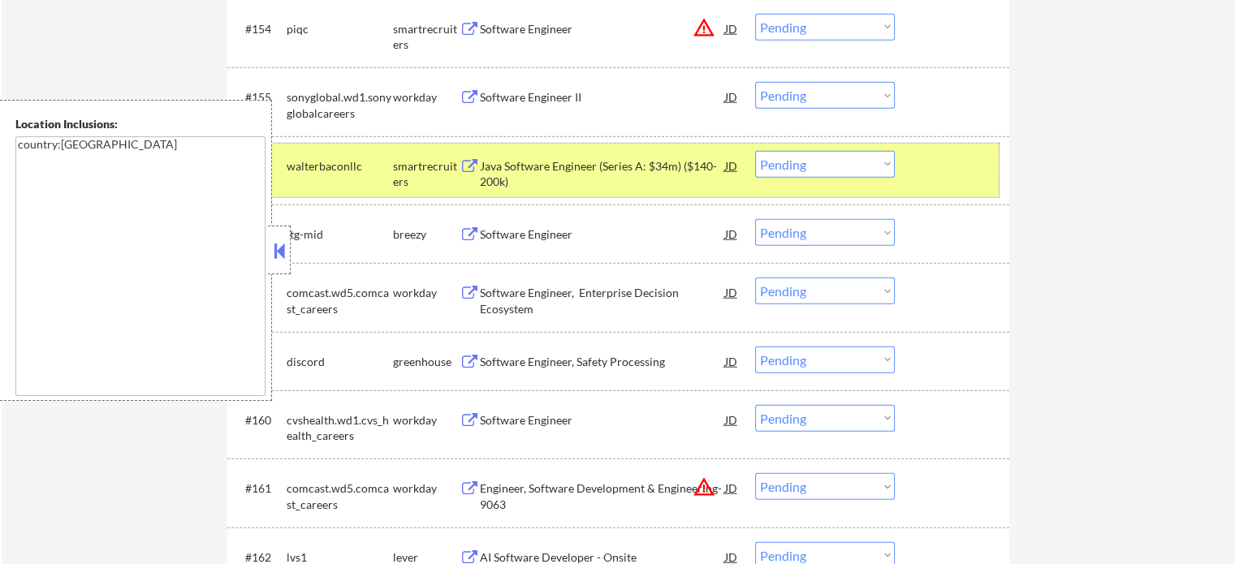
click at [929, 169] on div at bounding box center [953, 165] width 71 height 29
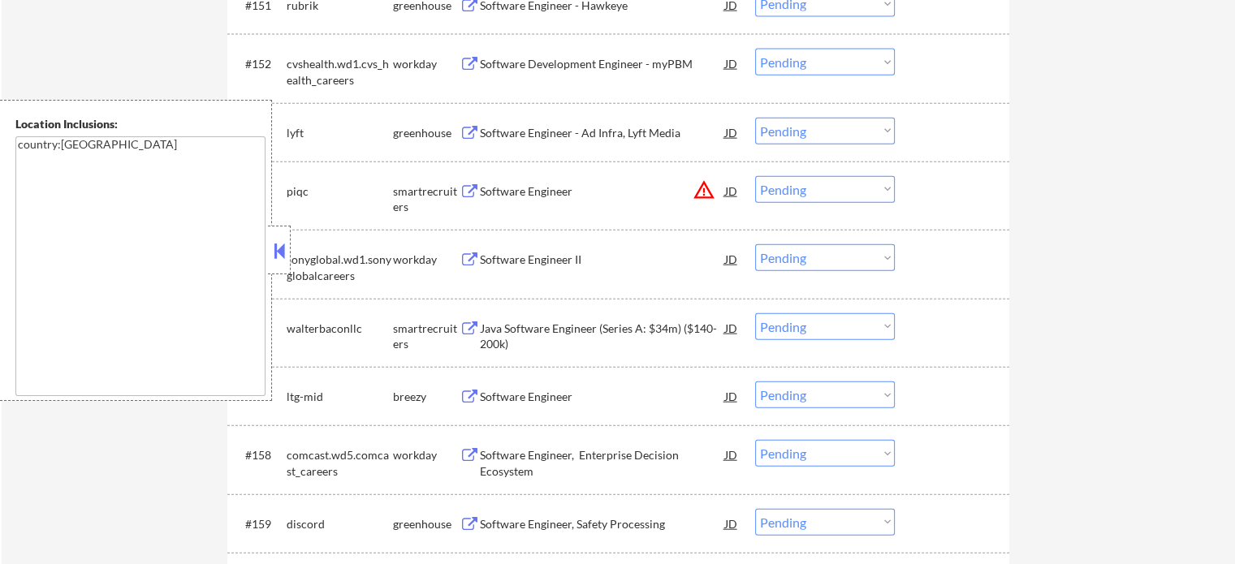
scroll to position [9891, 0]
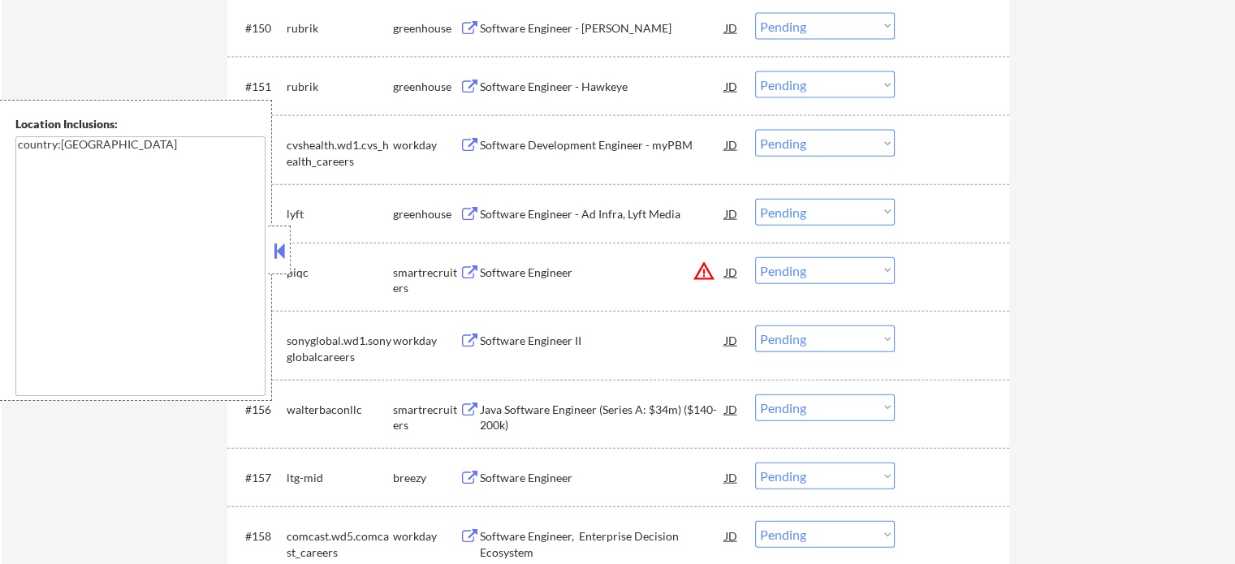
click at [539, 86] on div "Software Engineer - Hawkeye" at bounding box center [602, 87] width 245 height 16
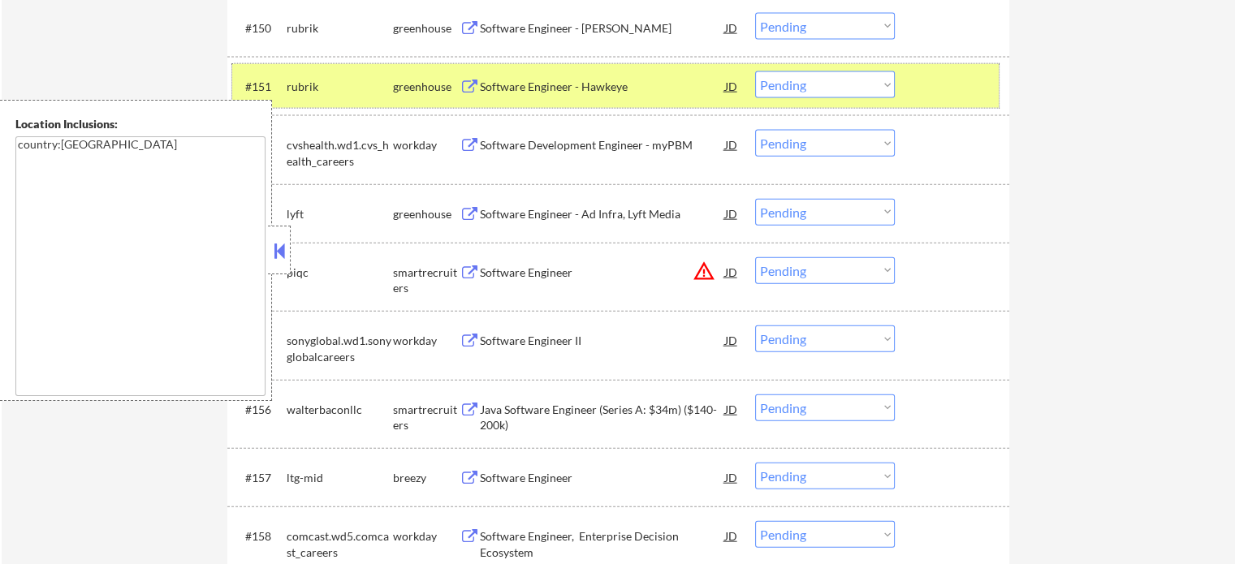
click at [938, 82] on div at bounding box center [953, 85] width 71 height 29
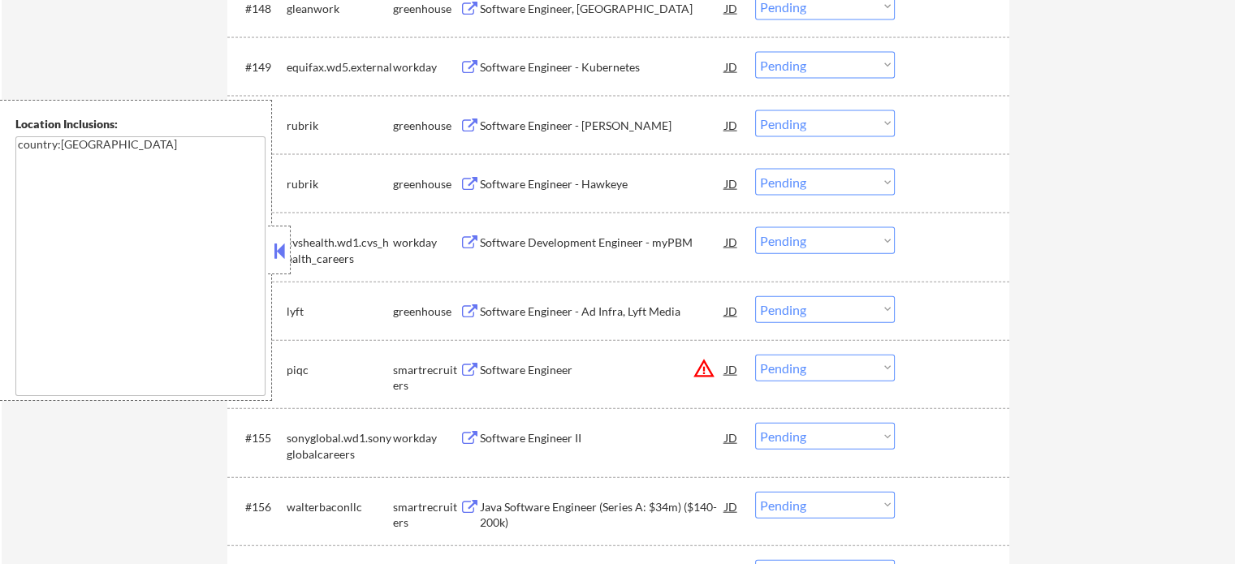
scroll to position [9648, 0]
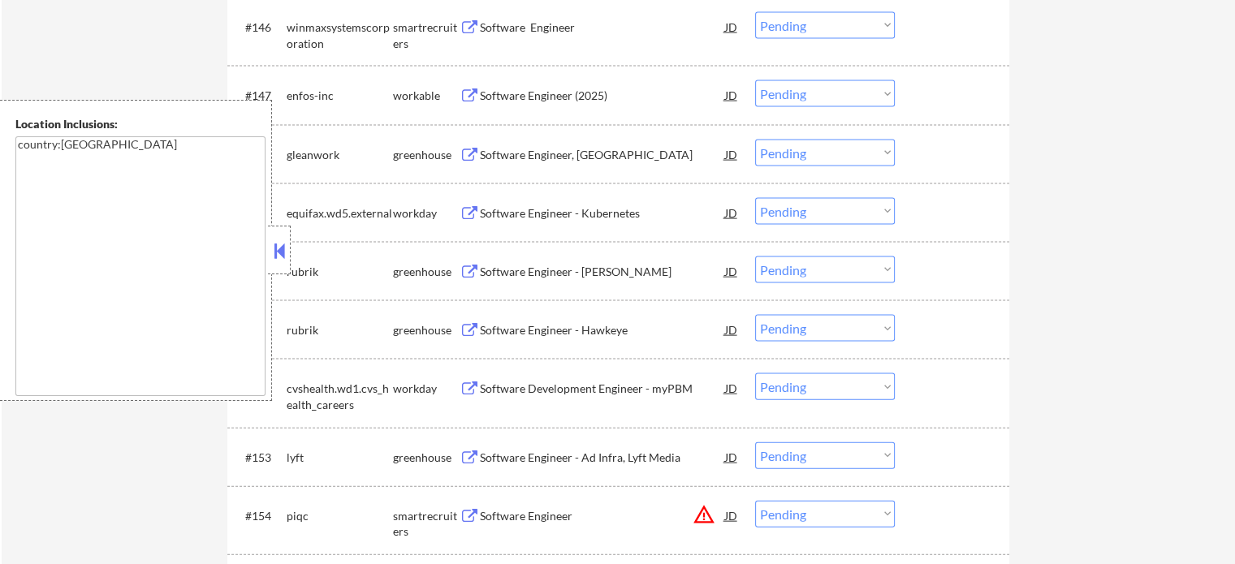
click at [529, 89] on div "Software Engineer (2025)" at bounding box center [602, 96] width 245 height 16
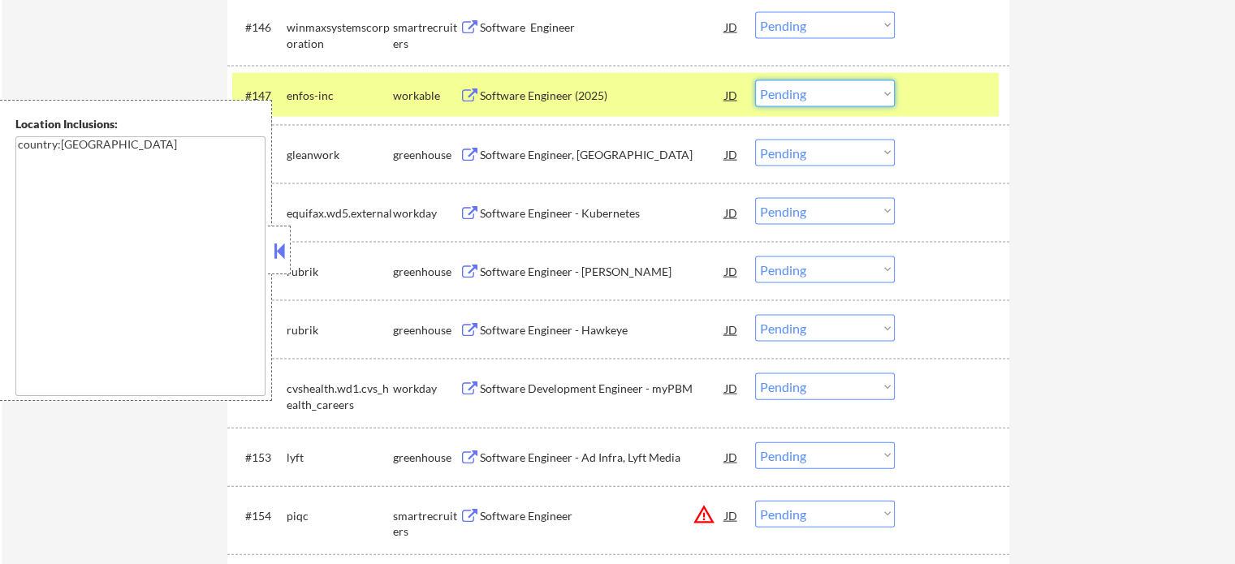
drag, startPoint x: 830, startPoint y: 93, endPoint x: 826, endPoint y: 101, distance: 8.4
click at [830, 93] on select "Choose an option... Pending Applied Excluded (Questions) Excluded (Expired) Exc…" at bounding box center [825, 93] width 140 height 27
click at [755, 81] on select "Choose an option... Pending Applied Excluded (Questions) Excluded (Expired) Exc…" at bounding box center [825, 93] width 140 height 27
click at [956, 97] on div at bounding box center [953, 94] width 71 height 29
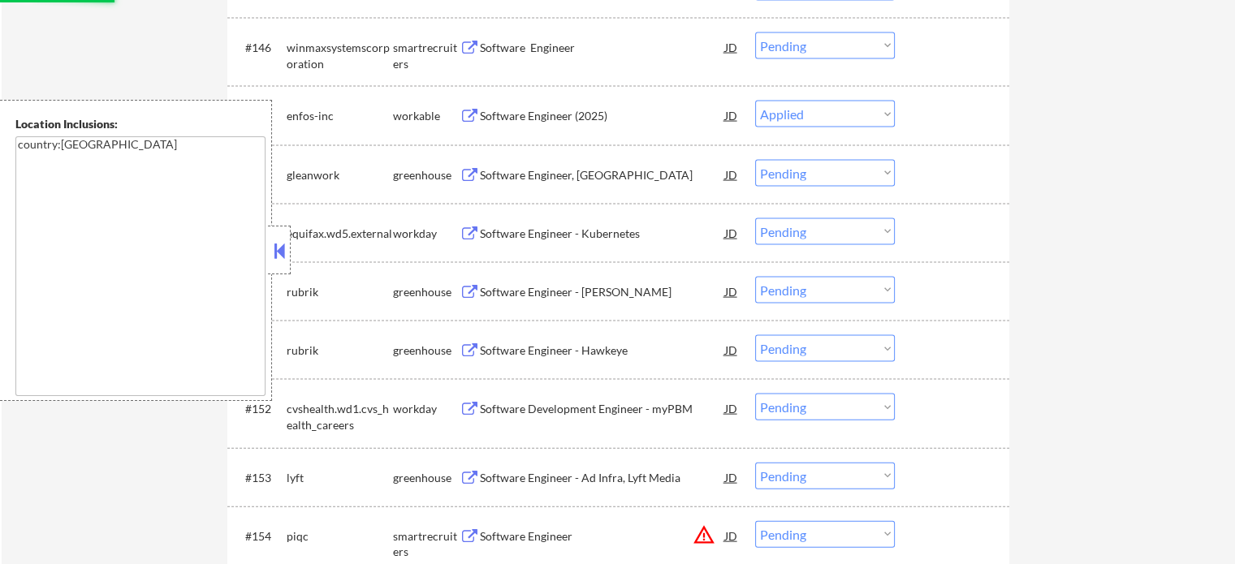
scroll to position [9485, 0]
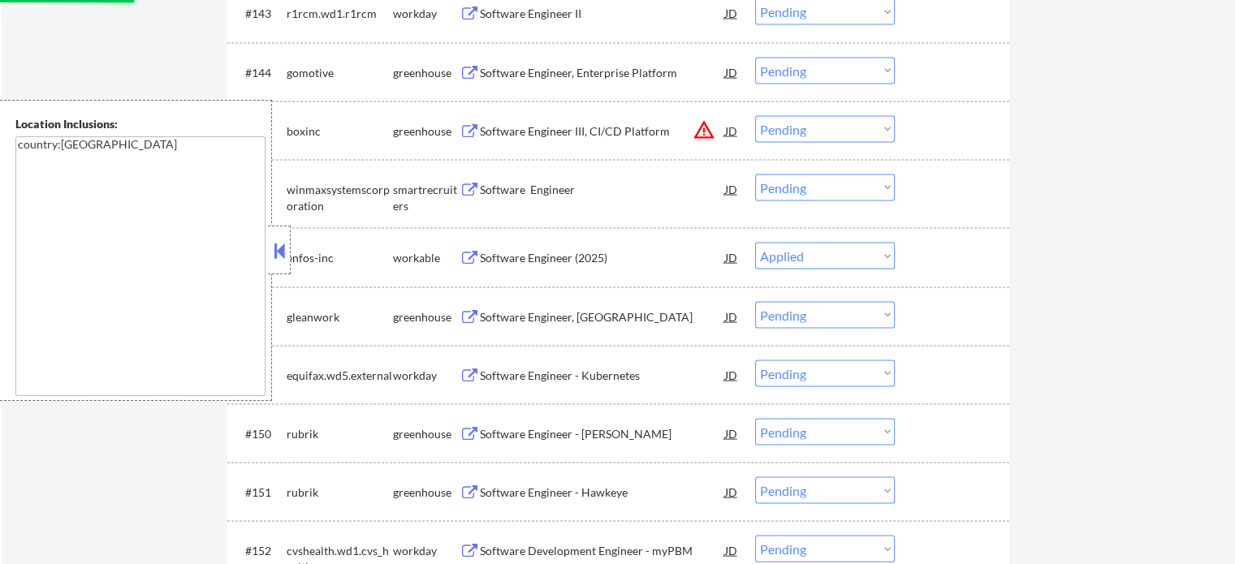
click at [536, 192] on div "Software Engineer" at bounding box center [602, 190] width 245 height 16
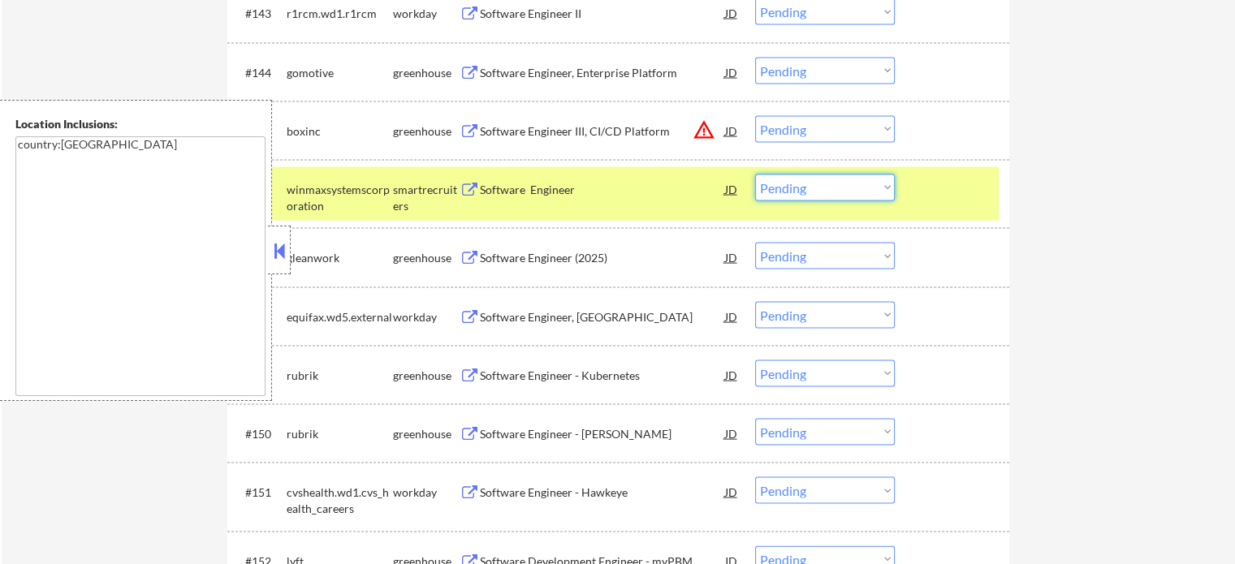
click at [852, 189] on select "Choose an option... Pending Applied Excluded (Questions) Excluded (Expired) Exc…" at bounding box center [825, 188] width 140 height 27
click at [755, 175] on select "Choose an option... Pending Applied Excluded (Questions) Excluded (Expired) Exc…" at bounding box center [825, 188] width 140 height 27
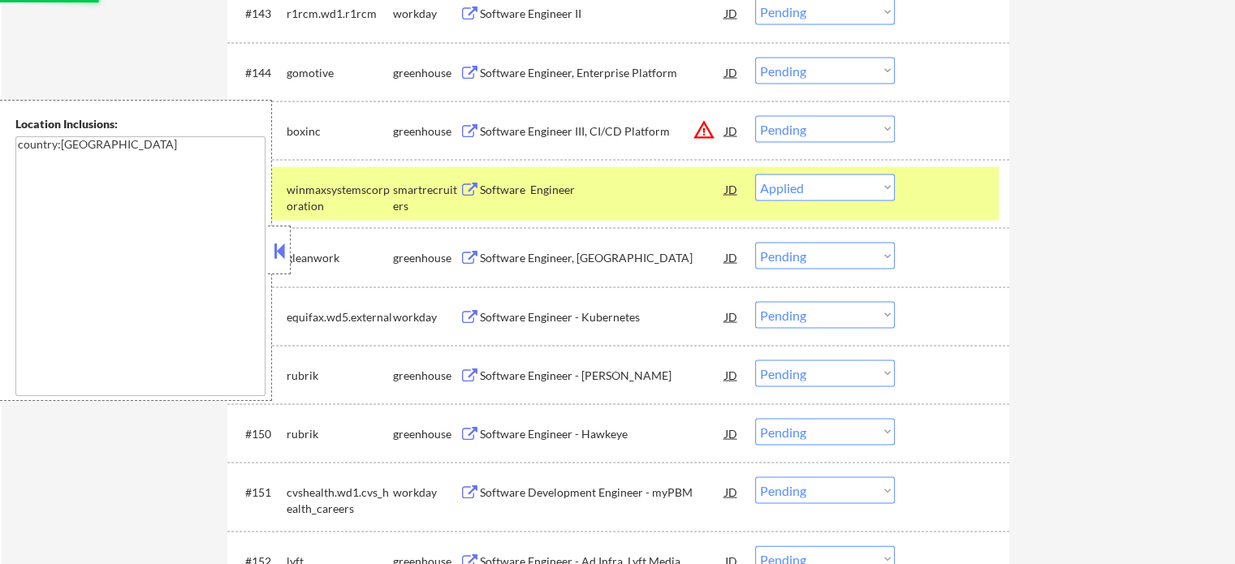
click at [948, 188] on div at bounding box center [953, 189] width 71 height 29
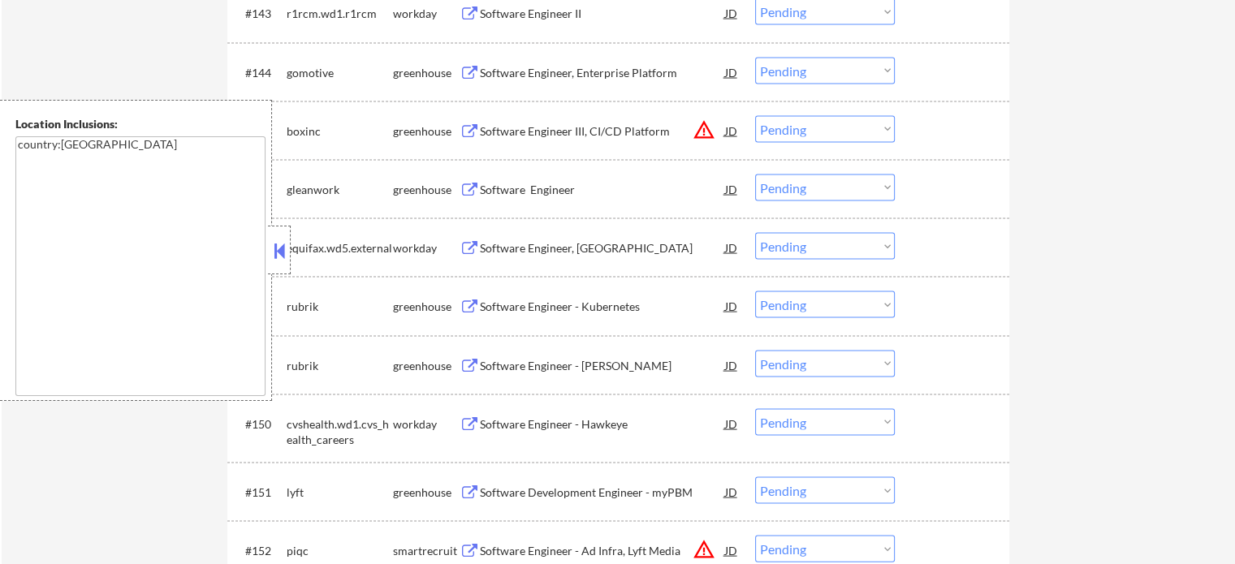
click at [586, 71] on div "Software Engineer, Enterprise Platform" at bounding box center [602, 73] width 245 height 16
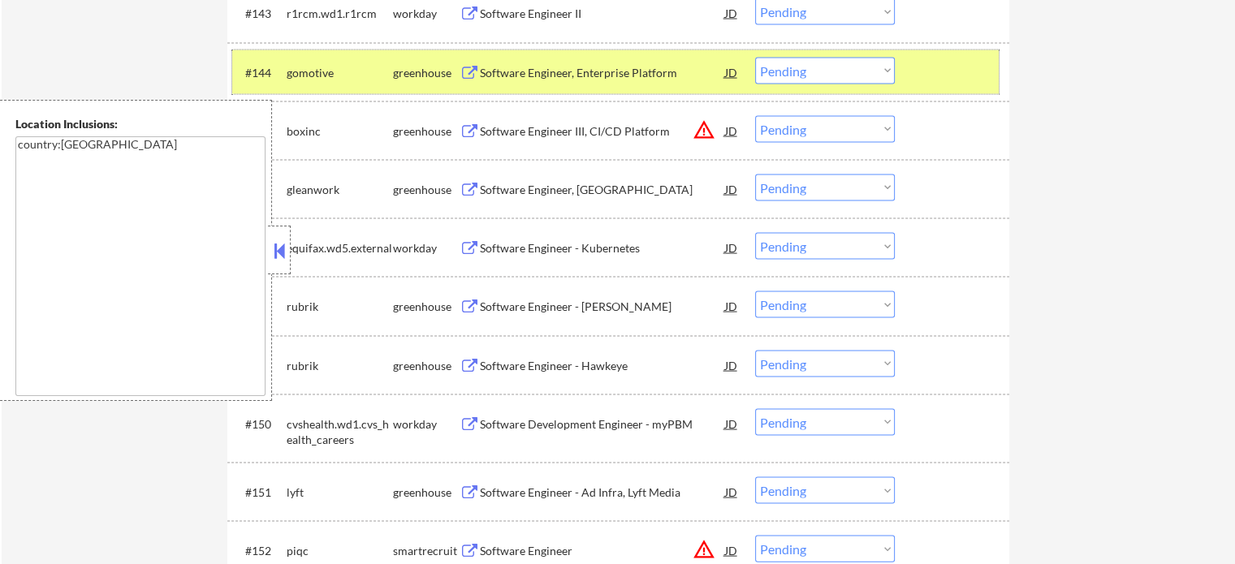
drag, startPoint x: 973, startPoint y: 85, endPoint x: 908, endPoint y: 79, distance: 64.5
click at [964, 85] on div at bounding box center [953, 72] width 71 height 29
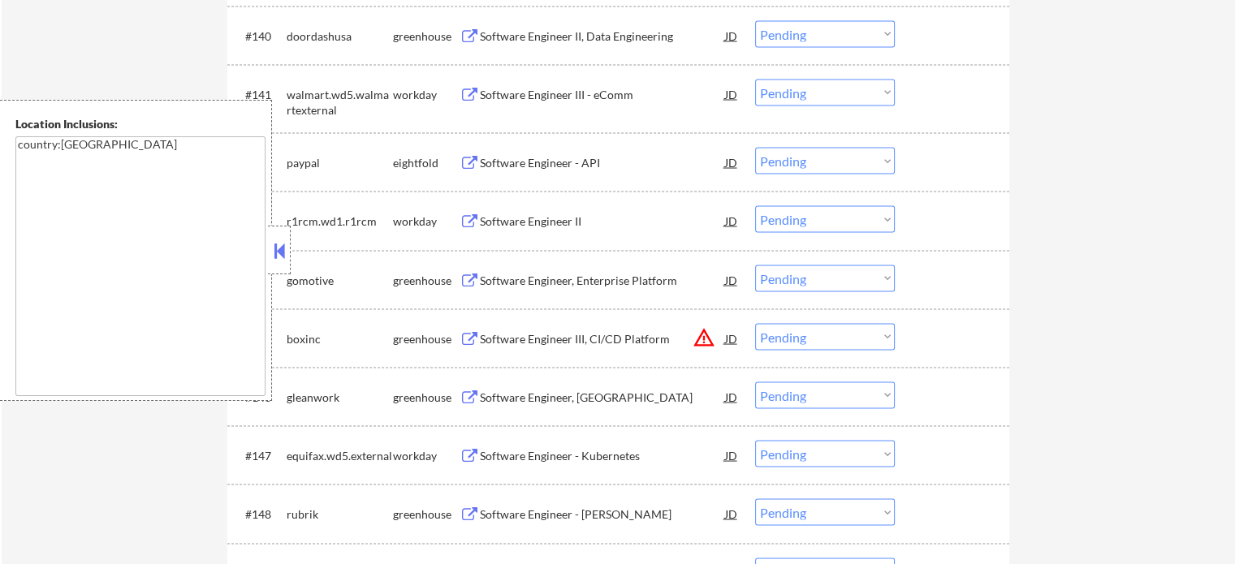
scroll to position [9242, 0]
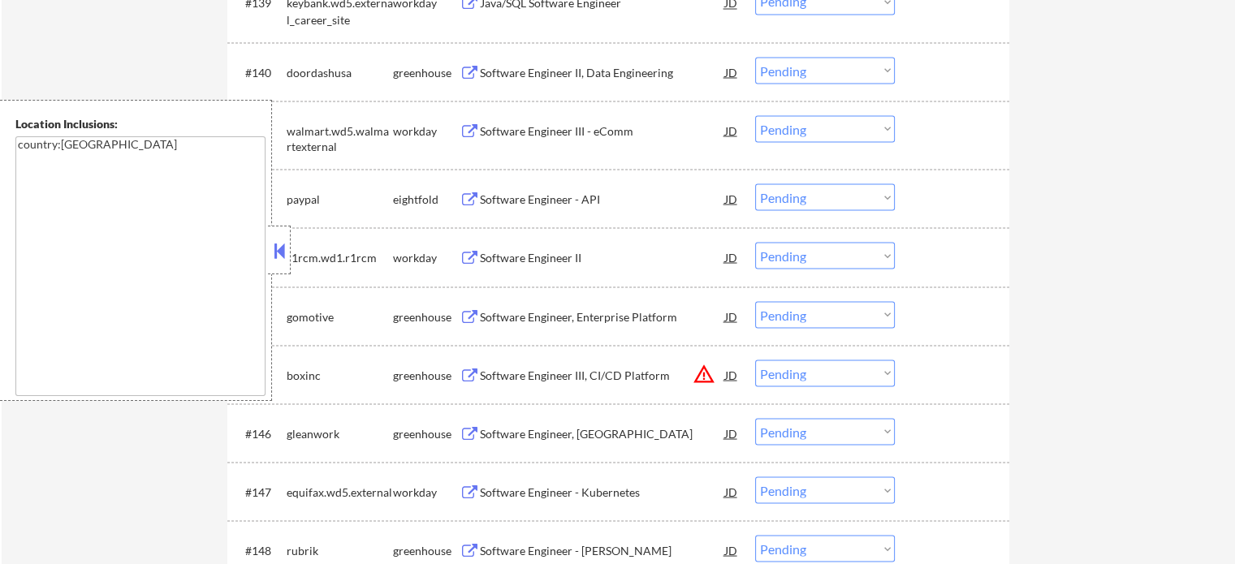
click at [547, 72] on div "Software Engineer II, Data Engineering" at bounding box center [602, 72] width 245 height 16
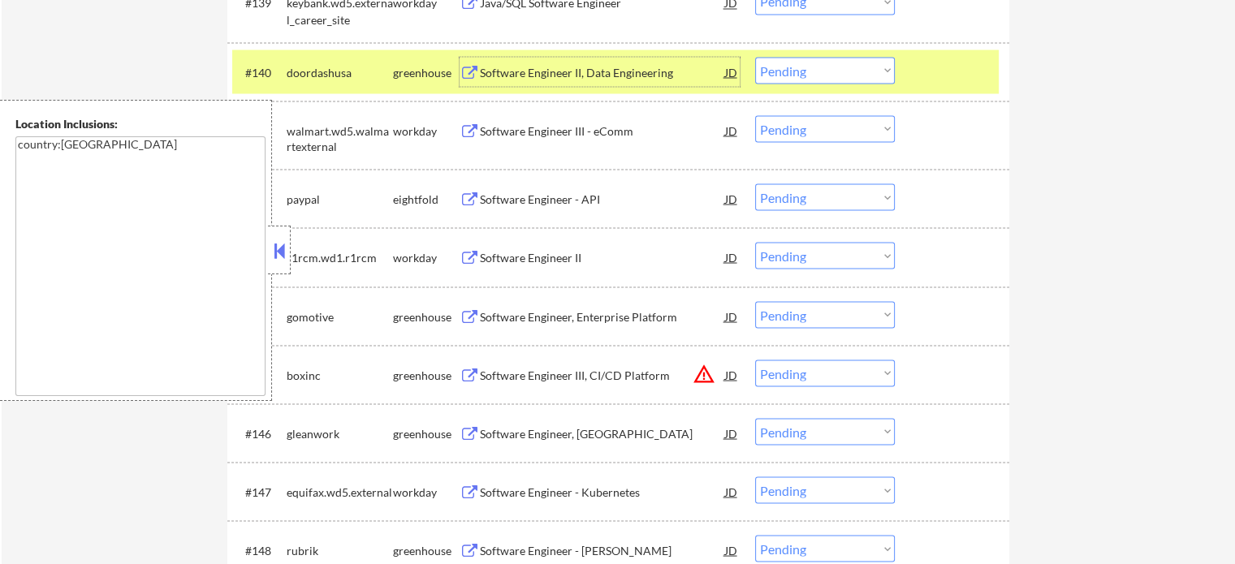
click at [916, 85] on div "#140 doordashusa greenhouse Software Engineer II, Data Engineering JD Choose an…" at bounding box center [615, 72] width 766 height 44
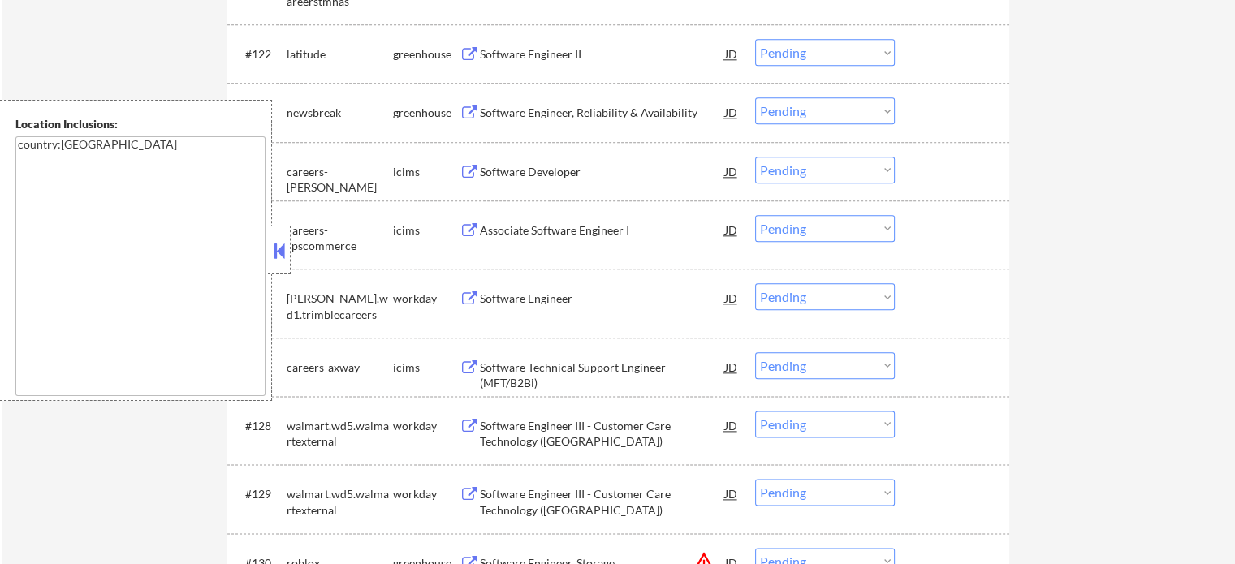
scroll to position [8024, 0]
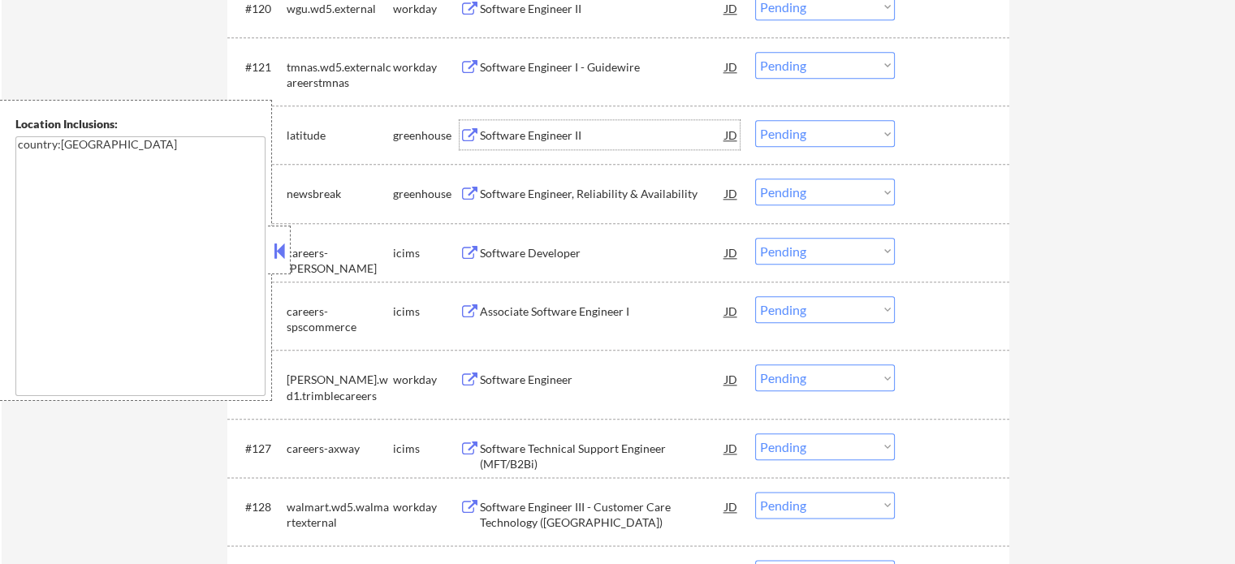
click at [533, 139] on div "Software Engineer II" at bounding box center [602, 135] width 245 height 16
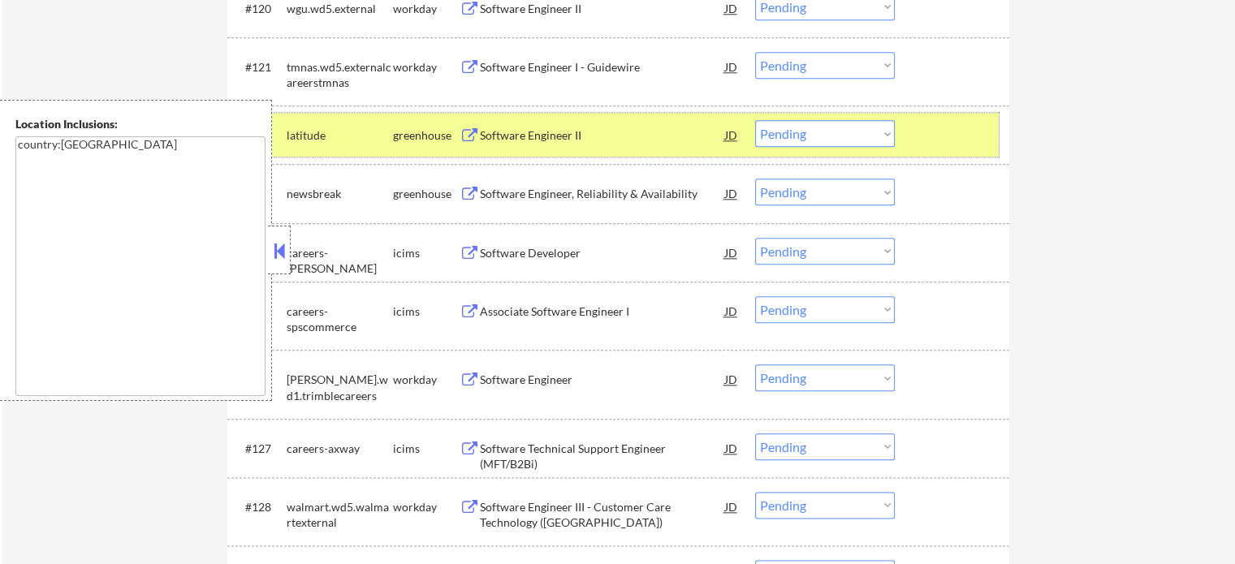
click at [970, 131] on div at bounding box center [953, 134] width 71 height 29
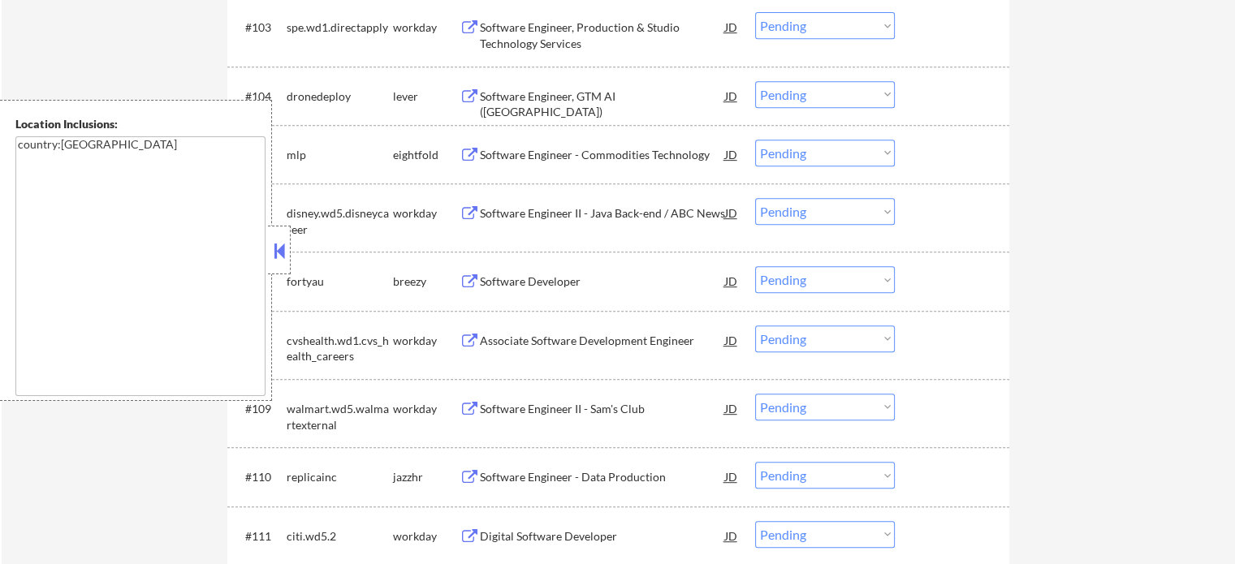
scroll to position [6887, 0]
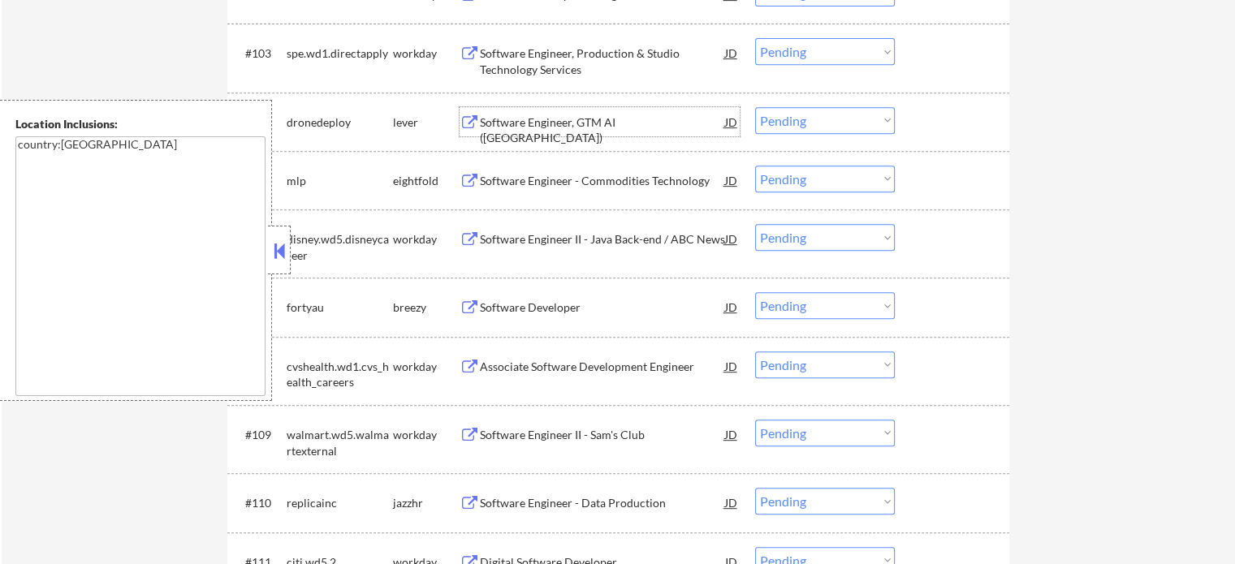
click at [559, 119] on div "Software Engineer, GTM AI ([GEOGRAPHIC_DATA])" at bounding box center [602, 130] width 245 height 32
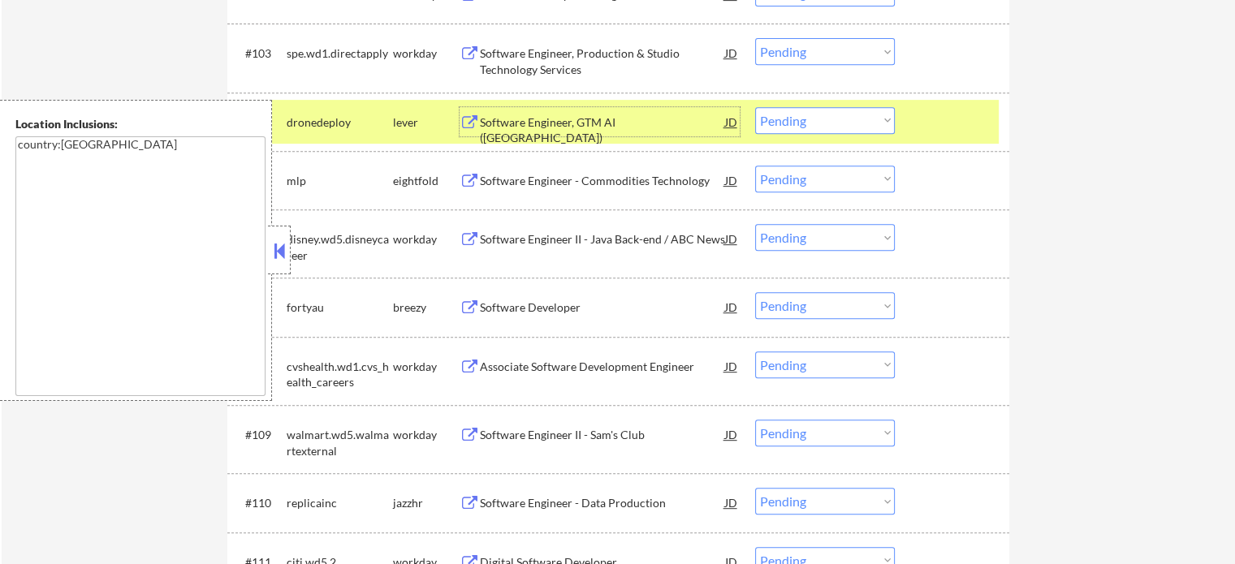
click at [805, 114] on select "Choose an option... Pending Applied Excluded (Questions) Excluded (Expired) Exc…" at bounding box center [825, 120] width 140 height 27
click at [755, 107] on select "Choose an option... Pending Applied Excluded (Questions) Excluded (Expired) Exc…" at bounding box center [825, 120] width 140 height 27
click at [951, 106] on div "#104 dronedeploy lever Software Engineer, GTM AI ([GEOGRAPHIC_DATA]) JD Choose …" at bounding box center [615, 122] width 766 height 44
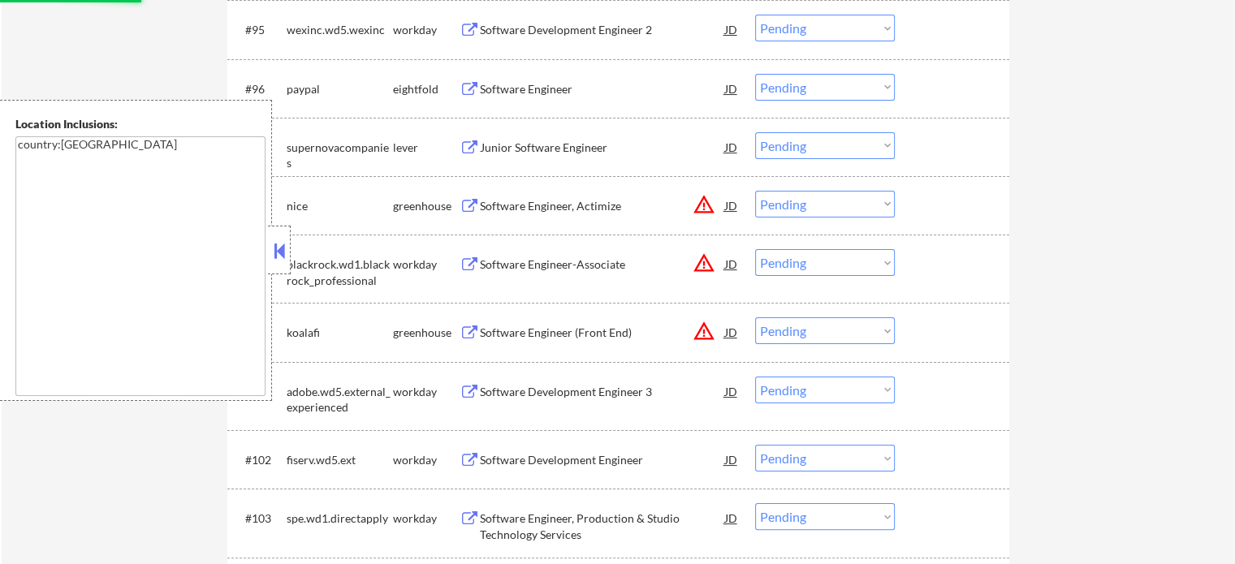
scroll to position [6400, 0]
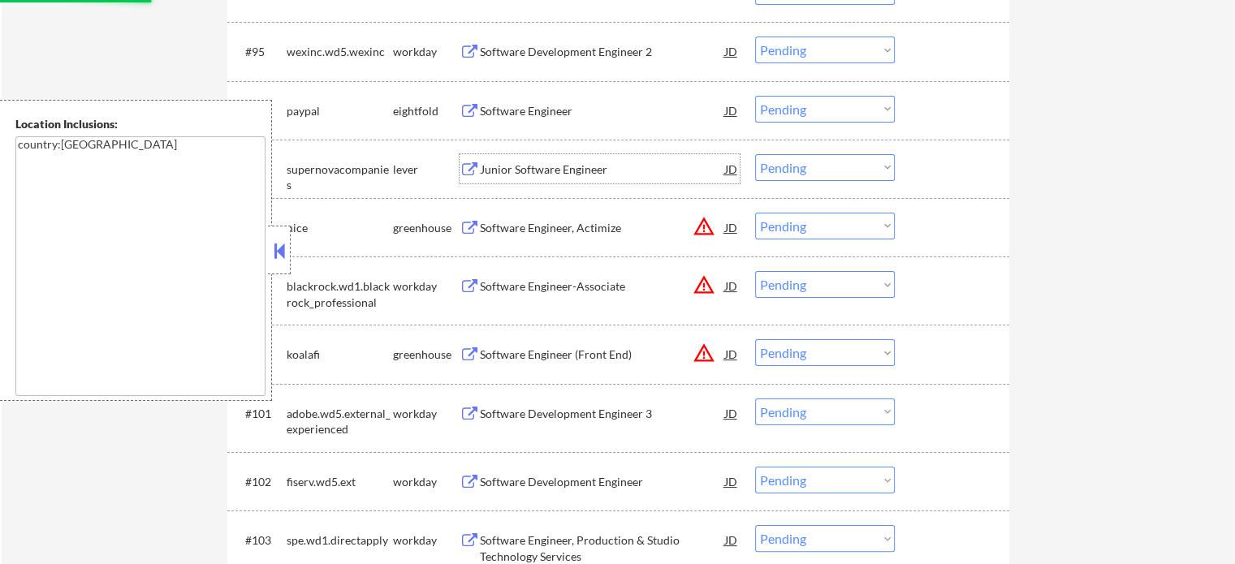
click at [561, 164] on div "Junior Software Engineer" at bounding box center [602, 170] width 245 height 16
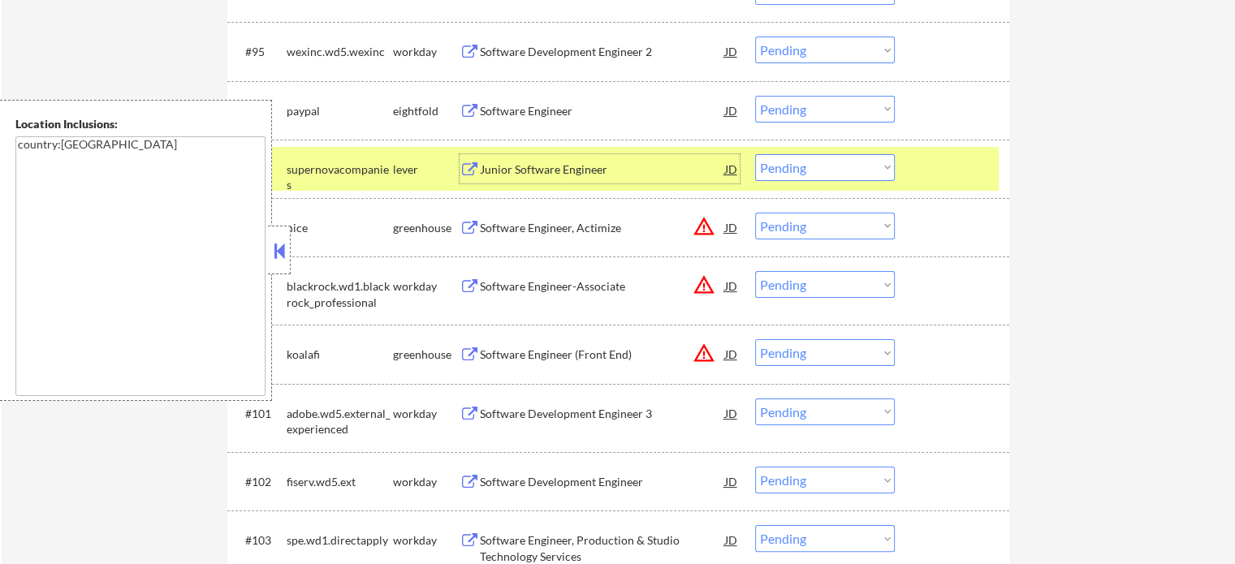
click at [921, 162] on div at bounding box center [953, 168] width 71 height 29
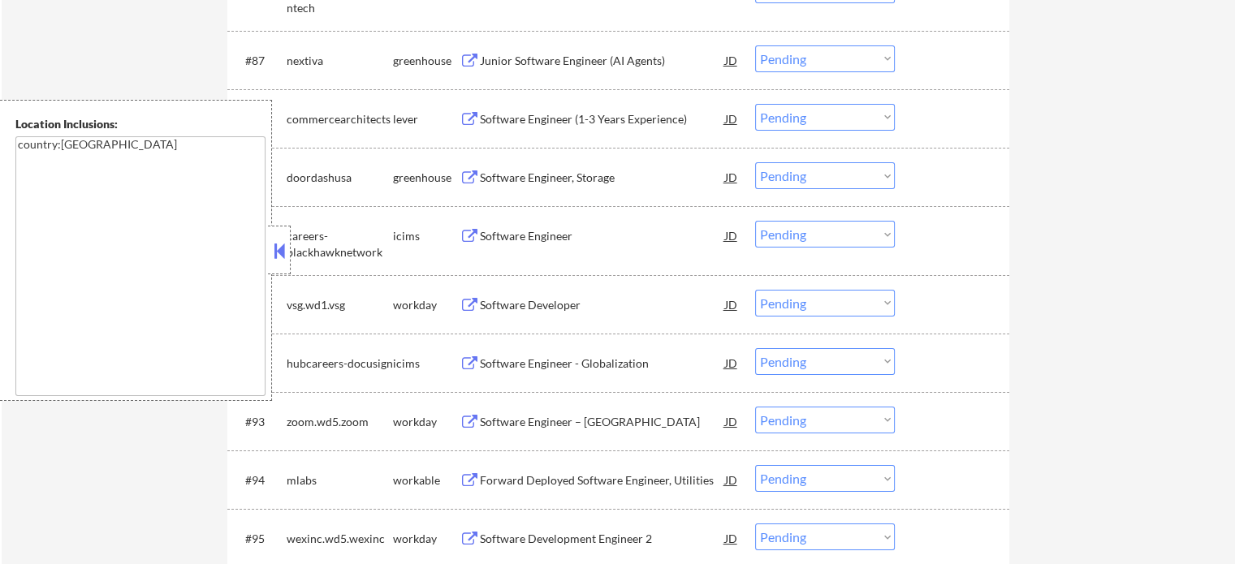
scroll to position [5913, 0]
click at [605, 166] on div "Software Engineer, Storage" at bounding box center [602, 176] width 245 height 29
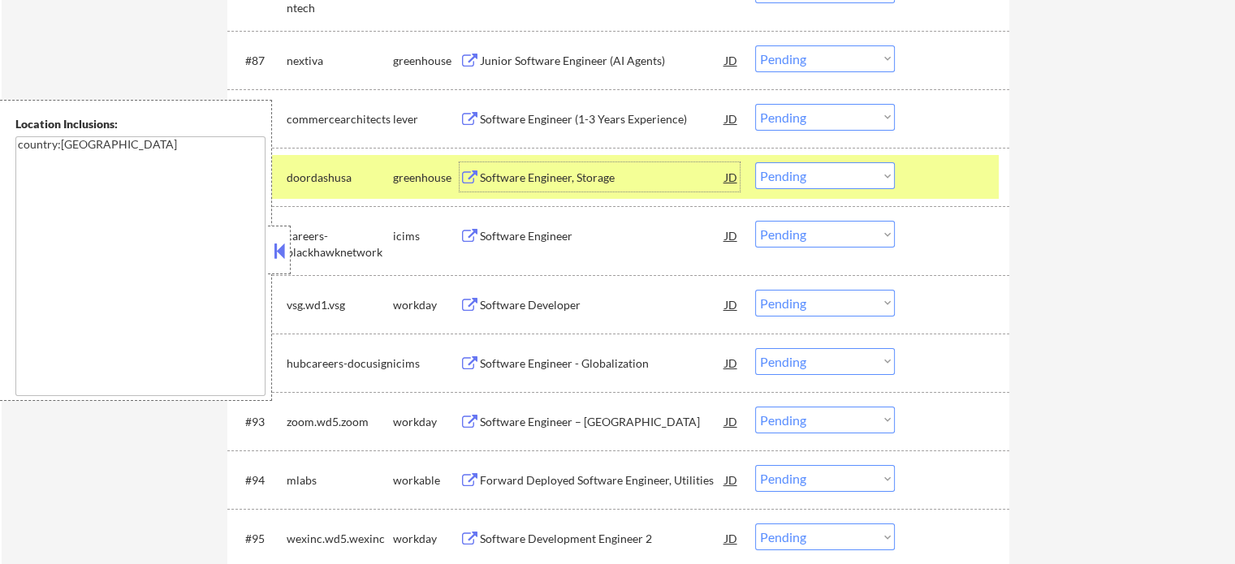
click at [929, 191] on div at bounding box center [953, 176] width 71 height 29
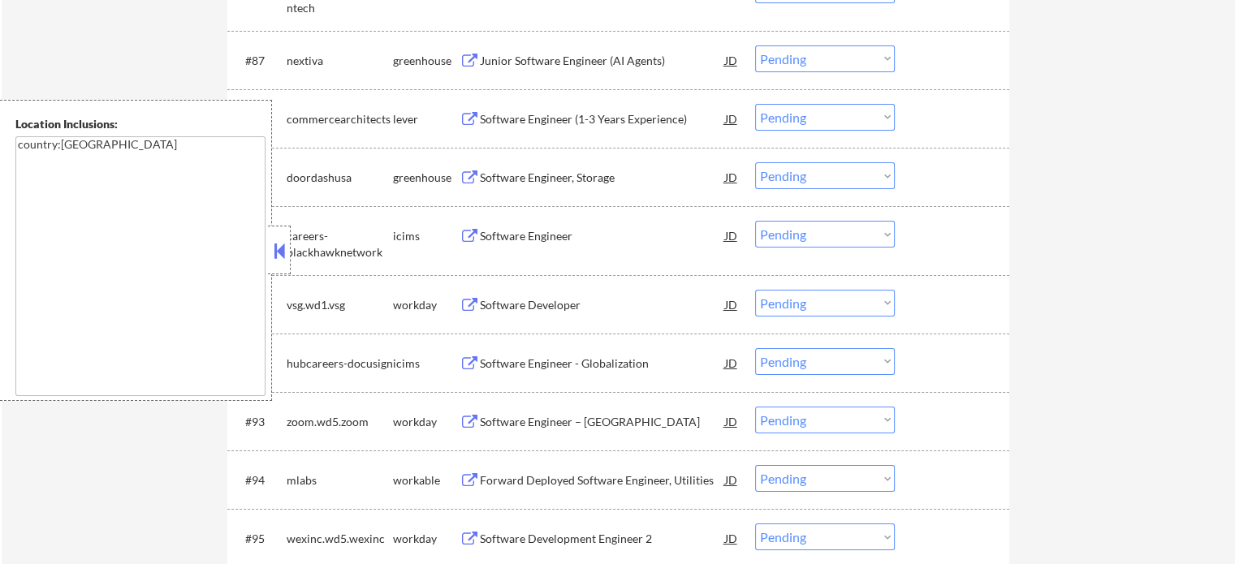
scroll to position [5832, 0]
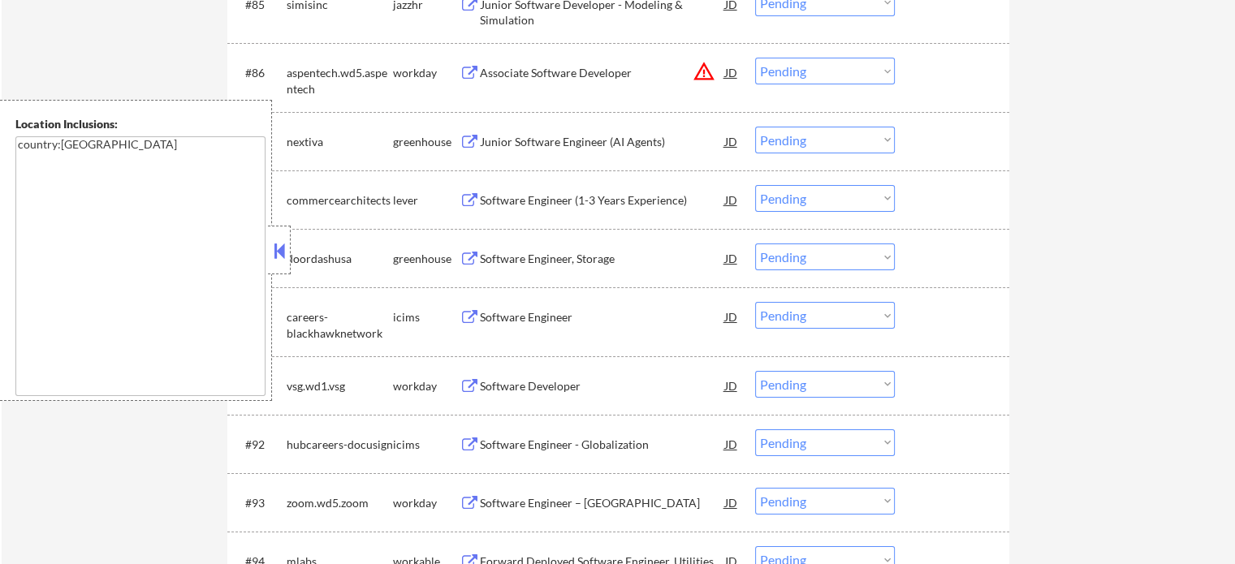
click at [542, 145] on div "Junior Software Engineer (AI Agents)" at bounding box center [602, 142] width 245 height 16
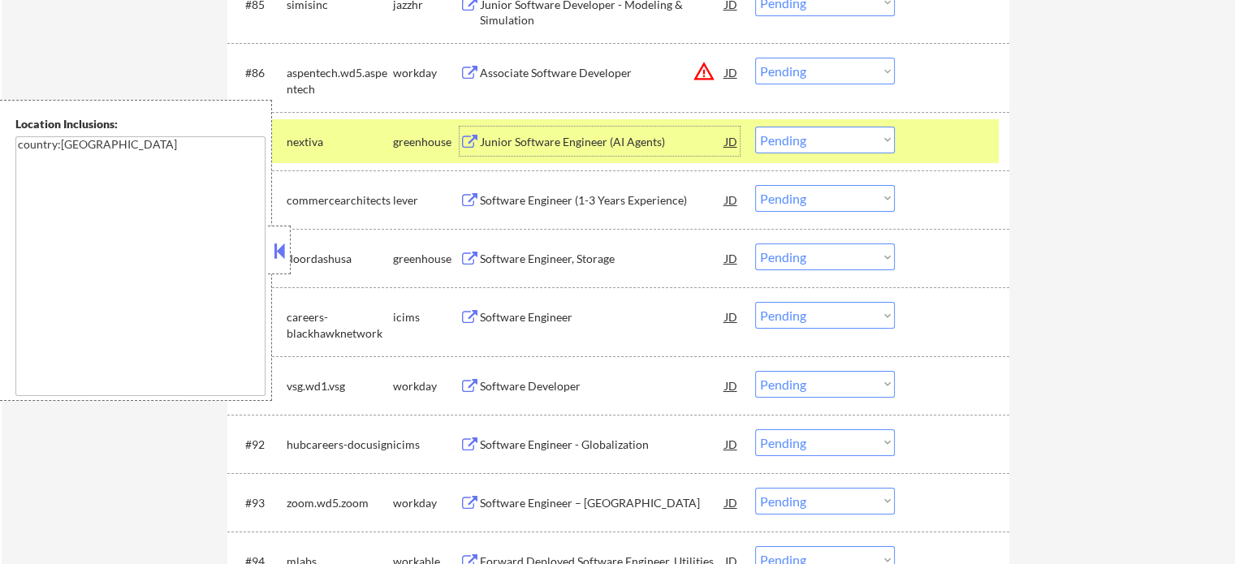
click at [895, 152] on div "#87 nextiva greenhouse Junior Software Engineer (AI Agents) JD warning_amber Ch…" at bounding box center [615, 141] width 766 height 44
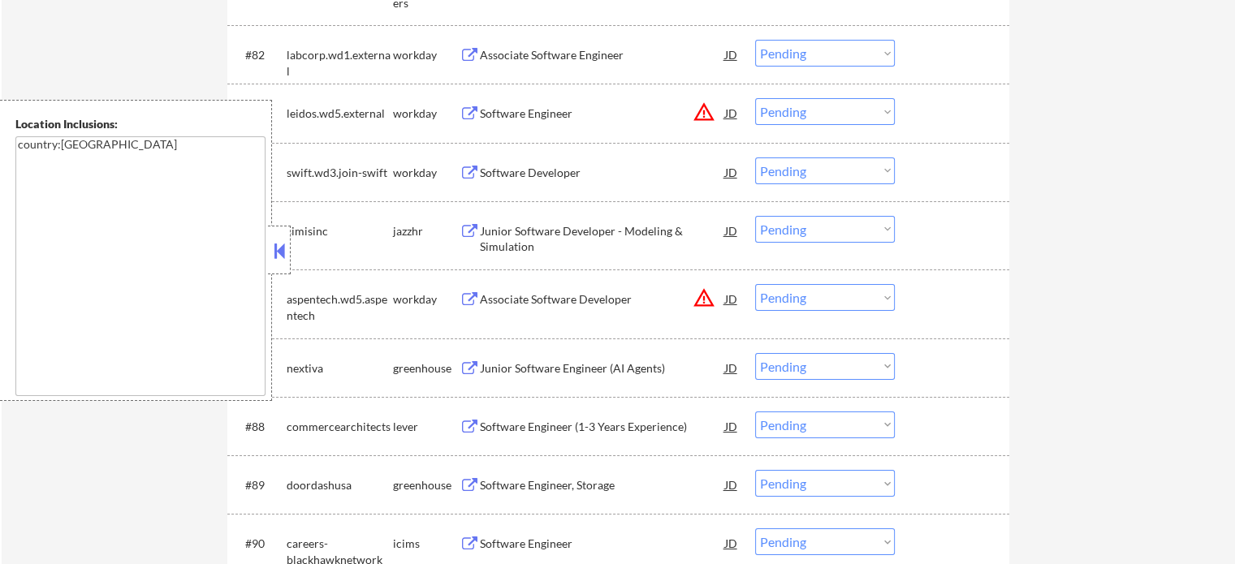
scroll to position [5507, 0]
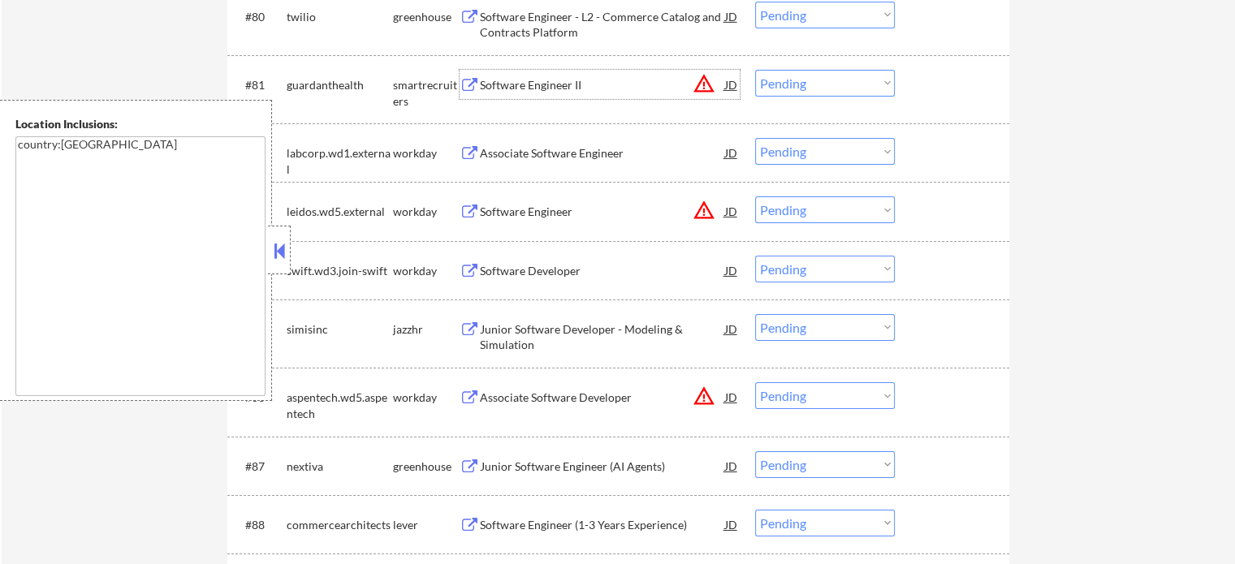
click at [511, 85] on div "Software Engineer II" at bounding box center [602, 85] width 245 height 16
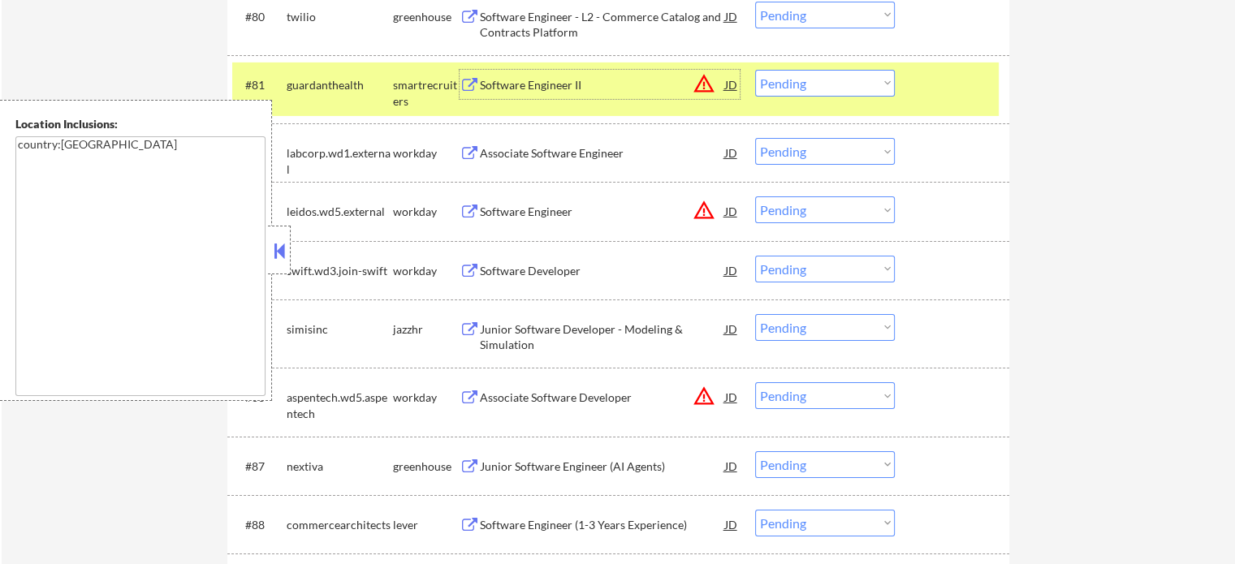
click at [851, 93] on select "Choose an option... Pending Applied Excluded (Questions) Excluded (Expired) Exc…" at bounding box center [825, 83] width 140 height 27
click at [755, 70] on select "Choose an option... Pending Applied Excluded (Questions) Excluded (Expired) Exc…" at bounding box center [825, 83] width 140 height 27
click at [954, 93] on div at bounding box center [953, 84] width 71 height 29
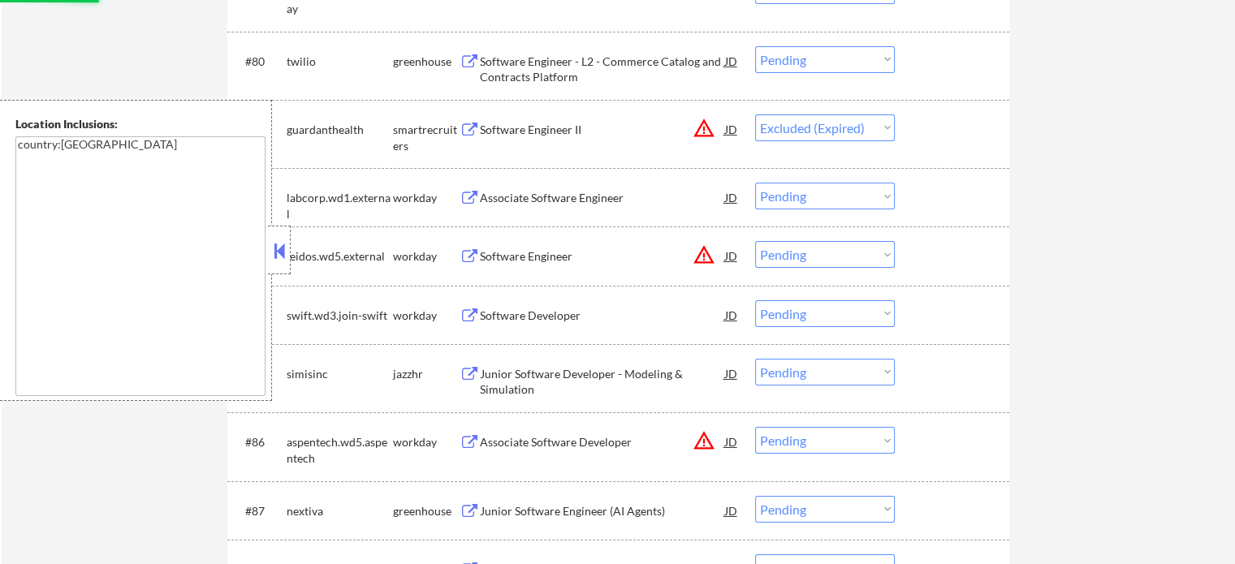
scroll to position [5345, 0]
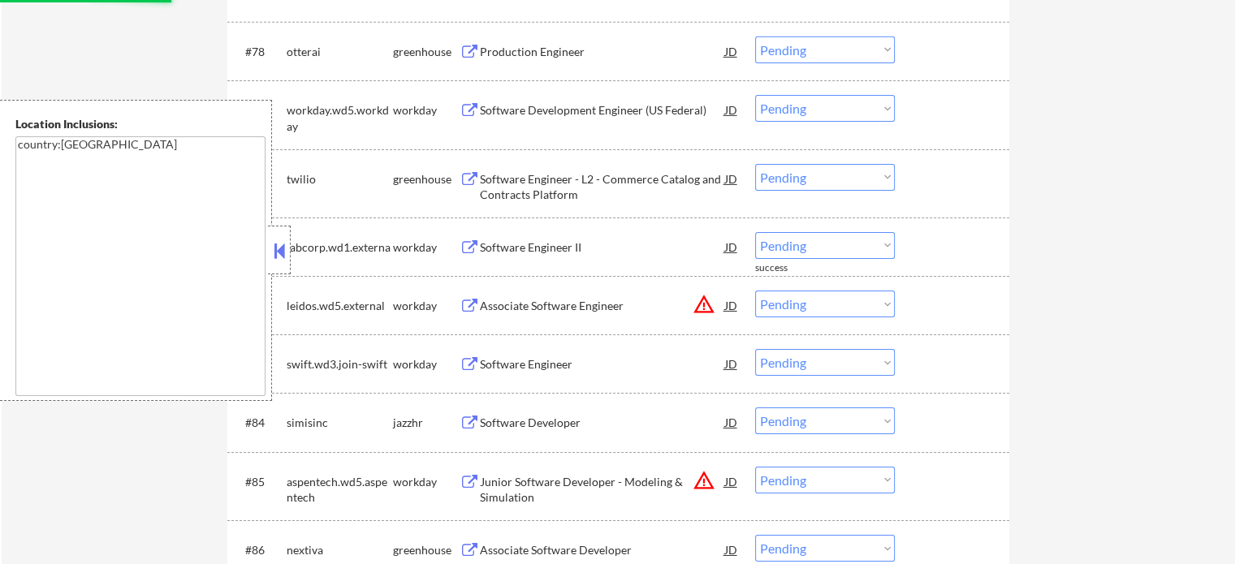
click at [554, 52] on div "Production Engineer" at bounding box center [602, 52] width 245 height 16
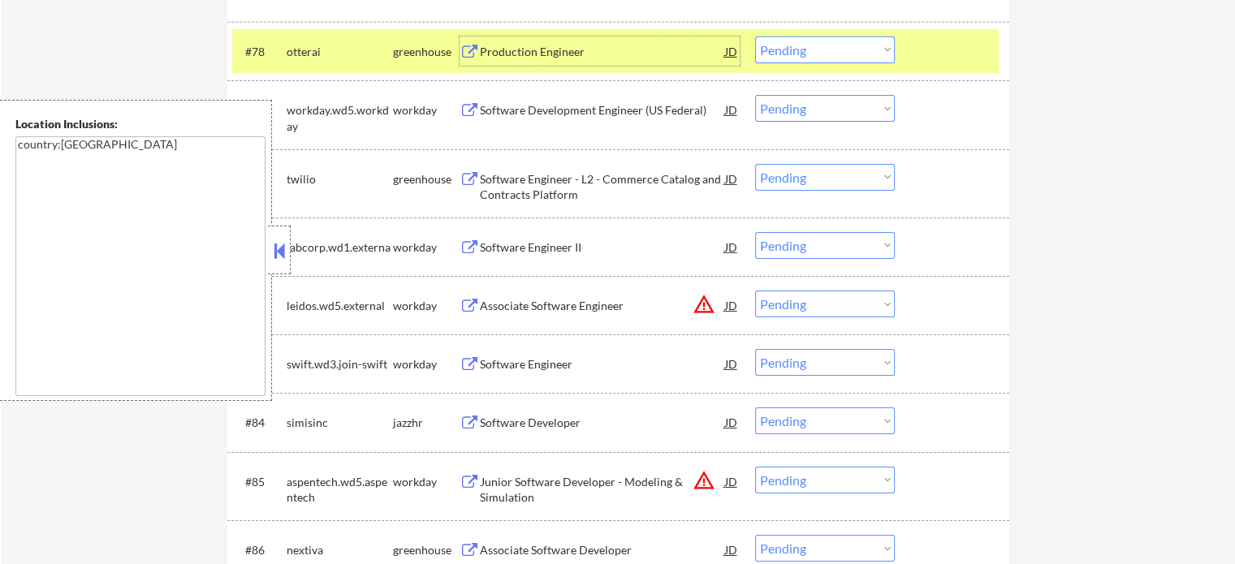
click at [782, 53] on select "Choose an option... Pending Applied Excluded (Questions) Excluded (Expired) Exc…" at bounding box center [825, 50] width 140 height 27
click at [755, 37] on select "Choose an option... Pending Applied Excluded (Questions) Excluded (Expired) Exc…" at bounding box center [825, 50] width 140 height 27
click at [927, 61] on div at bounding box center [953, 51] width 71 height 29
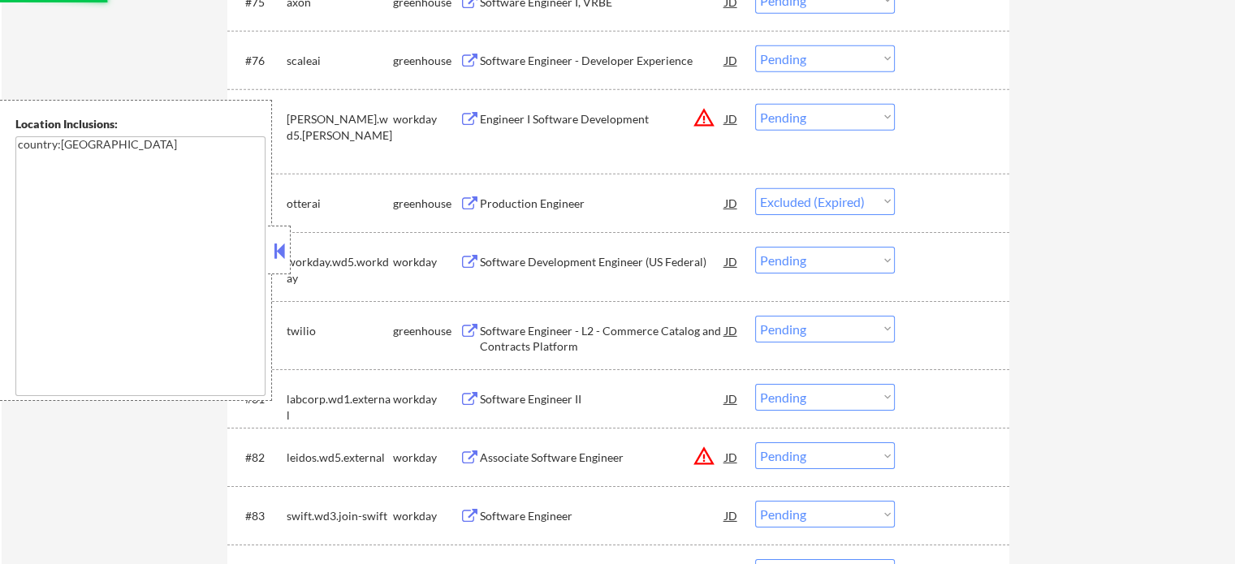
scroll to position [5183, 0]
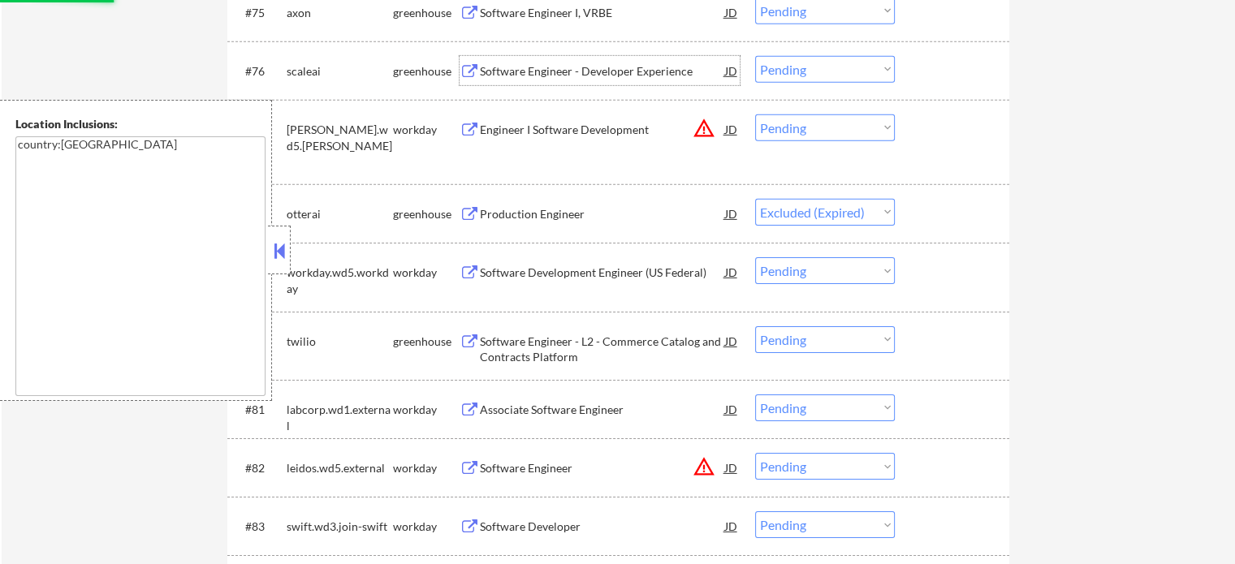
click at [549, 71] on div "Software Engineer - Developer Experience" at bounding box center [602, 71] width 245 height 16
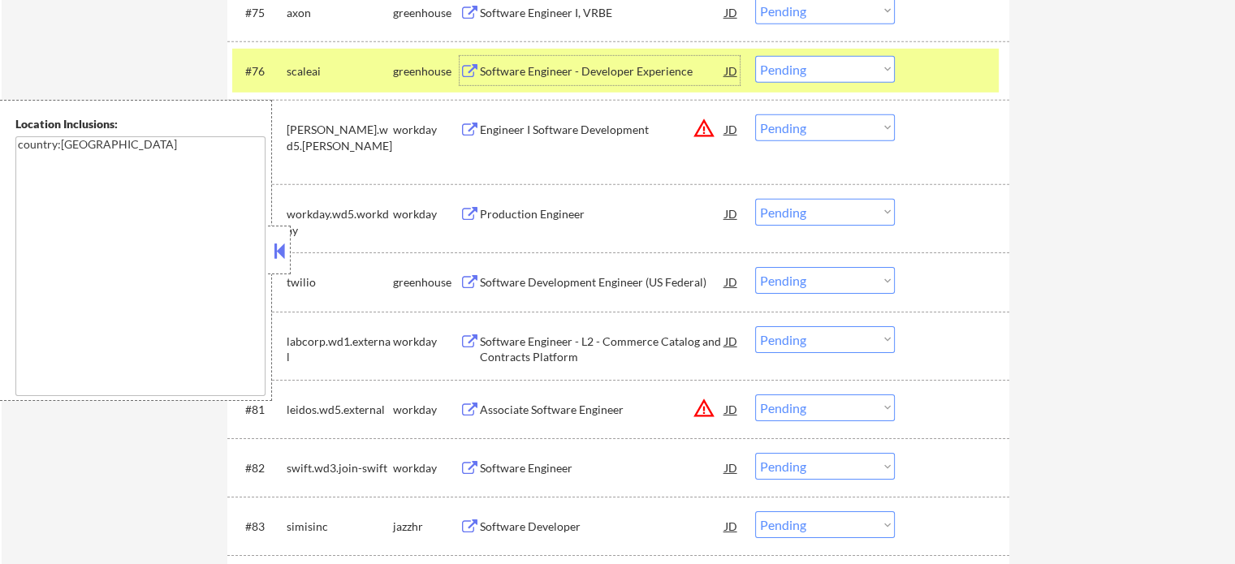
click at [814, 80] on select "Choose an option... Pending Applied Excluded (Questions) Excluded (Expired) Exc…" at bounding box center [825, 69] width 140 height 27
click at [755, 56] on select "Choose an option... Pending Applied Excluded (Questions) Excluded (Expired) Exc…" at bounding box center [825, 69] width 140 height 27
click at [942, 73] on div at bounding box center [953, 70] width 71 height 29
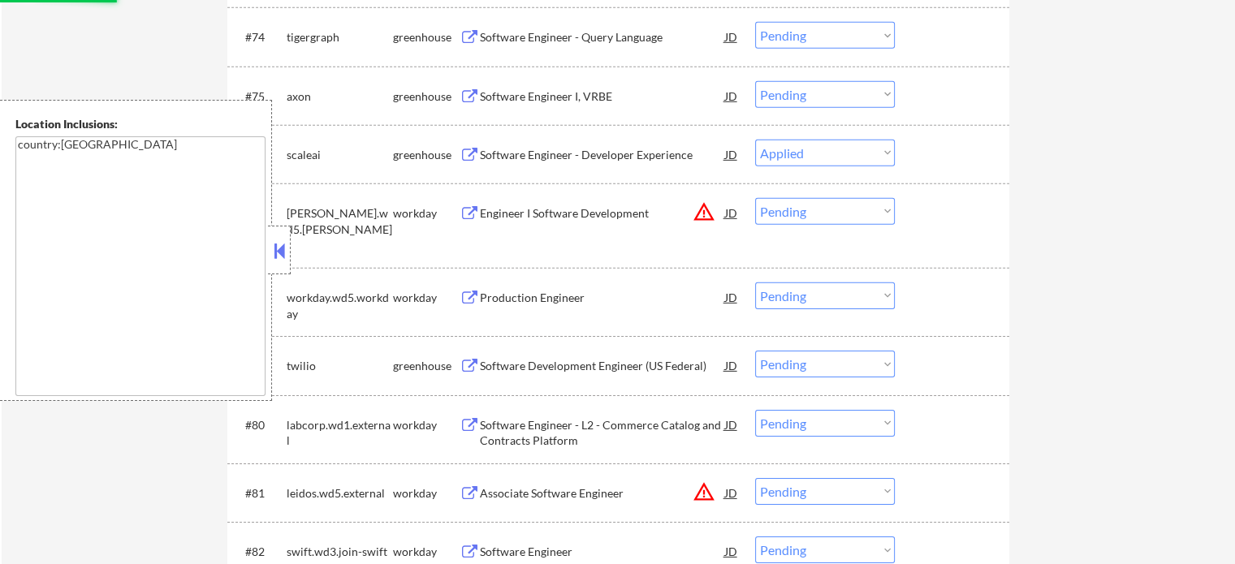
scroll to position [5020, 0]
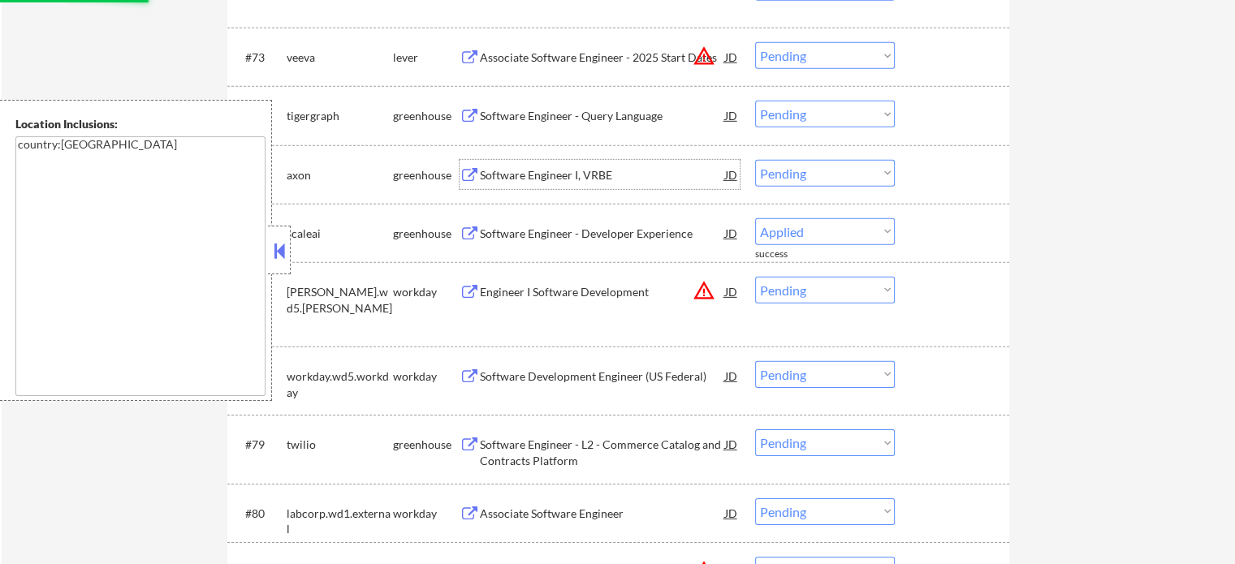
click at [541, 174] on div "Software Engineer I, VRBE" at bounding box center [602, 175] width 245 height 16
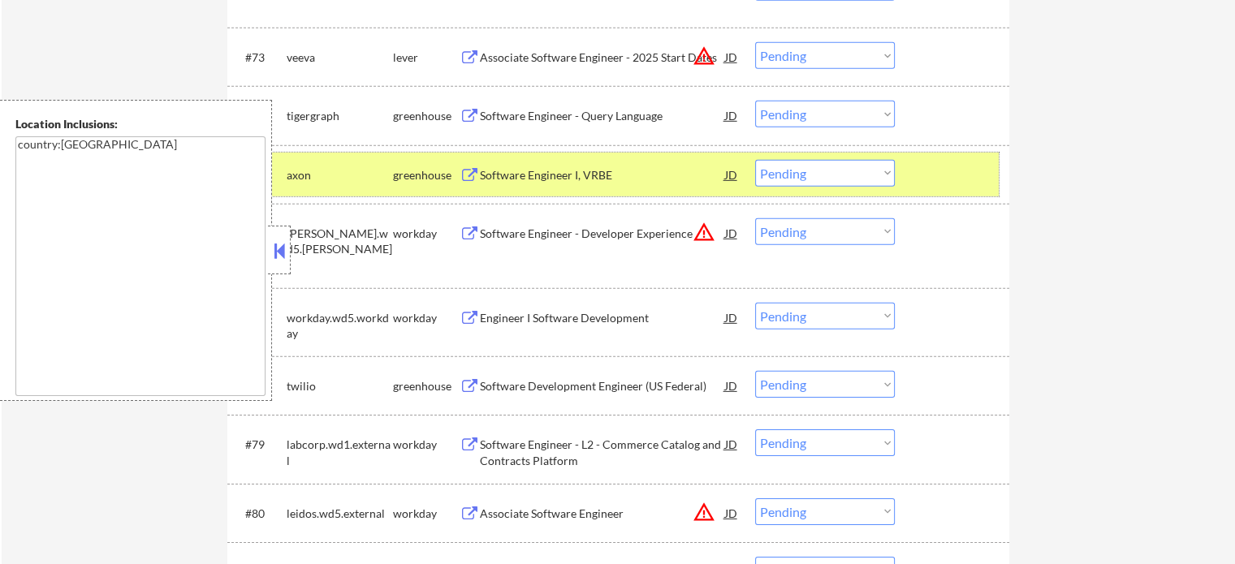
click at [968, 185] on div at bounding box center [953, 174] width 71 height 29
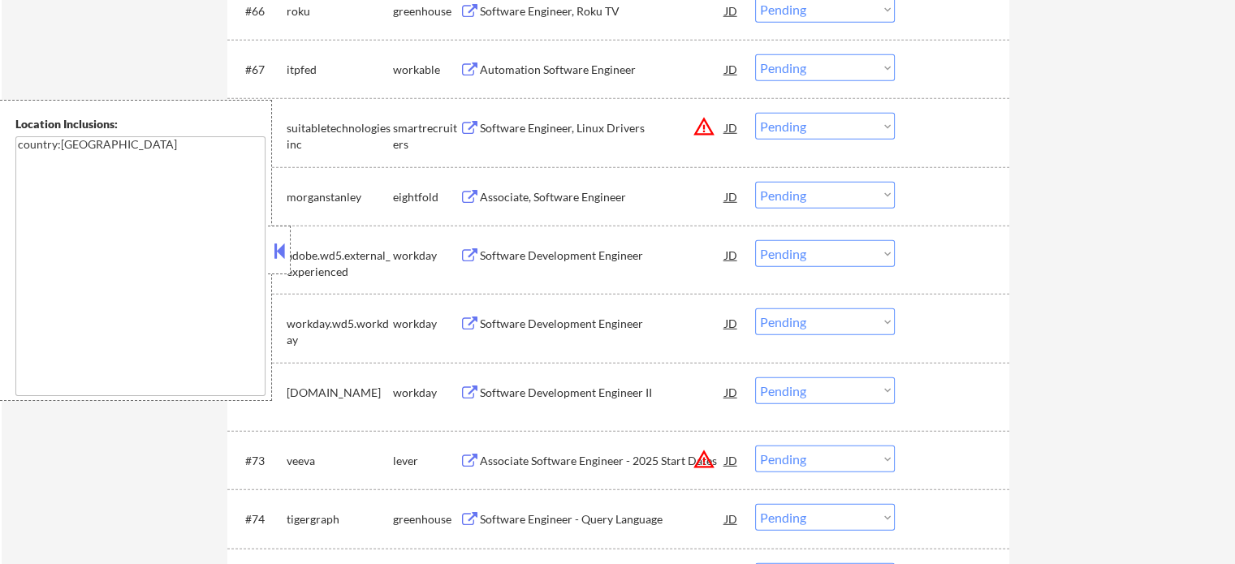
scroll to position [4533, 0]
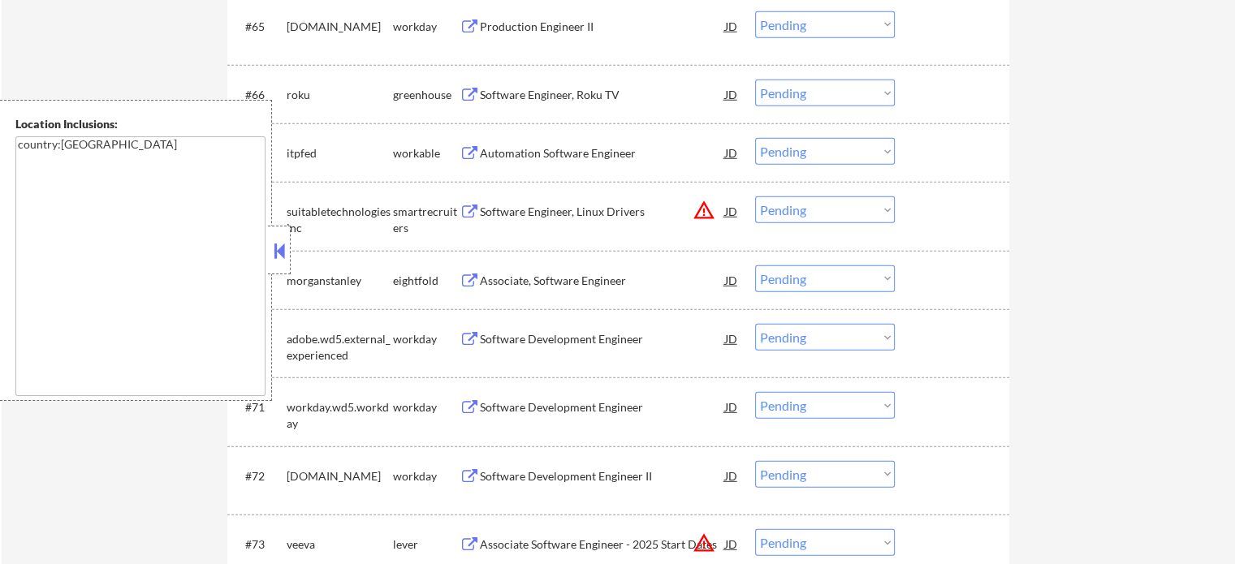
click at [555, 161] on div "Automation Software Engineer" at bounding box center [602, 153] width 245 height 16
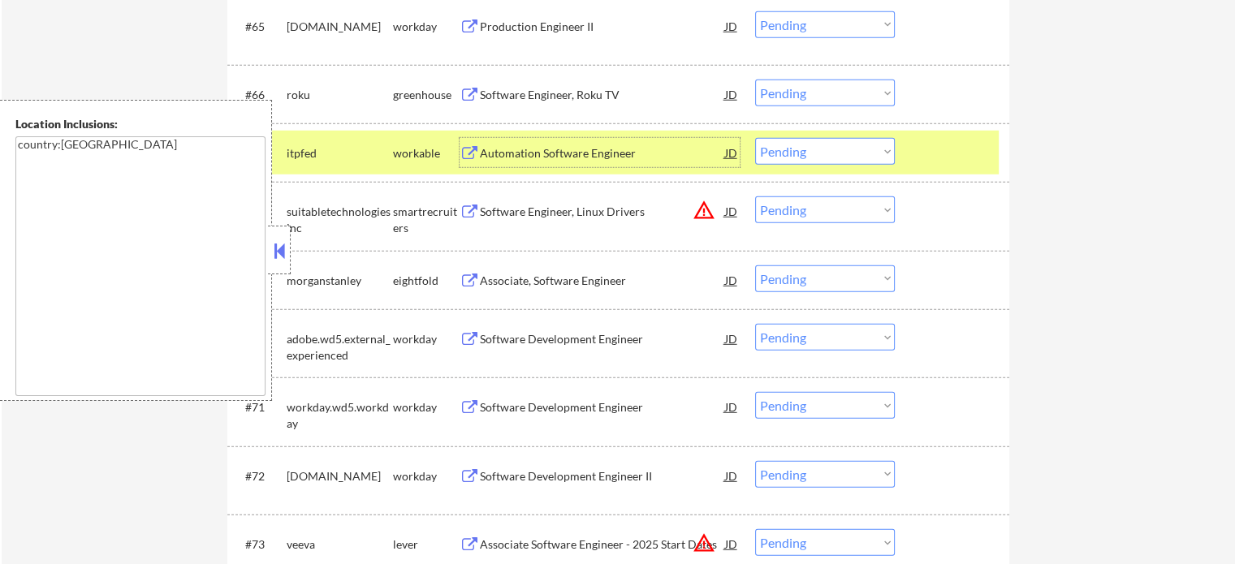
drag, startPoint x: 805, startPoint y: 156, endPoint x: 808, endPoint y: 165, distance: 9.5
click at [805, 156] on select "Choose an option... Pending Applied Excluded (Questions) Excluded (Expired) Exc…" at bounding box center [825, 151] width 140 height 27
click at [755, 138] on select "Choose an option... Pending Applied Excluded (Questions) Excluded (Expired) Exc…" at bounding box center [825, 151] width 140 height 27
click at [971, 145] on div at bounding box center [953, 152] width 71 height 29
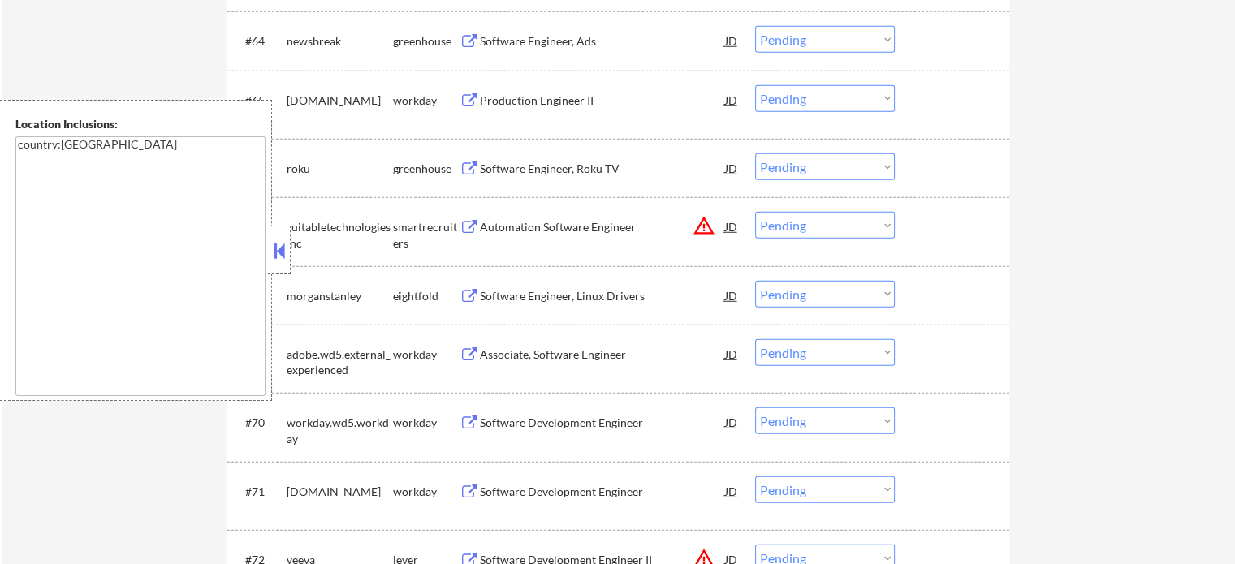
scroll to position [4371, 0]
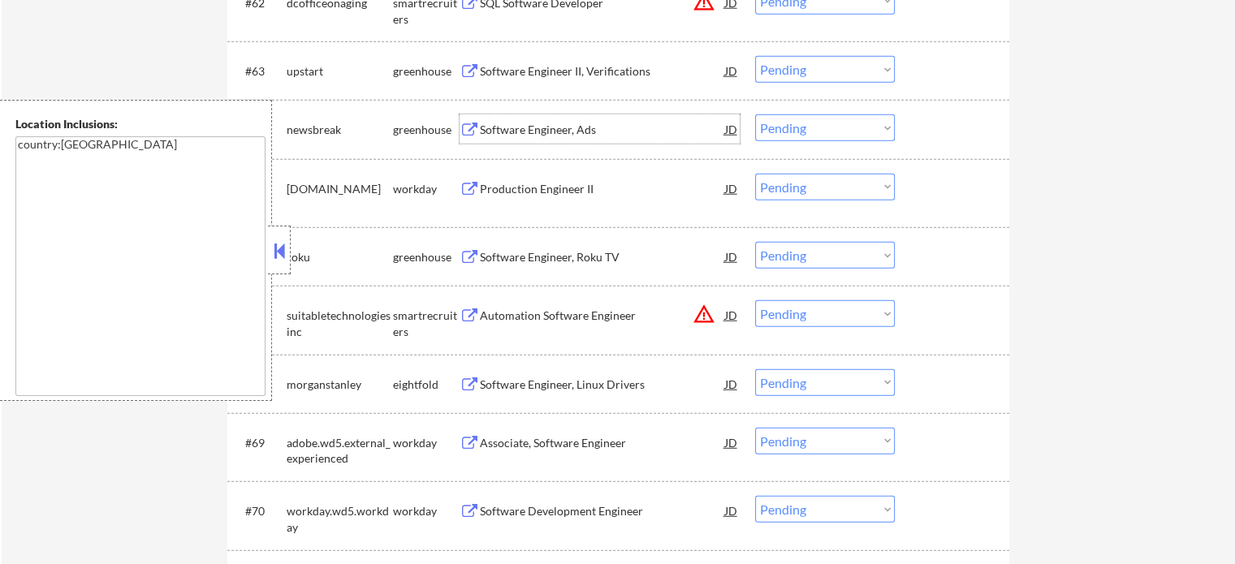
click at [550, 132] on div "Software Engineer, Ads" at bounding box center [602, 130] width 245 height 16
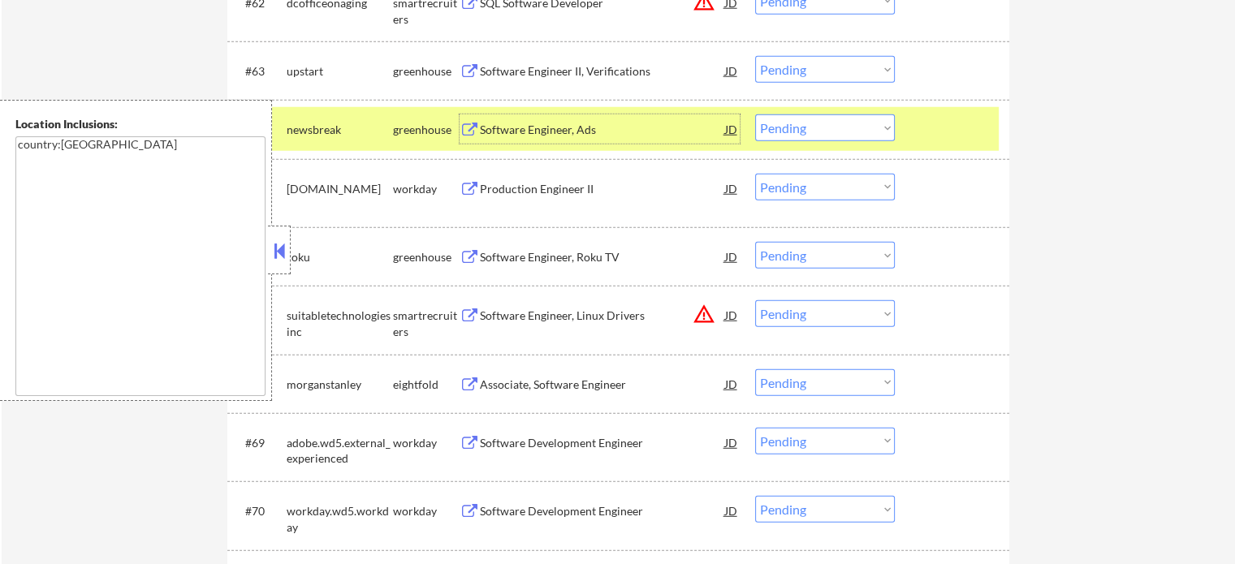
click at [804, 127] on select "Choose an option... Pending Applied Excluded (Questions) Excluded (Expired) Exc…" at bounding box center [825, 127] width 140 height 27
click at [755, 115] on select "Choose an option... Pending Applied Excluded (Questions) Excluded (Expired) Exc…" at bounding box center [825, 127] width 140 height 27
click at [915, 132] on div "#64 newsbreak greenhouse Software Engineer, Ads JD Choose an option... Pending …" at bounding box center [615, 129] width 766 height 44
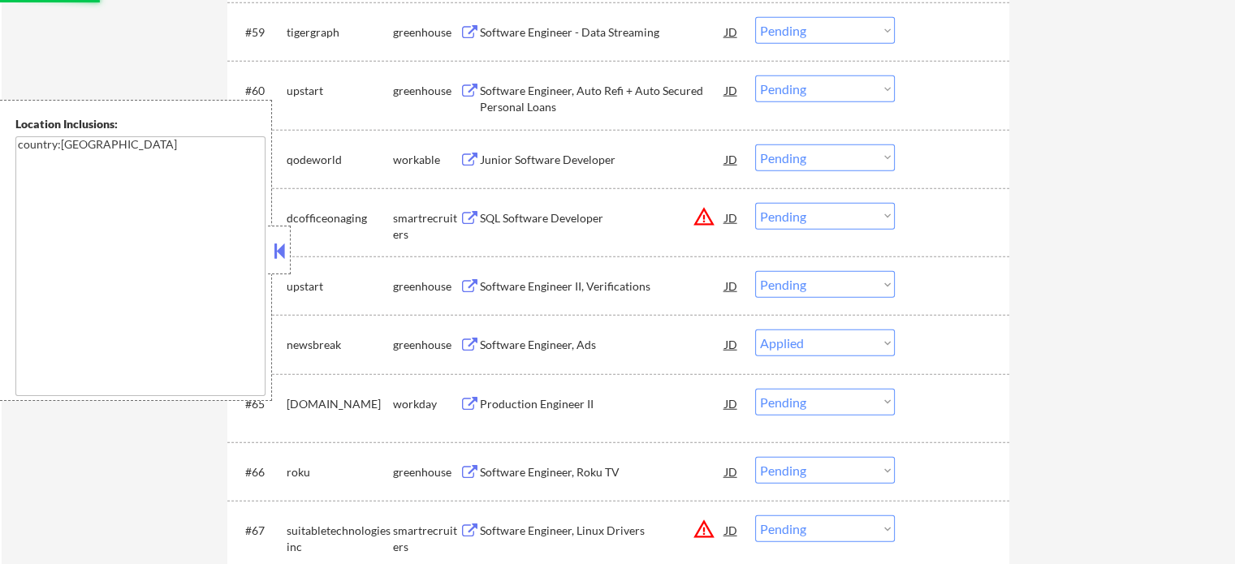
scroll to position [4127, 0]
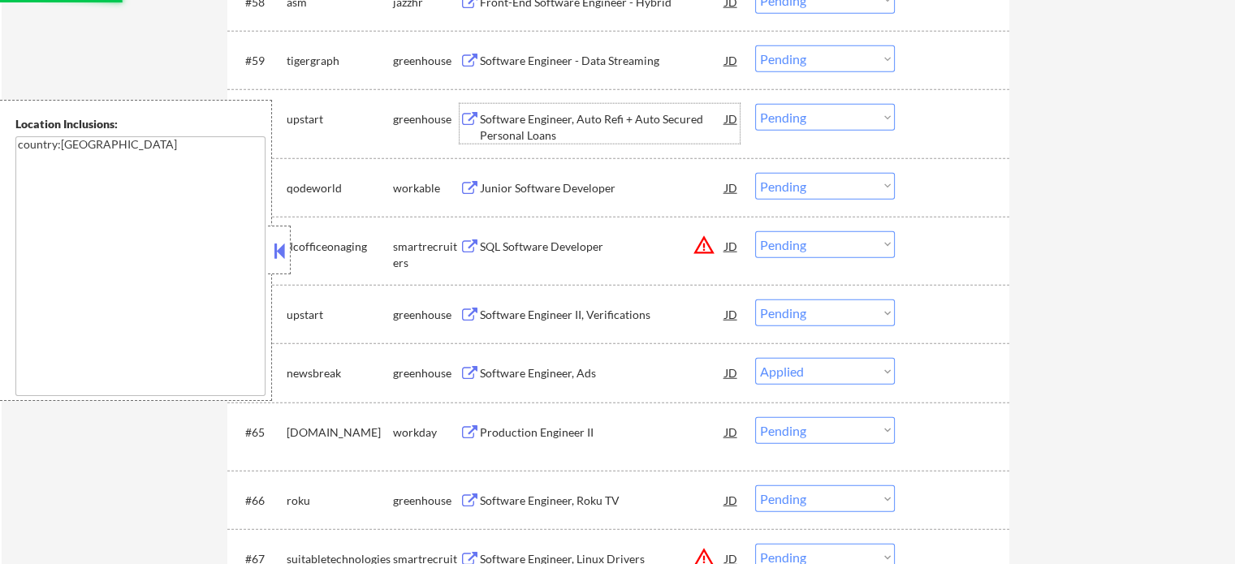
click at [546, 127] on div "Software Engineer, Auto Refi + Auto Secured Personal Loans" at bounding box center [602, 127] width 245 height 32
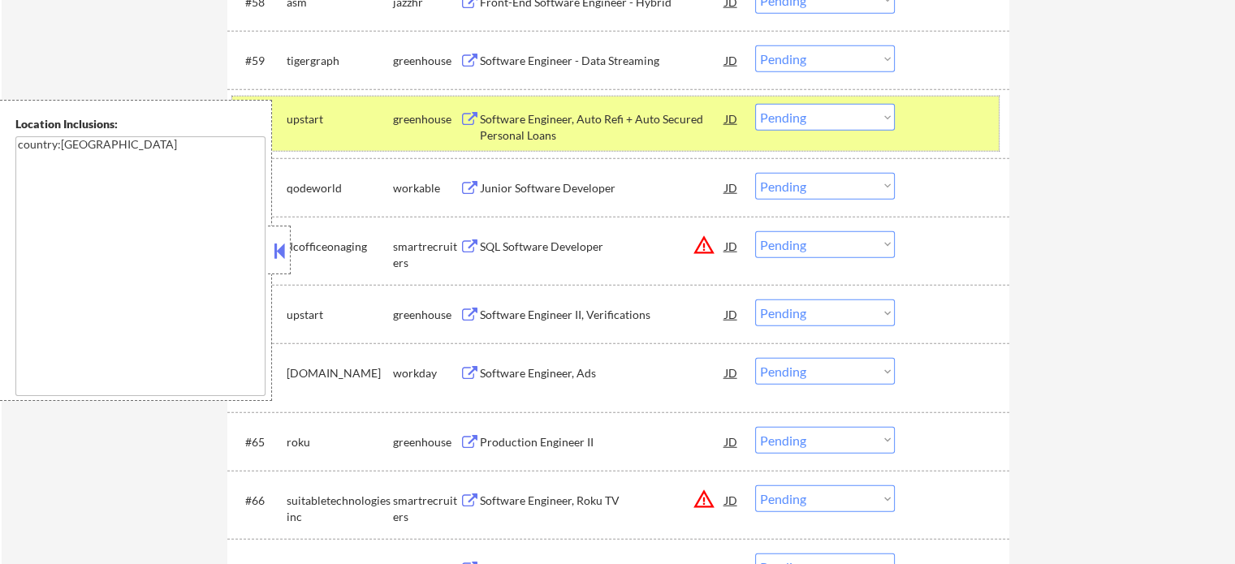
click at [904, 127] on div "#60 upstart greenhouse Software Engineer, Auto Refi + Auto Secured Personal Loa…" at bounding box center [615, 124] width 766 height 54
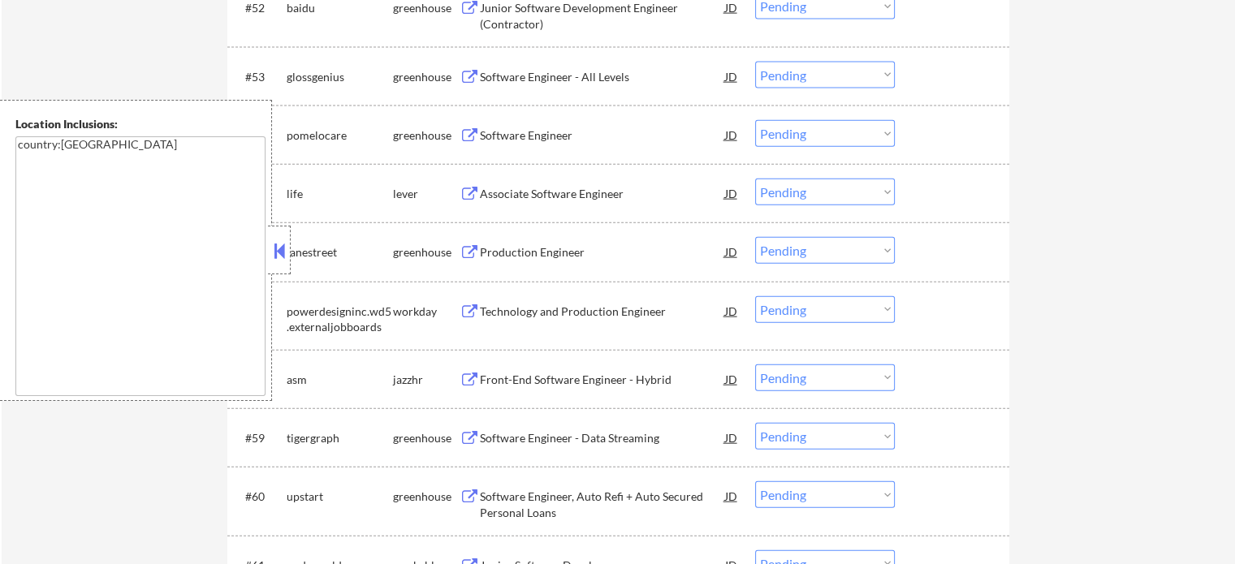
scroll to position [3721, 0]
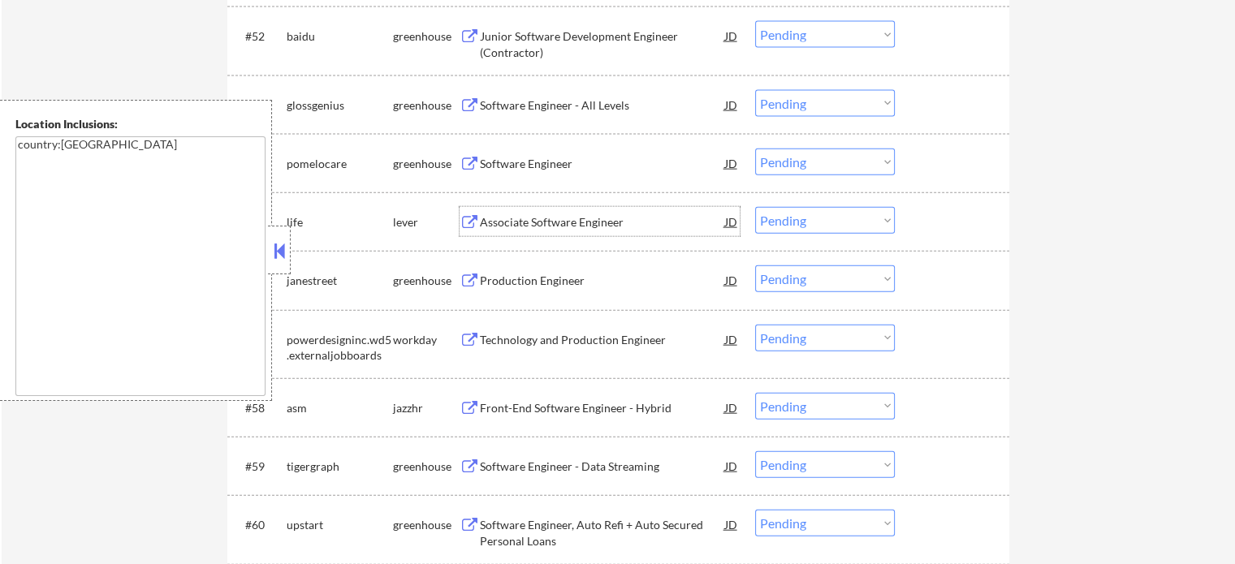
click at [532, 214] on div "Associate Software Engineer" at bounding box center [602, 222] width 245 height 16
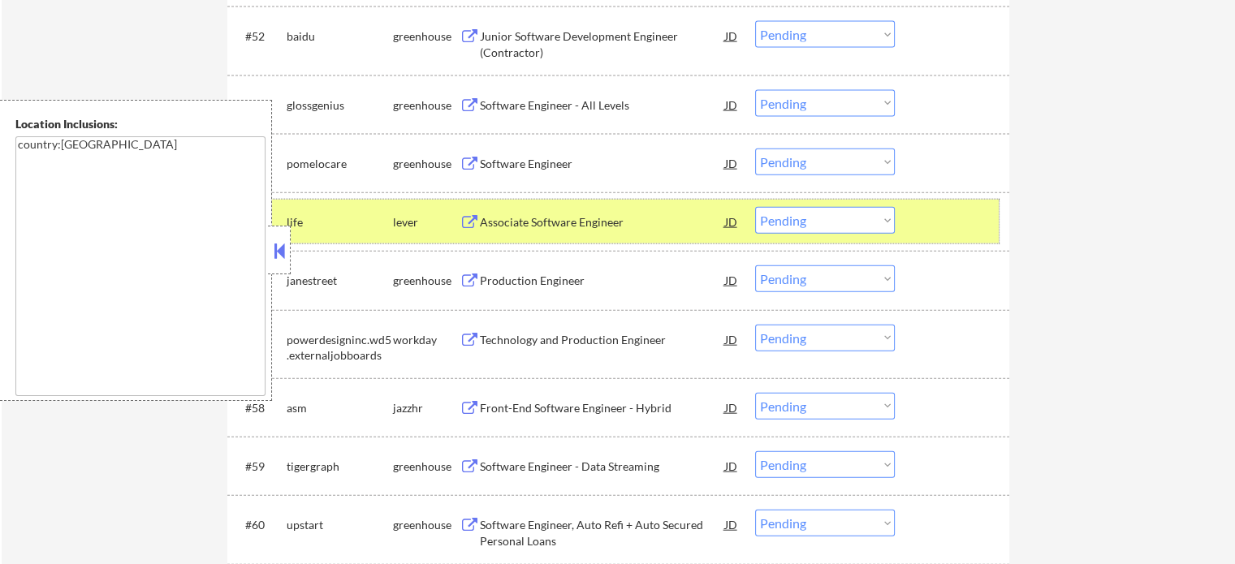
click at [962, 210] on div at bounding box center [953, 221] width 71 height 29
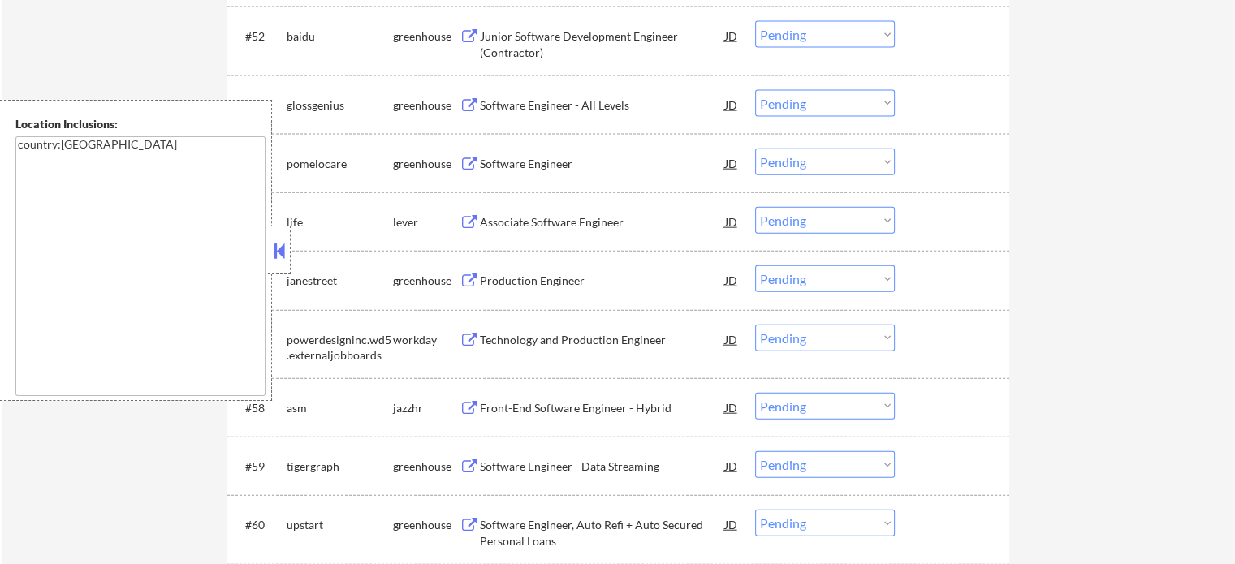
click at [638, 407] on div "Front-End Software Engineer - Hybrid" at bounding box center [602, 408] width 245 height 16
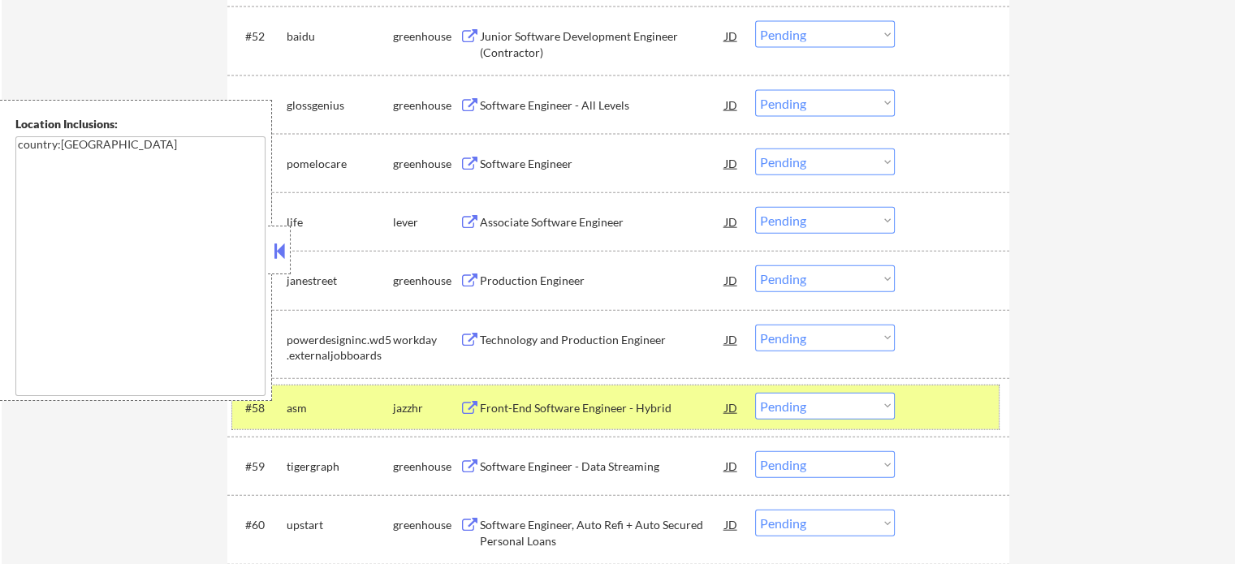
click at [974, 405] on div at bounding box center [953, 407] width 71 height 29
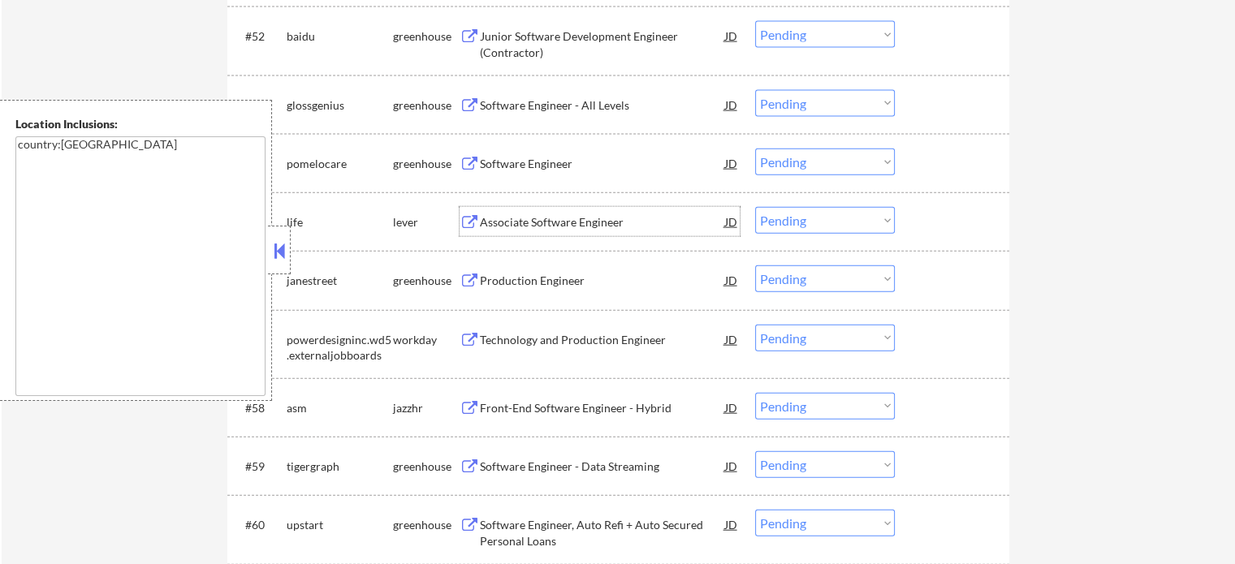
click at [521, 226] on div "Associate Software Engineer" at bounding box center [602, 222] width 245 height 16
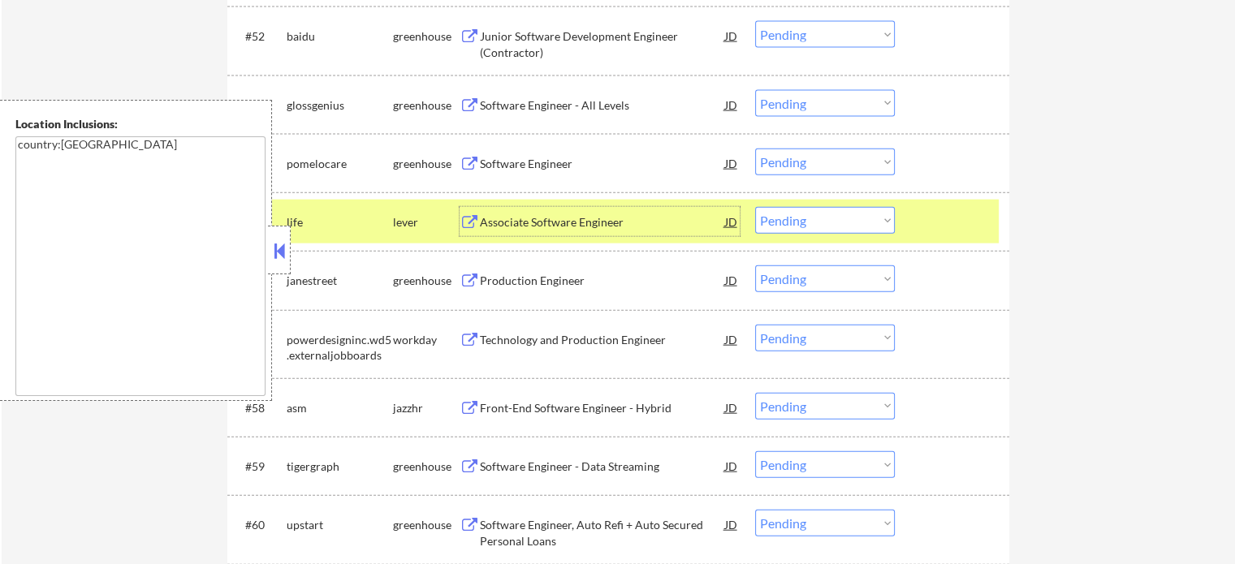
click at [964, 223] on div at bounding box center [953, 221] width 71 height 29
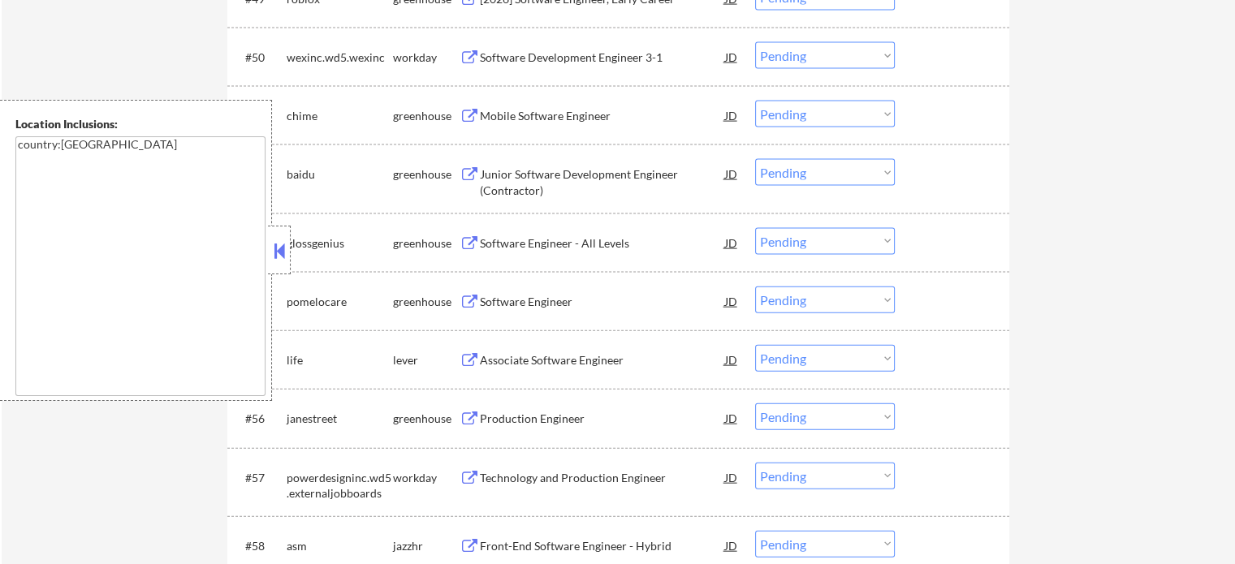
scroll to position [3478, 0]
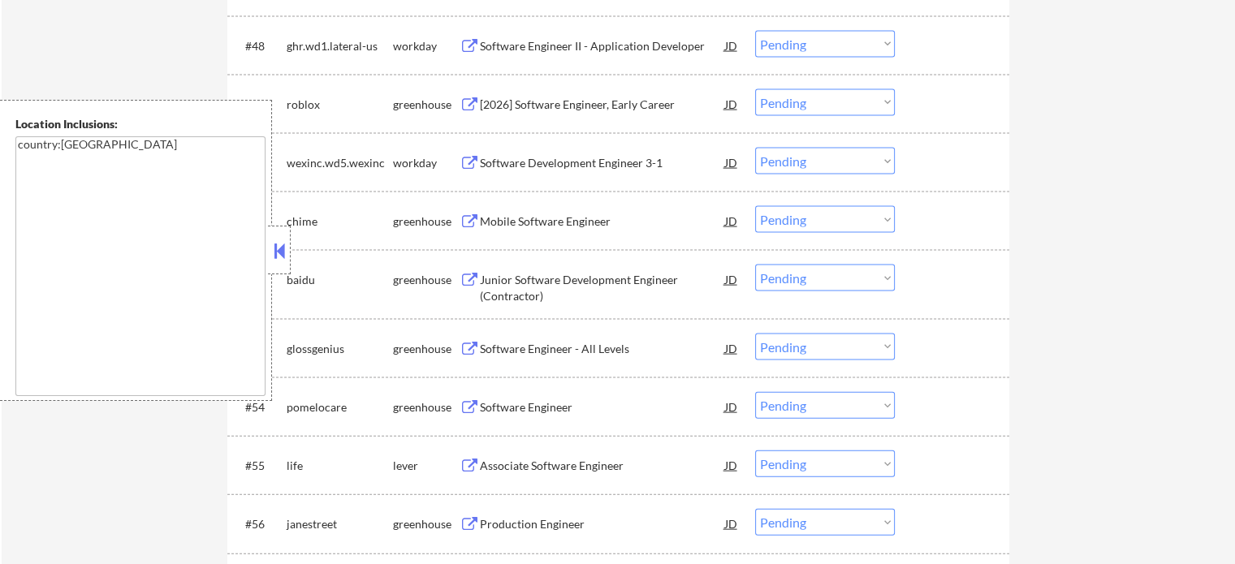
click at [542, 212] on div "Mobile Software Engineer" at bounding box center [602, 220] width 245 height 29
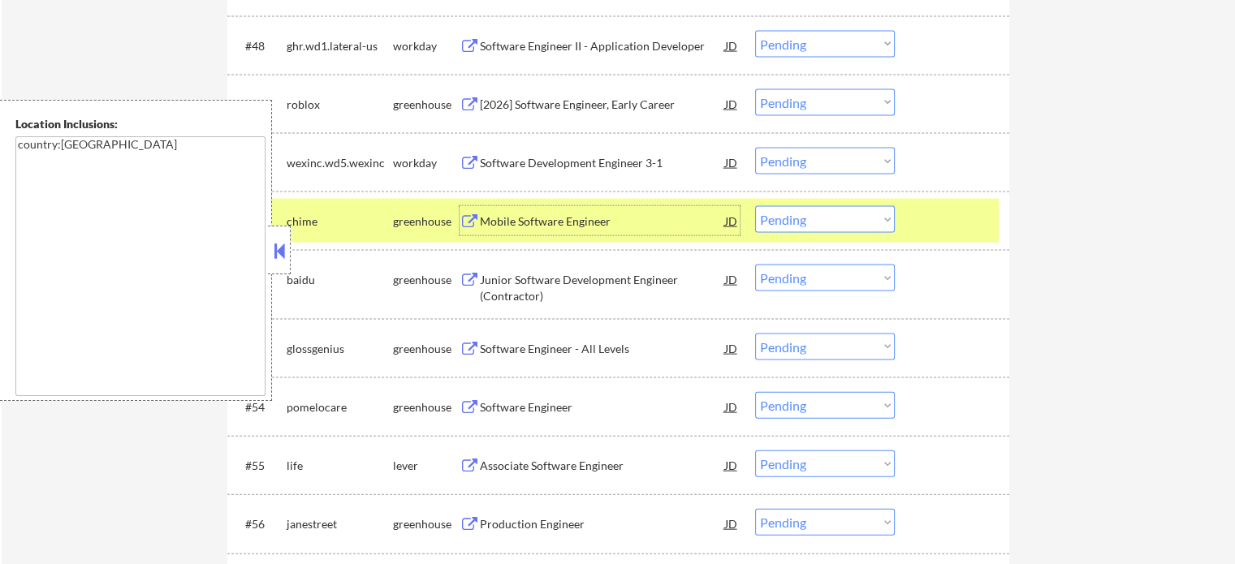
click at [945, 230] on div at bounding box center [953, 220] width 71 height 29
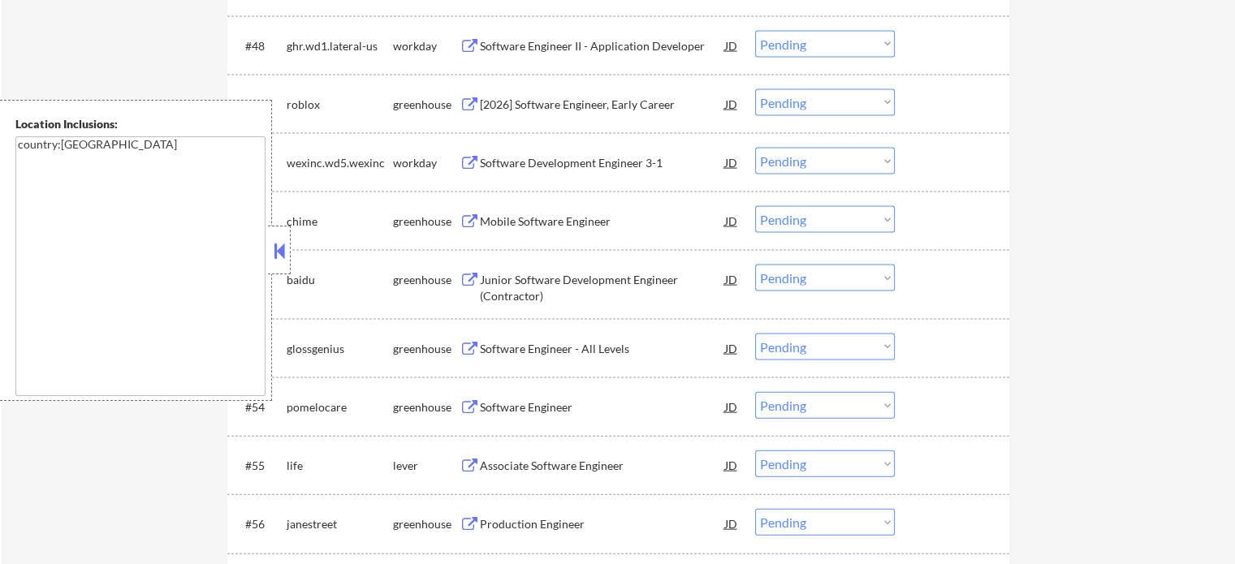
click at [545, 467] on div "Associate Software Engineer" at bounding box center [602, 466] width 245 height 16
